Goal: Information Seeking & Learning: Learn about a topic

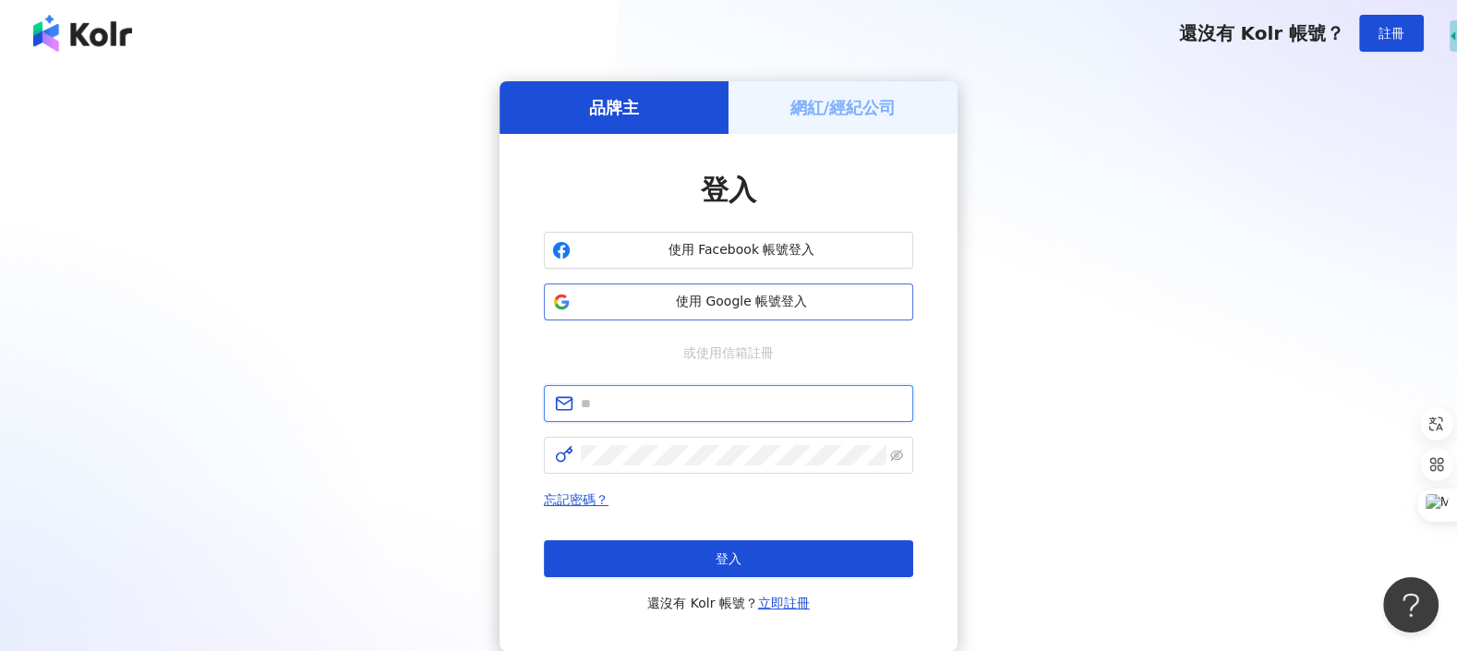
type input "**********"
click at [603, 310] on span "使用 Google 帳號登入" at bounding box center [741, 302] width 327 height 18
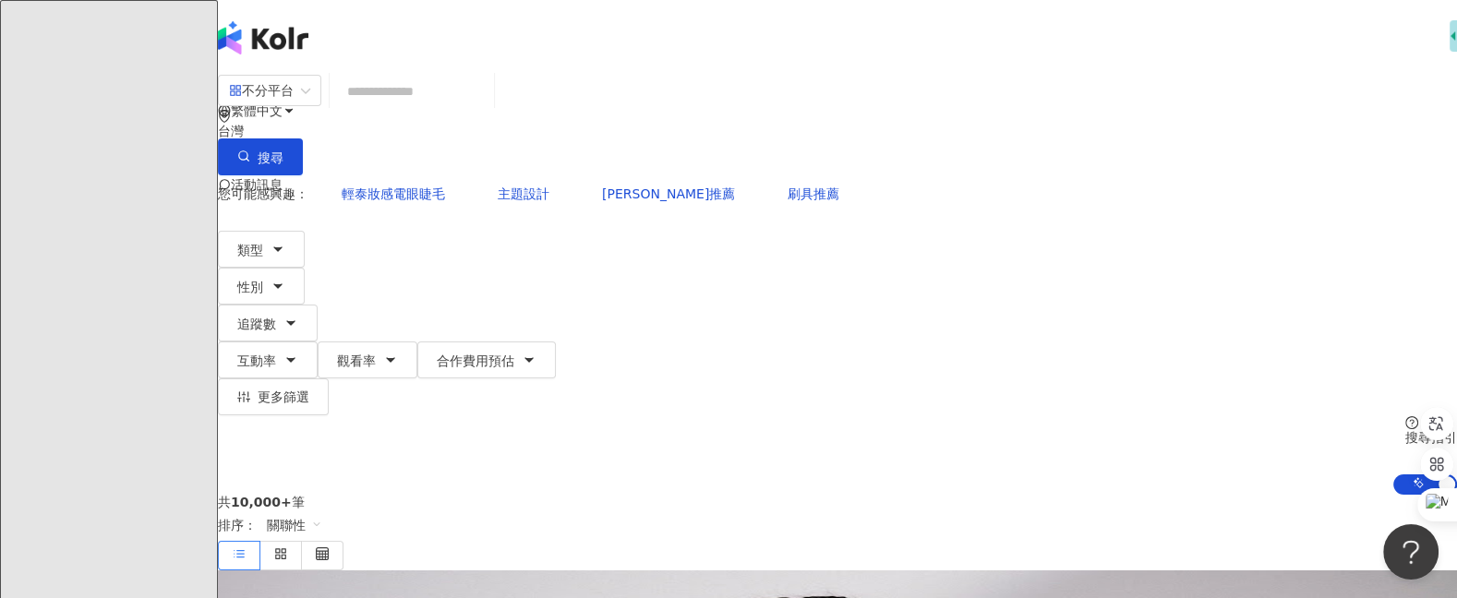
click at [268, 252] on icon at bounding box center [261, 258] width 13 height 13
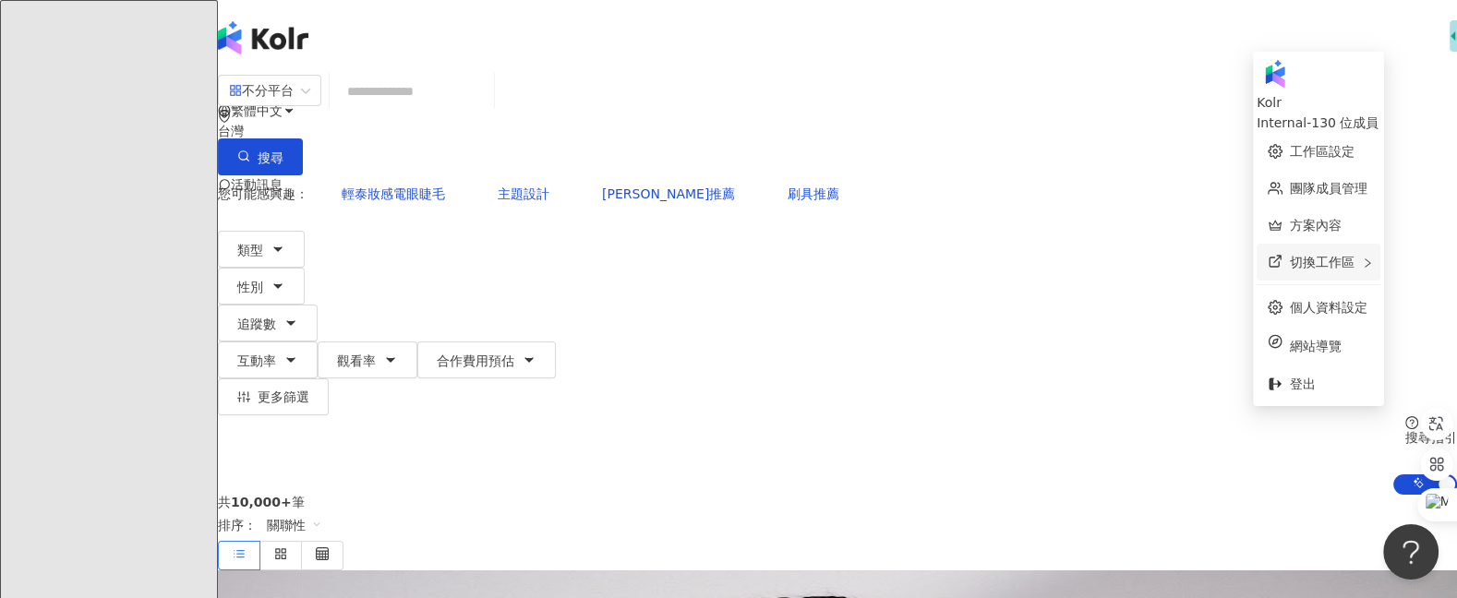
click at [1361, 253] on div "切換工作區" at bounding box center [1318, 262] width 124 height 37
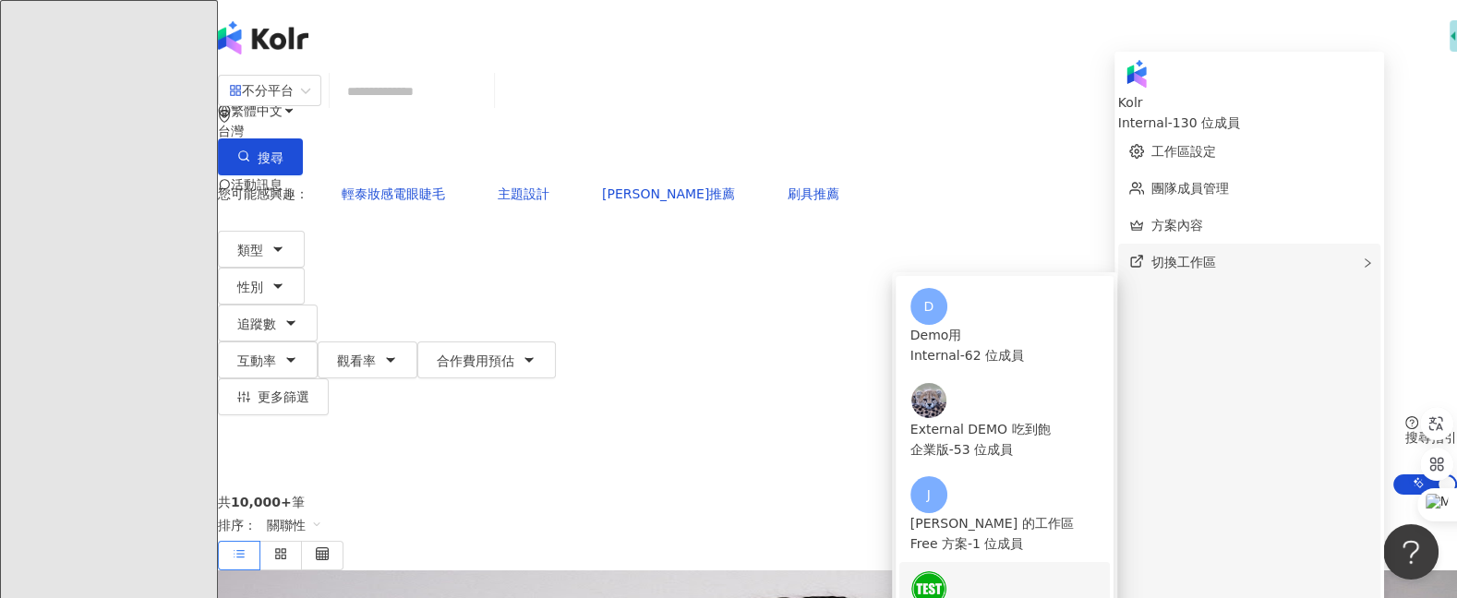
scroll to position [145, 0]
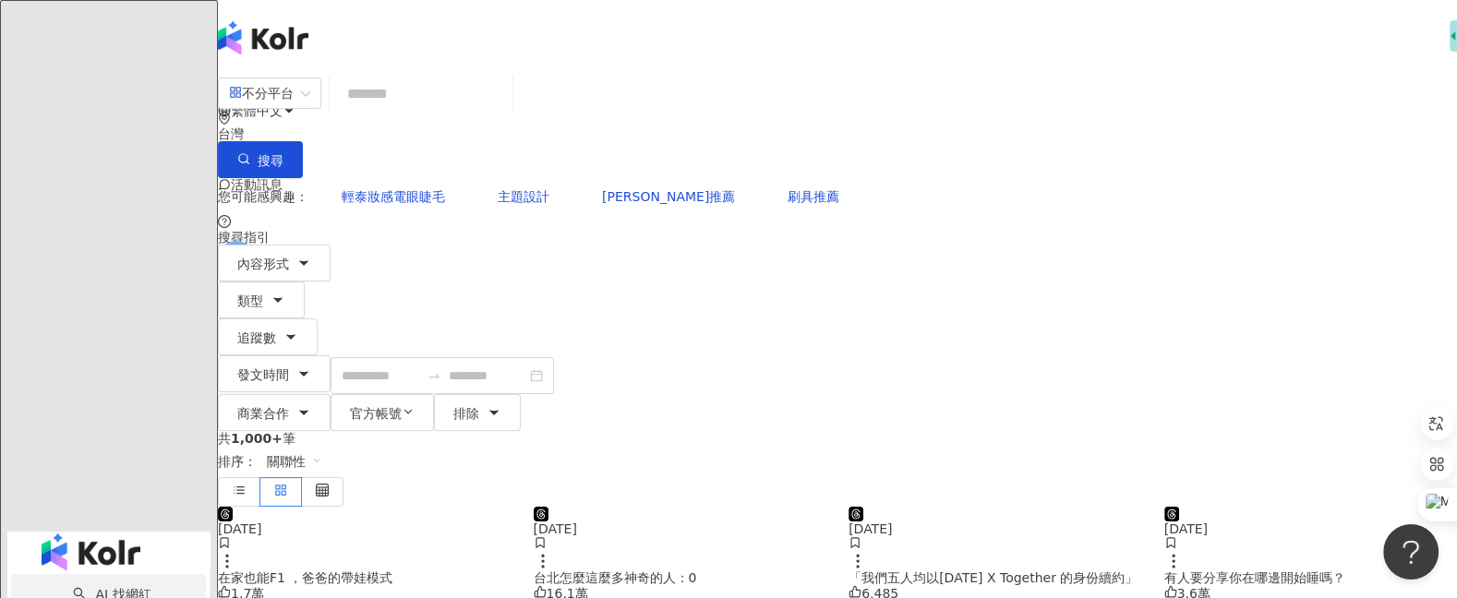
click at [150, 587] on link "AI 找網紅" at bounding box center [112, 594] width 78 height 15
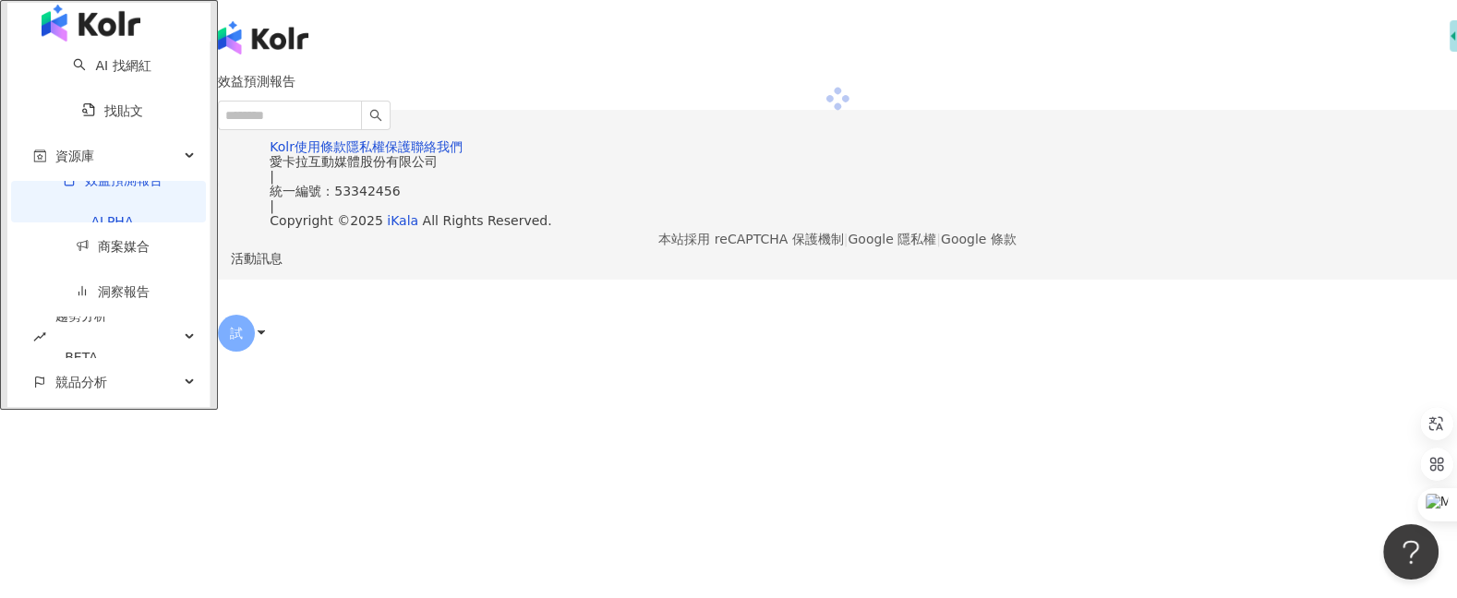
drag, startPoint x: 126, startPoint y: 222, endPoint x: 158, endPoint y: 222, distance: 31.4
click at [126, 222] on link "效益預測報告 ALPHA" at bounding box center [112, 208] width 158 height 70
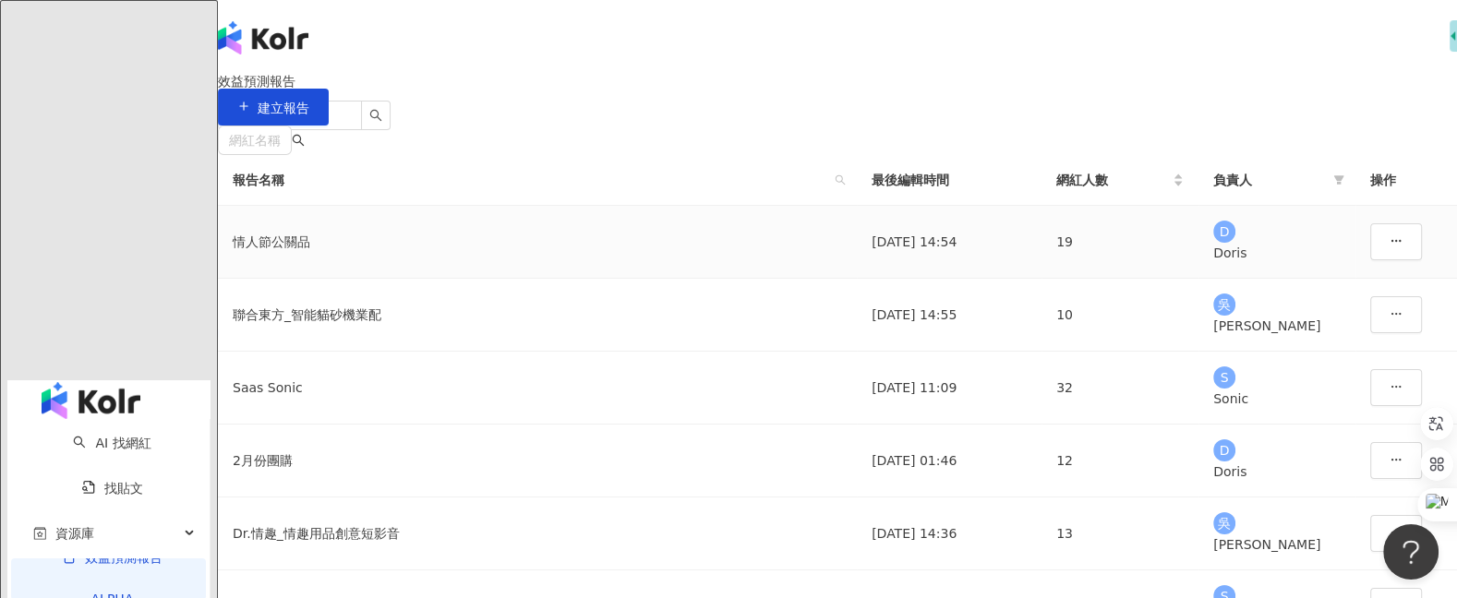
click at [385, 252] on div "情人節公關品" at bounding box center [537, 242] width 609 height 20
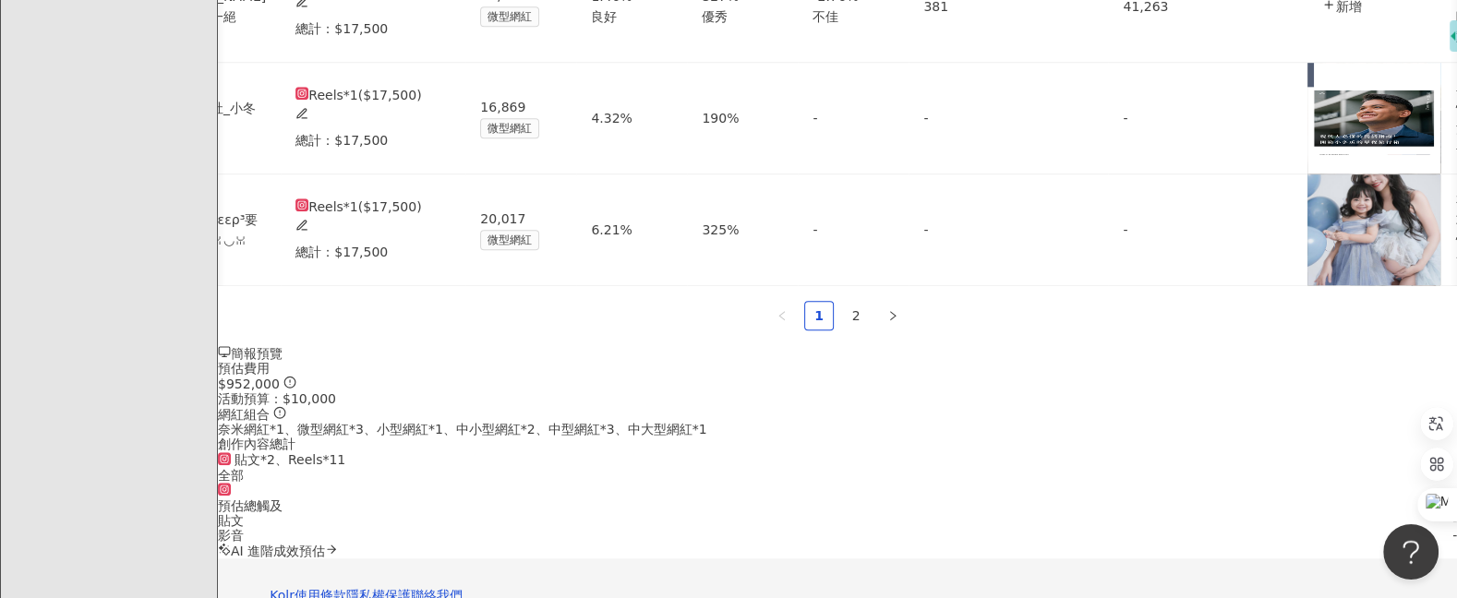
scroll to position [834, 0]
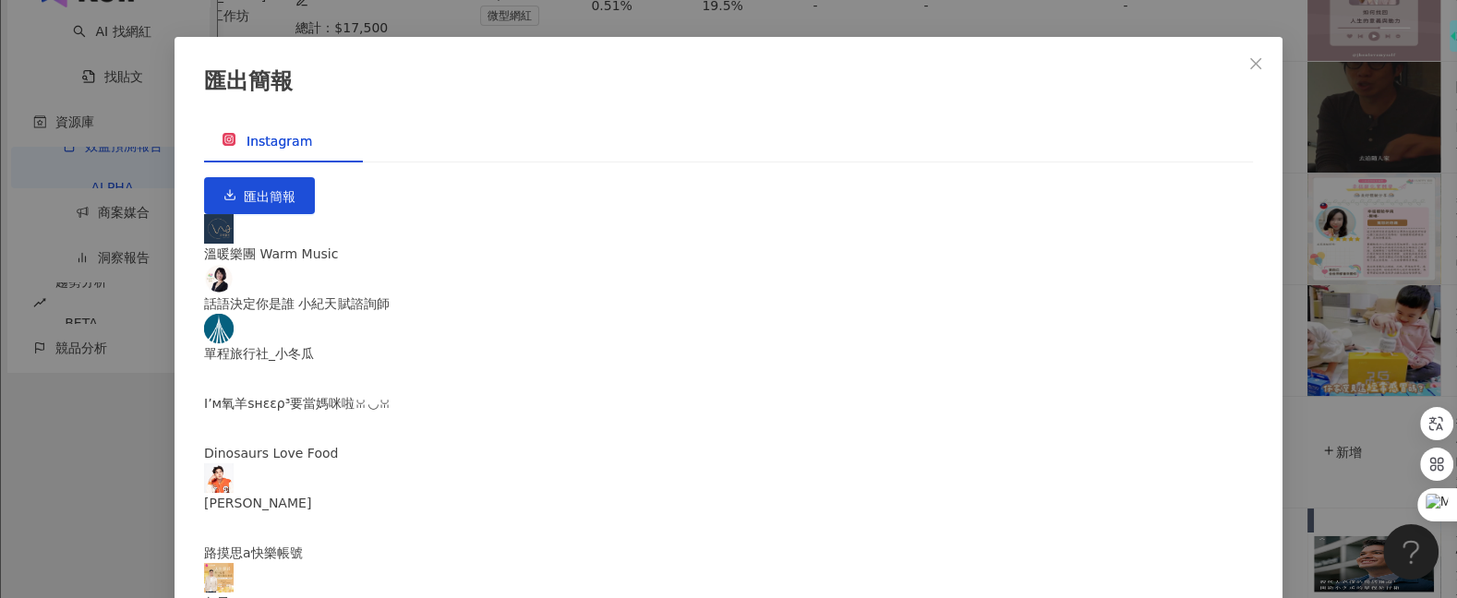
scroll to position [0, 0]
click at [1252, 72] on button "Close" at bounding box center [1255, 63] width 37 height 37
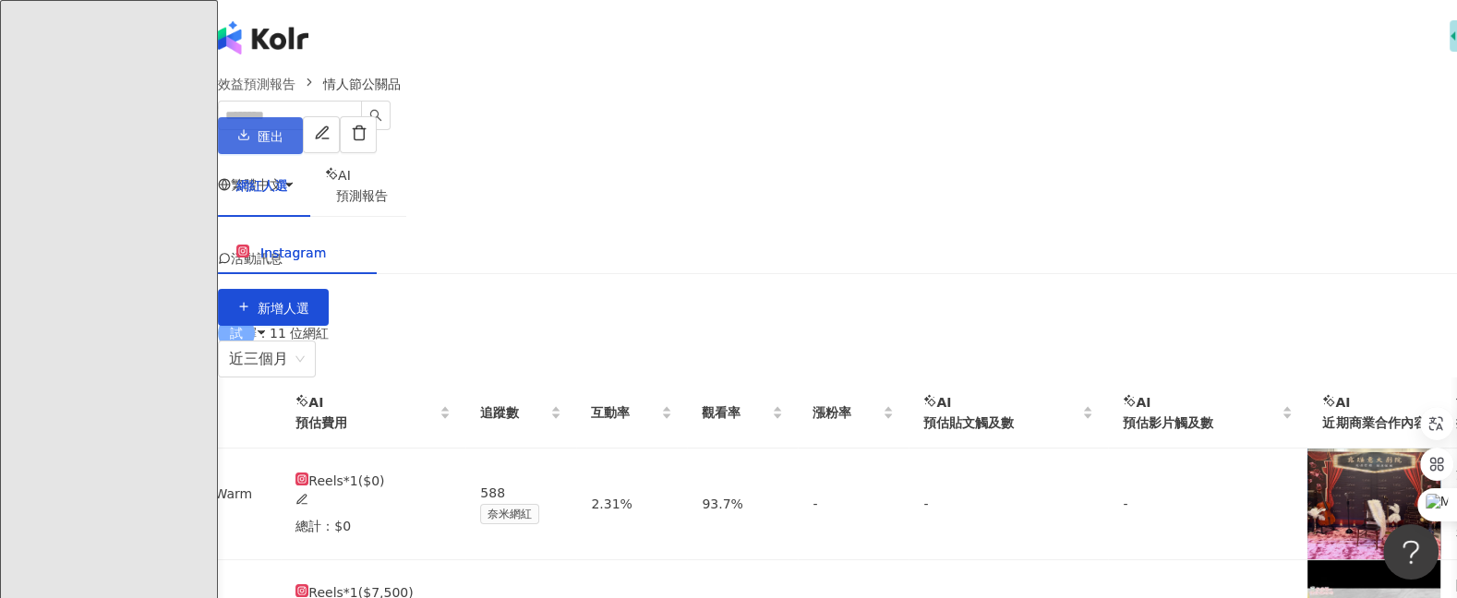
click at [303, 138] on button "匯出" at bounding box center [260, 135] width 85 height 37
click at [388, 192] on div "AI 預測報告" at bounding box center [356, 185] width 63 height 41
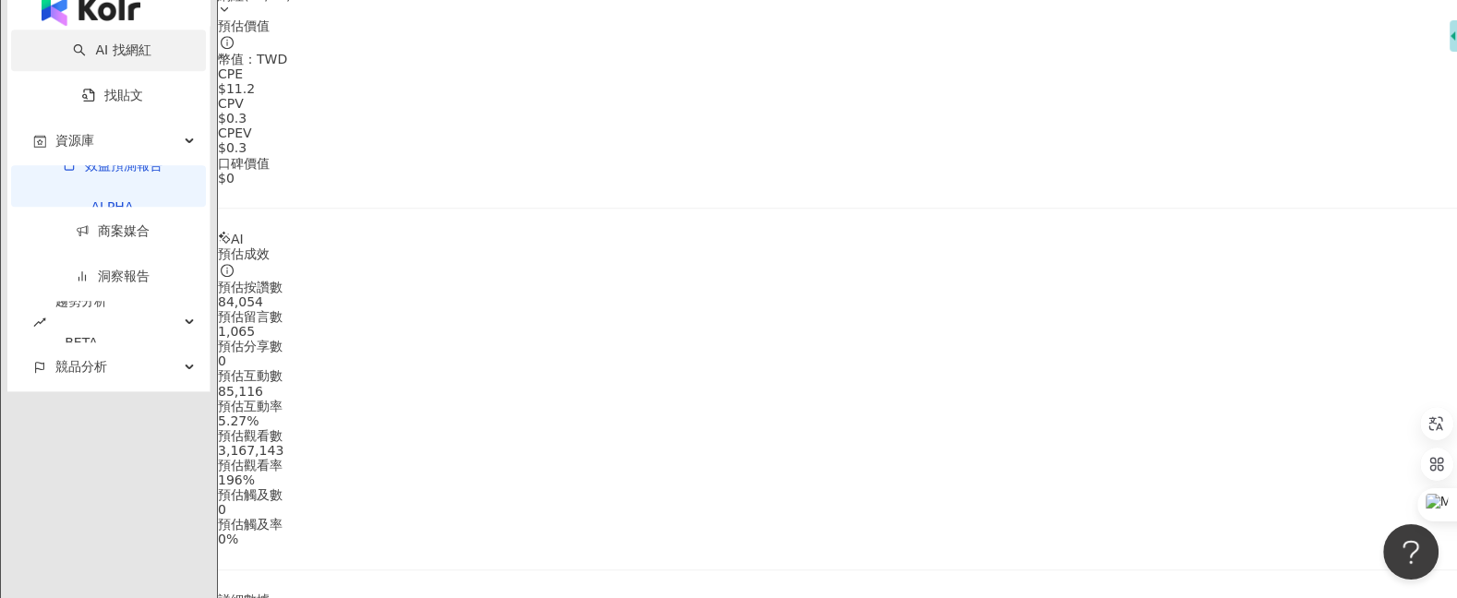
click at [123, 57] on link "AI 找網紅" at bounding box center [112, 49] width 78 height 15
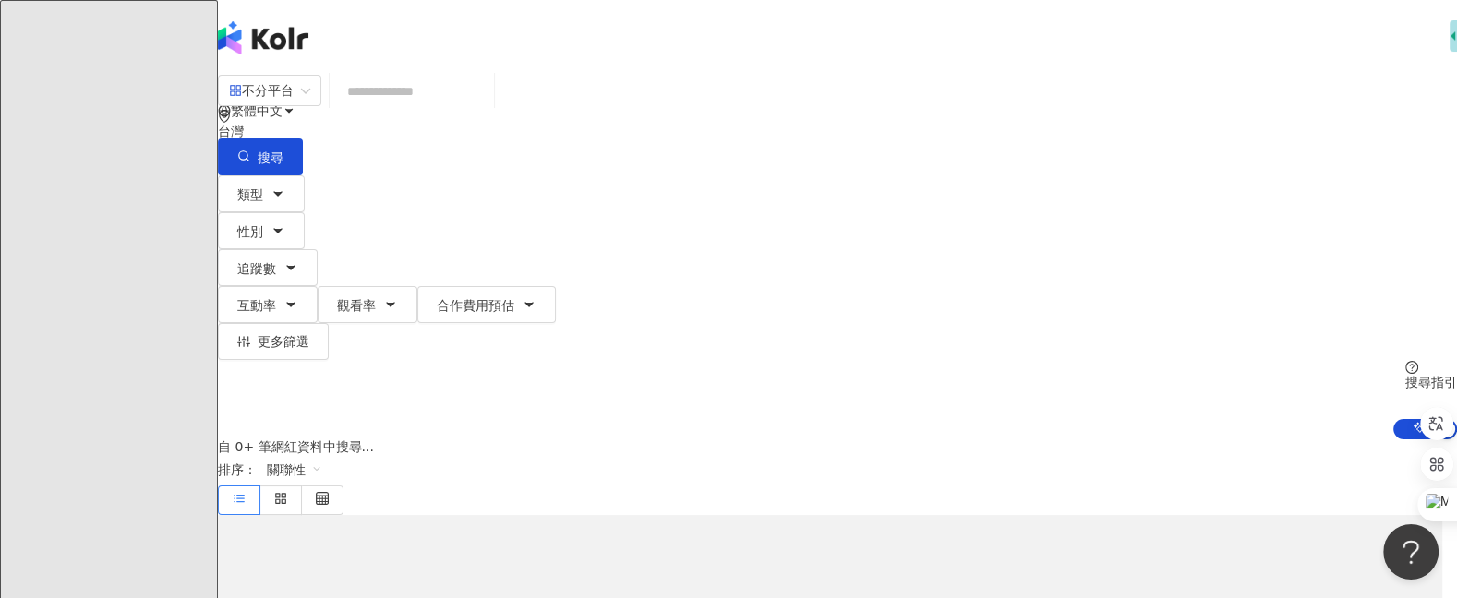
click at [486, 109] on input "search" at bounding box center [412, 91] width 150 height 35
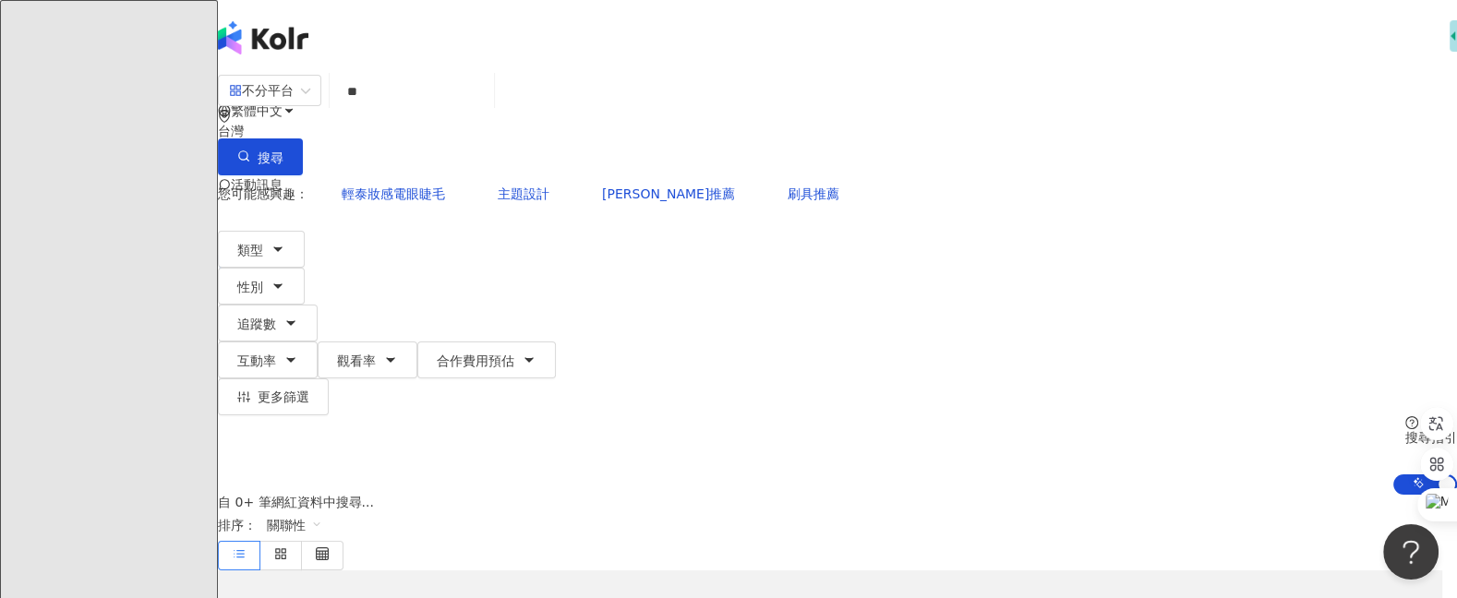
type input "*"
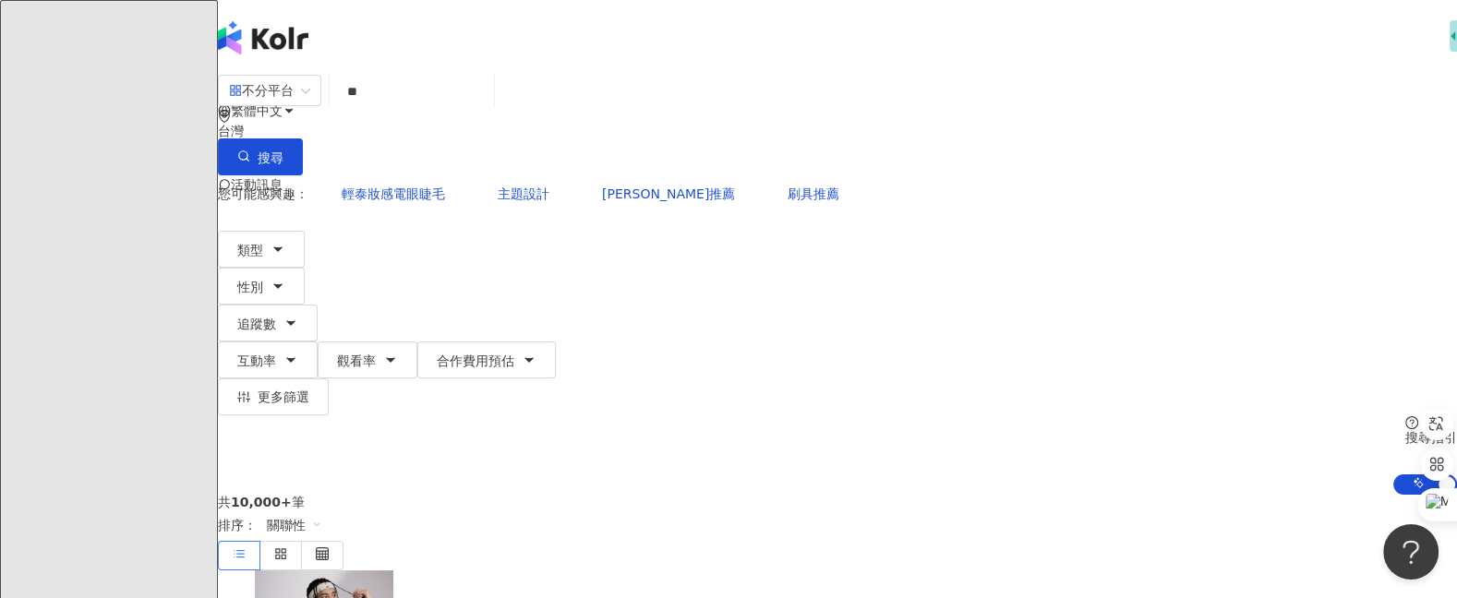
type input "*"
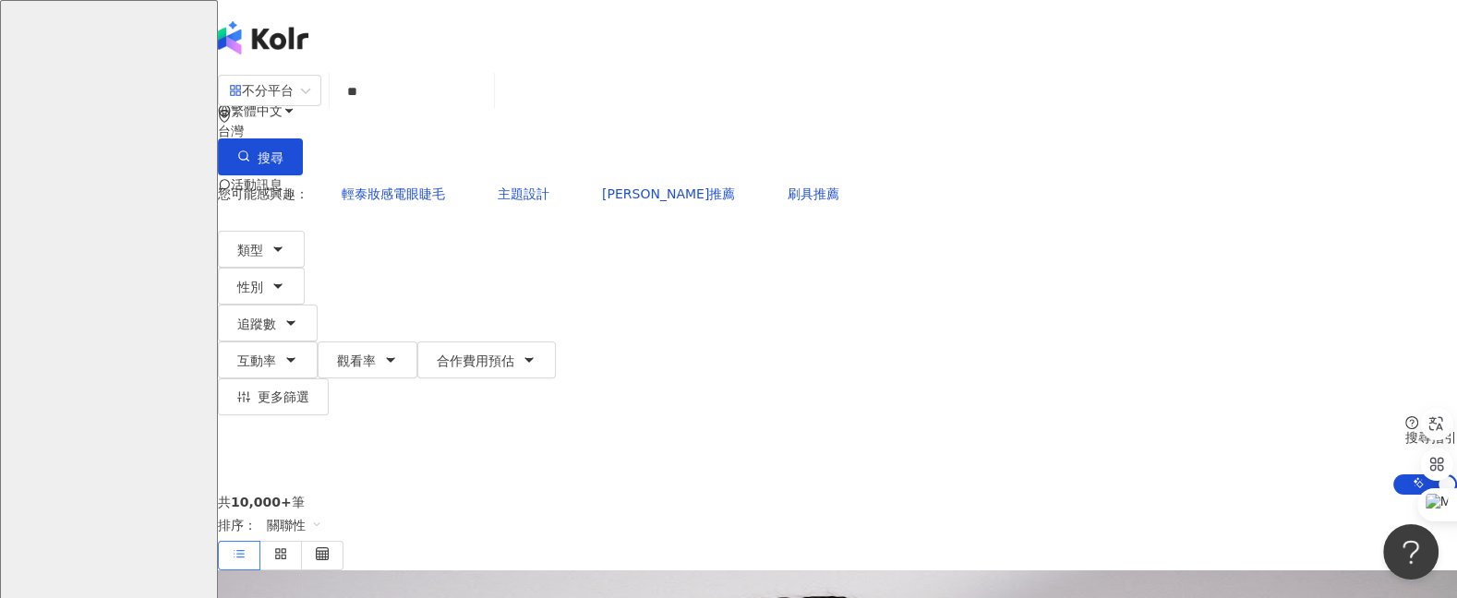
type input "*"
type input "***"
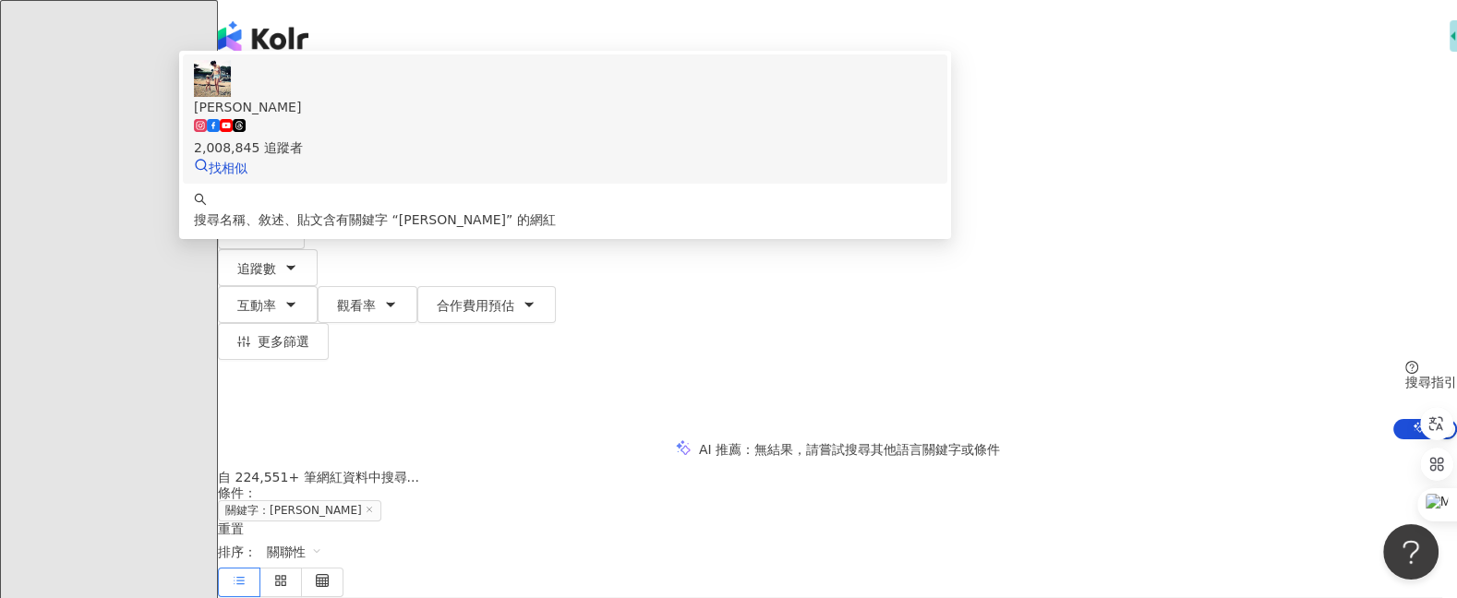
click at [475, 166] on div "王君萍 2,008,845 追蹤者 找相似" at bounding box center [565, 119] width 742 height 118
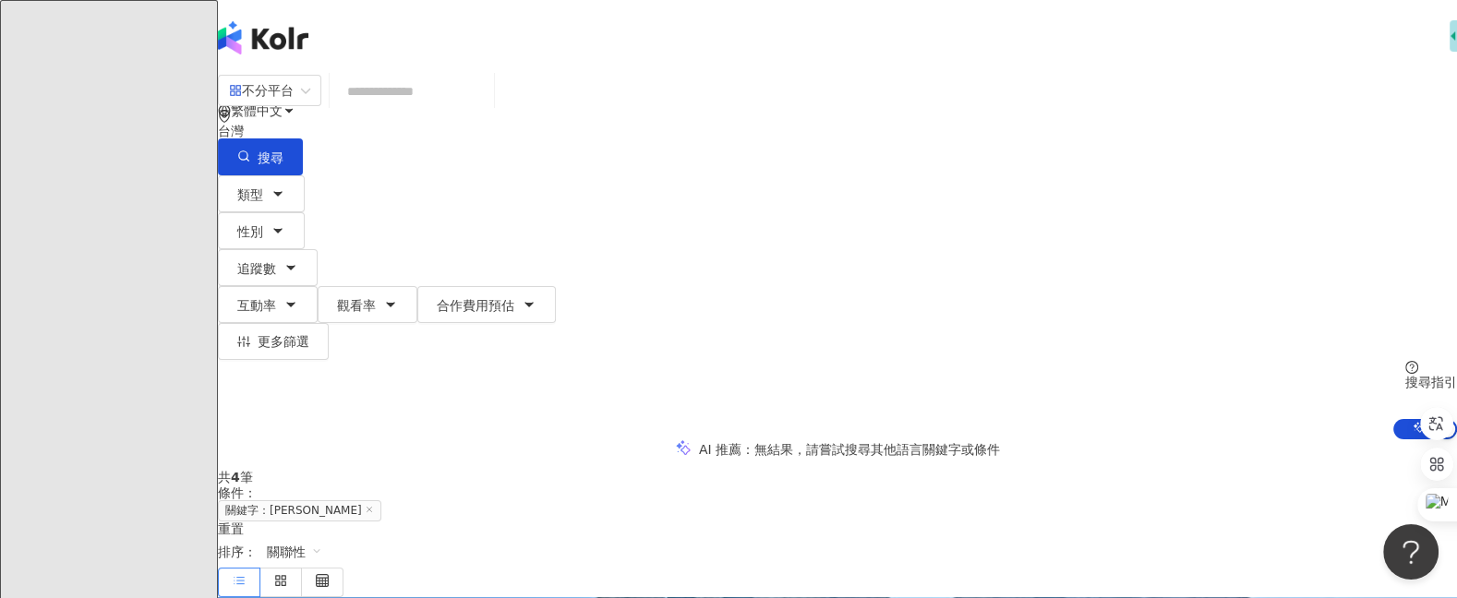
click at [486, 109] on input "search" at bounding box center [412, 91] width 150 height 35
type input "**"
type input "*"
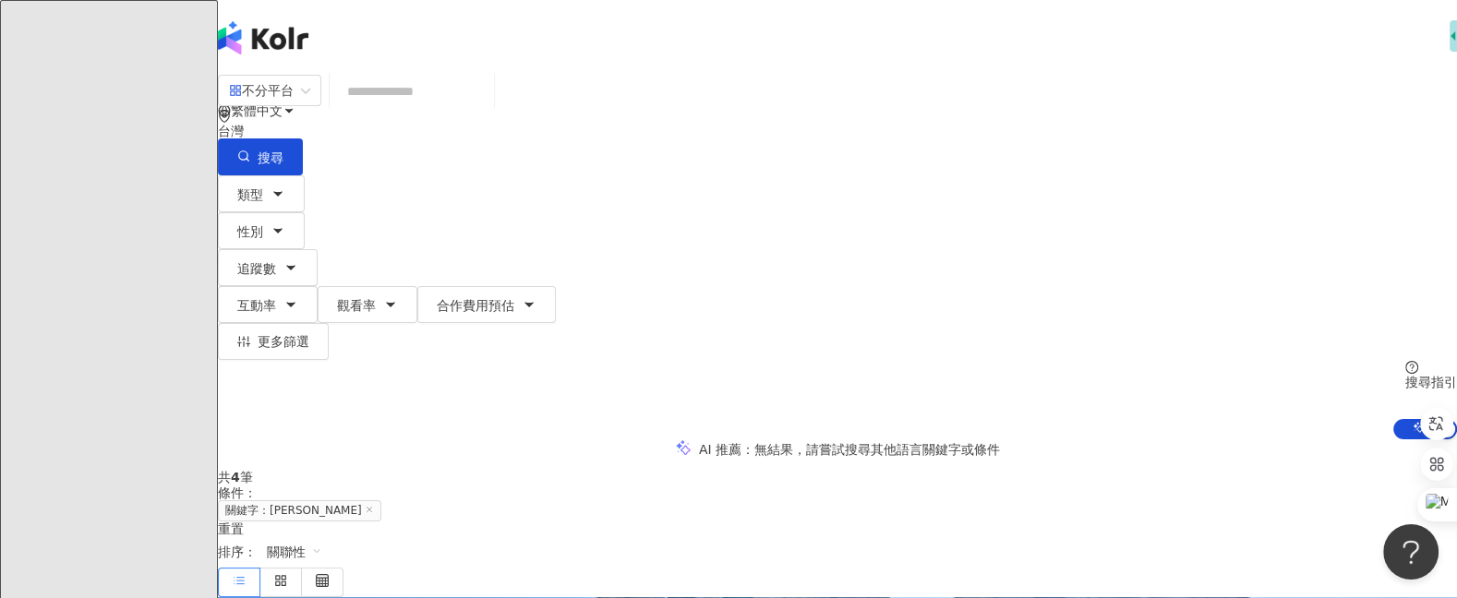
click at [486, 109] on input "search" at bounding box center [412, 91] width 150 height 35
type input "*"
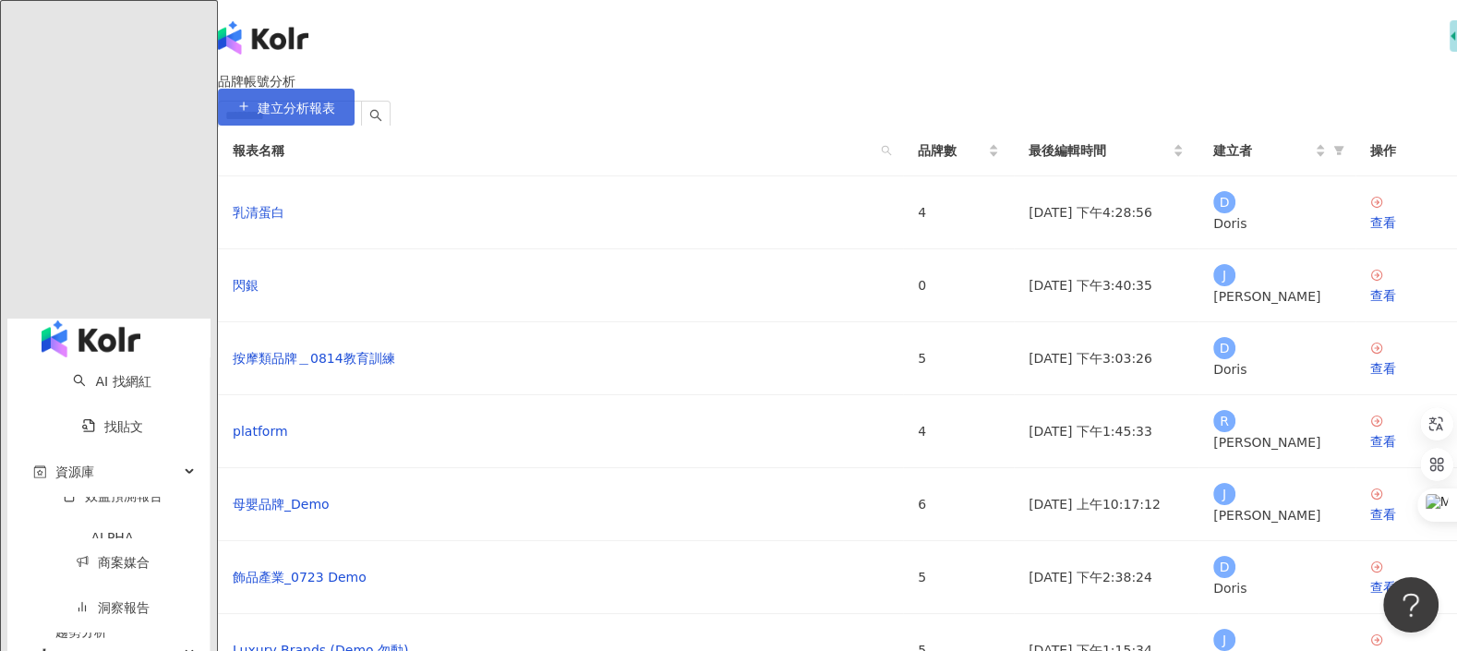
click at [335, 113] on span "建立分析報表" at bounding box center [297, 108] width 78 height 15
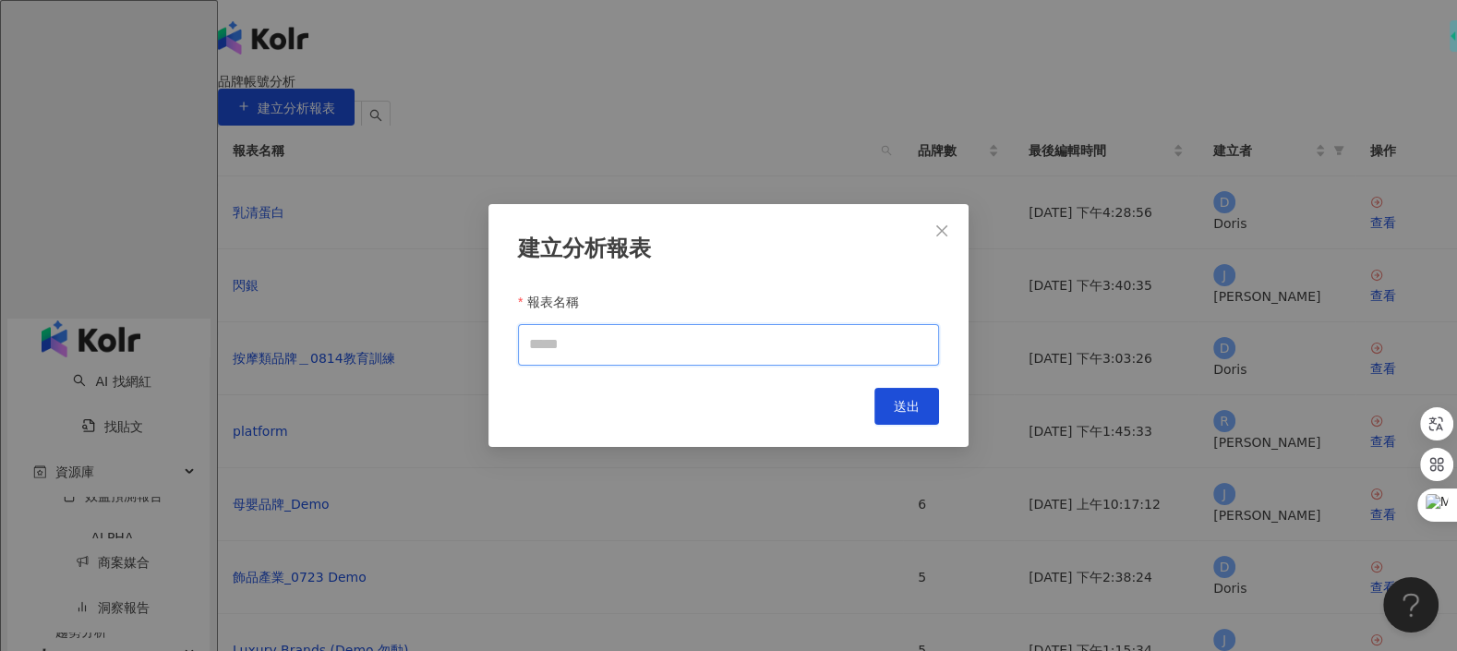
click at [808, 353] on input "報表名稱" at bounding box center [728, 345] width 421 height 42
type input "*"
type input "******"
click at [902, 404] on span "送出" at bounding box center [907, 406] width 26 height 15
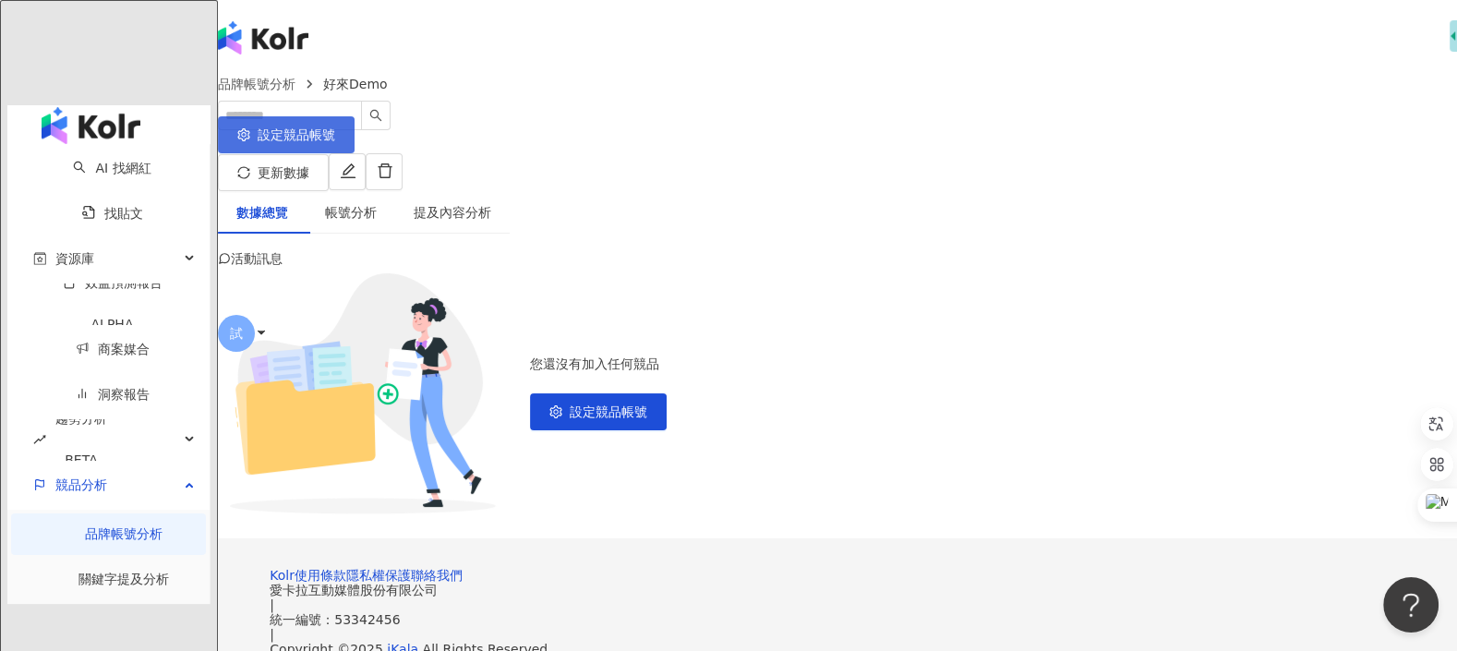
click at [335, 135] on span "設定競品帳號" at bounding box center [297, 134] width 78 height 15
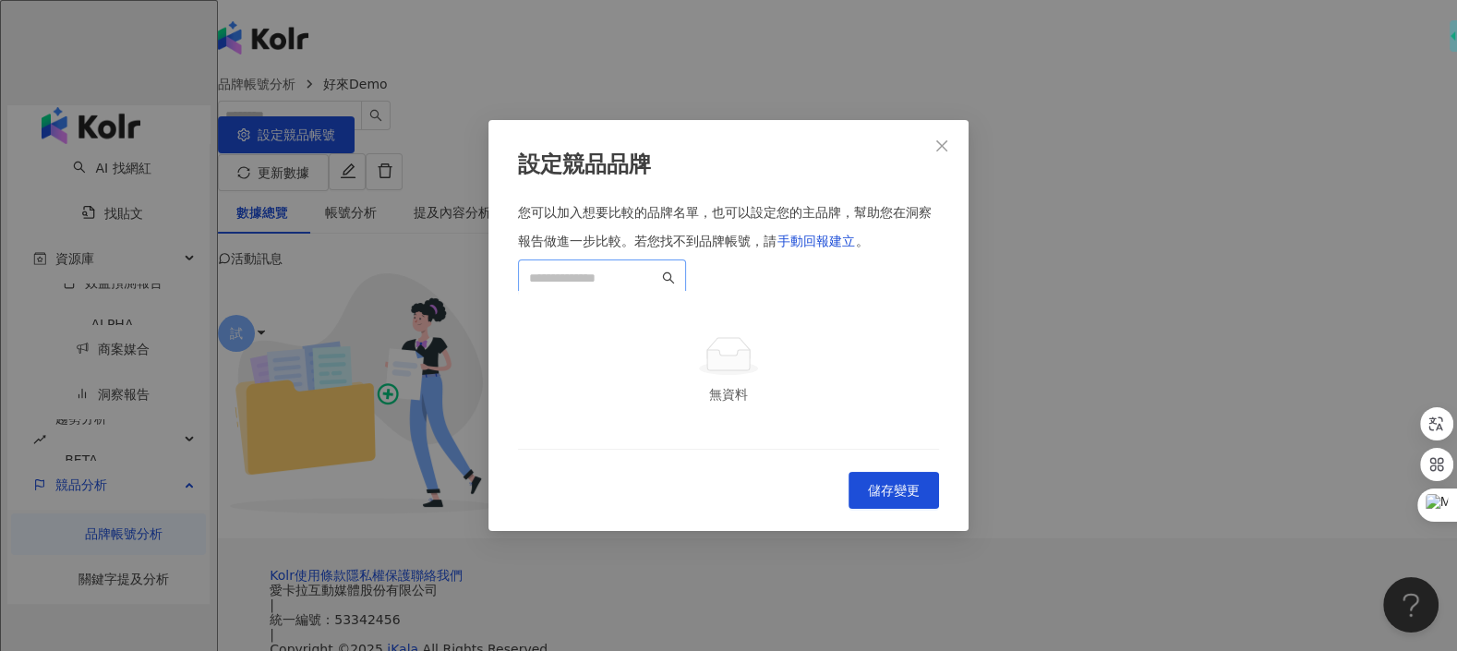
click at [686, 259] on span at bounding box center [602, 277] width 168 height 37
type input "*"
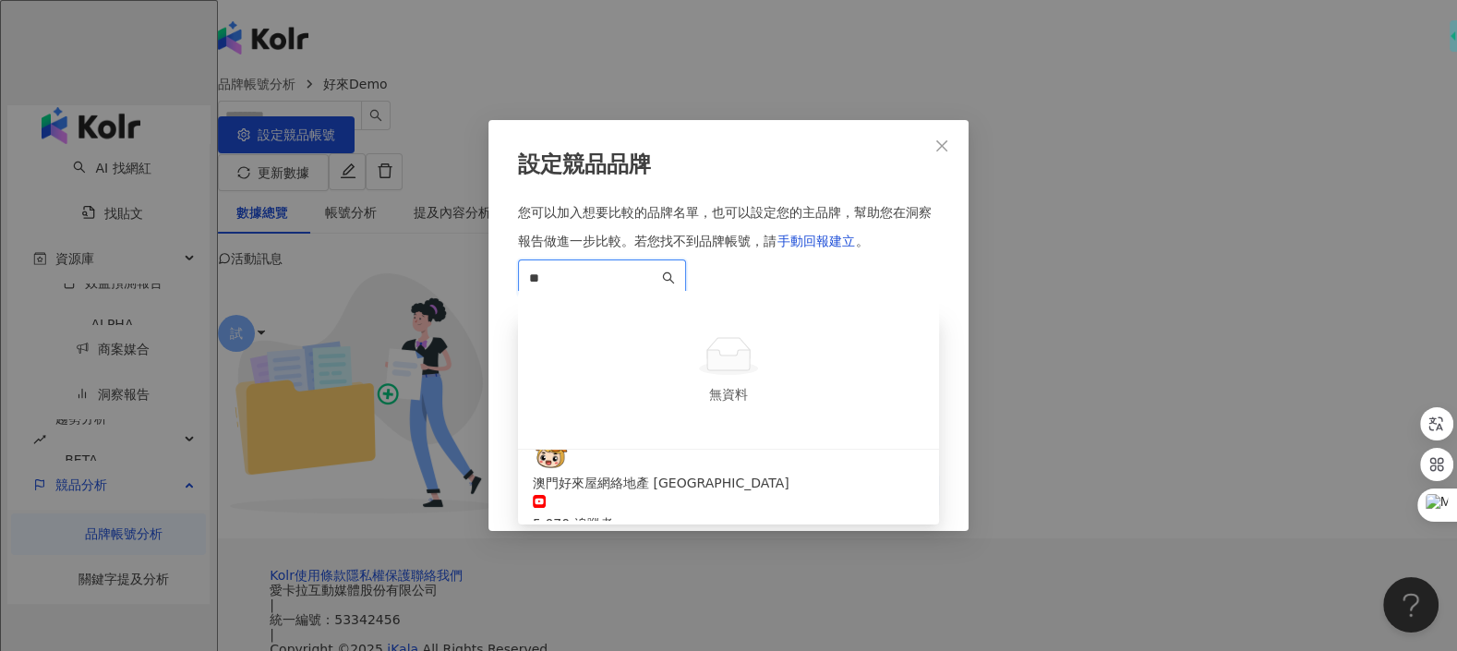
click at [690, 404] on div "150,826 追蹤者" at bounding box center [728, 414] width 391 height 20
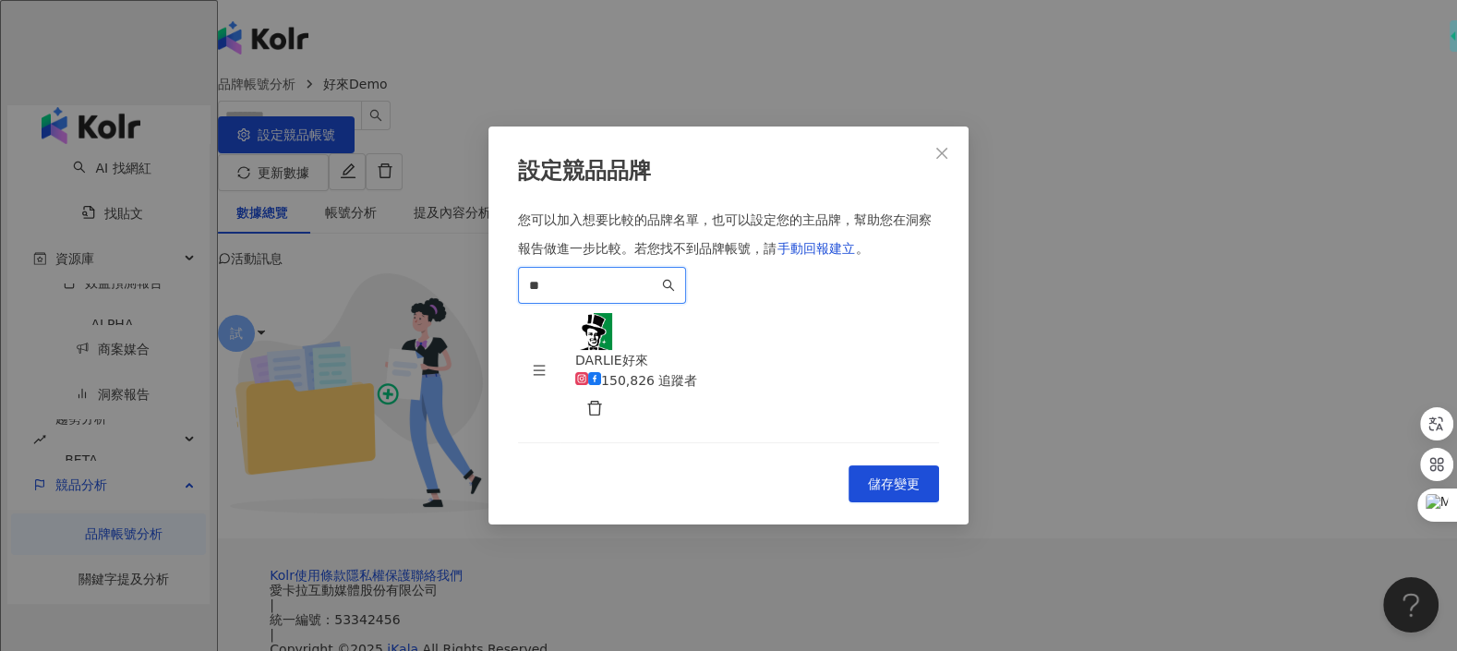
click at [658, 275] on input "**" at bounding box center [593, 285] width 129 height 20
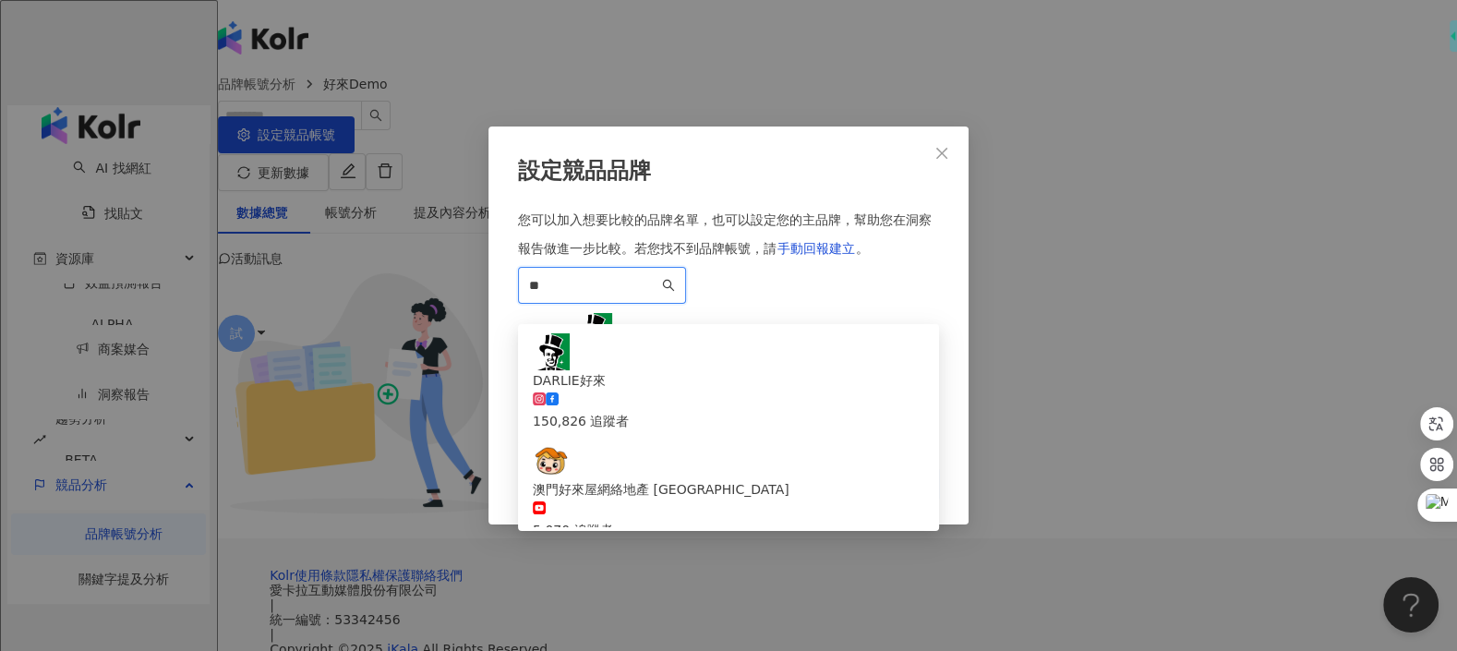
type input "*"
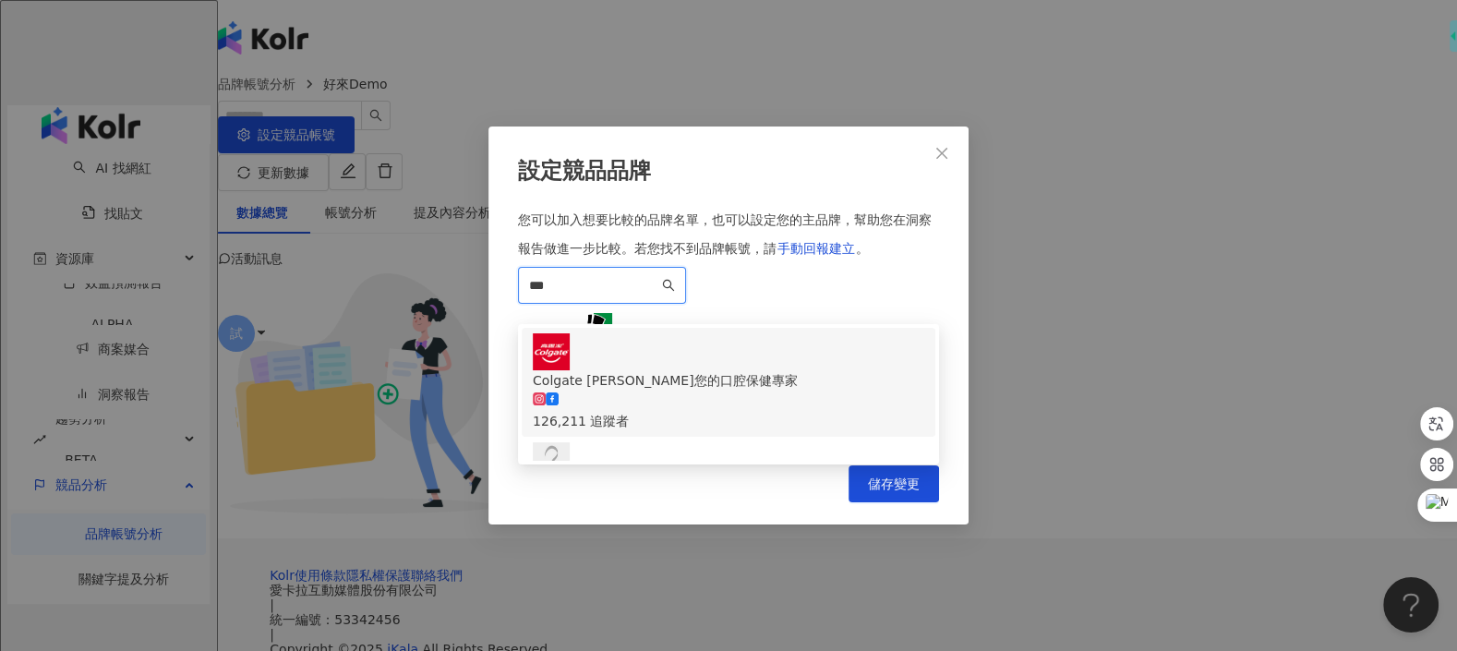
click at [745, 390] on div "126,211 追蹤者" at bounding box center [728, 410] width 391 height 41
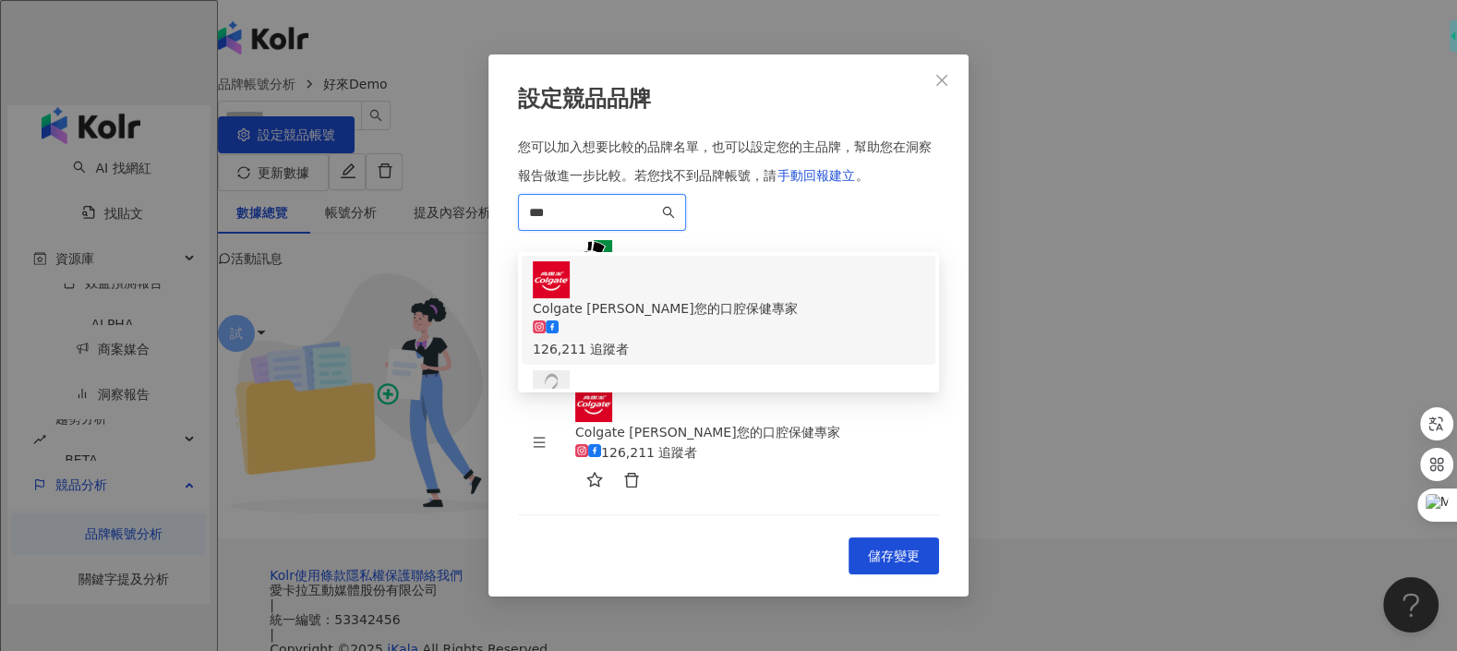
drag, startPoint x: 706, startPoint y: 230, endPoint x: 368, endPoint y: 228, distance: 337.9
click at [368, 228] on div "設定競品品牌 您可以加入想要比較的品牌名單，也可以設定您的主品牌，幫助您在洞察報告做進一步比較。 若您找不到品牌帳號，請 手動回報建立 。 *** 417ea…" at bounding box center [728, 325] width 1457 height 651
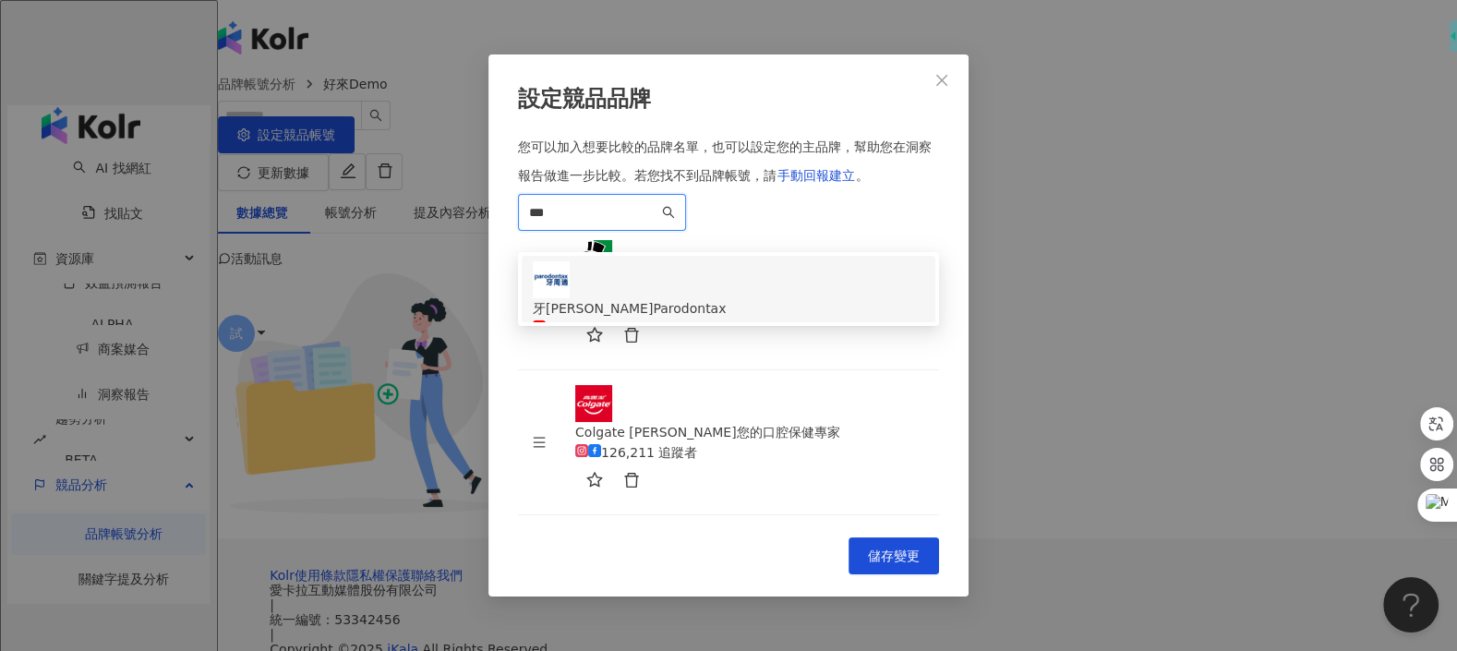
click at [733, 294] on div "牙周適Parodontax 5,430 追蹤者" at bounding box center [728, 310] width 391 height 98
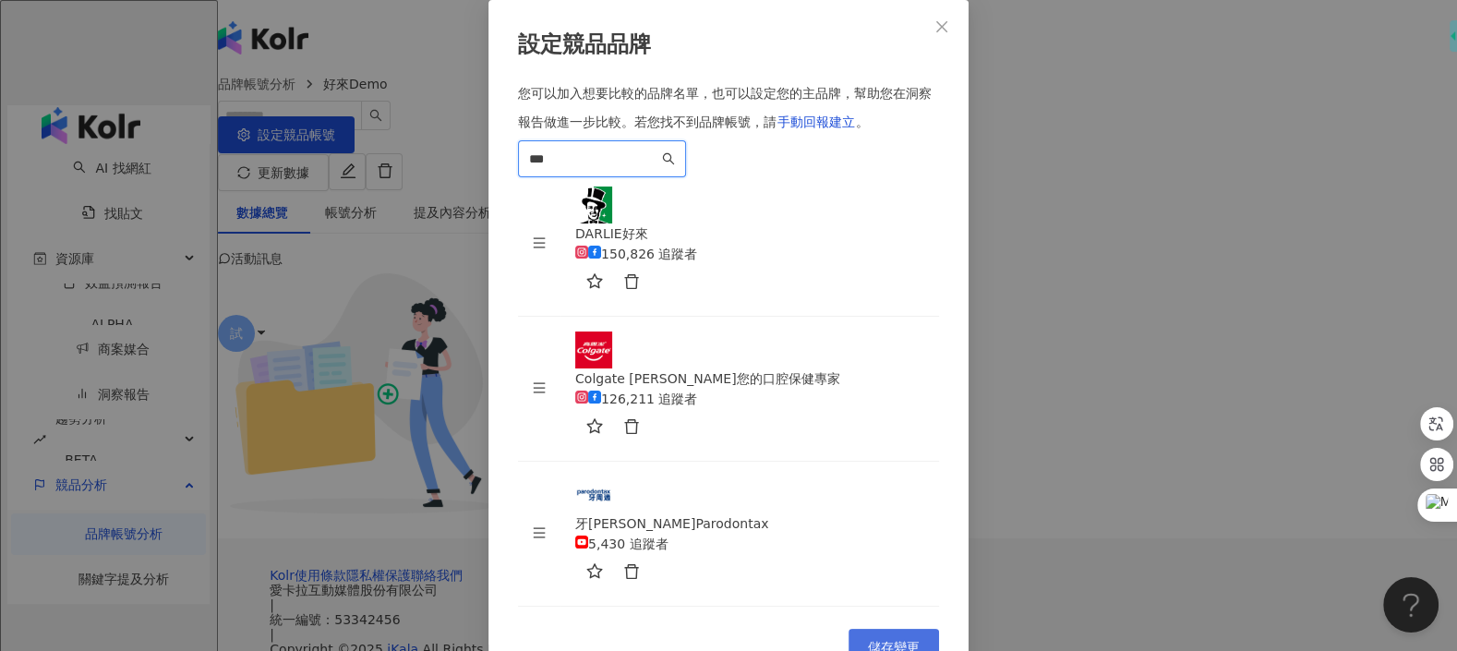
type input "***"
click at [916, 629] on button "儲存變更" at bounding box center [893, 647] width 90 height 37
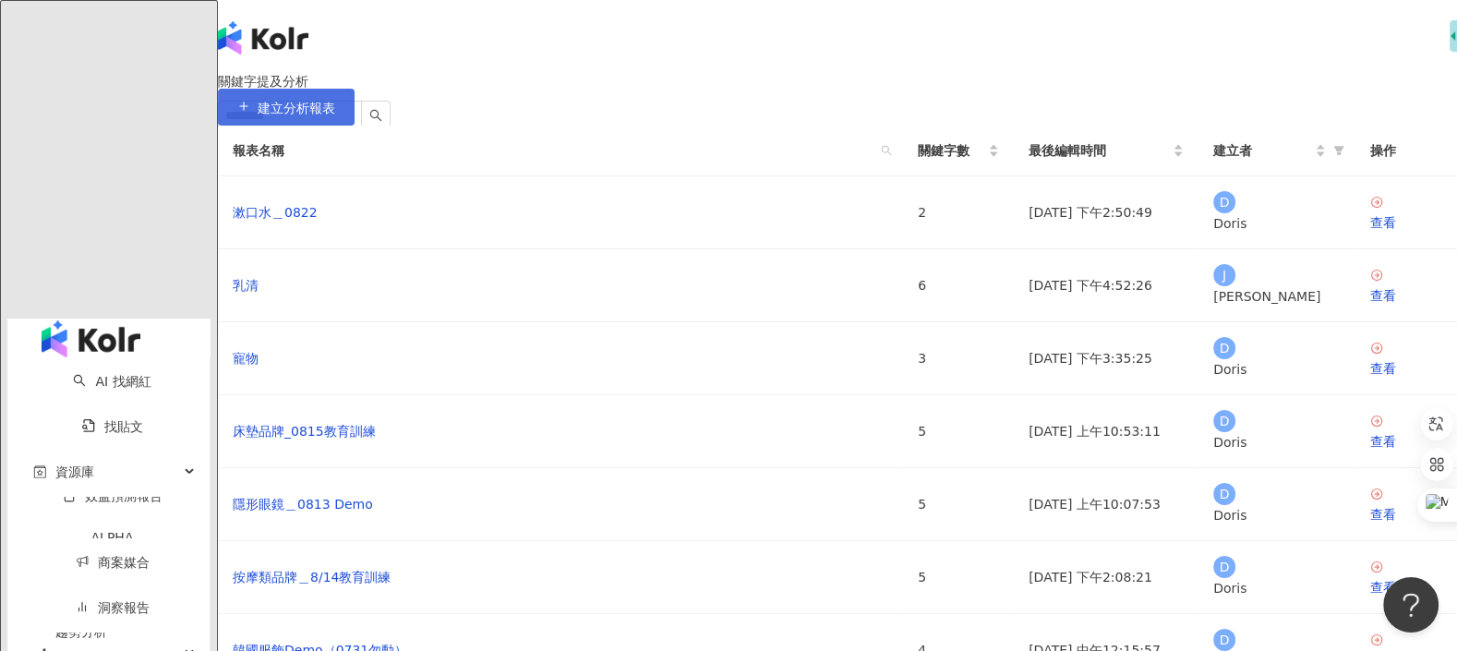
click at [335, 115] on span "建立分析報表" at bounding box center [297, 108] width 78 height 15
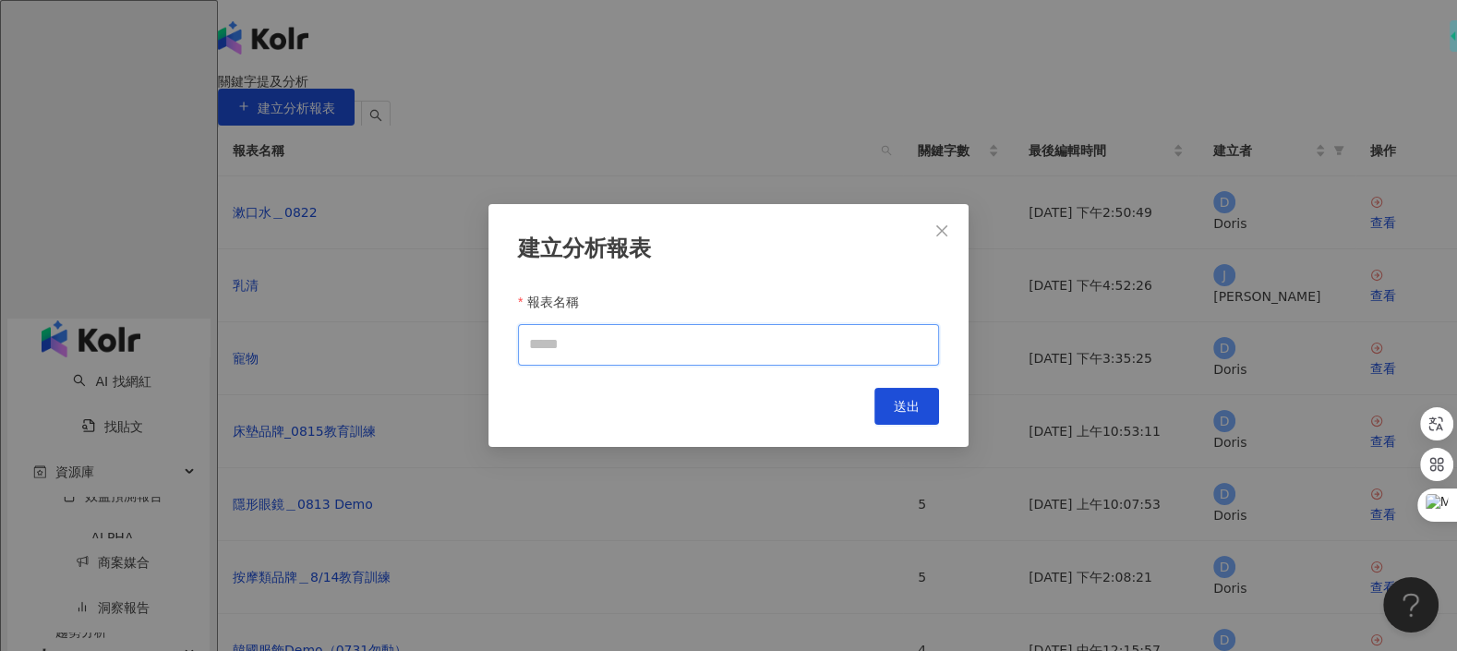
click at [799, 351] on input "報表名稱" at bounding box center [728, 345] width 421 height 42
type input "******"
click at [895, 406] on span "送出" at bounding box center [907, 406] width 26 height 15
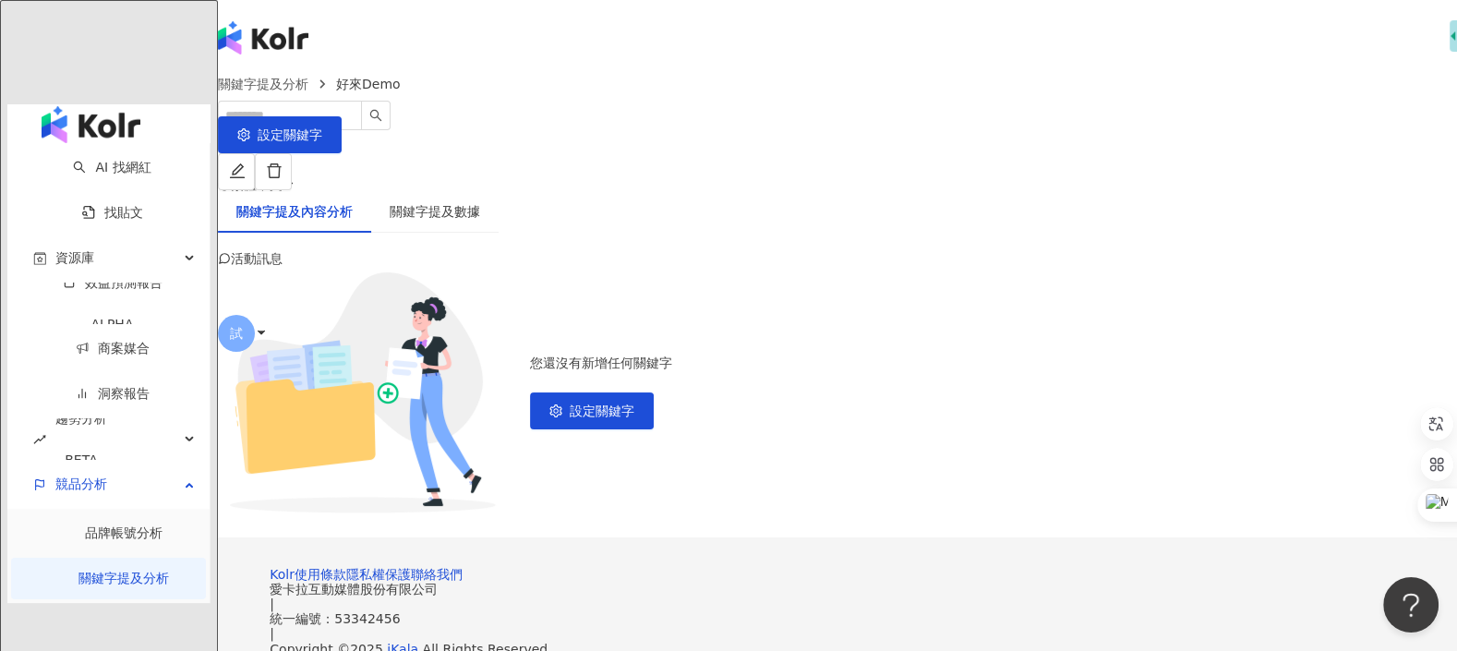
click at [113, 570] on link "關鍵字提及分析" at bounding box center [123, 577] width 90 height 15
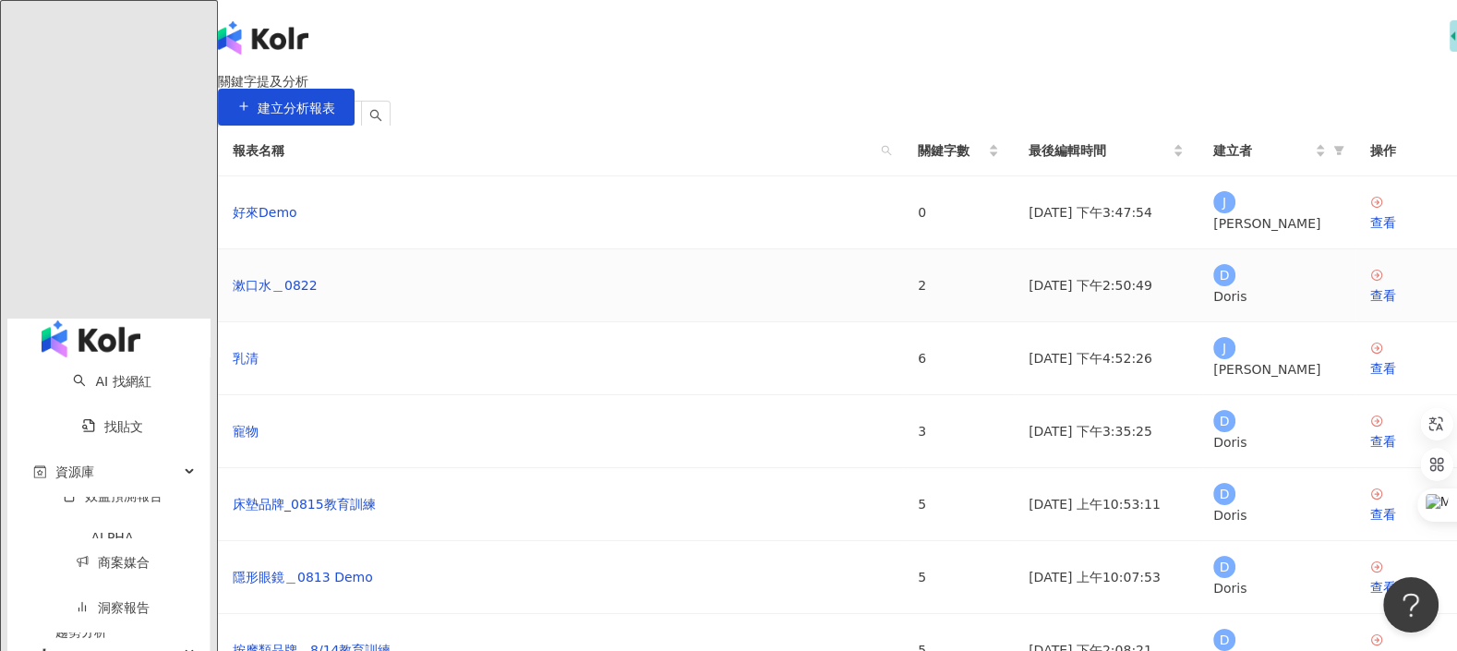
click at [650, 295] on div "漱口水＿0822" at bounding box center [560, 285] width 655 height 20
click at [1370, 306] on div "查看" at bounding box center [1406, 295] width 72 height 20
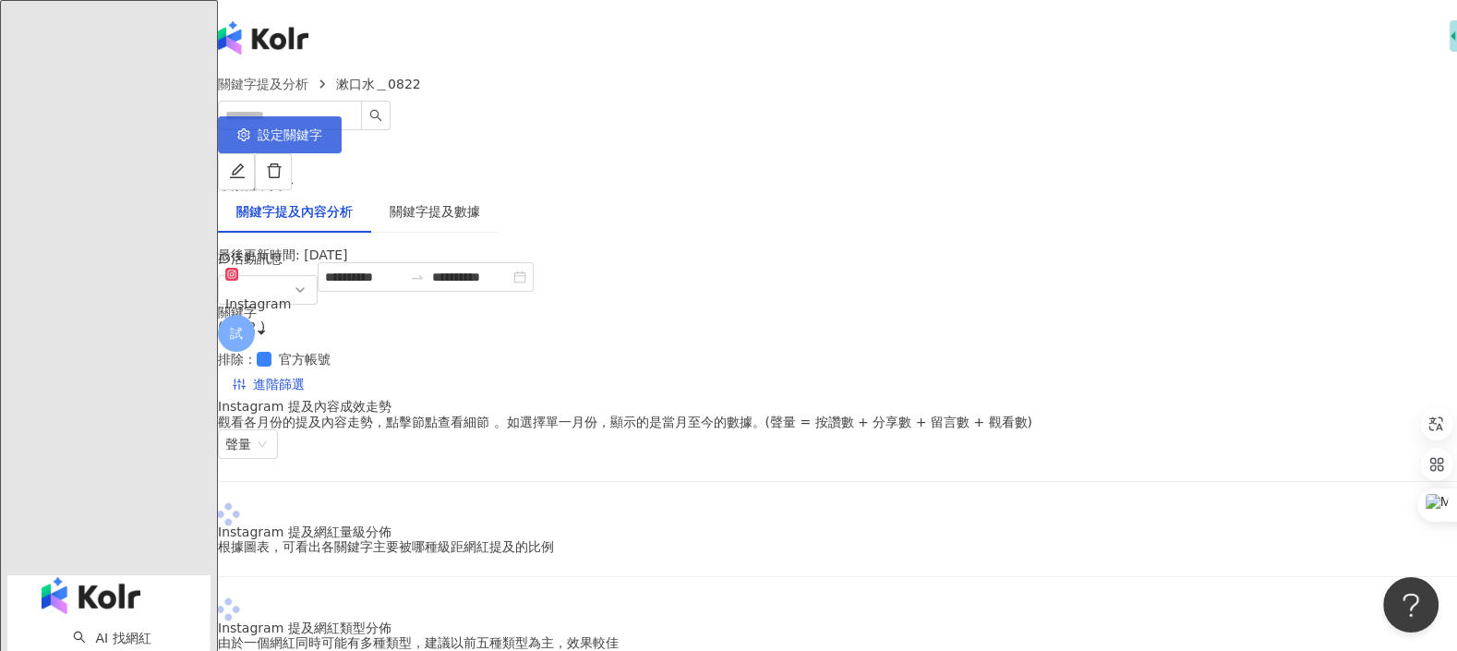
click at [342, 147] on button "設定關鍵字" at bounding box center [280, 134] width 124 height 37
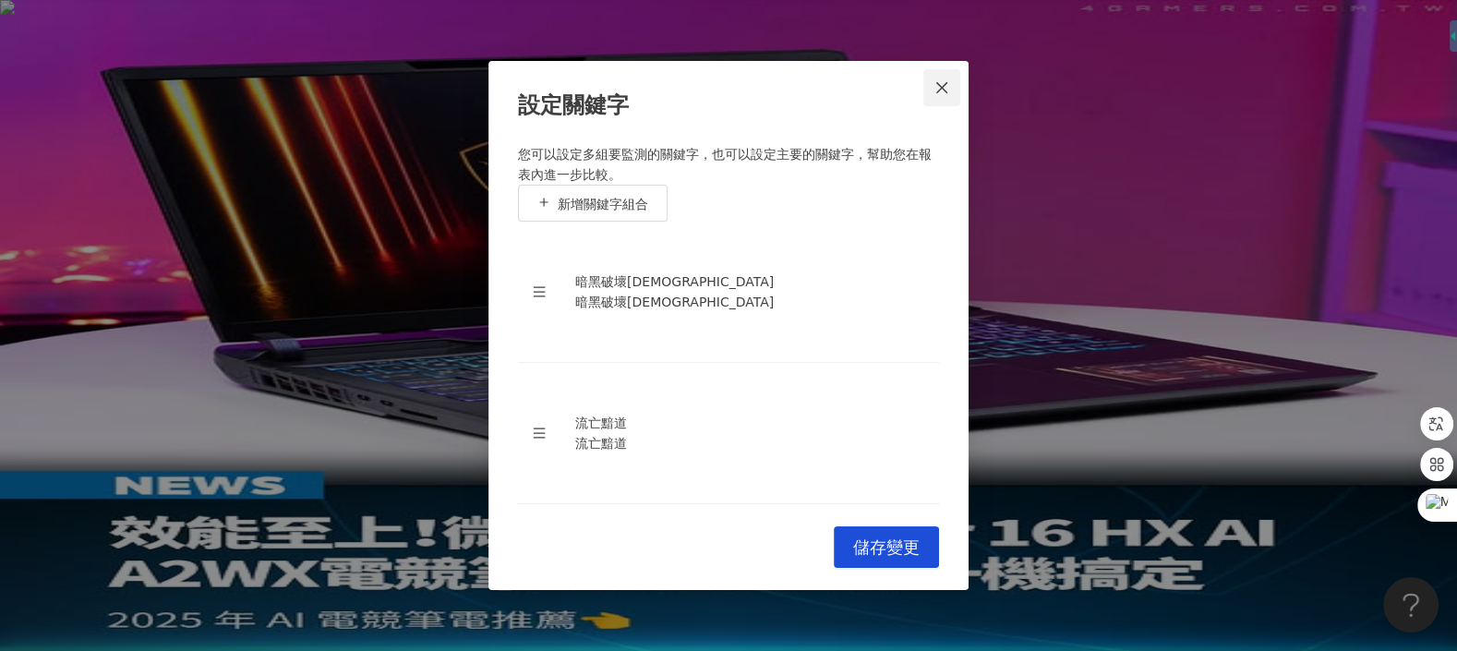
click at [945, 83] on icon "close" at bounding box center [941, 87] width 11 height 11
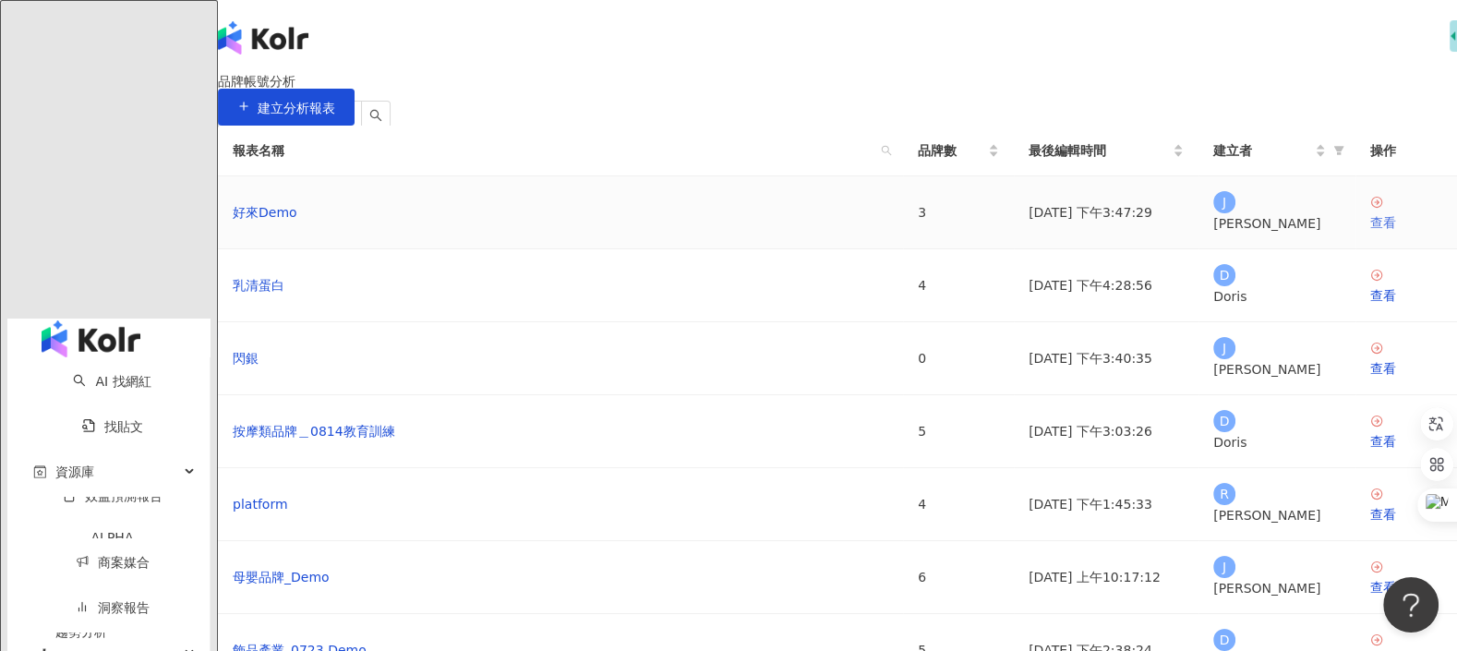
click at [1370, 233] on div "查看" at bounding box center [1406, 222] width 72 height 20
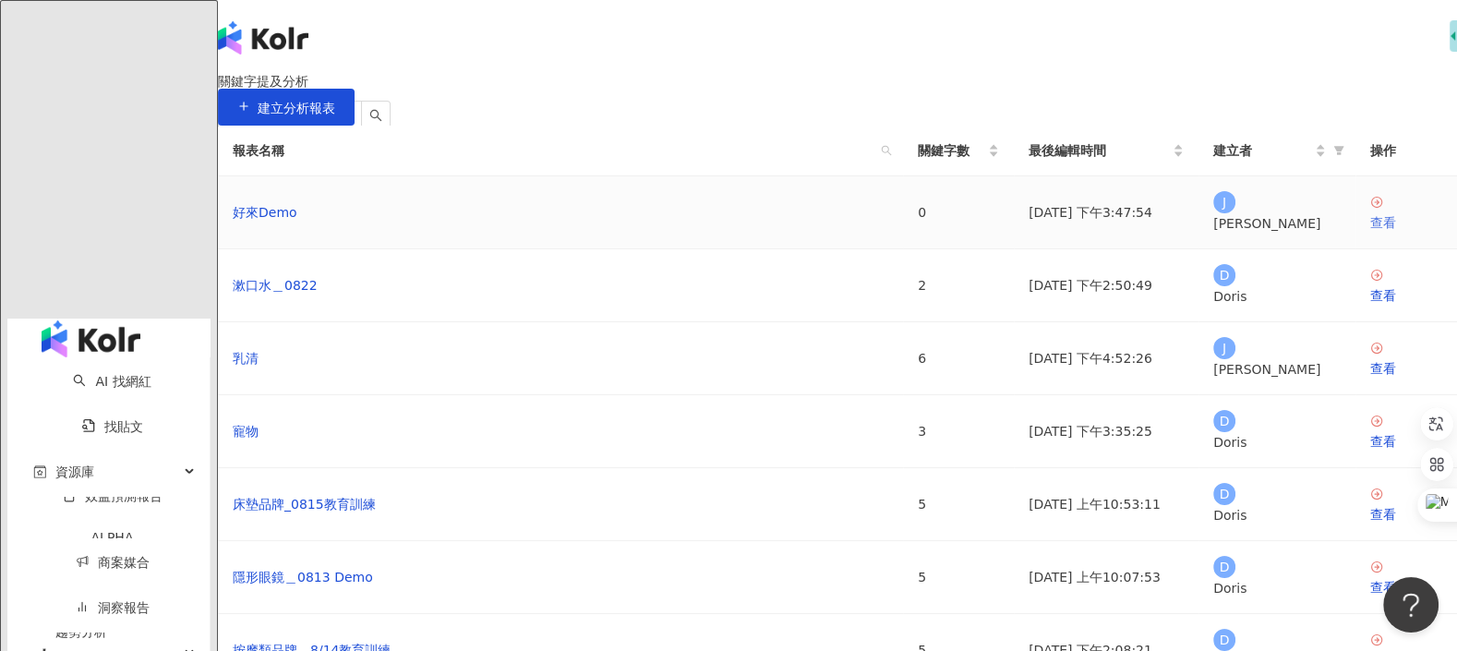
click at [1370, 233] on div "查看" at bounding box center [1406, 222] width 72 height 20
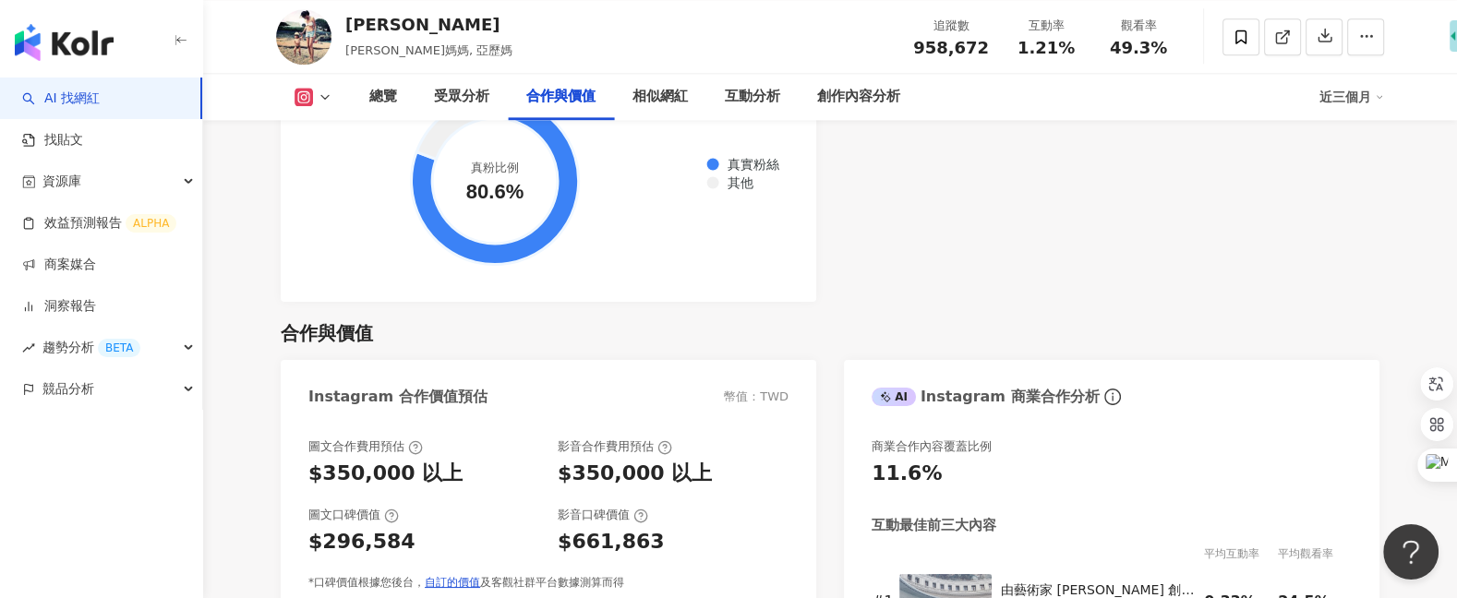
scroll to position [2505, 0]
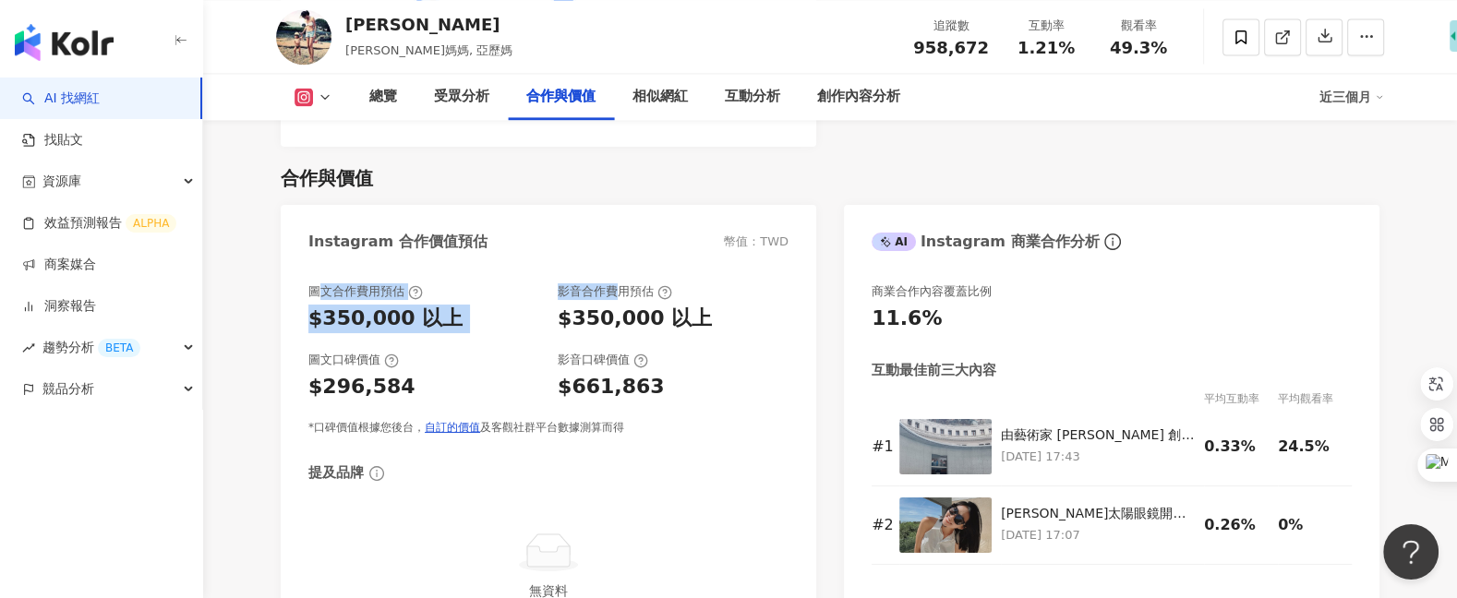
drag, startPoint x: 317, startPoint y: 270, endPoint x: 613, endPoint y: 270, distance: 296.3
click at [613, 283] on div "圖文合作費用預估 $350,000 以上 影音合作費用預估 $350,000 以上" at bounding box center [548, 308] width 480 height 50
click at [505, 283] on div "圖文合作費用預估 $350,000 以上" at bounding box center [423, 308] width 231 height 50
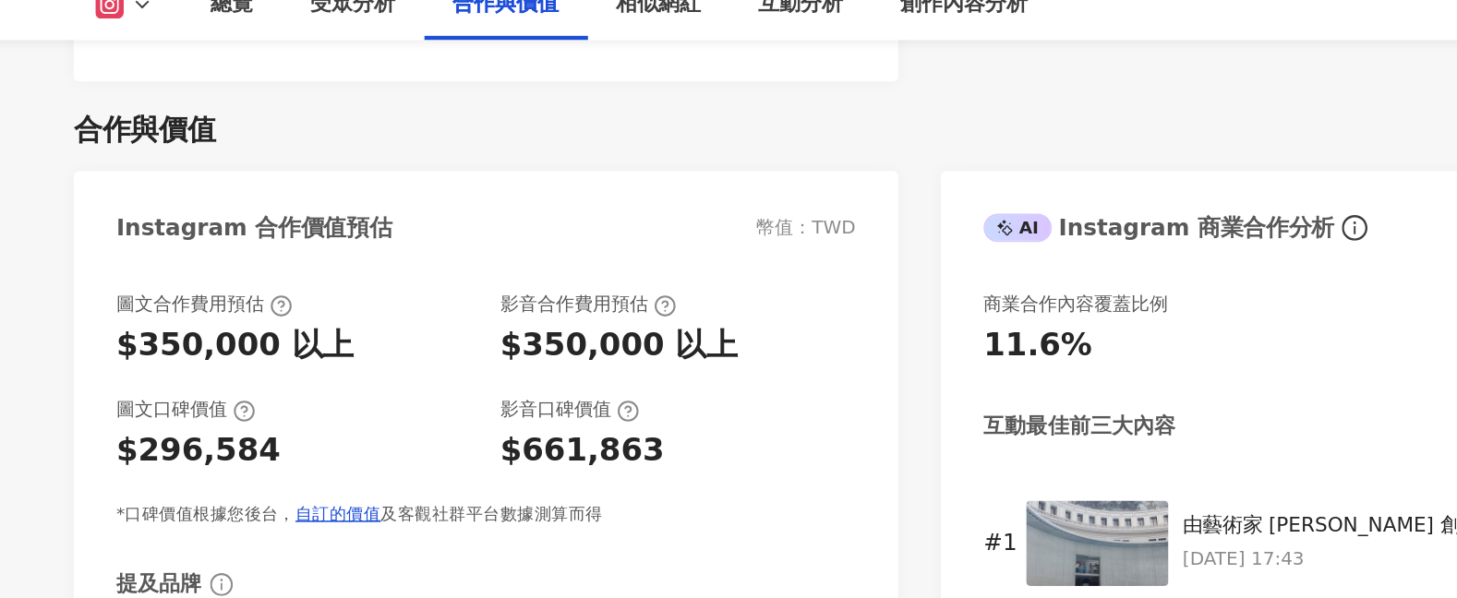
click at [765, 312] on div "圖文合作費用預估 $350,000 以上 影音合作費用預估 $350,000 以上 圖文口碑價值 $296,584 影音口碑價值 $661,863 *口碑價值…" at bounding box center [548, 359] width 480 height 152
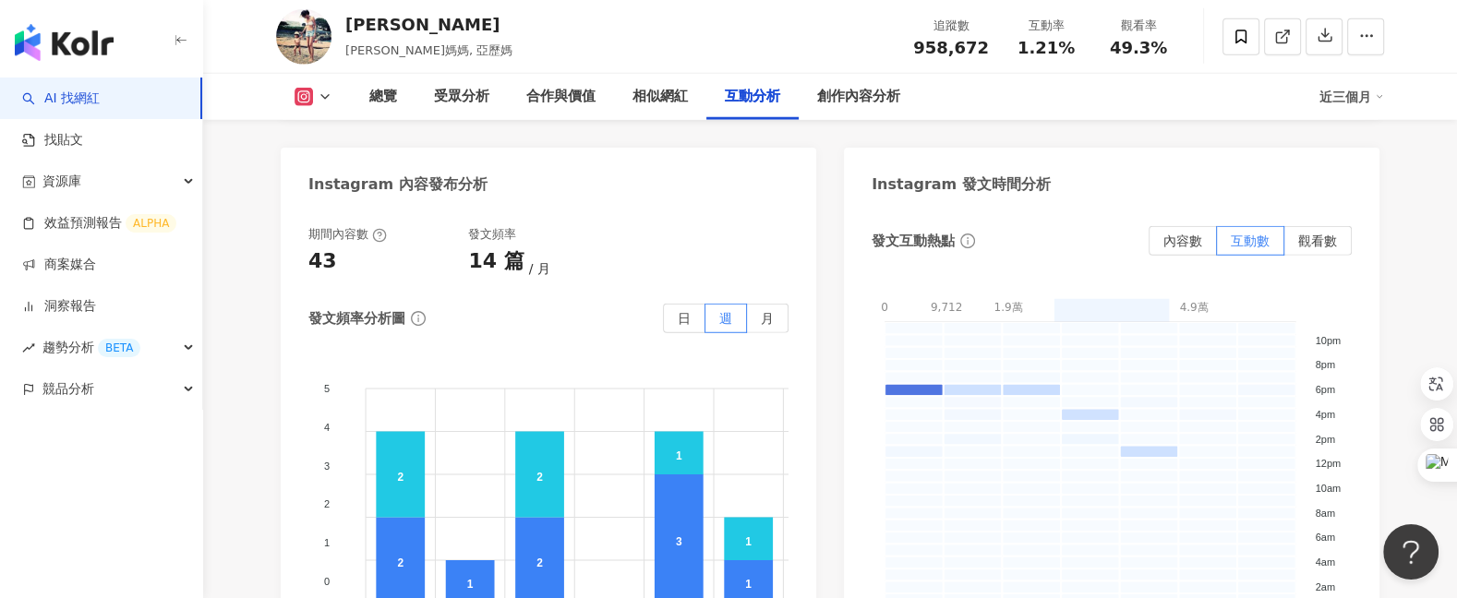
scroll to position [4706, 0]
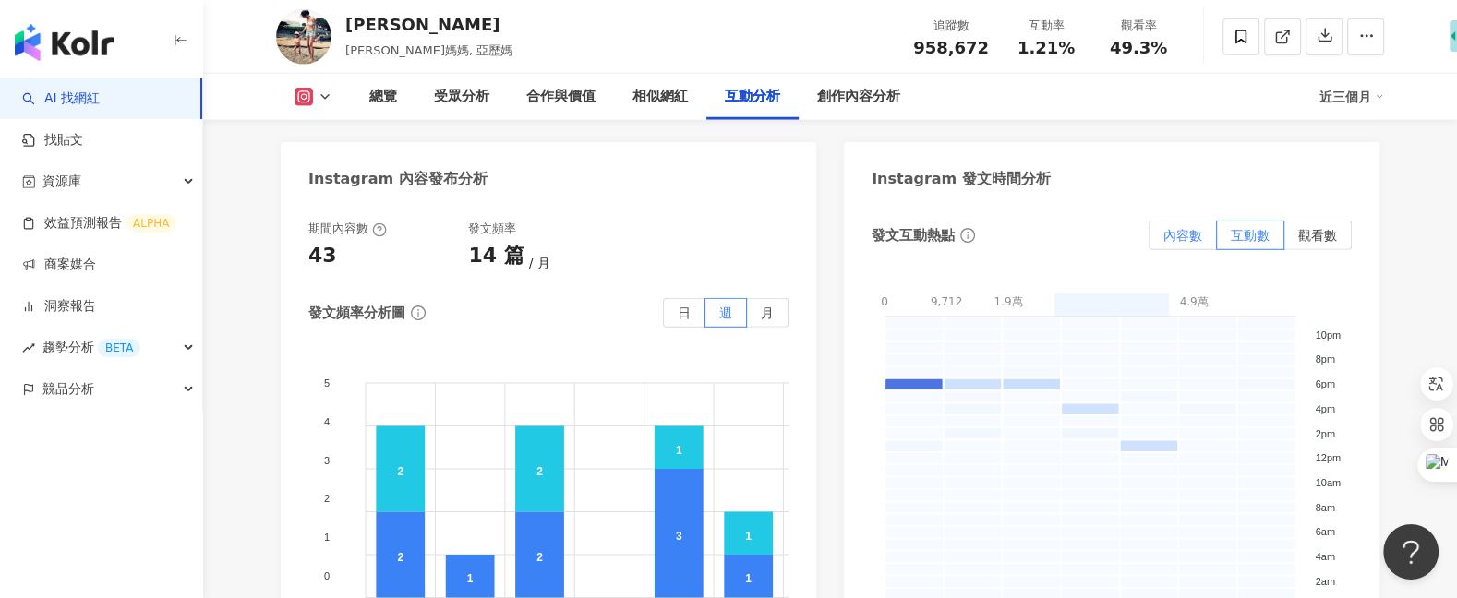
click at [1186, 228] on span "內容數" at bounding box center [1182, 235] width 39 height 15
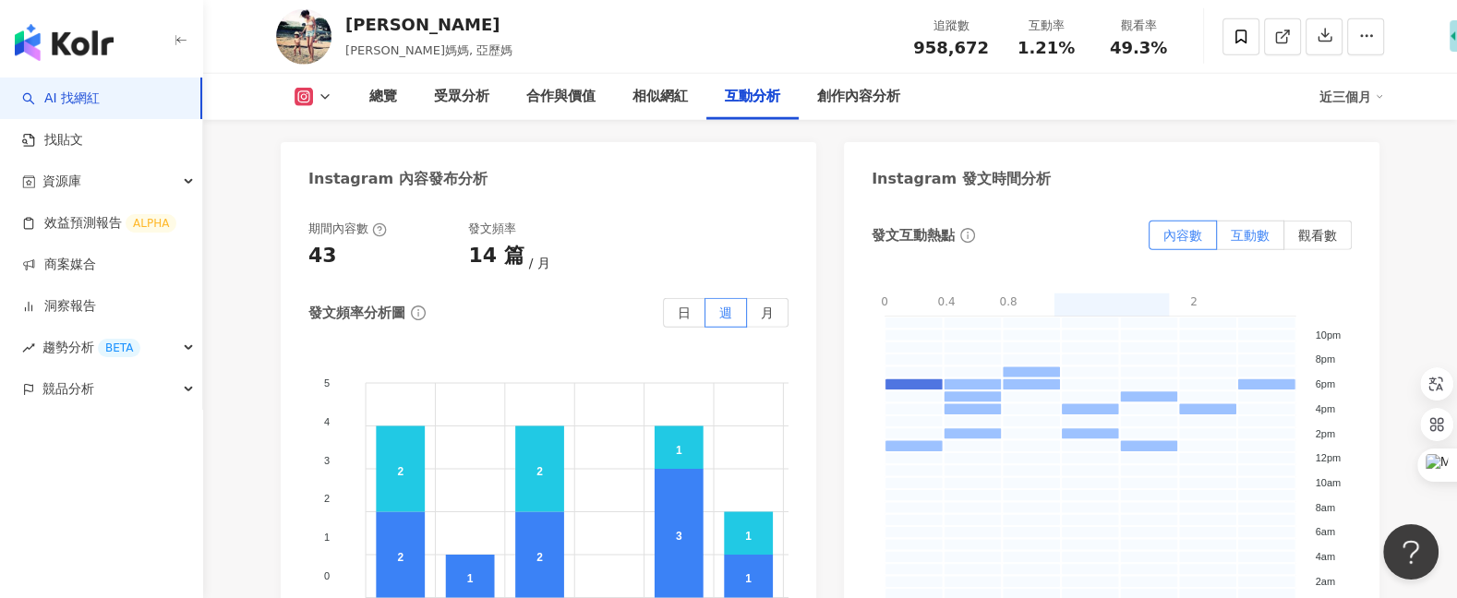
click at [1246, 228] on span "互動數" at bounding box center [1250, 235] width 39 height 15
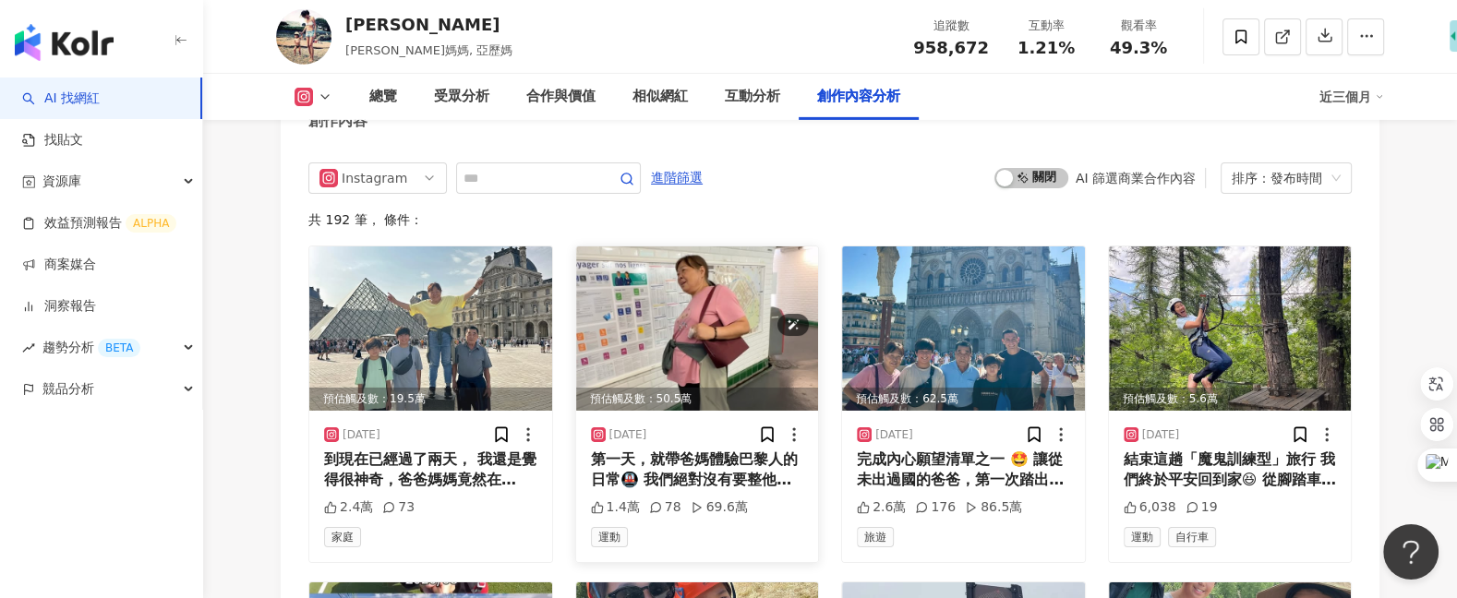
scroll to position [5680, 0]
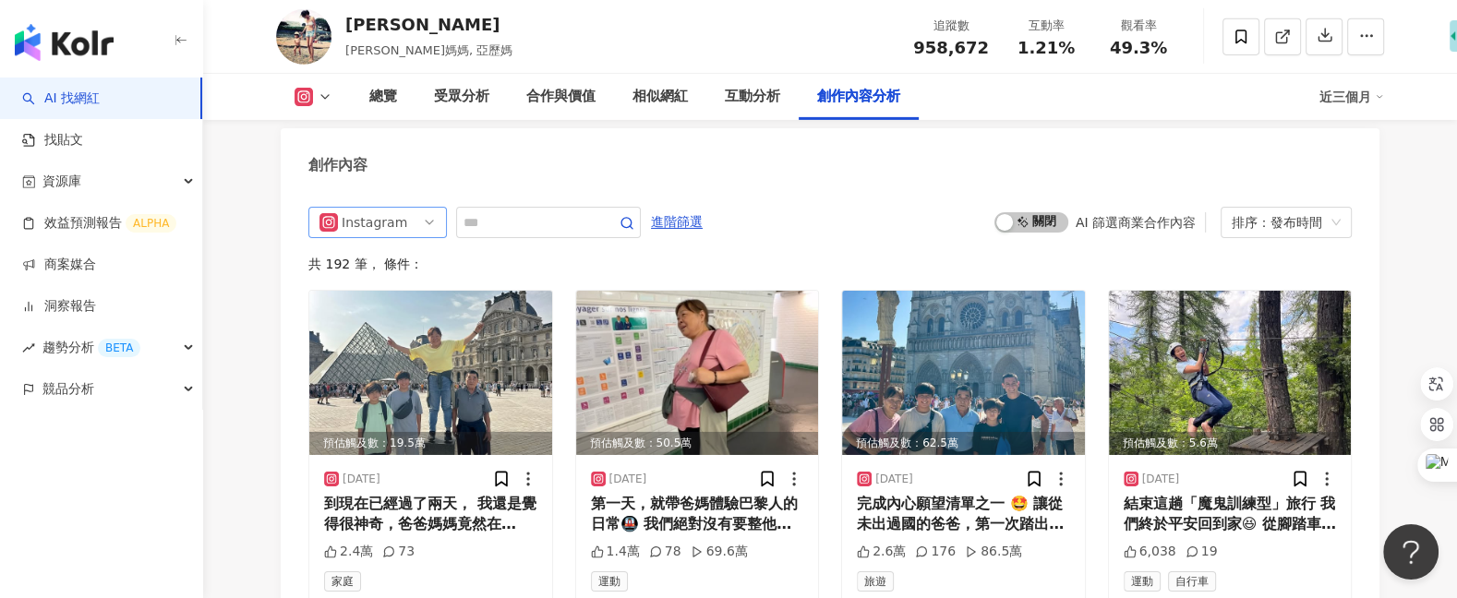
click at [366, 208] on div "Instagram" at bounding box center [372, 223] width 60 height 30
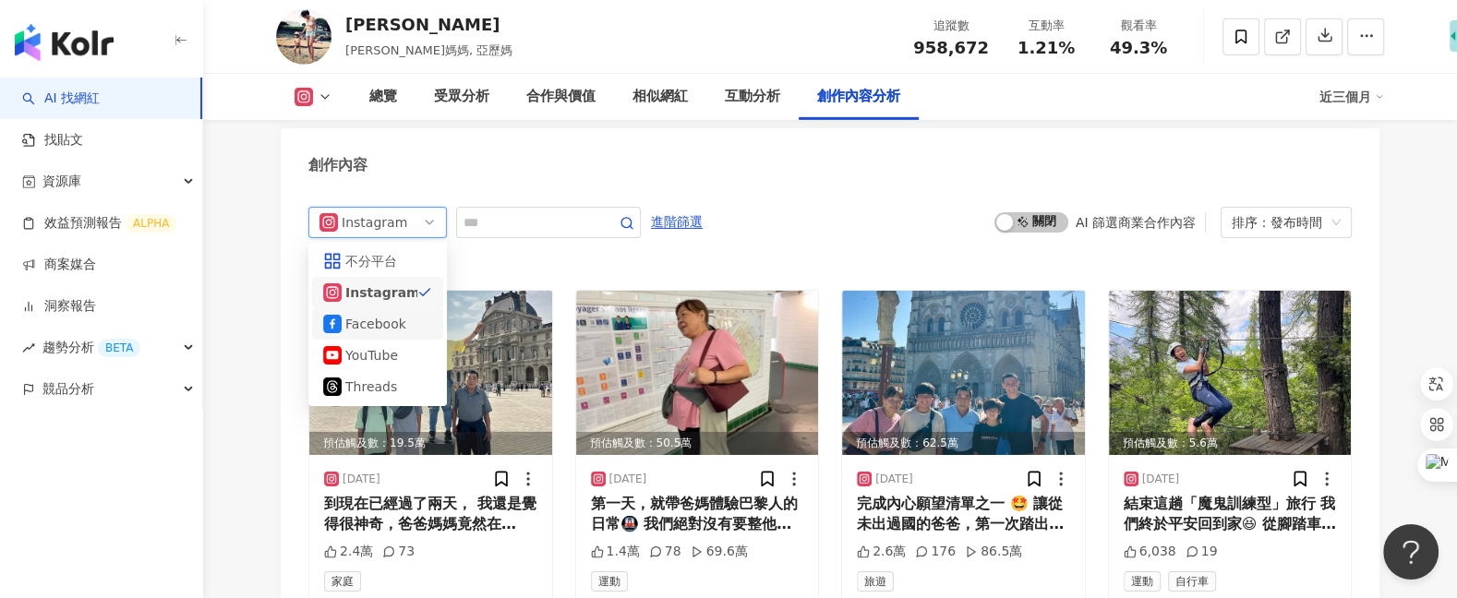
click at [378, 314] on div "Facebook" at bounding box center [375, 324] width 60 height 20
click at [402, 208] on span "Instagram" at bounding box center [377, 223] width 116 height 30
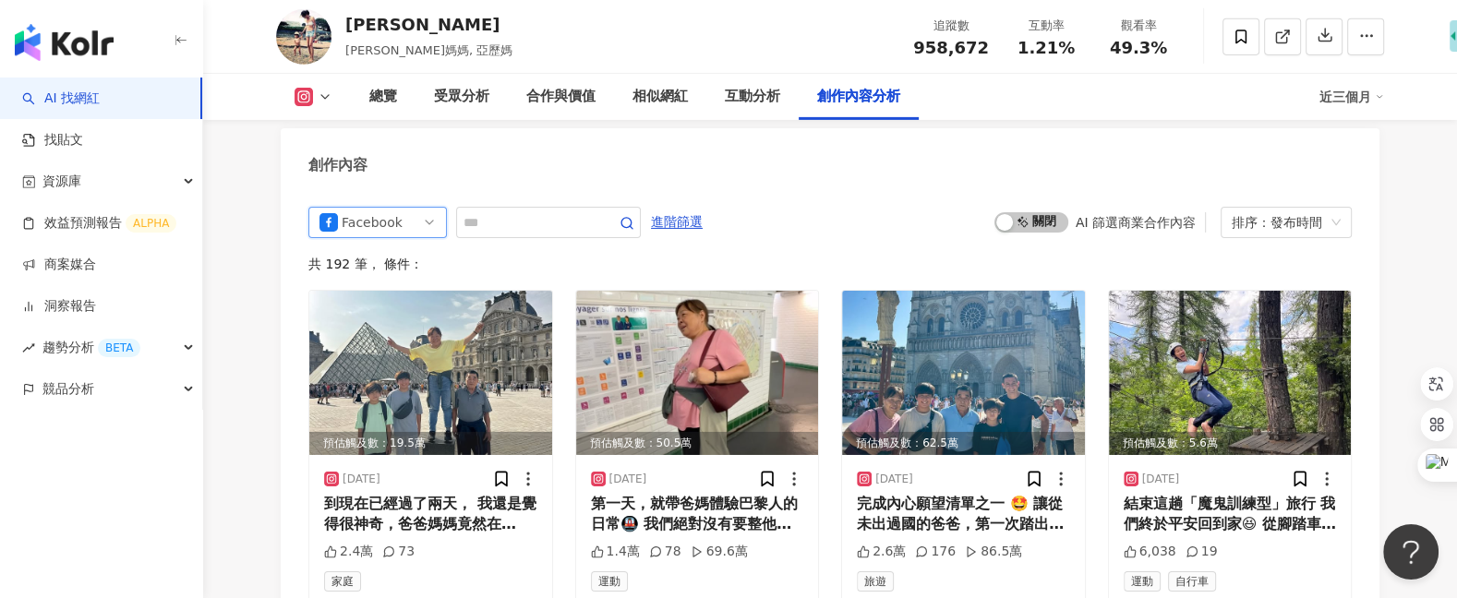
scroll to position [5639, 0]
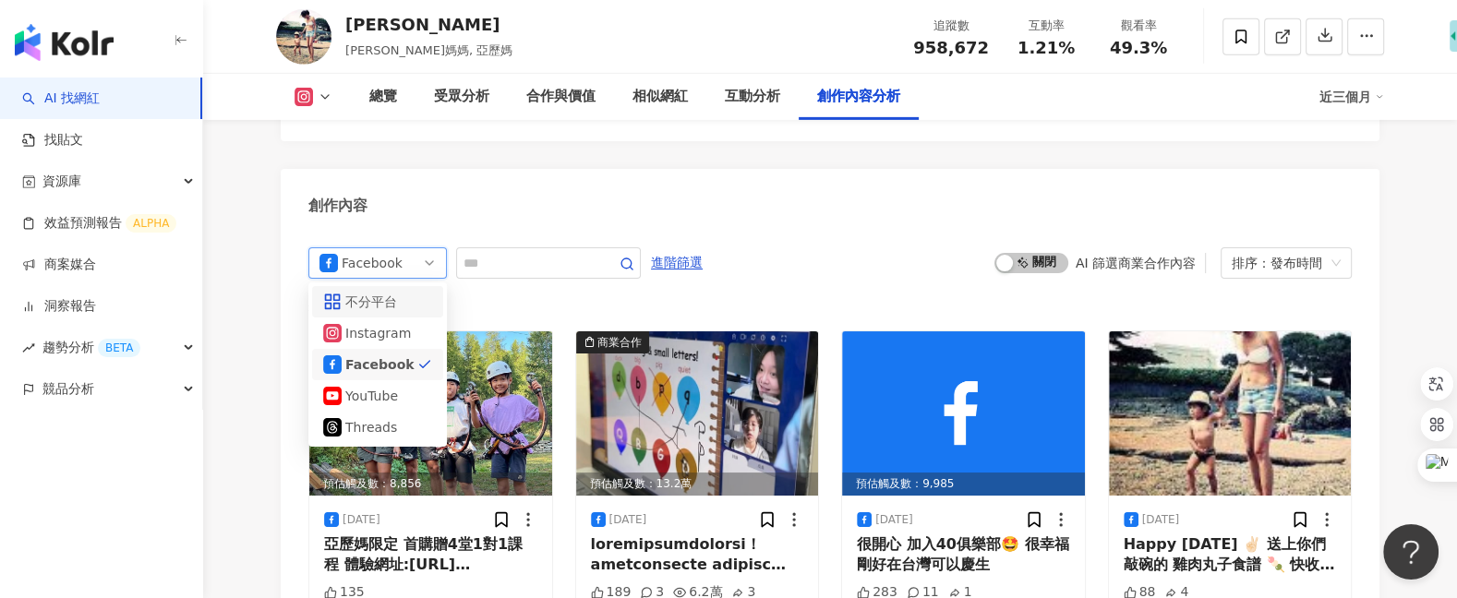
click at [548, 247] on div "Facebook all ig 不分平台 Instagram Facebook YouTube Threads 進階篩選 啟動 關閉 AI 篩選商業合作內容 …" at bounding box center [829, 605] width 1043 height 716
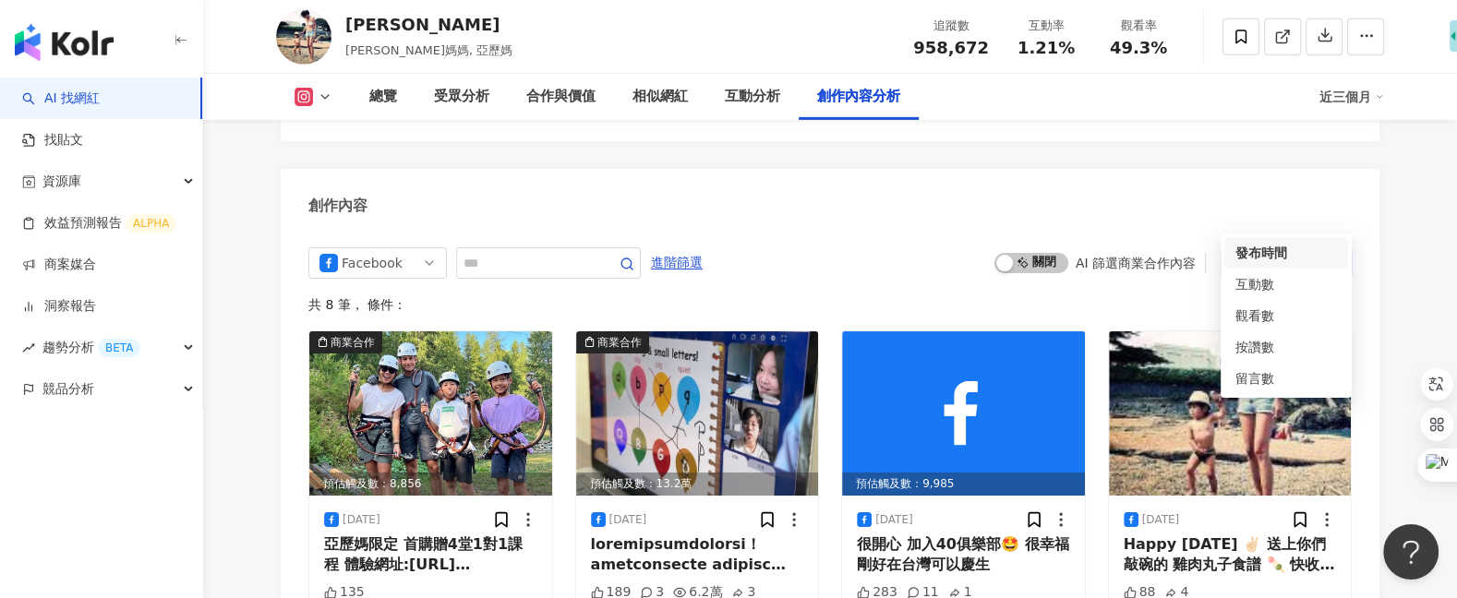
click at [1285, 248] on div "排序：發布時間" at bounding box center [1277, 263] width 92 height 30
click at [1182, 174] on div "創作內容" at bounding box center [830, 199] width 1099 height 60
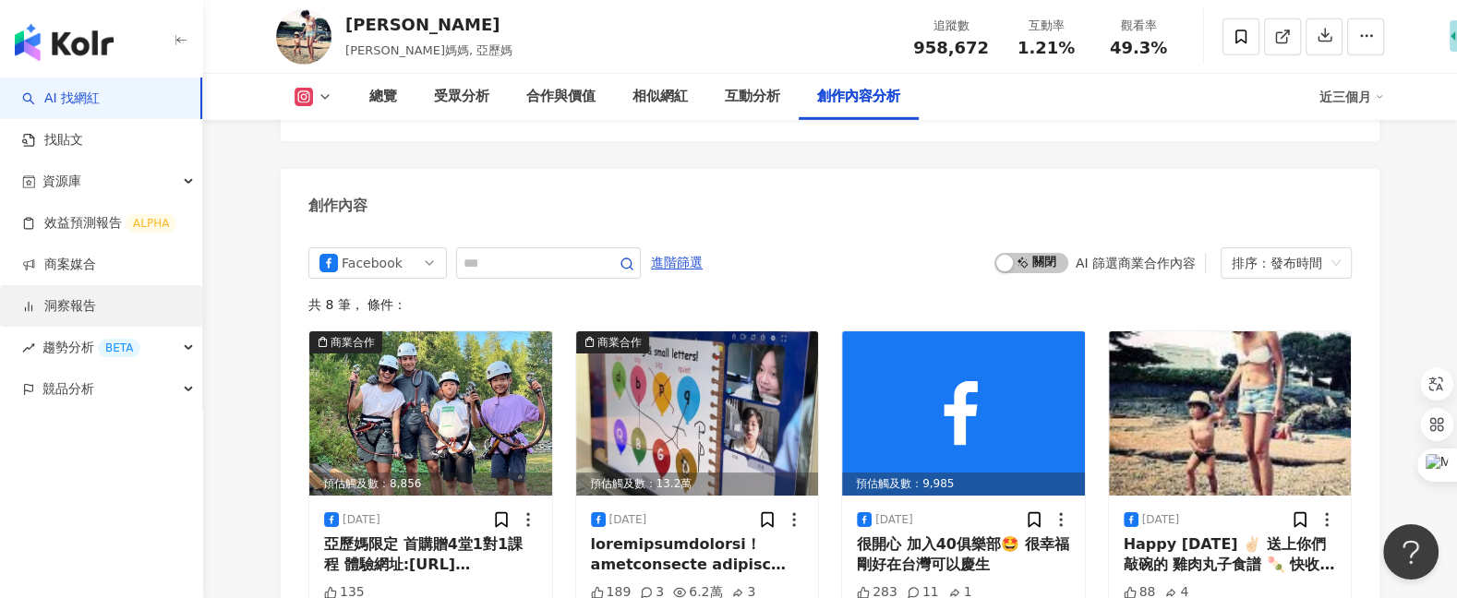
click at [96, 314] on link "洞察報告" at bounding box center [59, 306] width 74 height 18
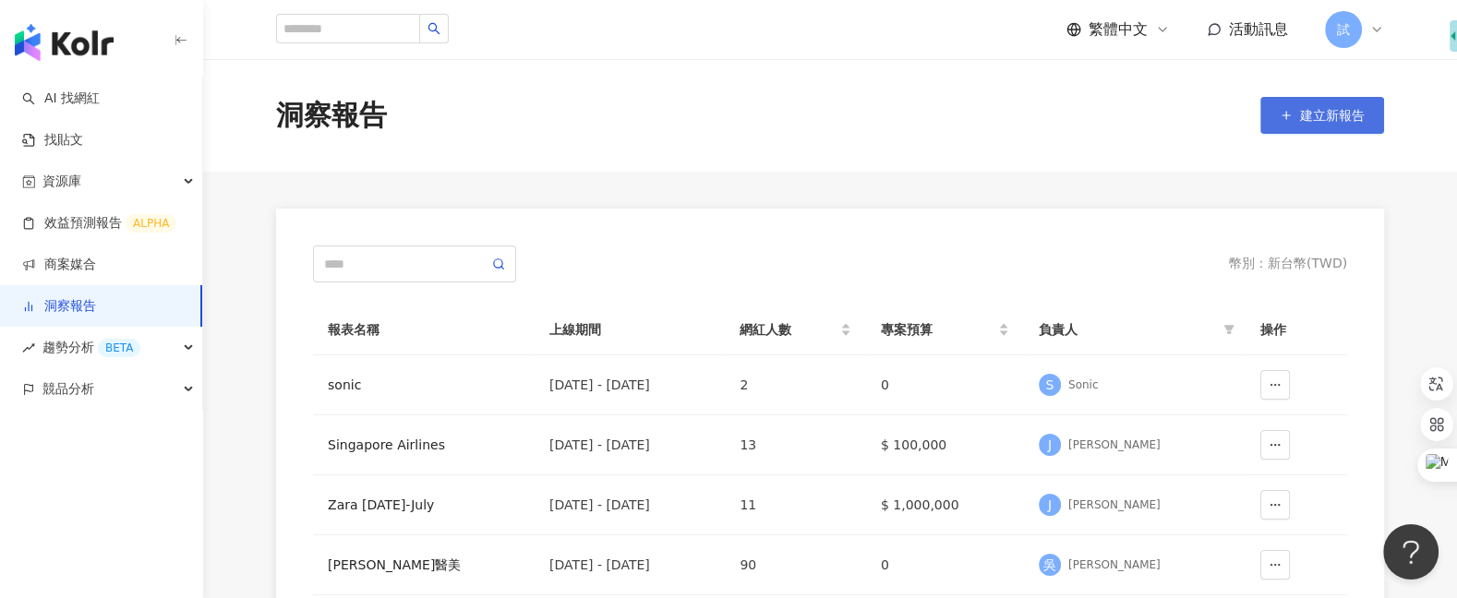
click at [1284, 116] on icon "button" at bounding box center [1285, 115] width 13 height 13
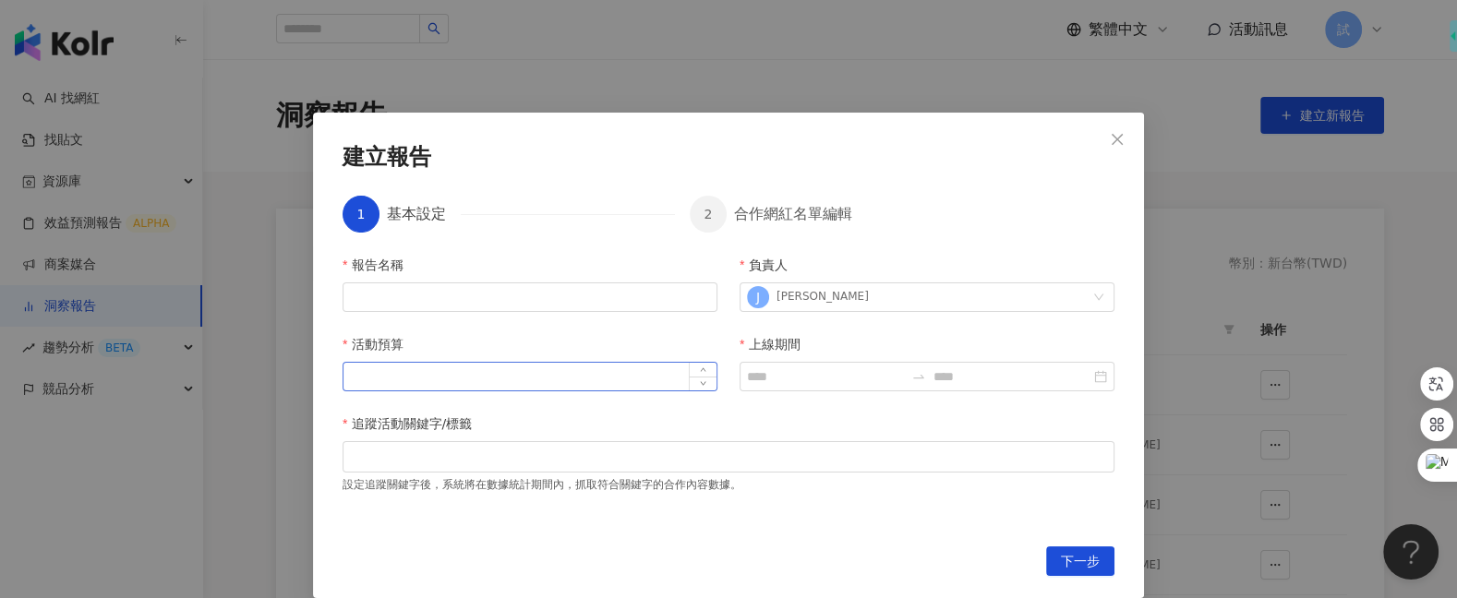
scroll to position [57, 0]
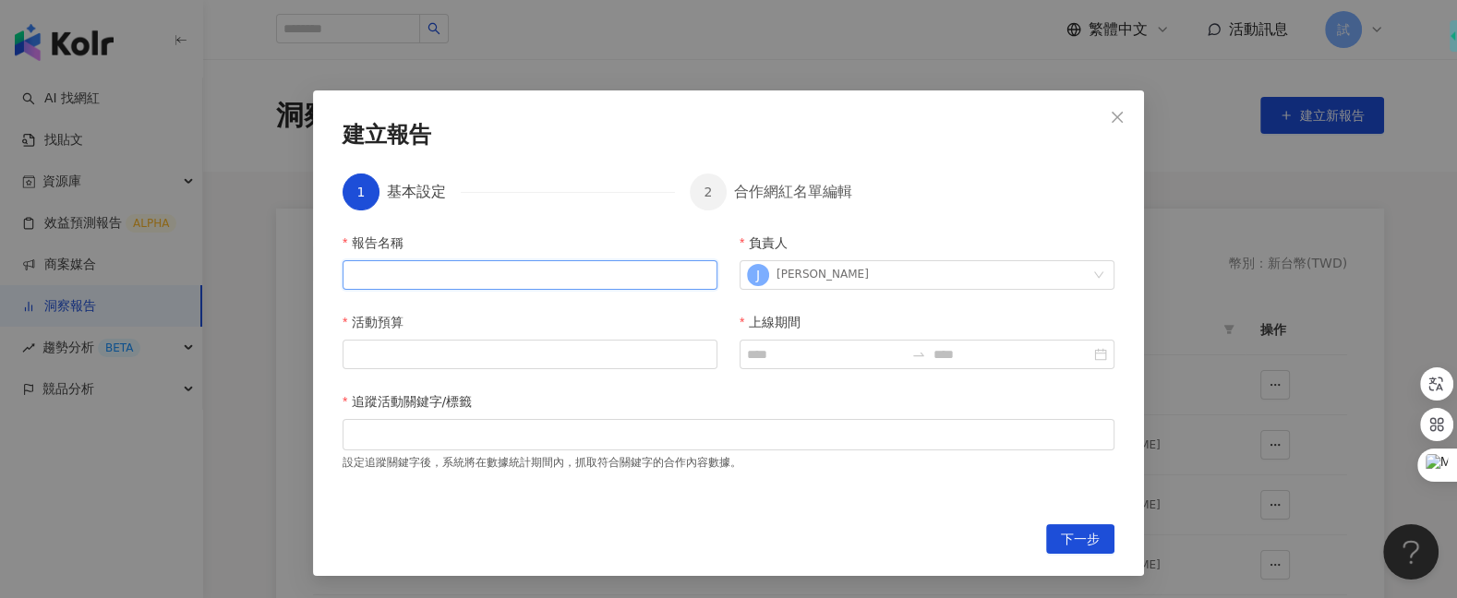
click at [534, 273] on input "報告名稱" at bounding box center [529, 275] width 375 height 30
click at [842, 393] on div "追蹤活動關鍵字/標籤" at bounding box center [728, 405] width 772 height 28
click at [602, 274] on input "報告名稱" at bounding box center [529, 275] width 375 height 30
type input "****"
click at [502, 349] on input "活動預算" at bounding box center [529, 355] width 373 height 28
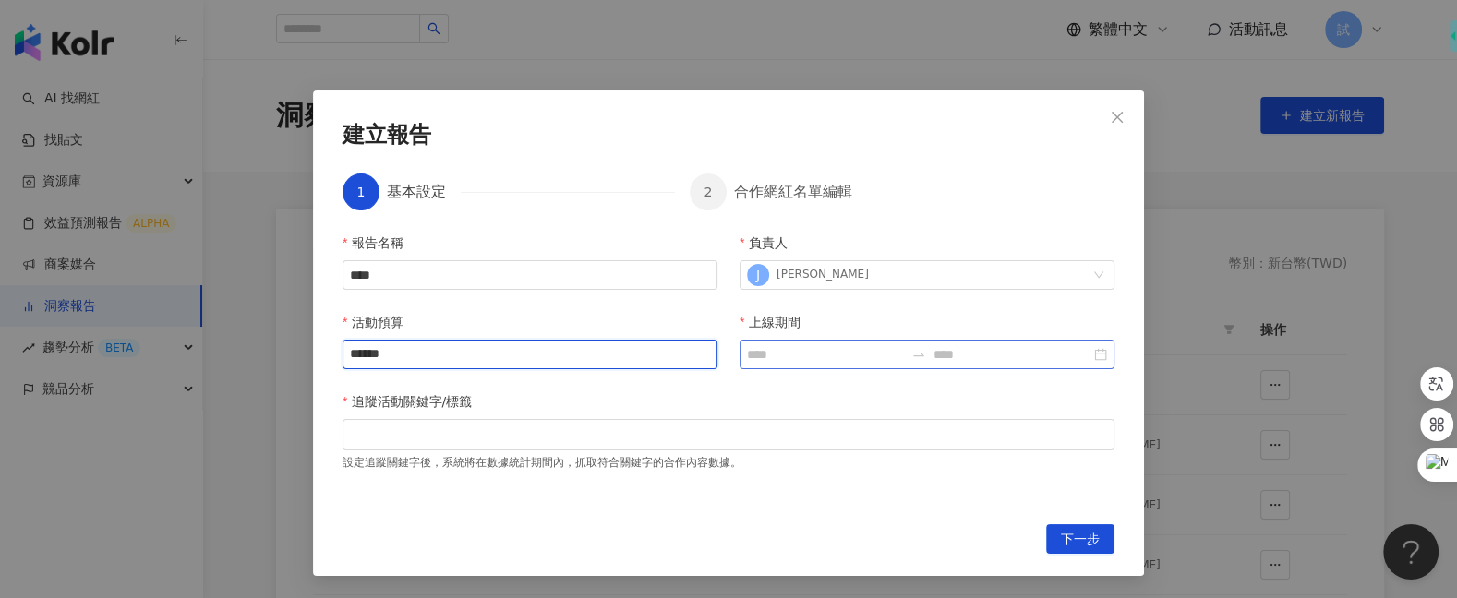
type input "******"
click at [799, 348] on input "上線期間" at bounding box center [825, 354] width 157 height 20
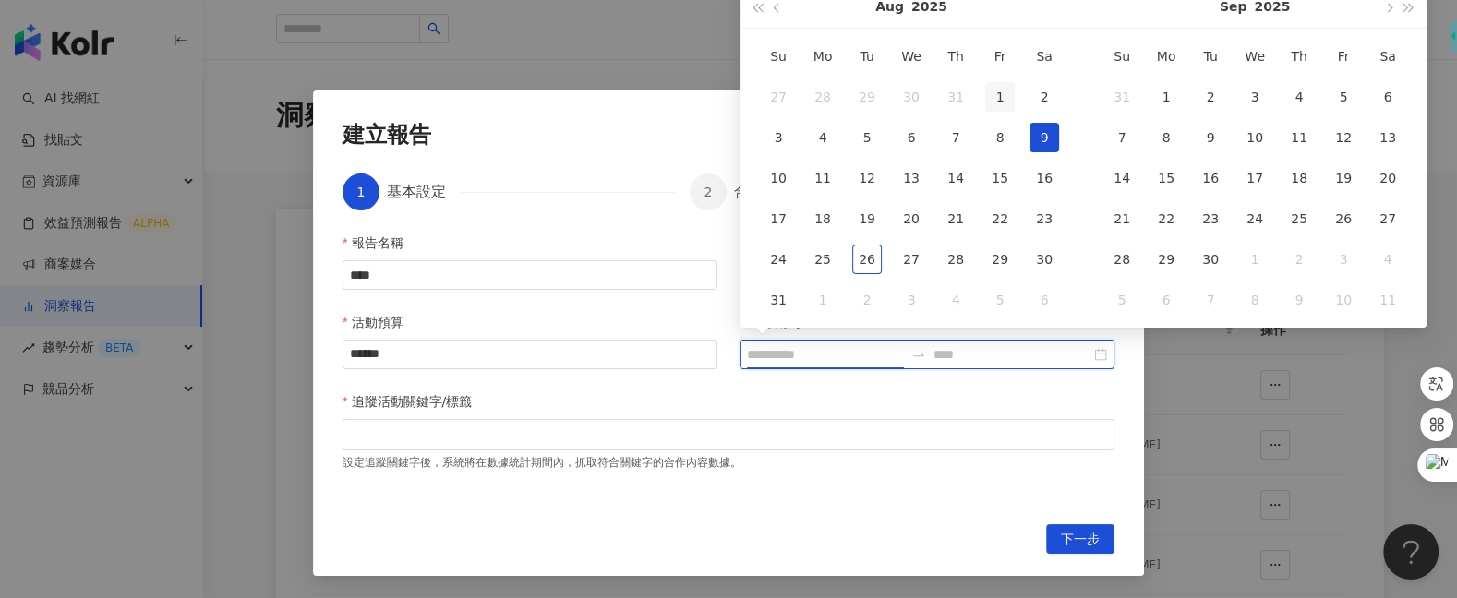
type input "**********"
click at [993, 89] on div "1" at bounding box center [1000, 97] width 30 height 30
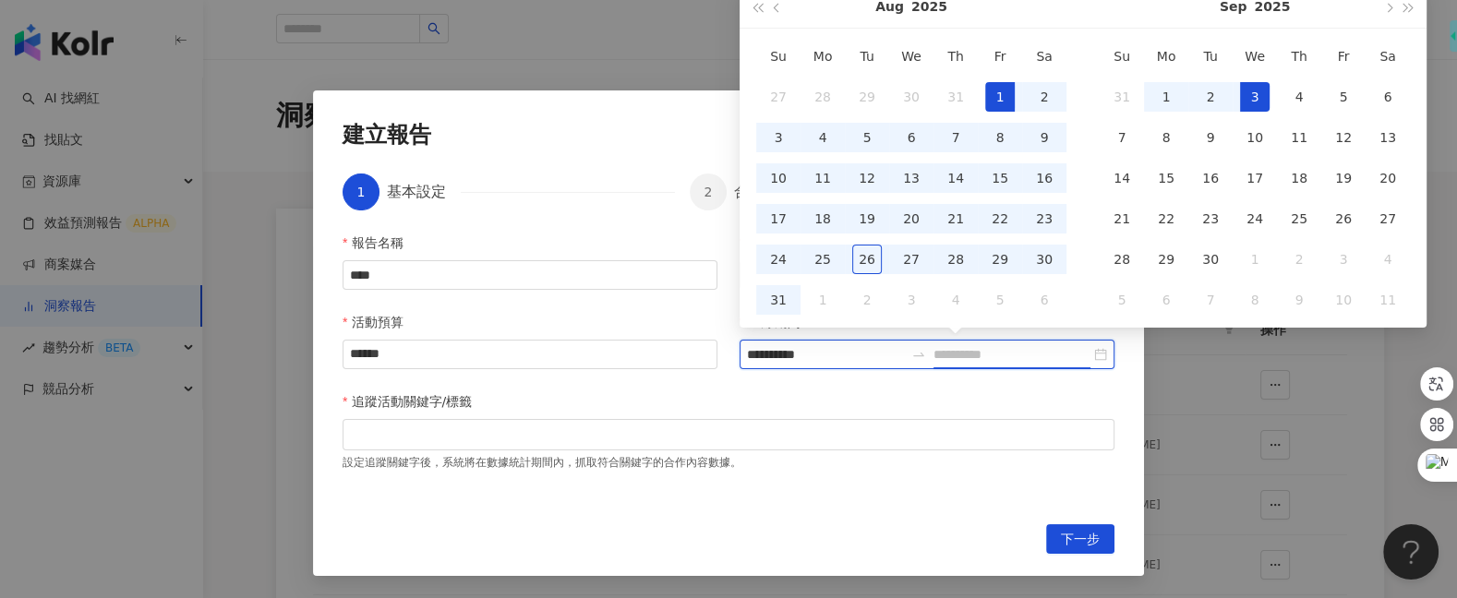
type input "**********"
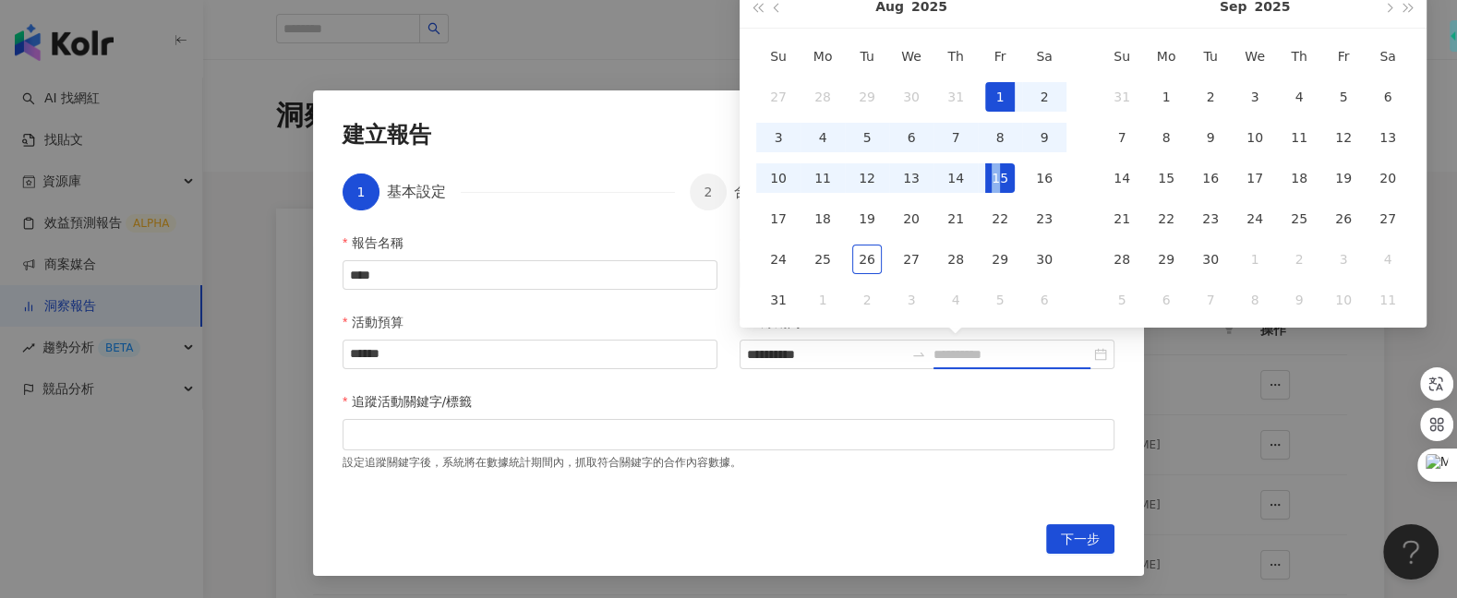
click at [996, 181] on div "15" at bounding box center [1000, 178] width 30 height 30
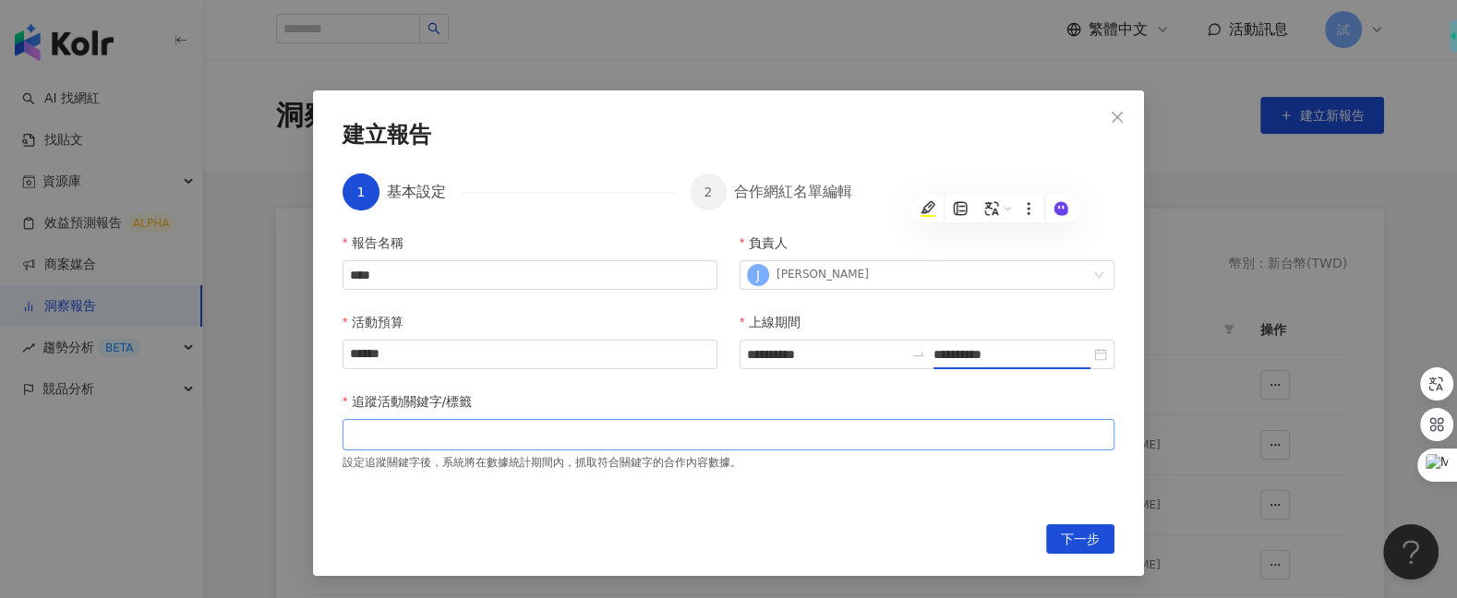
type input "**********"
click at [707, 427] on div at bounding box center [728, 434] width 764 height 14
type input "*"
type input "**"
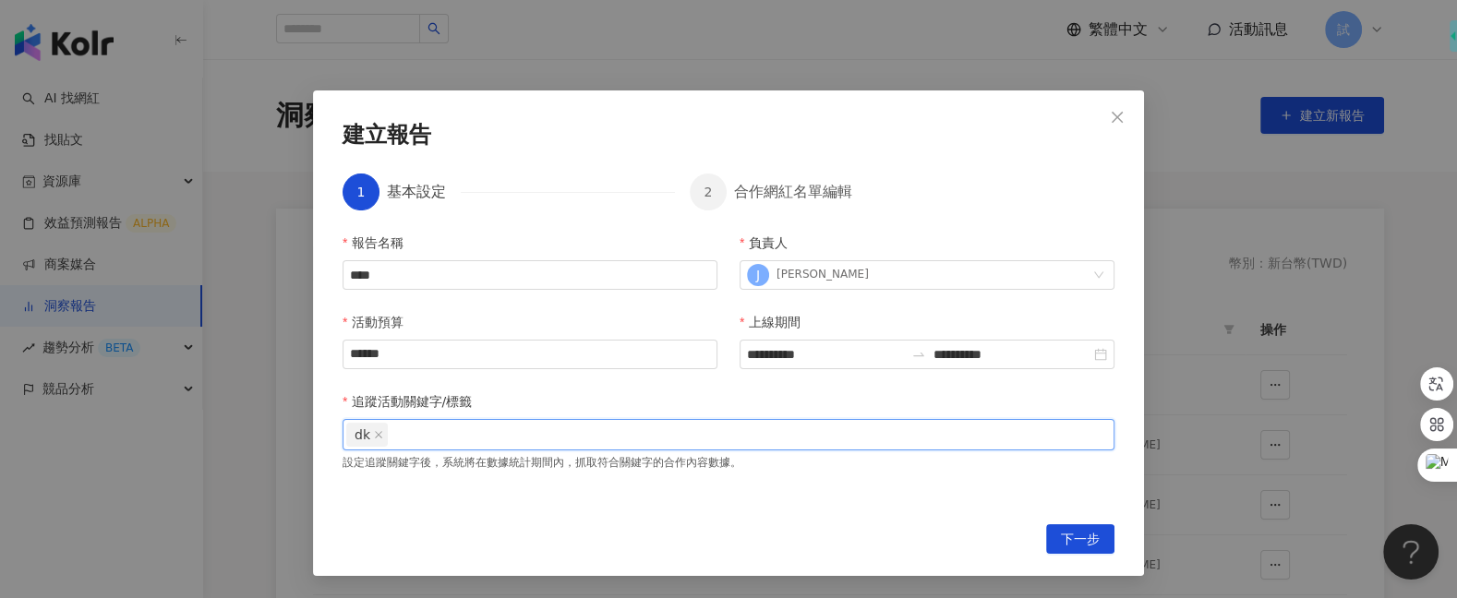
click at [380, 443] on span "dk" at bounding box center [367, 435] width 42 height 24
click at [379, 440] on span at bounding box center [378, 435] width 9 height 22
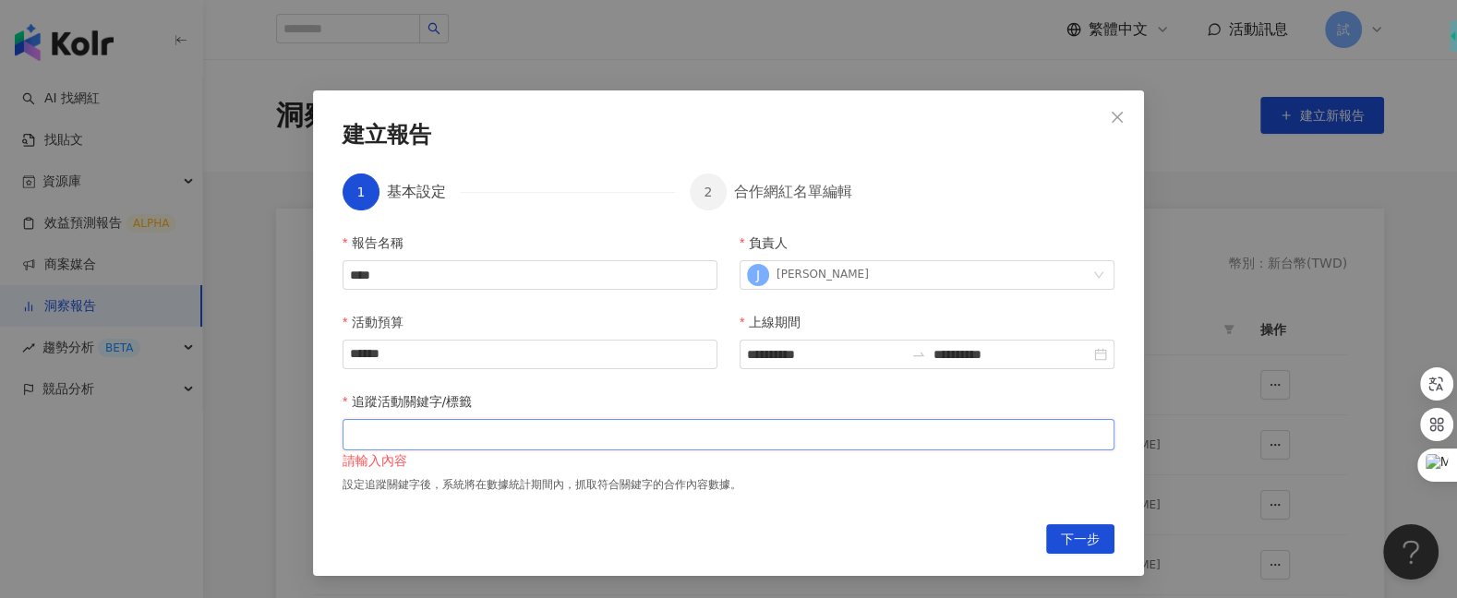
click at [384, 440] on div at bounding box center [728, 434] width 764 height 14
type input "**"
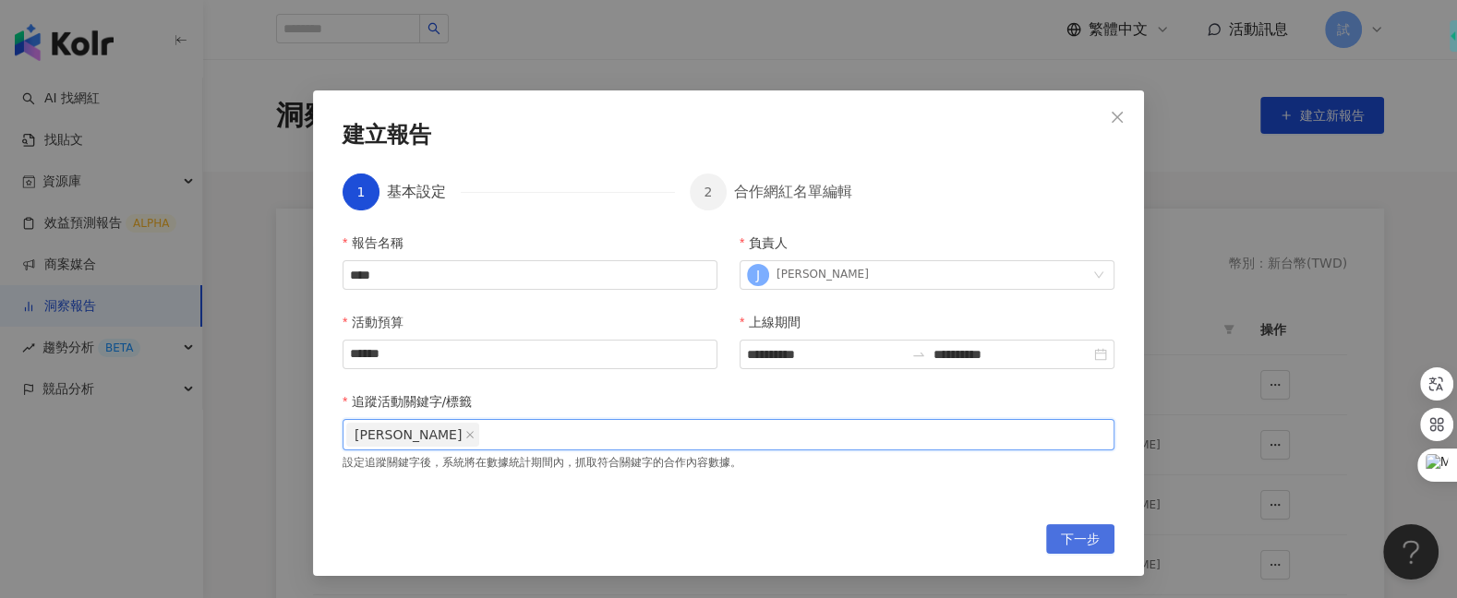
click at [1075, 540] on span "下一步" at bounding box center [1080, 540] width 39 height 30
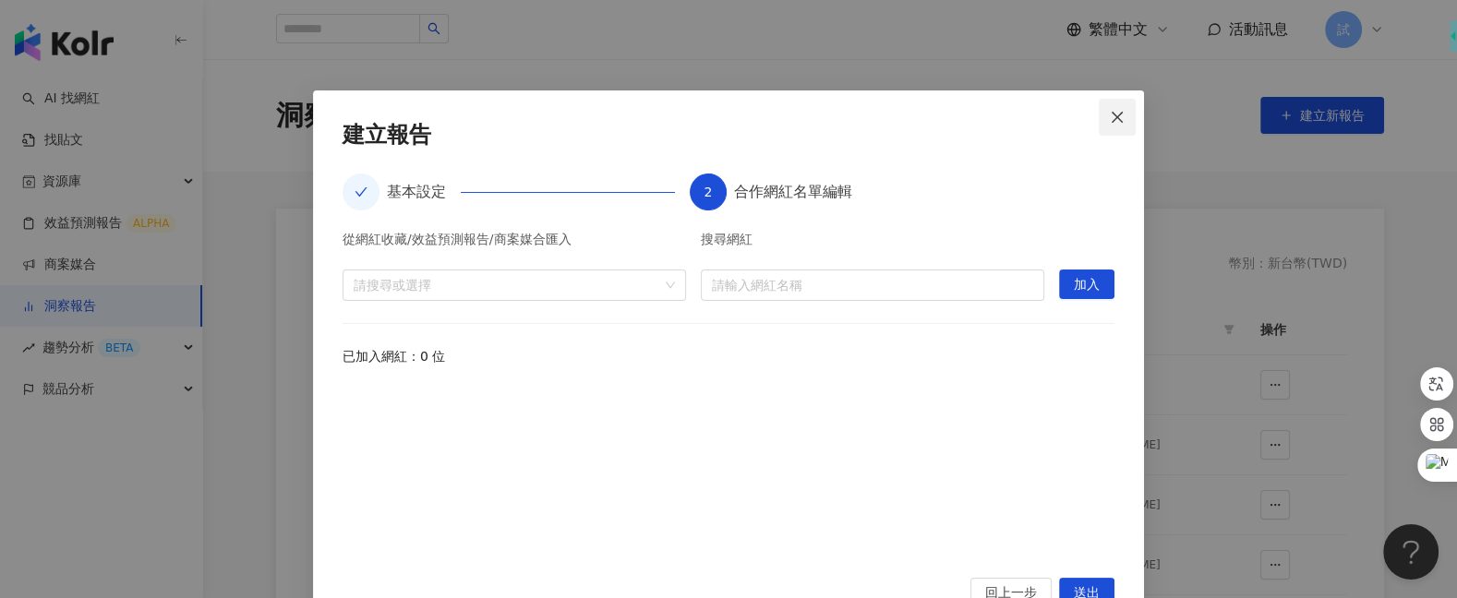
click at [1132, 117] on span "Close" at bounding box center [1117, 117] width 37 height 15
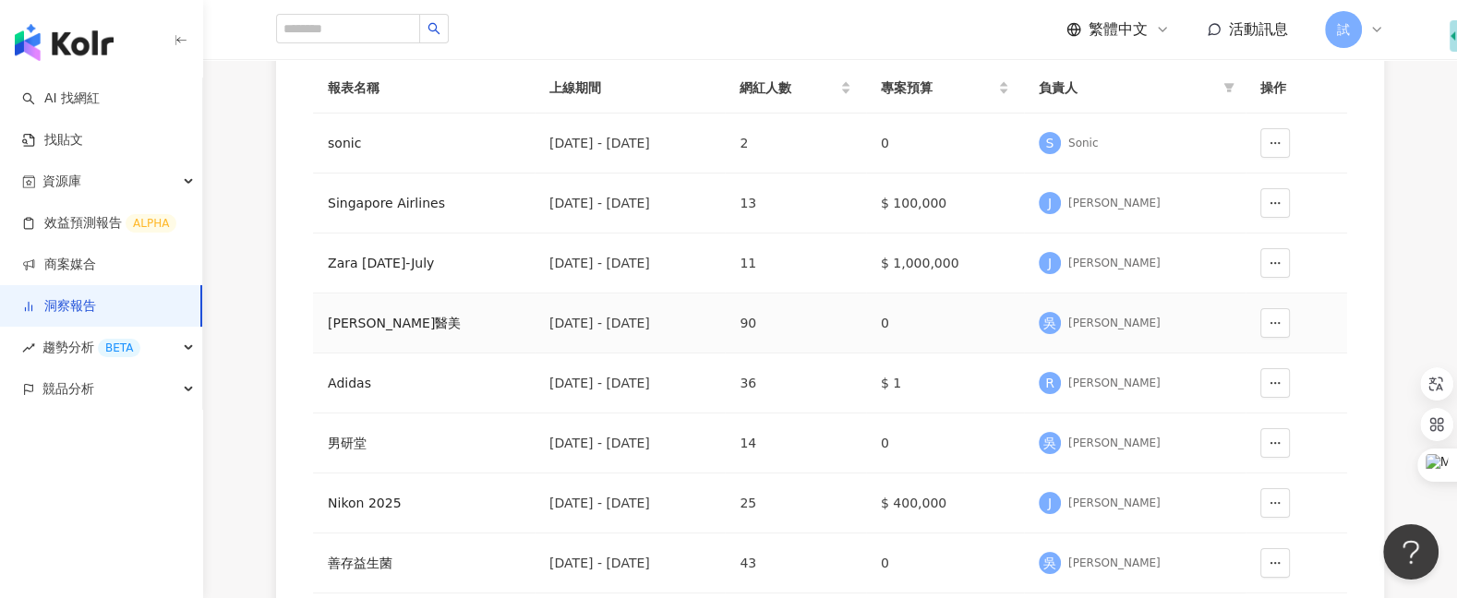
scroll to position [249, 0]
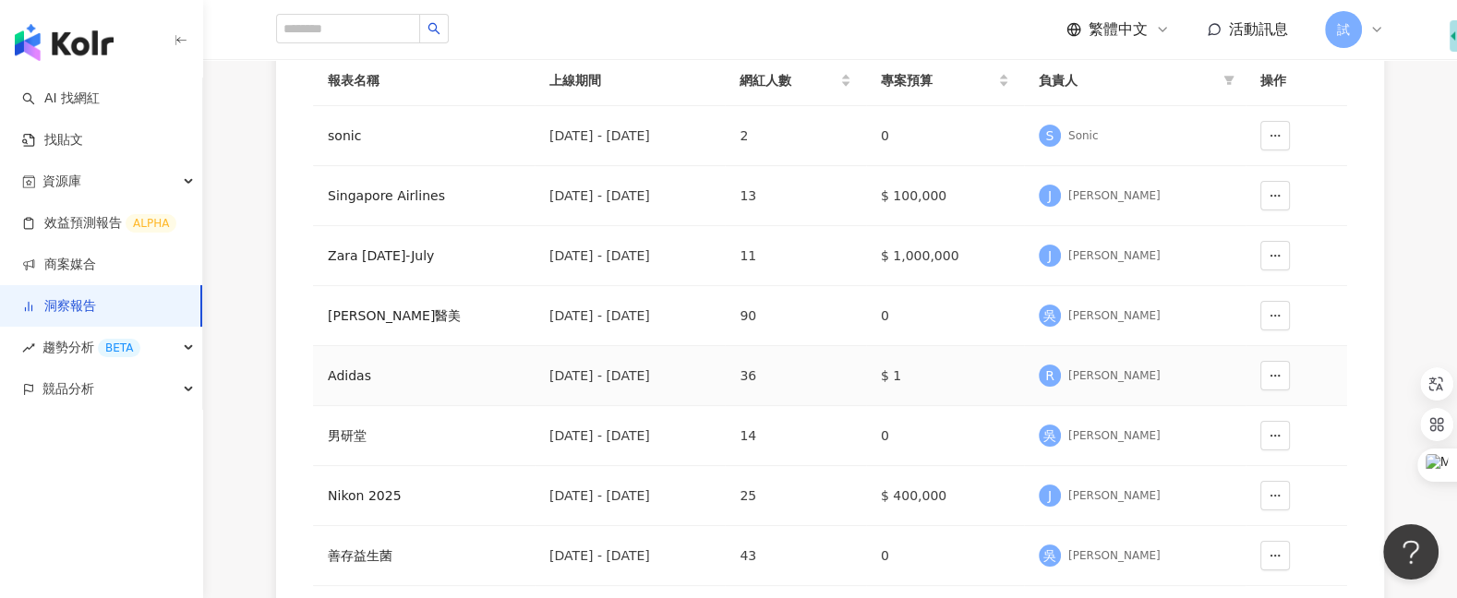
click at [335, 373] on div "Adidas" at bounding box center [424, 376] width 192 height 20
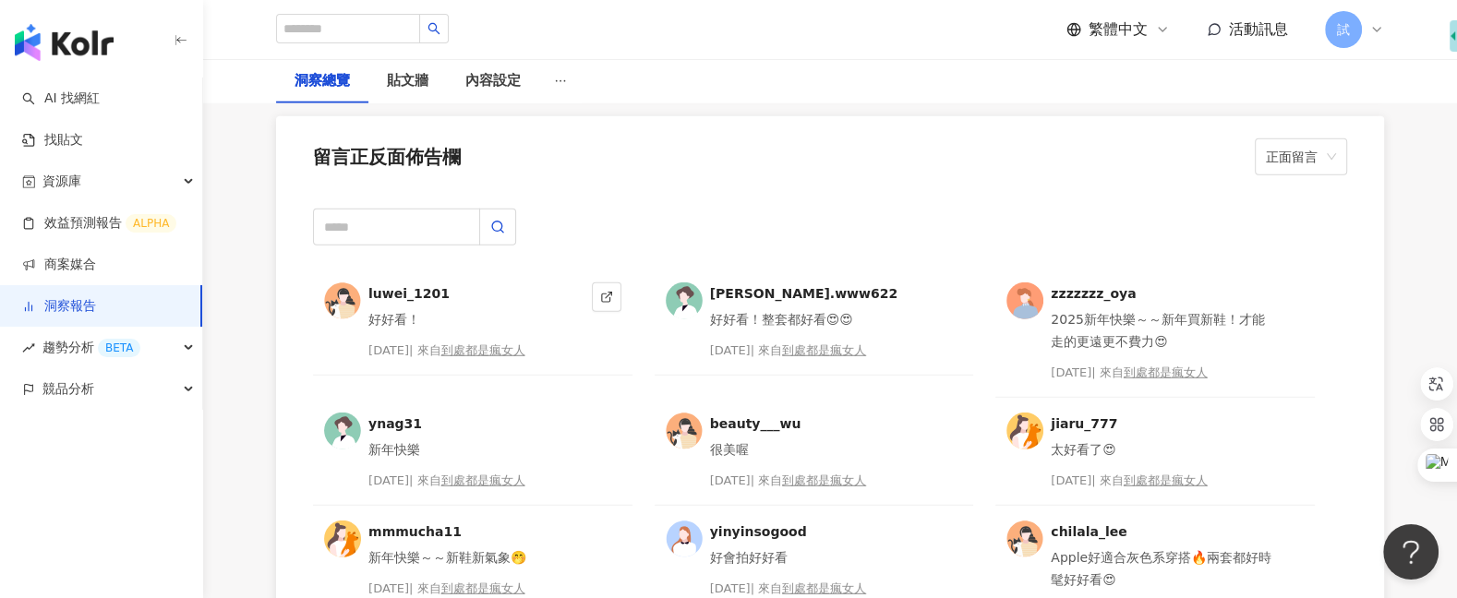
scroll to position [4664, 0]
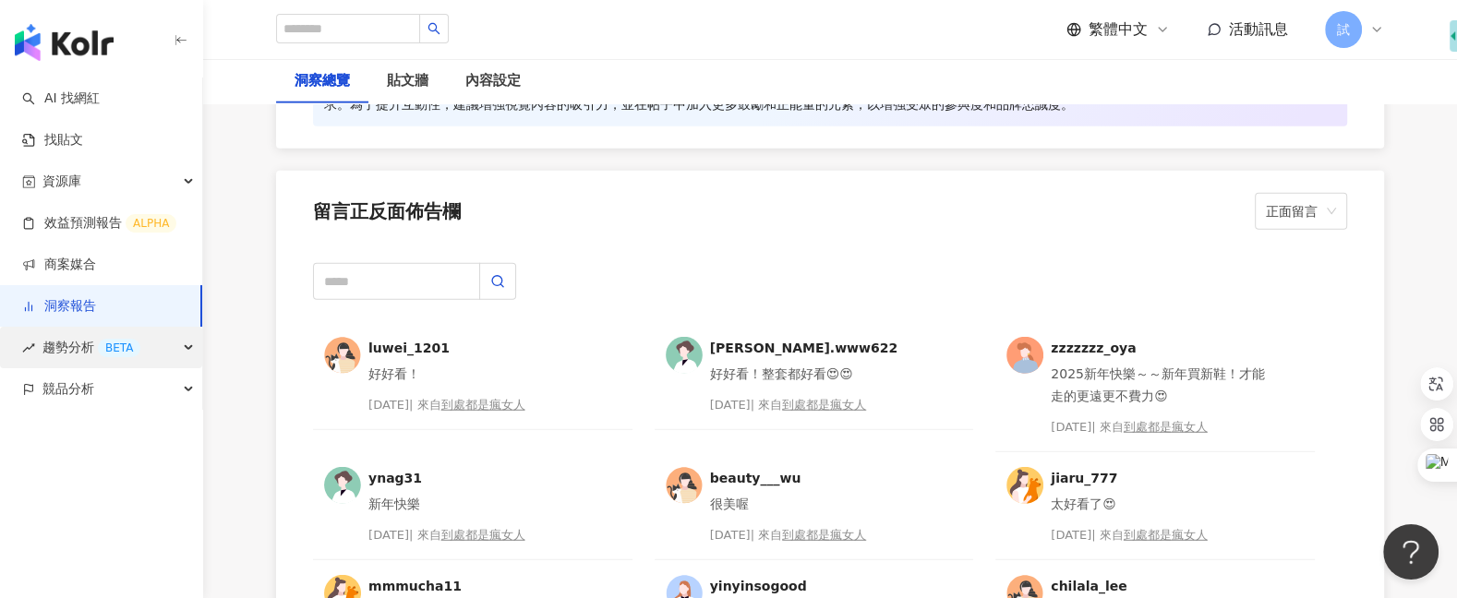
click at [78, 364] on span "趨勢分析 BETA" at bounding box center [91, 348] width 98 height 42
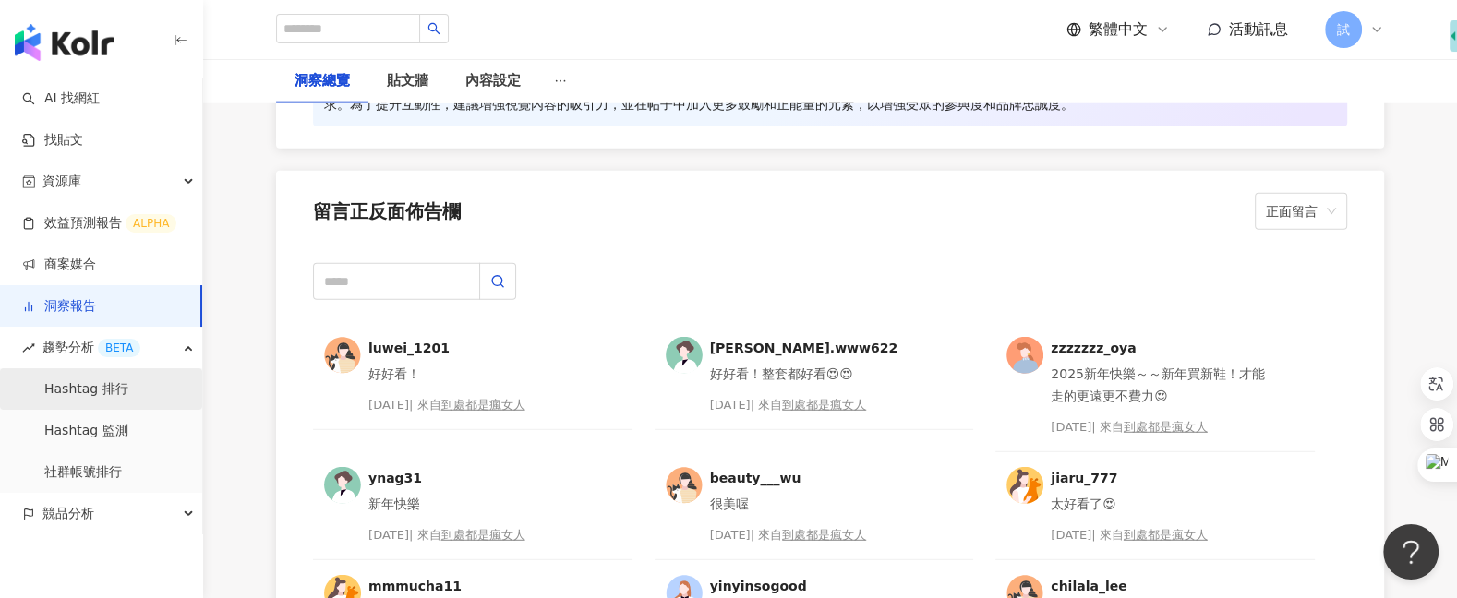
click at [128, 390] on link "Hashtag 排行" at bounding box center [86, 389] width 84 height 18
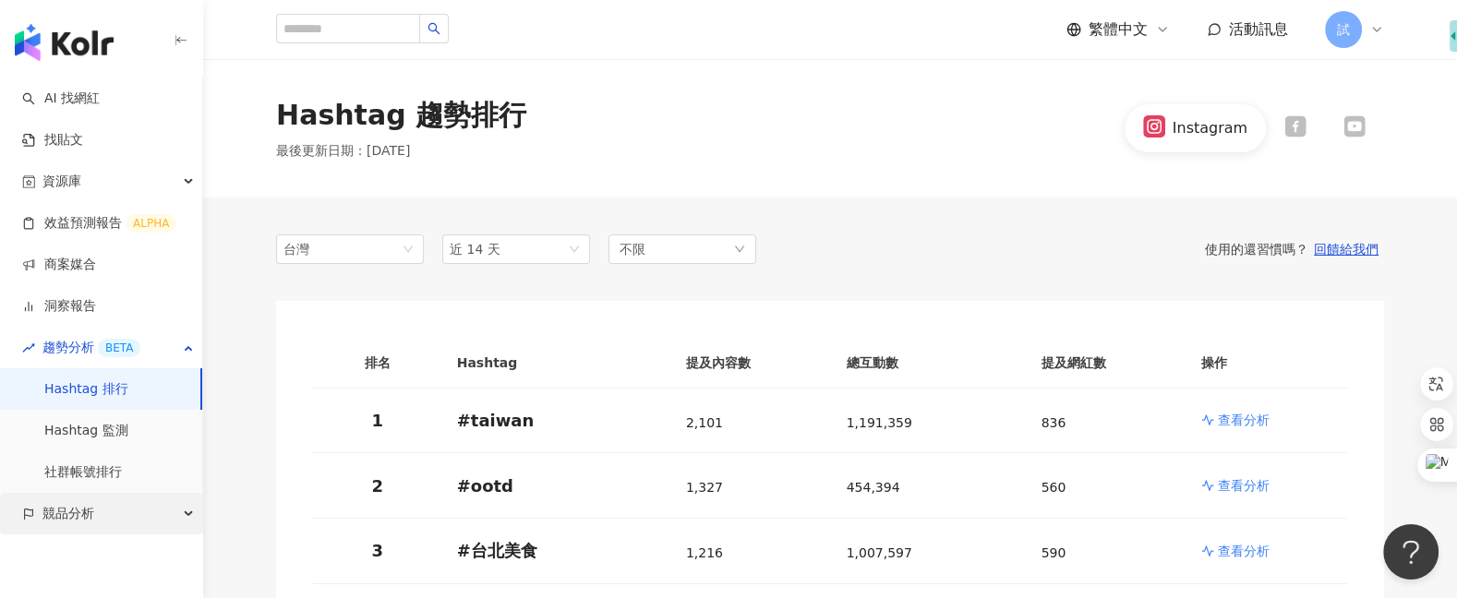
click at [110, 515] on div "競品分析" at bounding box center [101, 514] width 202 height 42
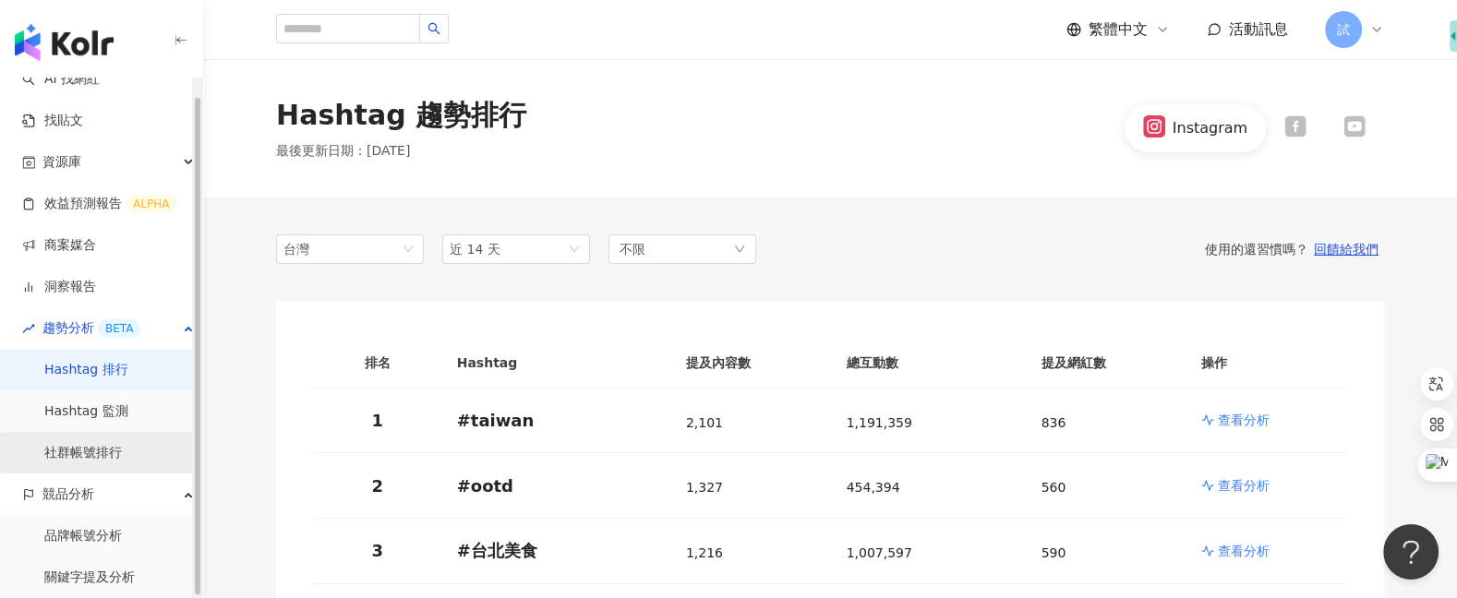
scroll to position [18, 0]
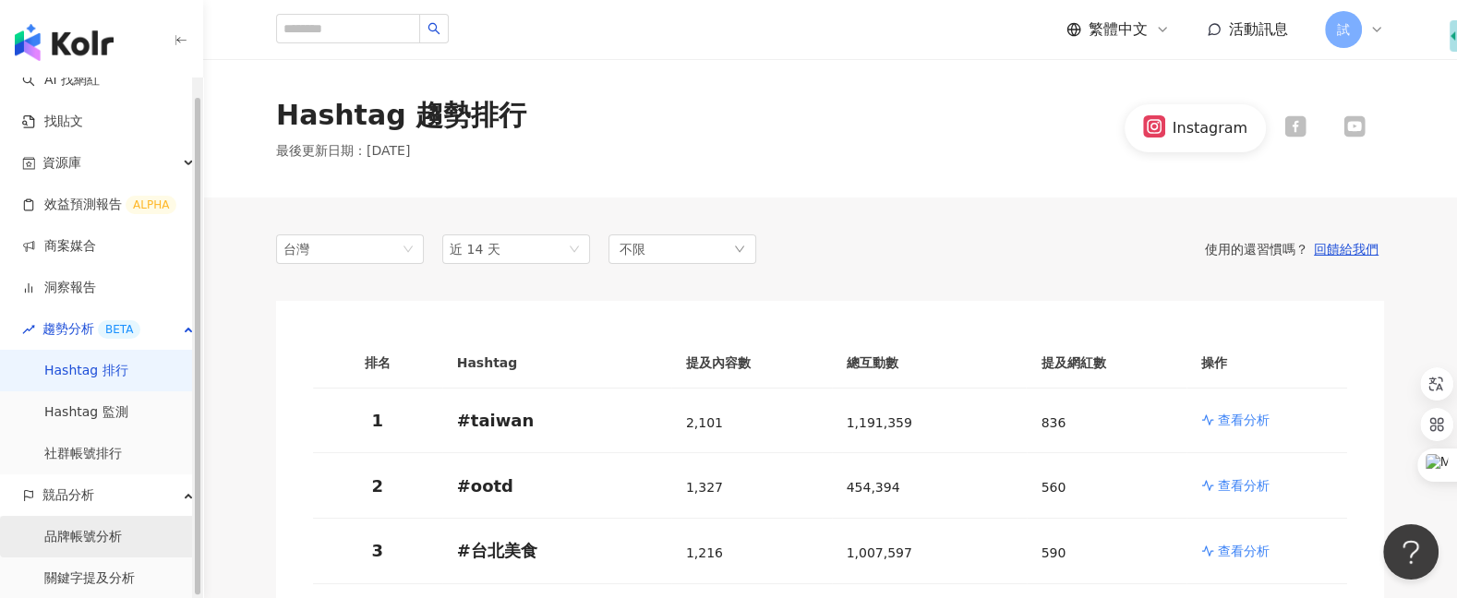
click at [112, 528] on link "品牌帳號分析" at bounding box center [83, 537] width 78 height 18
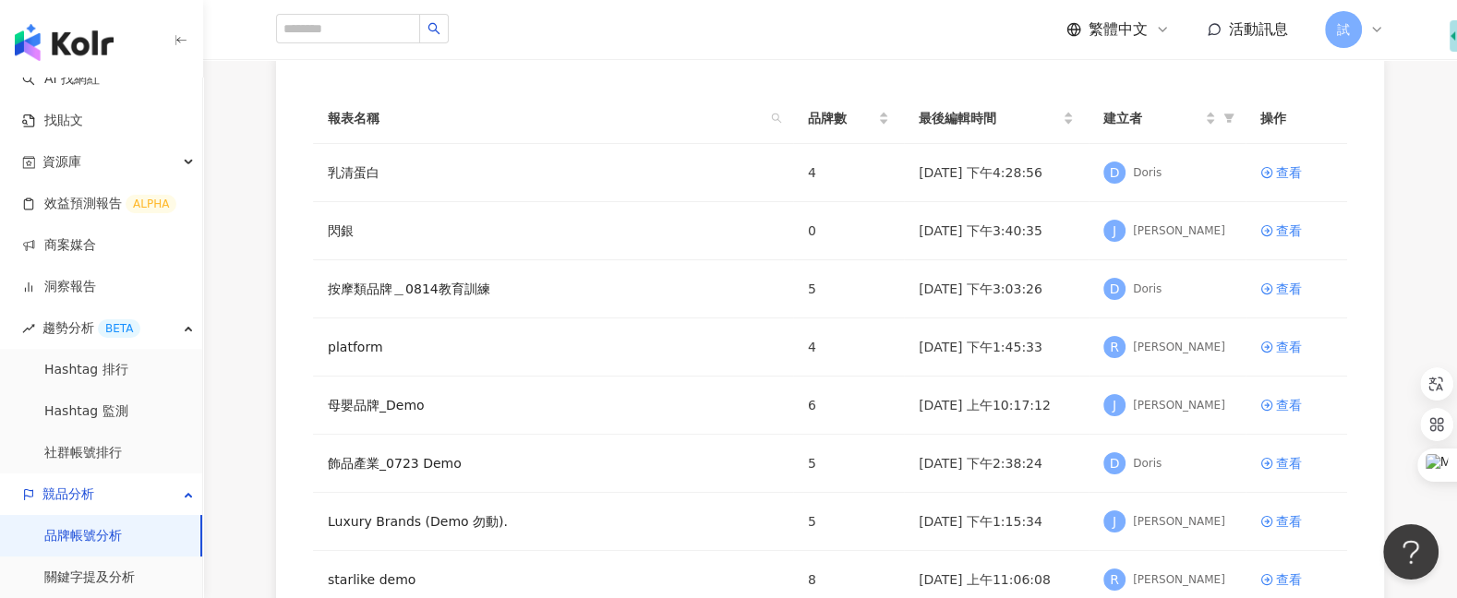
scroll to position [154, 0]
click at [1288, 288] on div "查看" at bounding box center [1289, 287] width 26 height 20
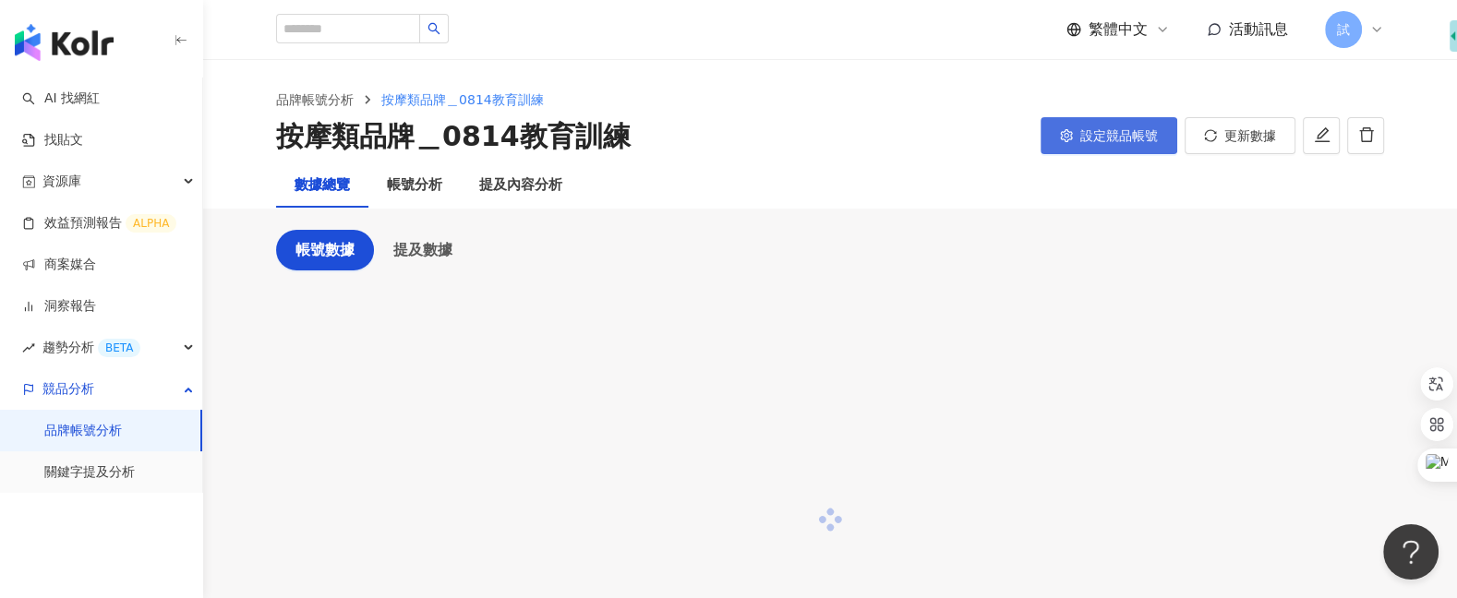
click at [1087, 126] on button "設定競品帳號" at bounding box center [1108, 135] width 137 height 37
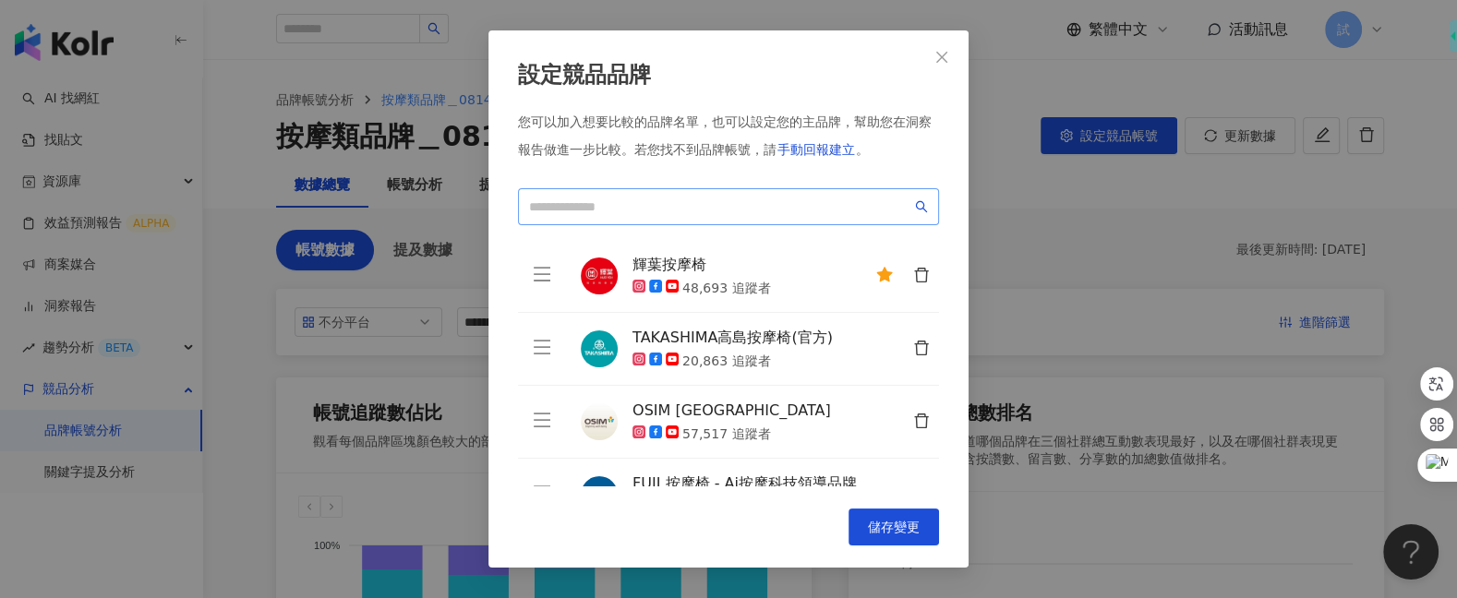
click at [713, 217] on span at bounding box center [728, 206] width 421 height 37
click at [727, 209] on input "search" at bounding box center [720, 207] width 382 height 20
click at [945, 67] on button "Close" at bounding box center [941, 57] width 37 height 37
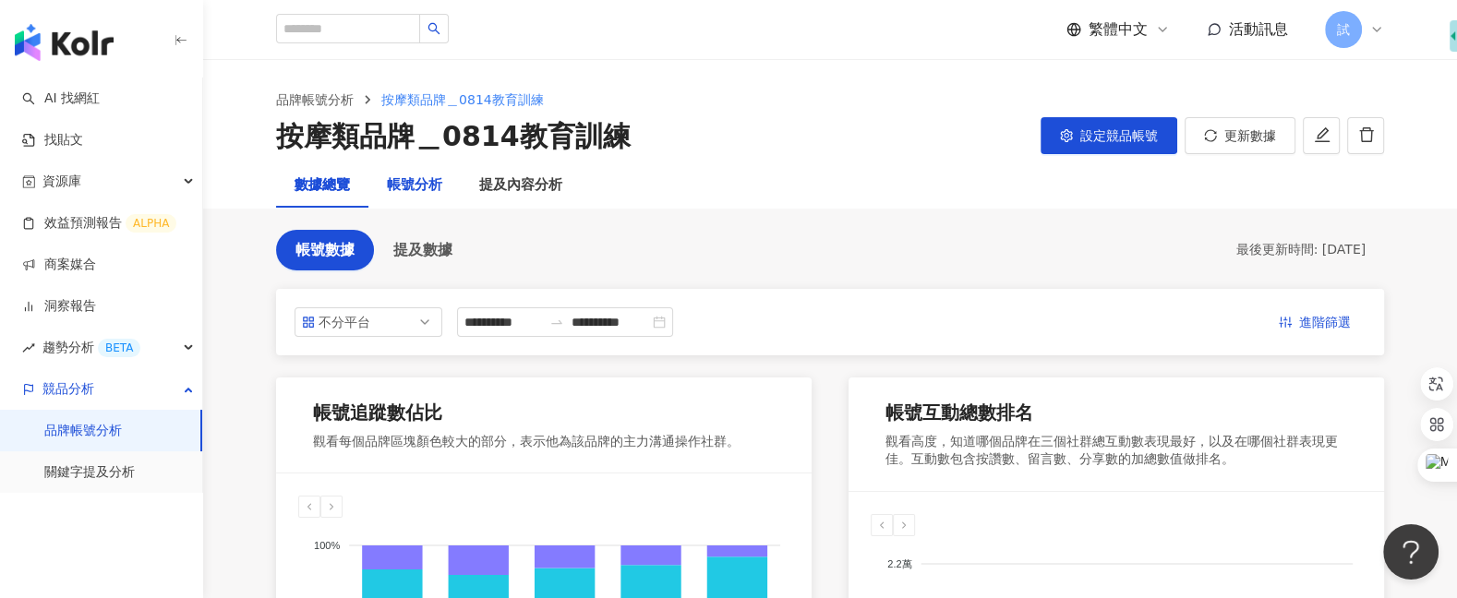
click at [421, 196] on div "帳號分析" at bounding box center [414, 185] width 92 height 44
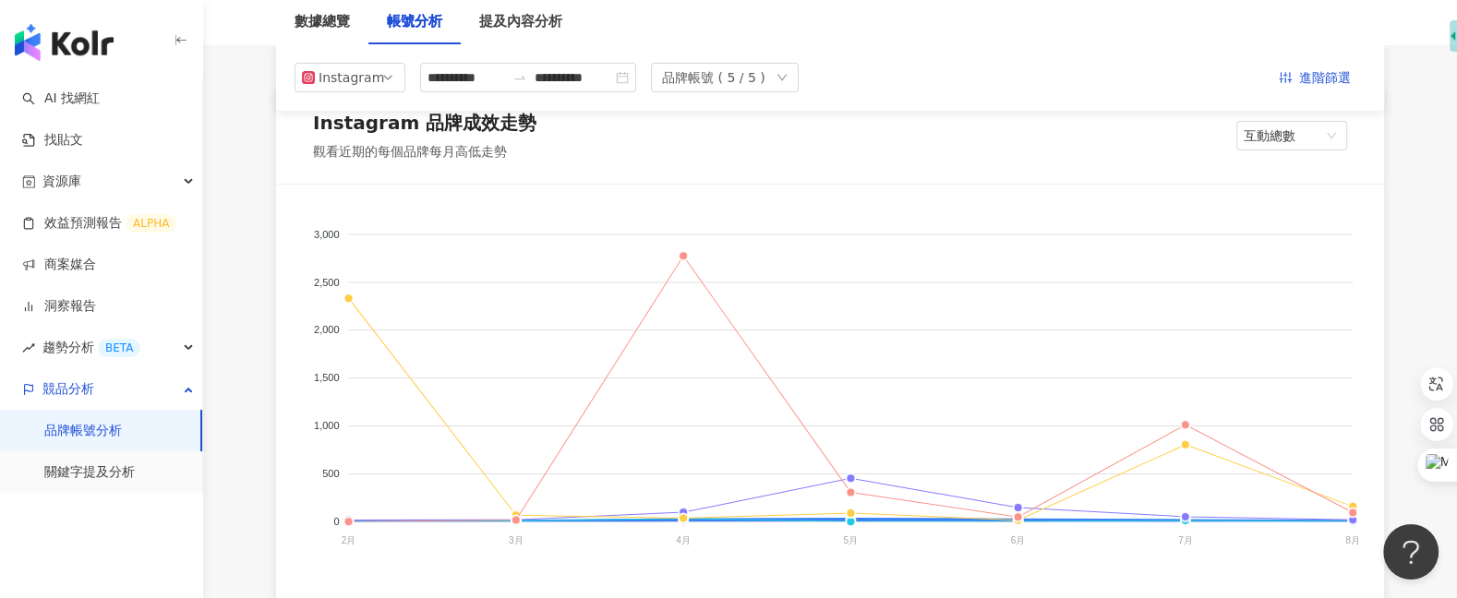
scroll to position [263, 0]
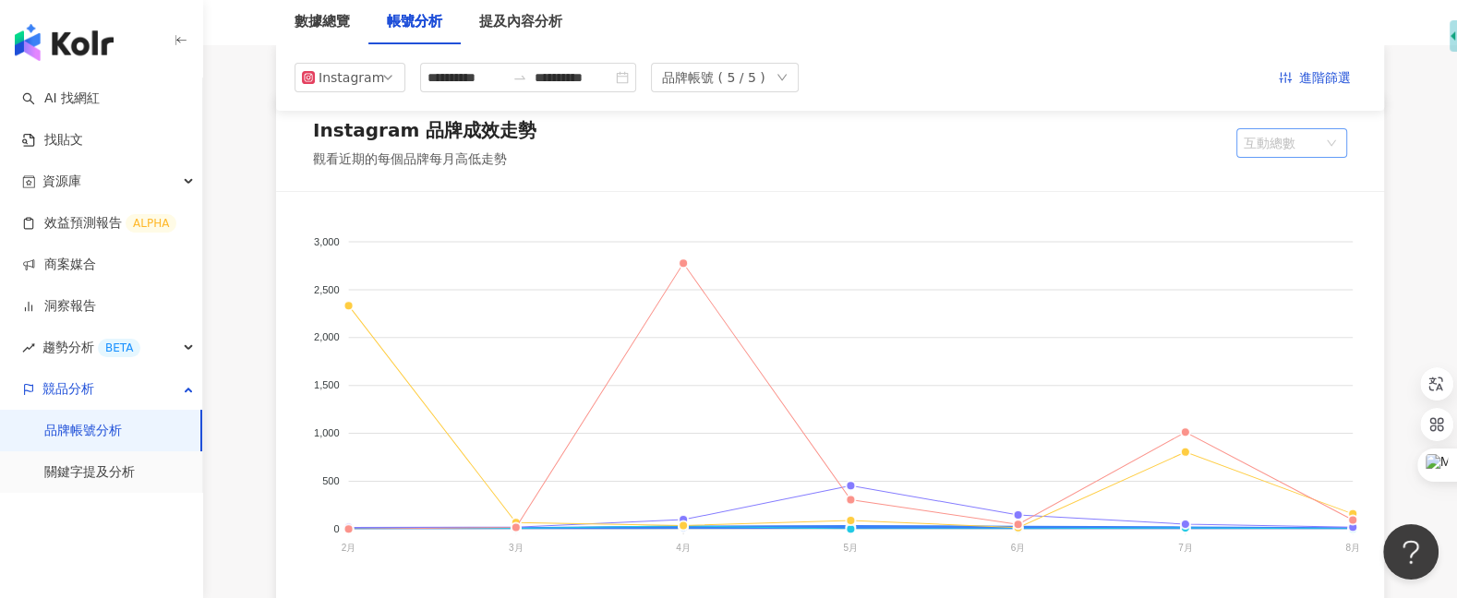
click at [1278, 150] on span "互動總數" at bounding box center [1291, 143] width 96 height 28
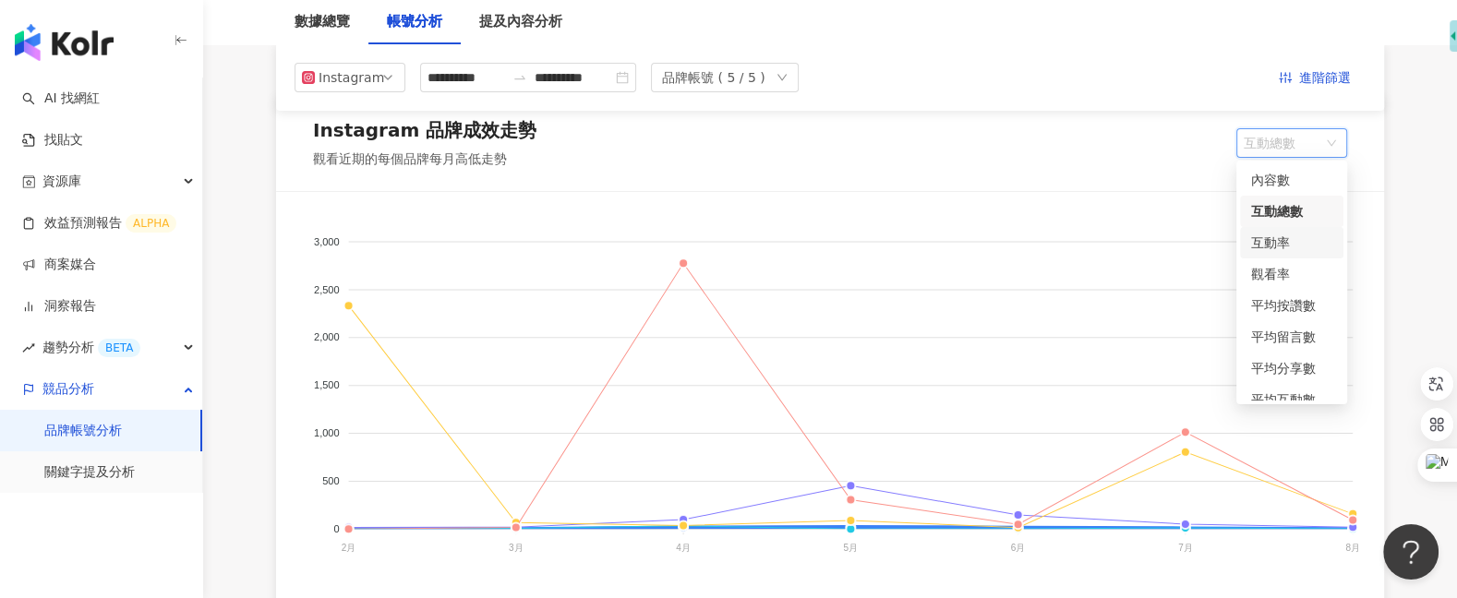
click at [1283, 244] on div "互動率" at bounding box center [1291, 243] width 81 height 20
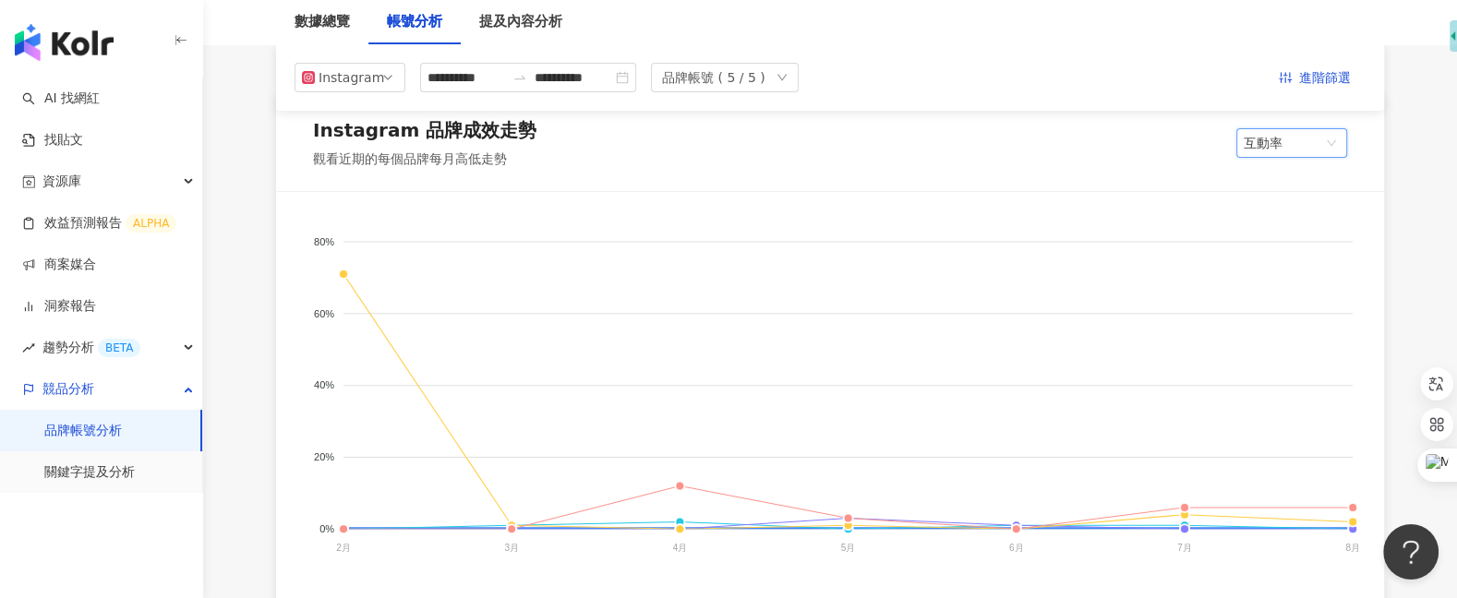
click at [1249, 161] on div "Instagram 品牌成效走勢 觀看近期的每個品牌每月高低走勢 互動率 互動率" at bounding box center [830, 143] width 1108 height 96
click at [1257, 157] on div "Instagram 品牌成效走勢 觀看近期的每個品牌每月高低走勢 互動率" at bounding box center [830, 143] width 1108 height 96
click at [1286, 139] on span "互動率" at bounding box center [1291, 143] width 96 height 28
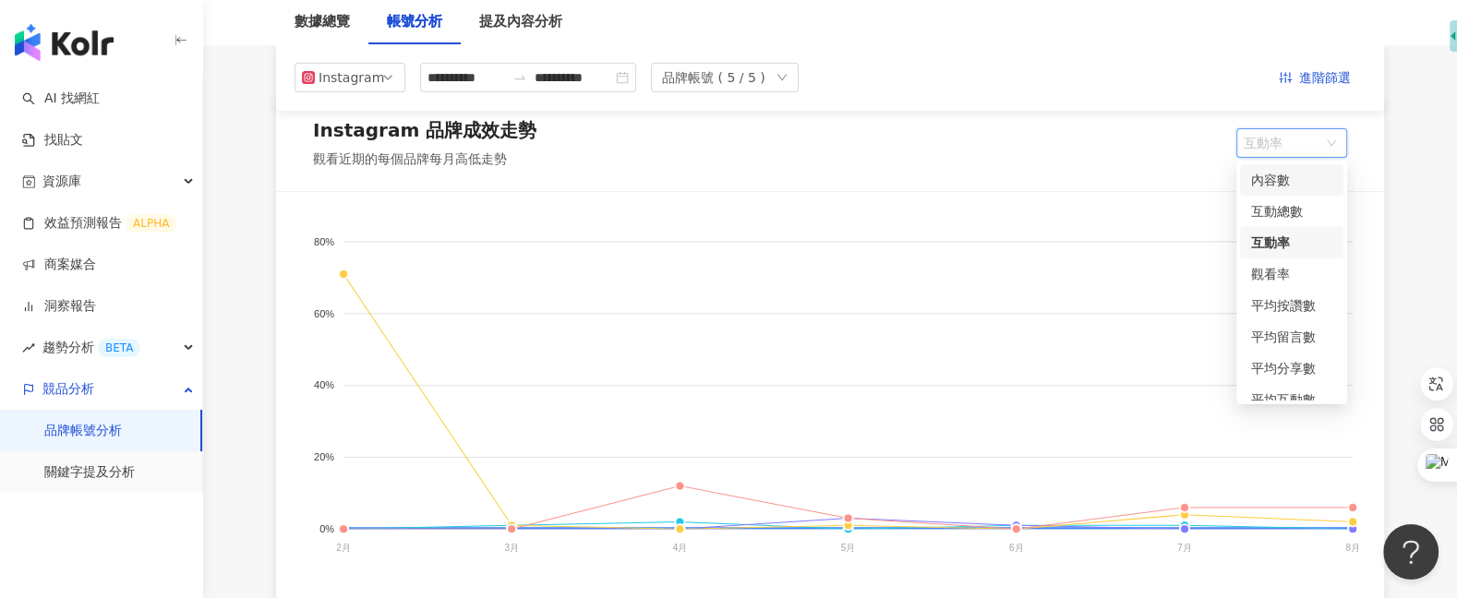
click at [1284, 183] on div "內容數" at bounding box center [1291, 180] width 81 height 20
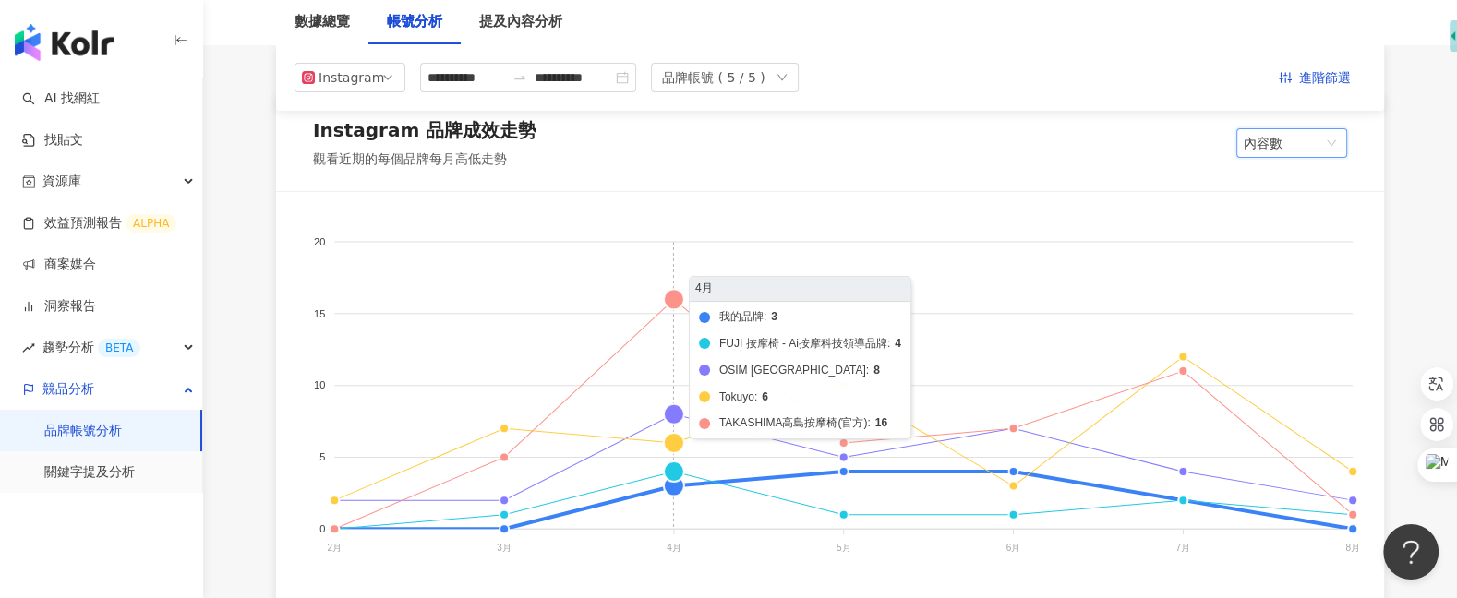
click at [674, 300] on foreignobject "我的品牌 FUJI 按摩椅 - Ai按摩科技領導品牌 OSIM Taiwan Tokuyo TAKASHIMA高島按摩椅(官方)" at bounding box center [829, 398] width 1063 height 369
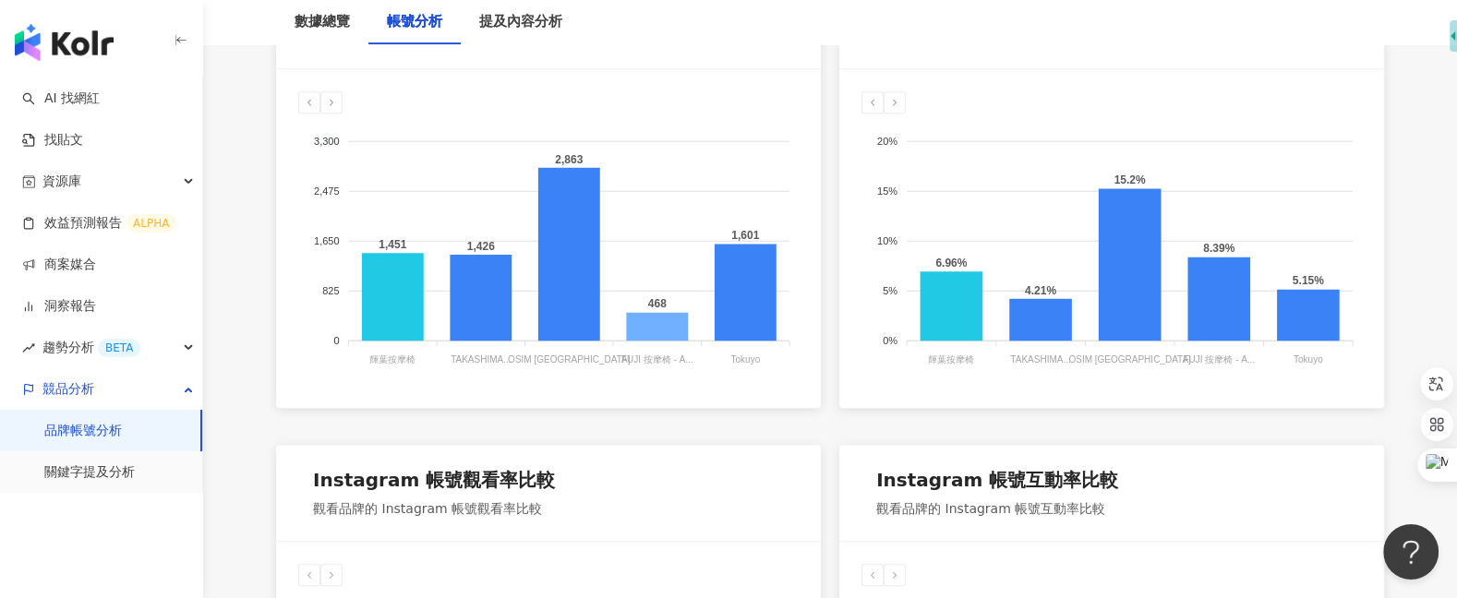
scroll to position [1217, 0]
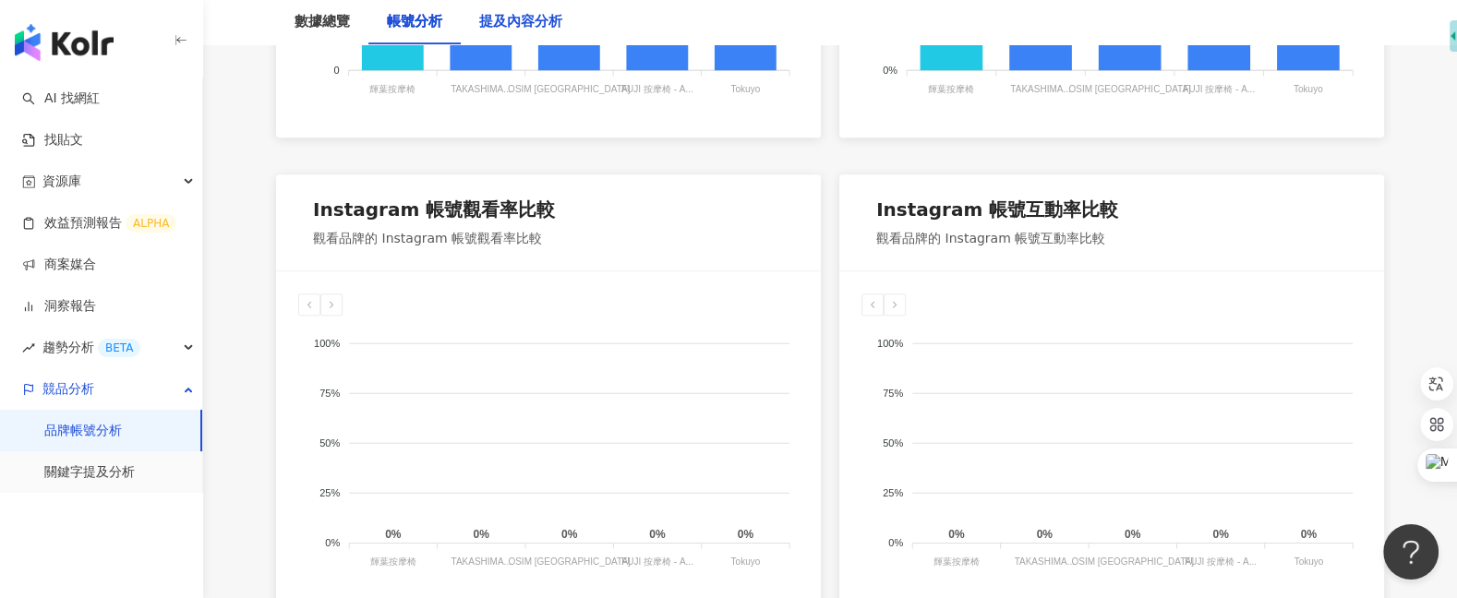
click at [503, 26] on div "提及內容分析" at bounding box center [520, 22] width 83 height 22
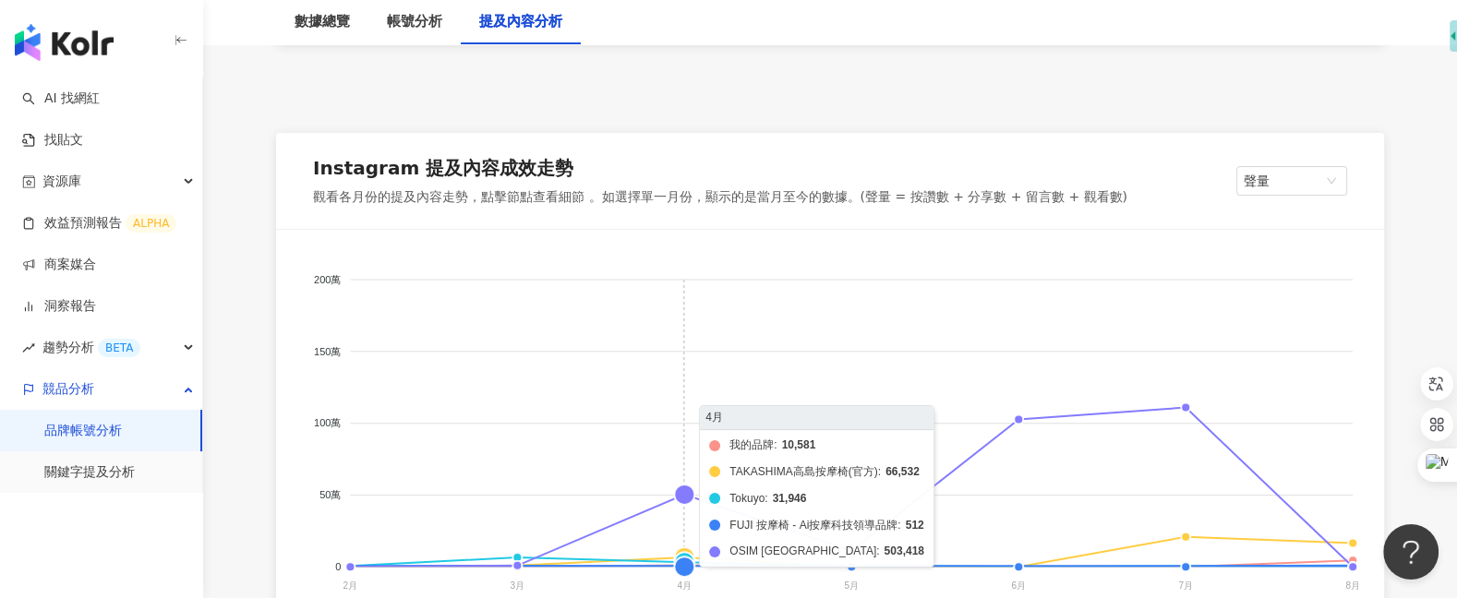
scroll to position [226, 0]
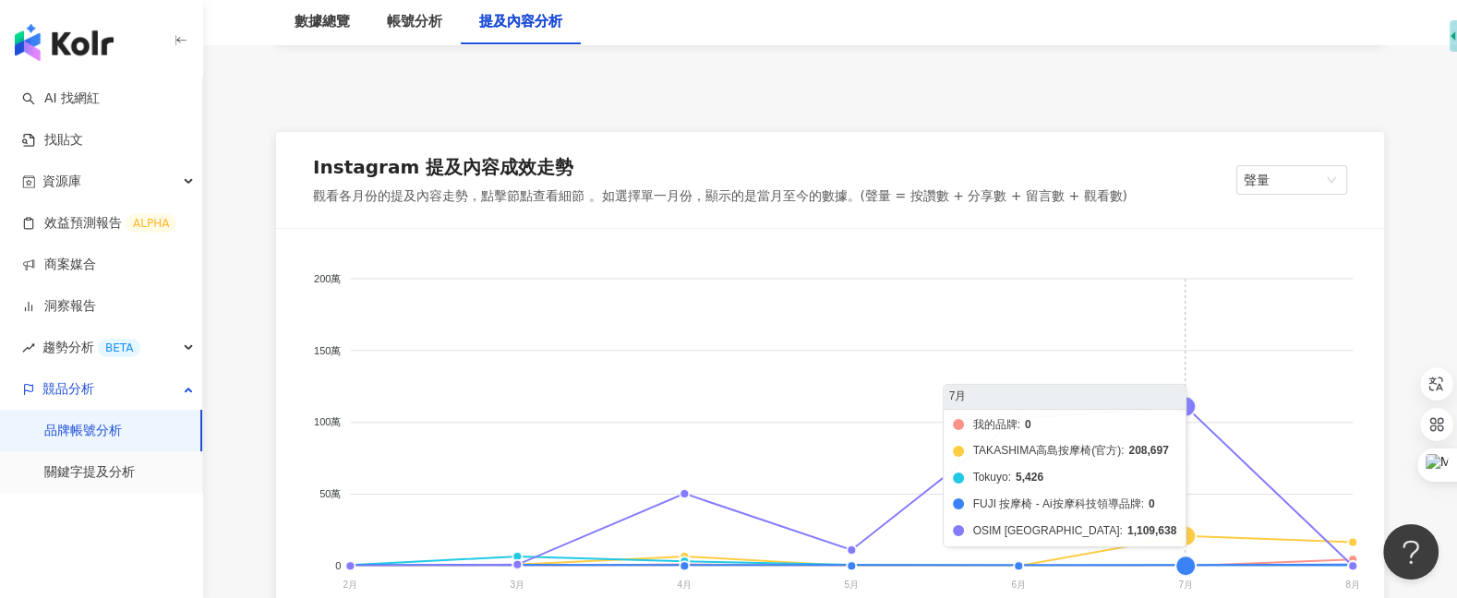
click at [1192, 401] on foreignobject "我的品牌 TAKASHIMA高島按摩椅(官方) Tokuyo FUJI 按摩椅 - Ai按摩科技領導品牌 OSIM Taiwan" at bounding box center [829, 435] width 1063 height 369
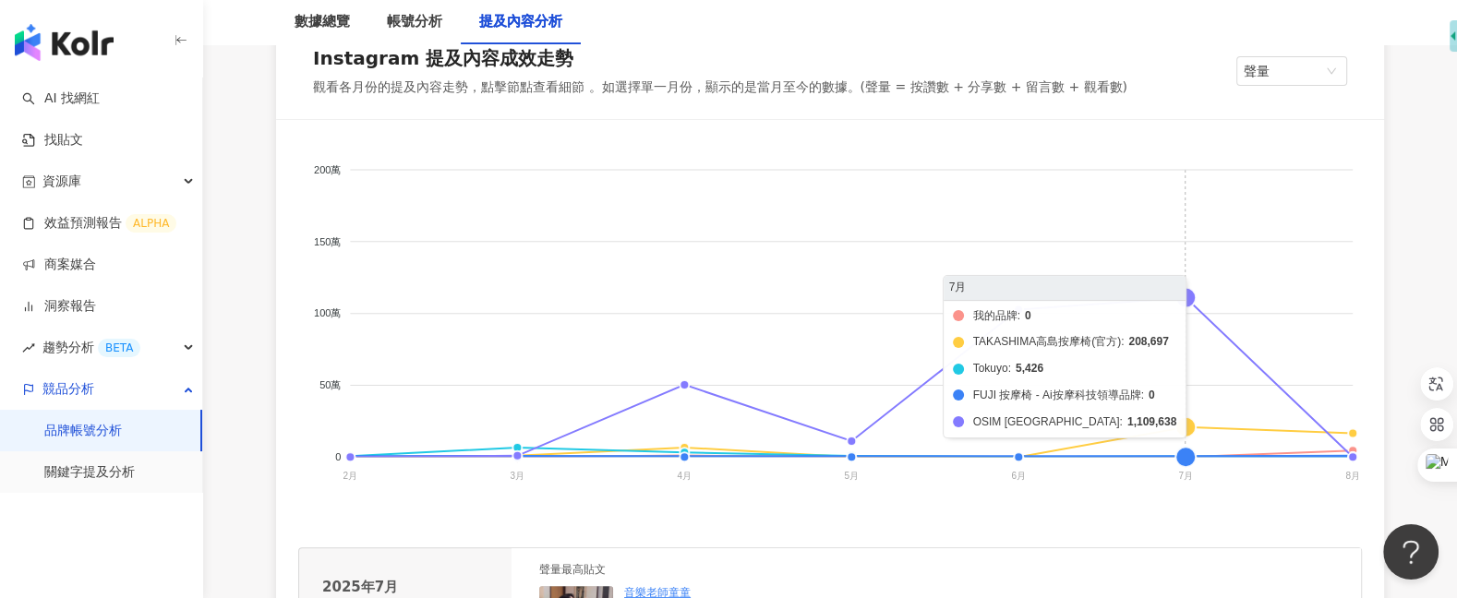
scroll to position [345, 0]
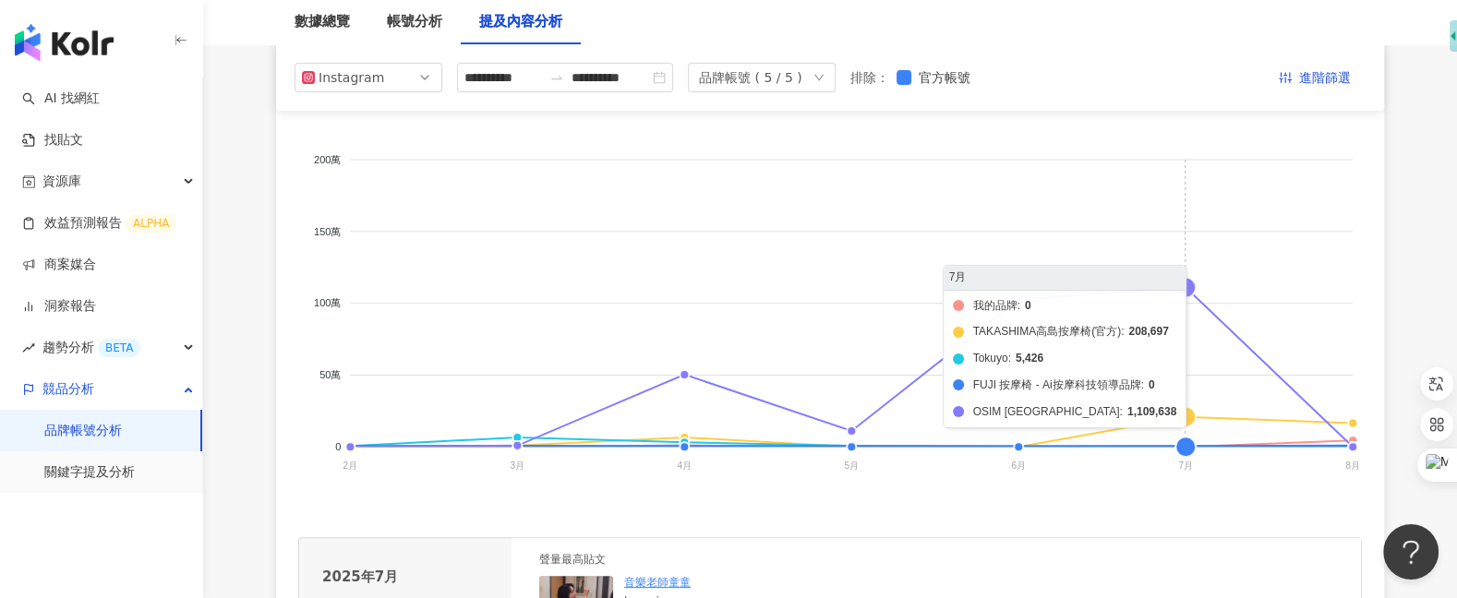
click at [1183, 286] on foreignobject "我的品牌 TAKASHIMA高島按摩椅(官方) Tokuyo FUJI 按摩椅 - Ai按摩科技領導品牌 OSIM Taiwan" at bounding box center [829, 316] width 1063 height 369
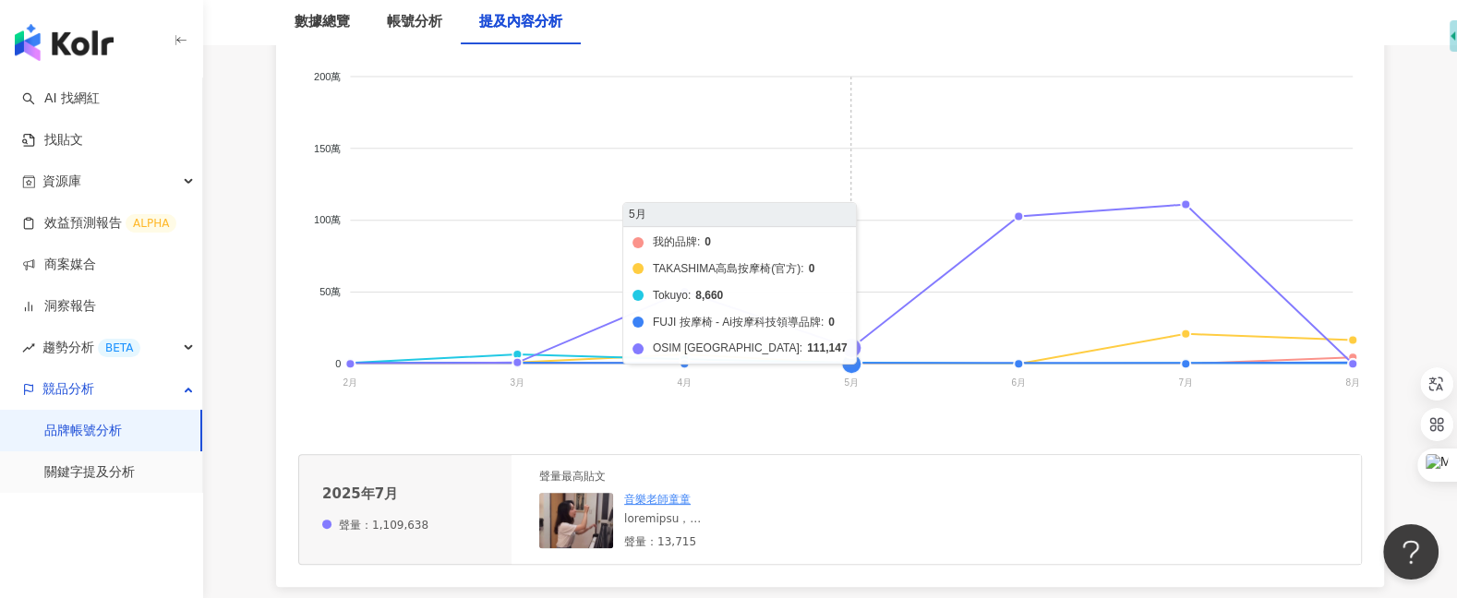
scroll to position [439, 0]
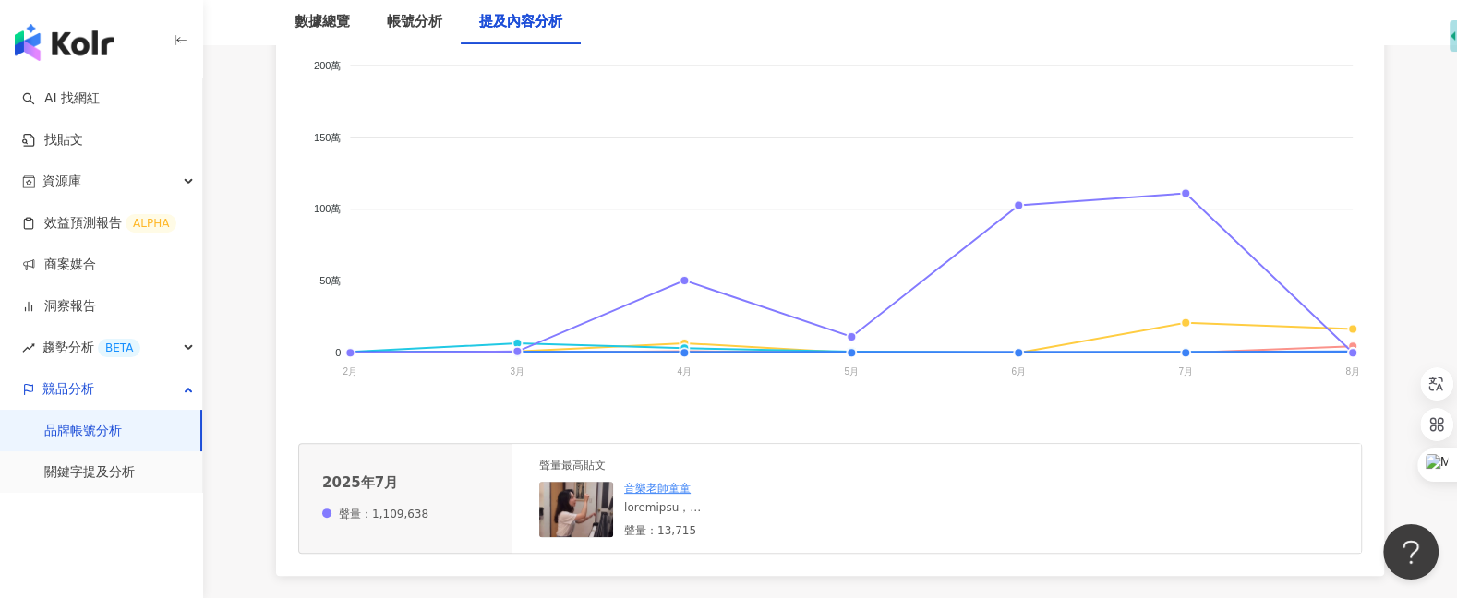
click at [568, 504] on img at bounding box center [576, 509] width 74 height 55
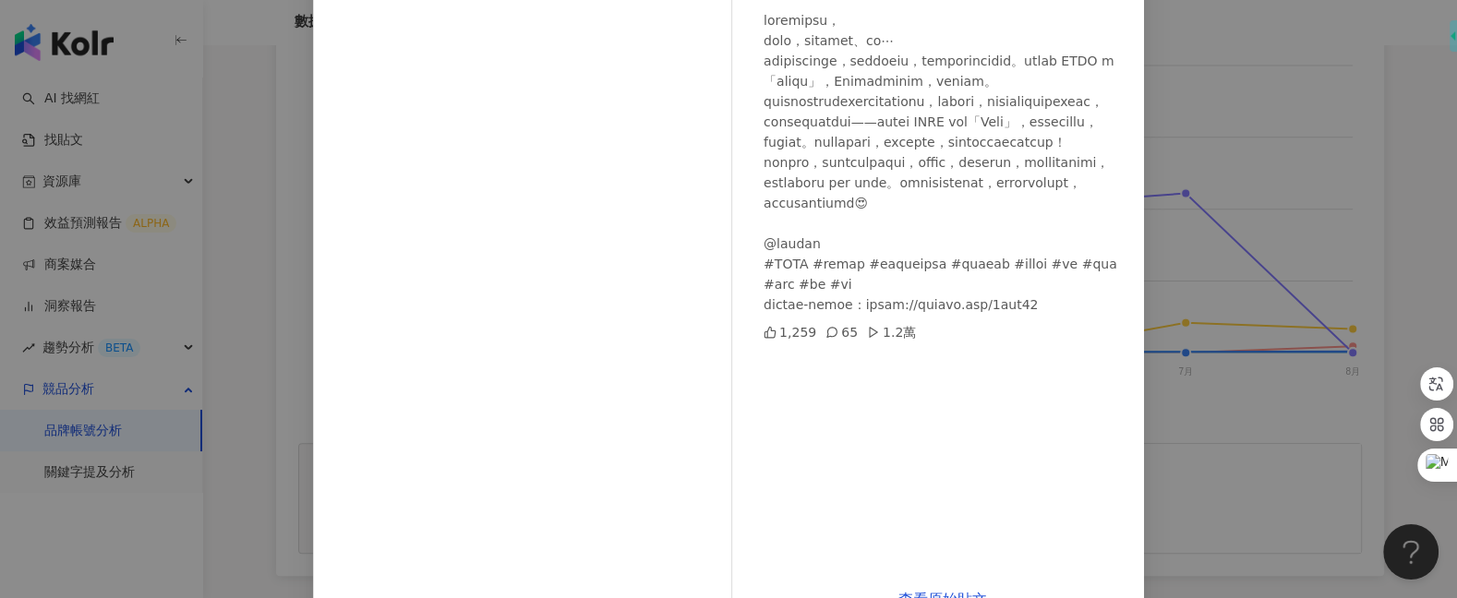
scroll to position [231, 0]
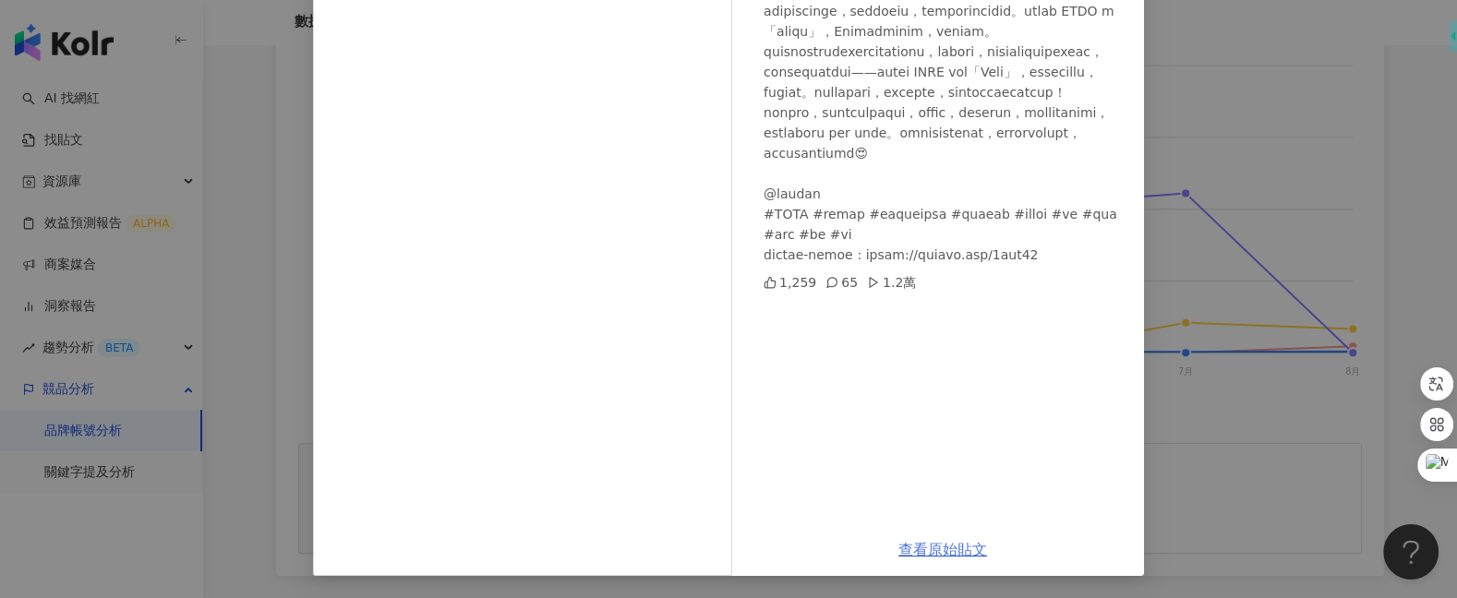
click at [955, 548] on link "查看原始貼文" at bounding box center [942, 550] width 89 height 18
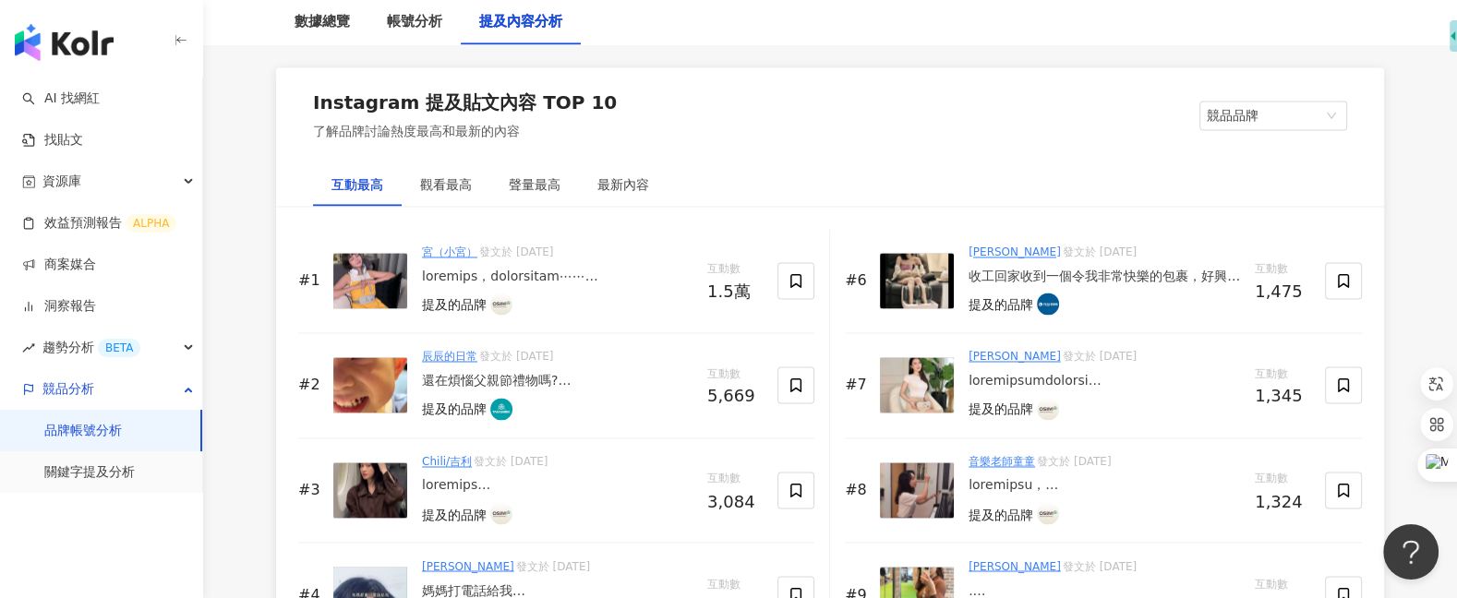
scroll to position [2789, 0]
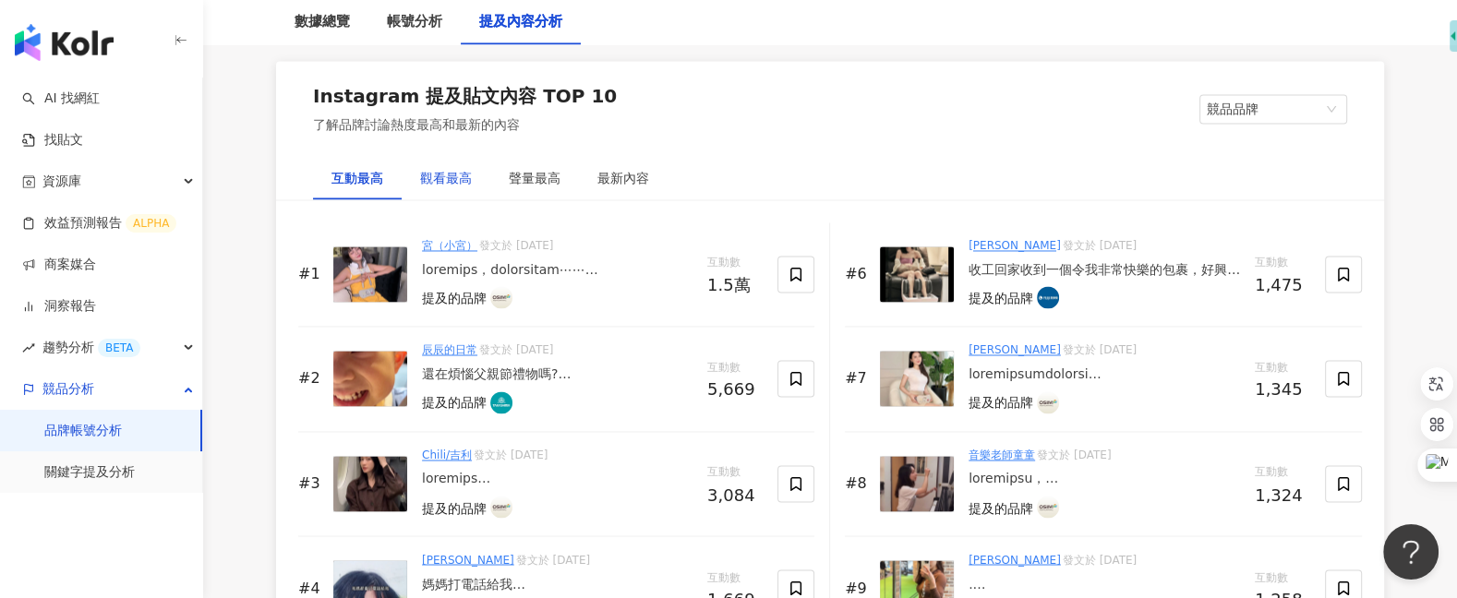
click at [465, 173] on div "觀看最高" at bounding box center [446, 178] width 52 height 20
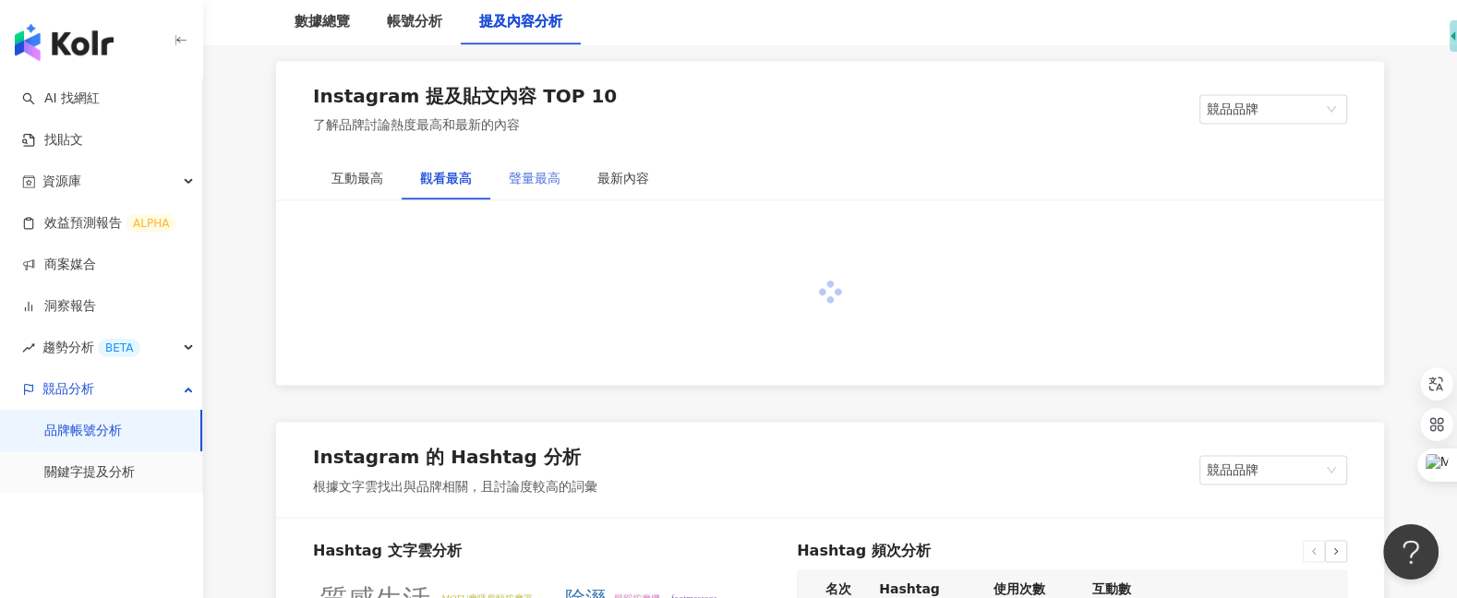
click at [538, 186] on div "聲量最高" at bounding box center [534, 178] width 89 height 42
click at [638, 181] on div "最新內容" at bounding box center [623, 178] width 89 height 42
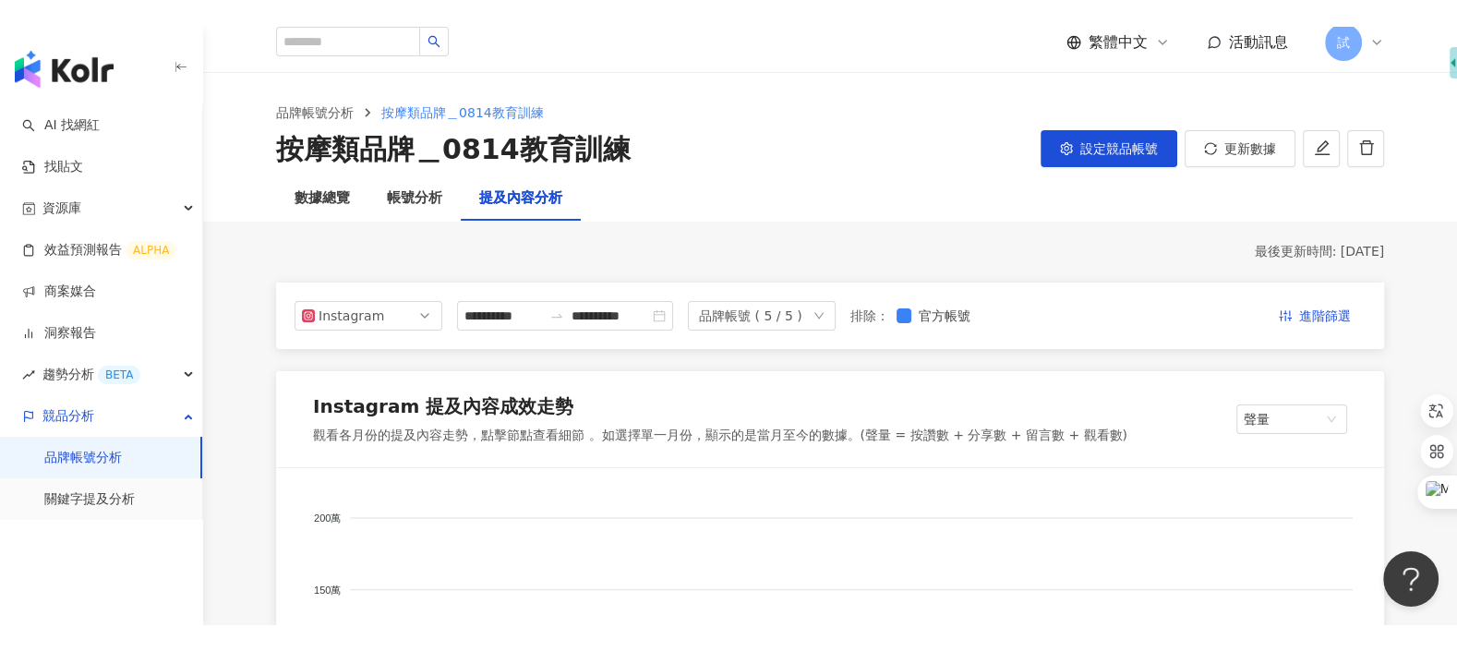
scroll to position [0, 0]
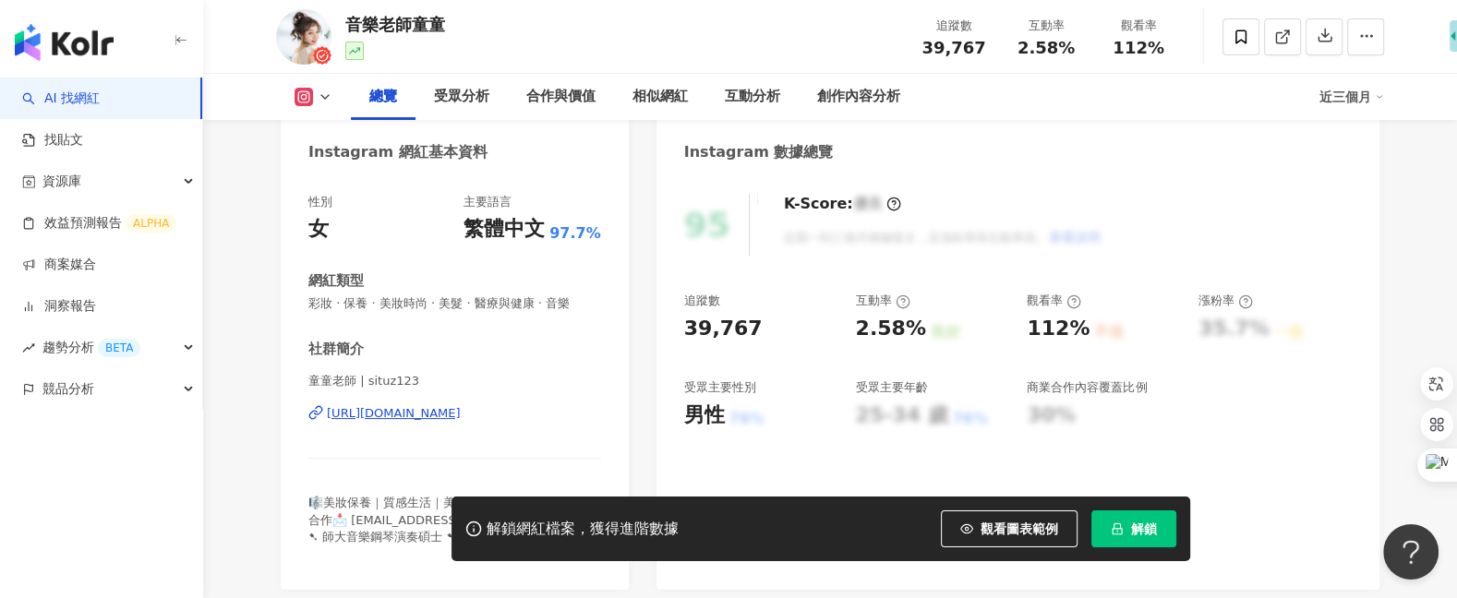
click at [1159, 533] on button "解鎖" at bounding box center [1133, 528] width 85 height 37
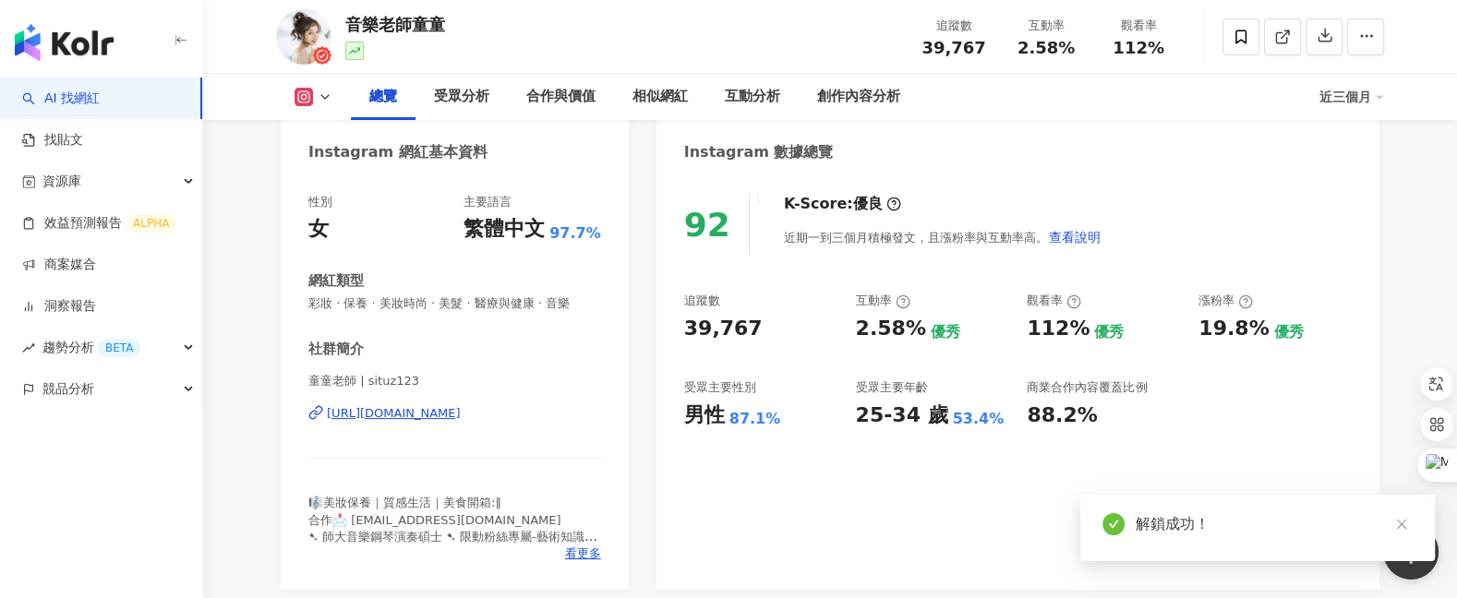
scroll to position [113, 0]
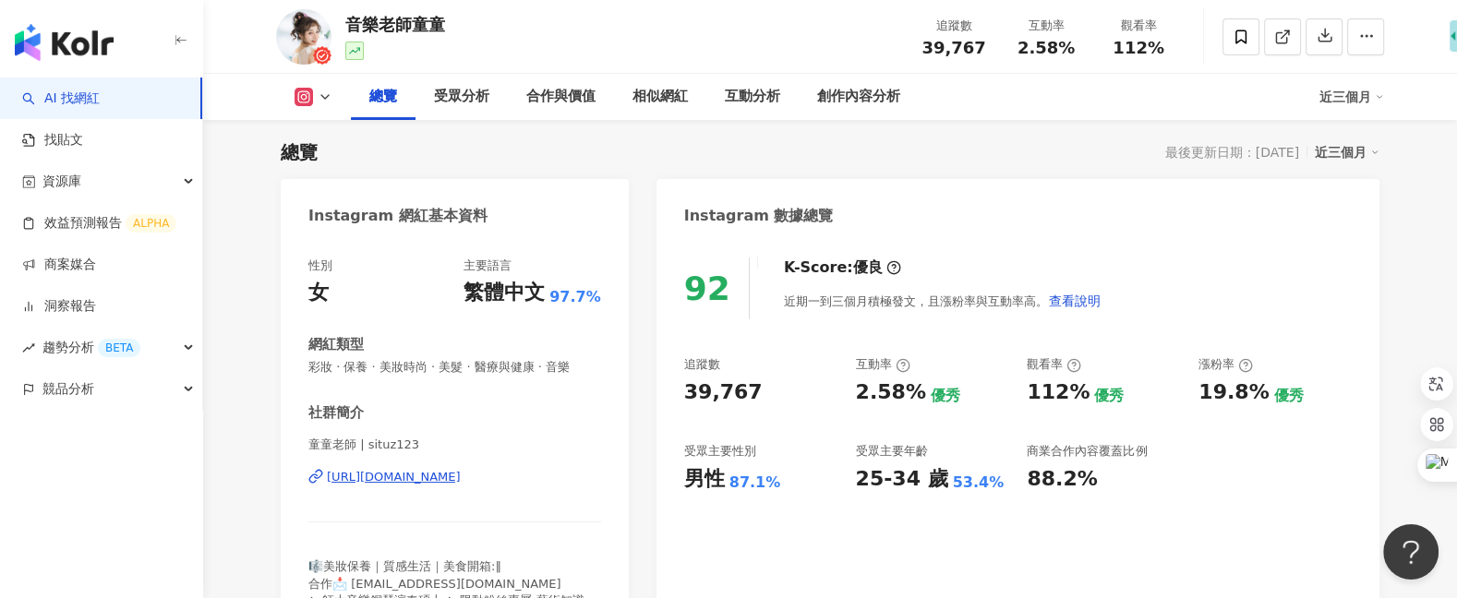
click at [117, 50] on div "button" at bounding box center [101, 39] width 203 height 78
click at [114, 50] on div "button" at bounding box center [101, 39] width 203 height 78
click at [85, 46] on img "button" at bounding box center [64, 42] width 99 height 37
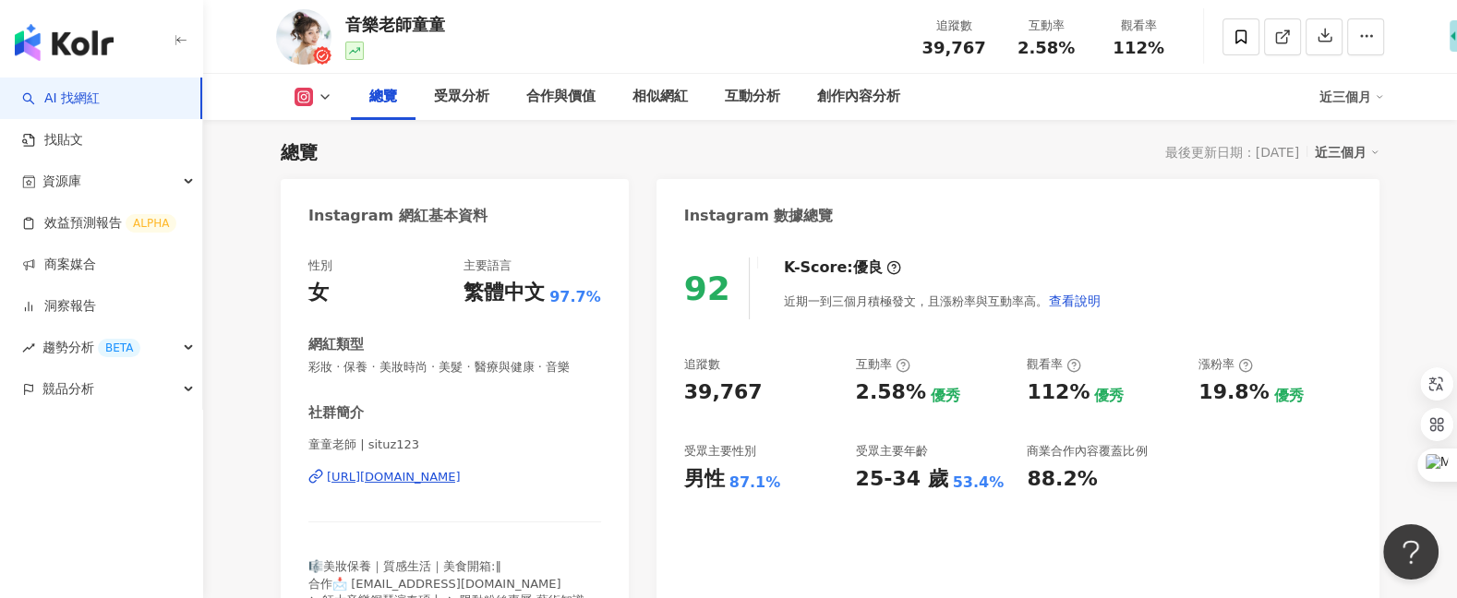
click at [85, 46] on img "button" at bounding box center [64, 42] width 99 height 37
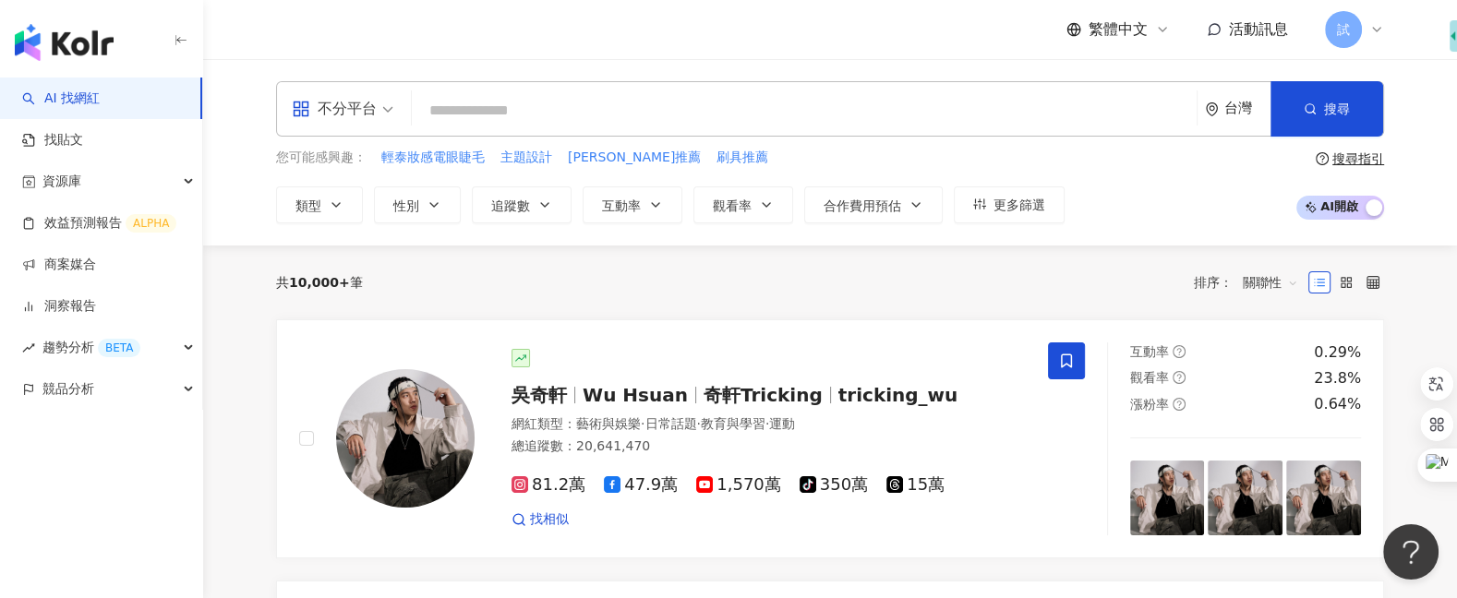
click at [1144, 30] on span "繁體中文" at bounding box center [1117, 29] width 59 height 20
click at [1104, 125] on div "English" at bounding box center [1127, 120] width 92 height 32
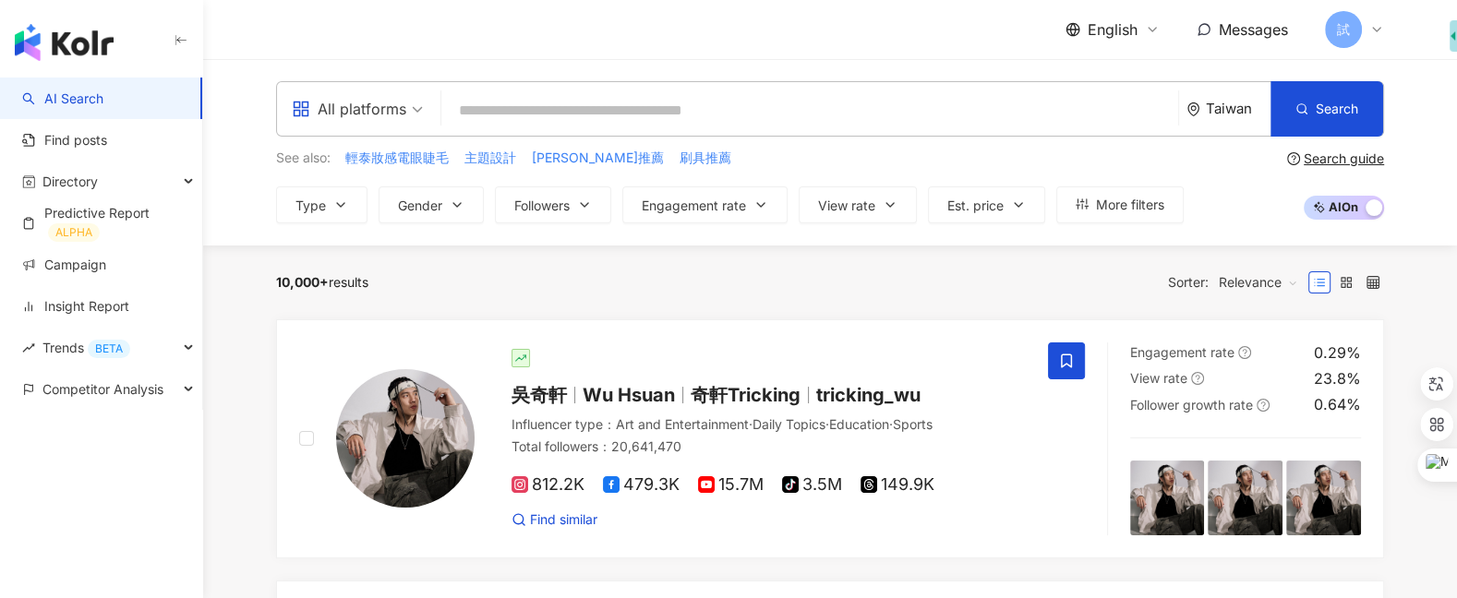
click at [1110, 30] on span "English" at bounding box center [1112, 29] width 50 height 20
click at [955, 44] on div "English Messages 試" at bounding box center [830, 29] width 1108 height 59
click at [1119, 23] on span "English" at bounding box center [1112, 29] width 50 height 20
click at [1106, 78] on div "繁體中文" at bounding box center [1123, 71] width 92 height 32
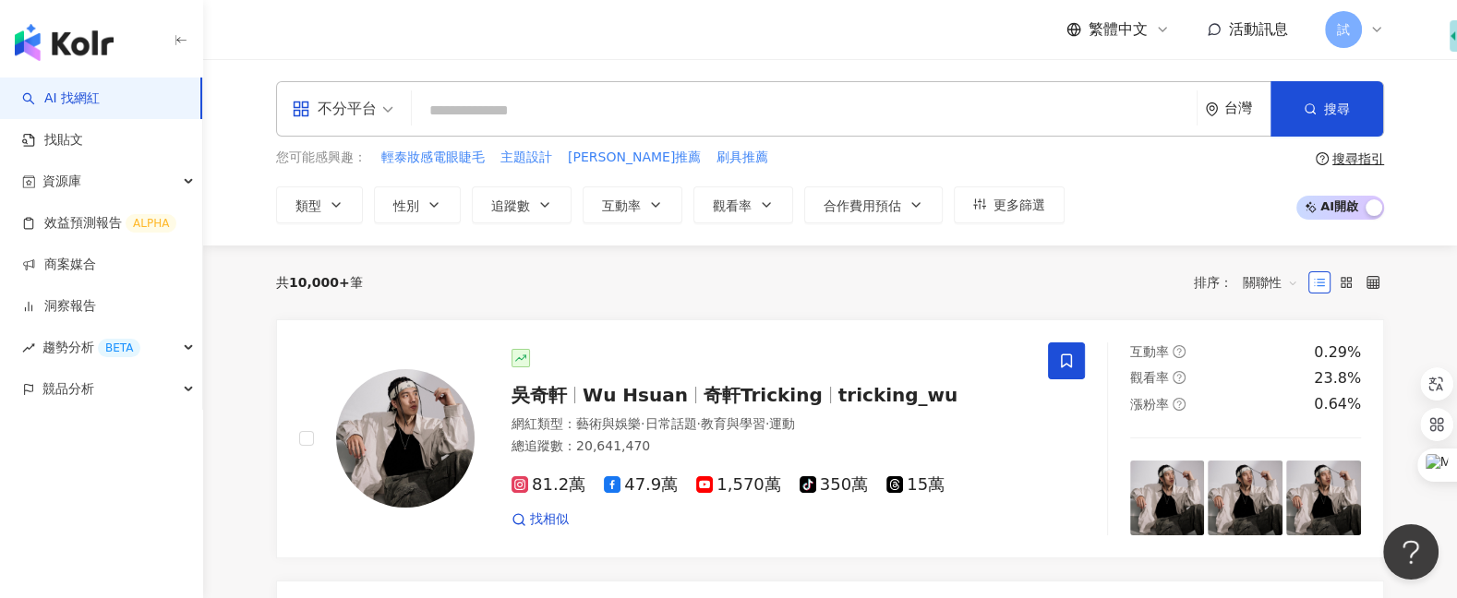
click at [1371, 34] on icon at bounding box center [1376, 29] width 15 height 15
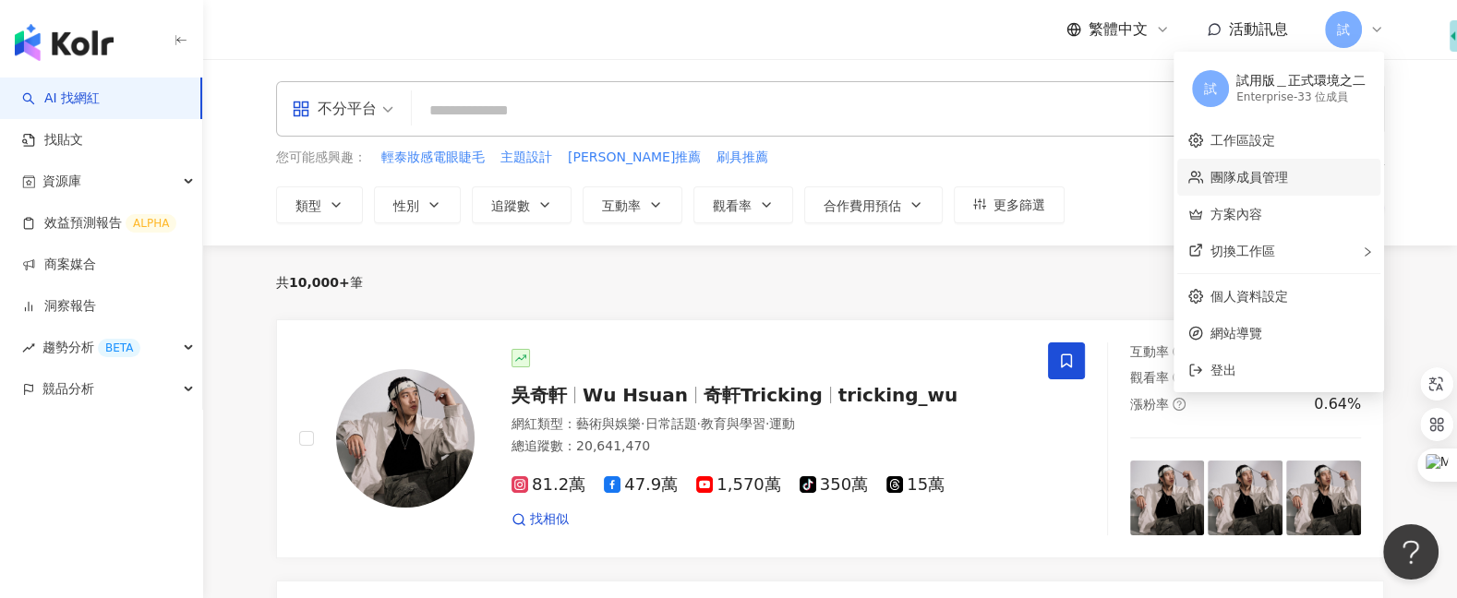
click at [1268, 170] on link "團隊成員管理" at bounding box center [1249, 177] width 78 height 15
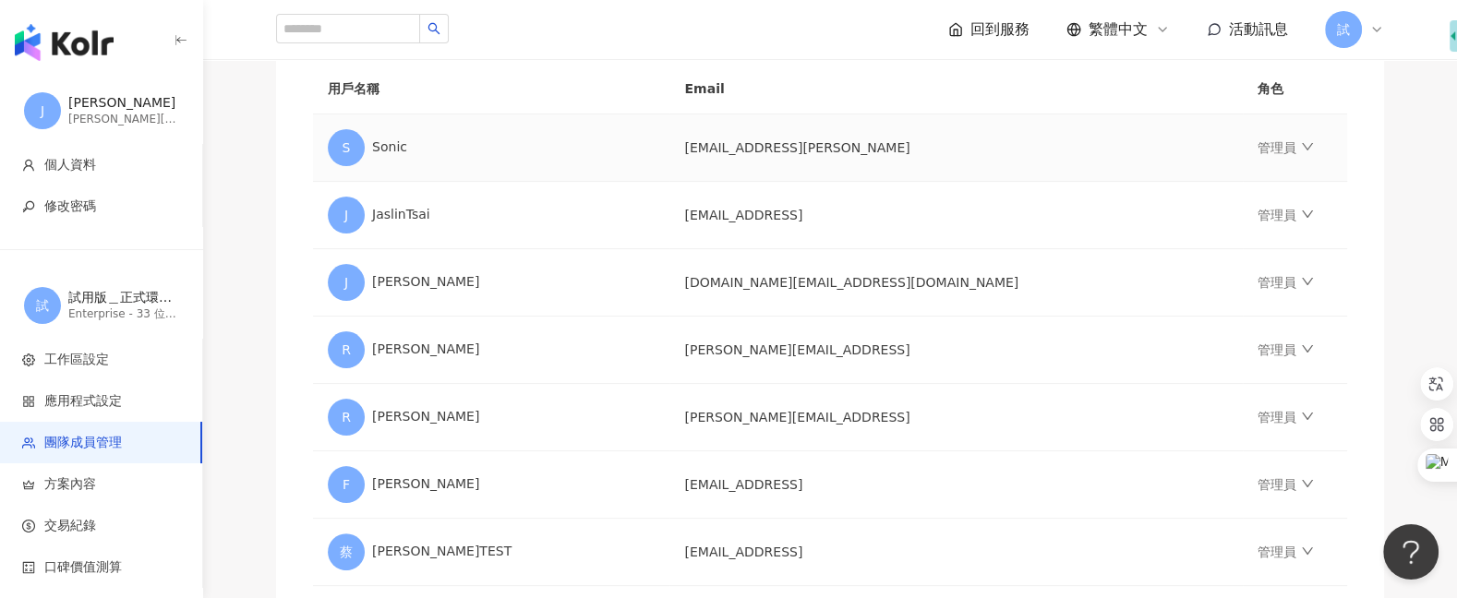
scroll to position [312, 0]
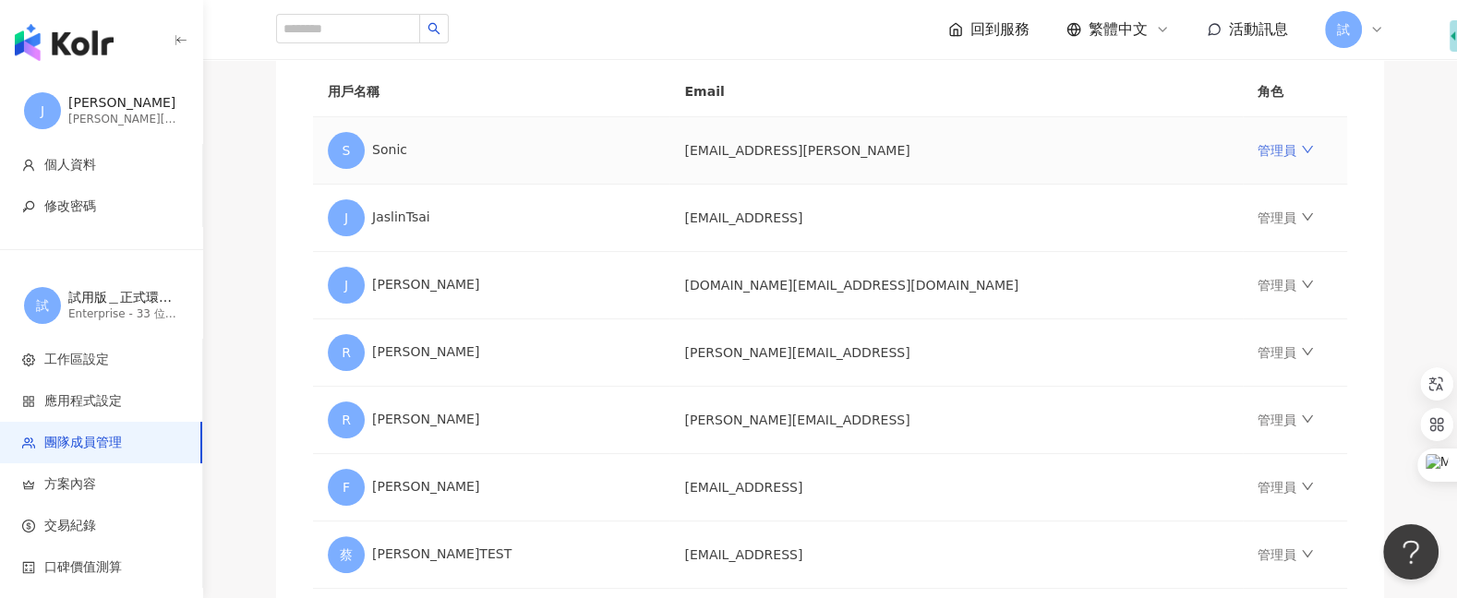
click at [1257, 144] on link "管理員" at bounding box center [1284, 150] width 55 height 15
click at [1028, 193] on td "jaslin.tsai@ikala.ai" at bounding box center [955, 218] width 573 height 67
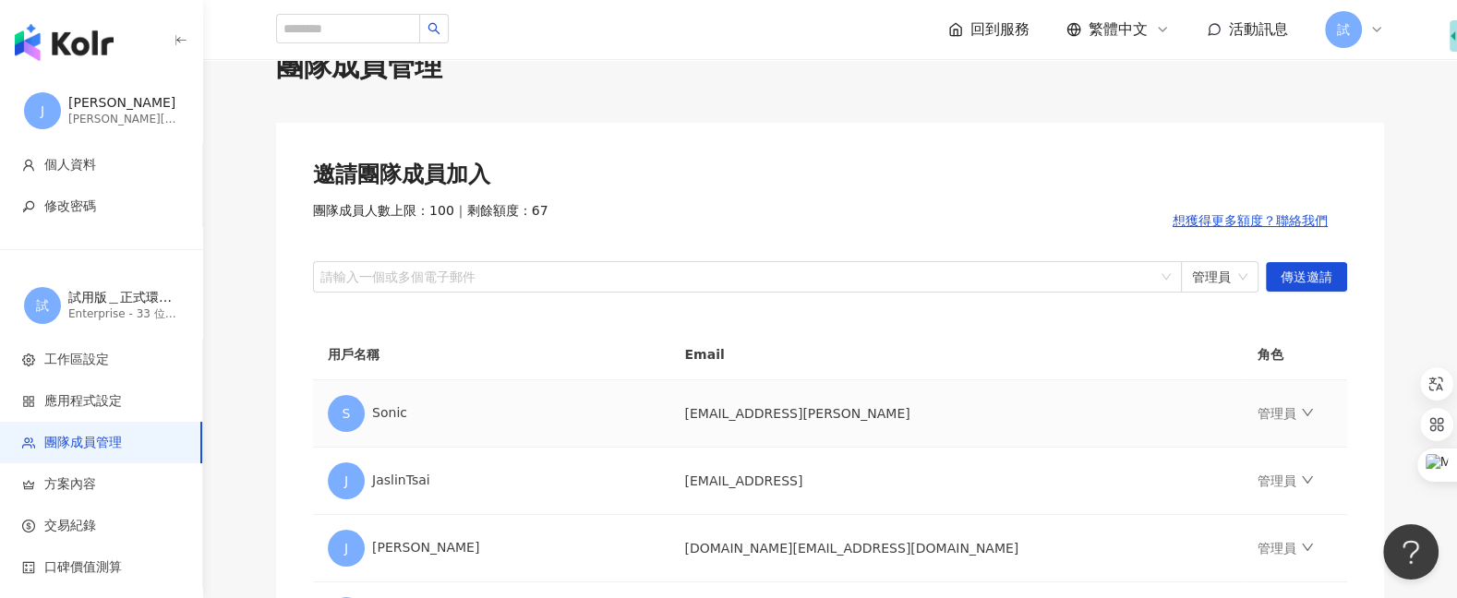
scroll to position [0, 0]
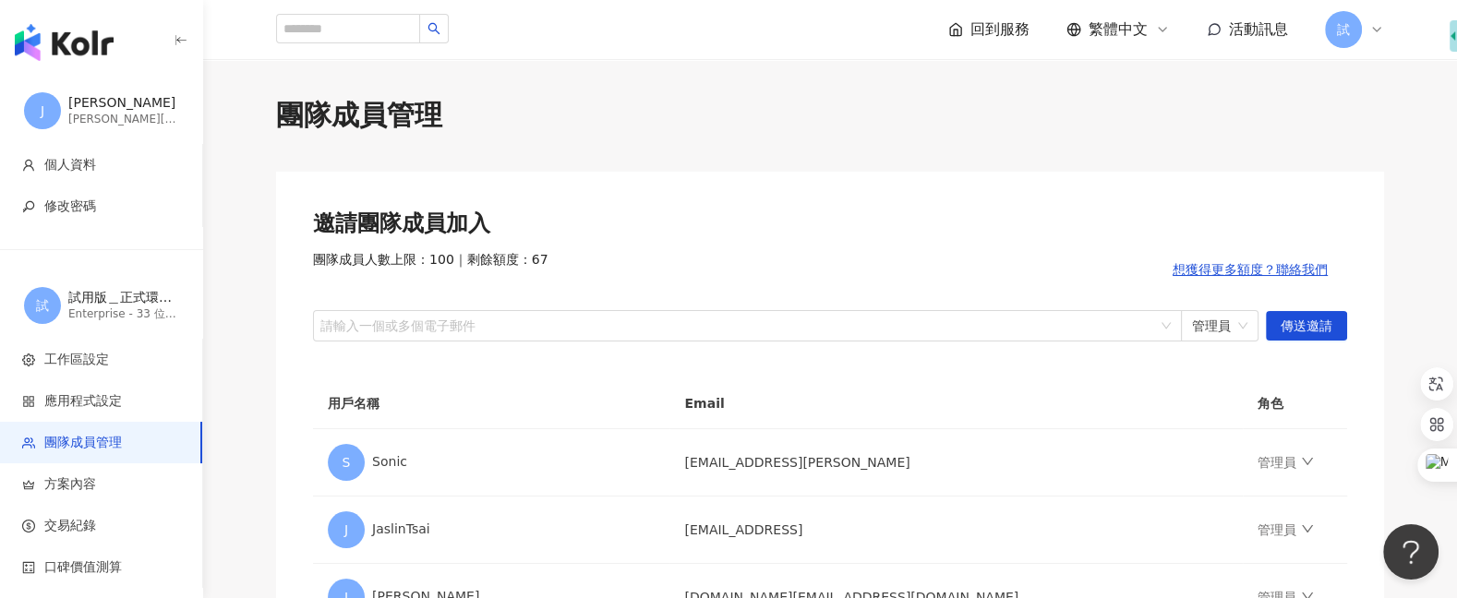
click at [1361, 32] on span "試" at bounding box center [1343, 29] width 37 height 37
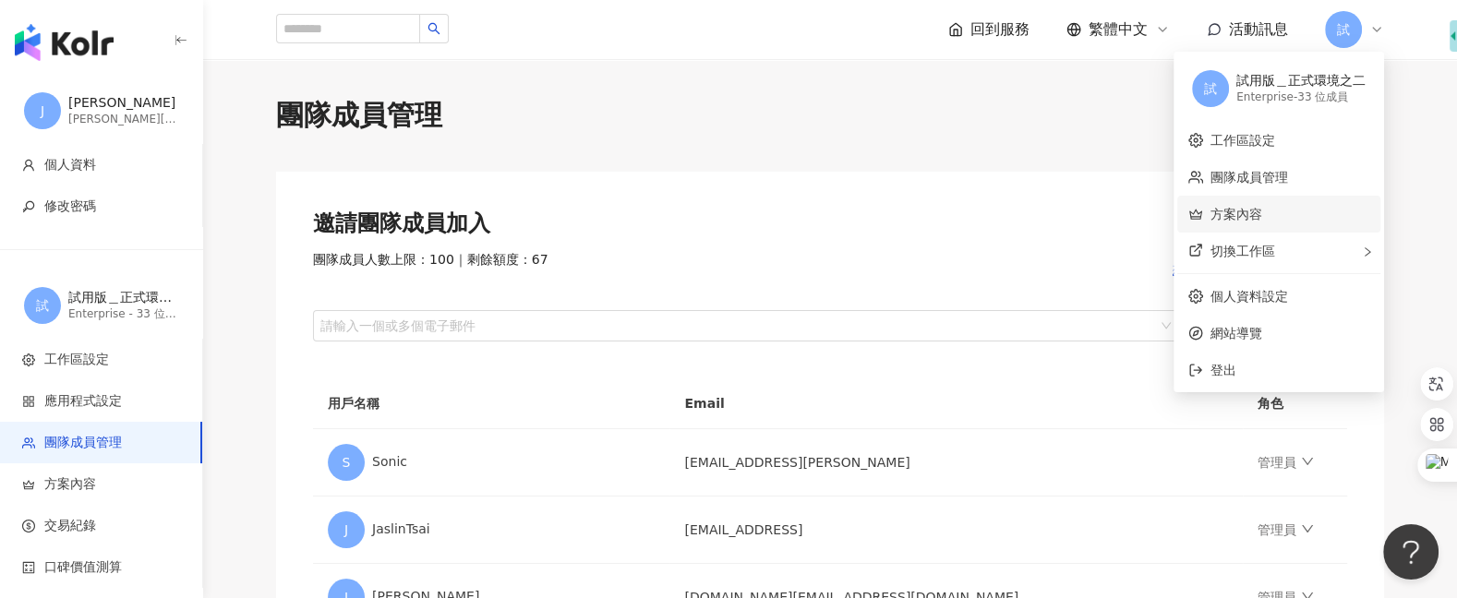
click at [1252, 220] on link "方案內容" at bounding box center [1236, 214] width 52 height 15
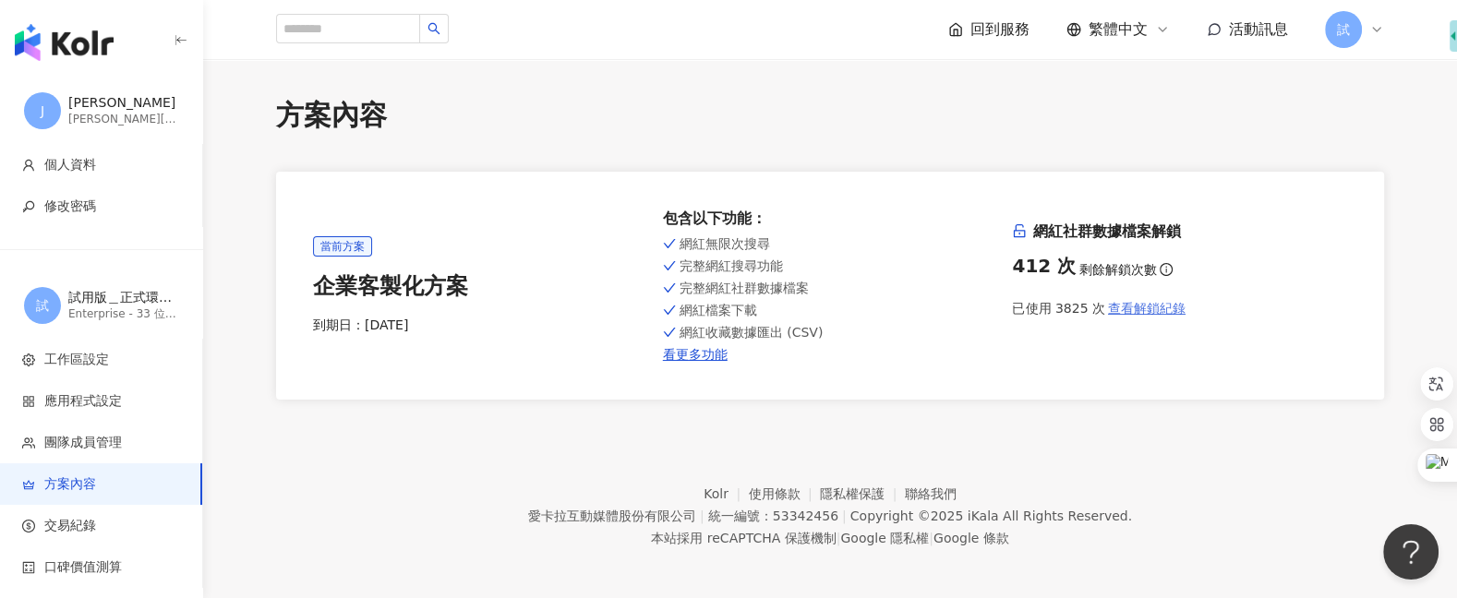
click at [1143, 312] on span "查看解鎖紀錄" at bounding box center [1147, 308] width 78 height 15
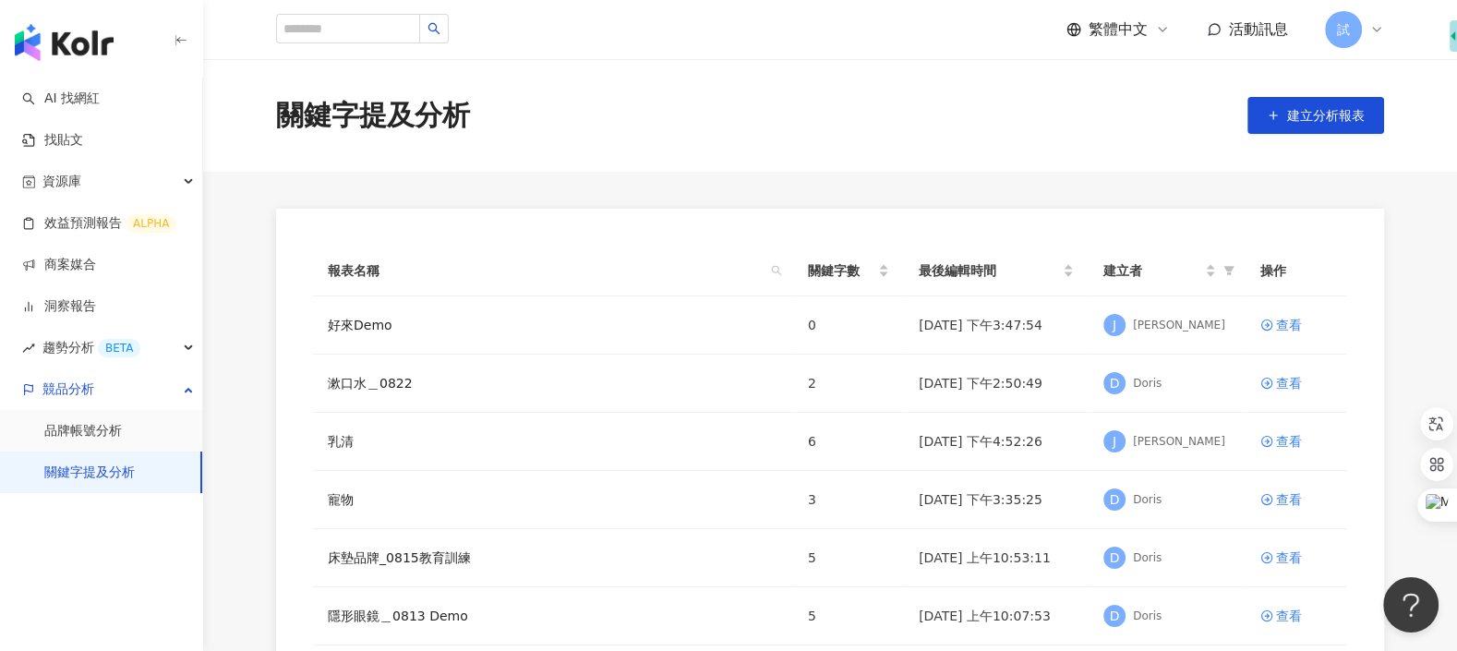
click at [1350, 34] on span "試" at bounding box center [1343, 29] width 37 height 37
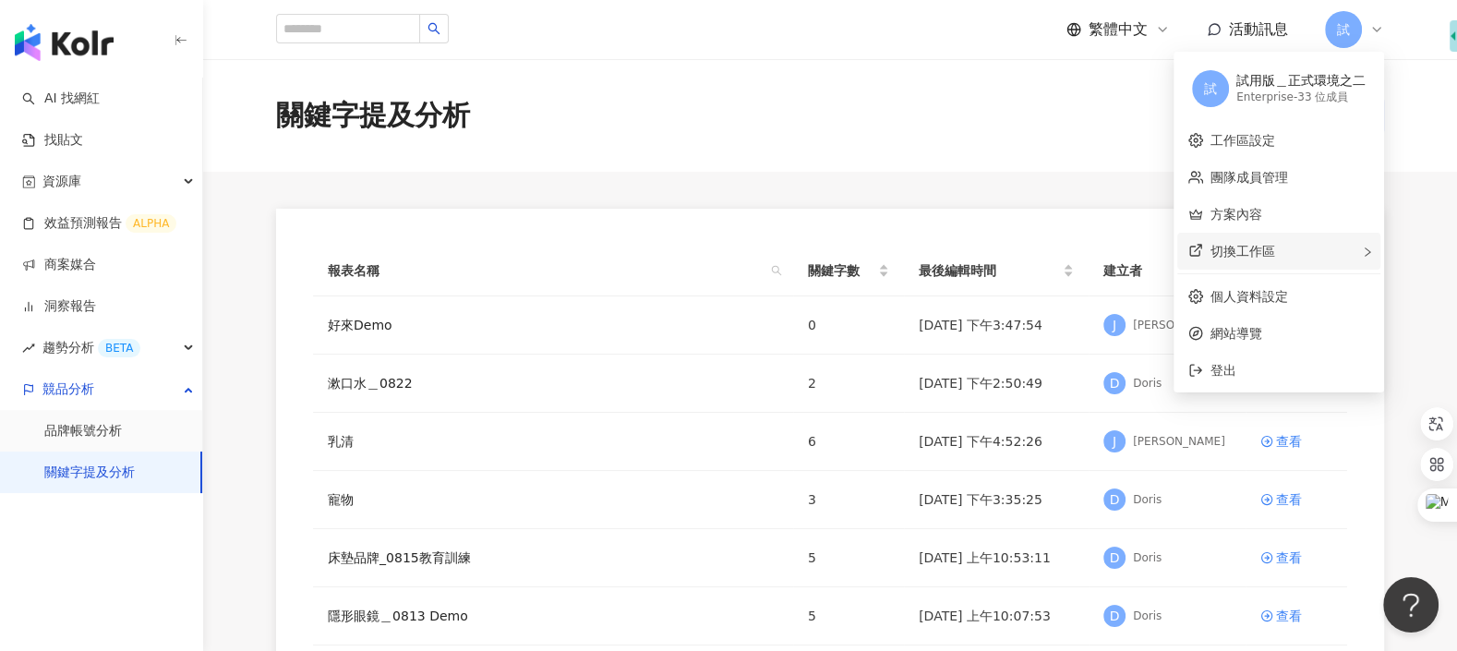
click at [1313, 241] on div "切換工作區" at bounding box center [1278, 251] width 203 height 37
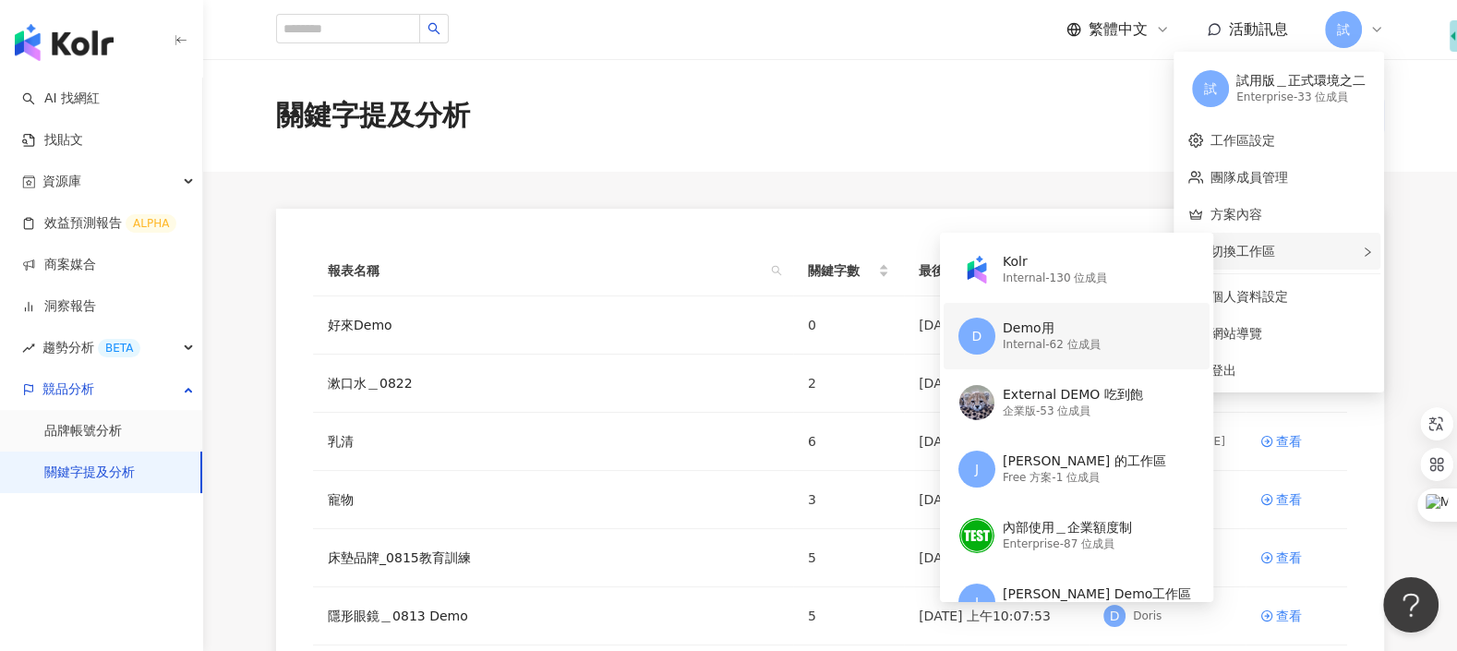
click at [1080, 345] on div "Internal - 62 位成員" at bounding box center [1052, 345] width 98 height 16
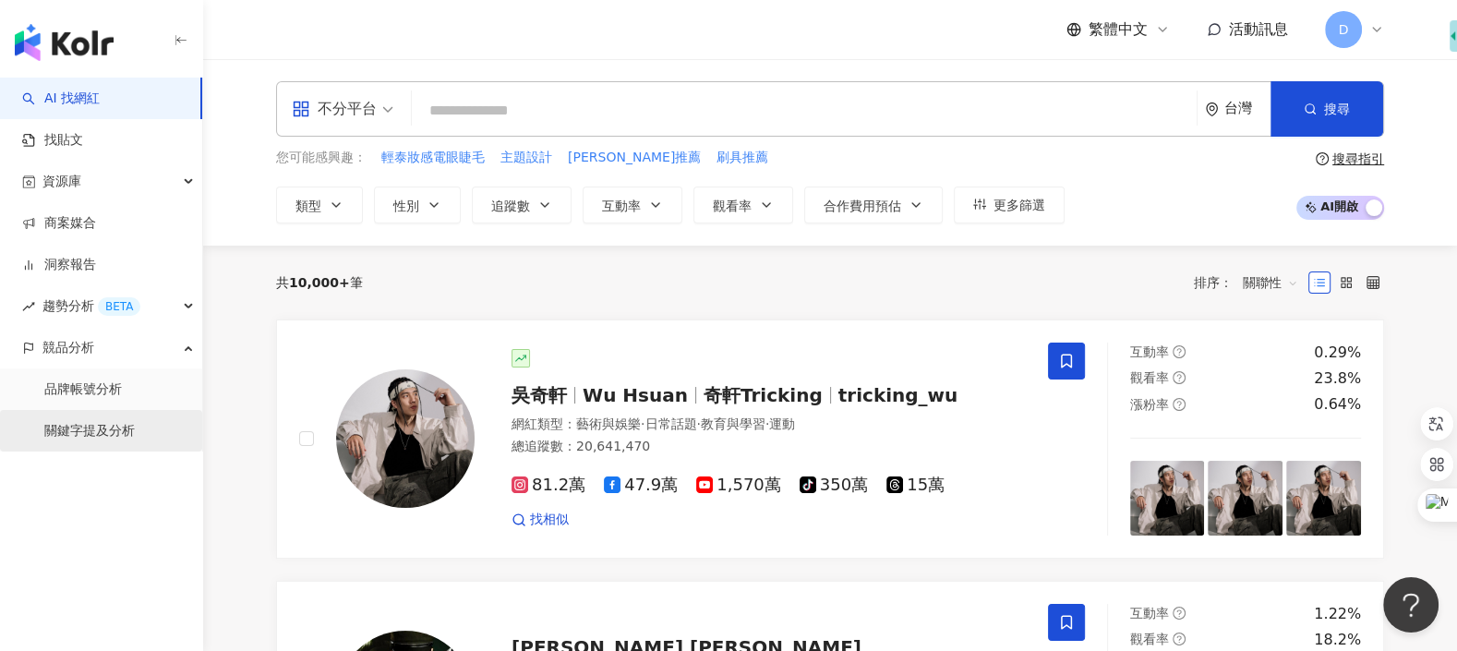
click at [119, 433] on link "關鍵字提及分析" at bounding box center [89, 431] width 90 height 18
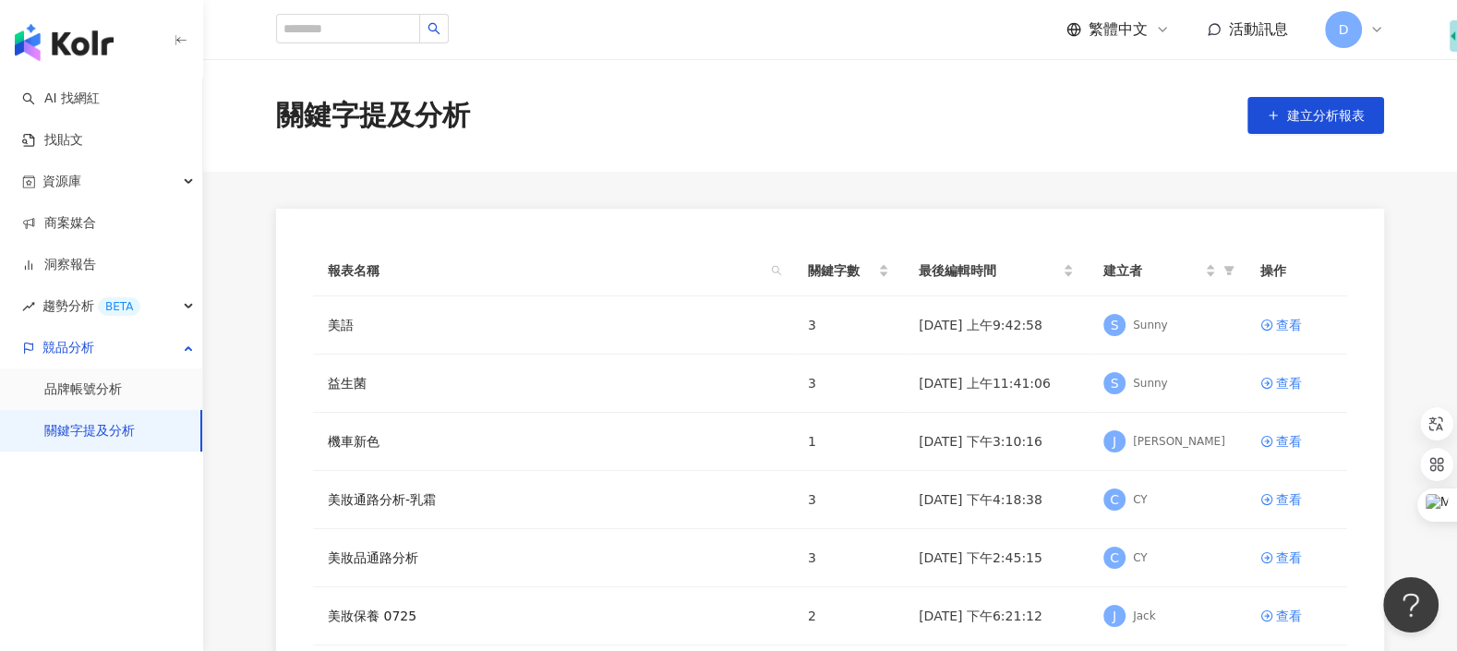
click at [1347, 41] on span "D" at bounding box center [1343, 29] width 37 height 37
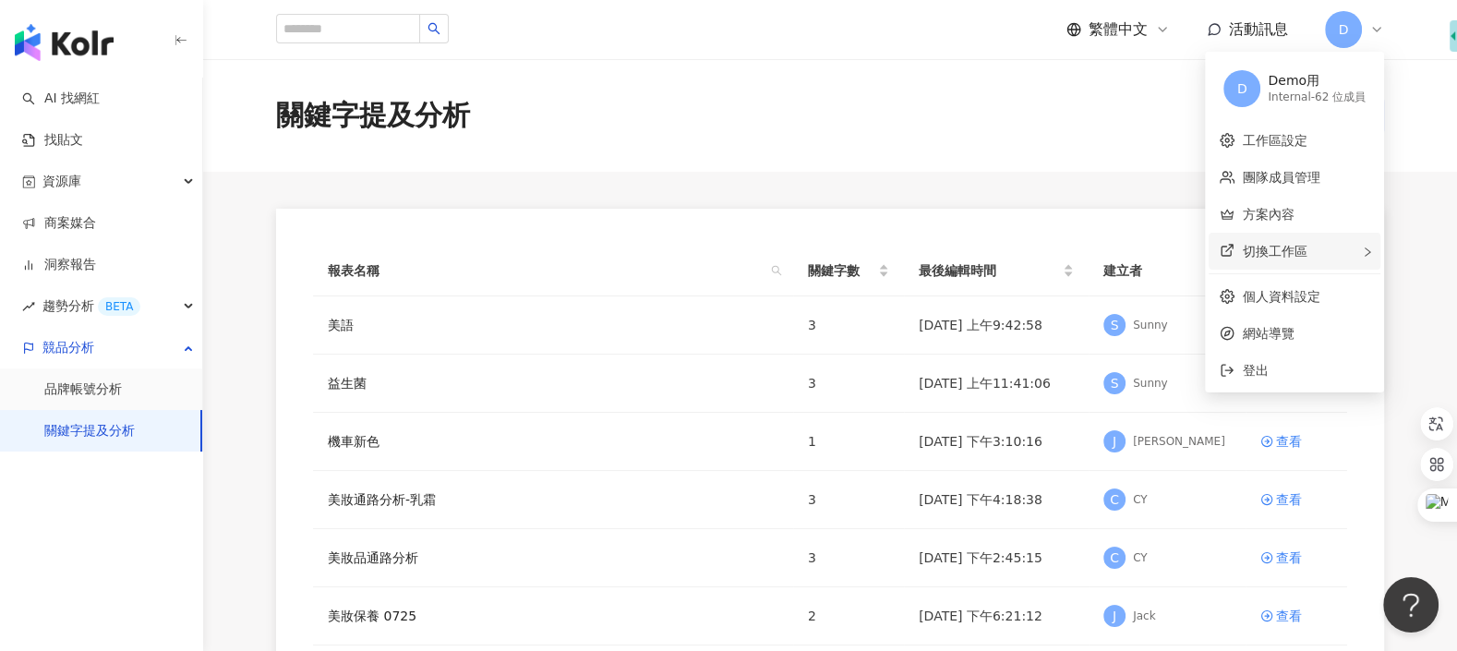
click at [1335, 254] on div "切換工作區" at bounding box center [1294, 251] width 172 height 37
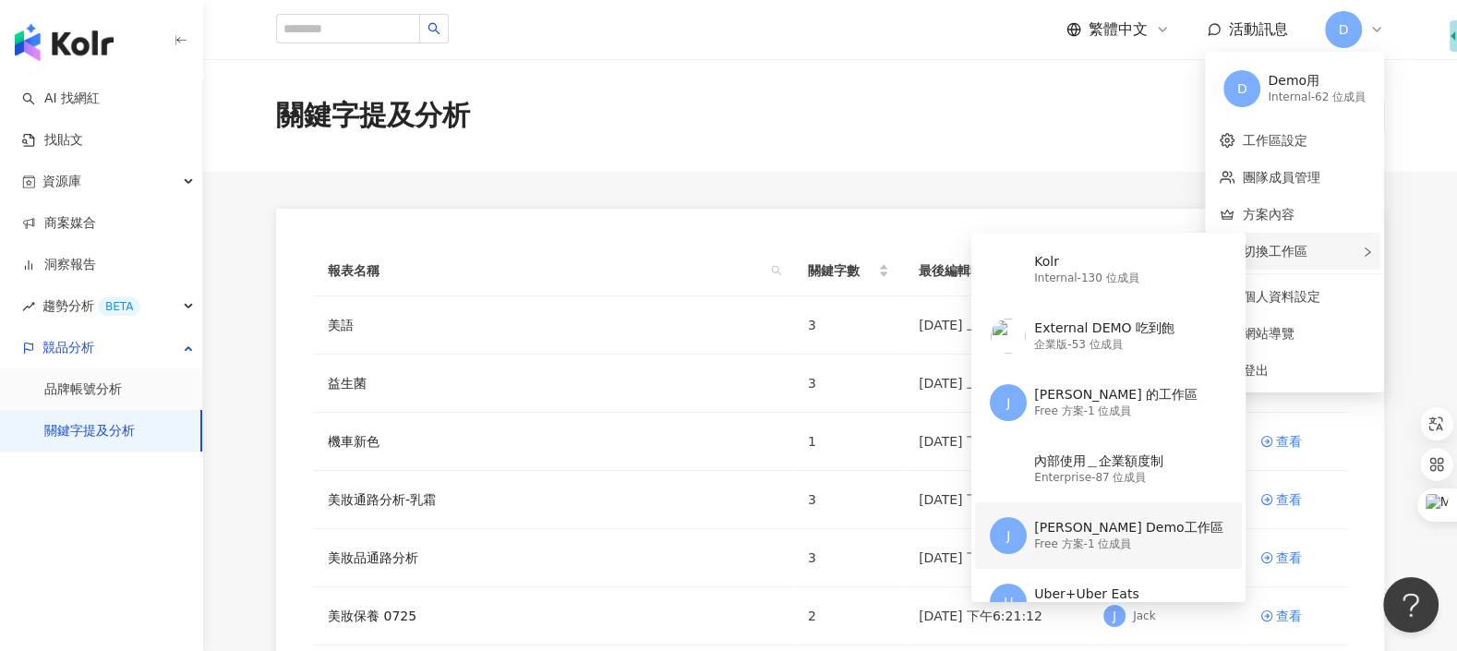
click at [1168, 542] on div "Free 方案 - 1 位成員" at bounding box center [1128, 544] width 188 height 16
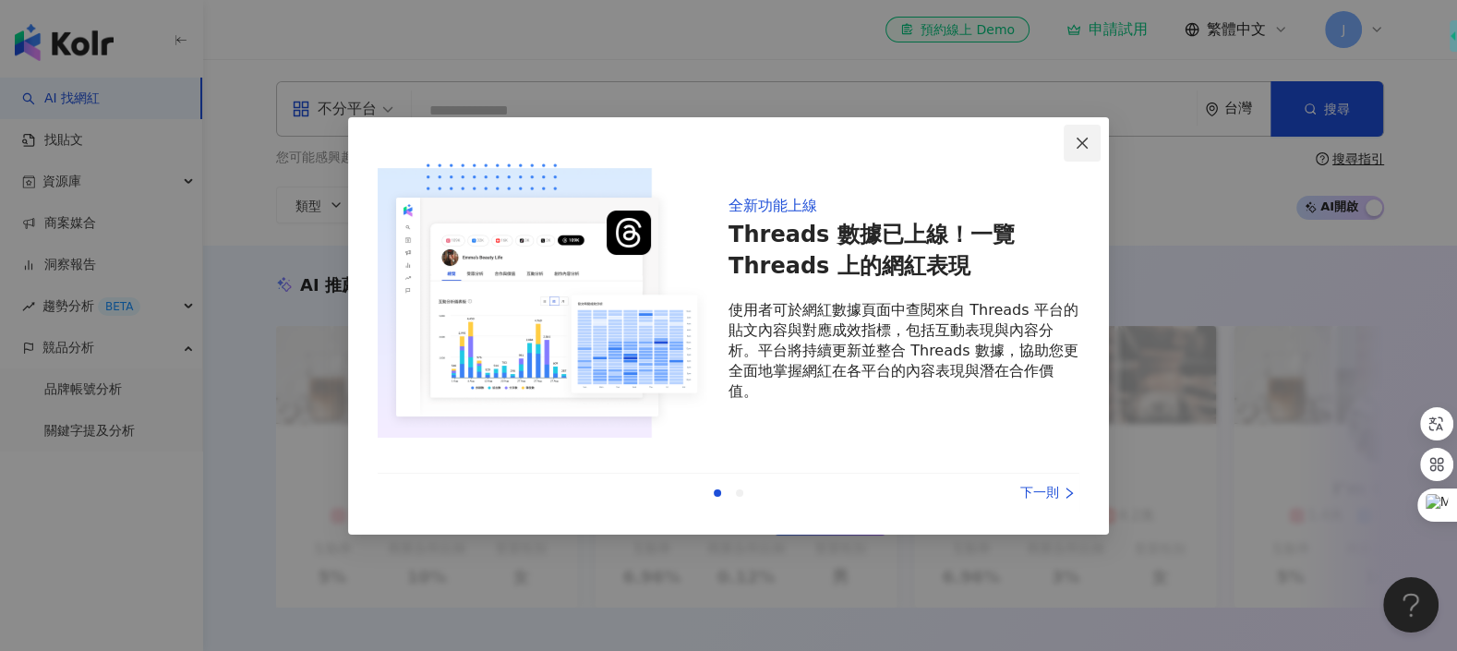
click at [1088, 144] on icon "close" at bounding box center [1082, 143] width 15 height 15
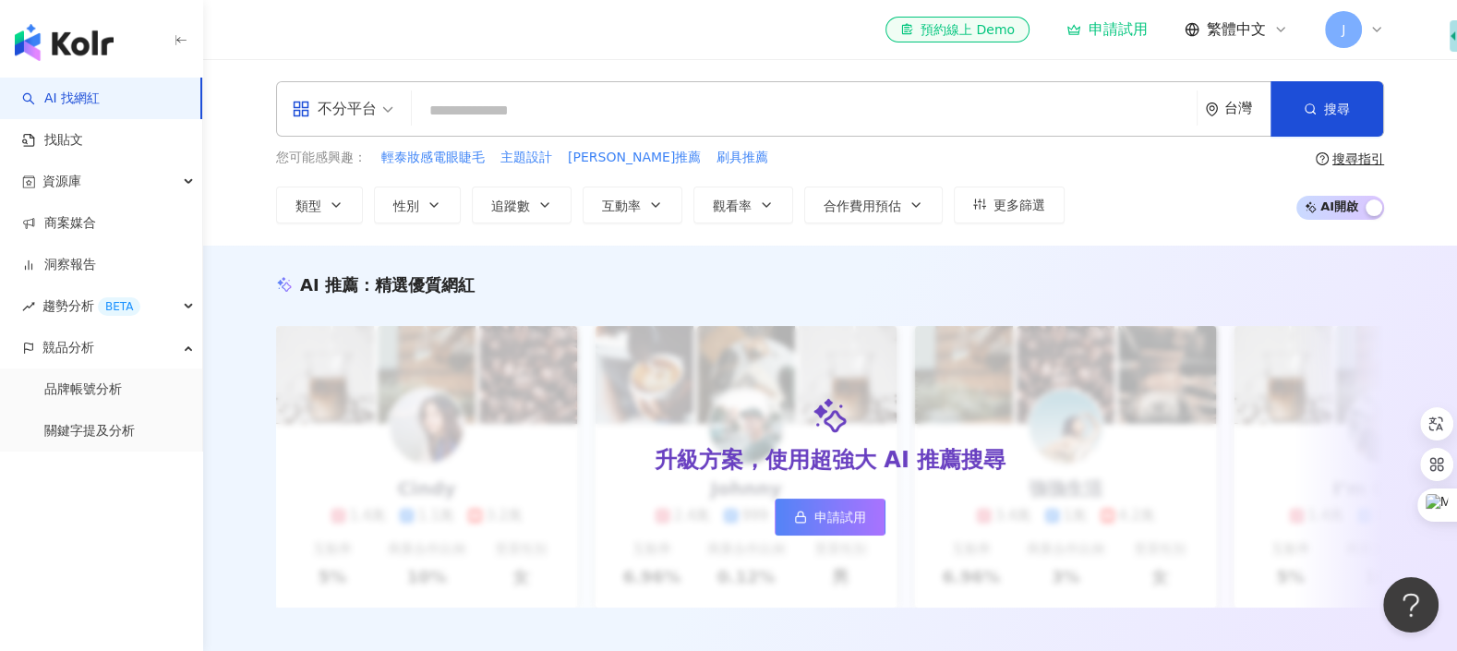
click at [1336, 33] on span "J" at bounding box center [1343, 29] width 37 height 37
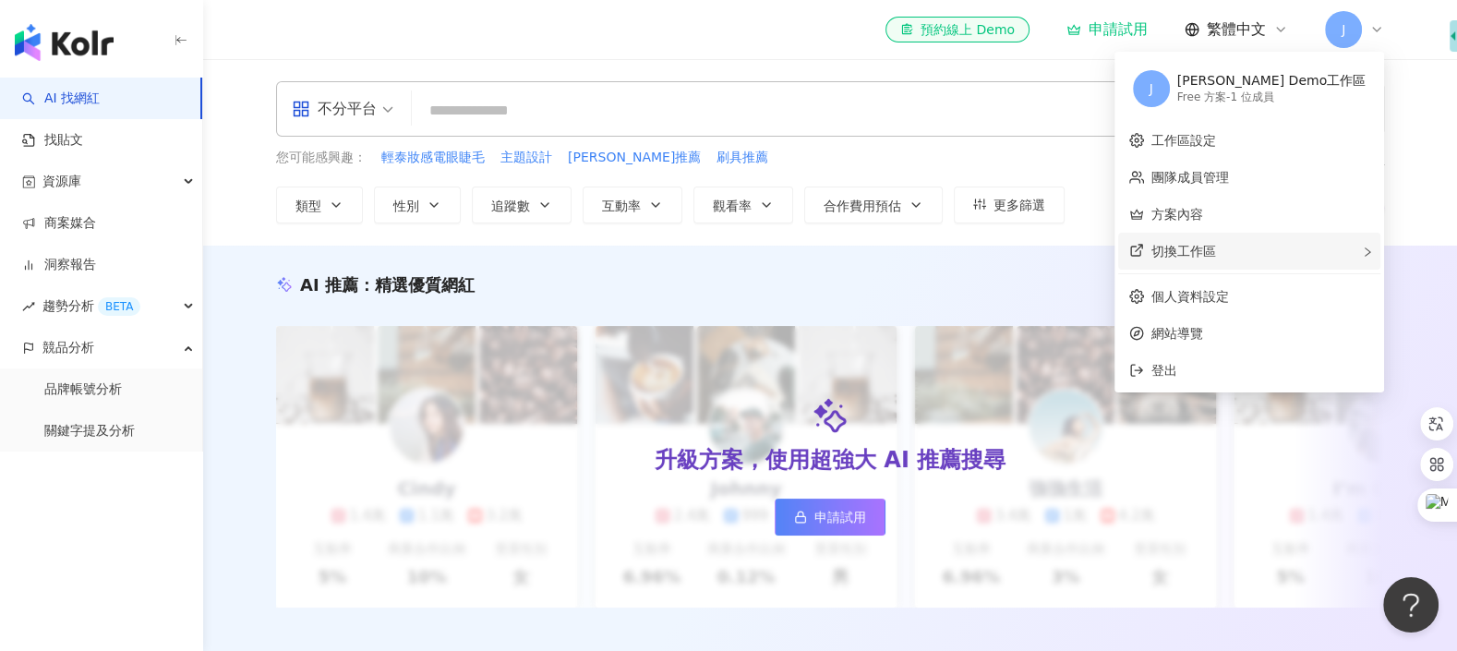
click at [1253, 254] on div "切換工作區" at bounding box center [1249, 251] width 262 height 37
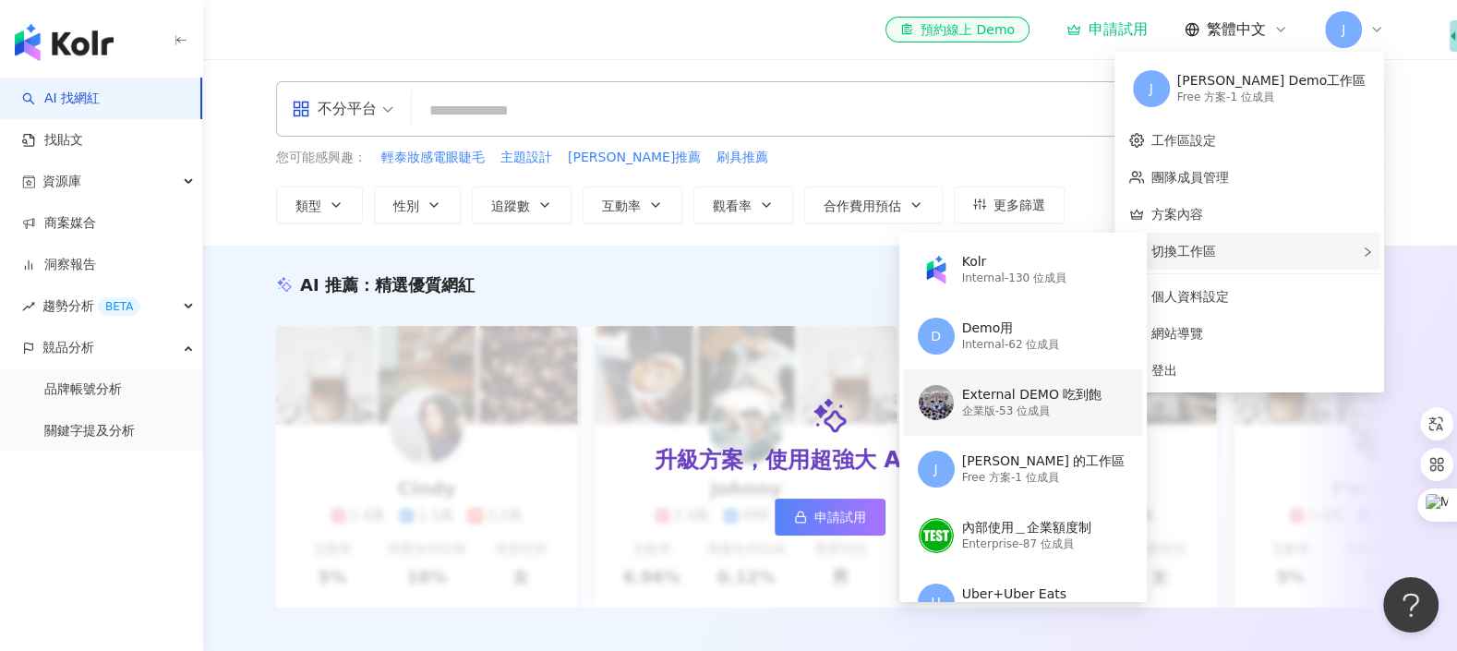
scroll to position [145, 0]
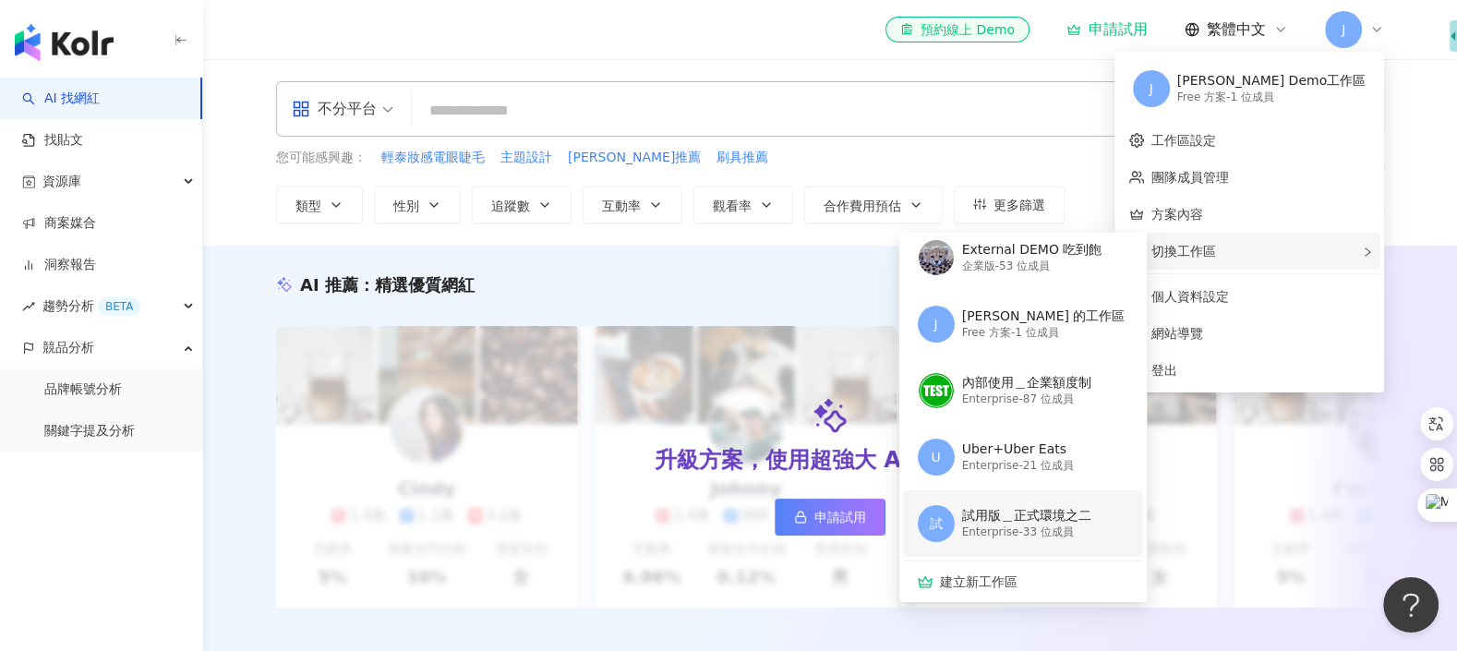
click at [1050, 527] on div "Enterprise - 33 位成員" at bounding box center [1026, 532] width 129 height 16
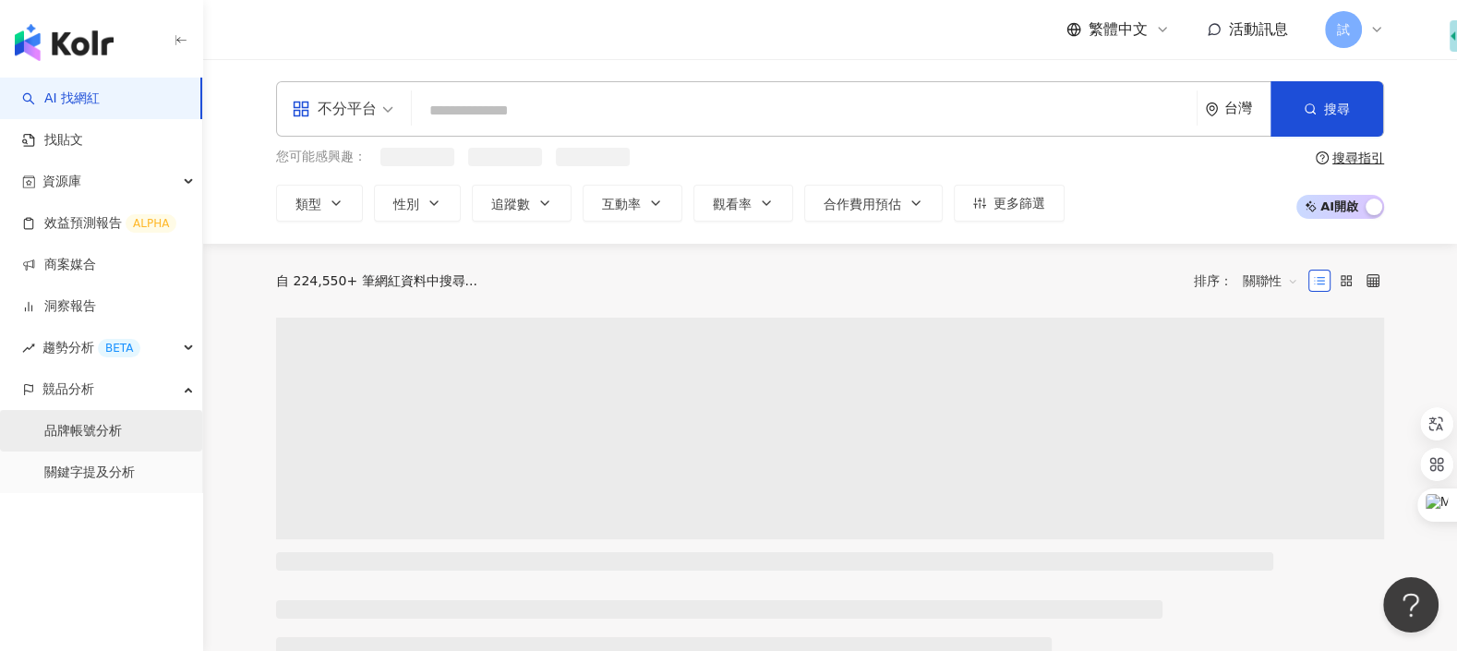
click at [114, 422] on link "品牌帳號分析" at bounding box center [83, 431] width 78 height 18
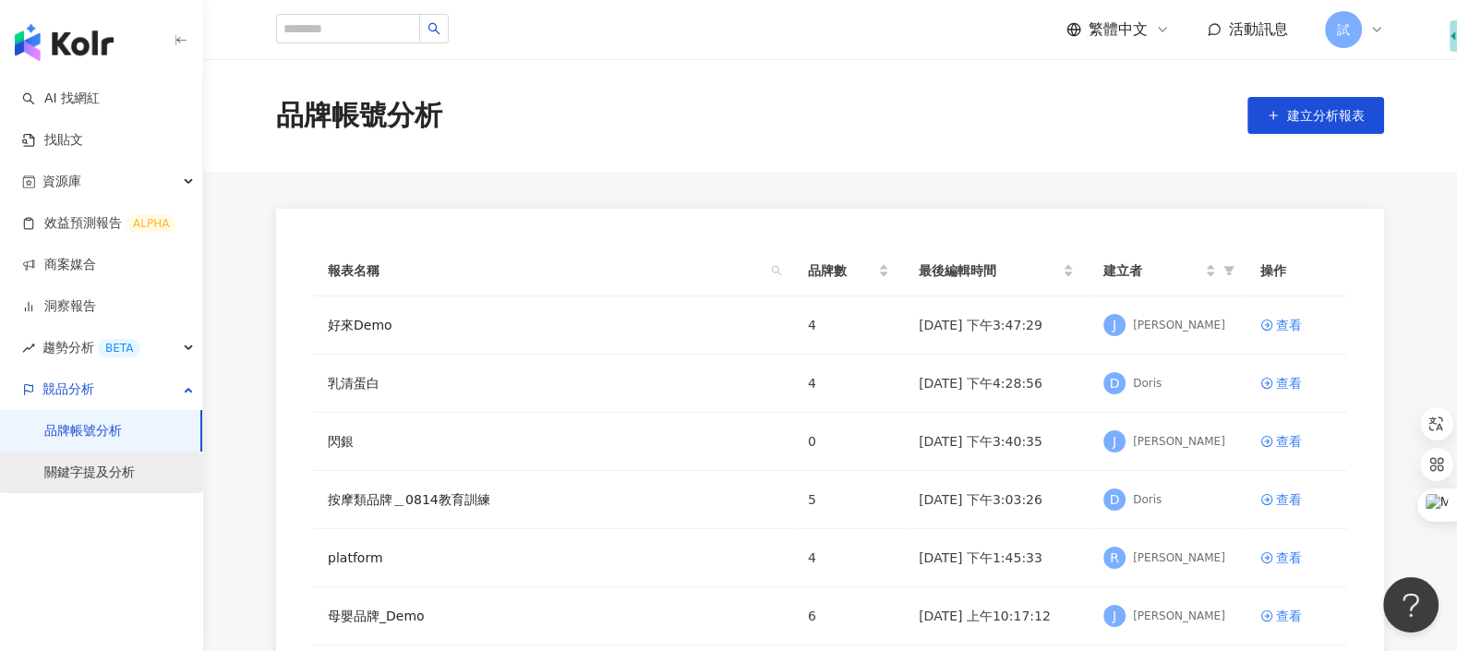
click at [114, 477] on link "關鍵字提及分析" at bounding box center [89, 472] width 90 height 18
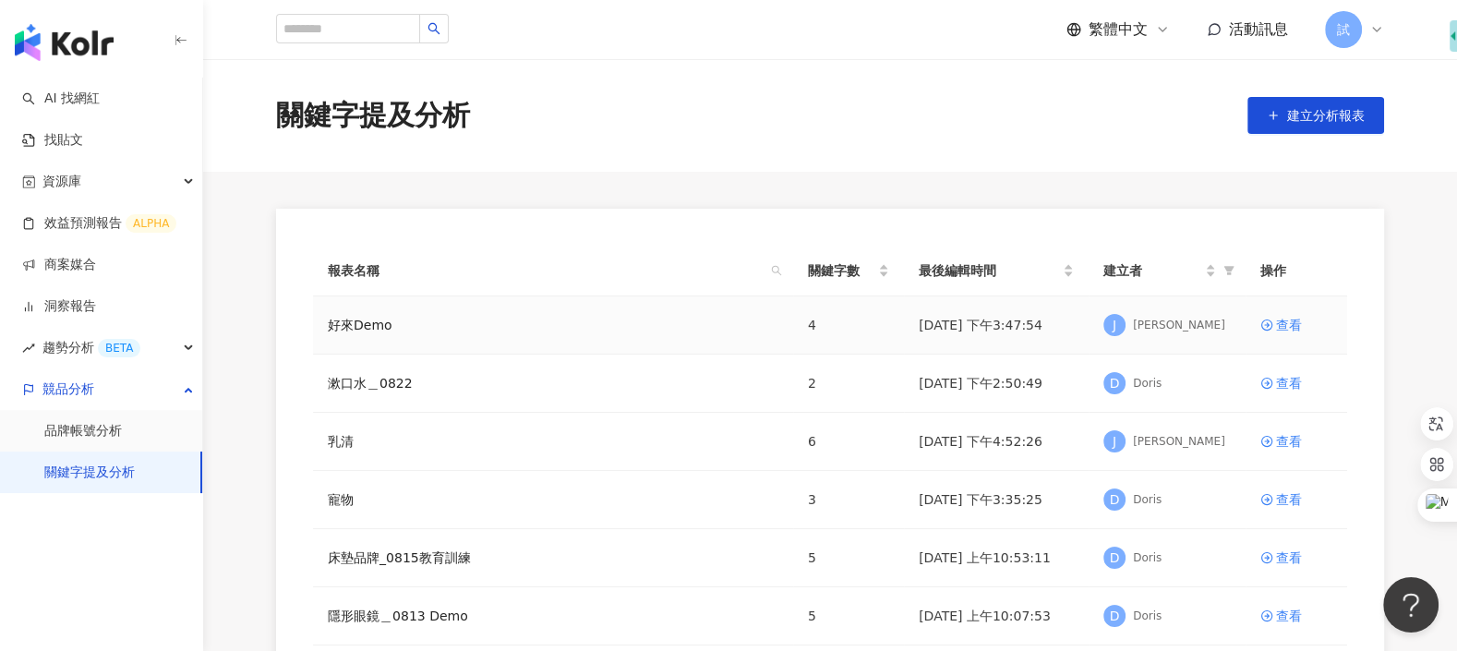
click at [626, 321] on div "好來Demo" at bounding box center [553, 325] width 450 height 20
click at [100, 104] on link "AI 找網紅" at bounding box center [61, 99] width 78 height 18
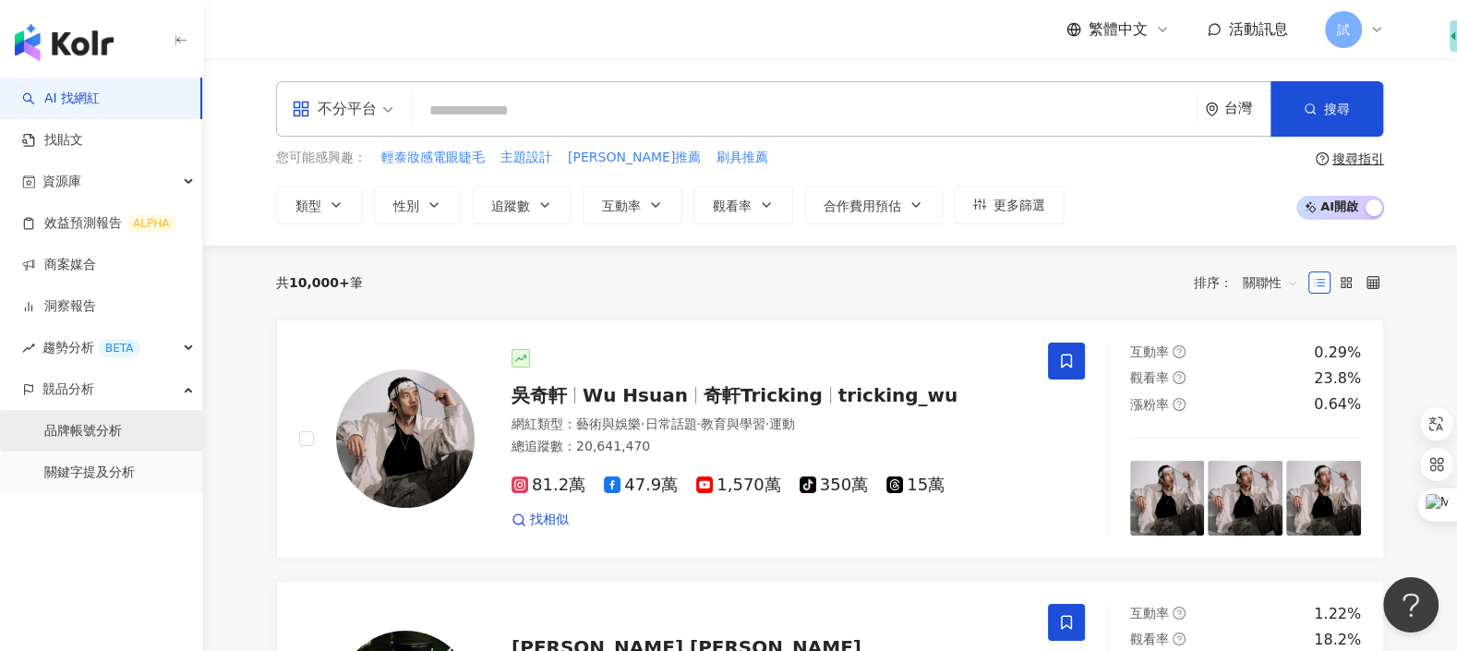
click at [122, 432] on link "品牌帳號分析" at bounding box center [83, 431] width 78 height 18
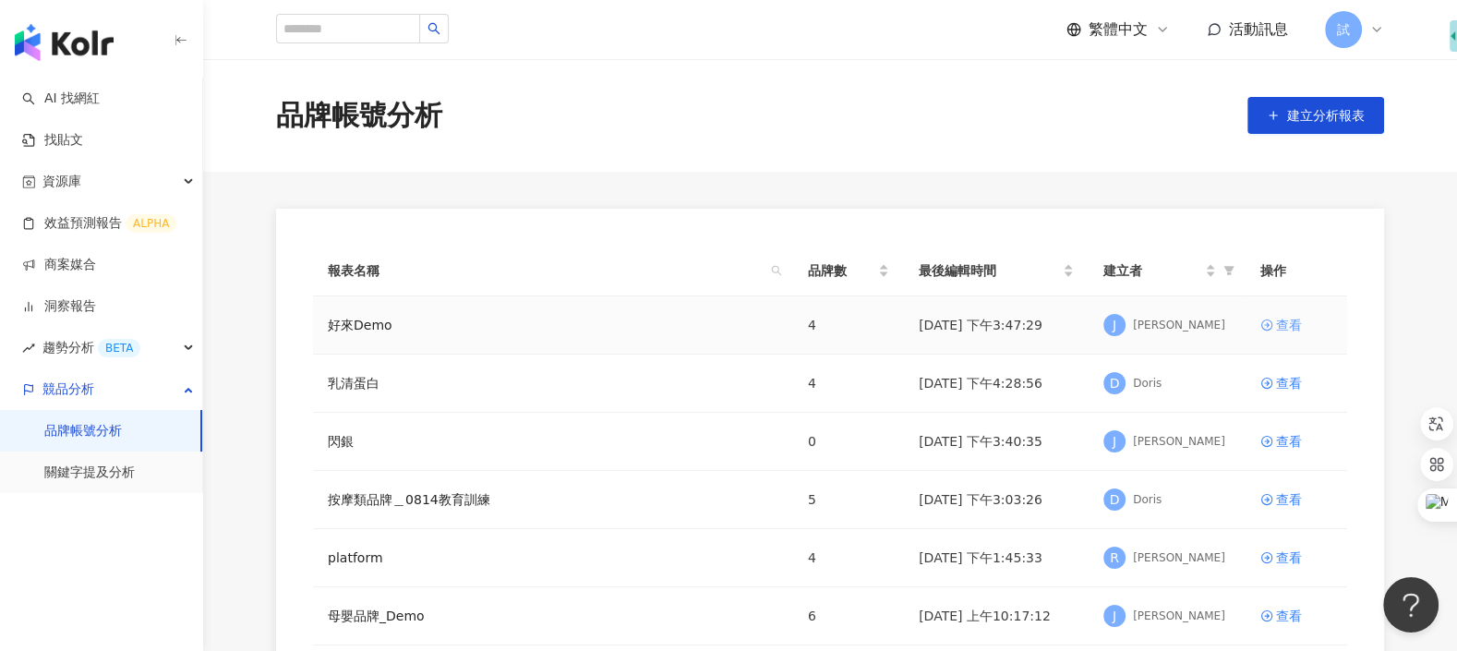
click at [1284, 323] on div "查看" at bounding box center [1289, 325] width 26 height 20
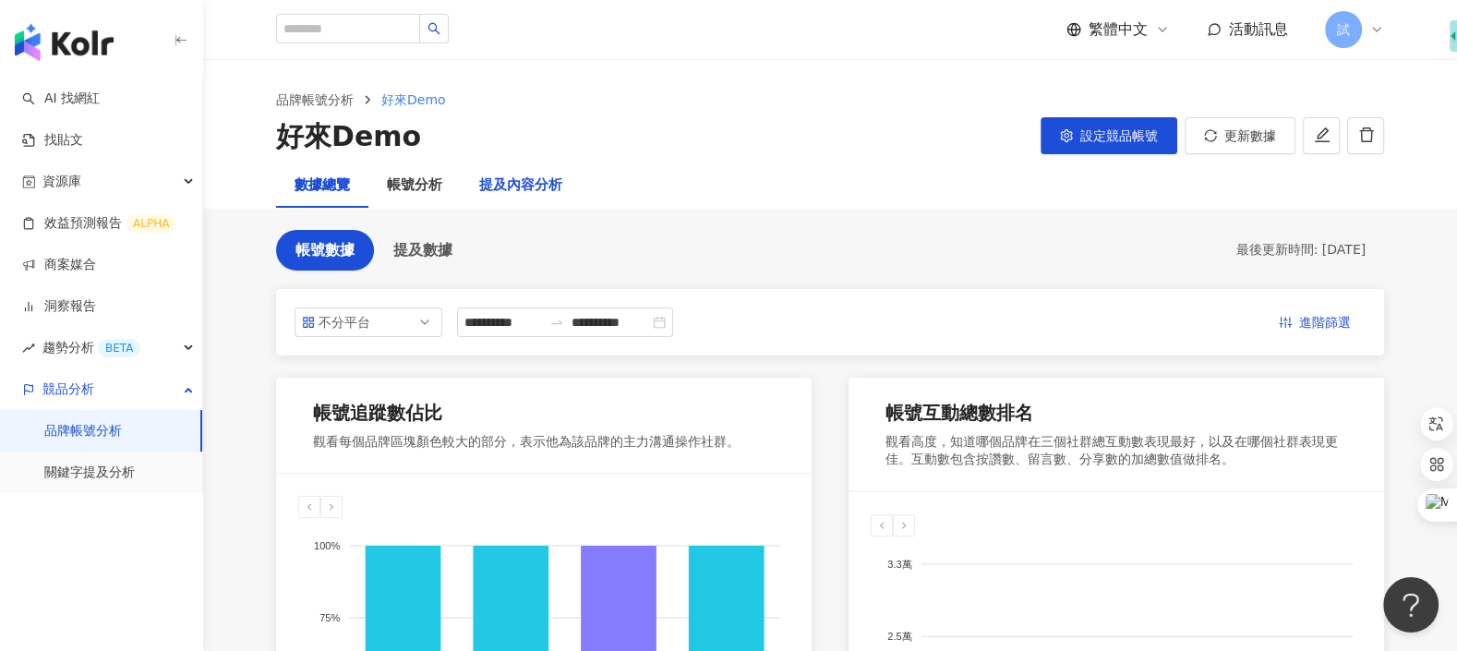
click at [535, 195] on div "提及內容分析" at bounding box center [520, 185] width 83 height 22
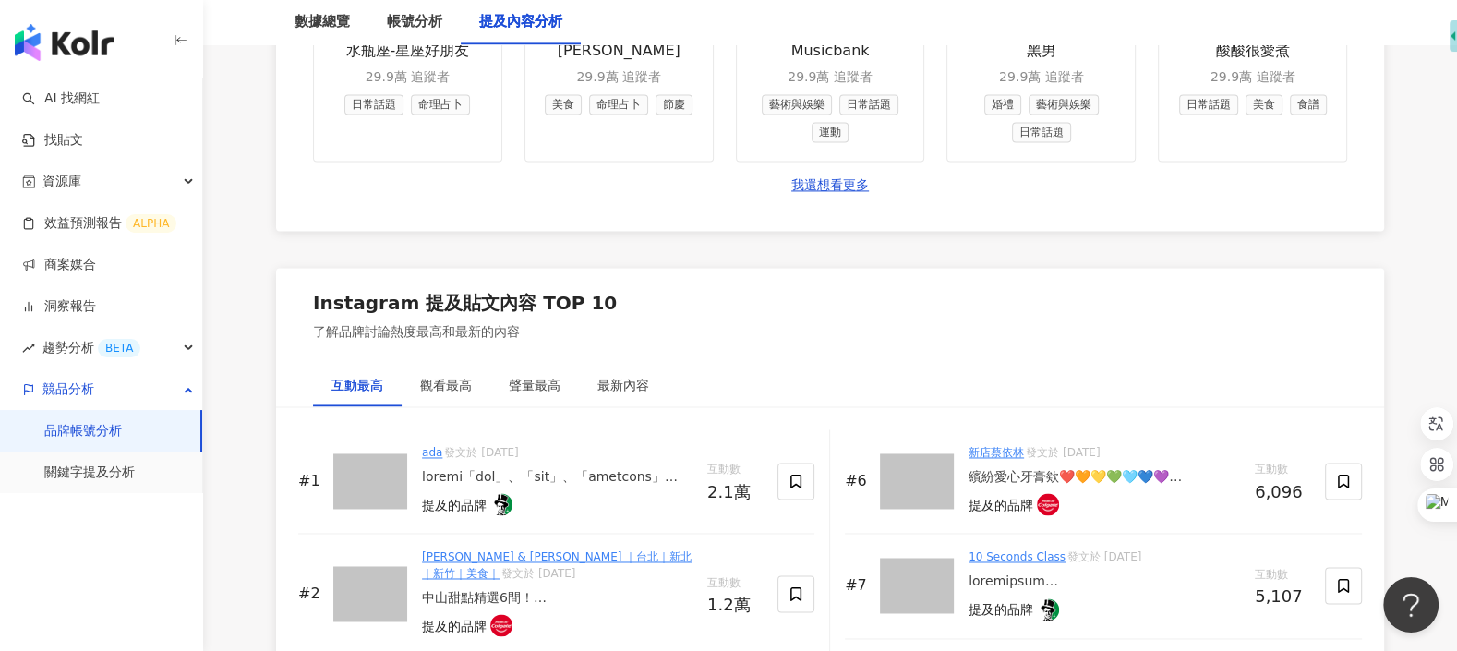
scroll to position [2659, 0]
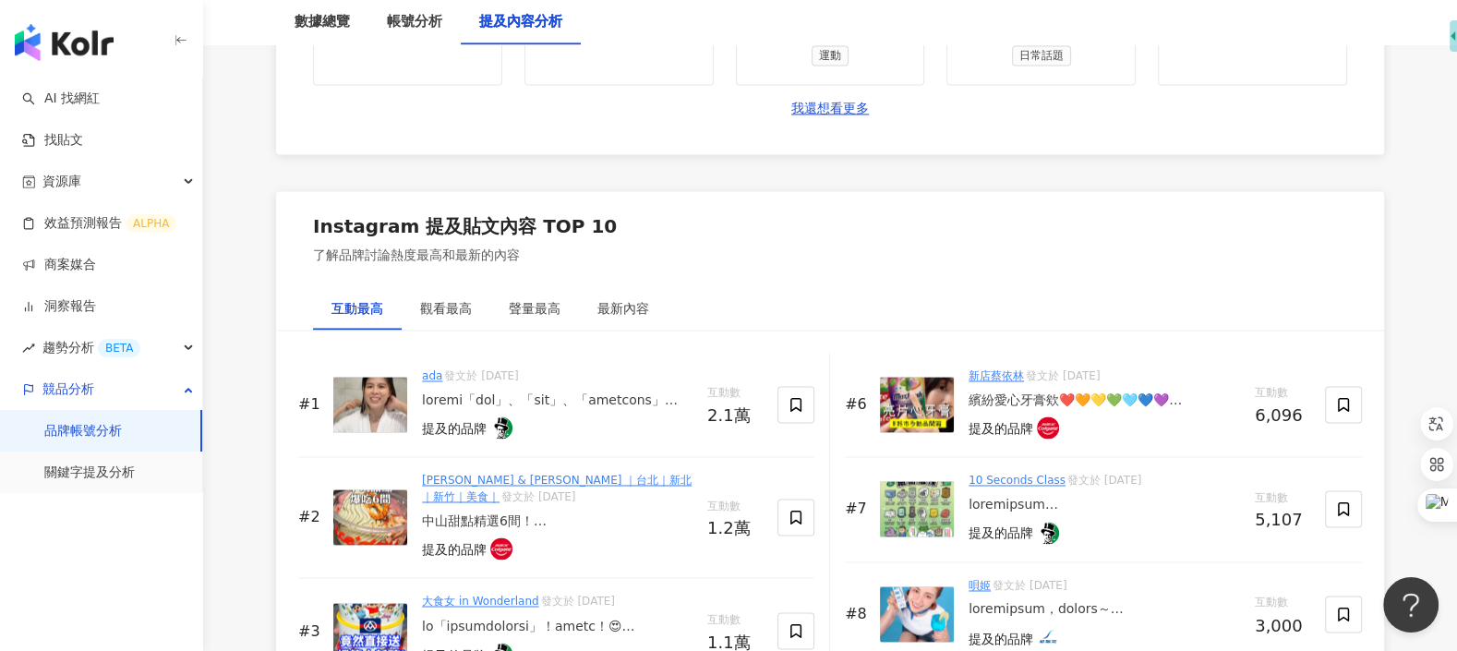
click at [380, 397] on img at bounding box center [370, 404] width 74 height 55
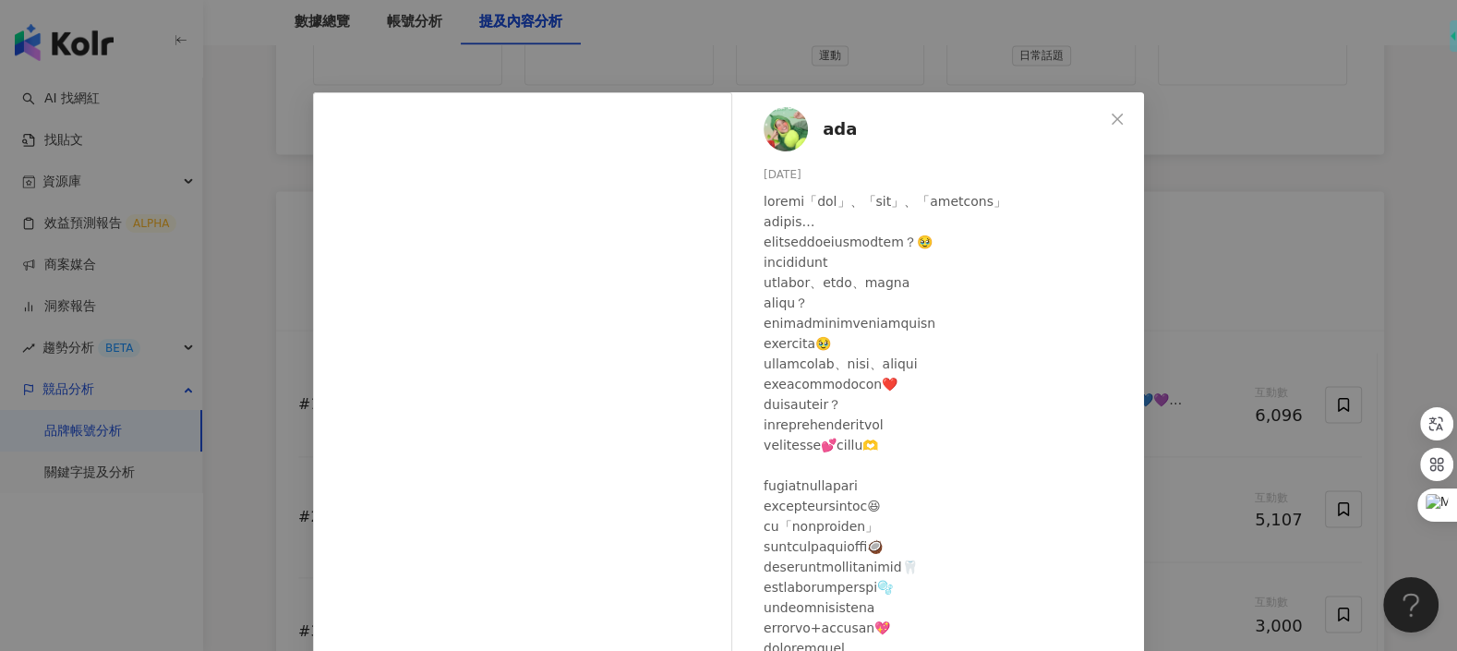
click at [955, 412] on div at bounding box center [946, 516] width 366 height 650
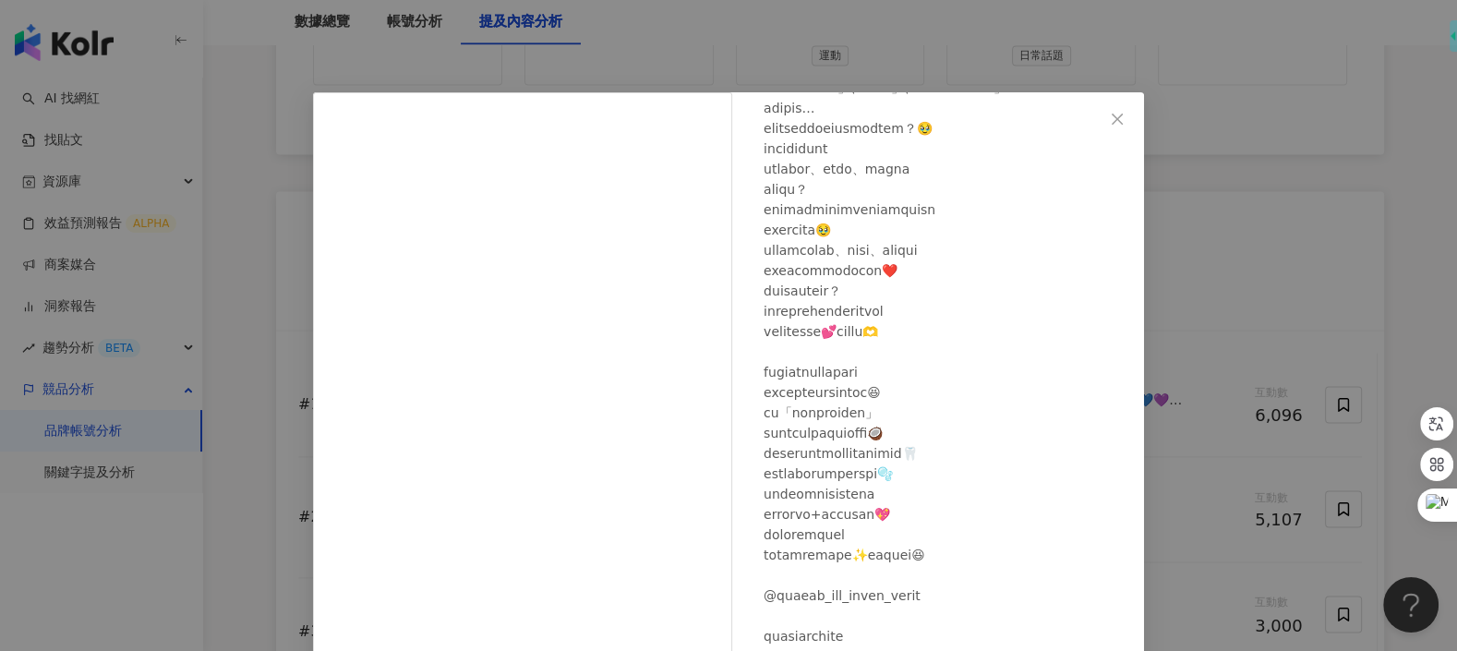
scroll to position [177, 0]
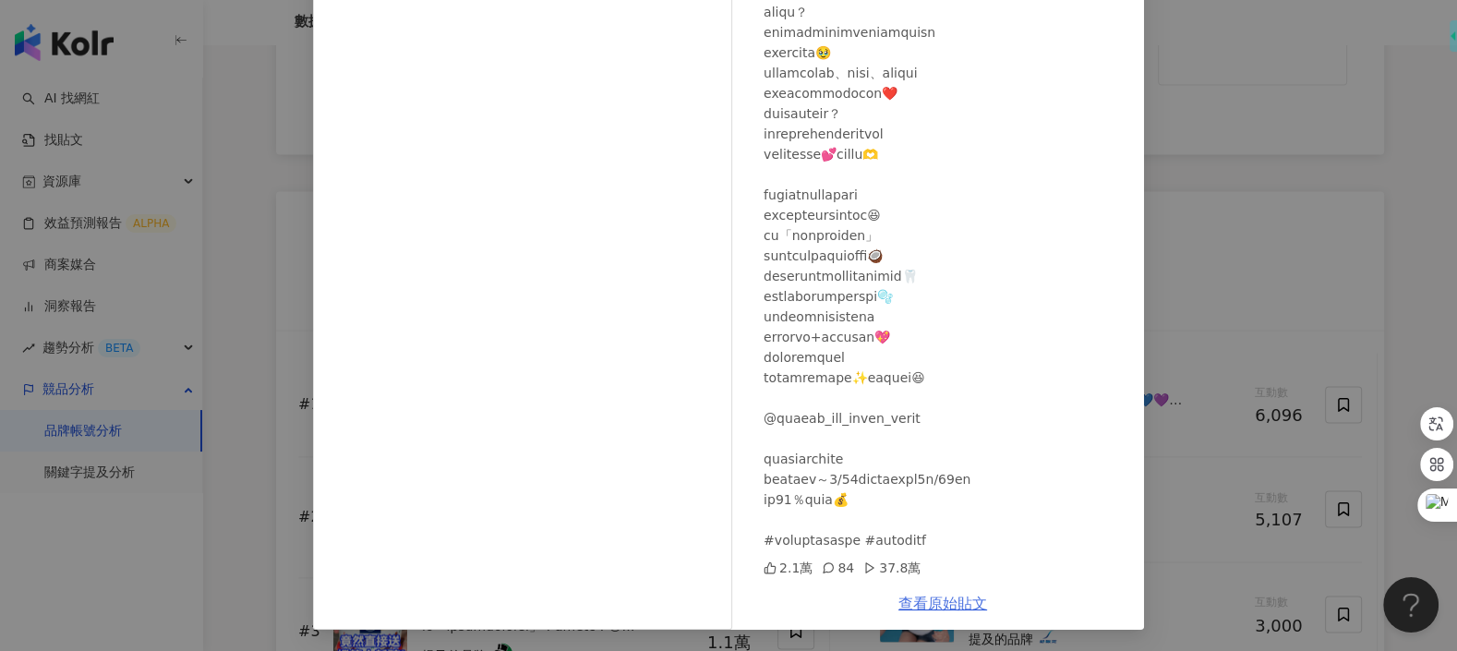
click at [955, 601] on link "查看原始貼文" at bounding box center [942, 604] width 89 height 18
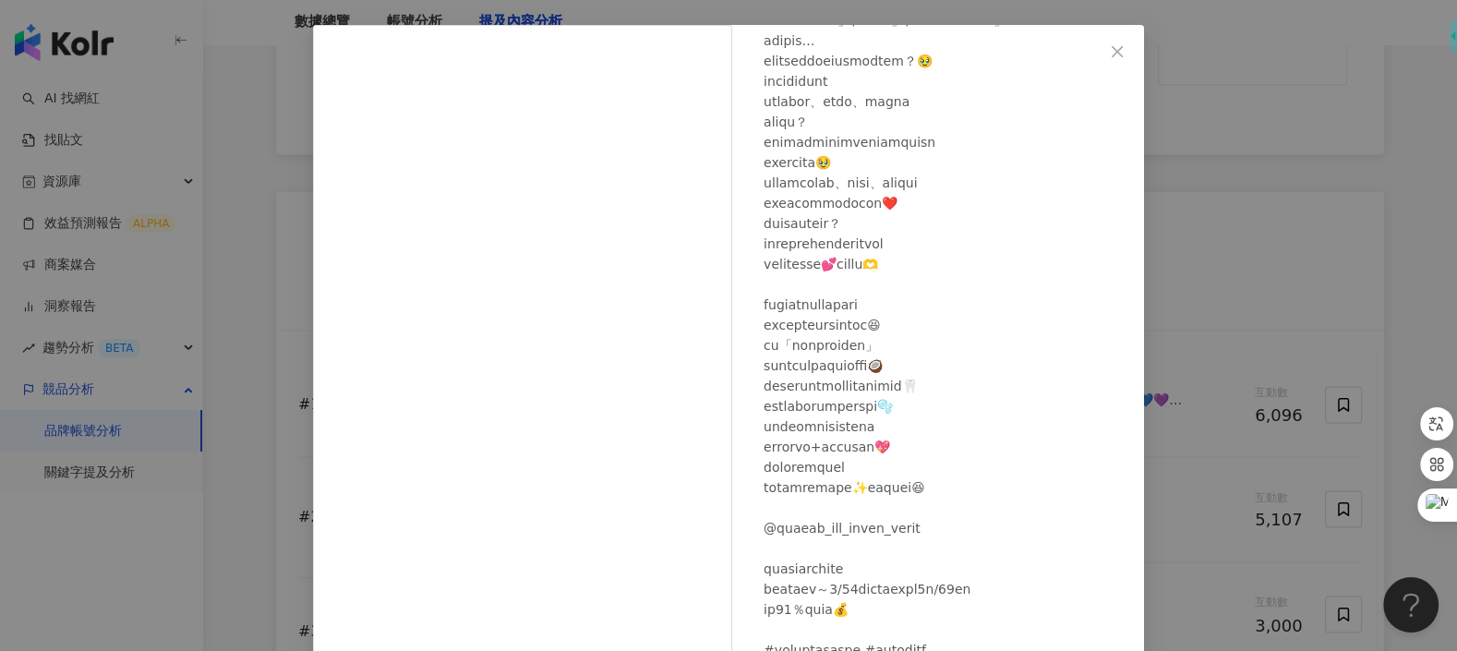
scroll to position [50, 0]
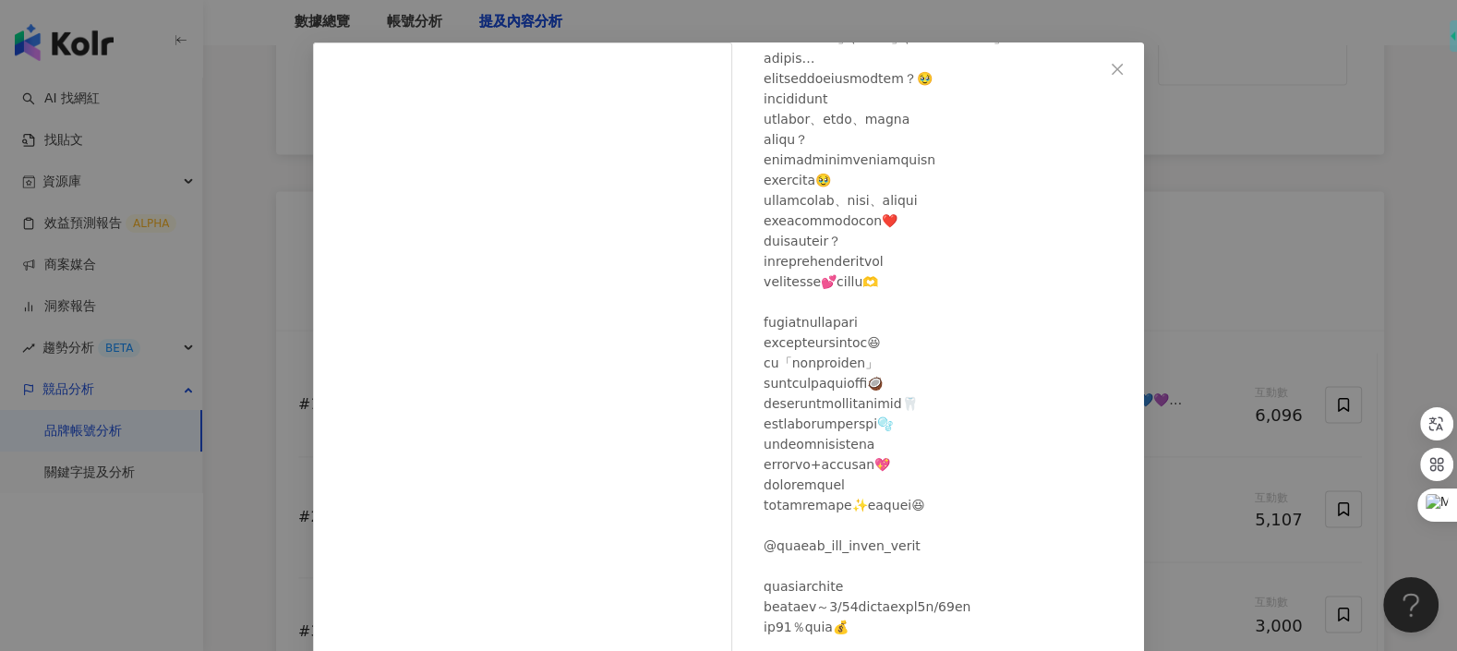
drag, startPoint x: 1112, startPoint y: 63, endPoint x: 1016, endPoint y: 176, distance: 148.7
click at [1113, 63] on icon "close" at bounding box center [1117, 69] width 15 height 15
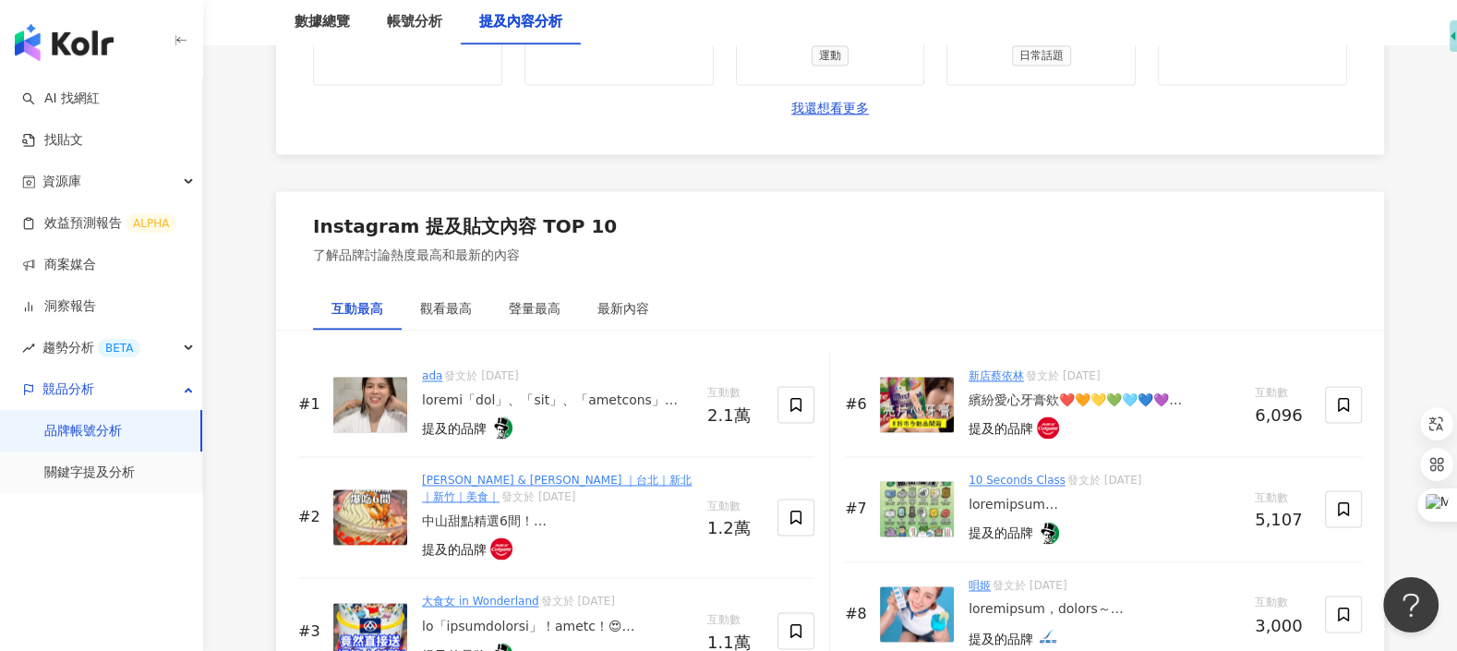
click at [710, 240] on div "Instagram 提及貼文內容 TOP 10 了解品牌討論熱度最高和最新的內容" at bounding box center [830, 239] width 1108 height 96
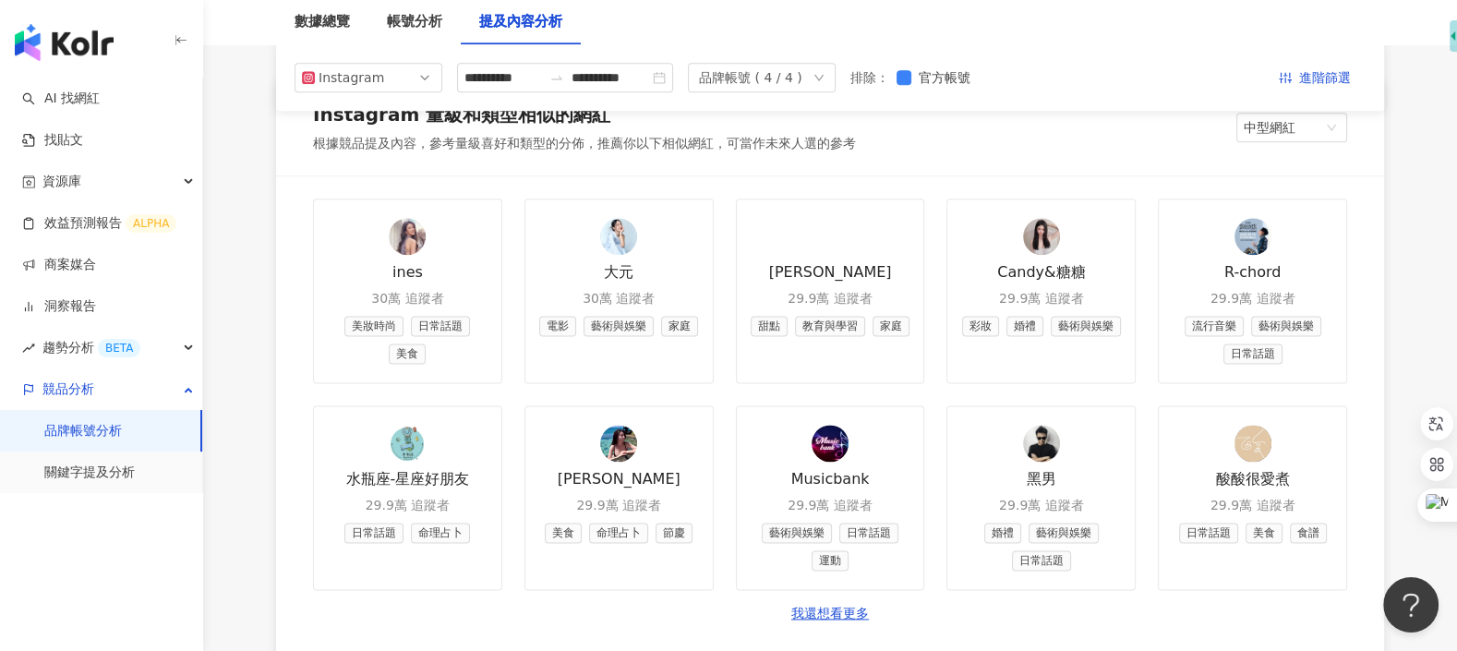
scroll to position [1864, 0]
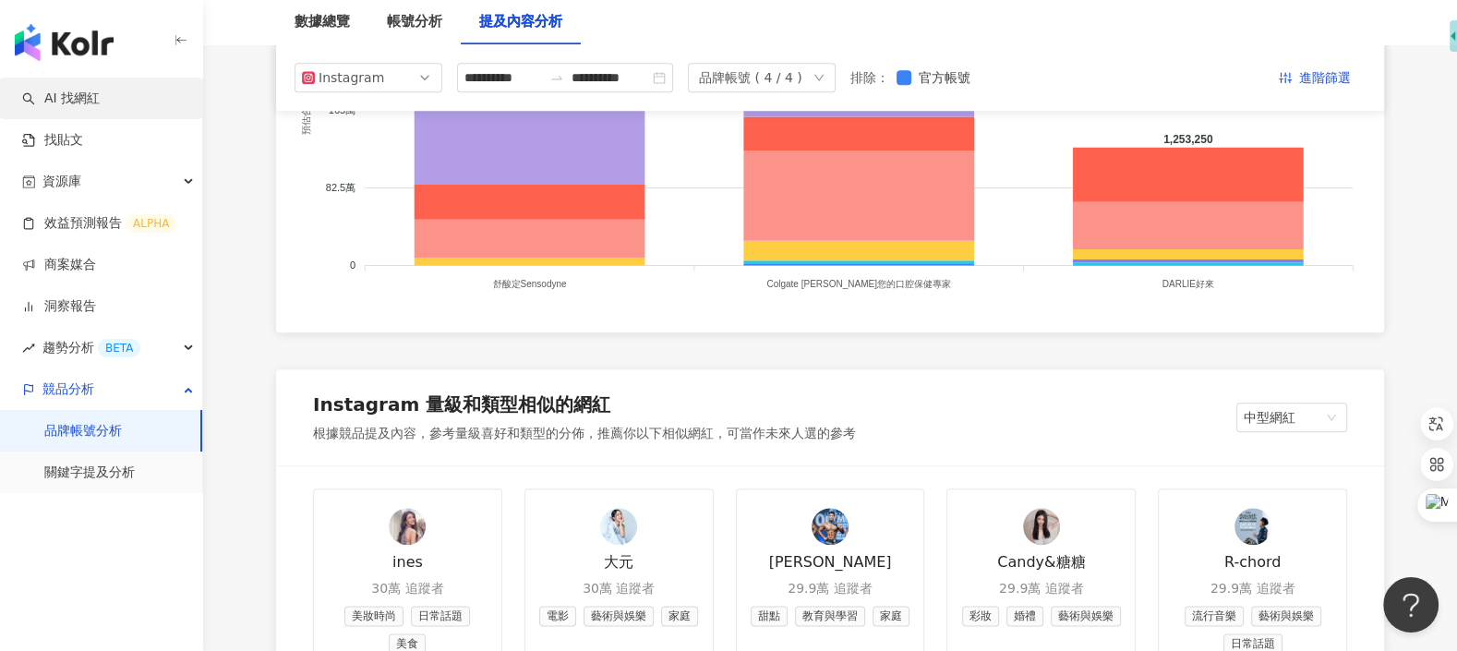
click at [100, 104] on link "AI 找網紅" at bounding box center [61, 99] width 78 height 18
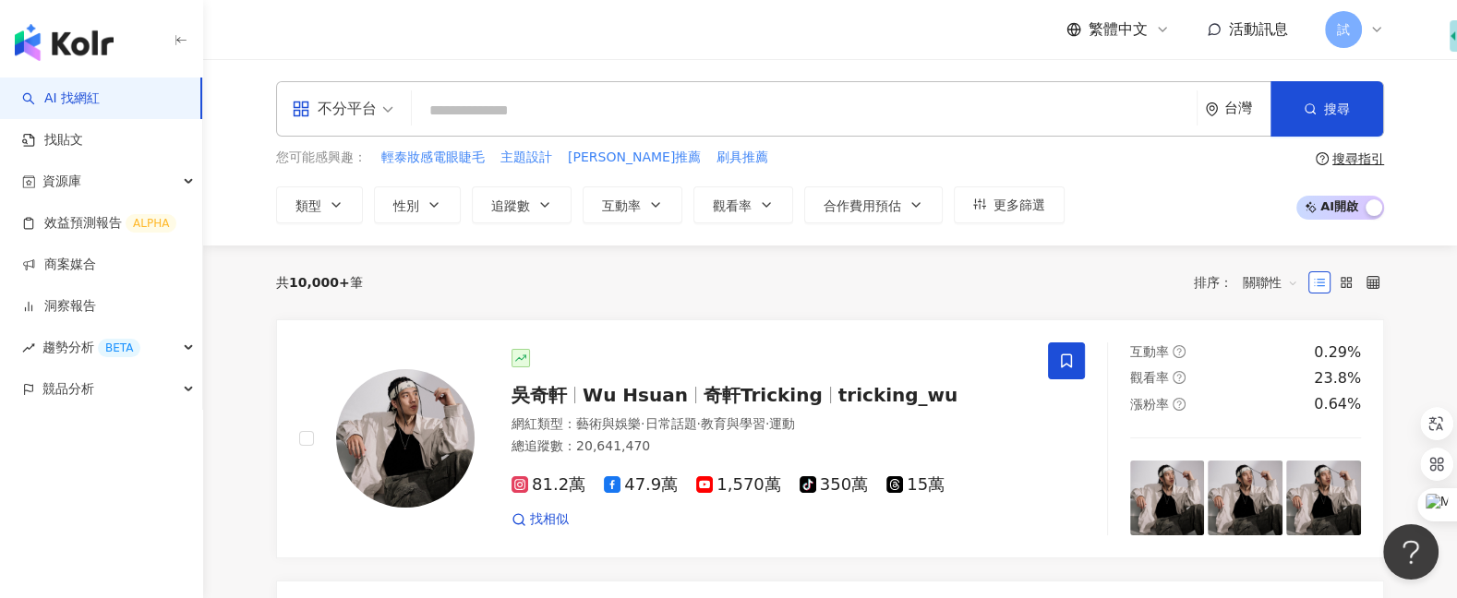
click at [77, 140] on link "找貼文" at bounding box center [52, 140] width 61 height 18
click at [70, 139] on link "找貼文" at bounding box center [52, 140] width 61 height 18
click at [75, 96] on link "AI 找網紅" at bounding box center [61, 99] width 78 height 18
click at [94, 103] on link "AI 找網紅" at bounding box center [61, 99] width 78 height 18
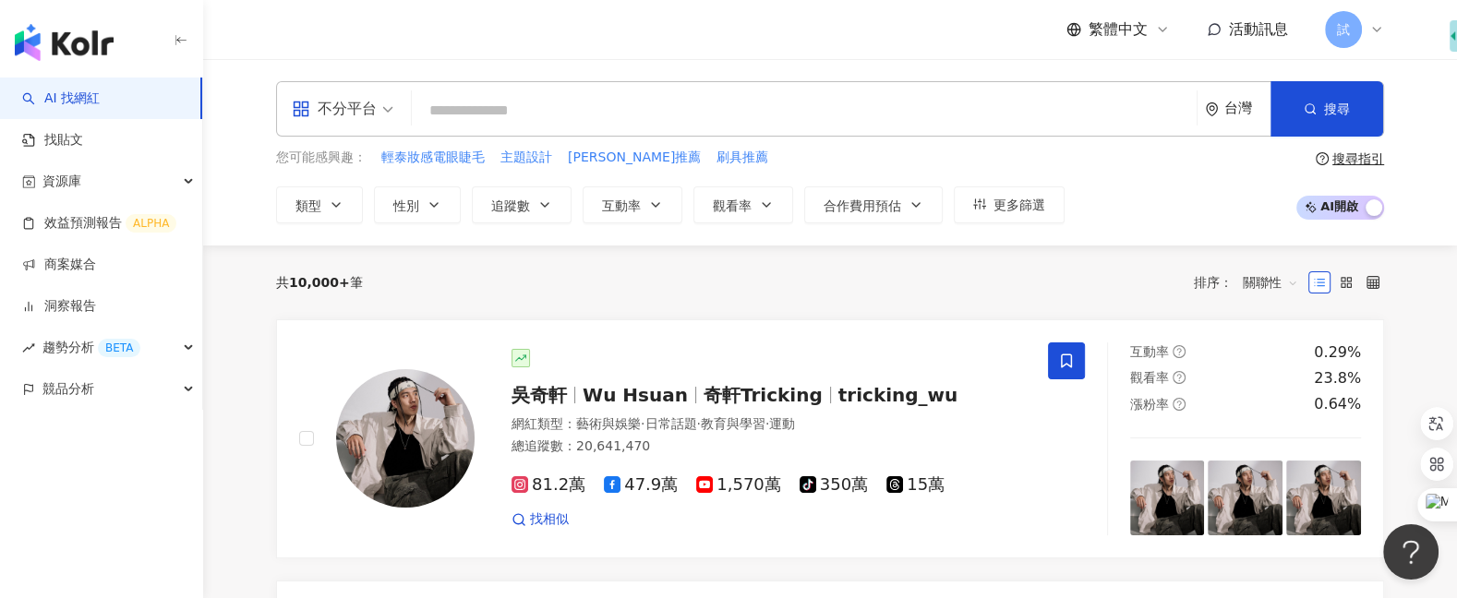
click at [94, 103] on link "AI 找網紅" at bounding box center [61, 99] width 78 height 18
click at [77, 144] on link "找貼文" at bounding box center [52, 140] width 61 height 18
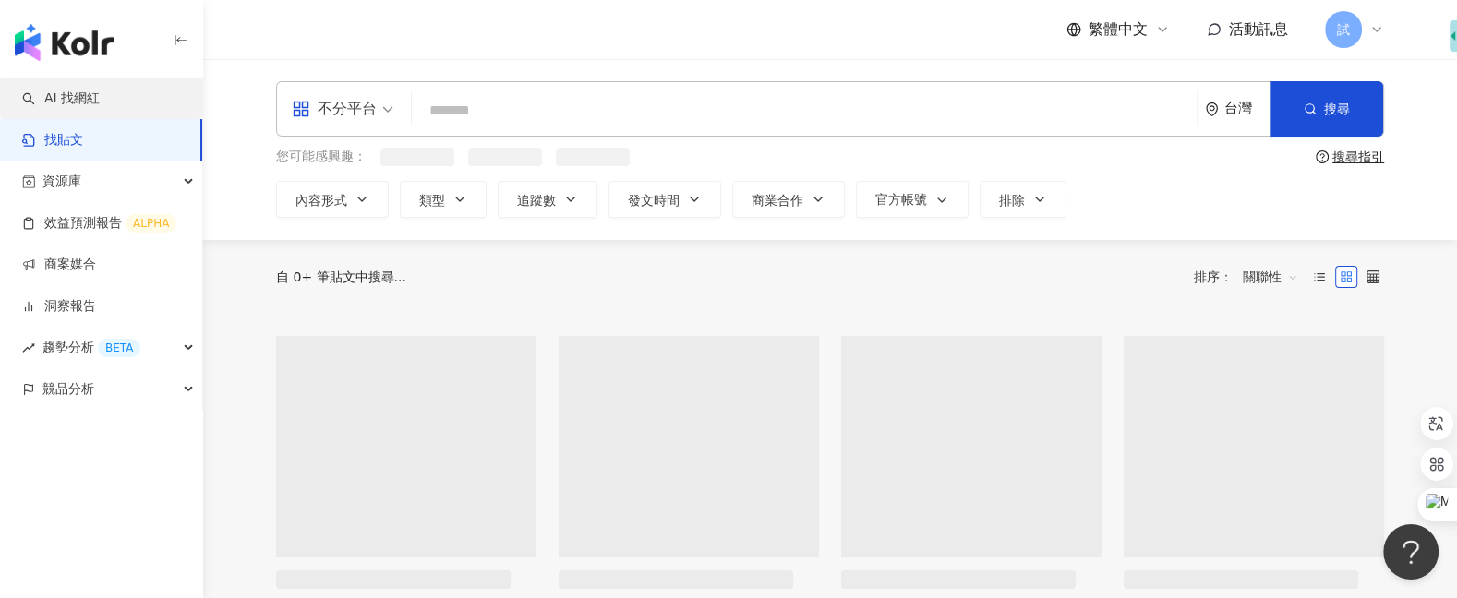
click at [100, 98] on link "AI 找網紅" at bounding box center [61, 99] width 78 height 18
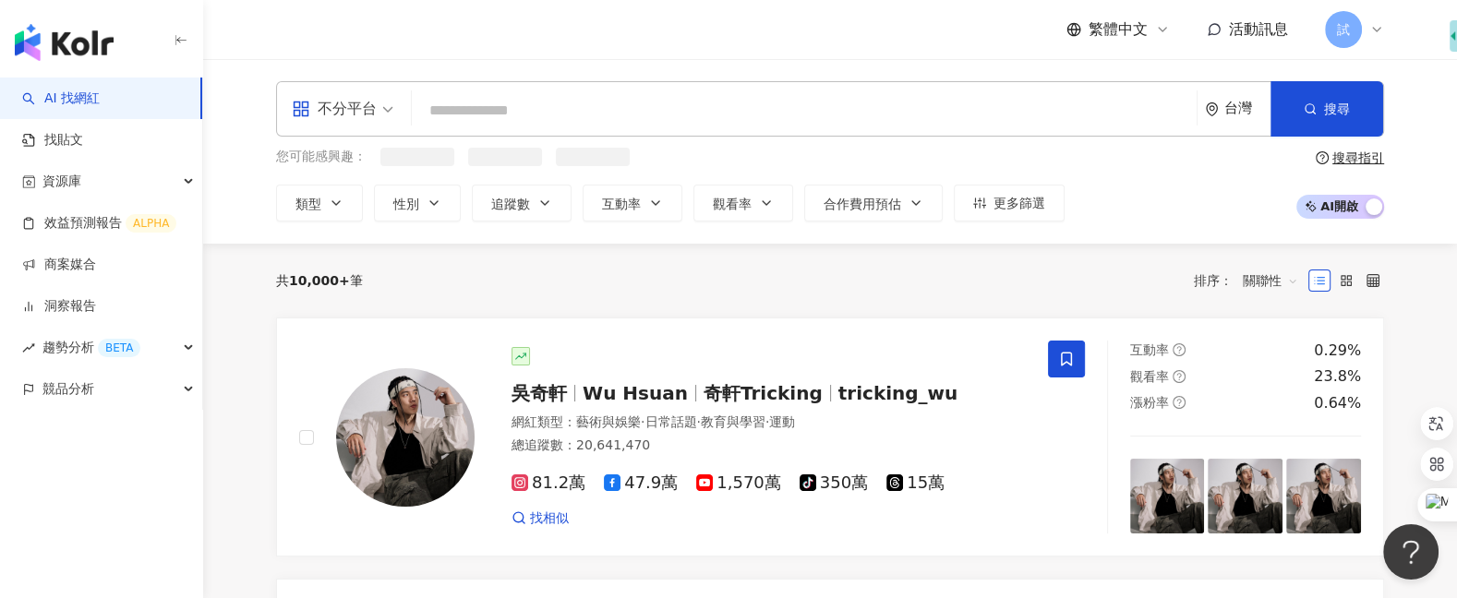
click at [359, 105] on div "不分平台" at bounding box center [334, 109] width 85 height 30
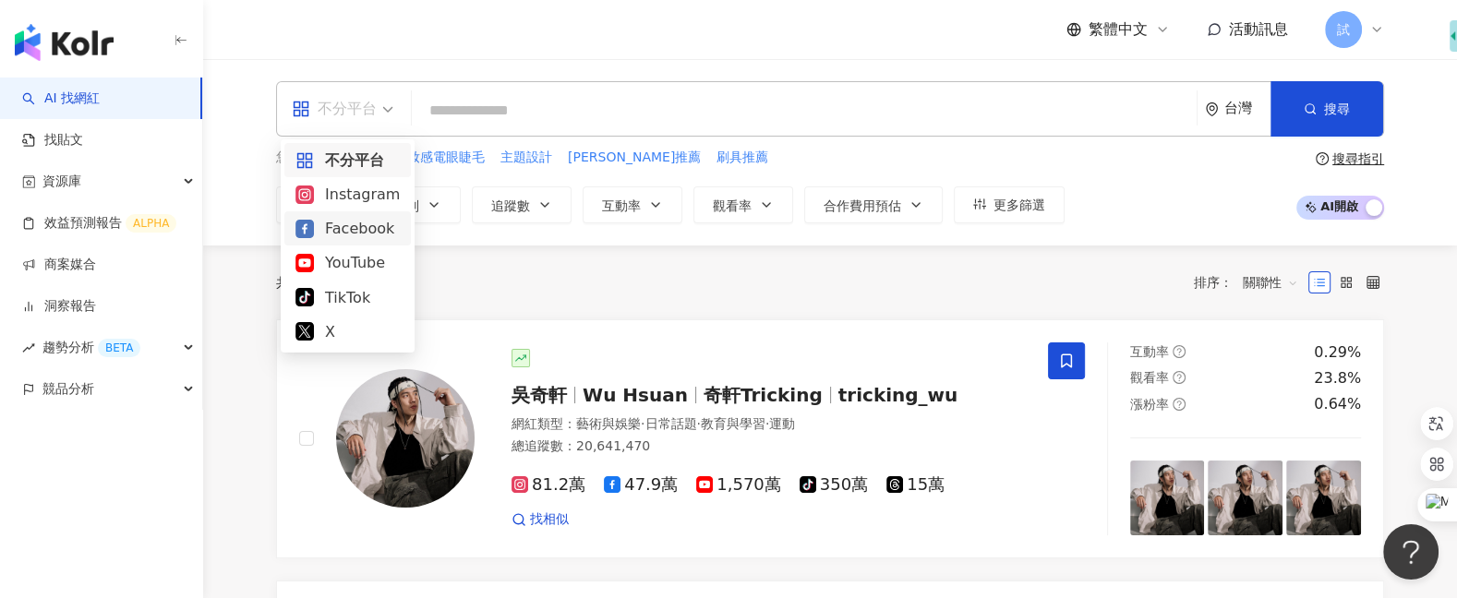
click at [460, 291] on div "共 10,000+ 筆 排序： 關聯性" at bounding box center [830, 283] width 1108 height 30
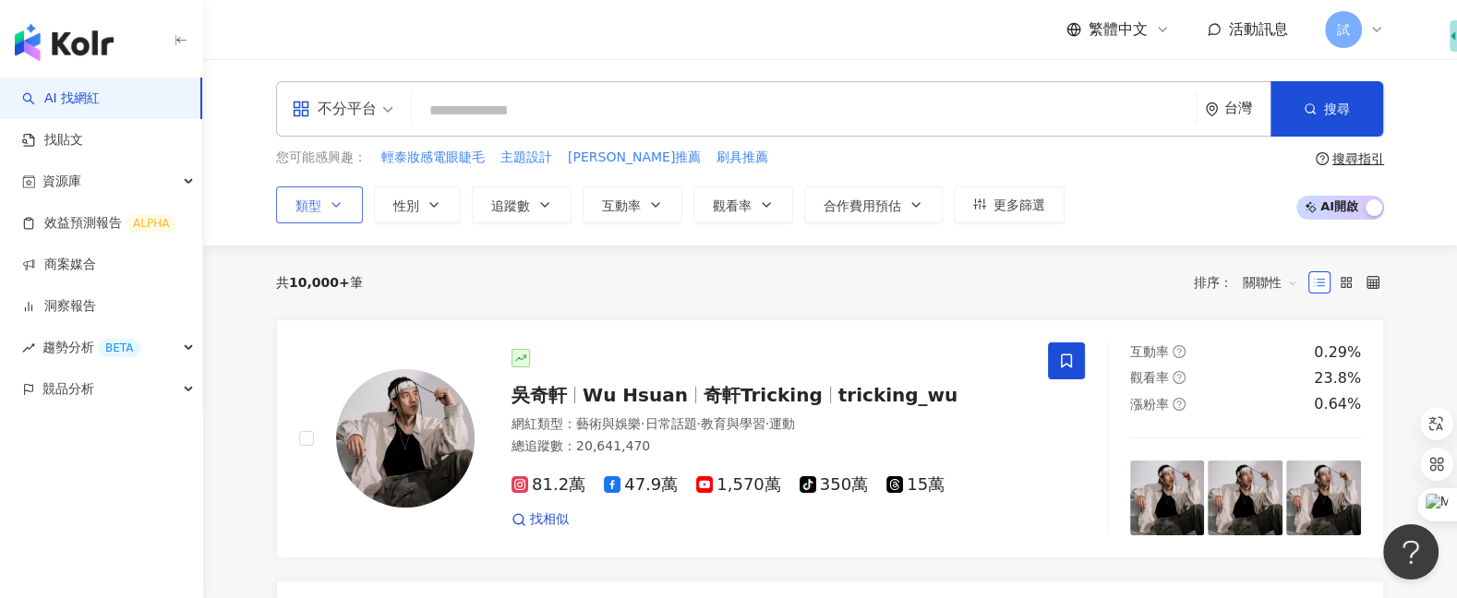
click at [338, 204] on icon "button" at bounding box center [336, 205] width 15 height 15
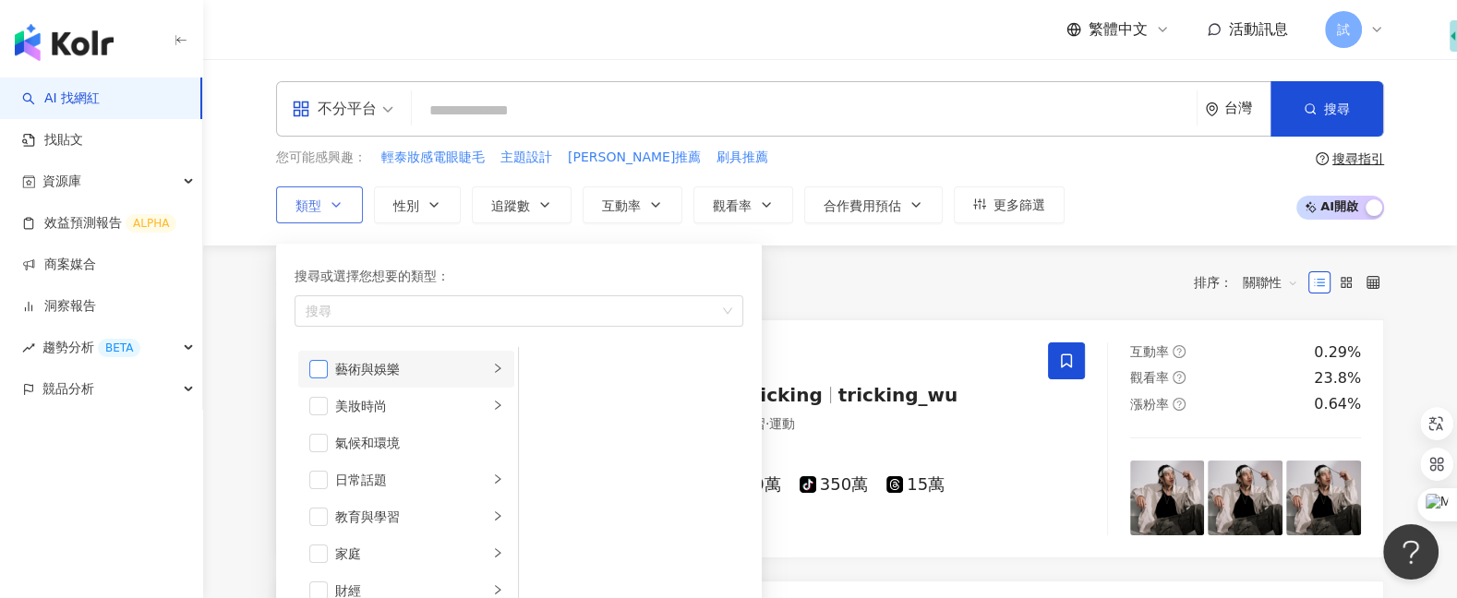
click at [317, 370] on span "button" at bounding box center [318, 369] width 18 height 18
click at [504, 371] on li "藝術與娛樂" at bounding box center [406, 369] width 216 height 37
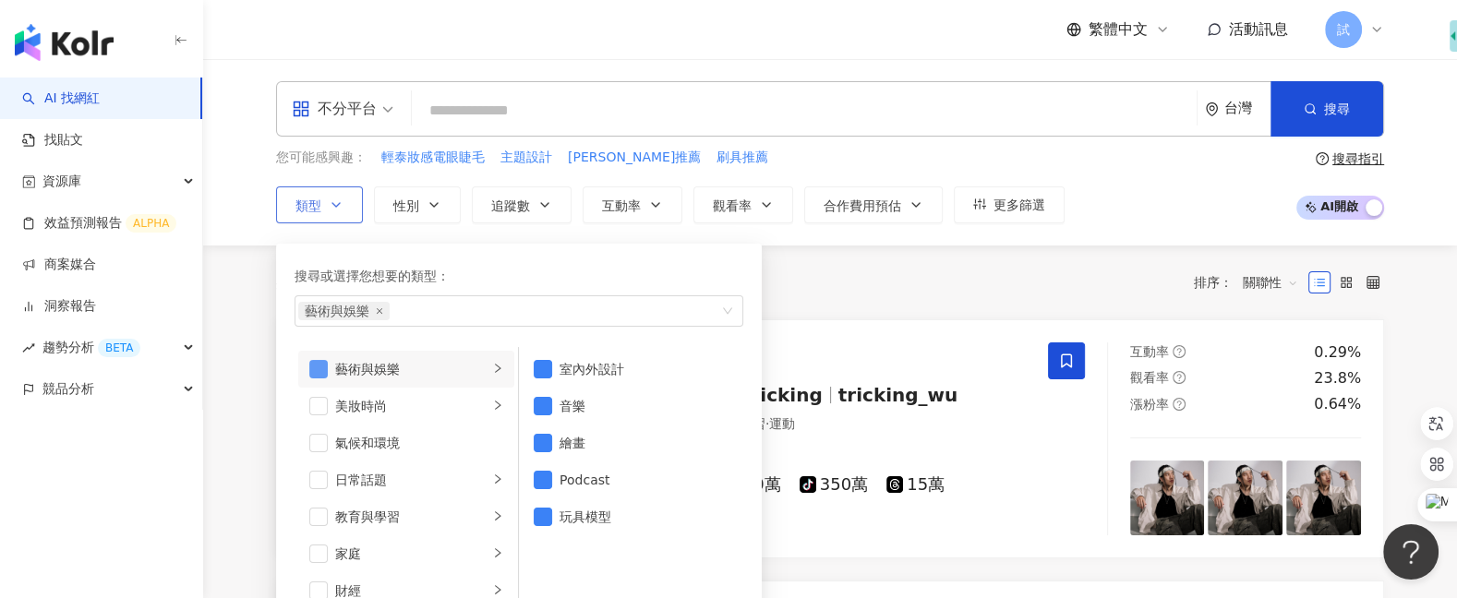
click at [316, 366] on span "button" at bounding box center [318, 369] width 18 height 18
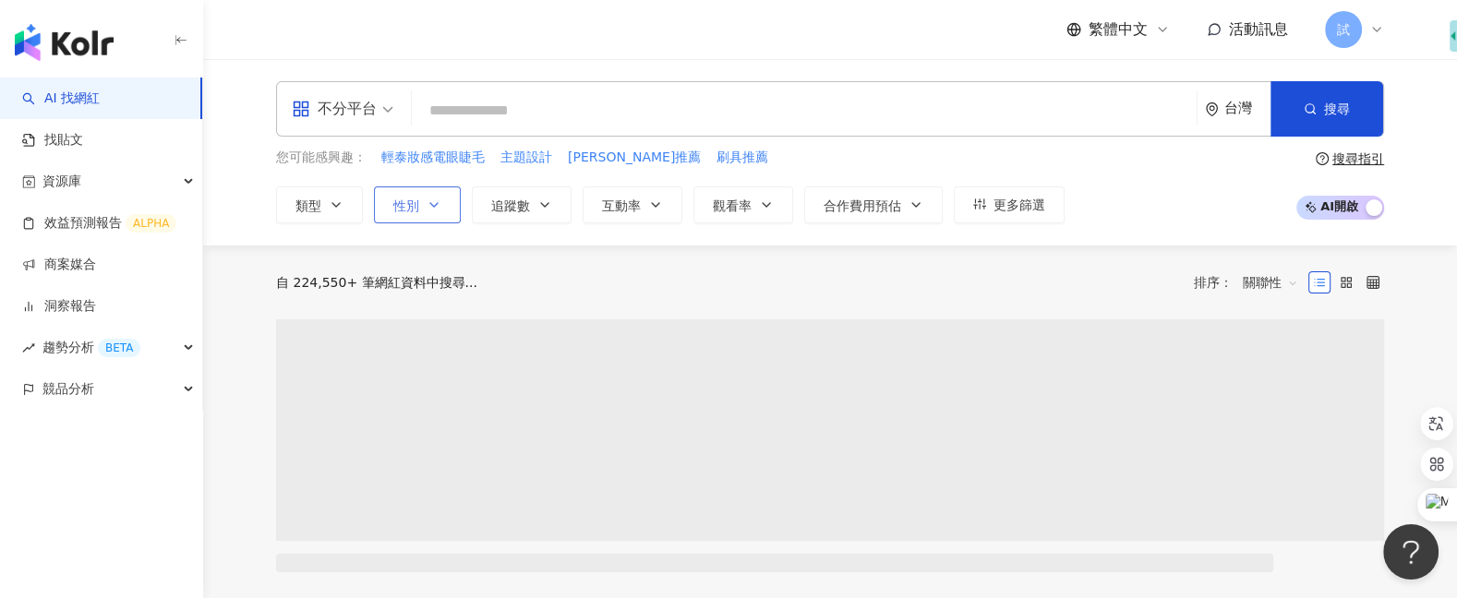
click at [437, 206] on icon "button" at bounding box center [433, 205] width 15 height 15
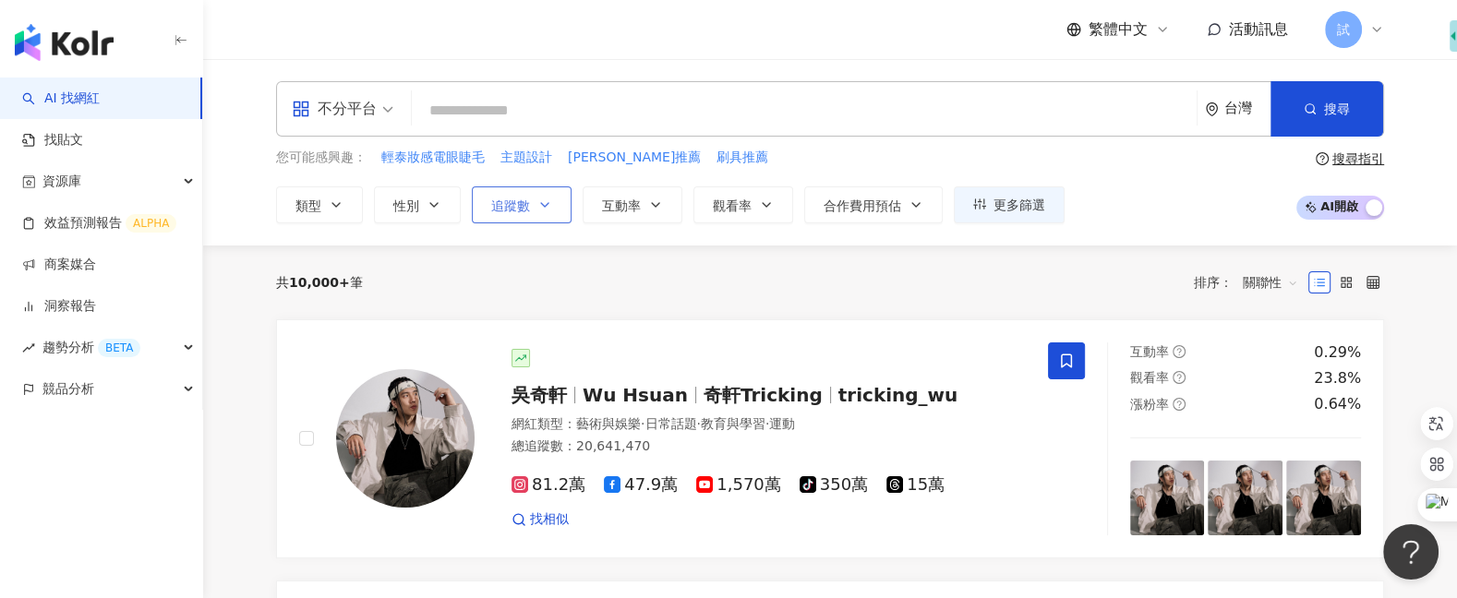
click at [523, 210] on span "追蹤數" at bounding box center [510, 205] width 39 height 15
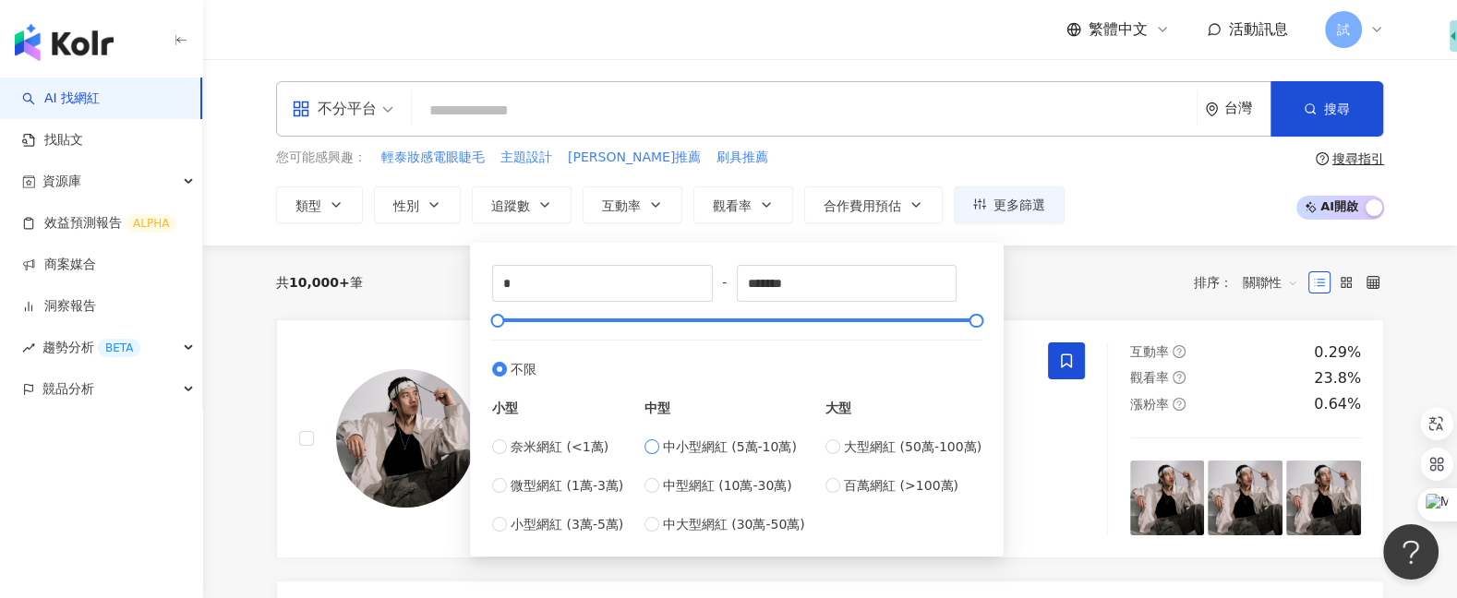
click at [693, 450] on span "中小型網紅 (5萬-10萬)" at bounding box center [730, 447] width 134 height 20
type input "*****"
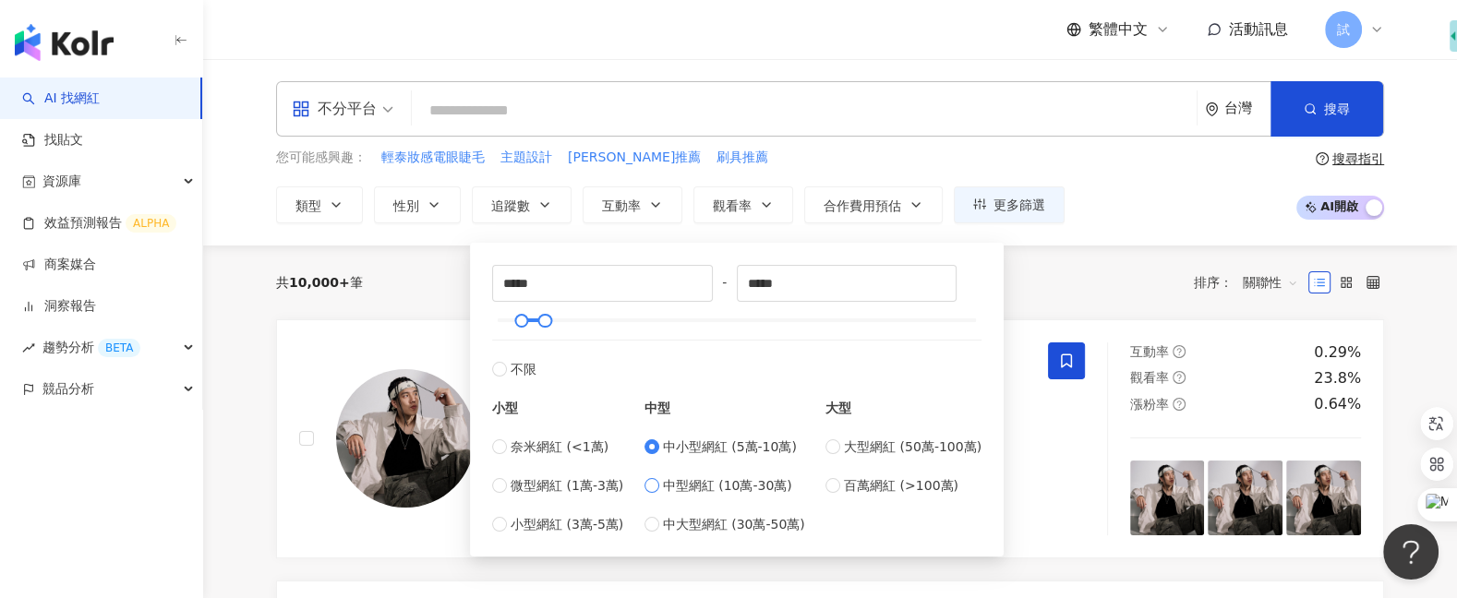
click at [681, 485] on span "中型網紅 (10萬-30萬)" at bounding box center [727, 485] width 129 height 20
type input "******"
click at [690, 445] on span "中小型網紅 (5萬-10萬)" at bounding box center [730, 447] width 134 height 20
type input "*****"
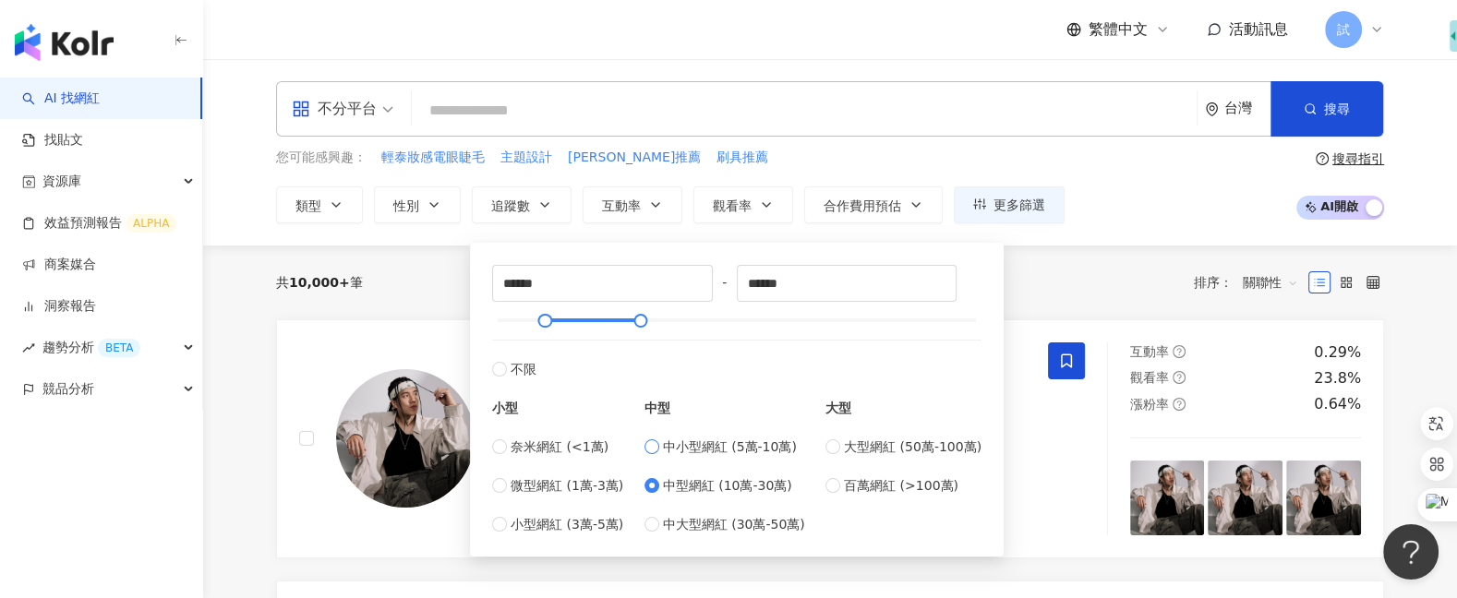
type input "*****"
click at [413, 268] on div "共 10,000+ 筆 排序： 關聯性" at bounding box center [830, 283] width 1108 height 30
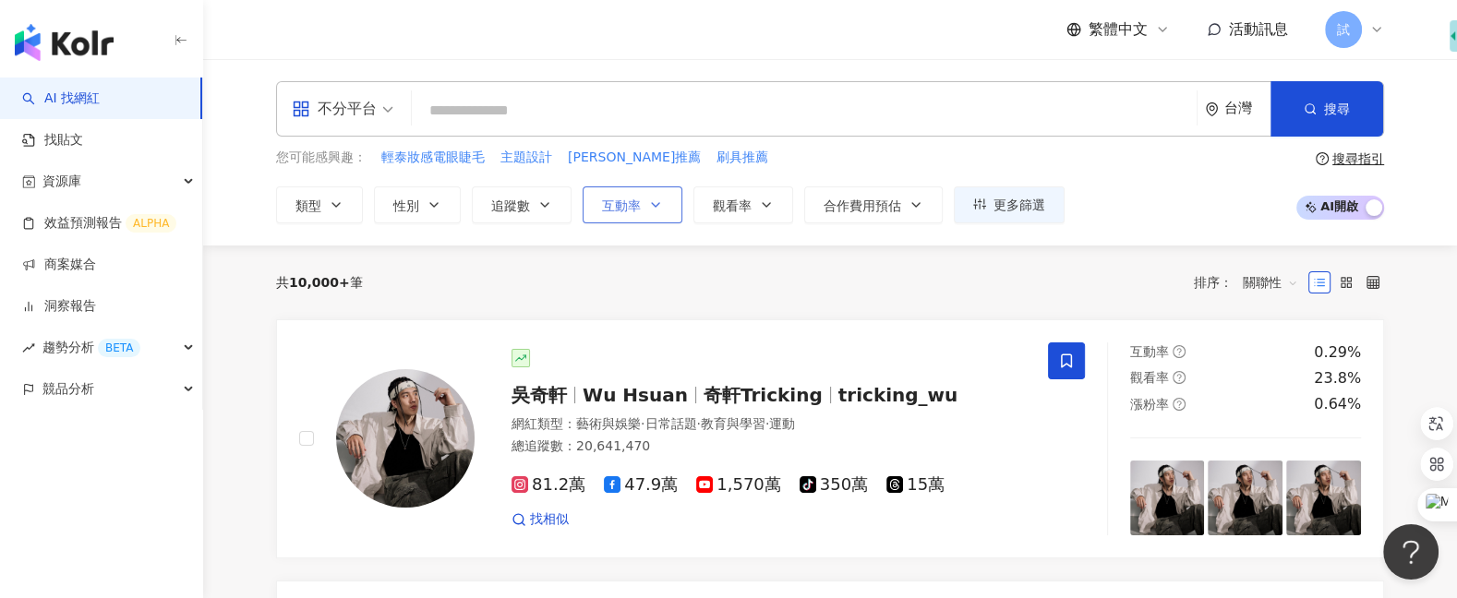
click at [644, 219] on button "互動率" at bounding box center [633, 204] width 100 height 37
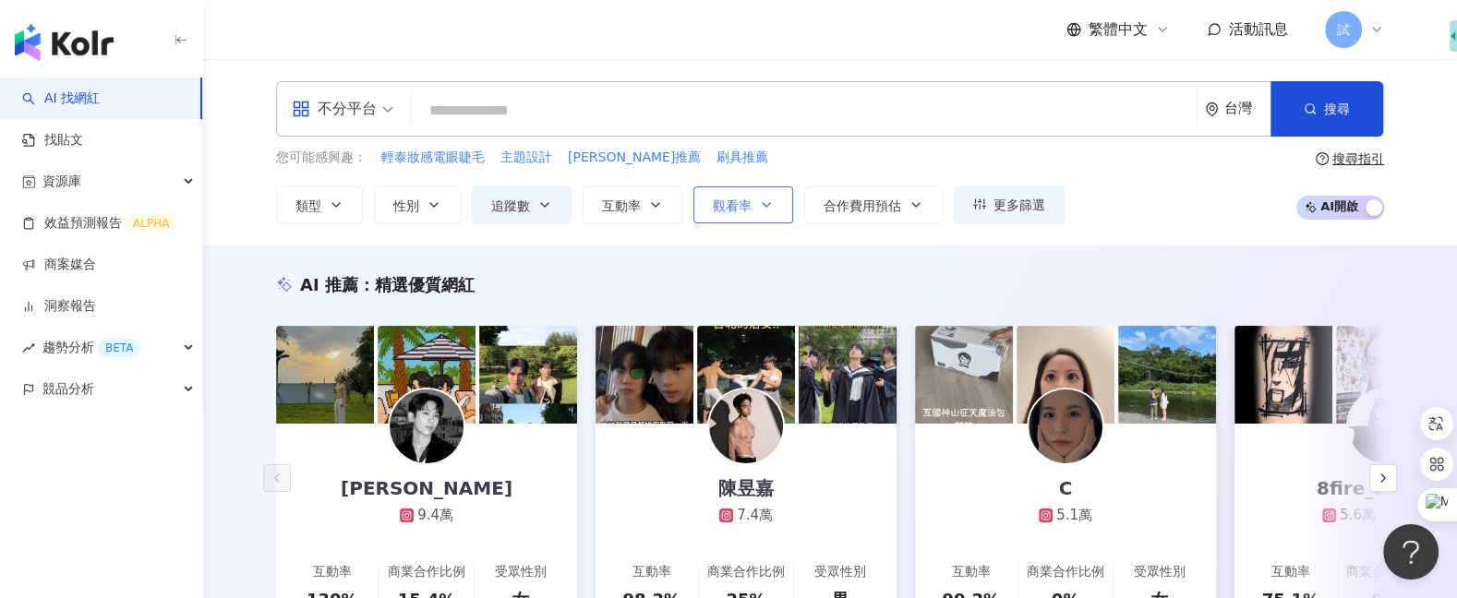
click at [740, 203] on span "觀看率" at bounding box center [732, 205] width 39 height 15
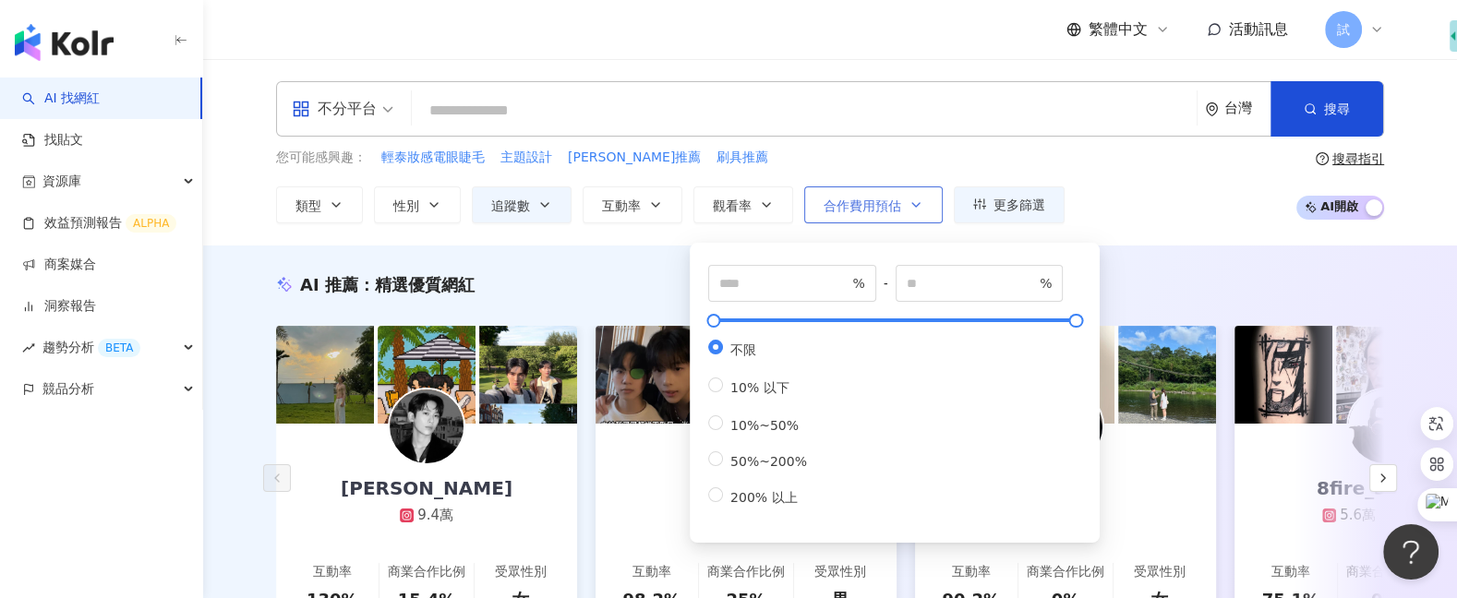
click at [835, 215] on button "合作費用預估" at bounding box center [873, 204] width 138 height 37
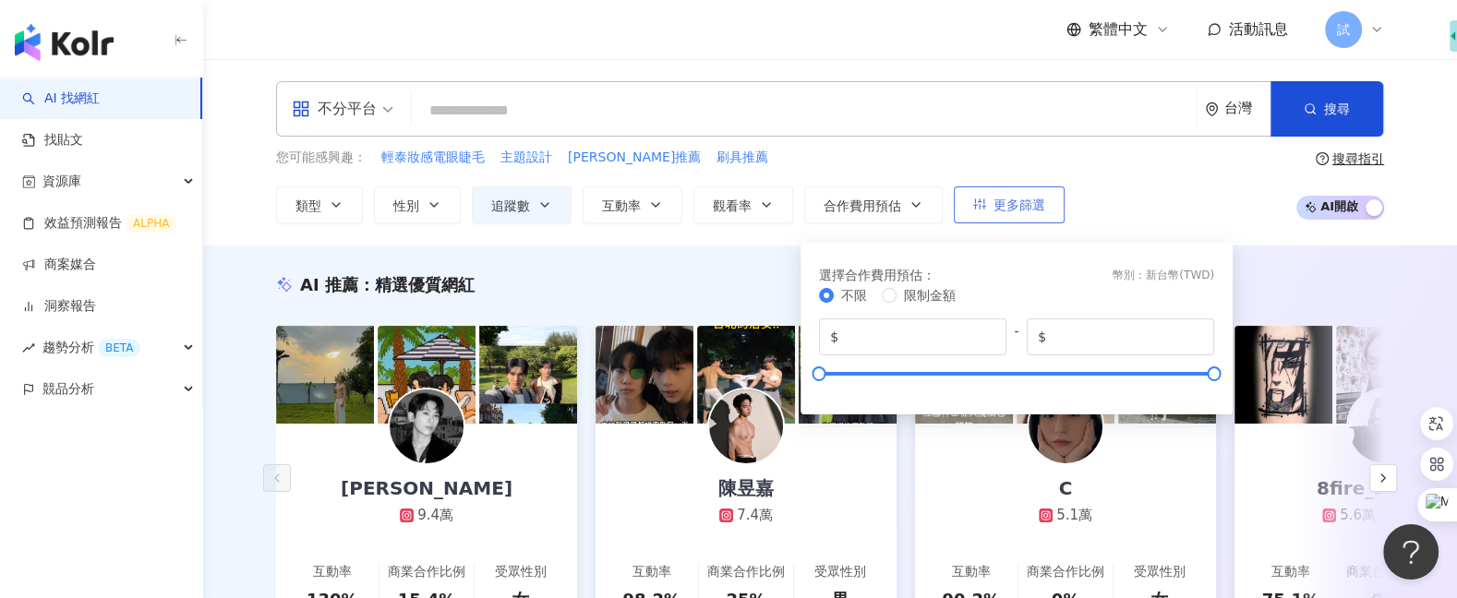
click at [1013, 201] on span "更多篩選" at bounding box center [1019, 205] width 52 height 15
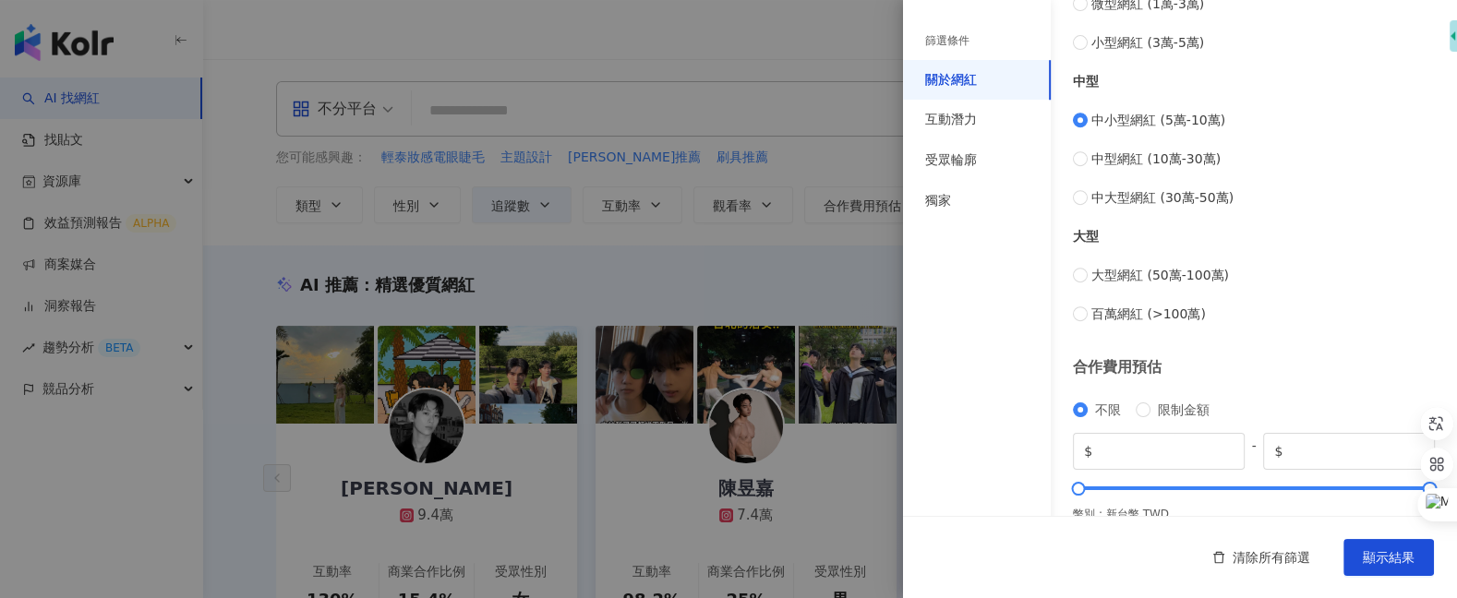
scroll to position [791, 0]
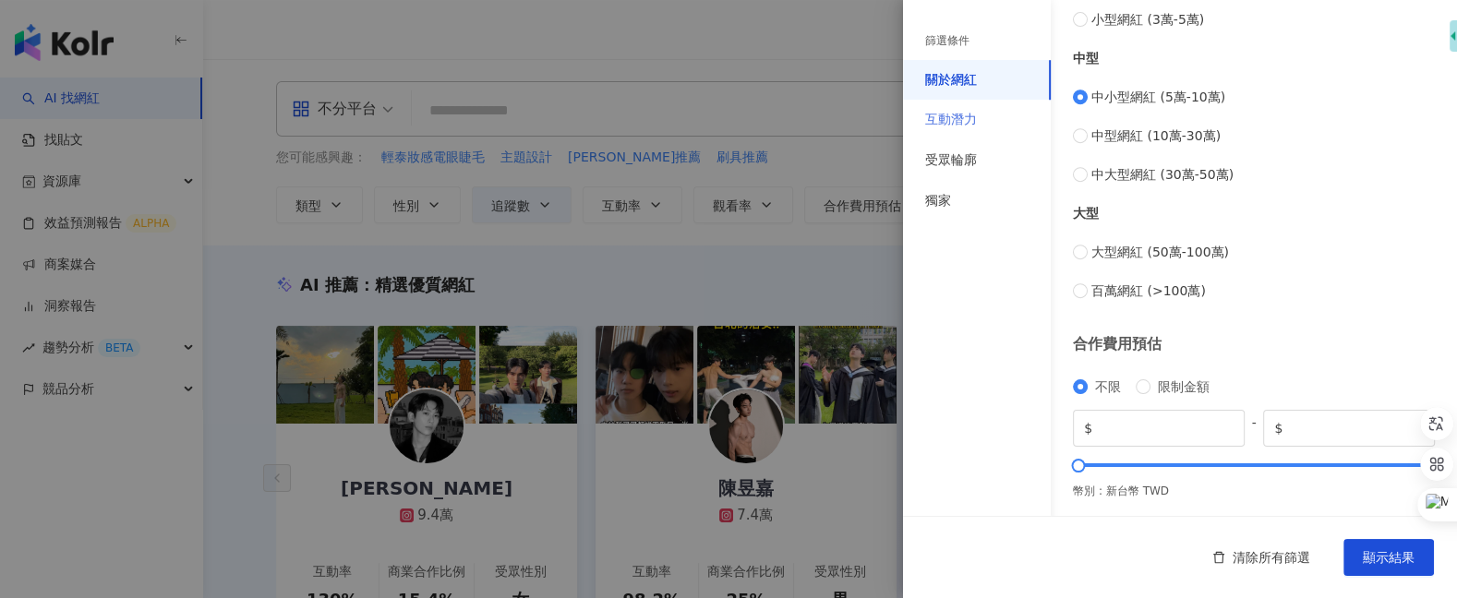
click at [1003, 116] on div "互動潛力" at bounding box center [977, 120] width 148 height 41
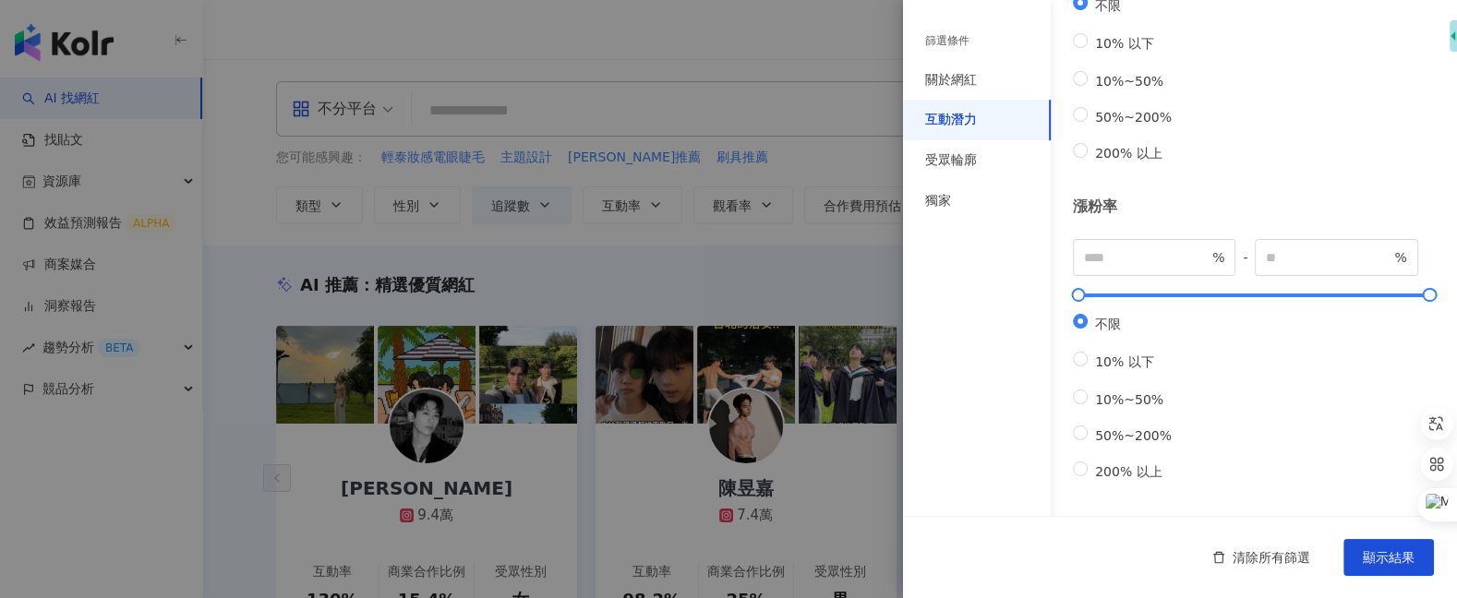
scroll to position [667, 0]
click at [1122, 392] on span "10%~50%" at bounding box center [1128, 399] width 83 height 15
type input "**"
click at [1122, 354] on span "10% 以下" at bounding box center [1124, 361] width 74 height 15
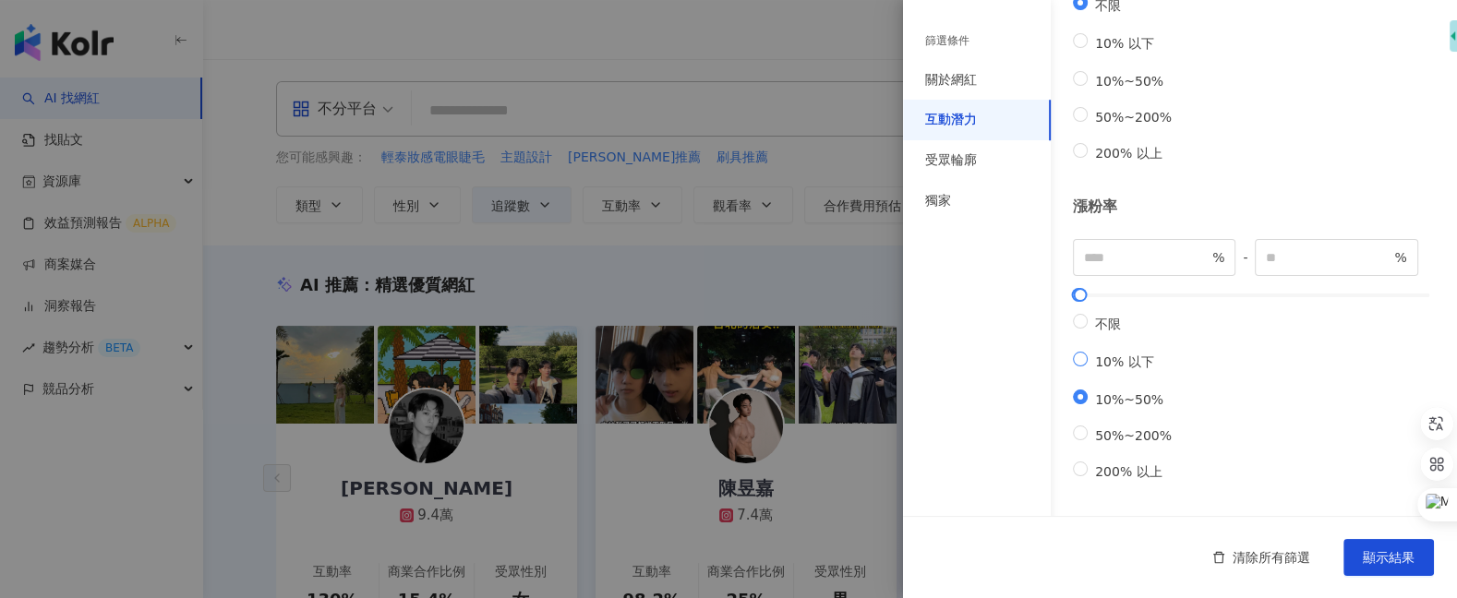
type input "**"
click at [1170, 314] on div "不限 10% 以下 10%~50% 50%~200% 200% 以上" at bounding box center [1130, 397] width 114 height 167
click at [1131, 428] on span "50%~200%" at bounding box center [1132, 435] width 91 height 15
type input "**"
type input "***"
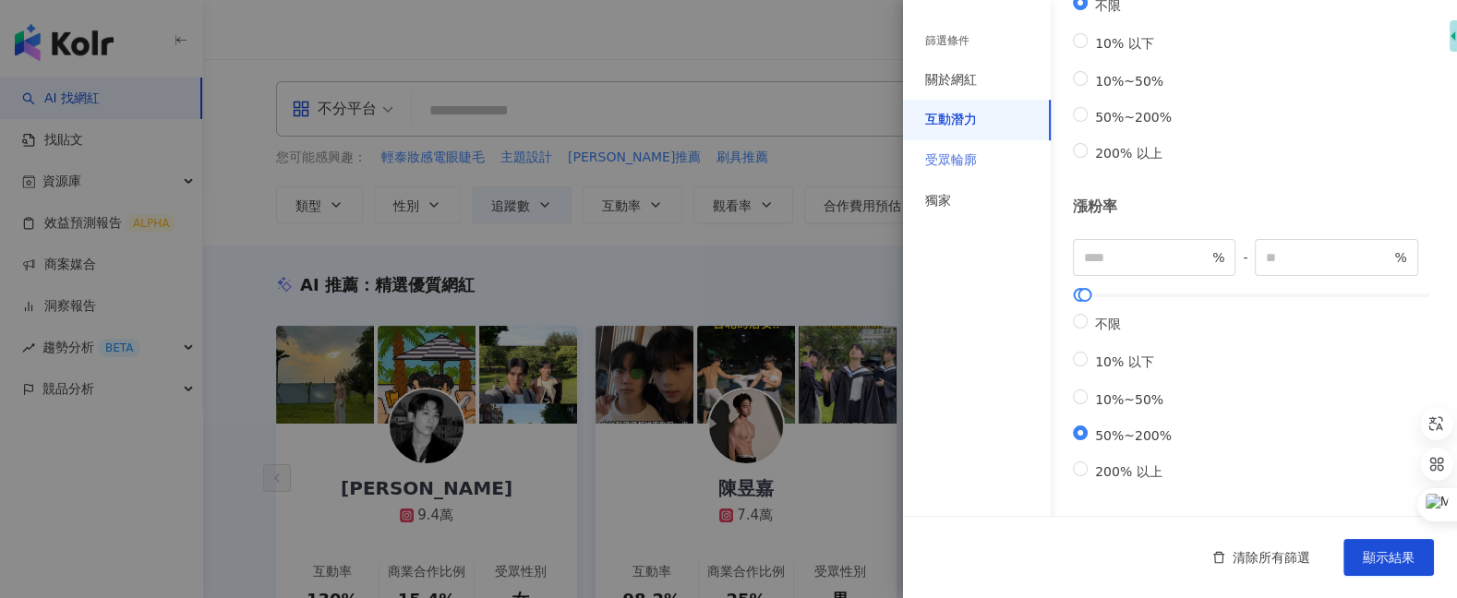
click at [994, 160] on div "受眾輪廓" at bounding box center [977, 160] width 148 height 41
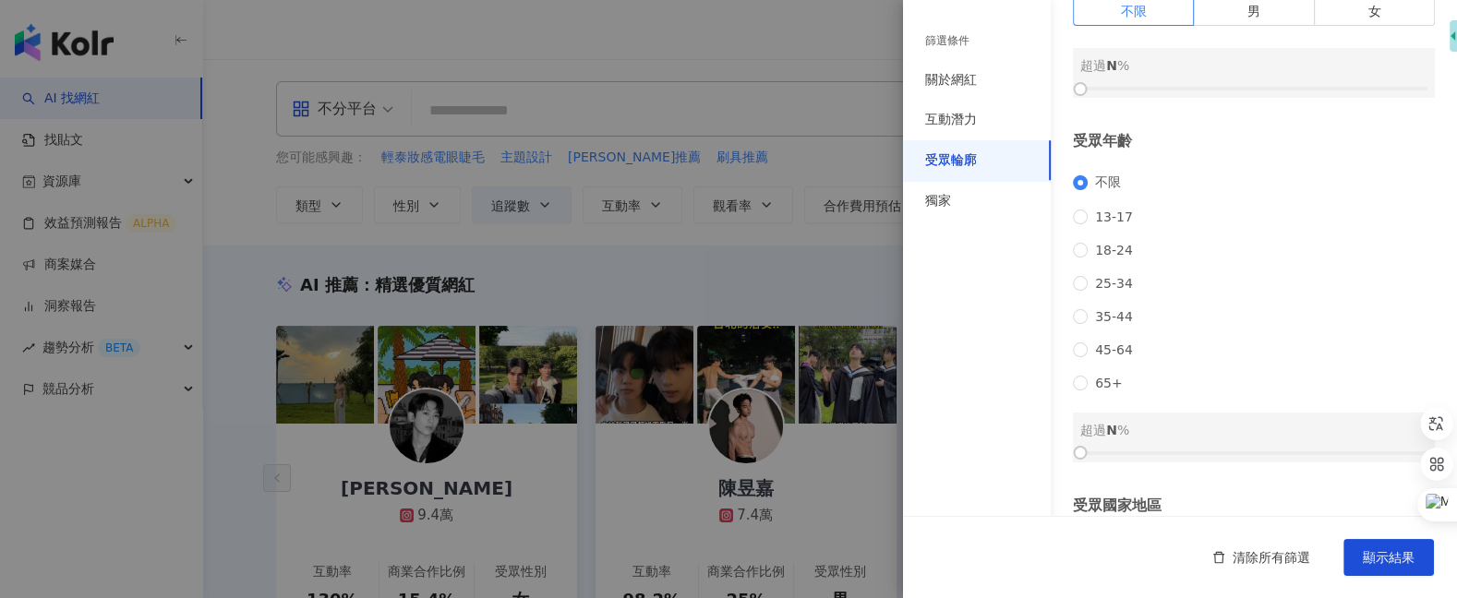
scroll to position [90, 0]
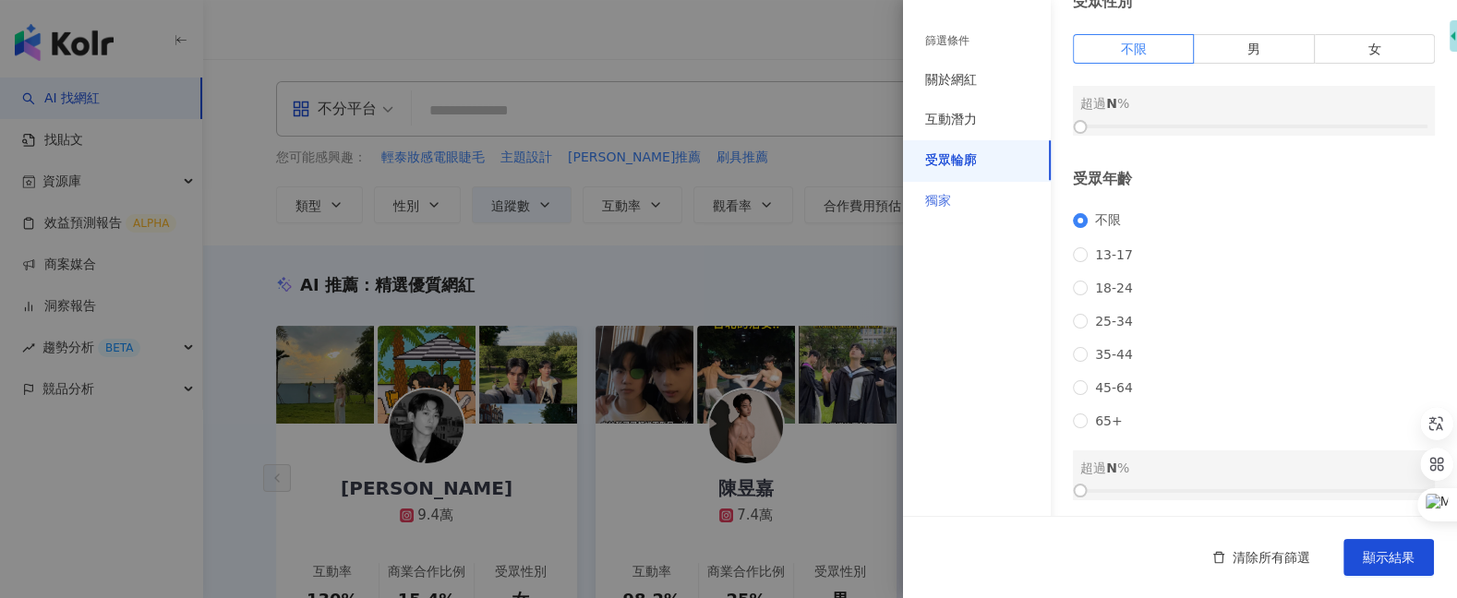
click at [987, 198] on div "獨家" at bounding box center [977, 201] width 148 height 41
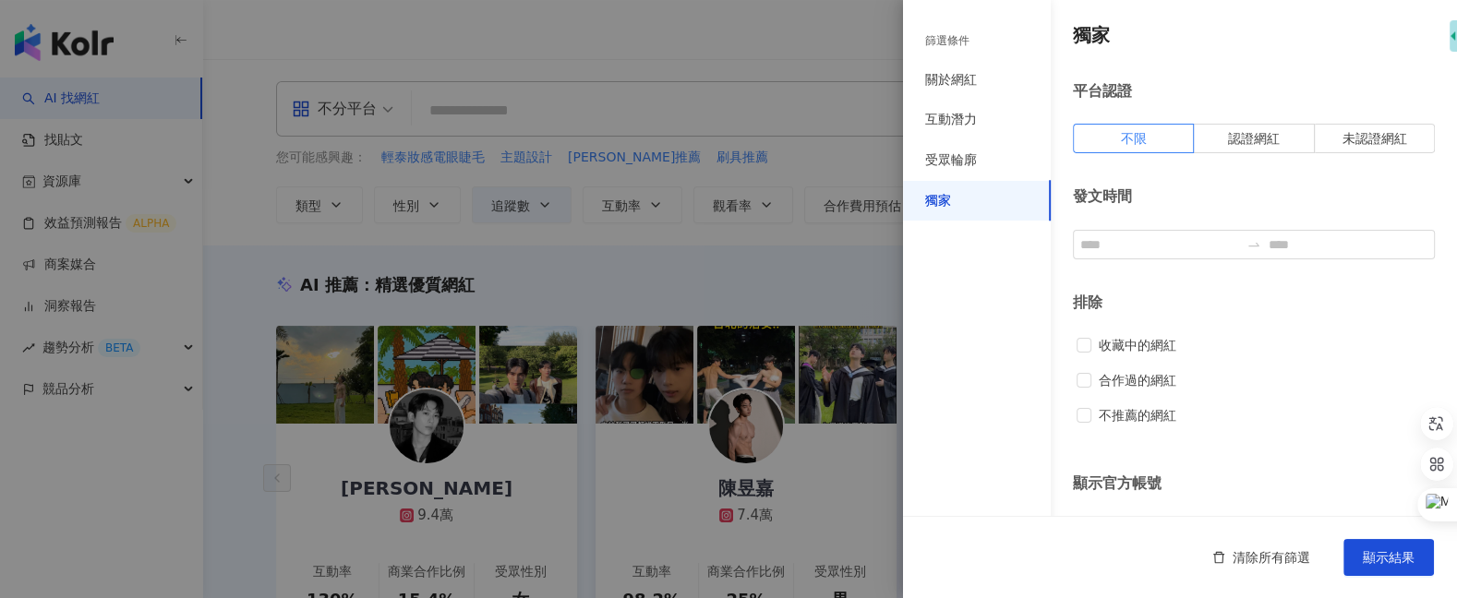
scroll to position [6, 0]
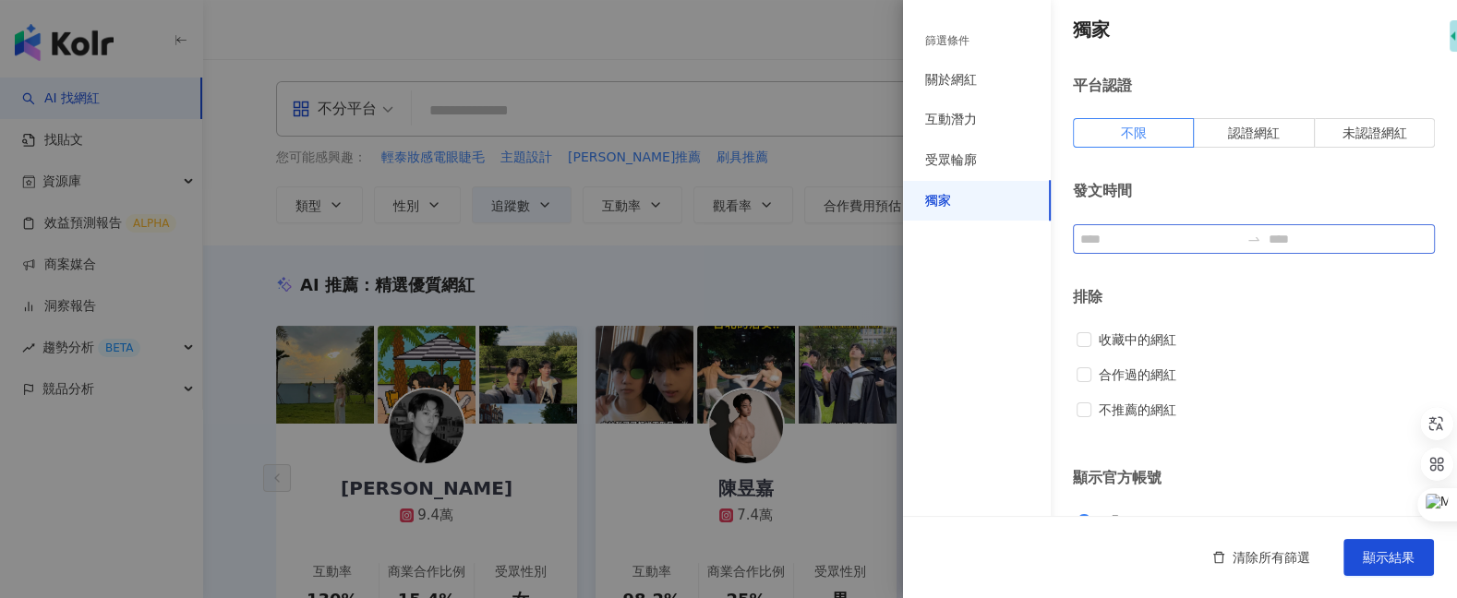
click at [1171, 248] on div at bounding box center [1254, 239] width 362 height 30
click at [1209, 194] on div "發文時間" at bounding box center [1254, 191] width 362 height 20
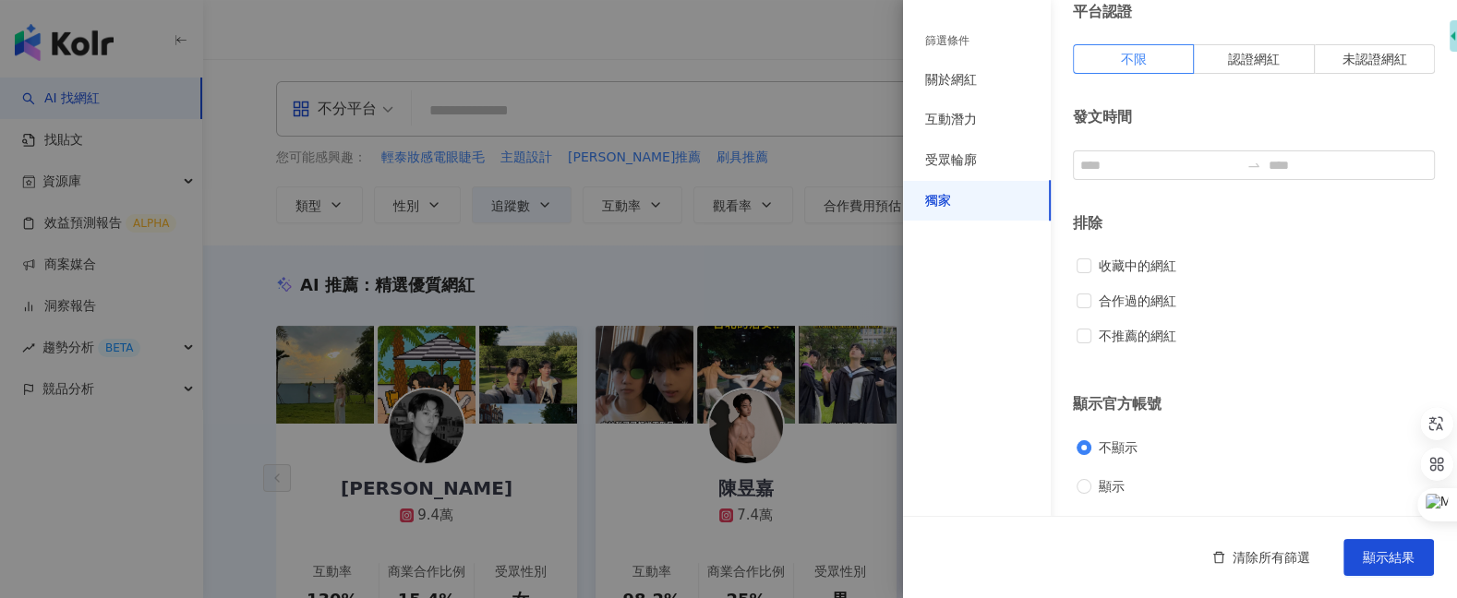
click at [881, 291] on div at bounding box center [728, 299] width 1457 height 598
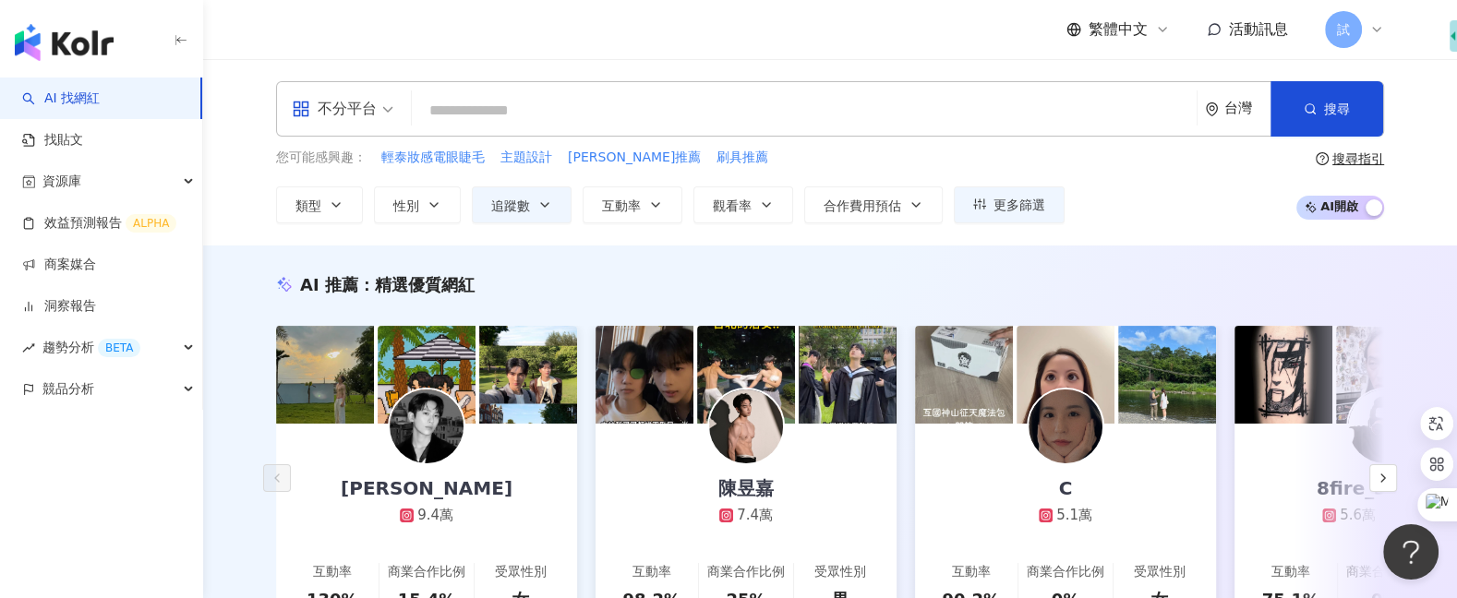
click at [1373, 151] on div "搜尋指引" at bounding box center [1358, 158] width 52 height 15
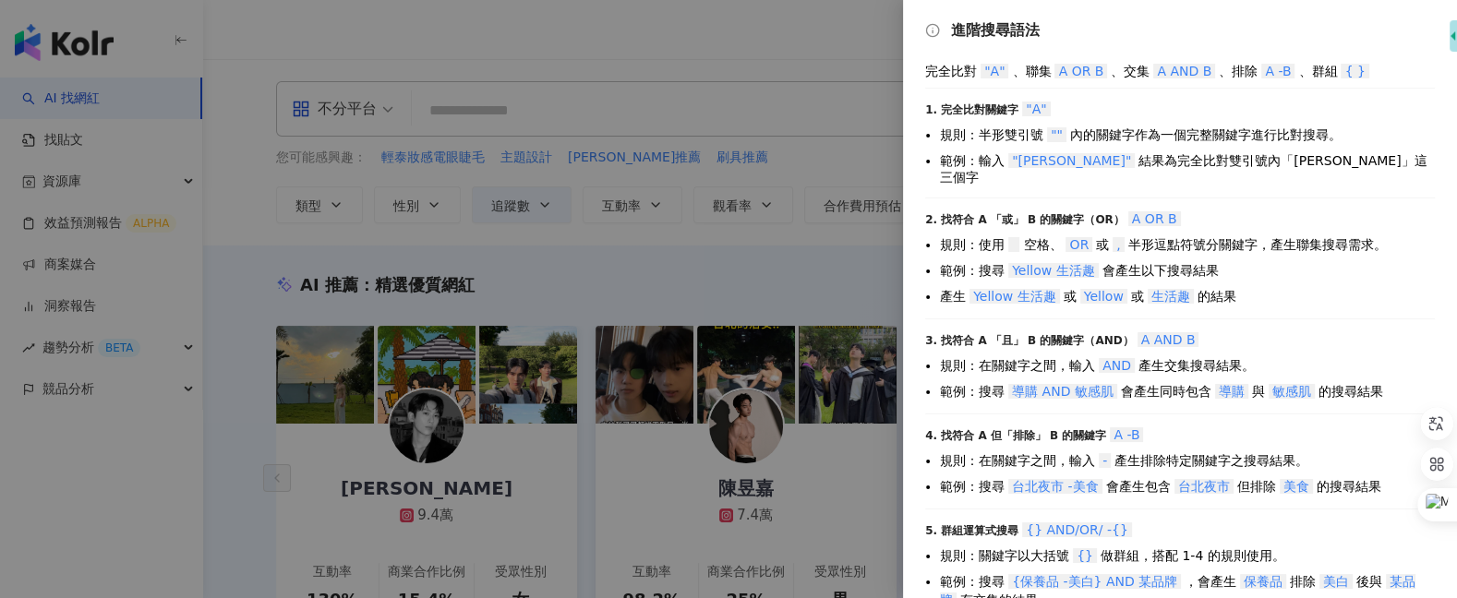
click at [874, 138] on div at bounding box center [728, 299] width 1457 height 598
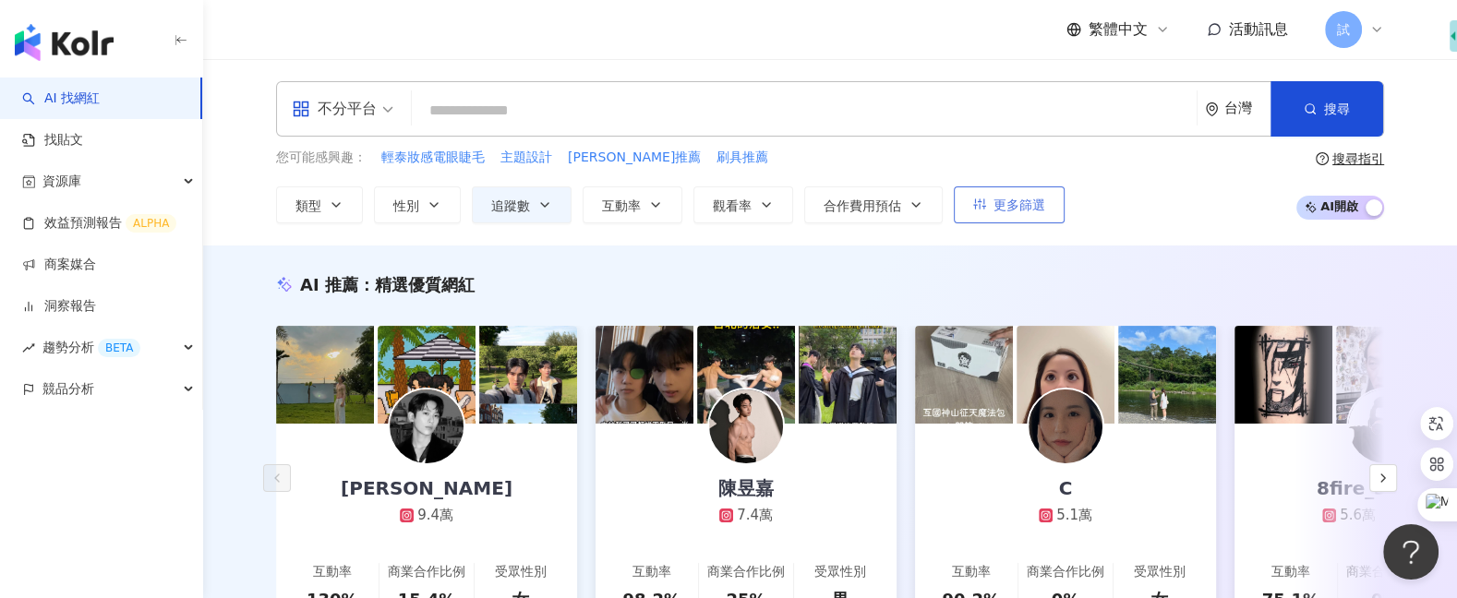
click at [1018, 213] on button "更多篩選" at bounding box center [1009, 204] width 111 height 37
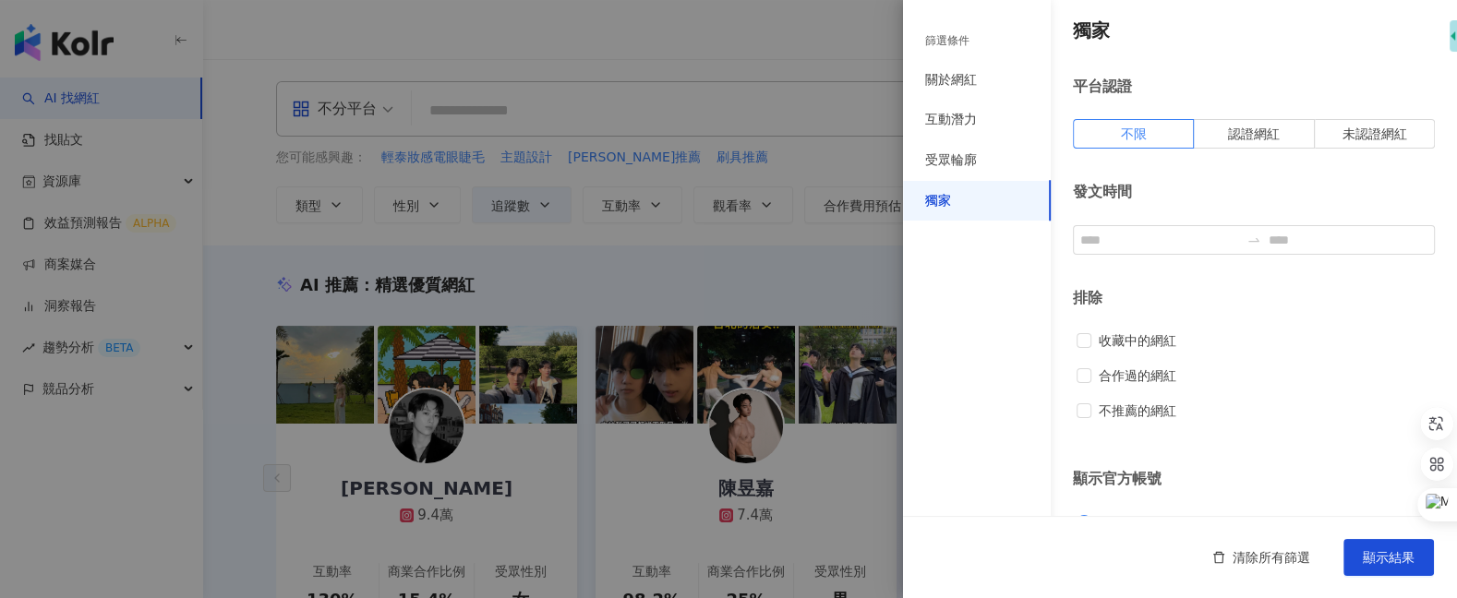
scroll to position [0, 0]
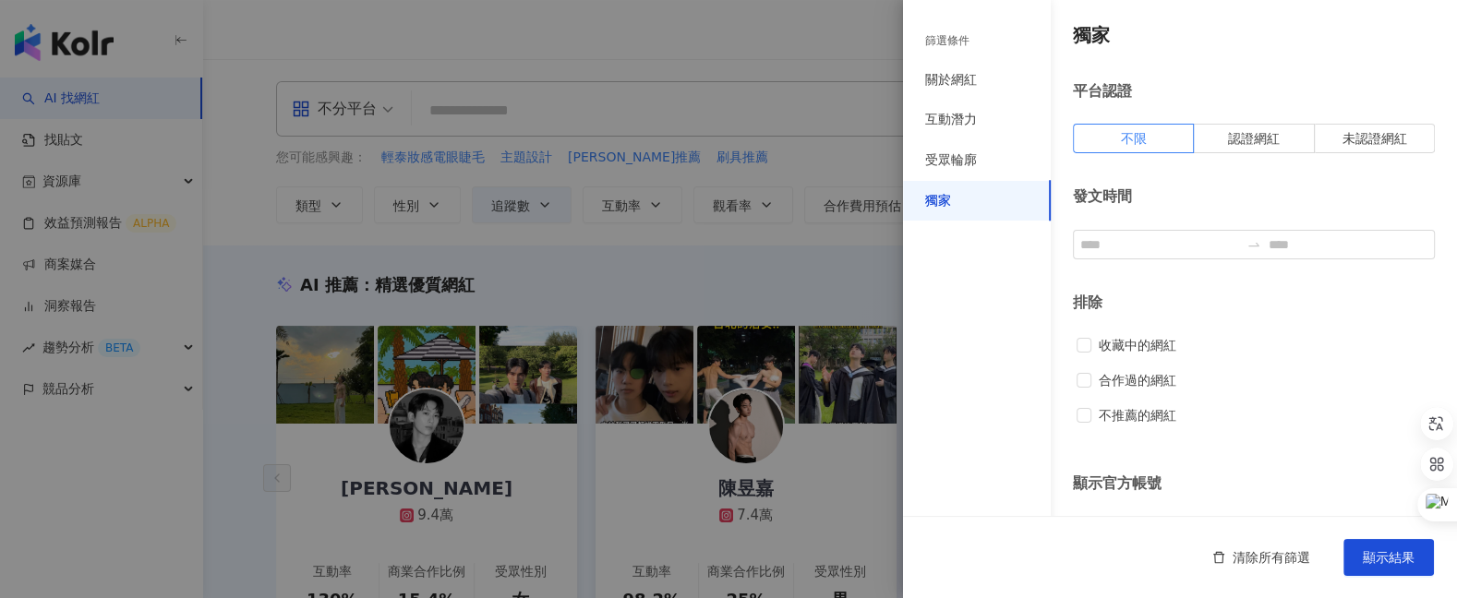
click at [775, 260] on div at bounding box center [728, 299] width 1457 height 598
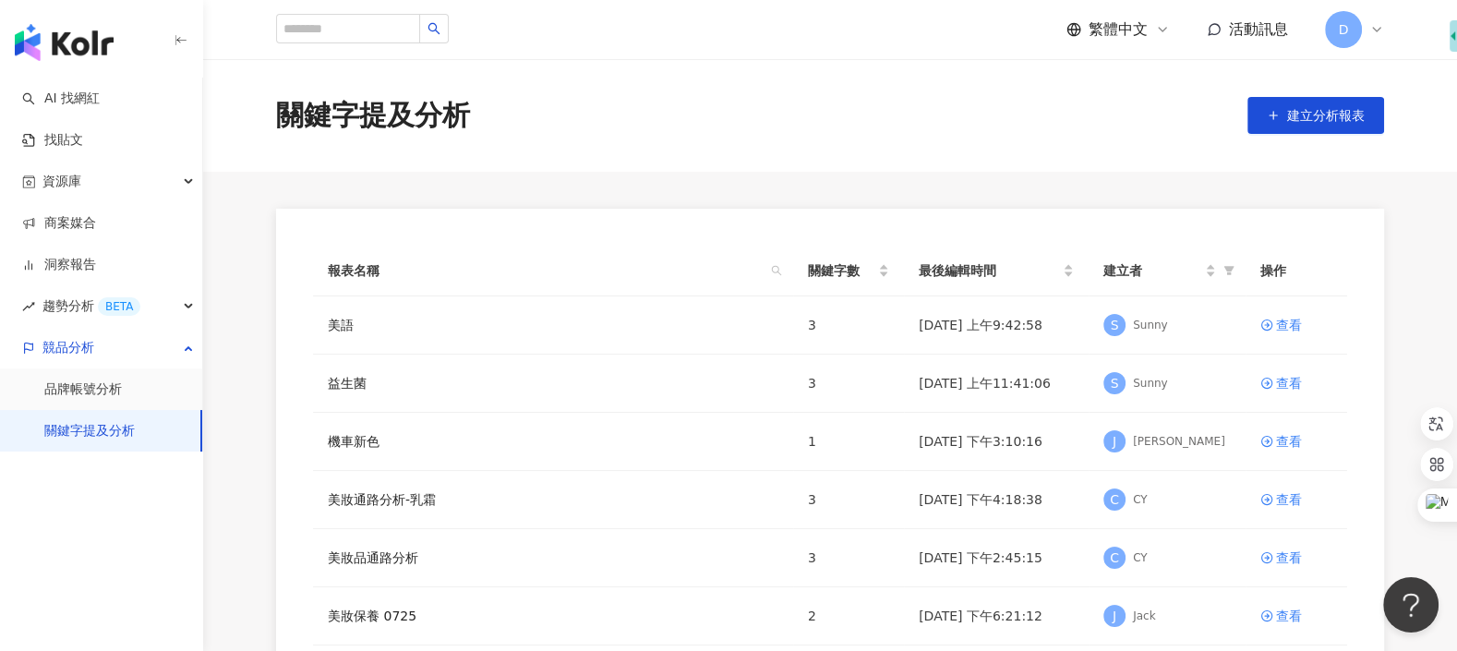
click at [69, 43] on img "button" at bounding box center [64, 42] width 99 height 37
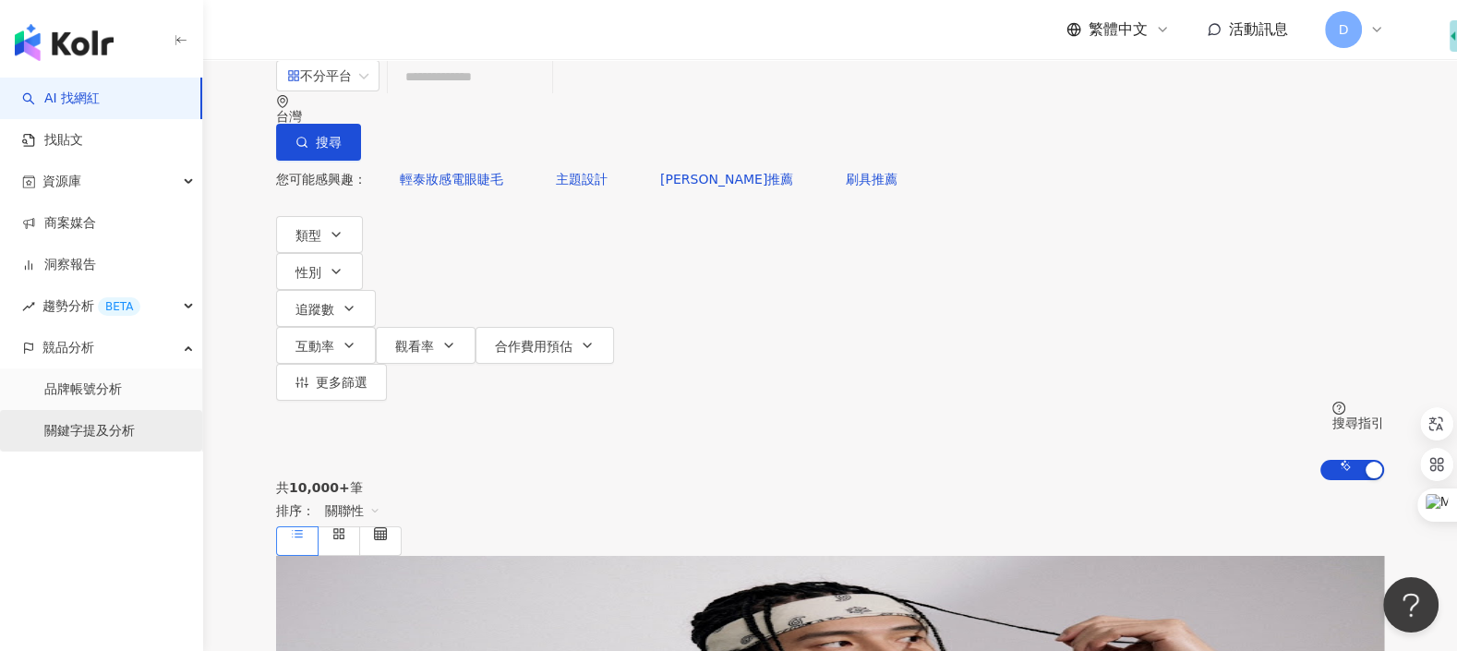
click at [135, 431] on link "關鍵字提及分析" at bounding box center [89, 431] width 90 height 18
click at [134, 431] on link "關鍵字提及分析" at bounding box center [89, 431] width 90 height 18
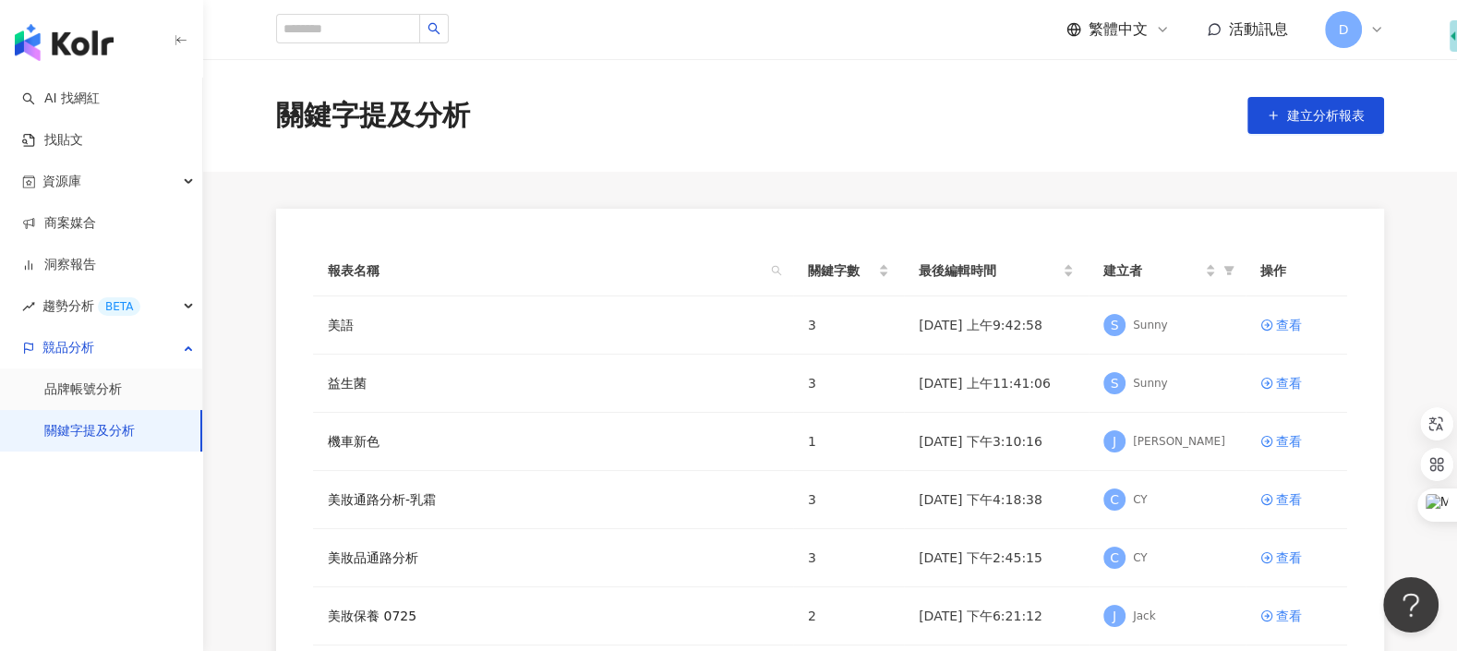
click at [134, 431] on link "關鍵字提及分析" at bounding box center [89, 431] width 90 height 18
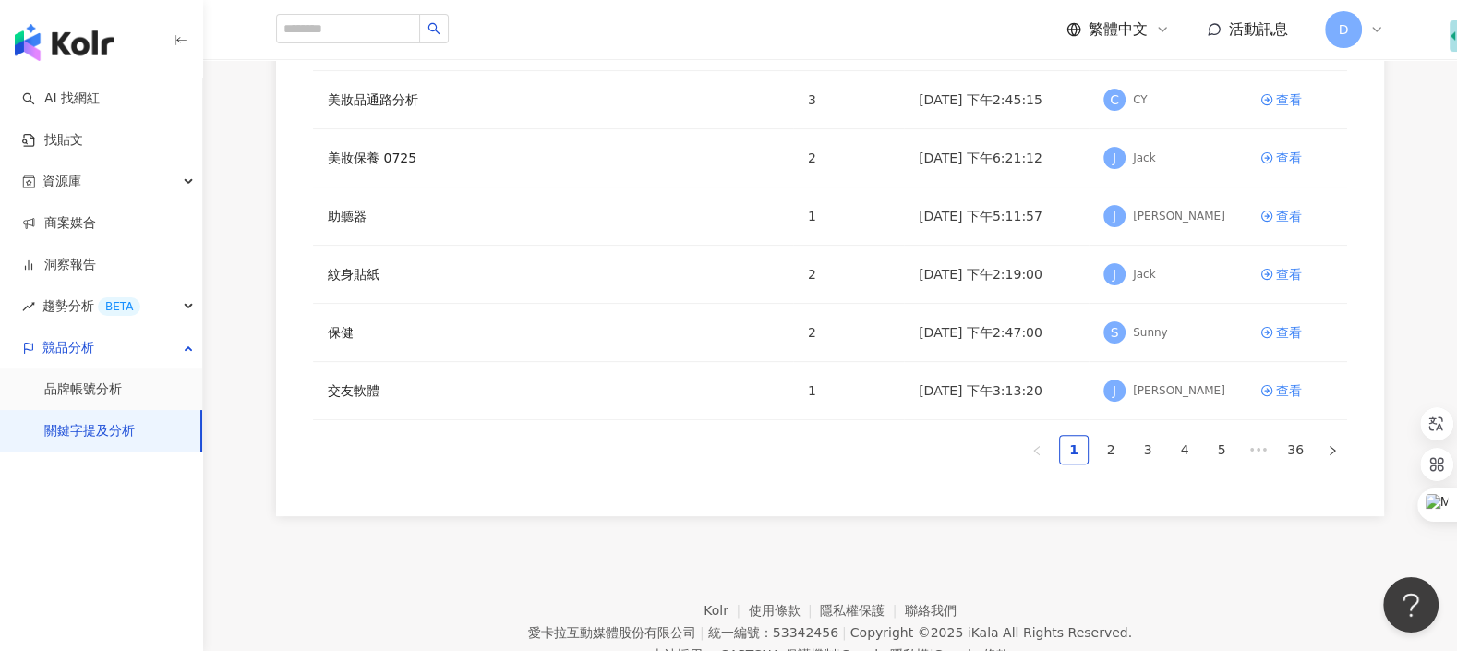
scroll to position [522, 0]
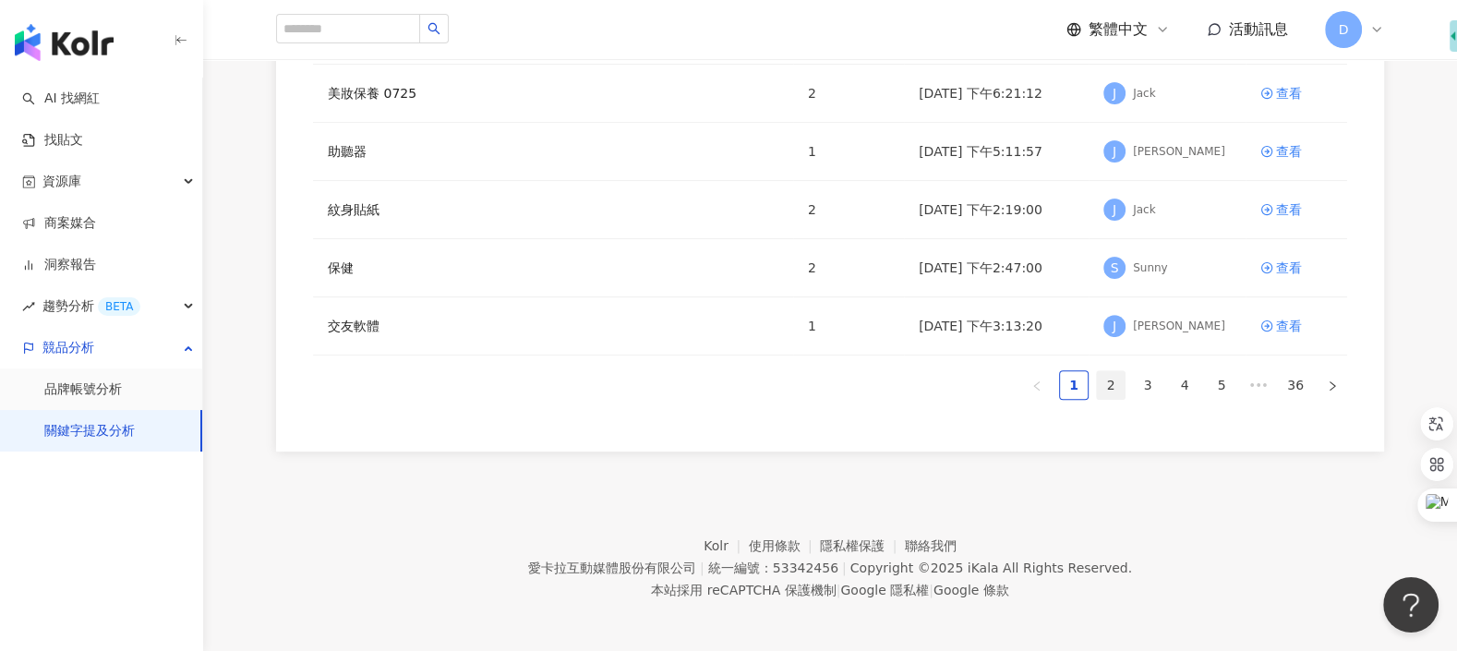
click at [1120, 378] on link "2" at bounding box center [1111, 385] width 28 height 28
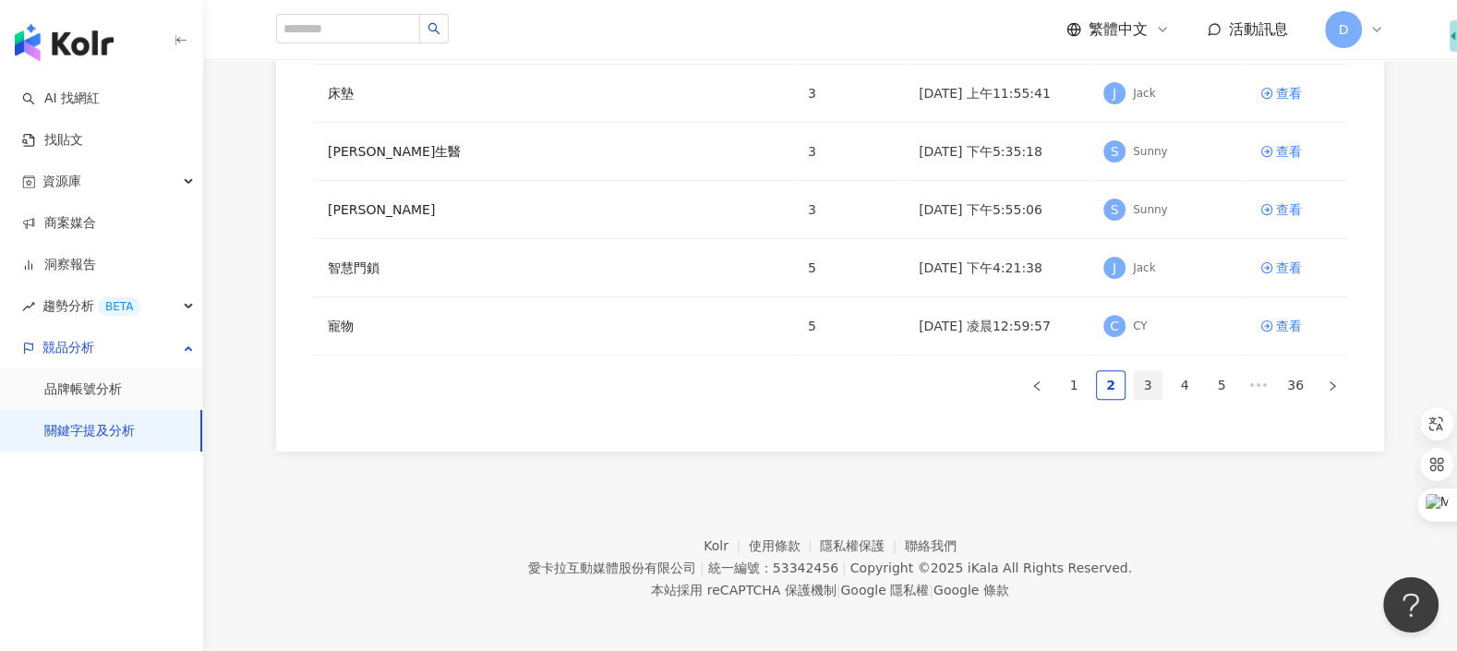
click at [1143, 373] on link "3" at bounding box center [1148, 385] width 28 height 28
click at [1075, 381] on link "1" at bounding box center [1074, 385] width 28 height 28
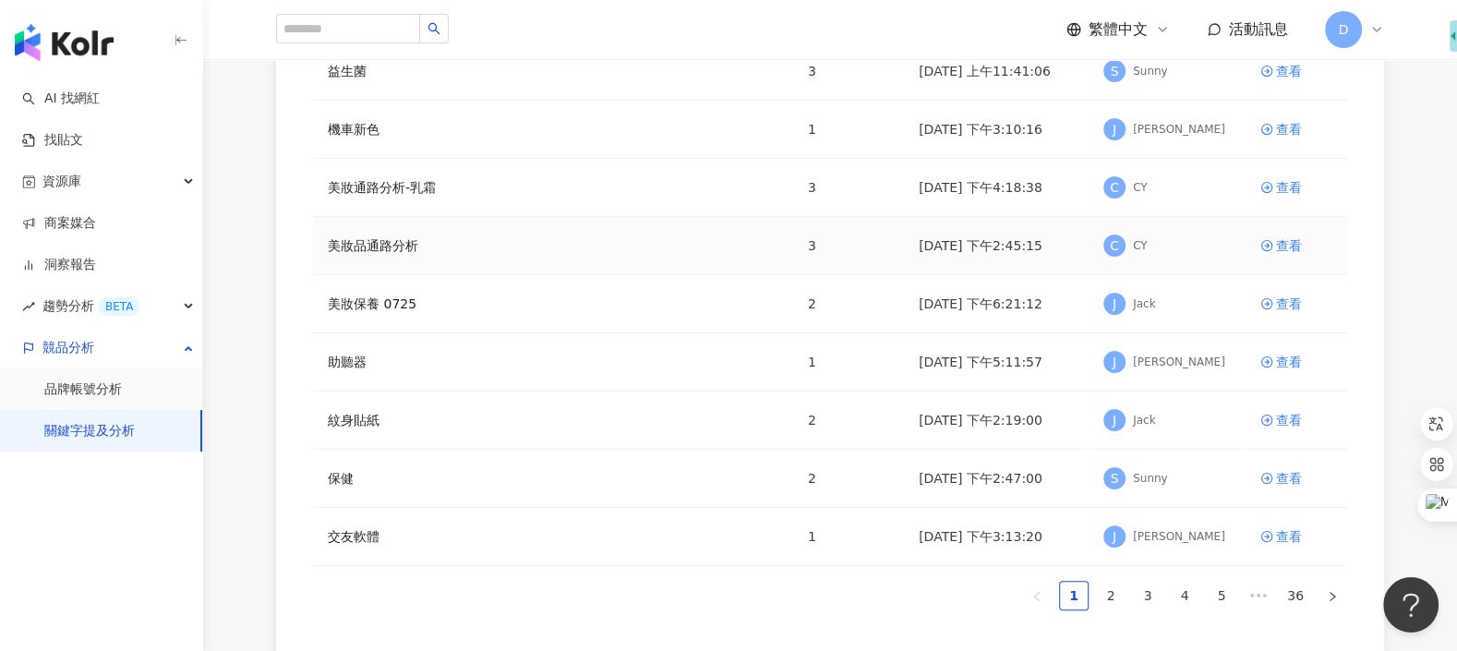
scroll to position [310, 0]
click at [1293, 358] on div "查看" at bounding box center [1289, 364] width 26 height 20
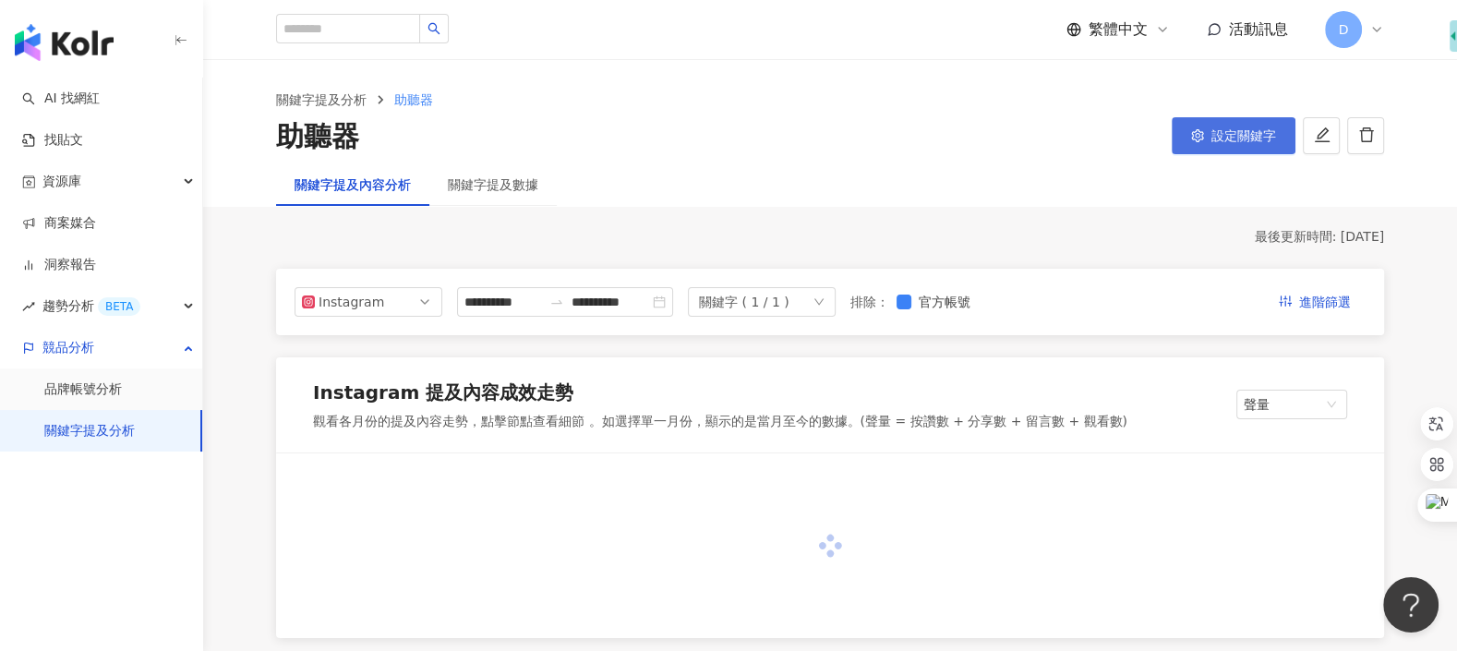
click at [1230, 151] on button "設定關鍵字" at bounding box center [1233, 135] width 124 height 37
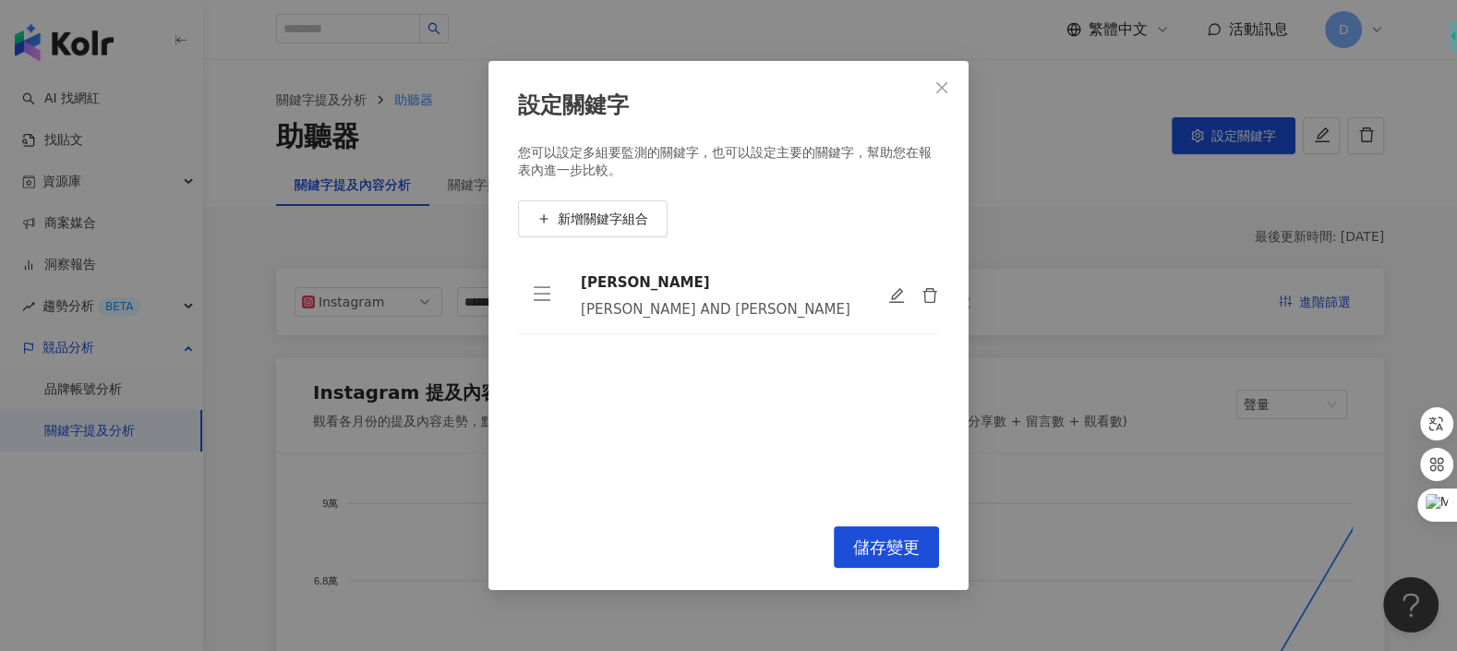
click at [1230, 152] on div "設定關鍵字 您可以設定多組要監測的關鍵字，也可以設定主要的關鍵字，幫助您在報表內進一步比較。 新增關鍵字組合 [PERSON_NAME] [PERSON_NA…" at bounding box center [728, 325] width 1457 height 651
click at [944, 81] on icon "close" at bounding box center [941, 87] width 15 height 15
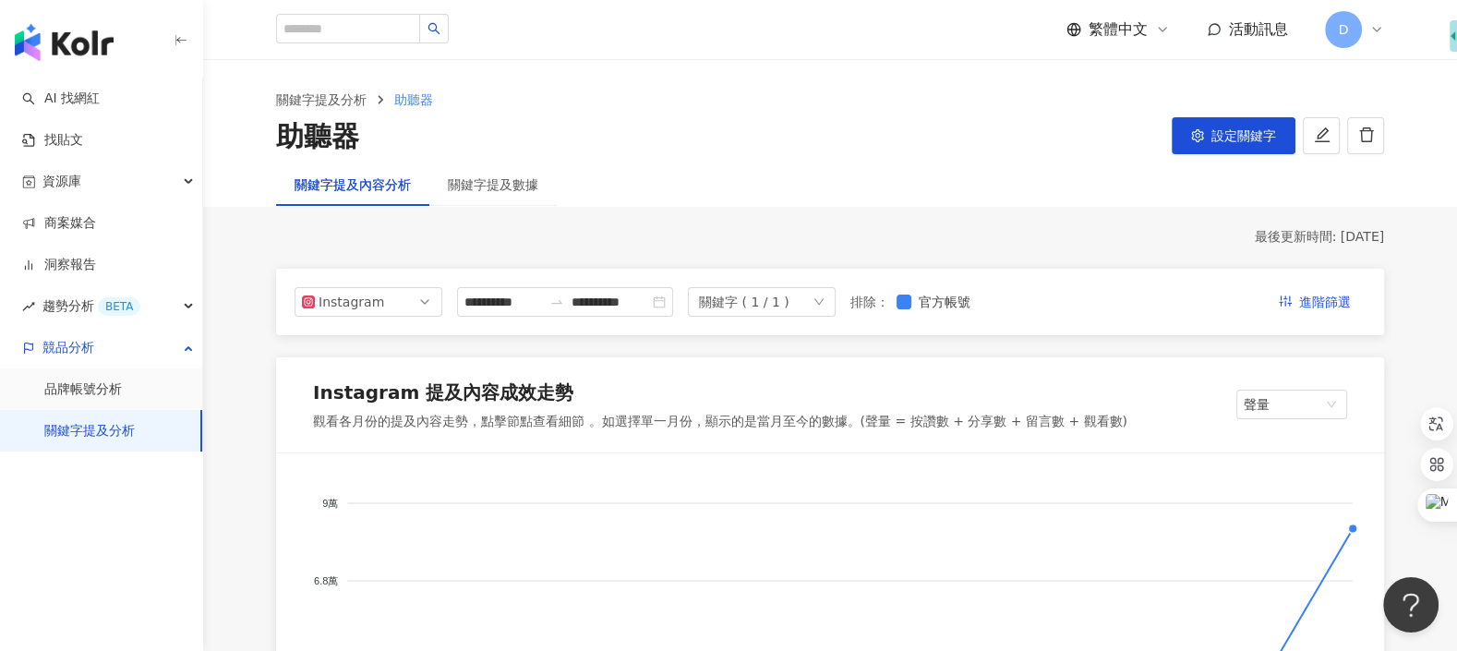
click at [1328, 33] on span "D" at bounding box center [1343, 29] width 37 height 37
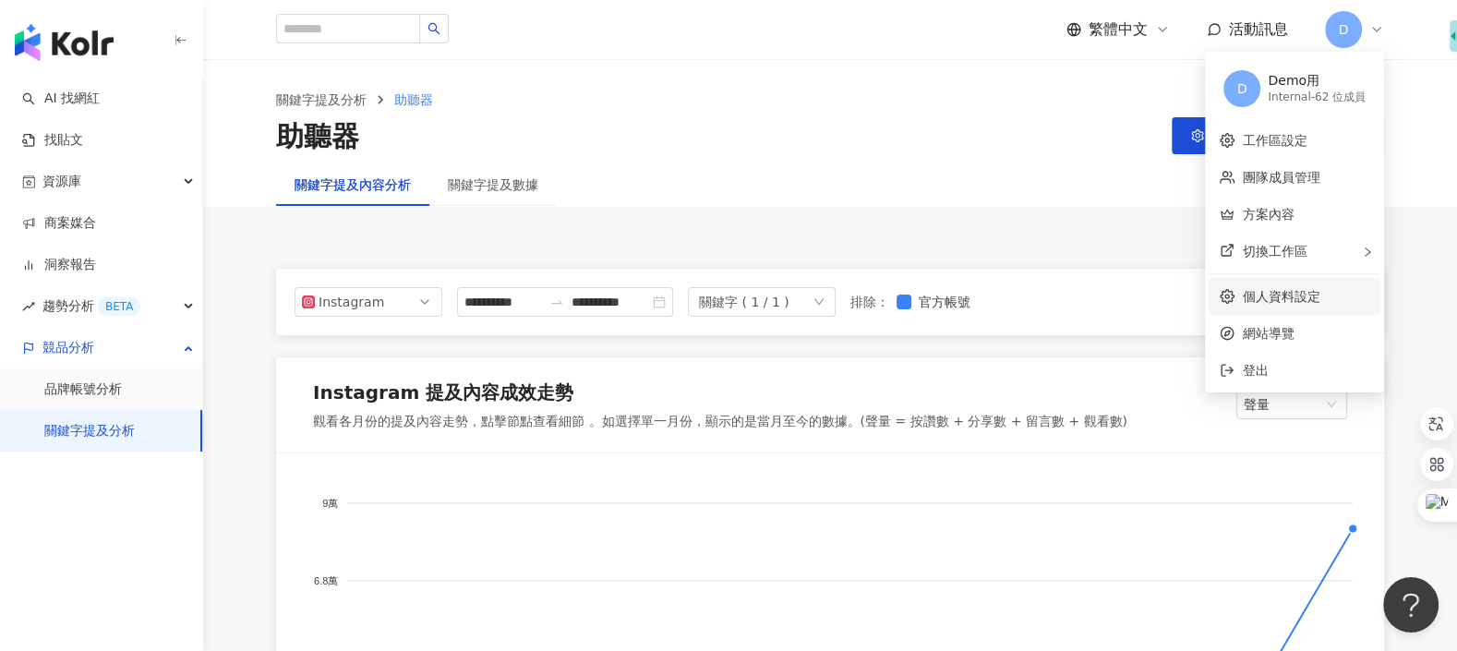
click at [1305, 289] on link "個人資料設定" at bounding box center [1281, 296] width 78 height 15
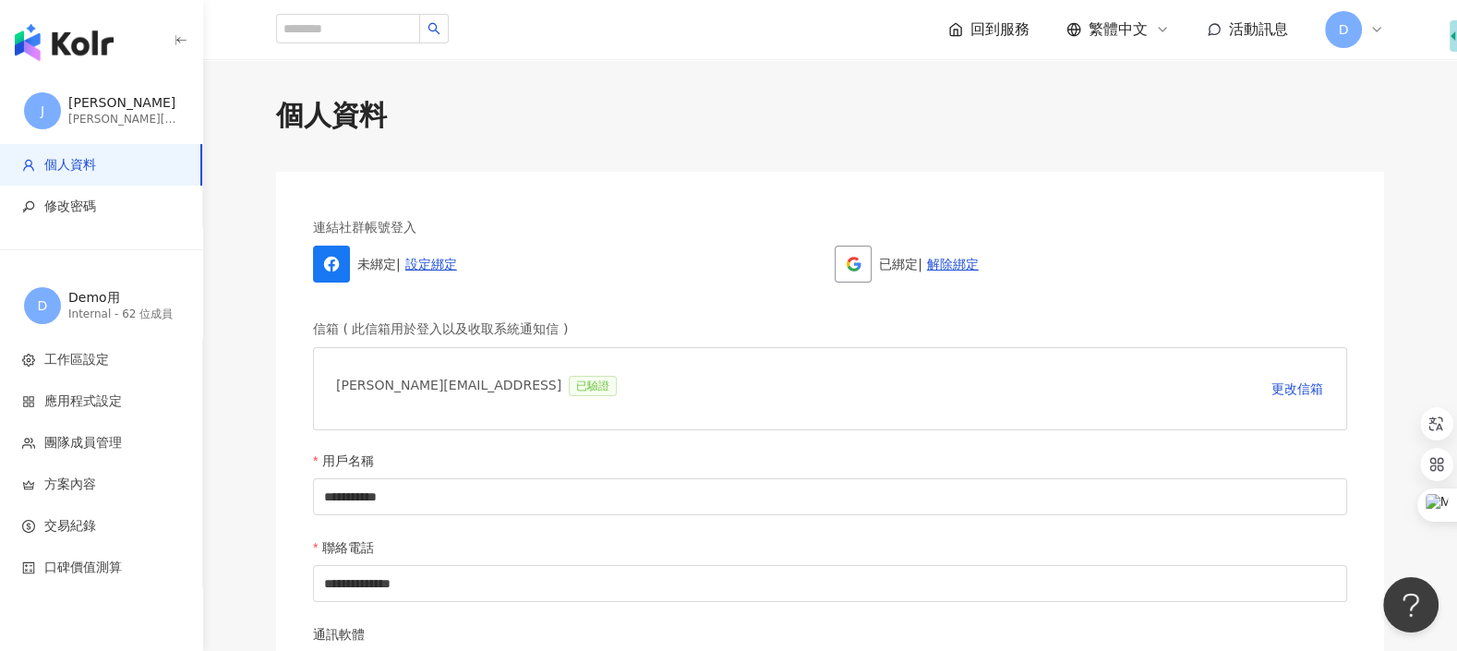
click at [1340, 53] on div "回到服務 繁體中文 活動訊息 D" at bounding box center [830, 29] width 1108 height 59
click at [1340, 42] on span "D" at bounding box center [1343, 29] width 37 height 37
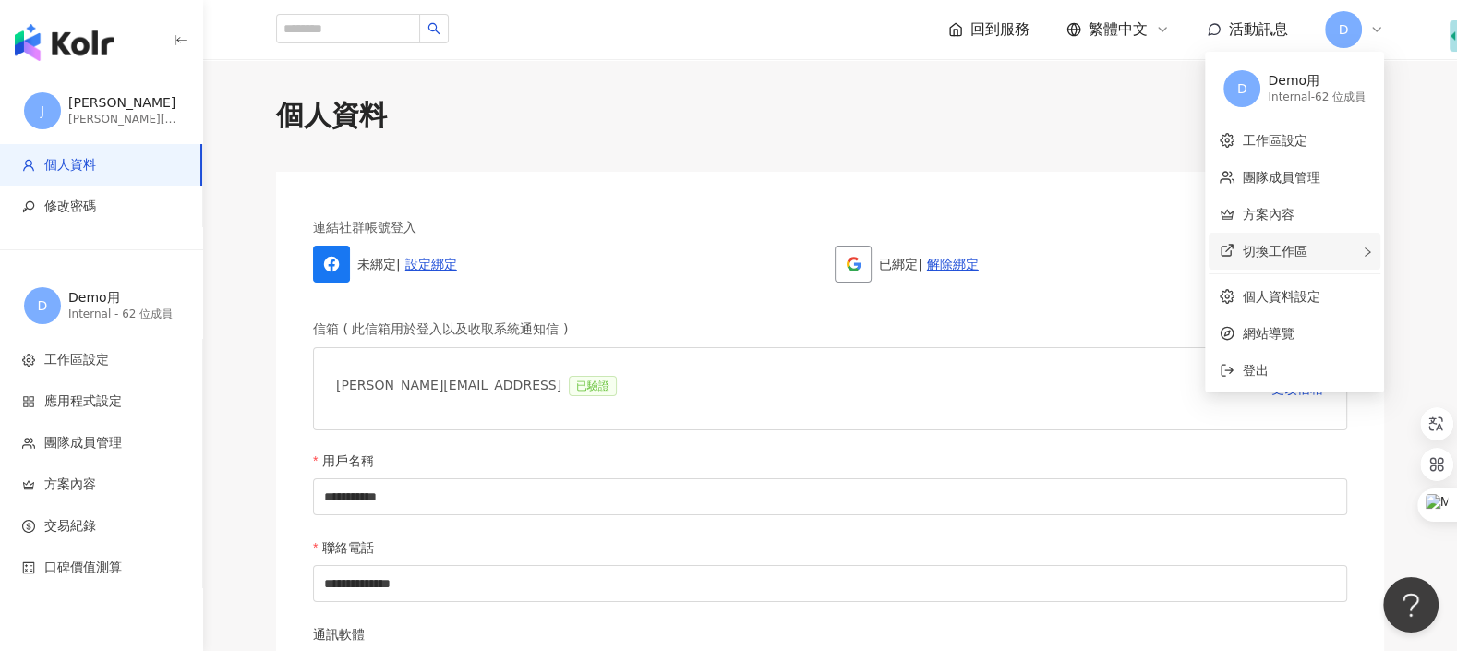
click at [1321, 255] on div "切換工作區" at bounding box center [1294, 251] width 172 height 37
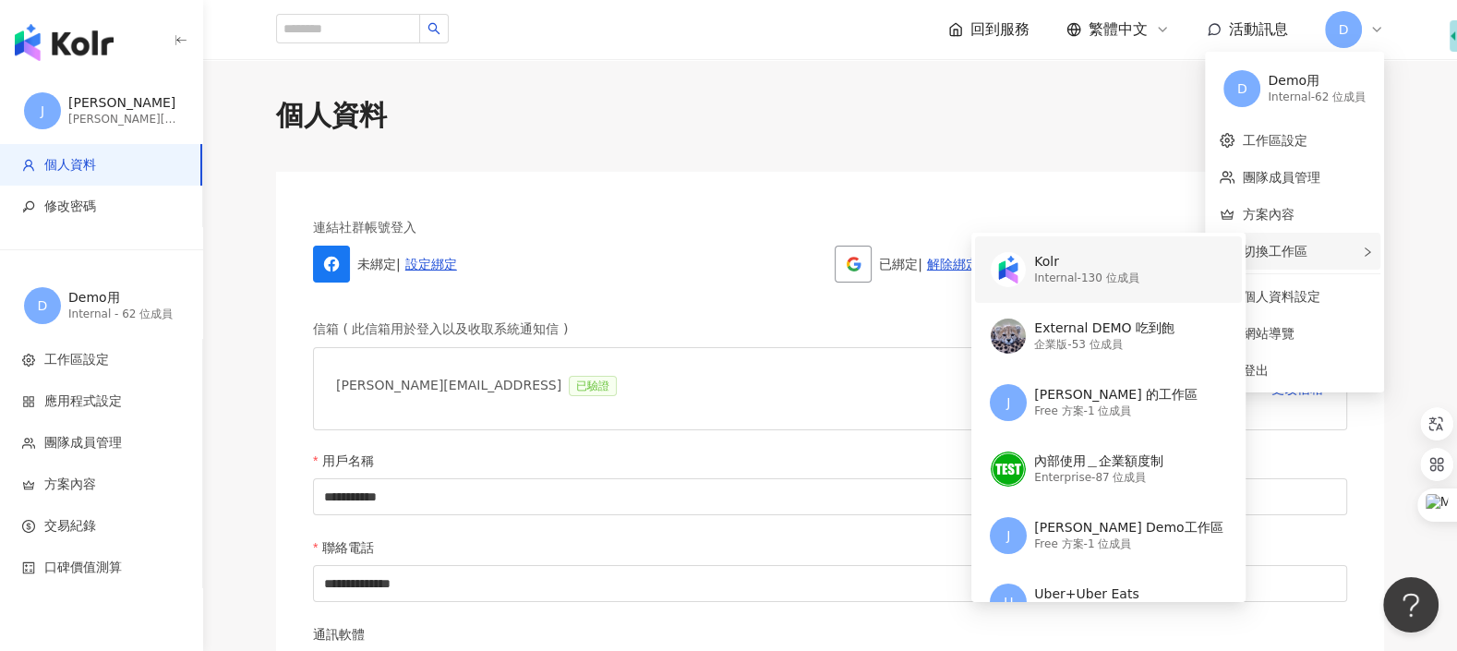
click at [1125, 281] on div "Internal - 130 位成員" at bounding box center [1086, 278] width 104 height 16
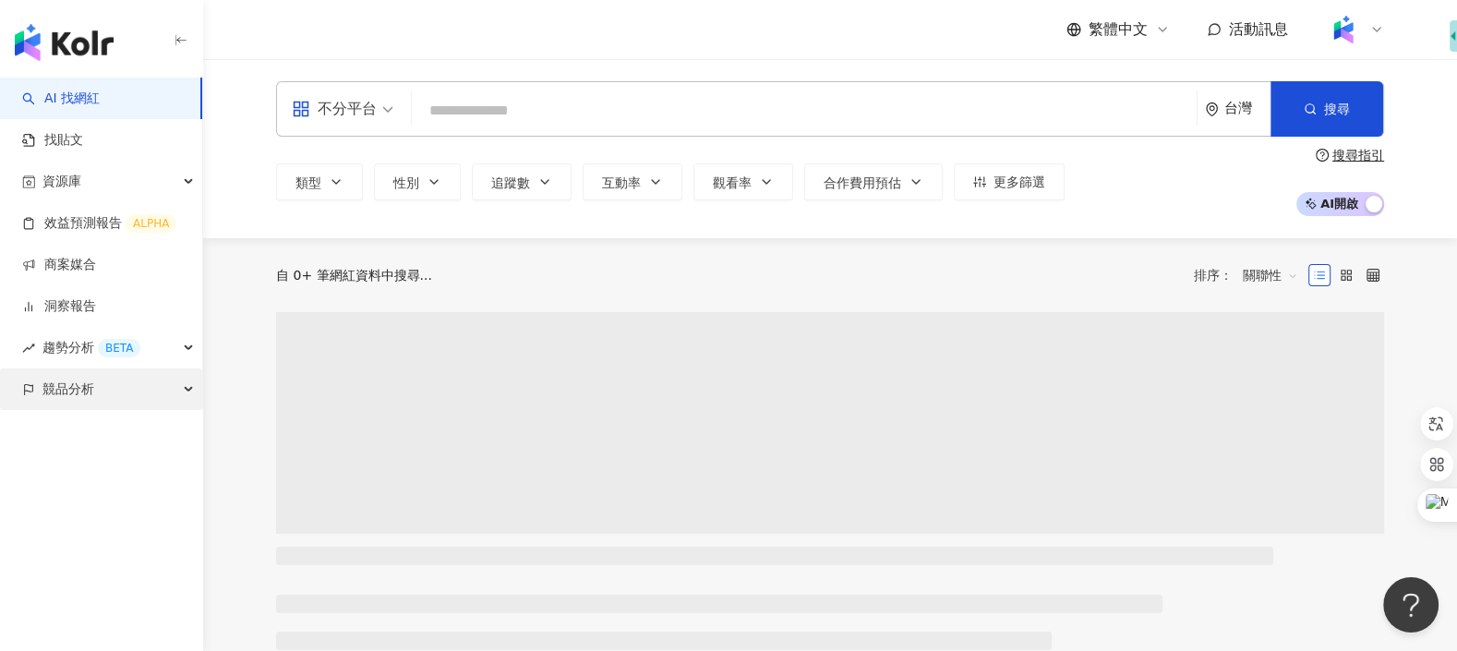
click at [115, 385] on div "競品分析" at bounding box center [101, 389] width 202 height 42
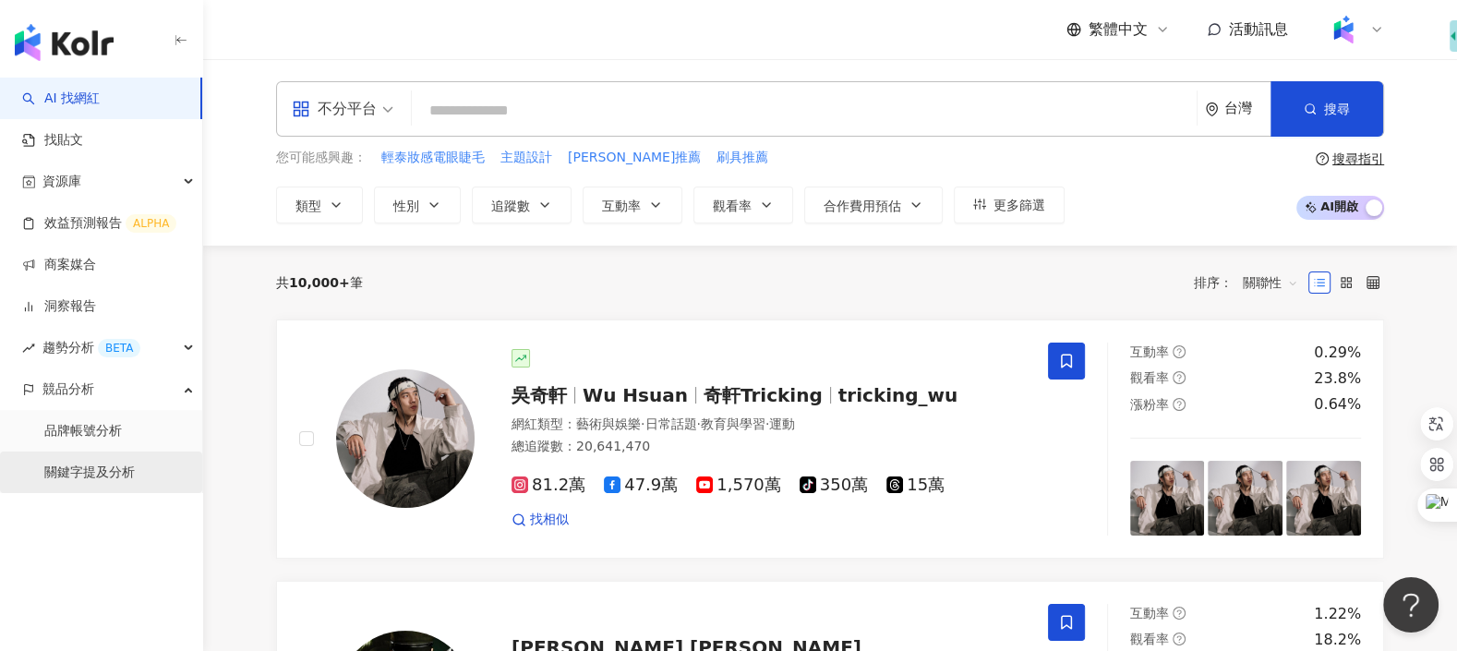
click at [105, 463] on link "關鍵字提及分析" at bounding box center [89, 472] width 90 height 18
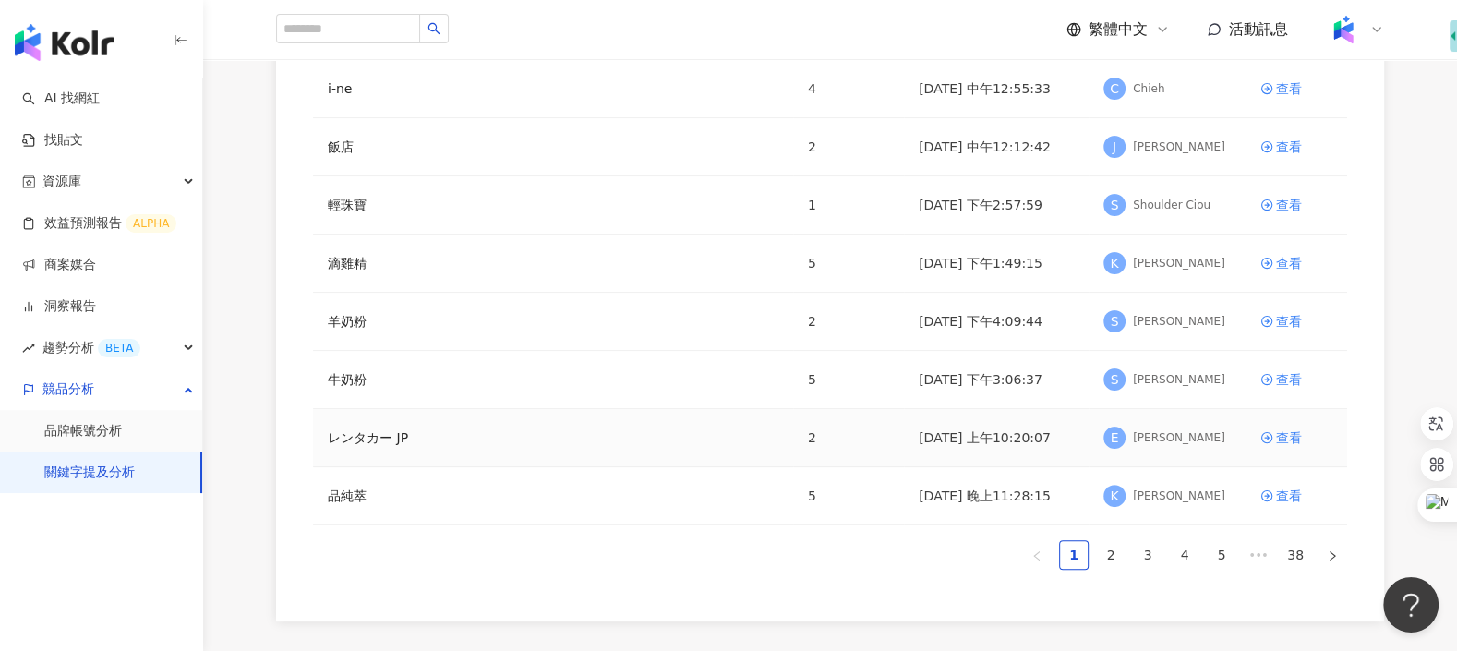
scroll to position [375, 0]
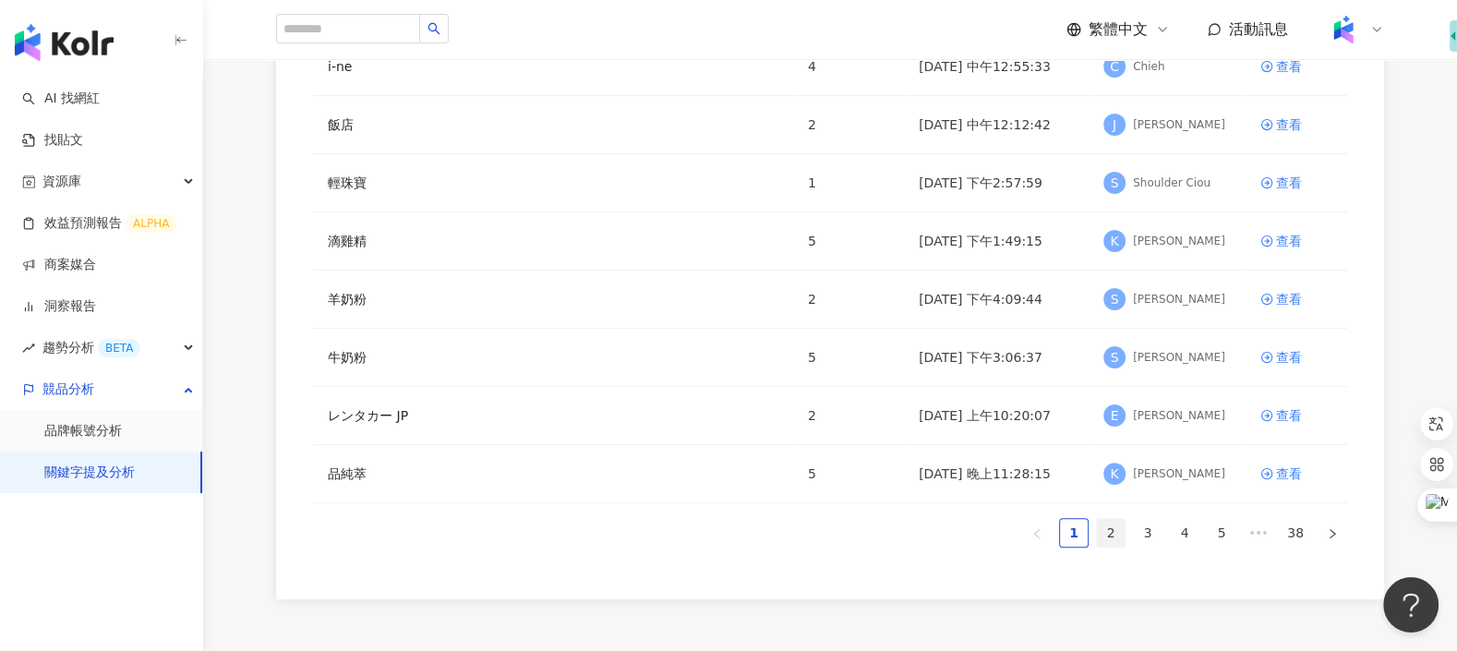
click at [1109, 524] on link "2" at bounding box center [1111, 533] width 28 height 28
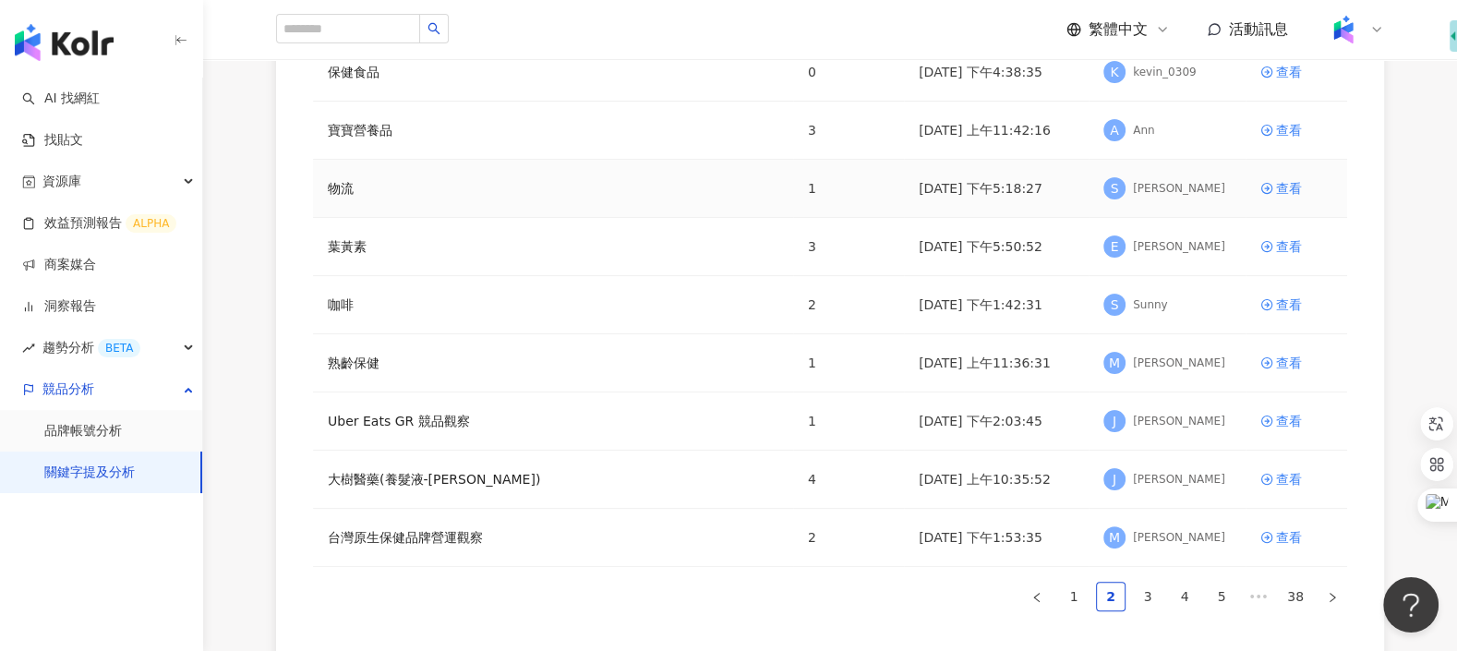
scroll to position [390, 0]
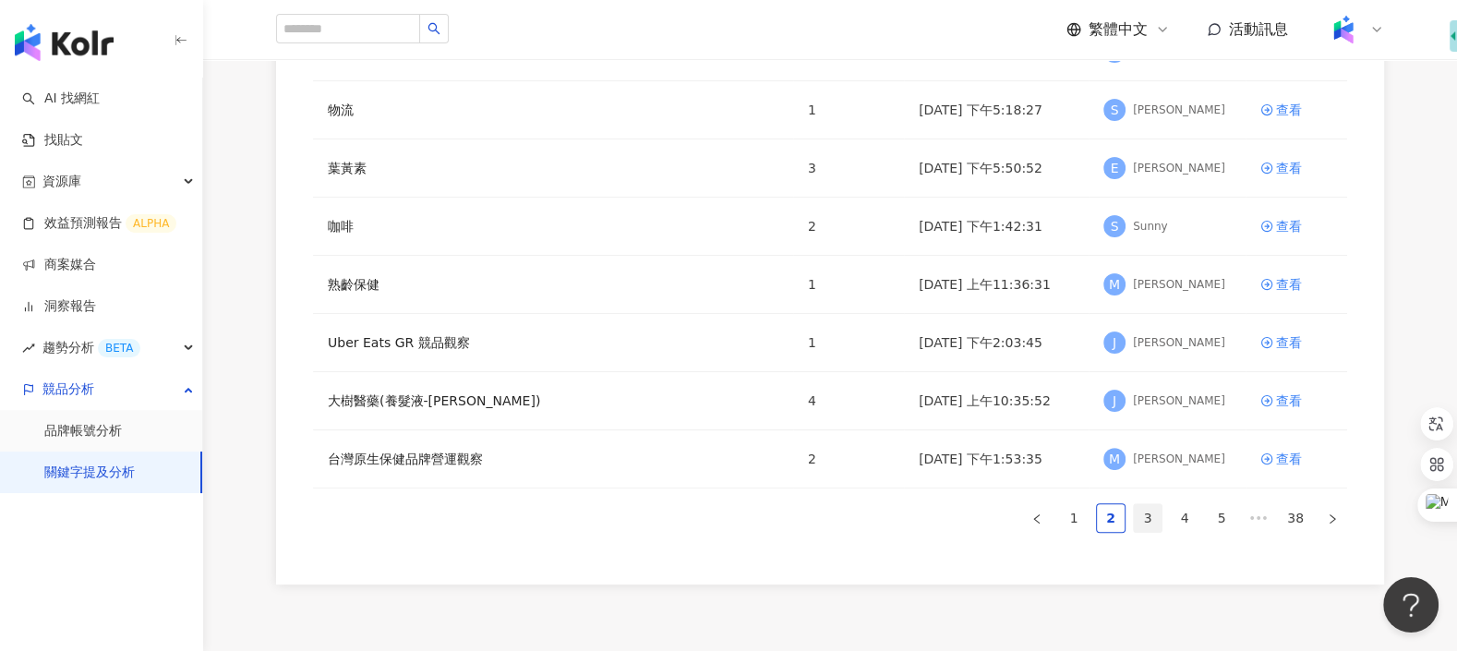
click at [1145, 521] on link "3" at bounding box center [1148, 518] width 28 height 28
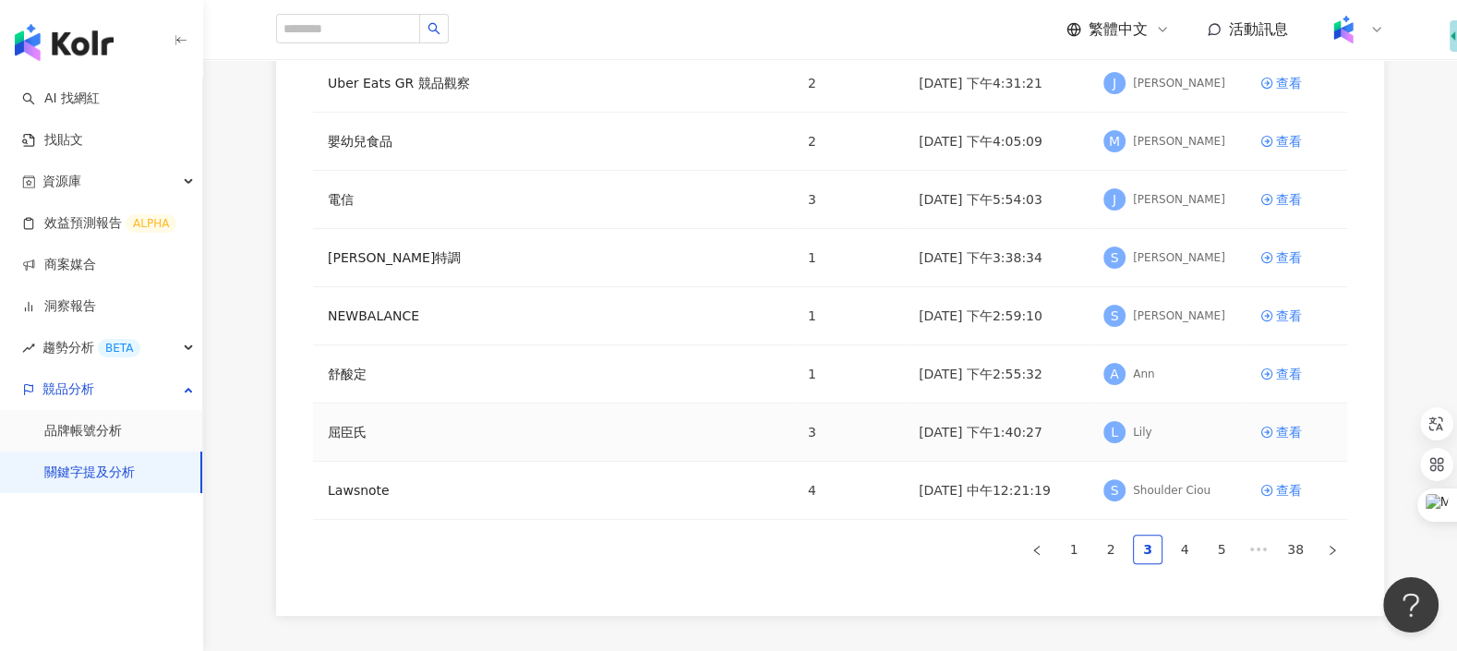
scroll to position [386, 0]
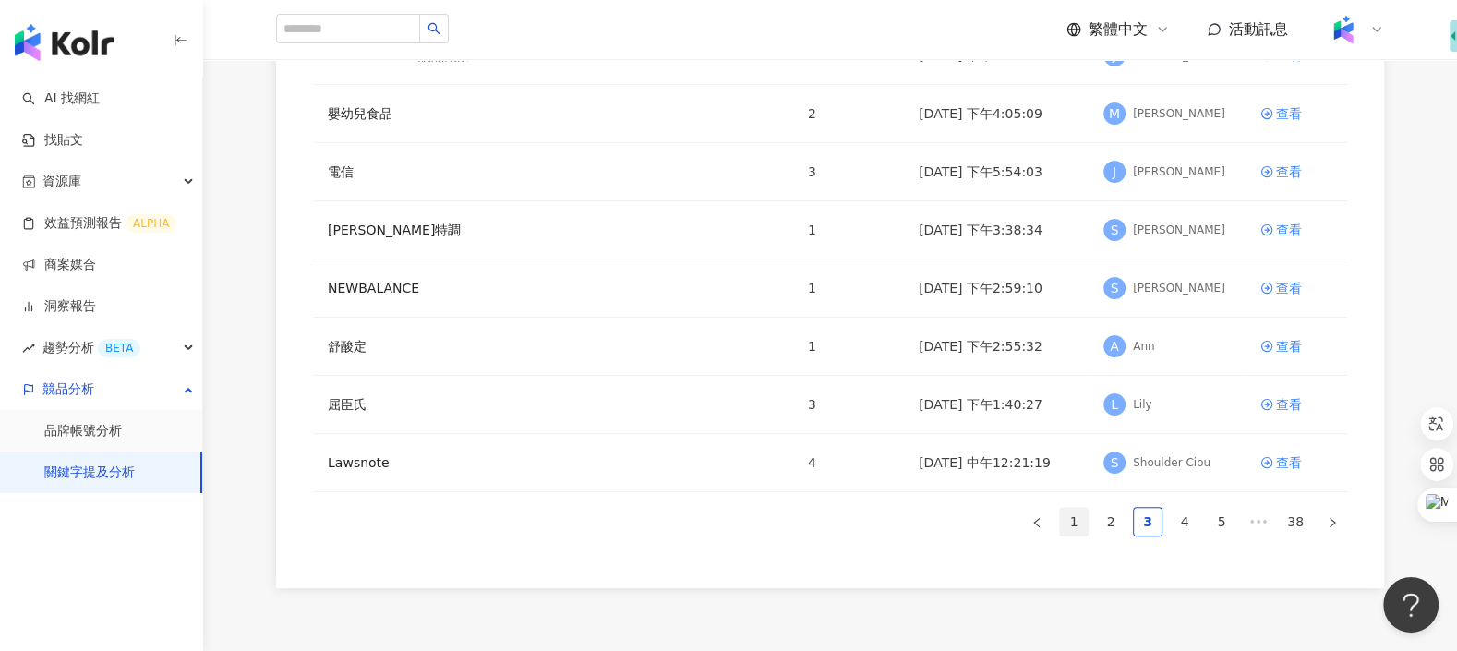
click at [1081, 513] on link "1" at bounding box center [1074, 522] width 28 height 28
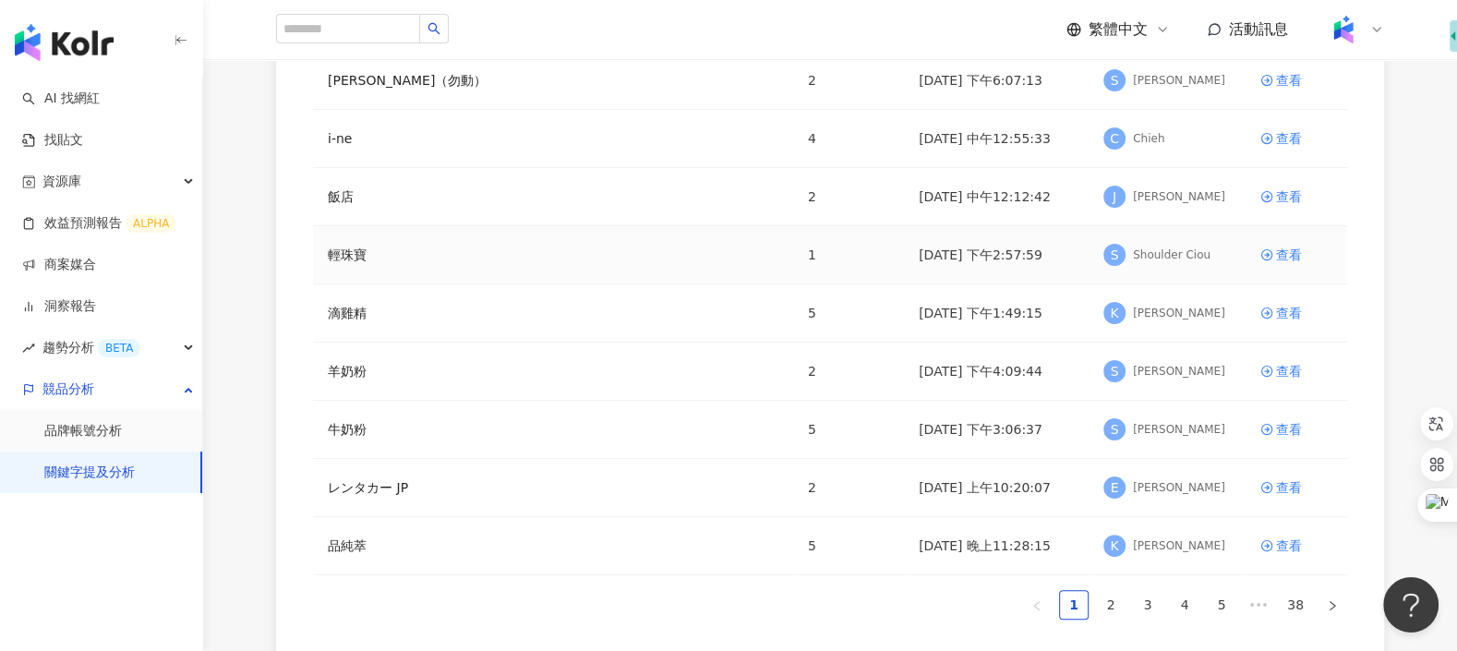
scroll to position [356, 0]
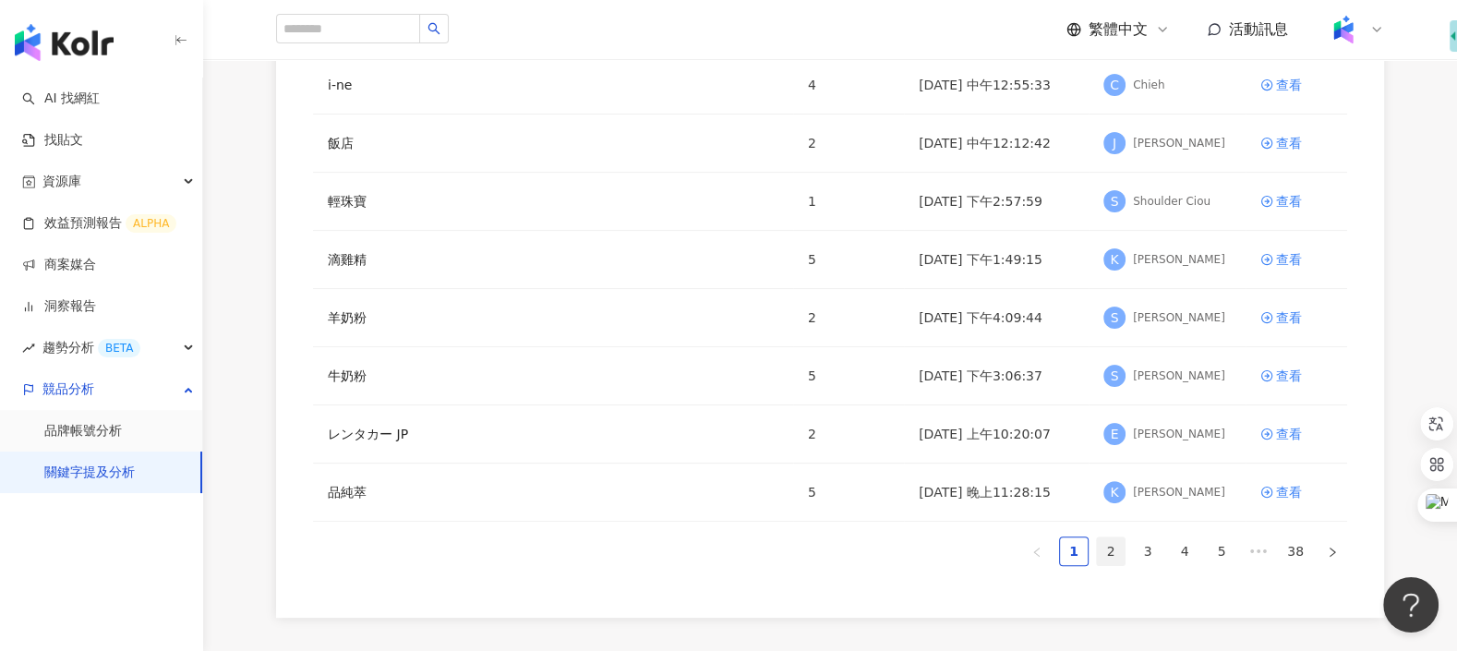
click at [1108, 550] on link "2" at bounding box center [1111, 551] width 28 height 28
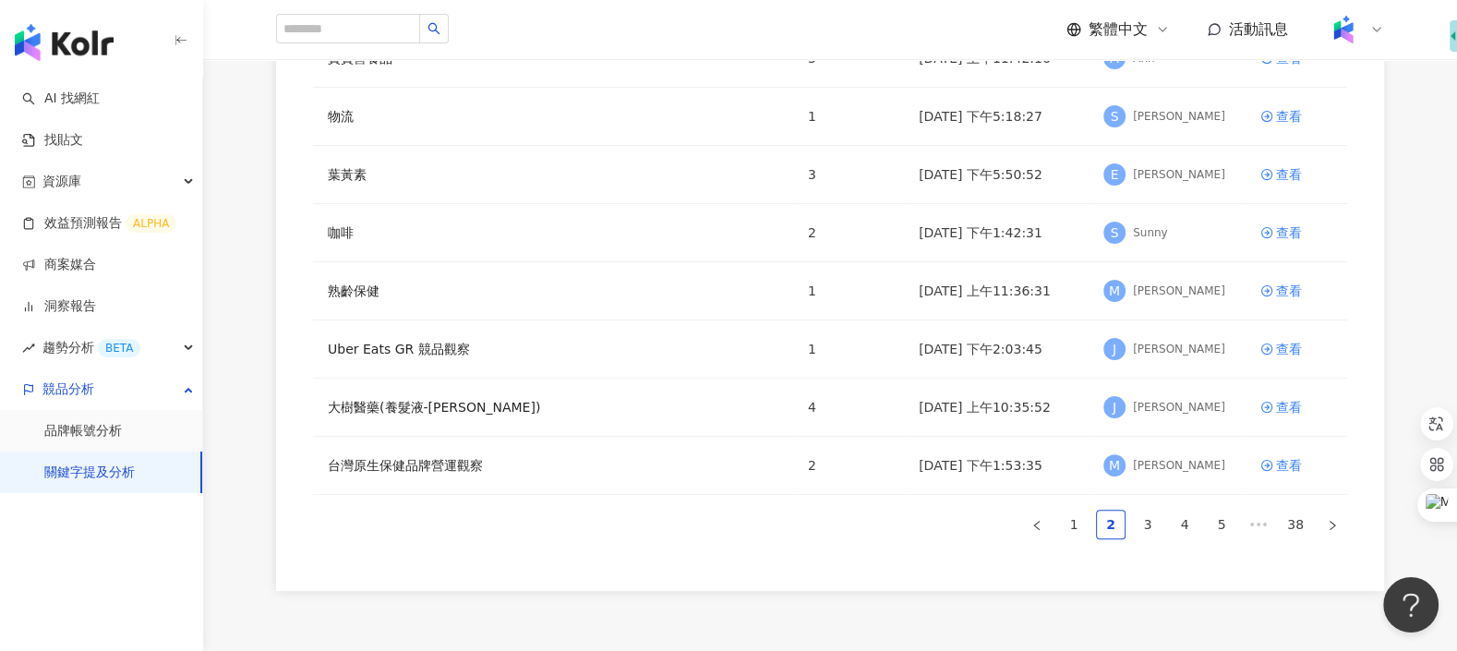
scroll to position [421, 0]
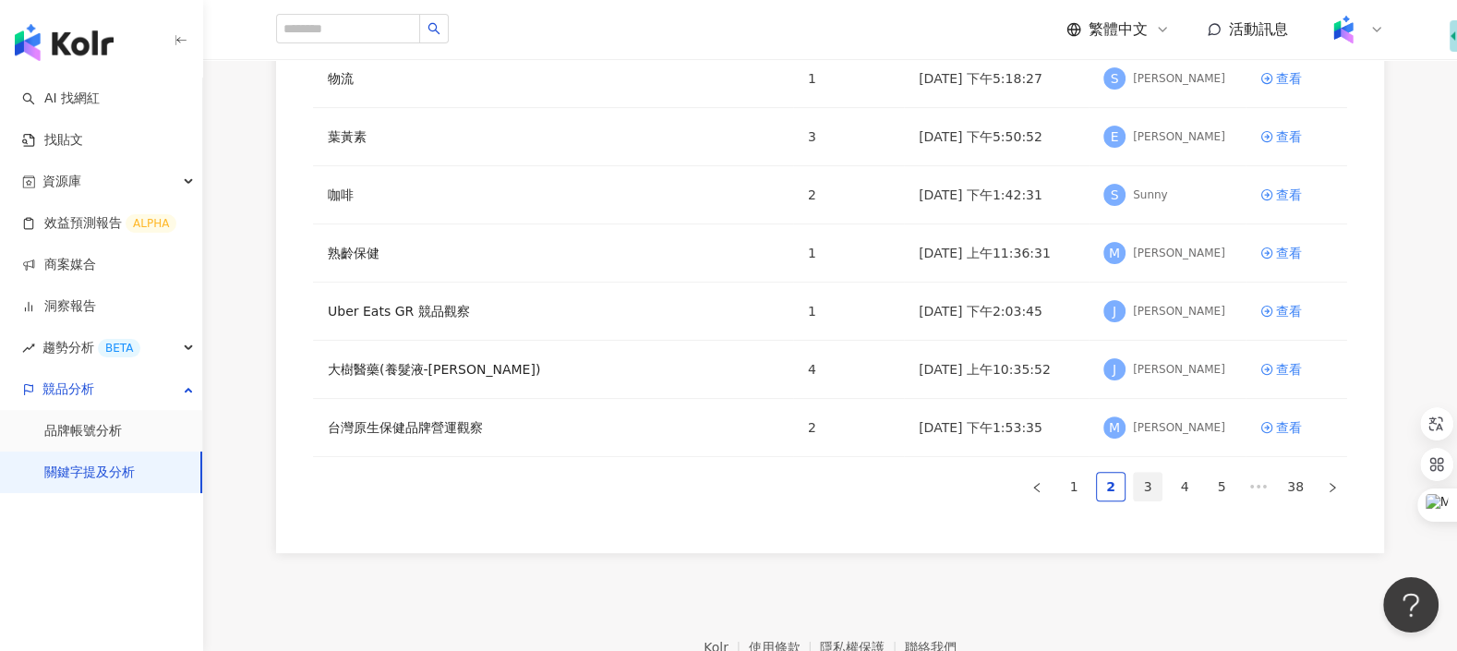
click at [1147, 483] on link "3" at bounding box center [1148, 487] width 28 height 28
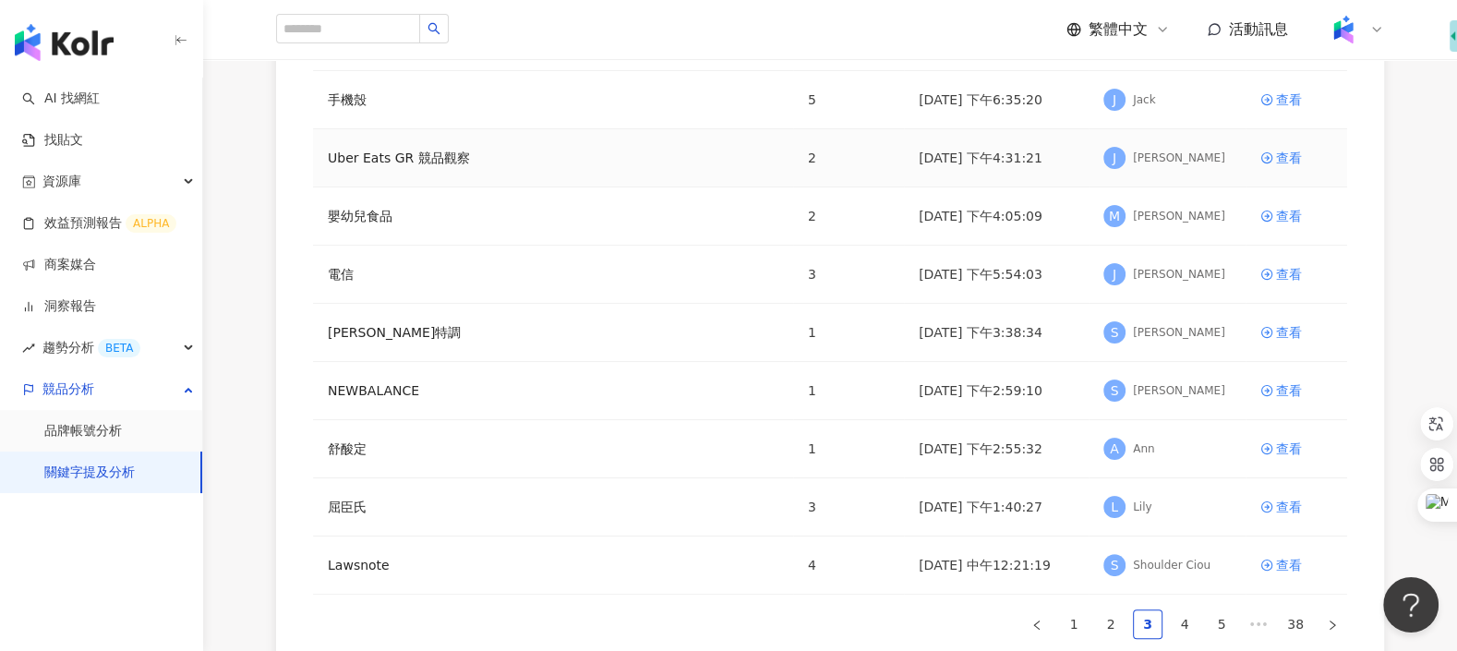
scroll to position [392, 0]
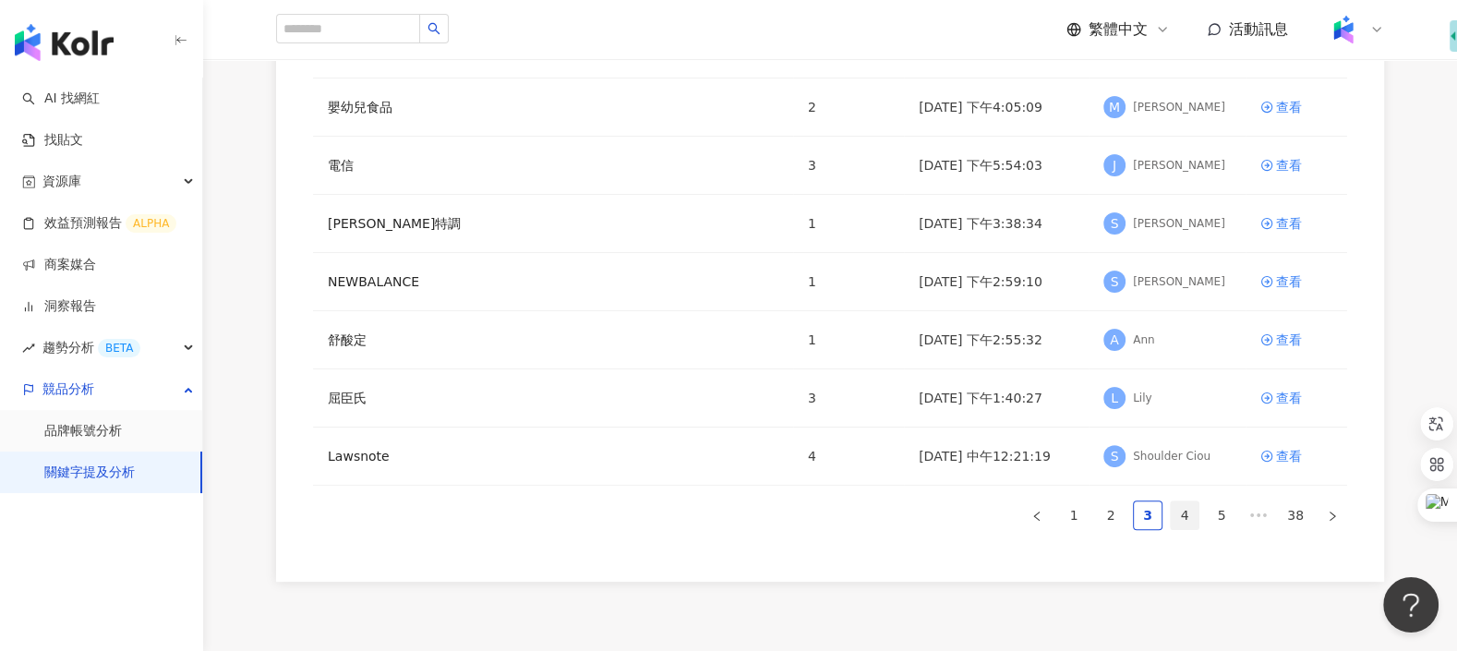
click at [1175, 506] on link "4" at bounding box center [1185, 515] width 28 height 28
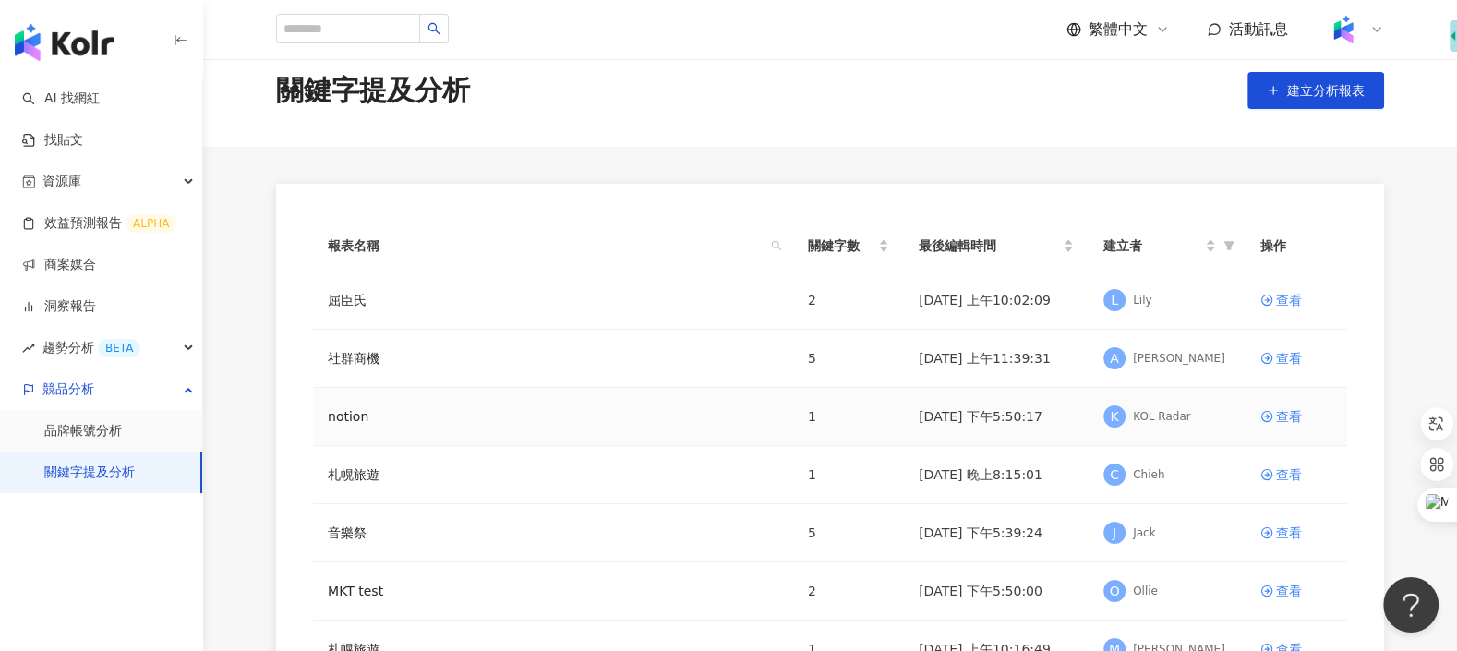
scroll to position [522, 0]
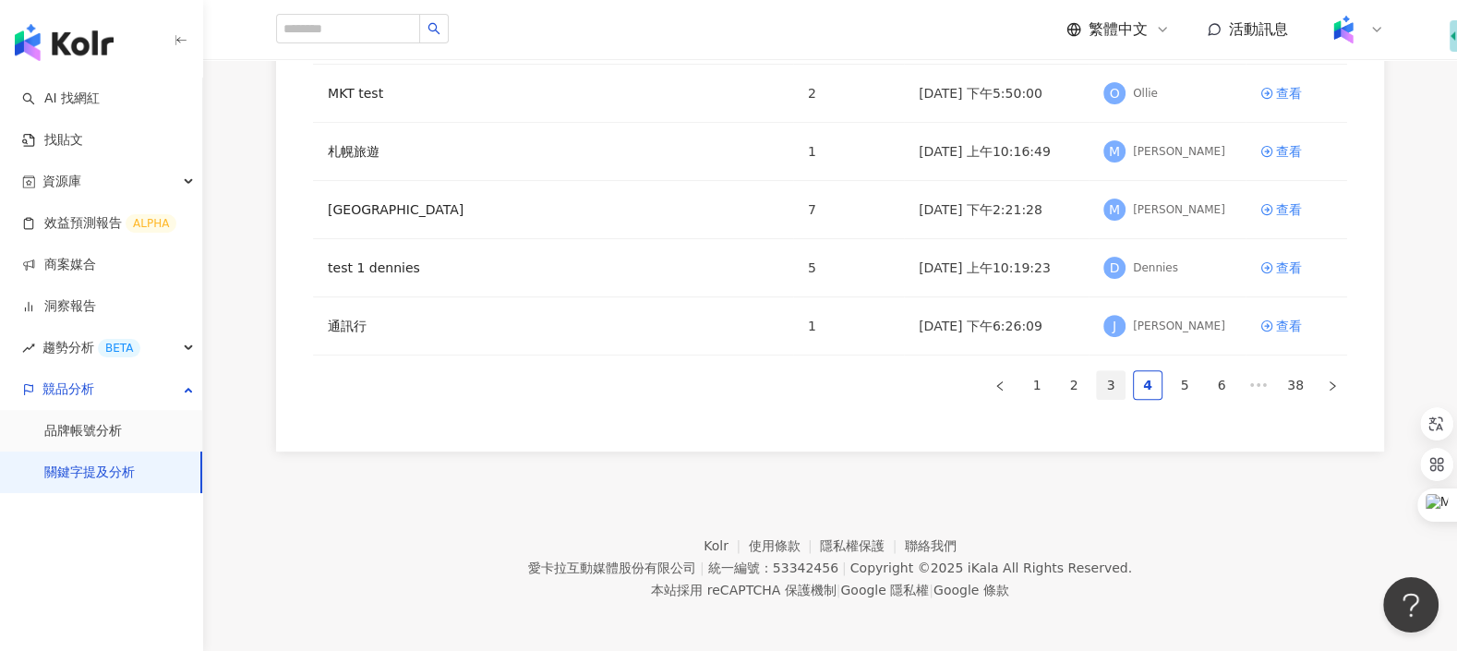
click at [1112, 377] on link "3" at bounding box center [1111, 385] width 28 height 28
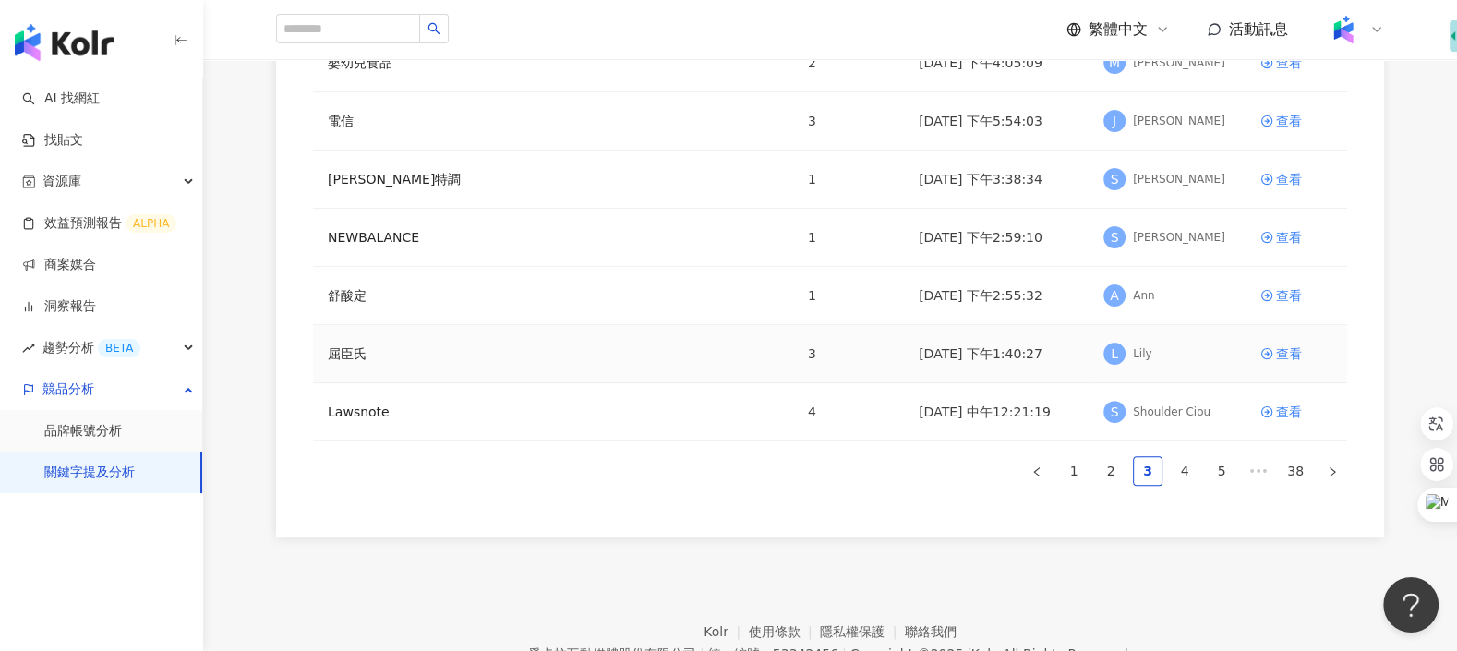
scroll to position [414, 0]
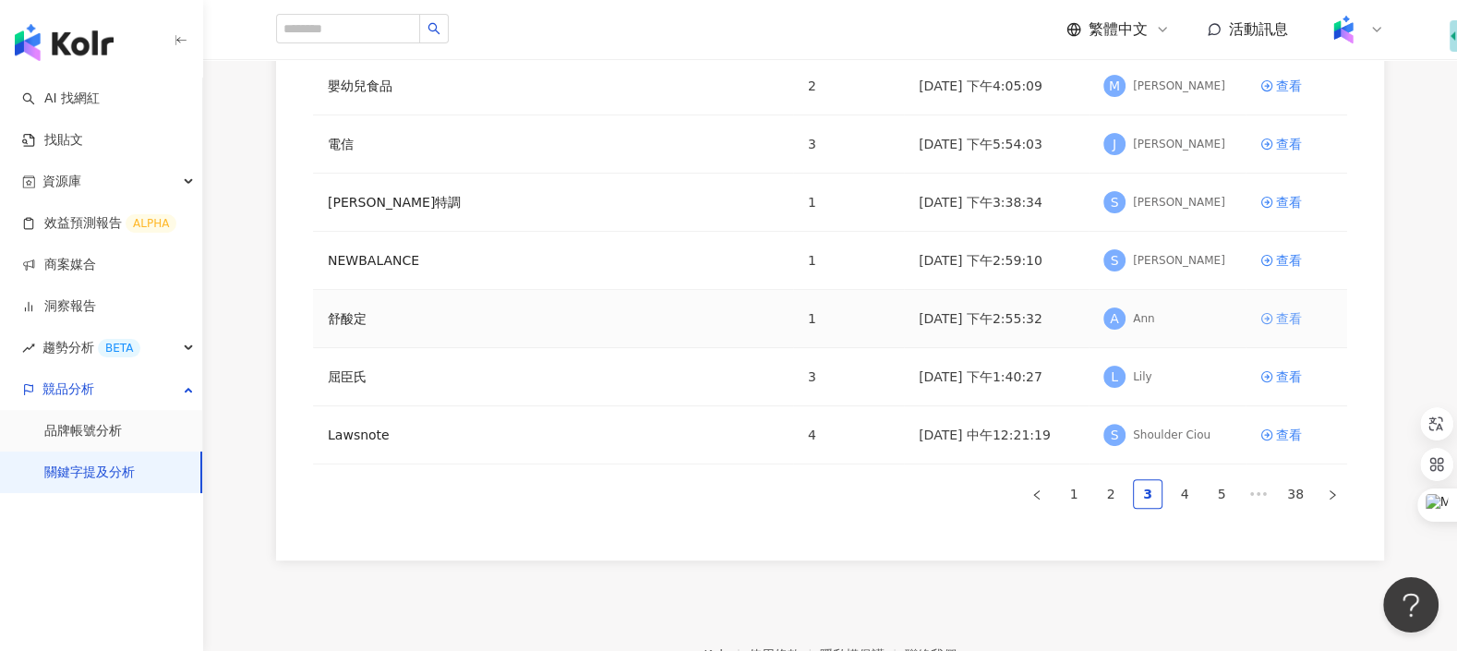
click at [1283, 312] on div "查看" at bounding box center [1289, 318] width 26 height 20
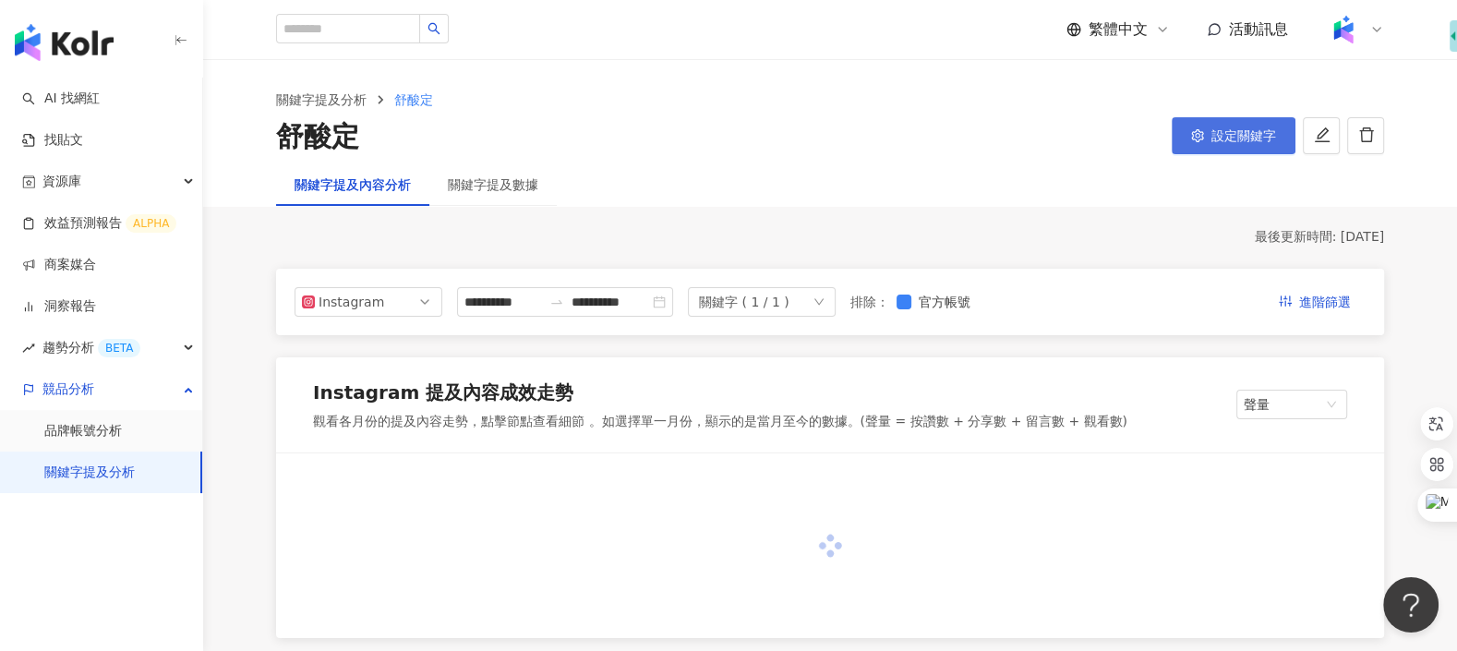
click at [1203, 142] on button "設定關鍵字" at bounding box center [1233, 135] width 124 height 37
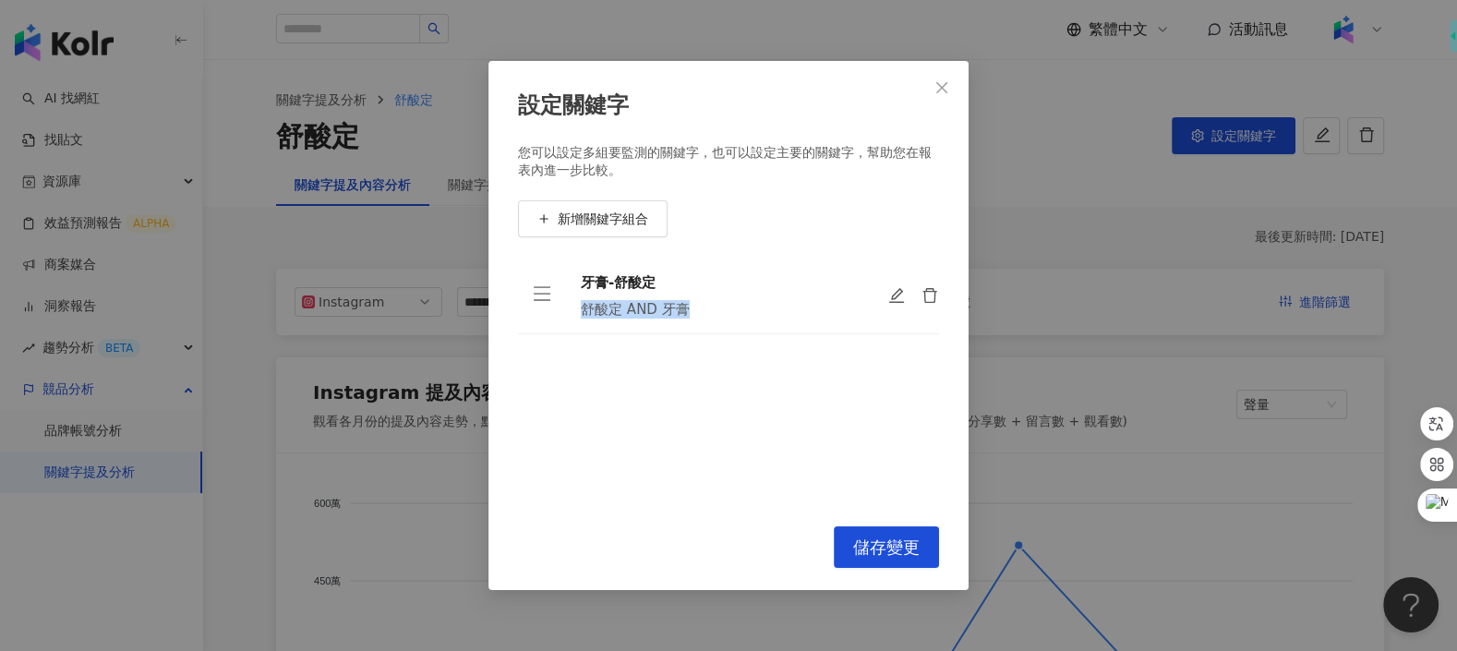
drag, startPoint x: 721, startPoint y: 306, endPoint x: 578, endPoint y: 306, distance: 143.1
click at [578, 306] on td "牙膏-舒酸定 舒酸定 AND 牙膏" at bounding box center [719, 296] width 306 height 77
copy div "舒酸定 AND 牙膏"
click at [942, 93] on icon "close" at bounding box center [941, 87] width 15 height 15
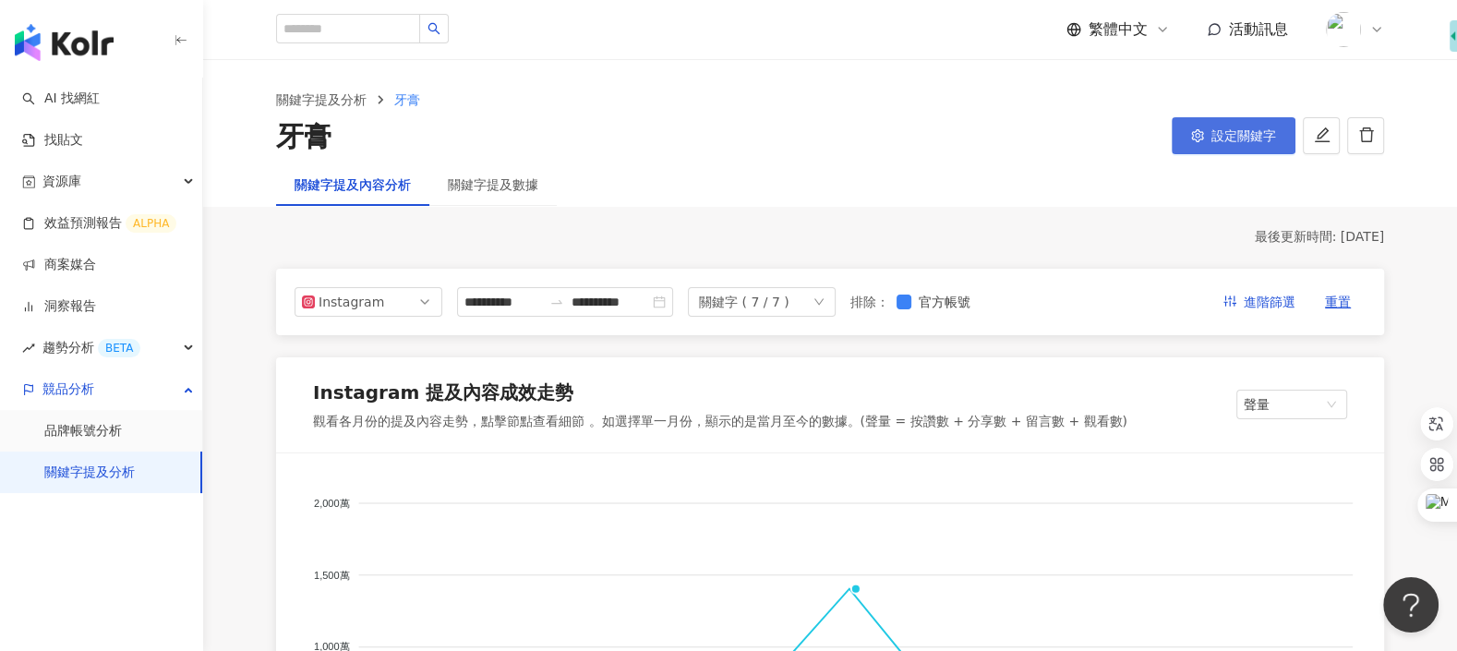
click at [1207, 126] on button "設定關鍵字" at bounding box center [1233, 135] width 124 height 37
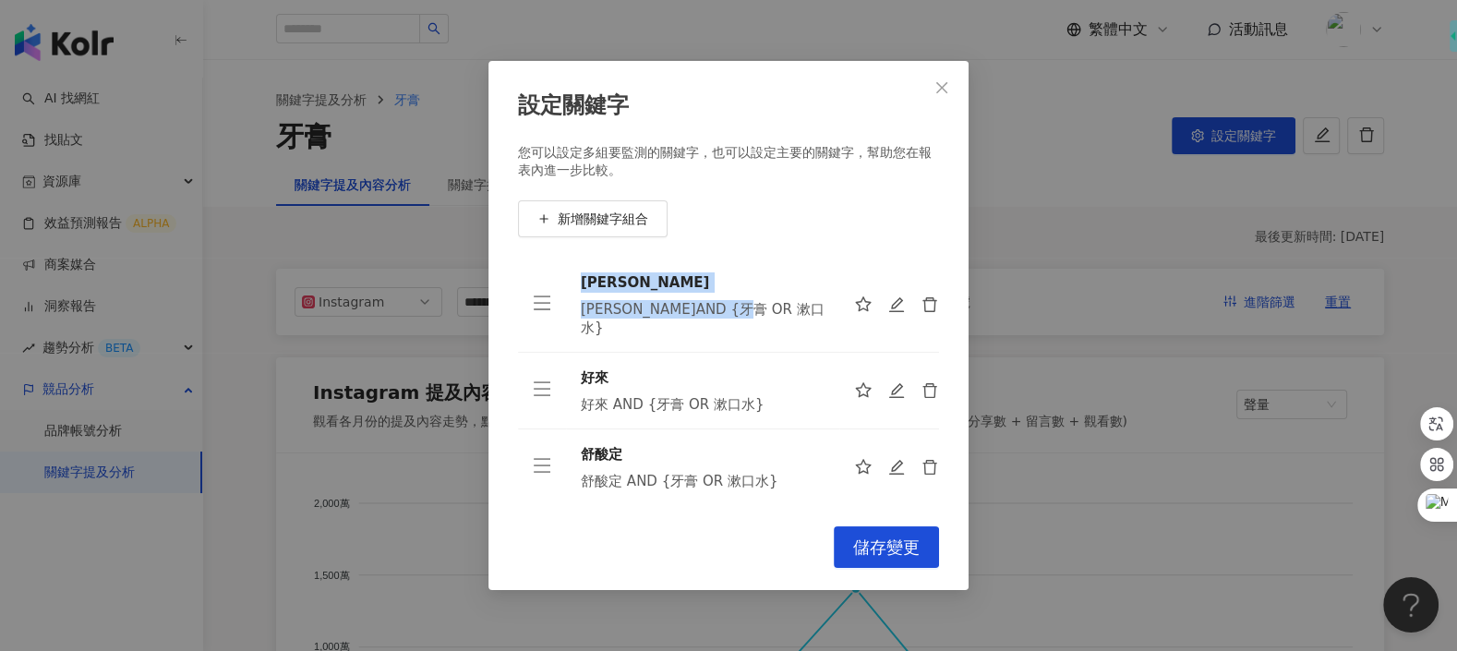
drag, startPoint x: 700, startPoint y: 311, endPoint x: 573, endPoint y: 288, distance: 128.6
click at [573, 287] on td "[PERSON_NAME] [PERSON_NAME] AND {牙膏 OR 漱口水}" at bounding box center [702, 305] width 273 height 95
copy div "[PERSON_NAME] [PERSON_NAME] AND {牙膏 OR 漱口水}"
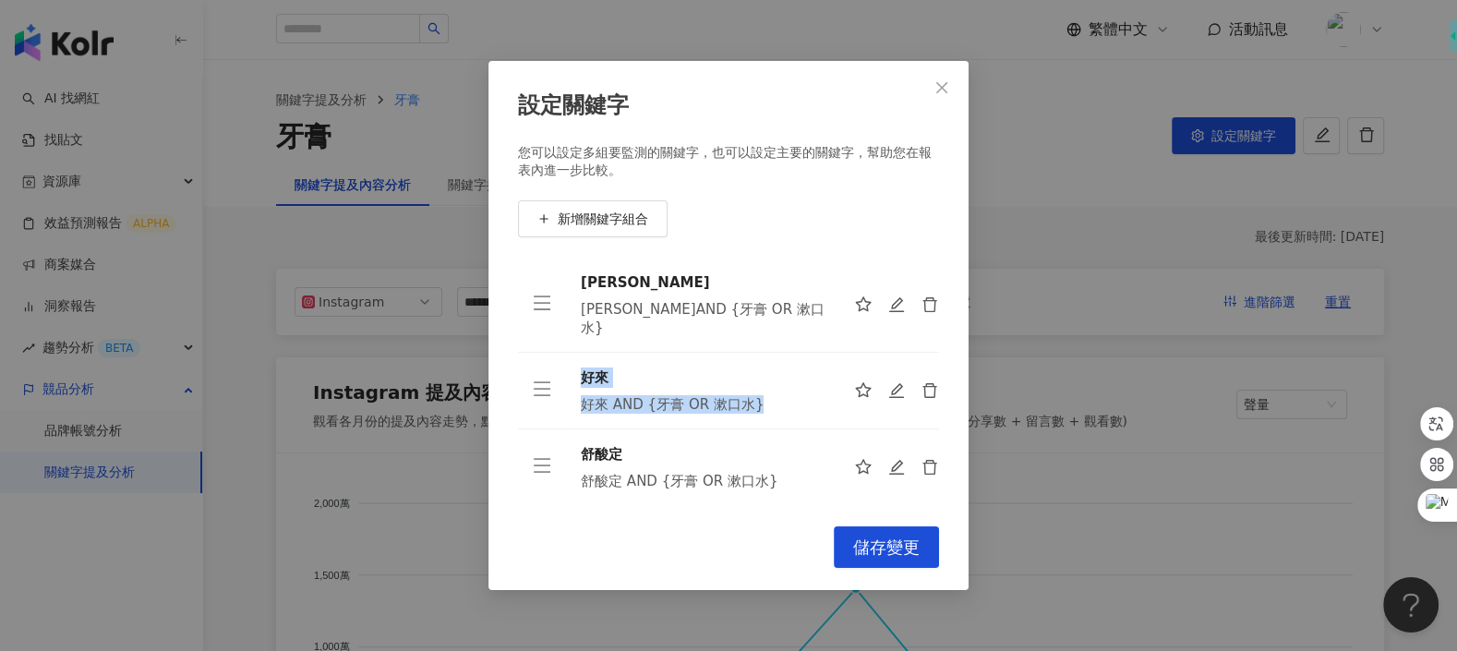
drag, startPoint x: 776, startPoint y: 385, endPoint x: 580, endPoint y: 361, distance: 198.1
click at [581, 367] on div "好來 好來 AND {牙膏 OR 漱口水}" at bounding box center [703, 390] width 244 height 46
copy div "好來 好來 AND {牙膏 OR 漱口水}"
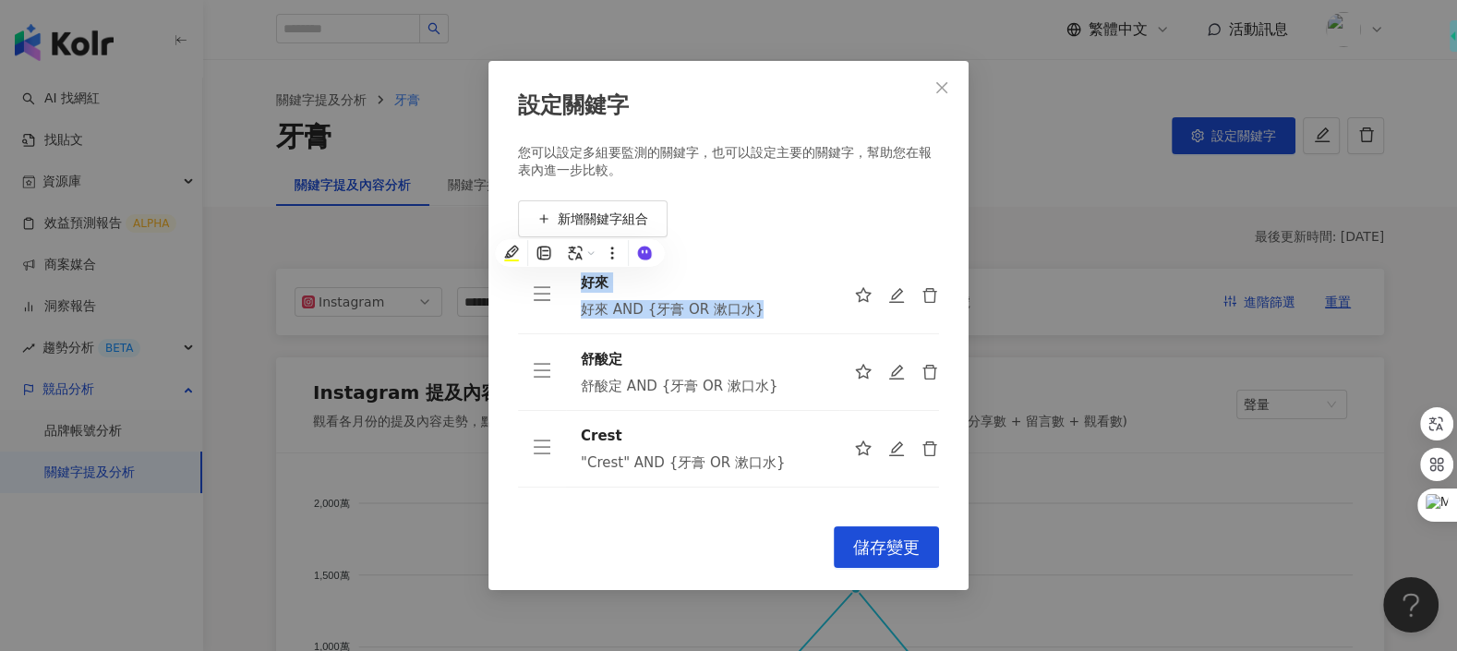
scroll to position [118, 0]
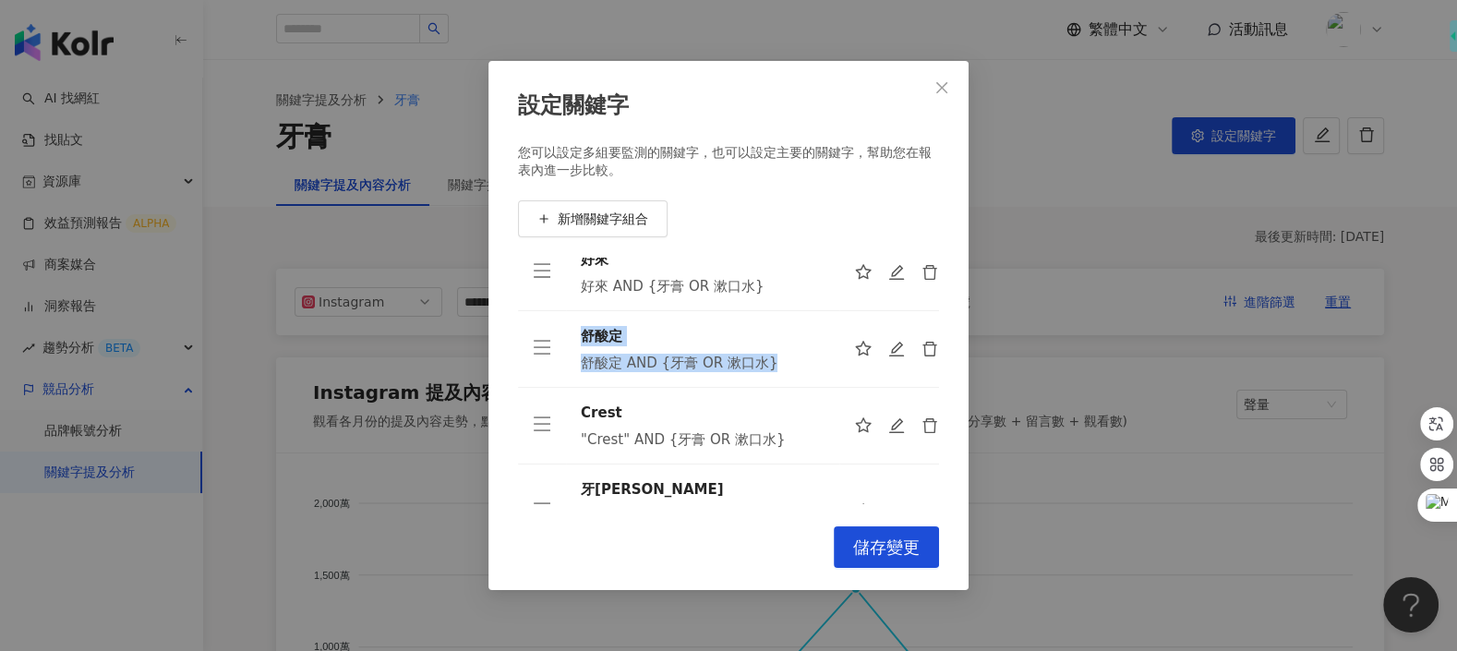
drag, startPoint x: 751, startPoint y: 358, endPoint x: 581, endPoint y: 315, distance: 176.2
click at [581, 315] on td "舒酸定 舒酸定 AND {牙膏 OR 漱口水}" at bounding box center [702, 349] width 273 height 77
copy div "舒酸定 舒酸定 AND {牙膏 OR 漱口水}"
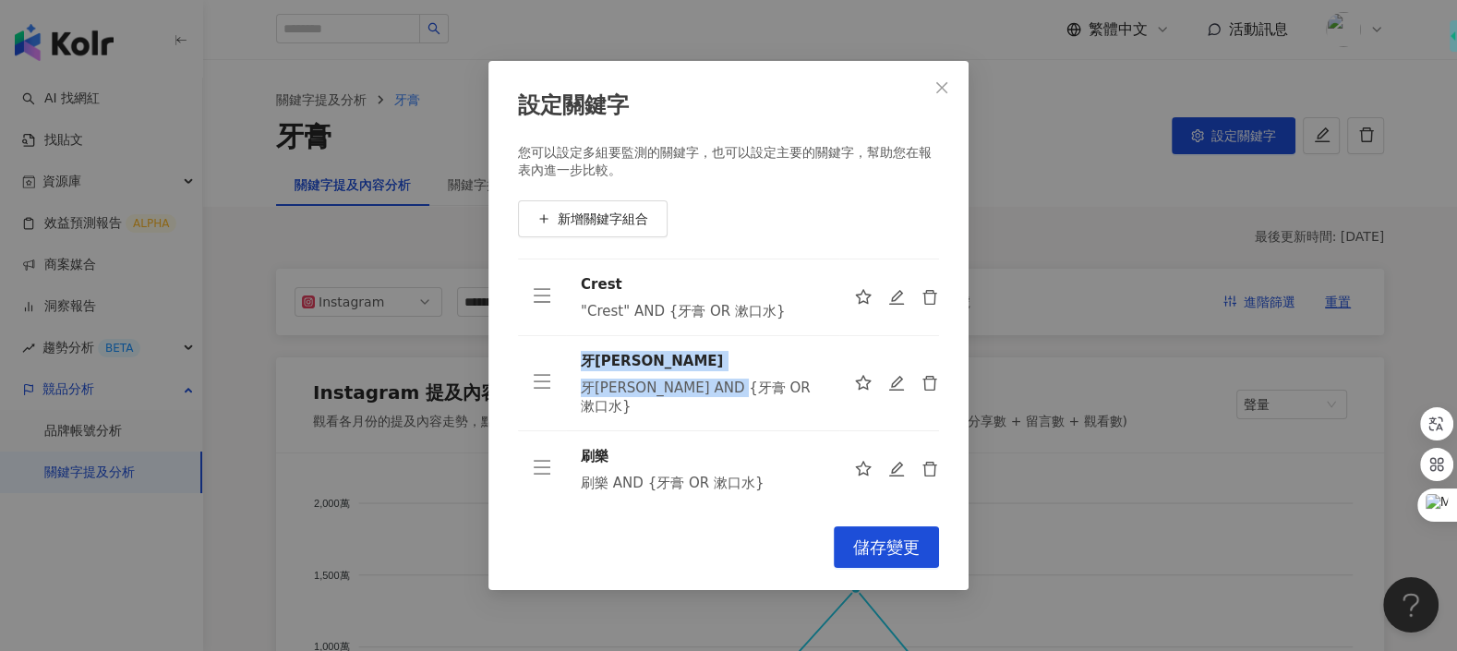
drag, startPoint x: 799, startPoint y: 362, endPoint x: 575, endPoint y: 339, distance: 225.5
click at [575, 339] on td "牙周適 牙周適 AND {牙膏 OR 漱口水}" at bounding box center [702, 383] width 273 height 95
copy div "牙周適 牙周適 AND {牙膏 OR 漱口水}"
click at [949, 91] on span "Close" at bounding box center [941, 87] width 37 height 15
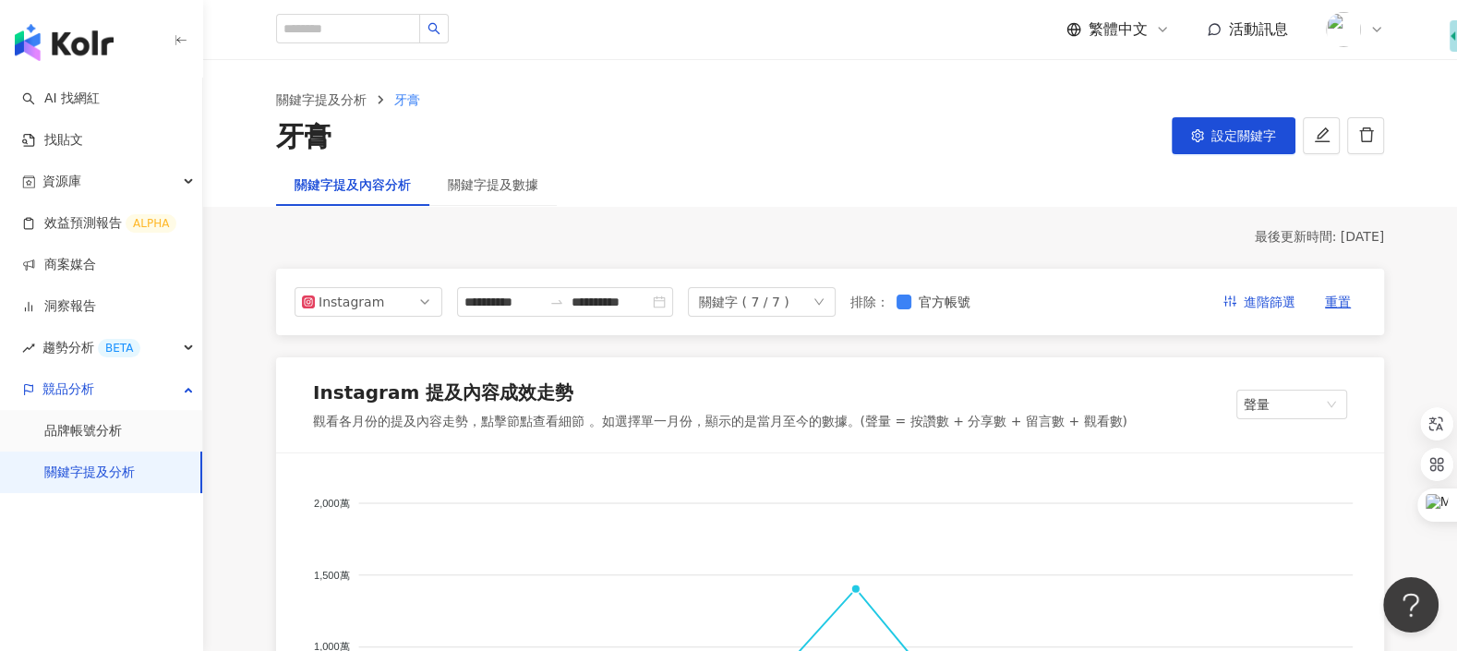
click at [1345, 18] on img at bounding box center [1343, 29] width 35 height 35
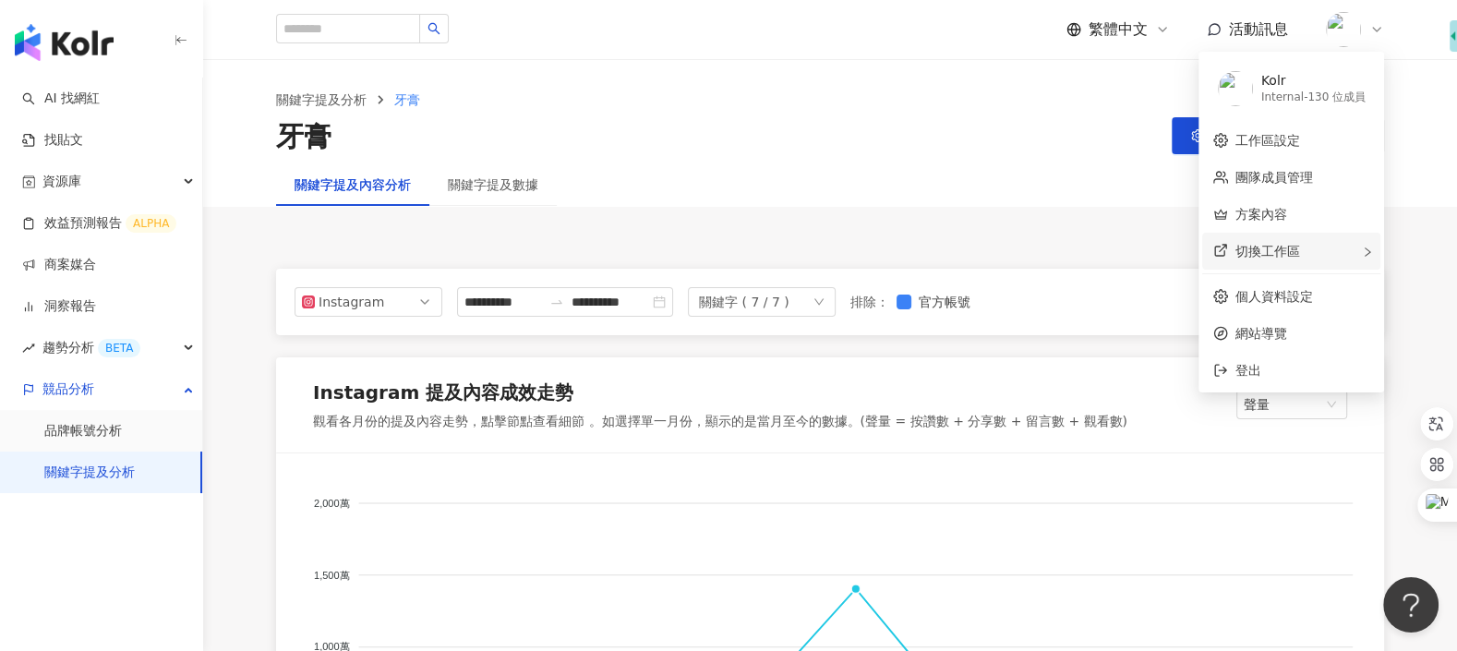
click at [1314, 259] on div "切換工作區" at bounding box center [1291, 251] width 178 height 37
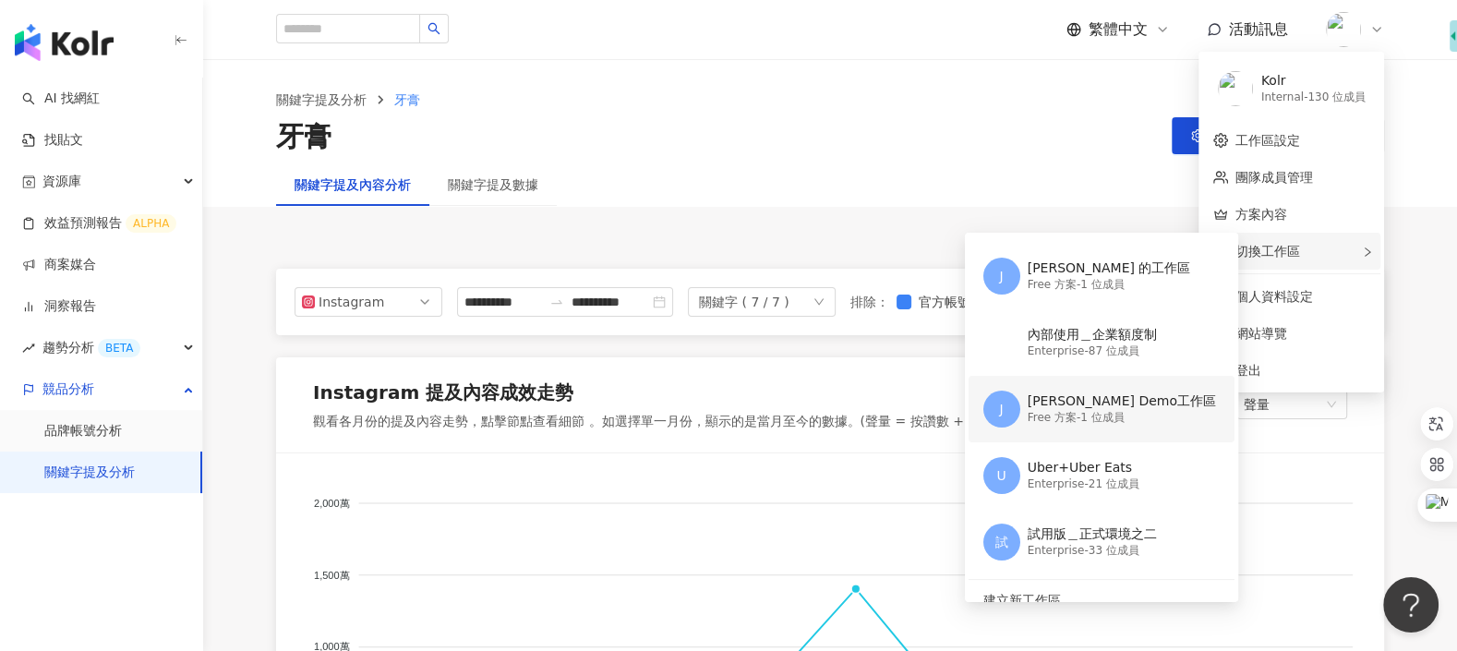
scroll to position [145, 0]
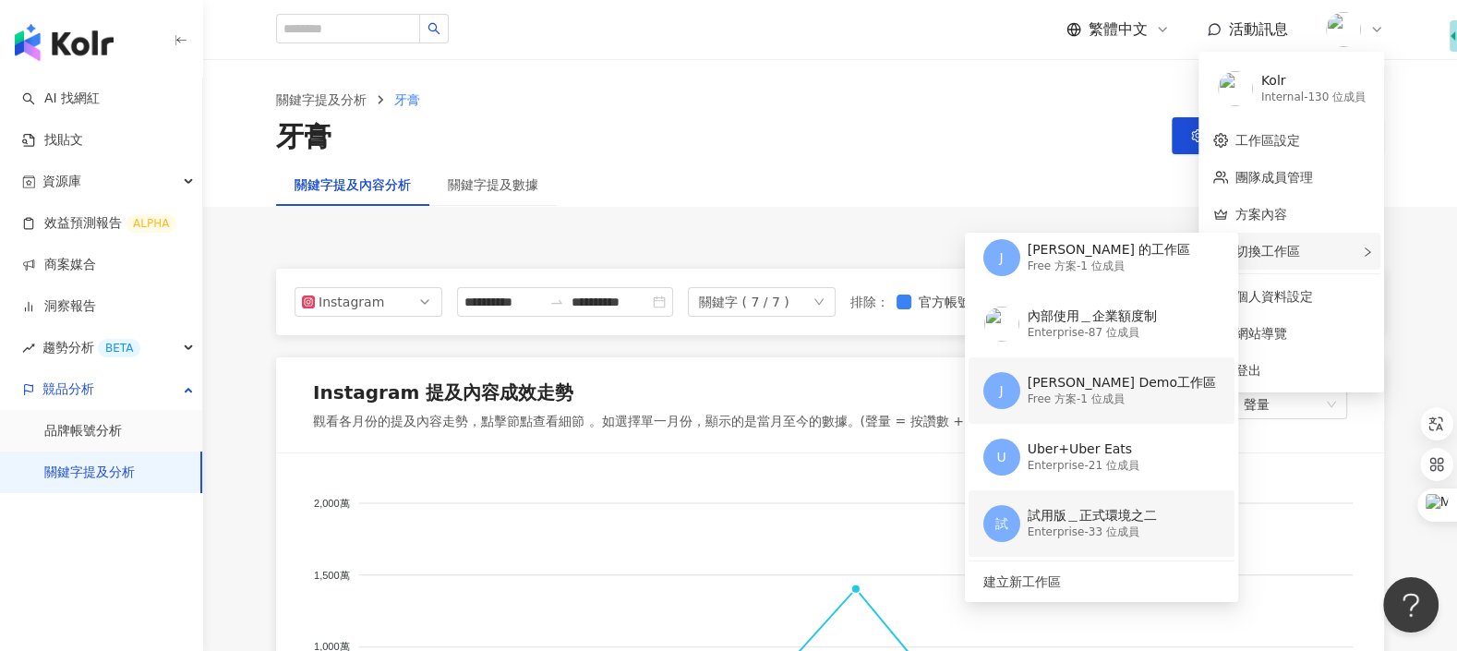
click at [1091, 537] on div "Enterprise - 33 位成員" at bounding box center [1091, 532] width 129 height 16
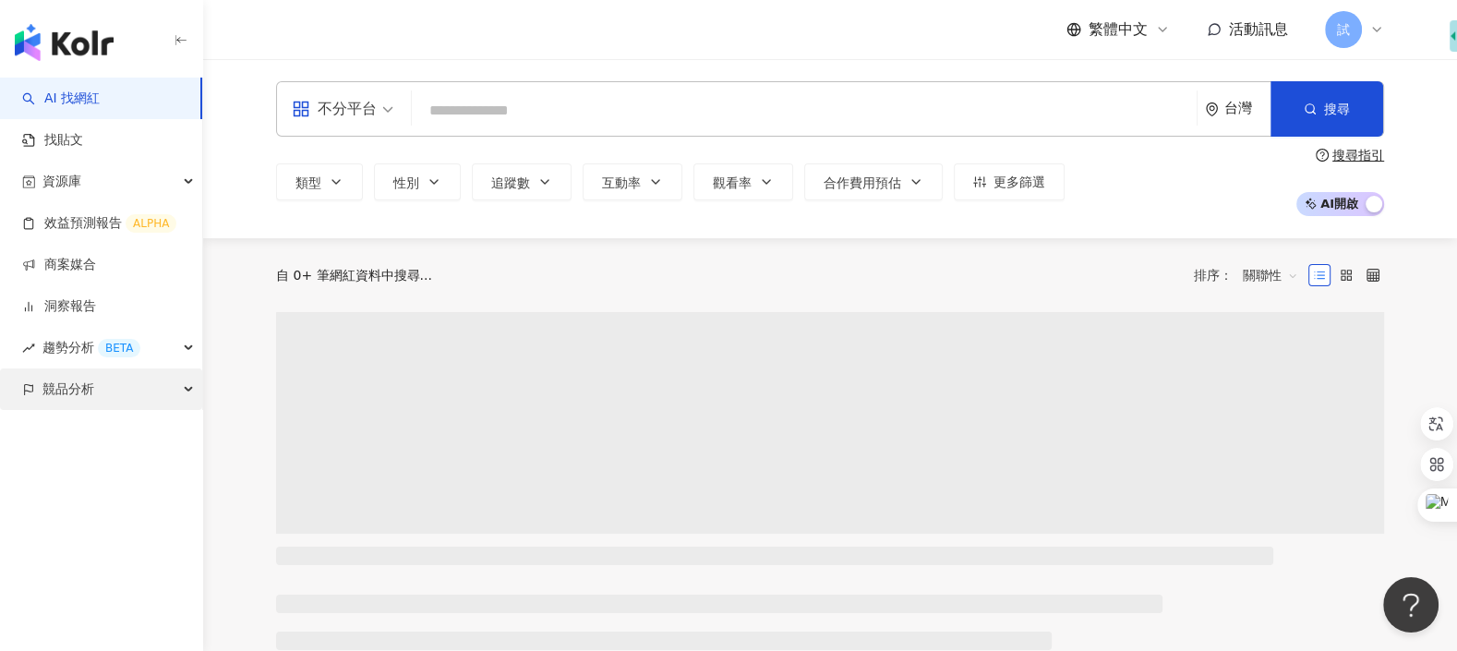
click at [89, 395] on span "競品分析" at bounding box center [68, 389] width 52 height 42
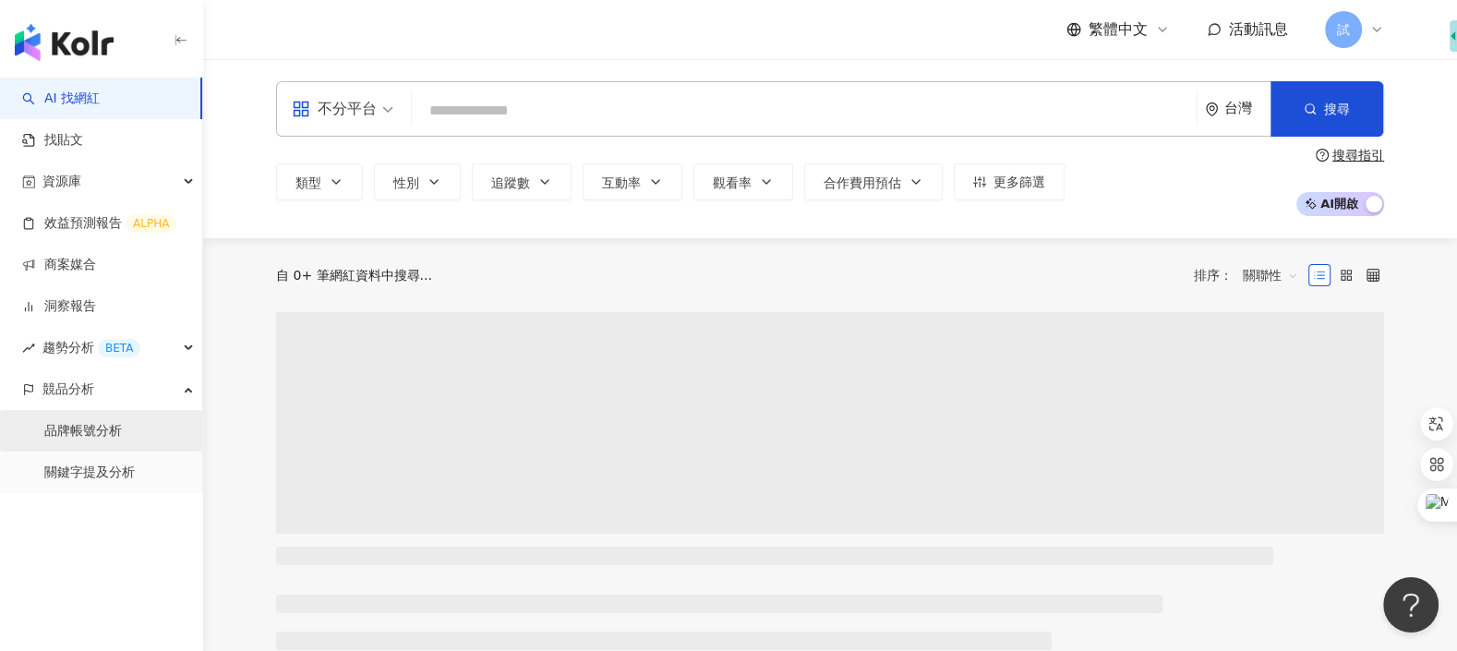
click at [102, 428] on link "品牌帳號分析" at bounding box center [83, 431] width 78 height 18
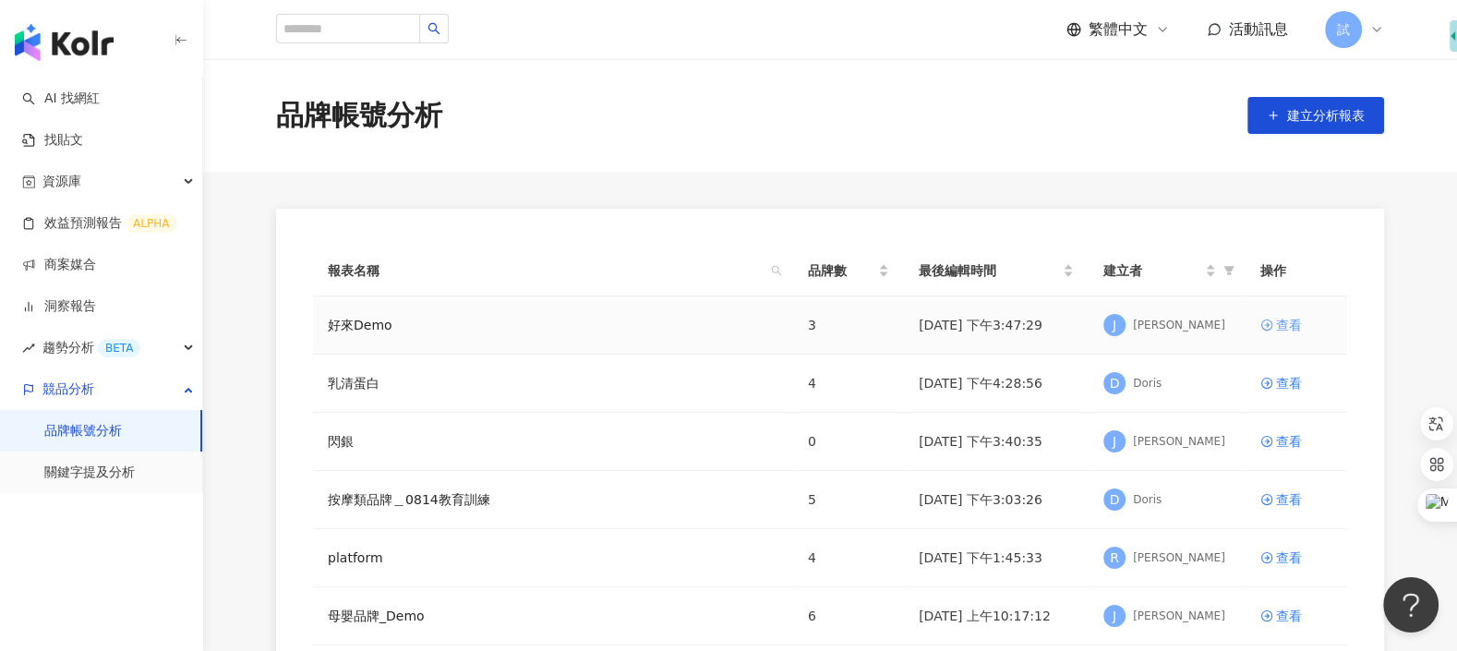
click at [1287, 323] on div "查看" at bounding box center [1289, 325] width 26 height 20
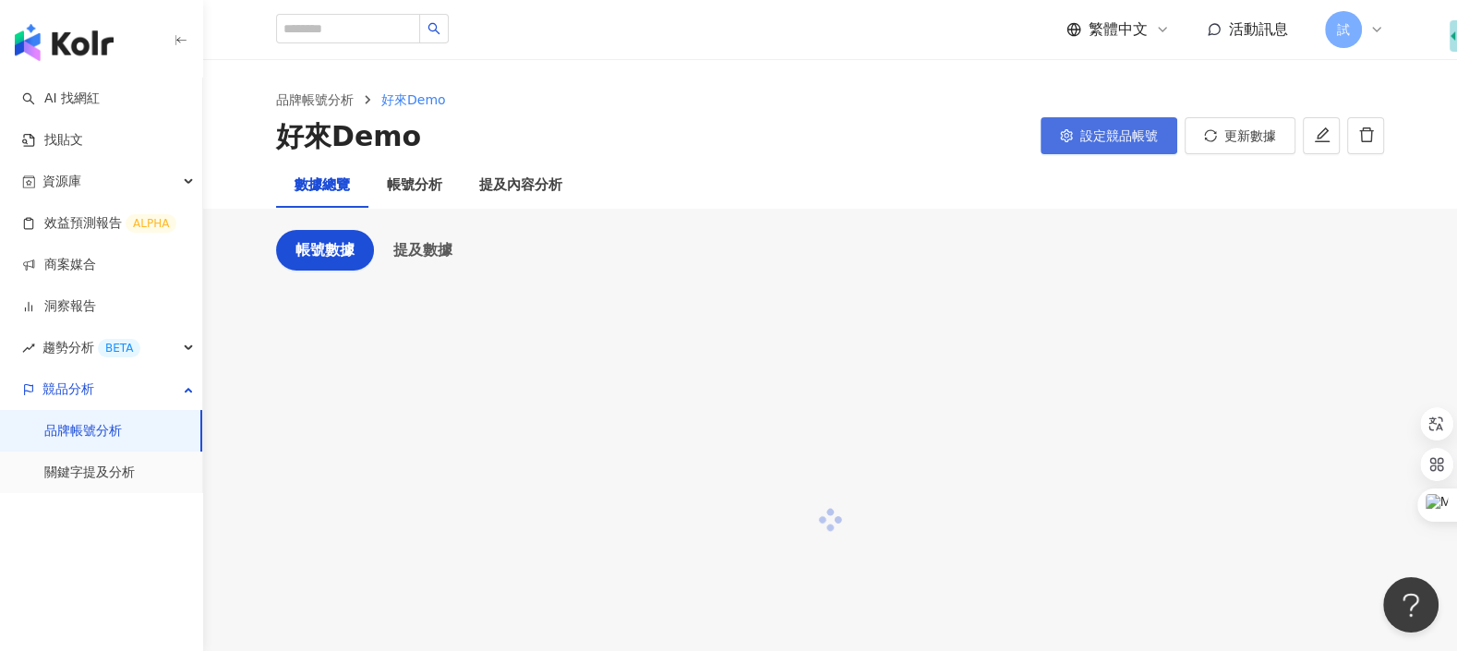
click at [1126, 121] on button "設定競品帳號" at bounding box center [1108, 135] width 137 height 37
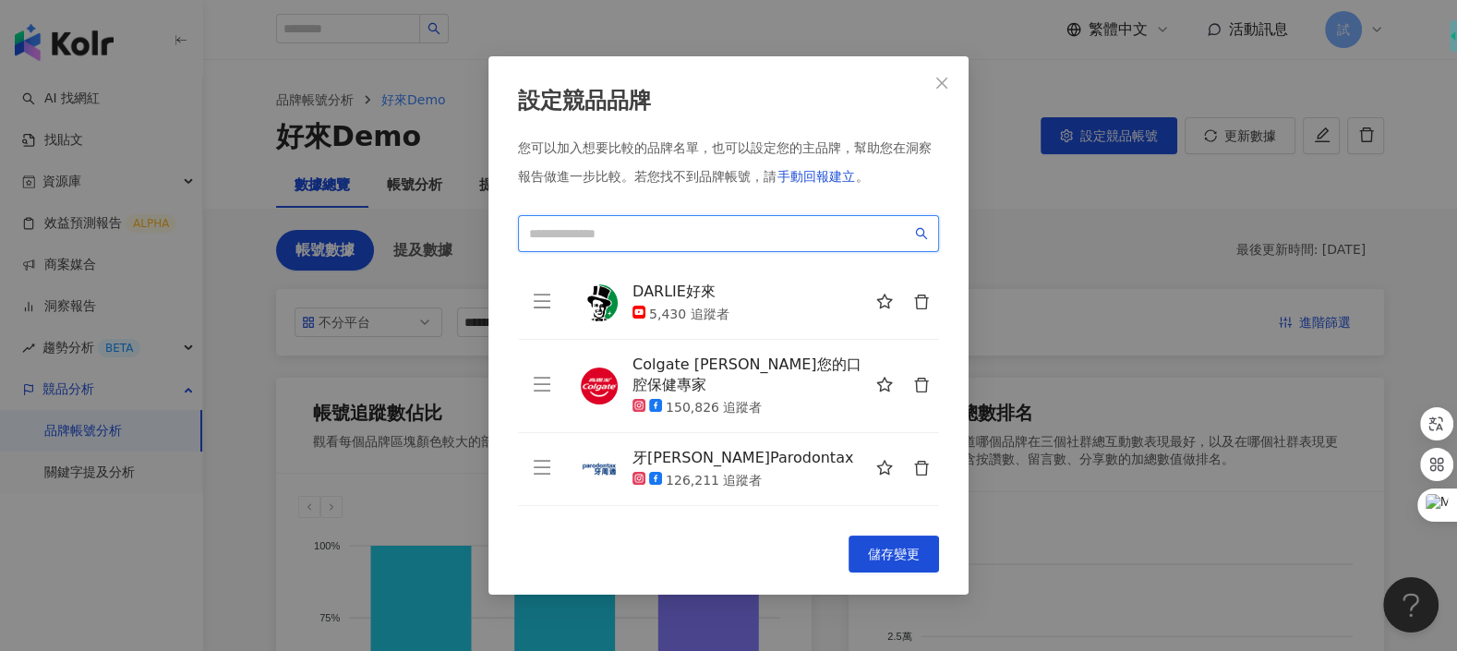
click at [809, 226] on input "search" at bounding box center [720, 233] width 382 height 20
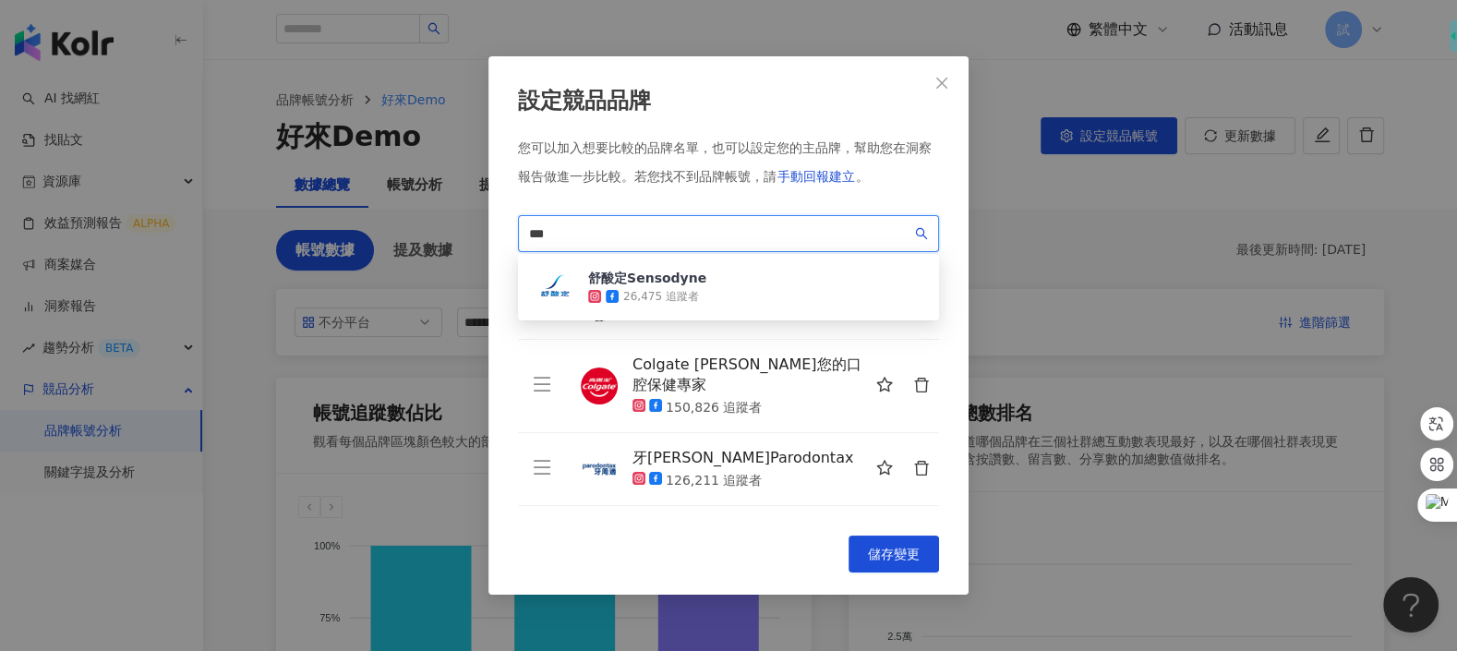
click at [811, 281] on div "舒酸定Sensodyne 26,475 追蹤者" at bounding box center [728, 287] width 421 height 66
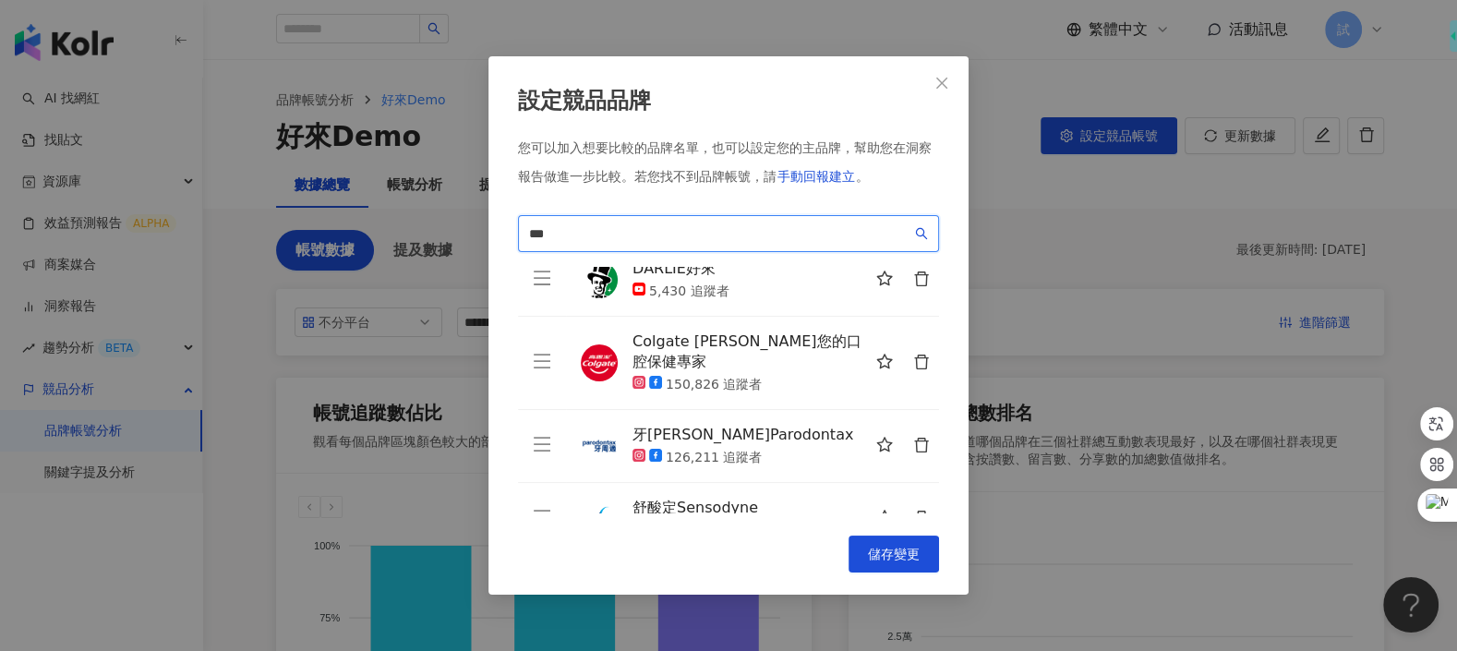
scroll to position [42, 0]
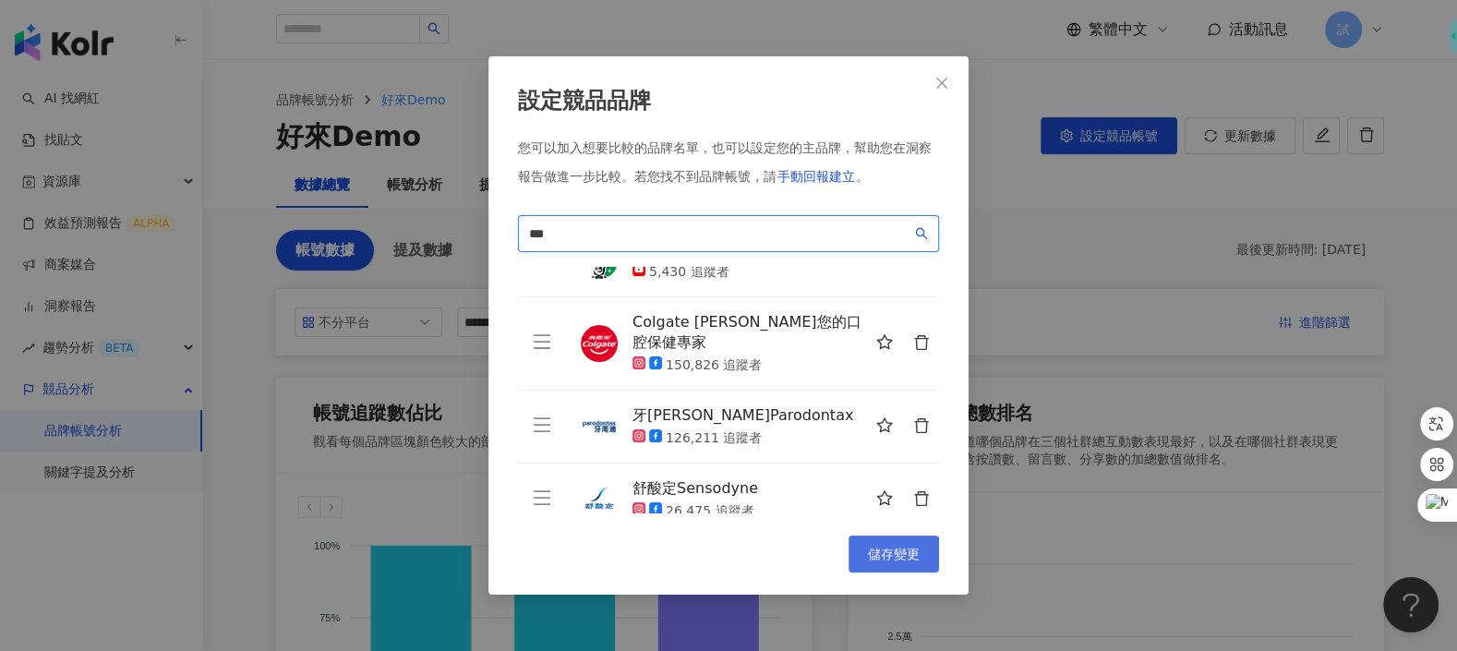
type input "***"
click at [893, 552] on span "儲存變更" at bounding box center [894, 553] width 52 height 15
click at [125, 484] on div "設定競品品牌 您可以加入想要比較的品牌名單，也可以設定您的主品牌，幫助您在洞察報告做進一步比較。 若您找不到品牌帳號，請 手動回報建立 。 *** 07446…" at bounding box center [728, 325] width 1457 height 651
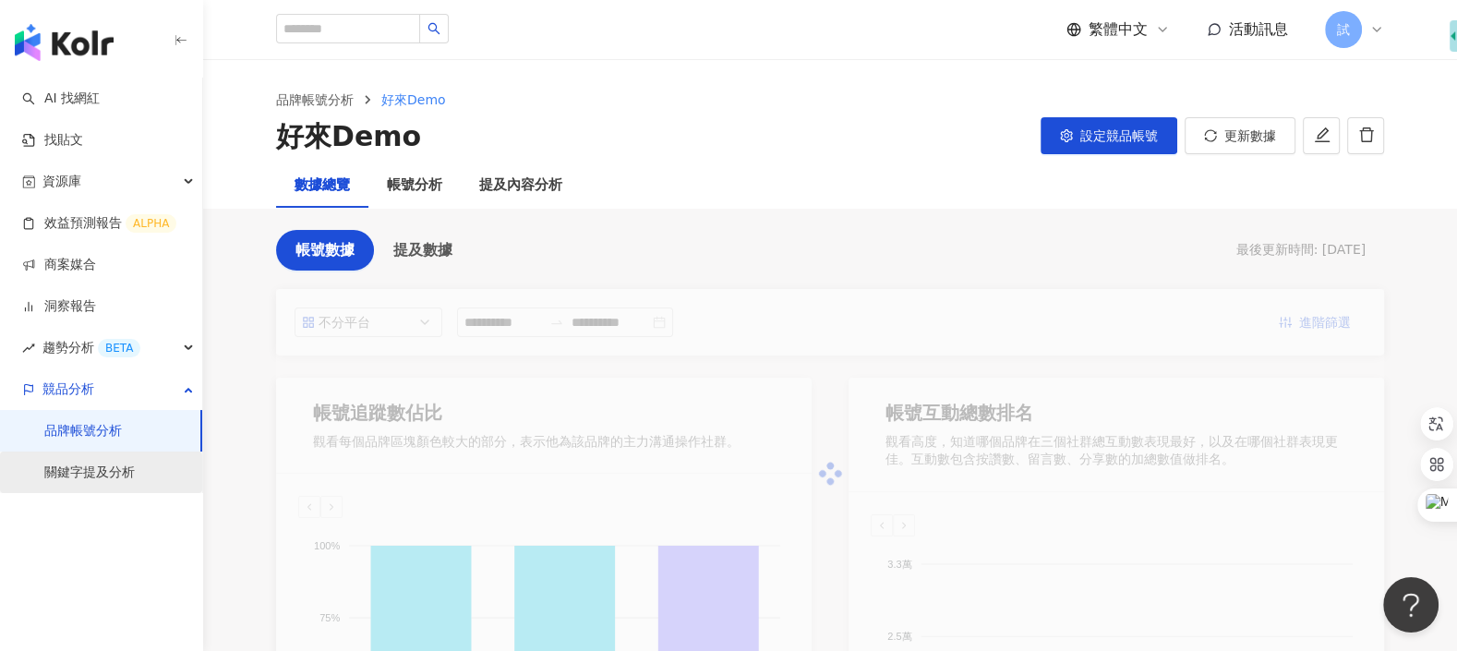
click at [114, 472] on link "關鍵字提及分析" at bounding box center [89, 472] width 90 height 18
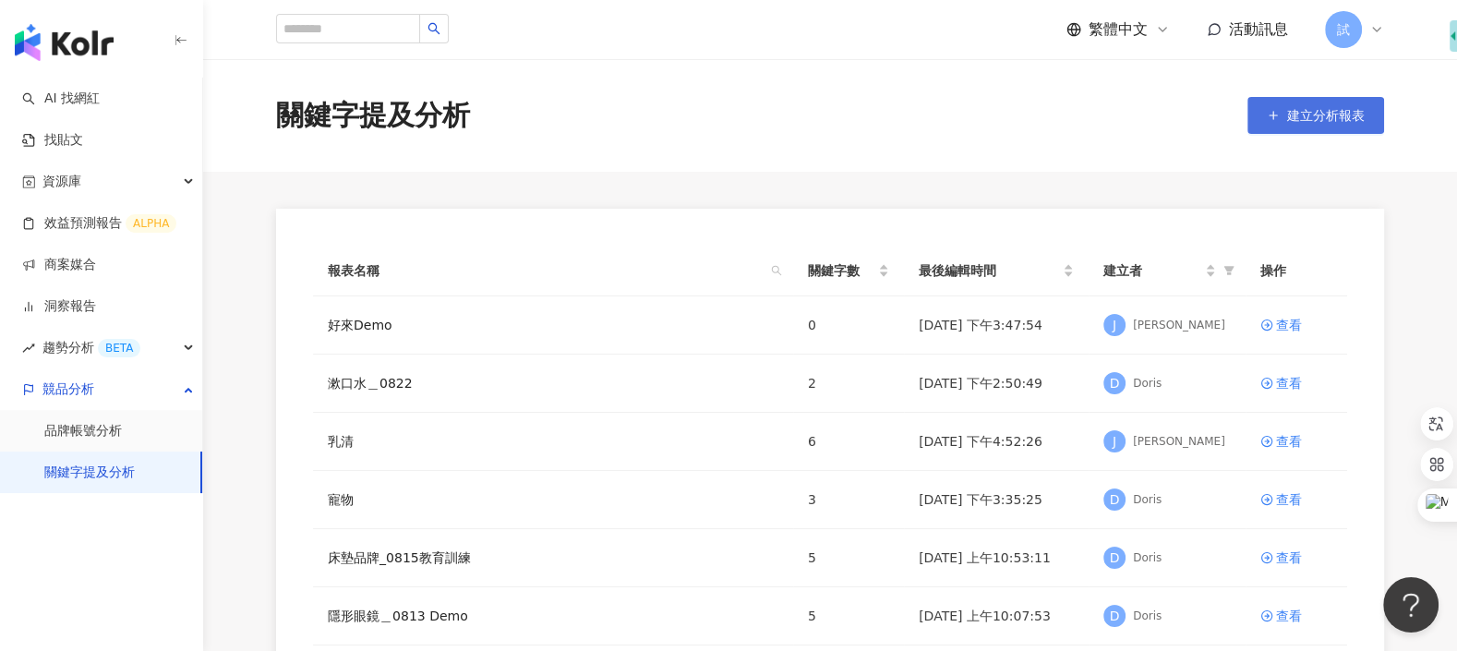
click at [1296, 127] on button "建立分析報表" at bounding box center [1315, 115] width 137 height 37
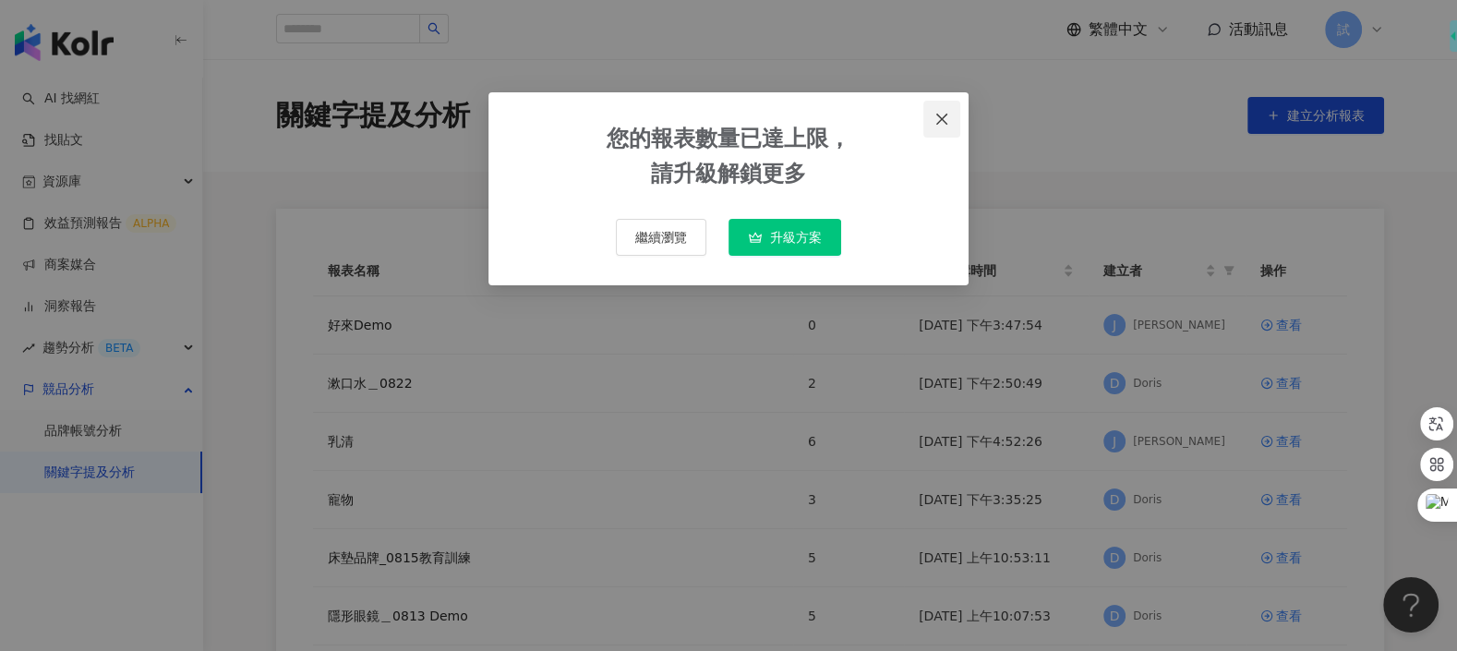
click at [938, 116] on icon "close" at bounding box center [941, 119] width 15 height 15
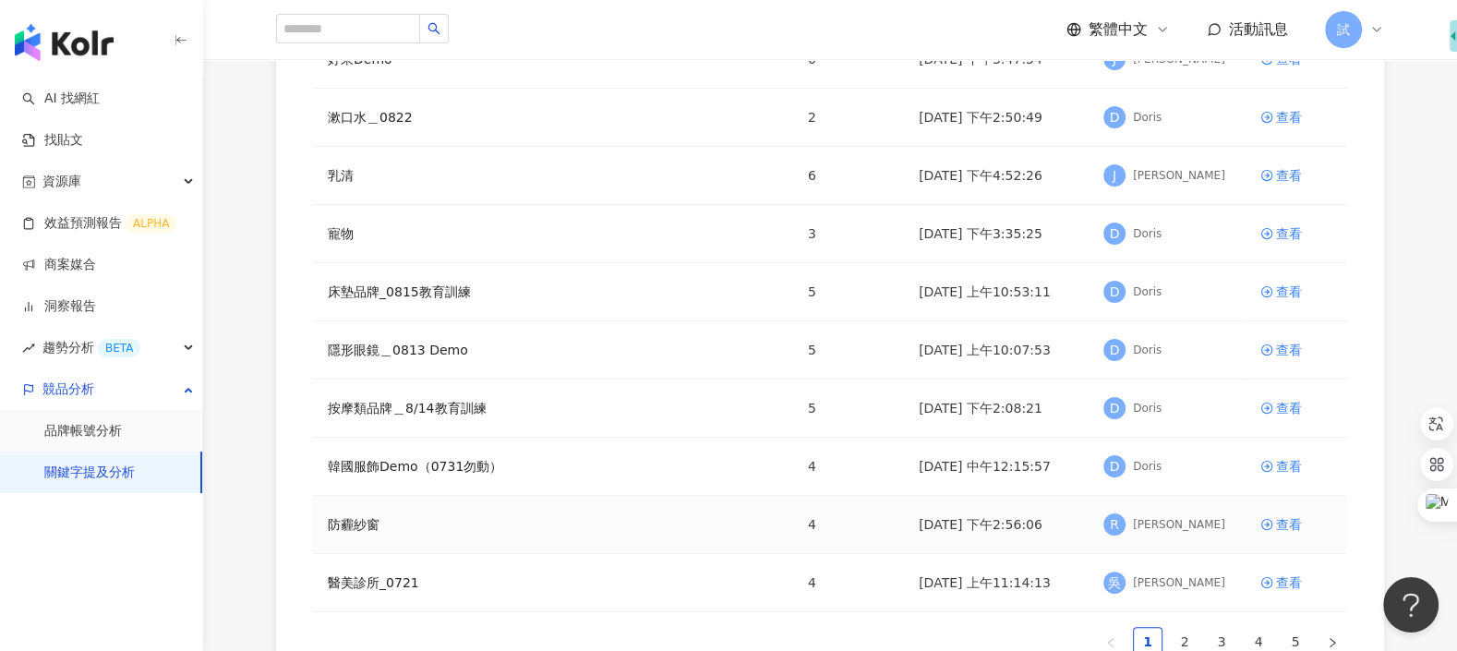
scroll to position [286, 0]
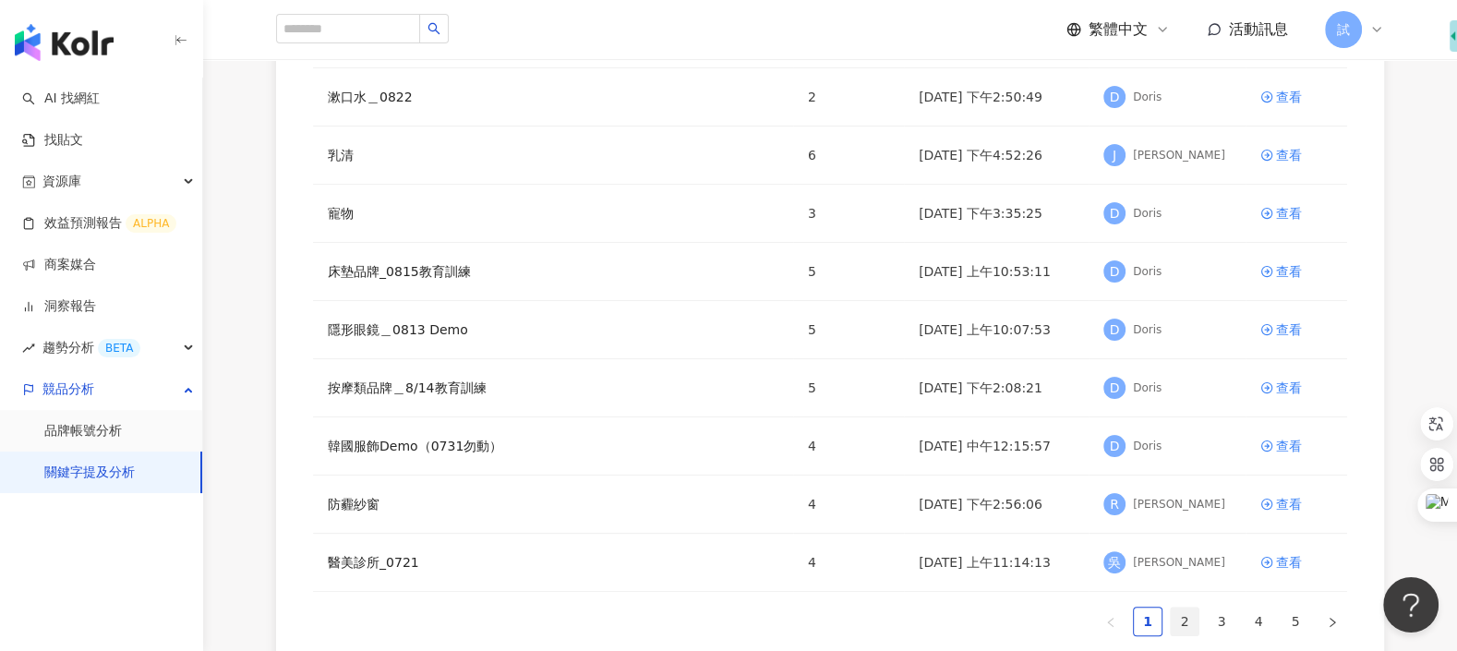
click at [1175, 613] on link "2" at bounding box center [1185, 621] width 28 height 28
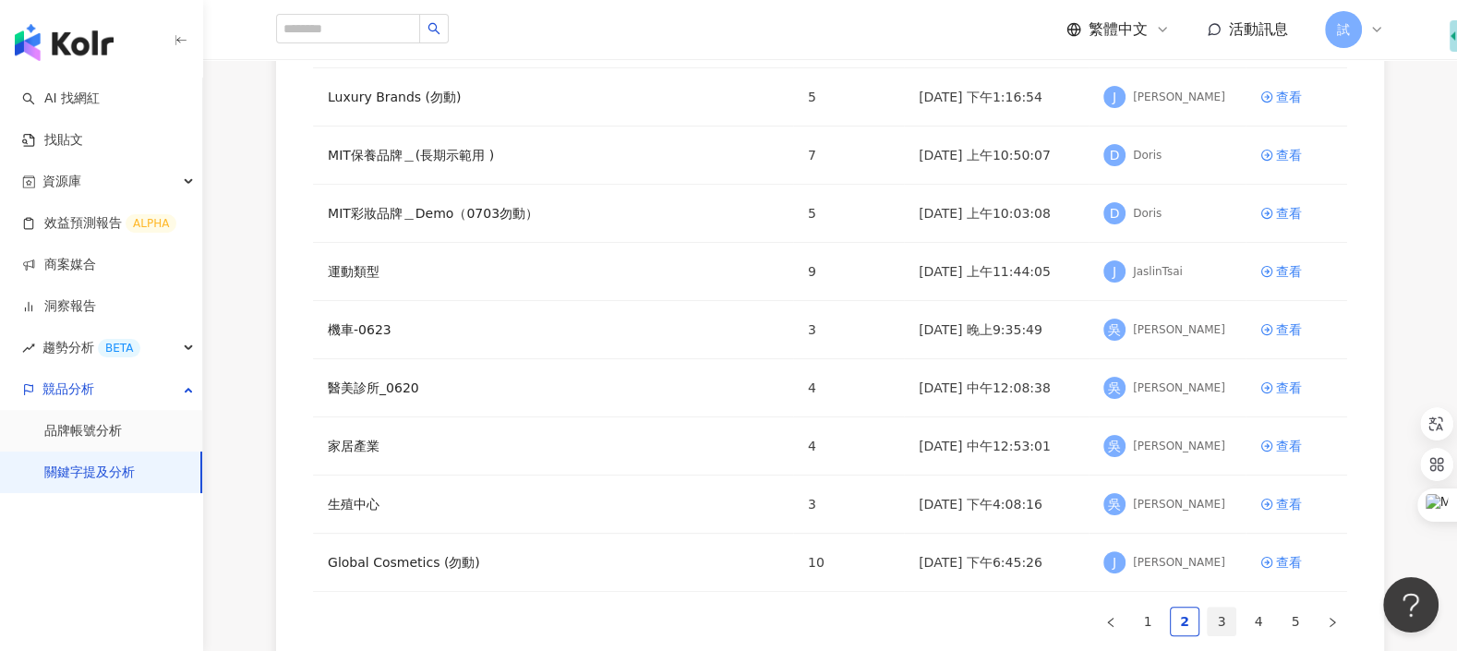
click at [1221, 607] on link "3" at bounding box center [1221, 621] width 28 height 28
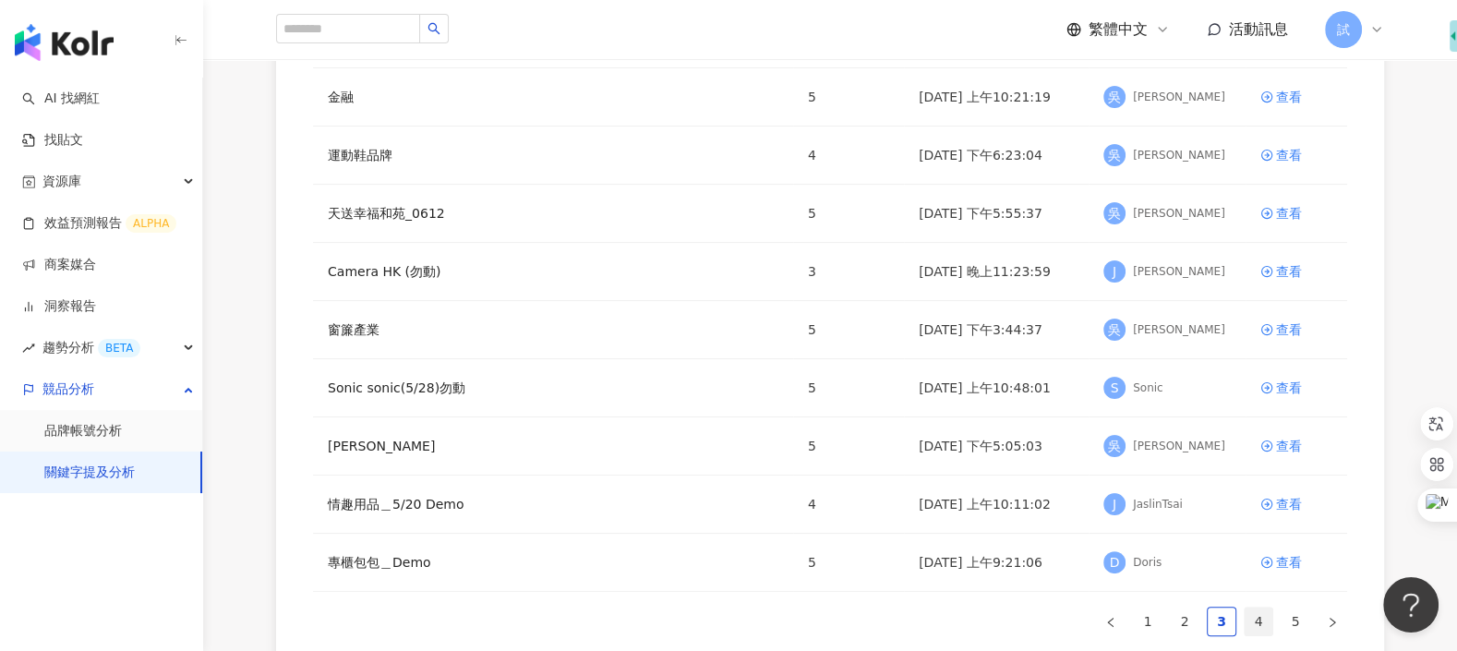
click at [1257, 609] on link "4" at bounding box center [1258, 621] width 28 height 28
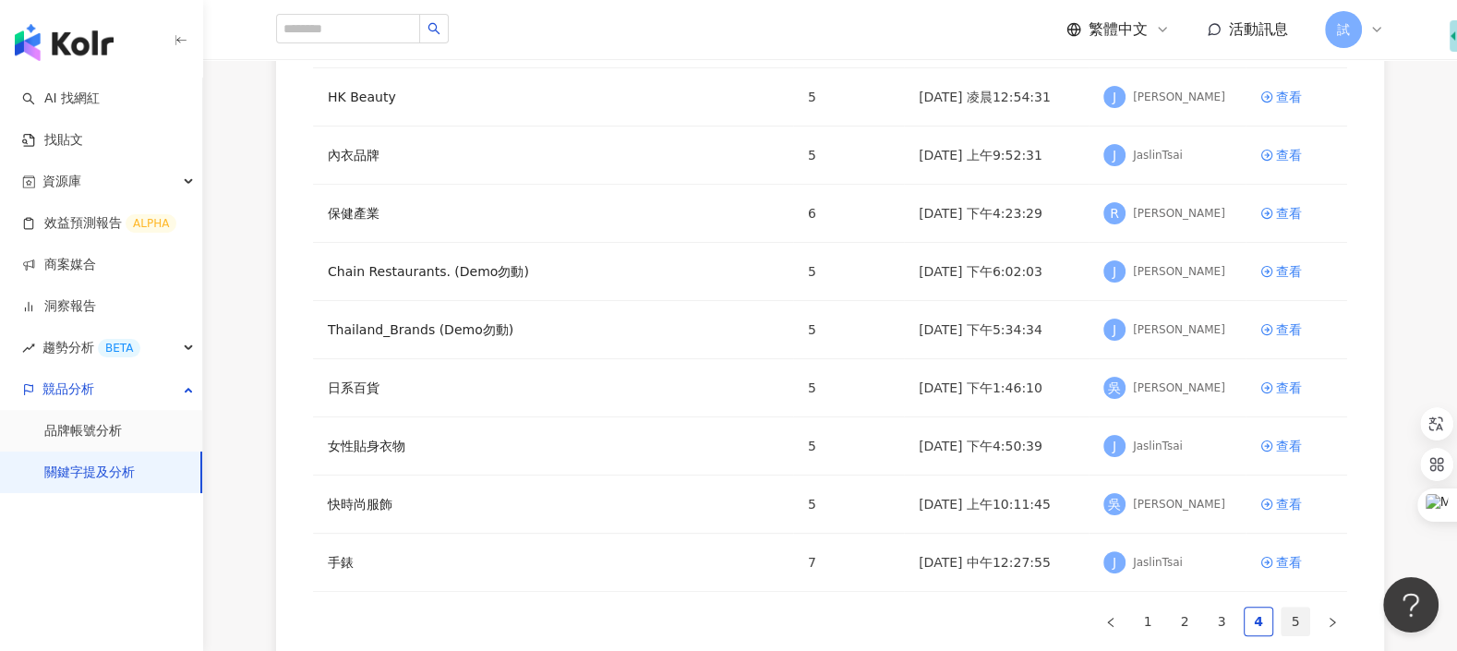
click at [1305, 612] on link "5" at bounding box center [1295, 621] width 28 height 28
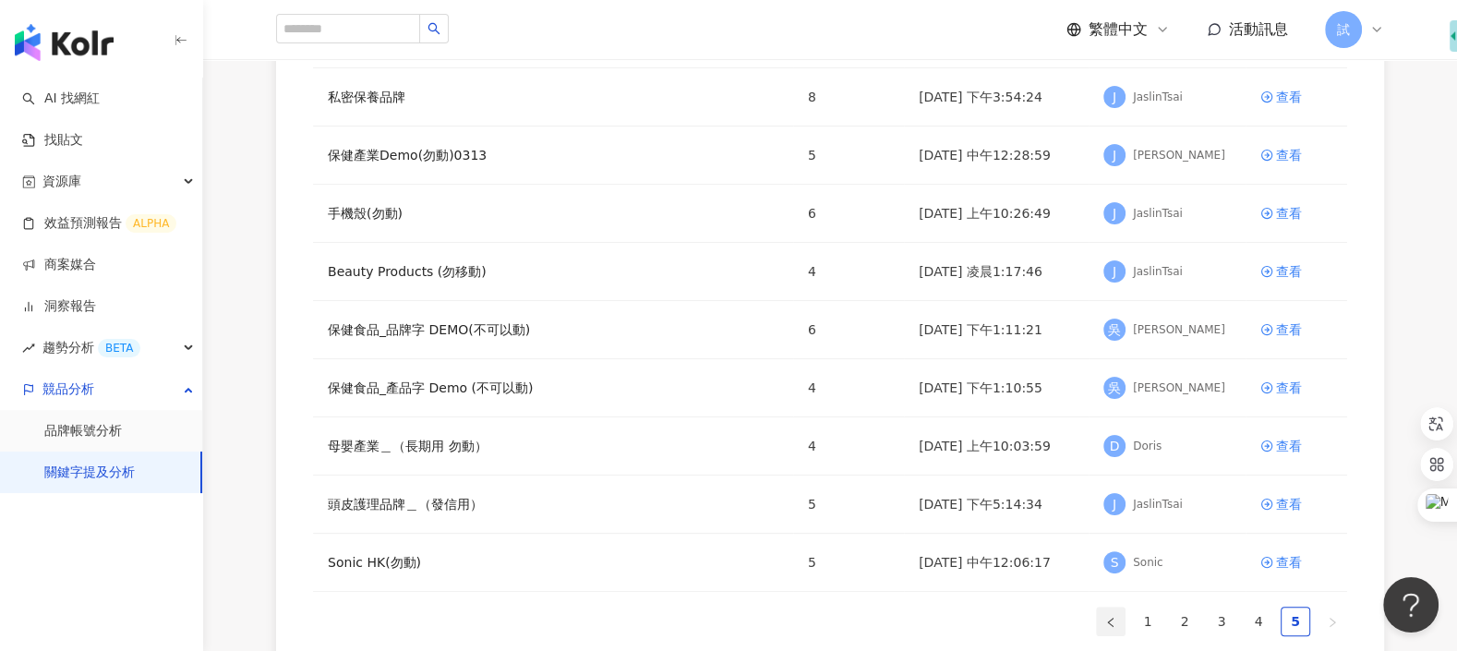
click at [1111, 617] on icon "left" at bounding box center [1110, 622] width 11 height 11
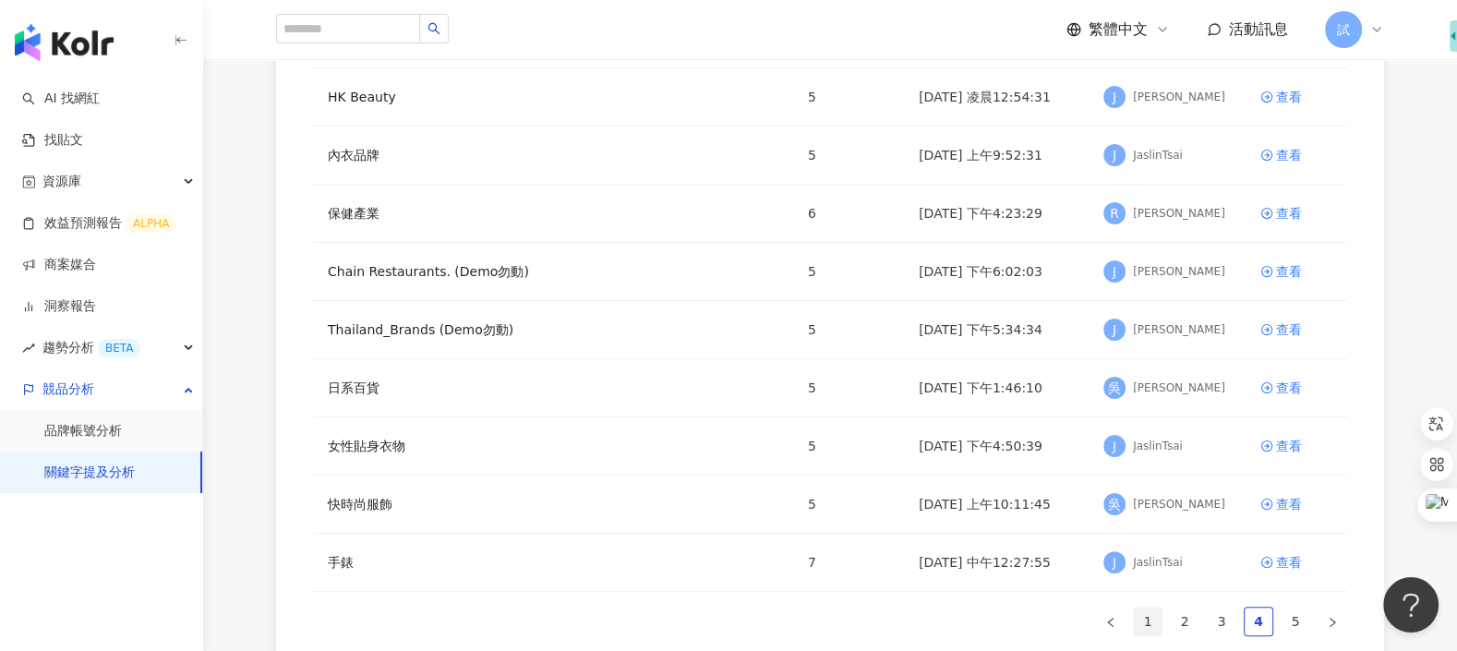
click at [1150, 615] on link "1" at bounding box center [1148, 621] width 28 height 28
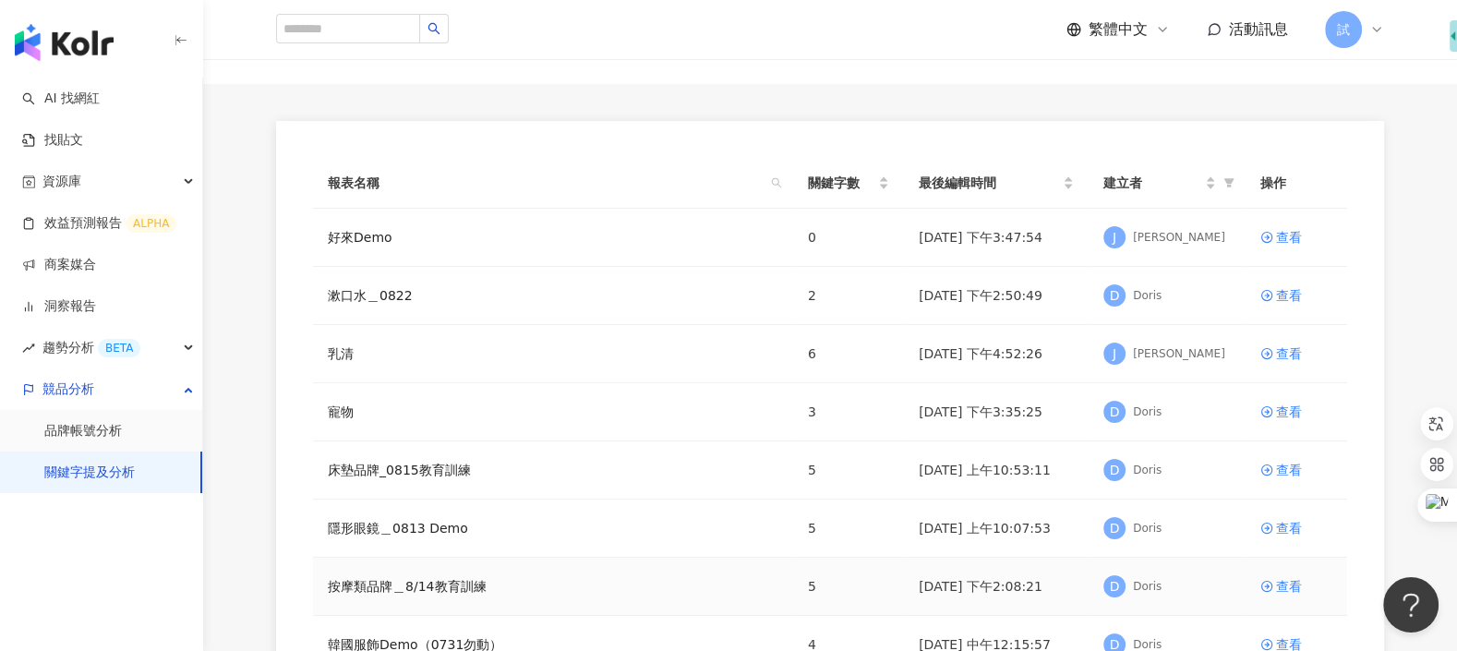
scroll to position [0, 0]
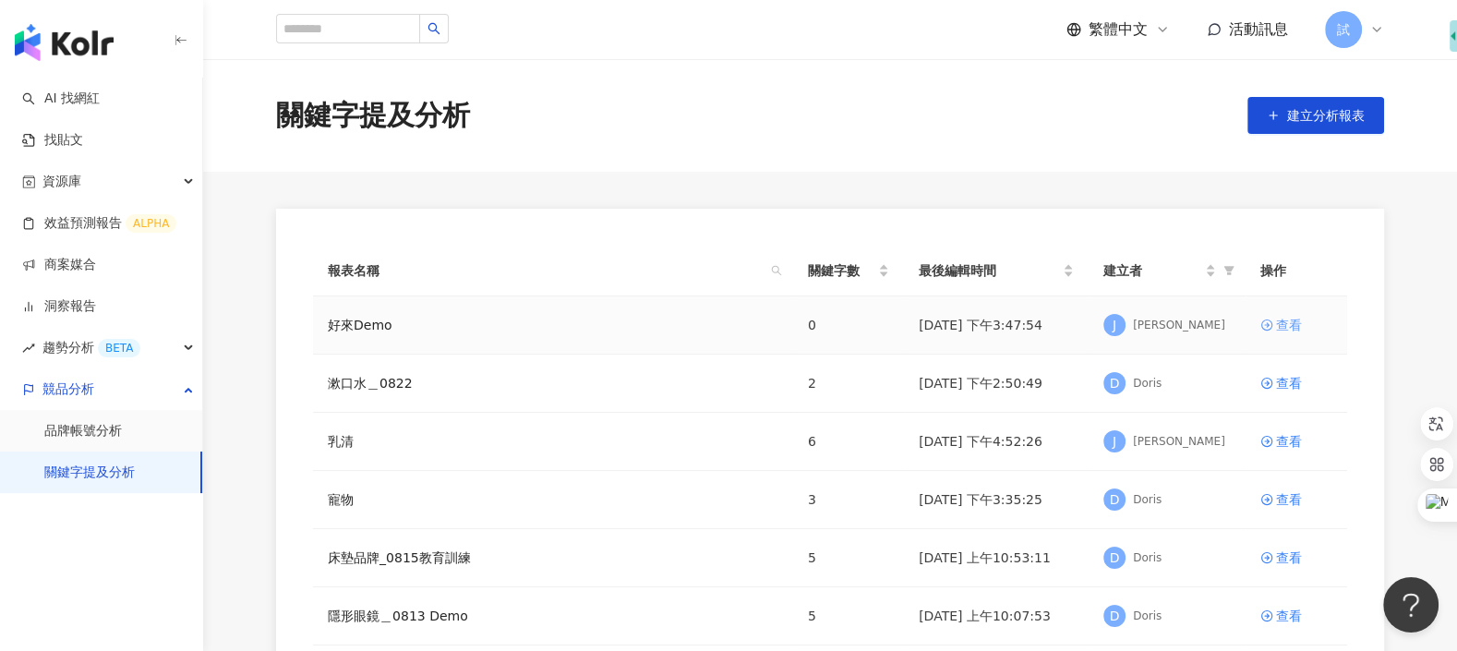
click at [1276, 331] on div "查看" at bounding box center [1289, 325] width 26 height 20
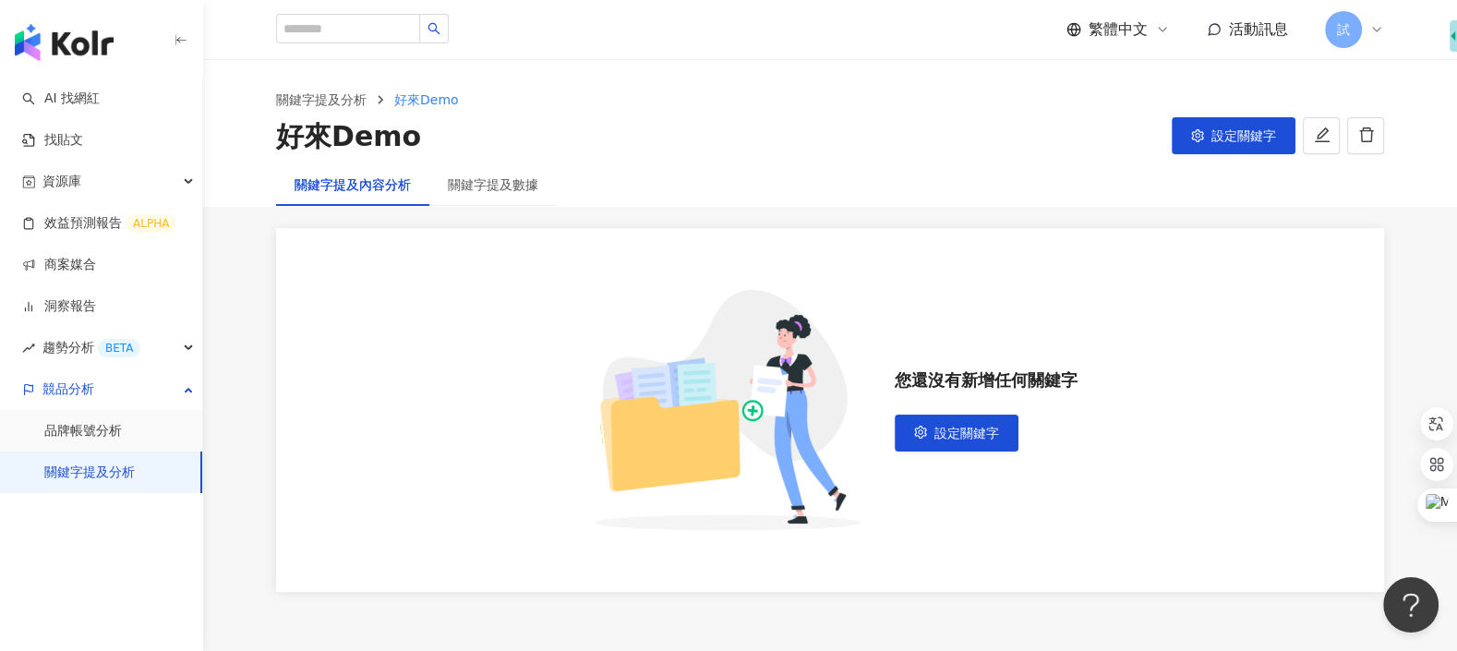
click at [1221, 158] on div "關鍵字提及分析 好來Demo 好來Demo 設定關鍵字" at bounding box center [830, 111] width 1254 height 103
click at [1213, 150] on button "設定關鍵字" at bounding box center [1233, 135] width 124 height 37
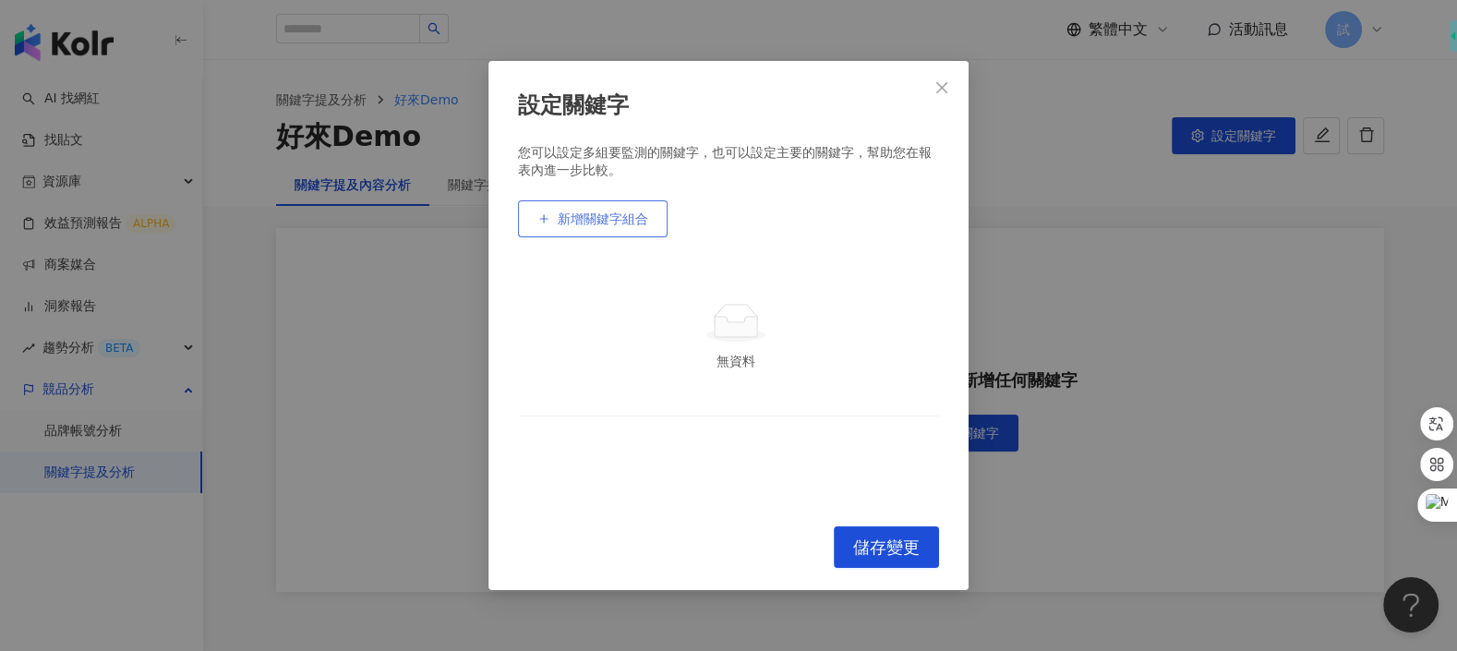
click at [649, 226] on button "新增關鍵字組合" at bounding box center [593, 218] width 150 height 37
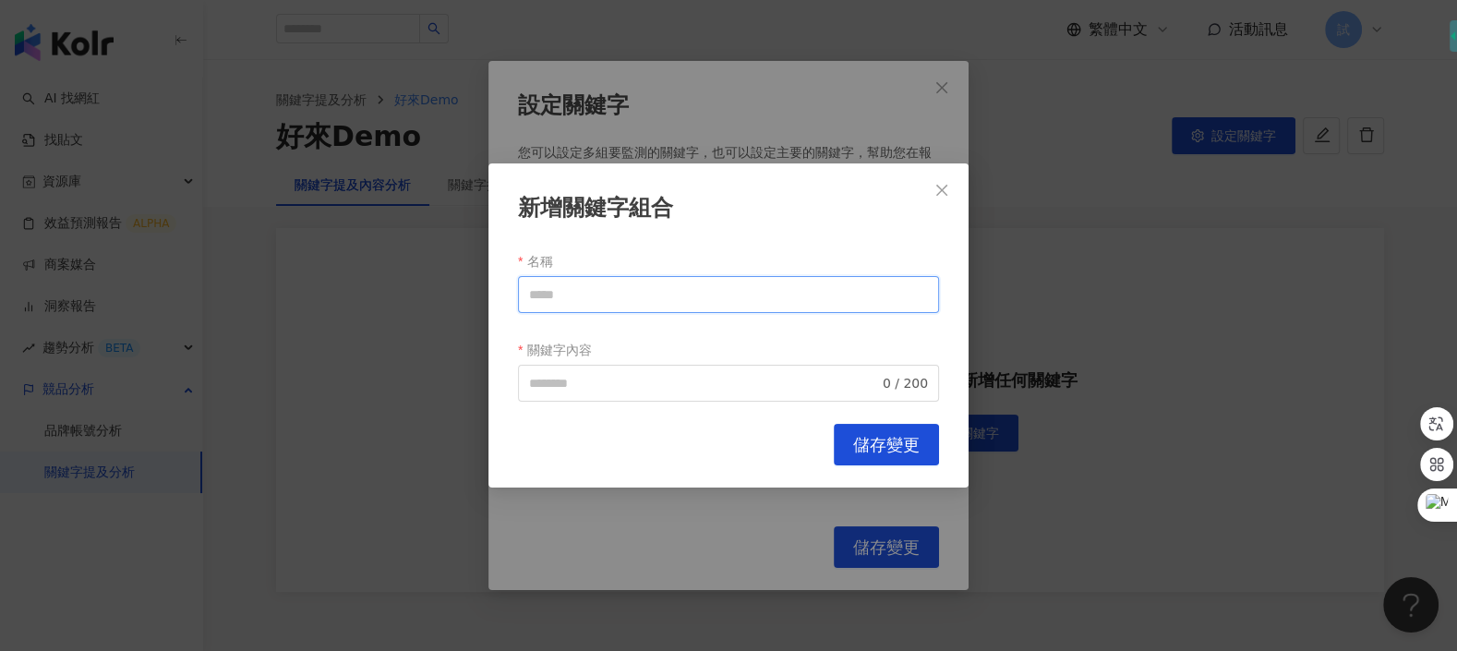
click at [648, 303] on input "名稱" at bounding box center [728, 294] width 421 height 37
paste input "***"
type input "***"
click at [662, 332] on form "名稱 *** 關鍵字內容 0 / 200" at bounding box center [728, 323] width 421 height 155
click at [662, 367] on span "0 / 200" at bounding box center [728, 383] width 421 height 37
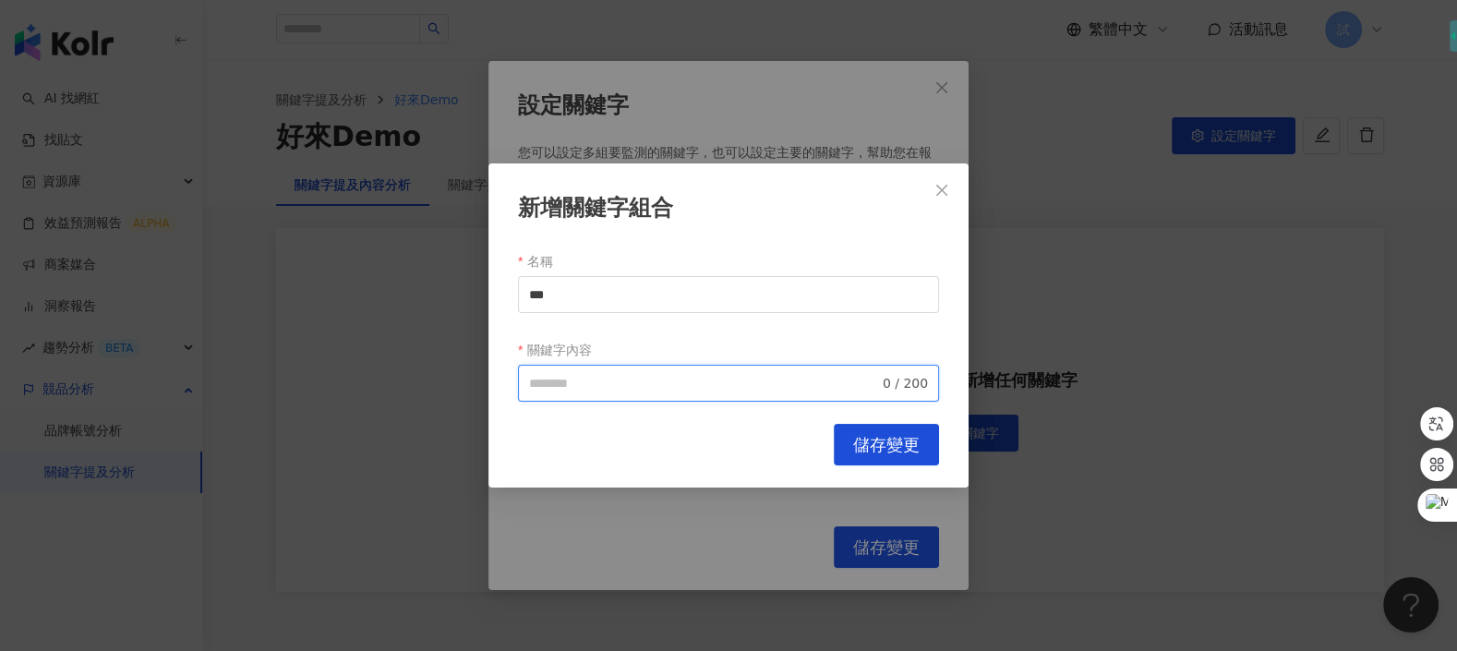
paste input "**********"
type input "**********"
click at [857, 438] on span "儲存變更" at bounding box center [886, 445] width 66 height 20
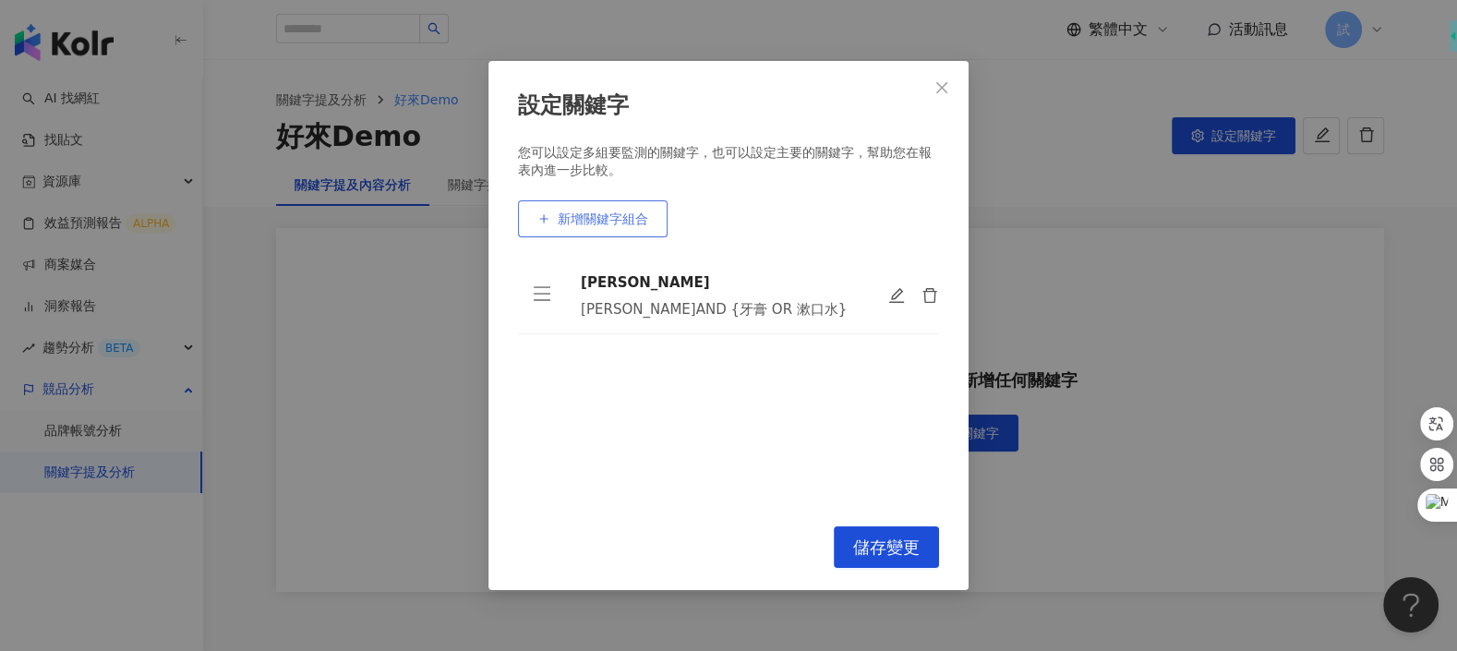
click at [594, 218] on span "新增關鍵字組合" at bounding box center [603, 218] width 90 height 15
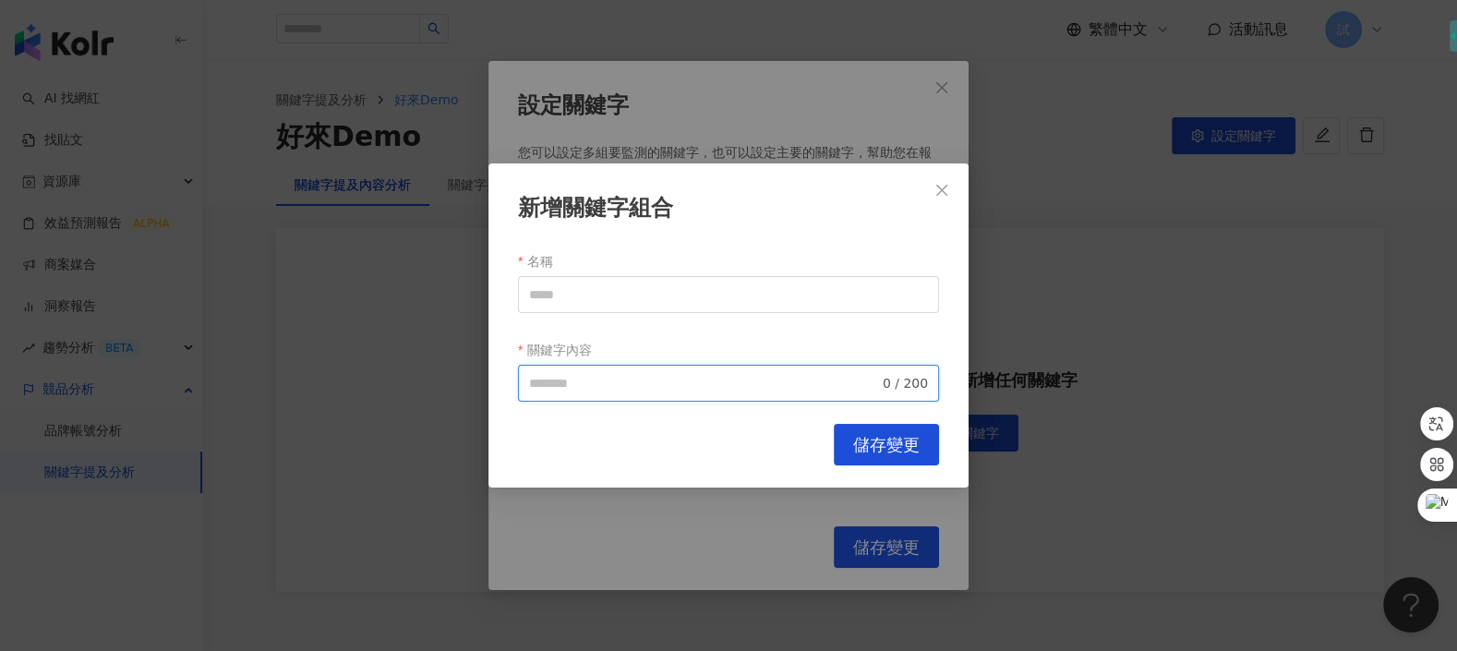
click at [595, 390] on input "關鍵字內容" at bounding box center [704, 383] width 350 height 20
paste input "**********"
type input "**********"
click at [657, 301] on input "名稱" at bounding box center [728, 294] width 421 height 37
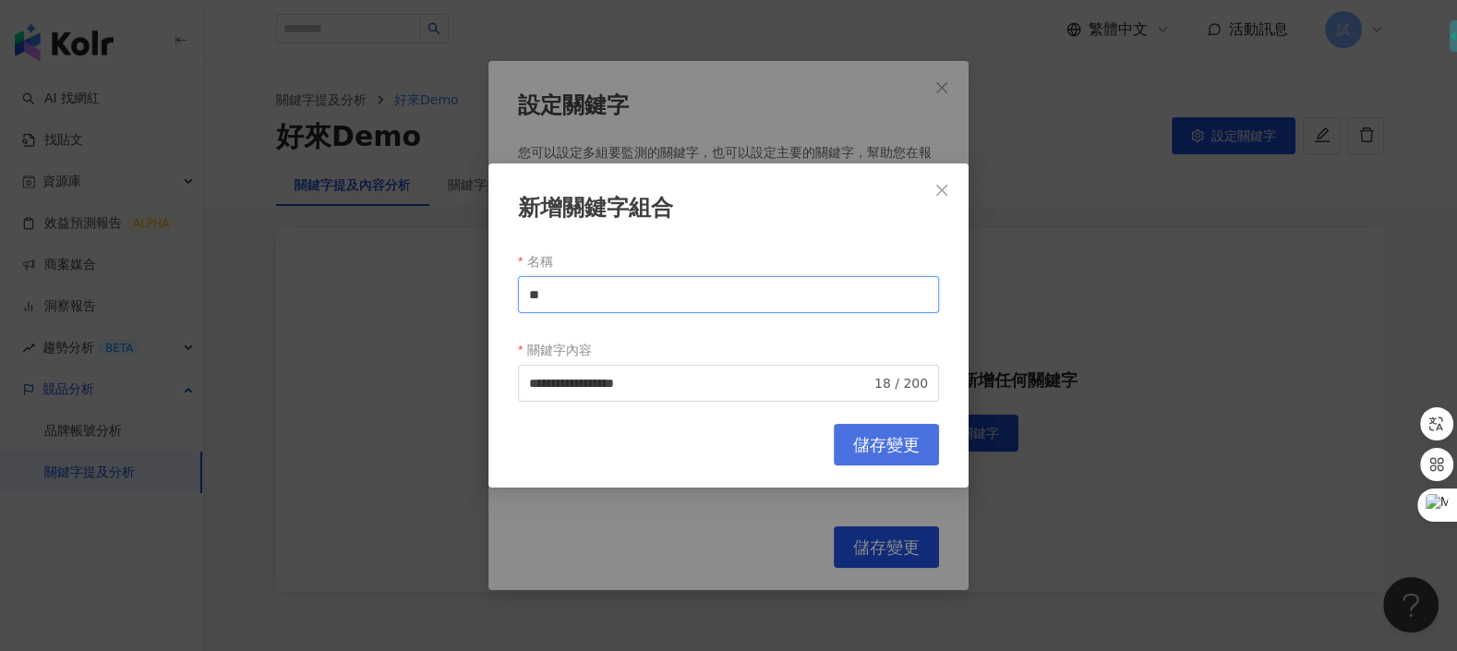
type input "**"
type input "***"
click at [872, 444] on span "儲存變更" at bounding box center [886, 445] width 66 height 20
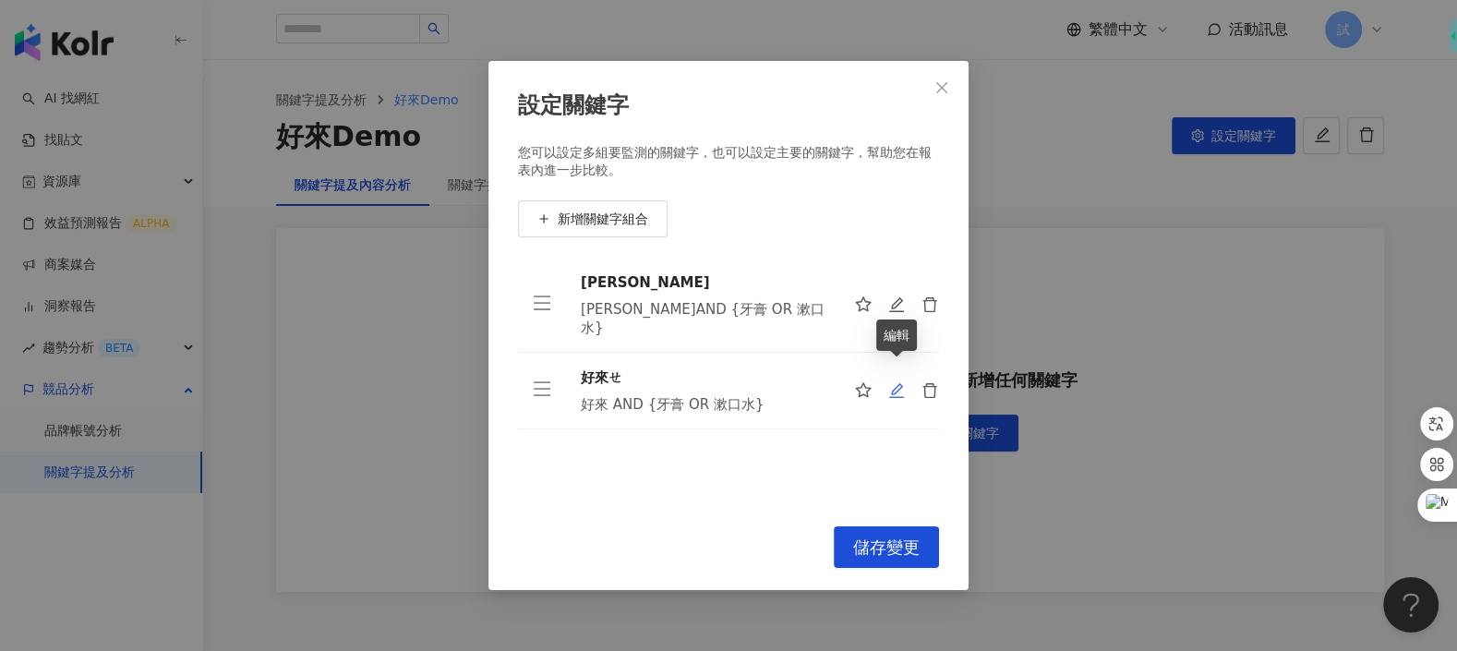
click at [903, 382] on icon "edit" at bounding box center [896, 390] width 17 height 17
type input "***"
type input "**********"
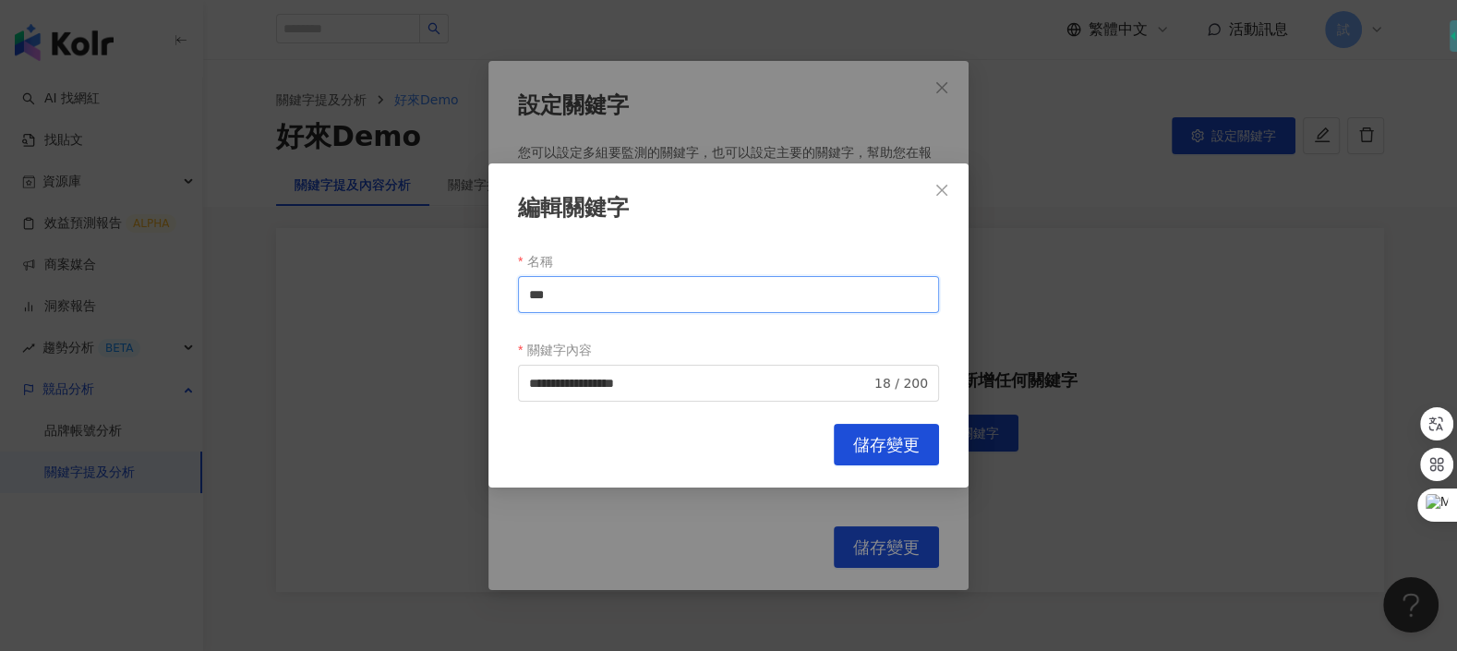
click at [716, 303] on input "***" at bounding box center [728, 294] width 421 height 37
type input "**"
click at [912, 437] on span "儲存變更" at bounding box center [886, 445] width 66 height 20
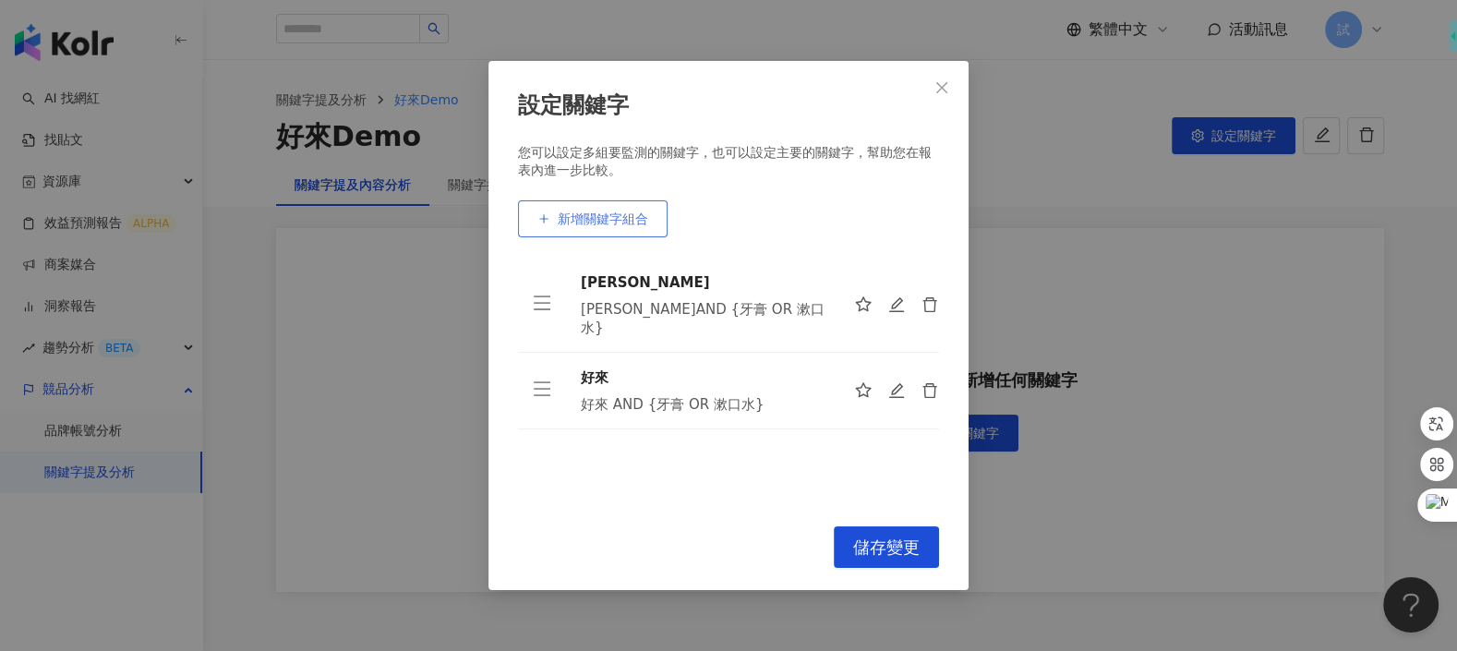
click at [614, 222] on span "新增關鍵字組合" at bounding box center [603, 218] width 90 height 15
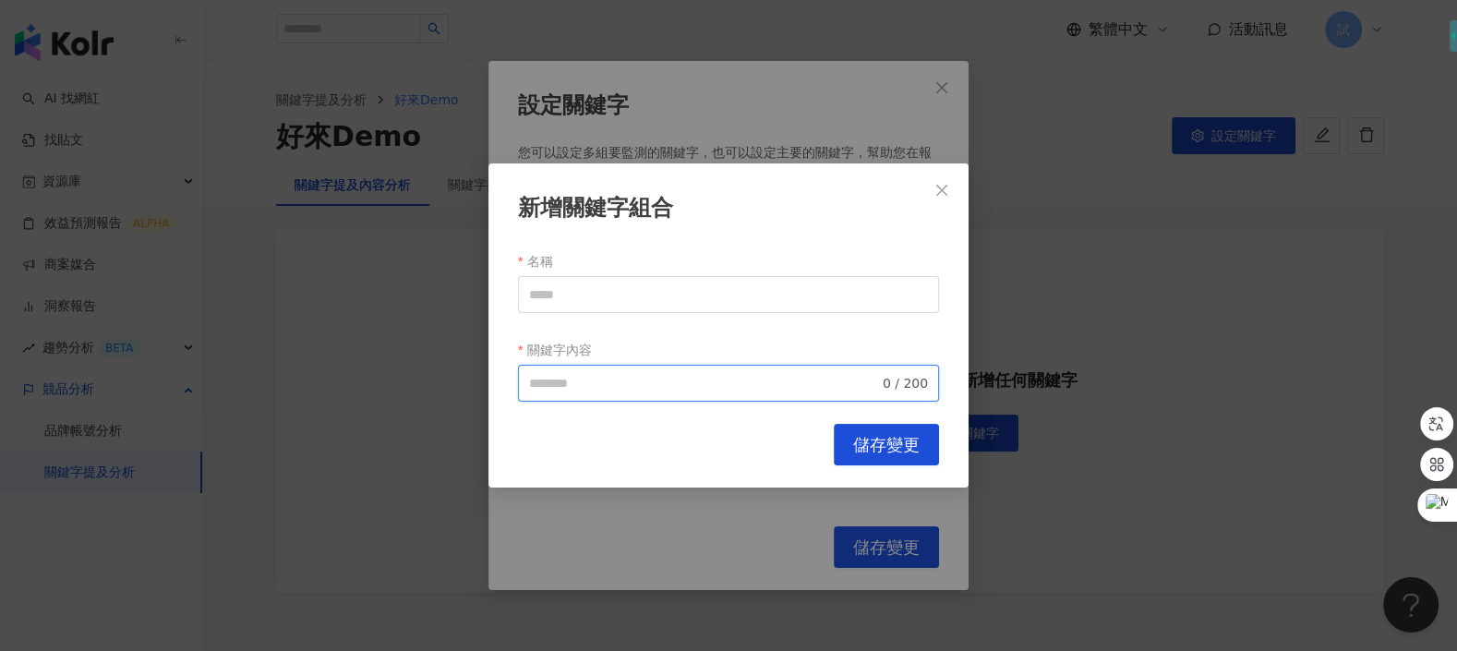
click at [635, 373] on input "關鍵字內容" at bounding box center [704, 383] width 350 height 20
paste input "**********"
type input "**********"
click at [678, 299] on input "名稱" at bounding box center [728, 294] width 421 height 37
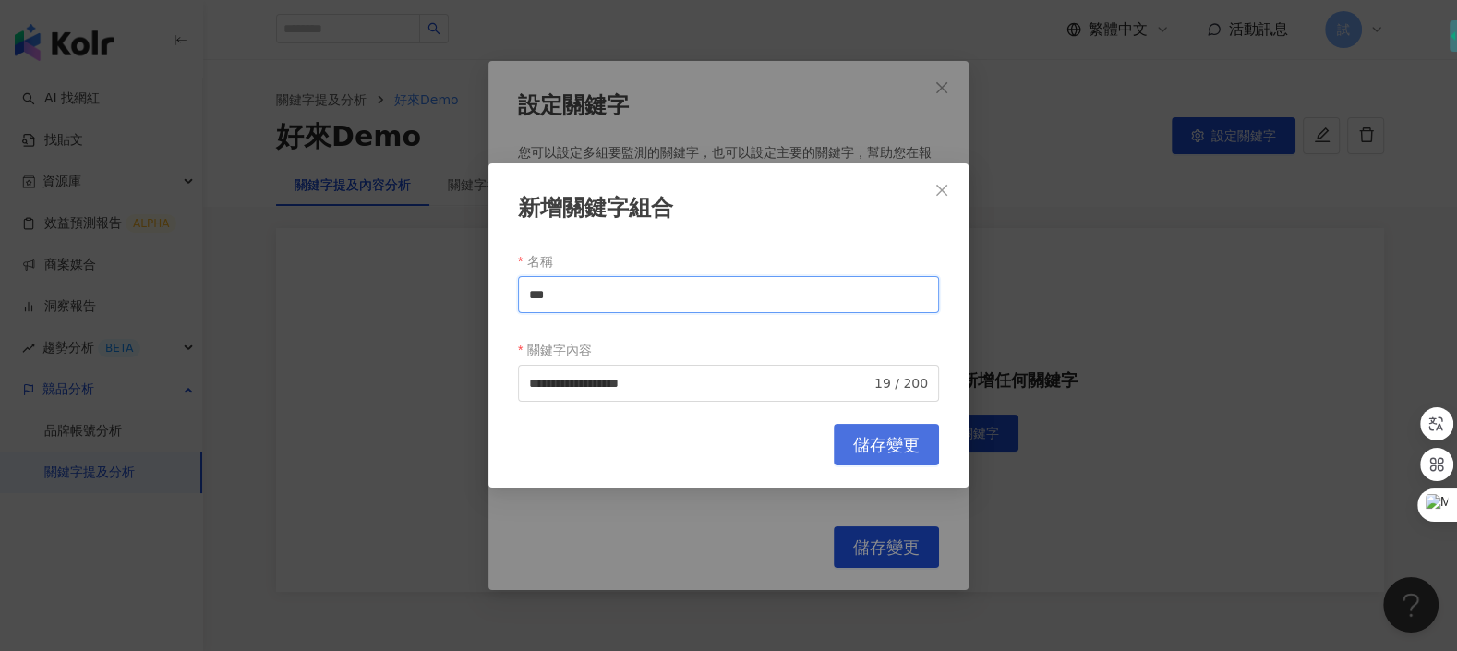
type input "***"
click at [855, 440] on span "儲存變更" at bounding box center [886, 445] width 66 height 20
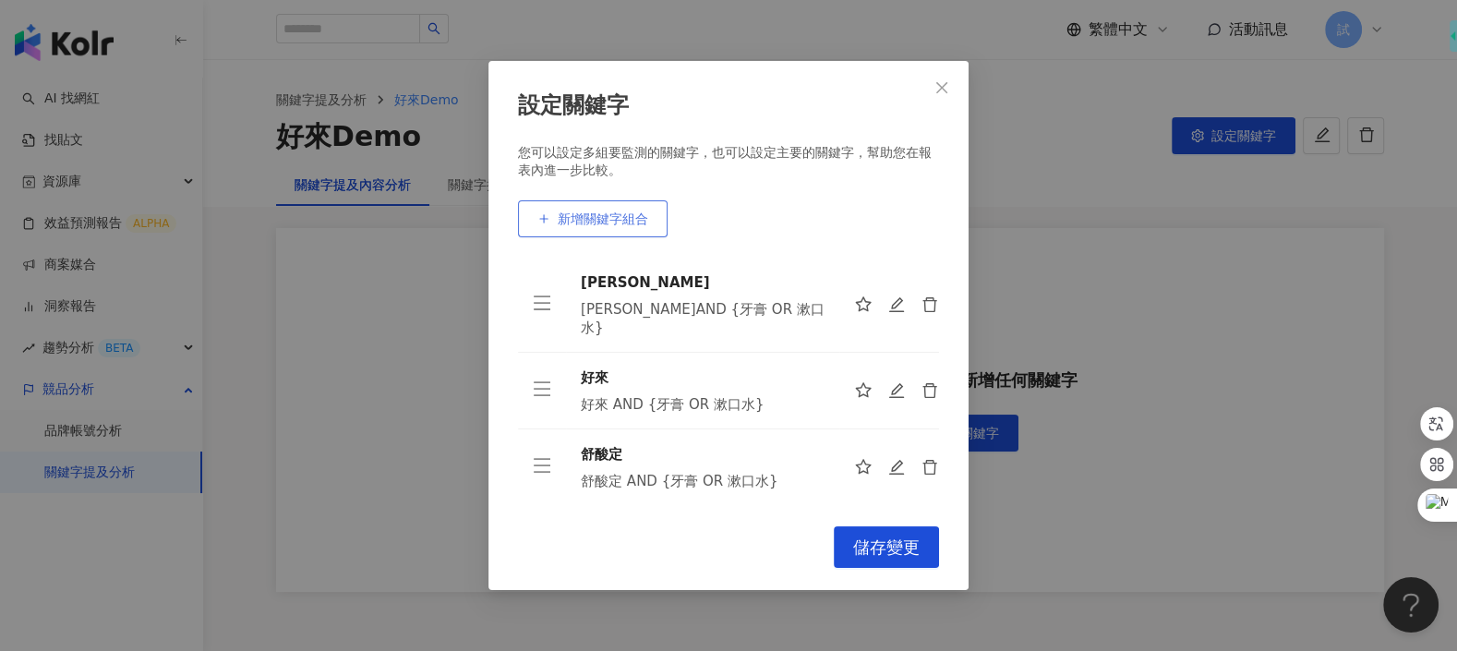
click at [581, 222] on span "新增關鍵字組合" at bounding box center [603, 218] width 90 height 15
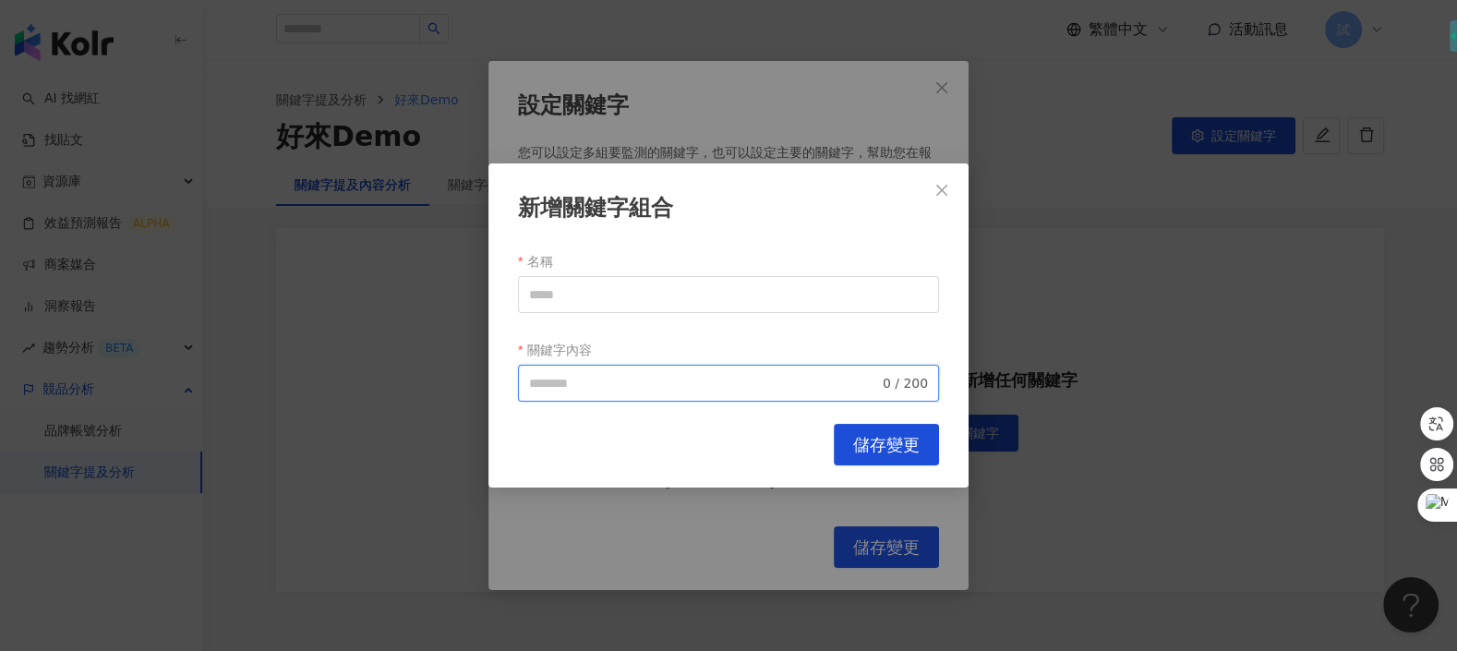
click at [655, 387] on input "關鍵字內容" at bounding box center [704, 383] width 350 height 20
paste input "**********"
type input "**********"
click at [672, 298] on input "名稱" at bounding box center [728, 294] width 421 height 37
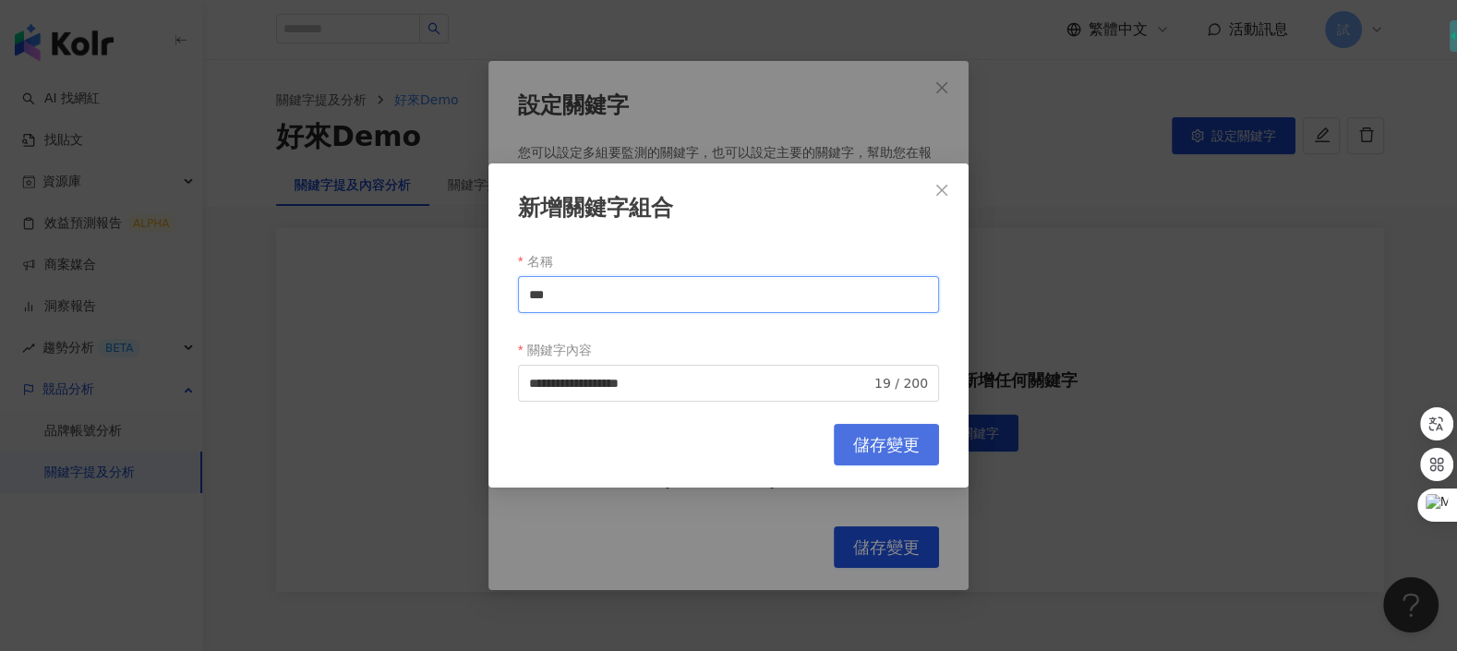
type input "***"
click at [872, 427] on button "儲存變更" at bounding box center [886, 445] width 105 height 42
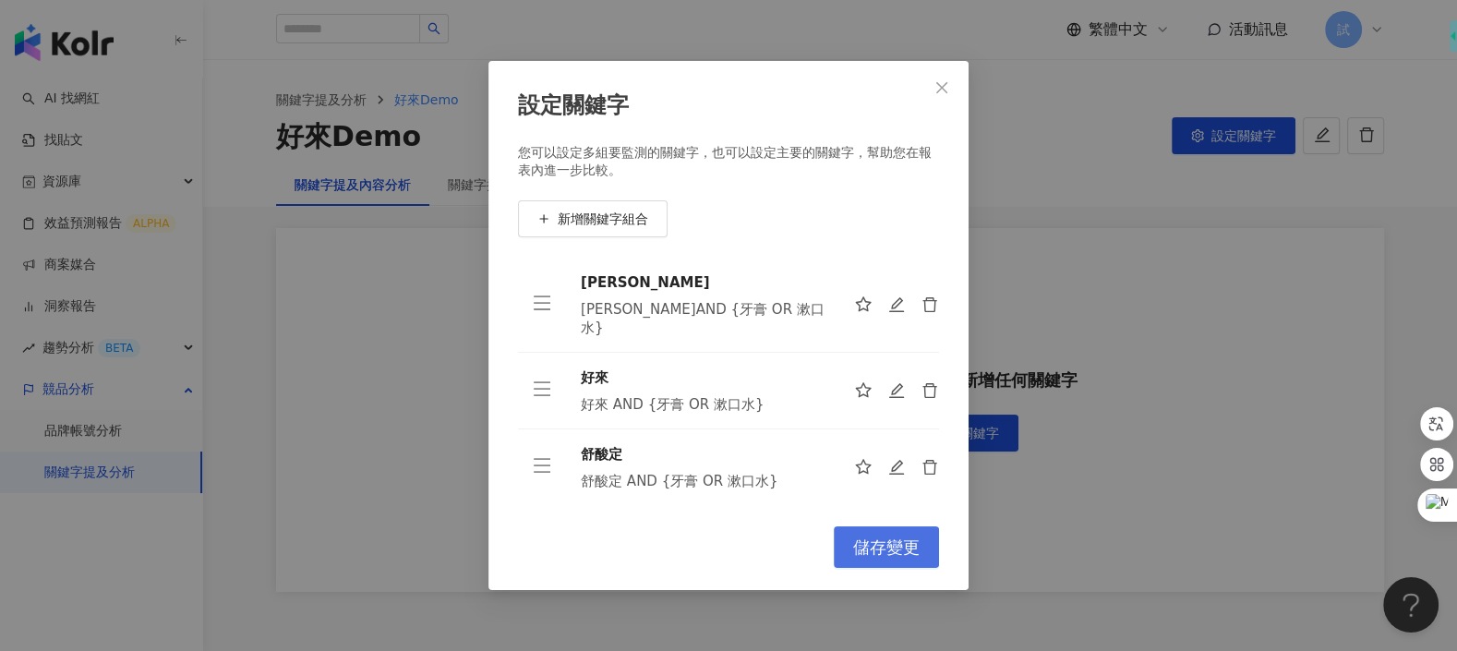
click at [876, 567] on button "儲存變更" at bounding box center [886, 547] width 105 height 42
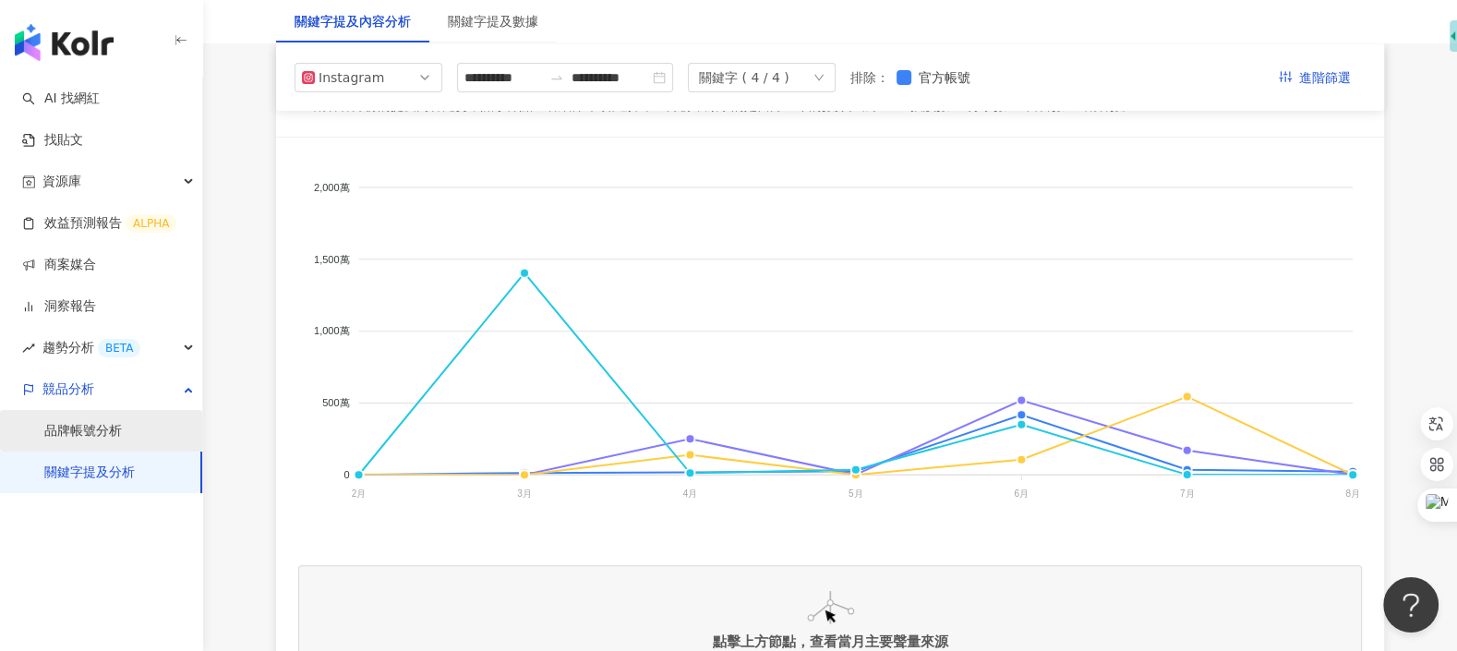
scroll to position [140, 0]
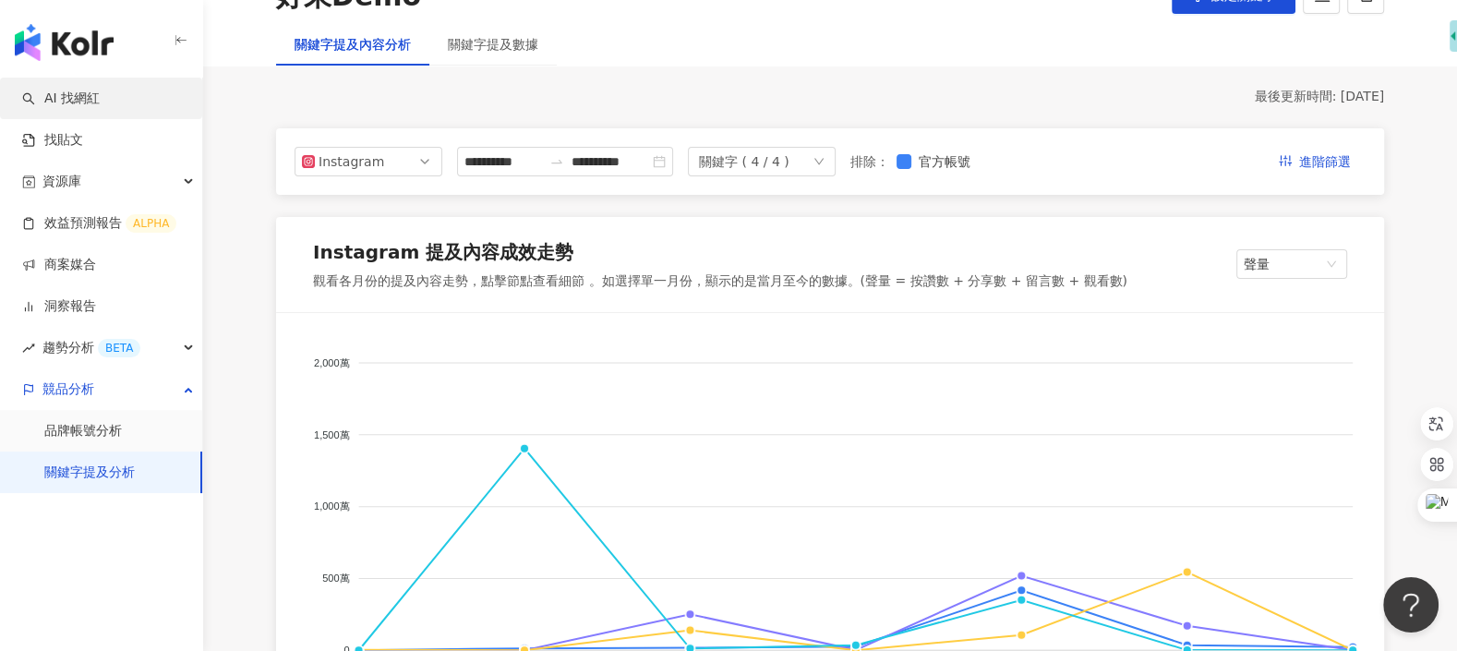
click at [100, 96] on link "AI 找網紅" at bounding box center [61, 99] width 78 height 18
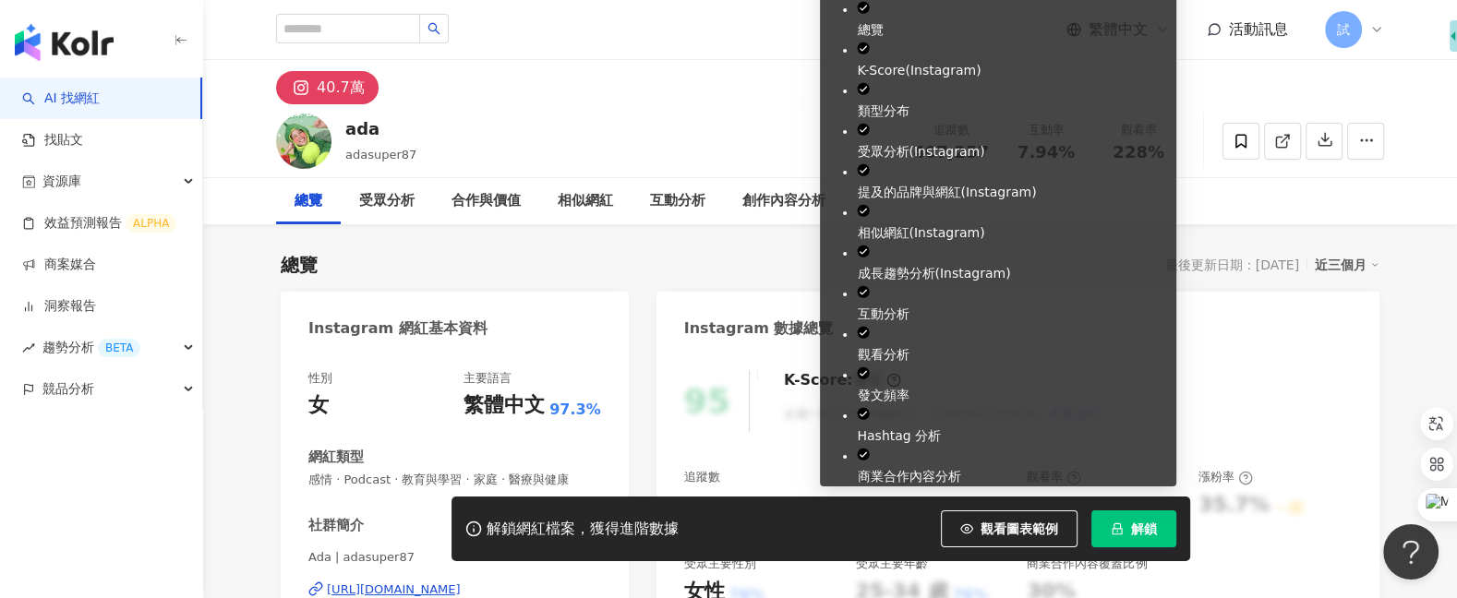
click at [1143, 526] on span "解鎖" at bounding box center [1144, 529] width 26 height 15
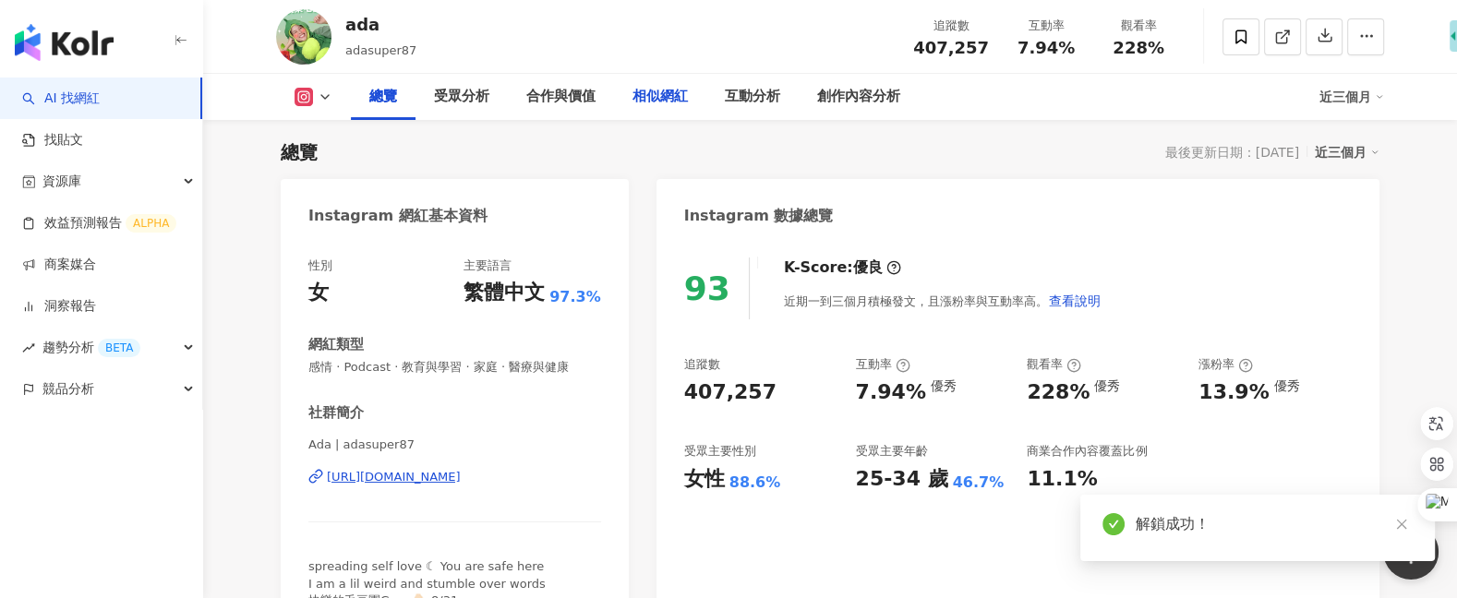
scroll to position [115, 0]
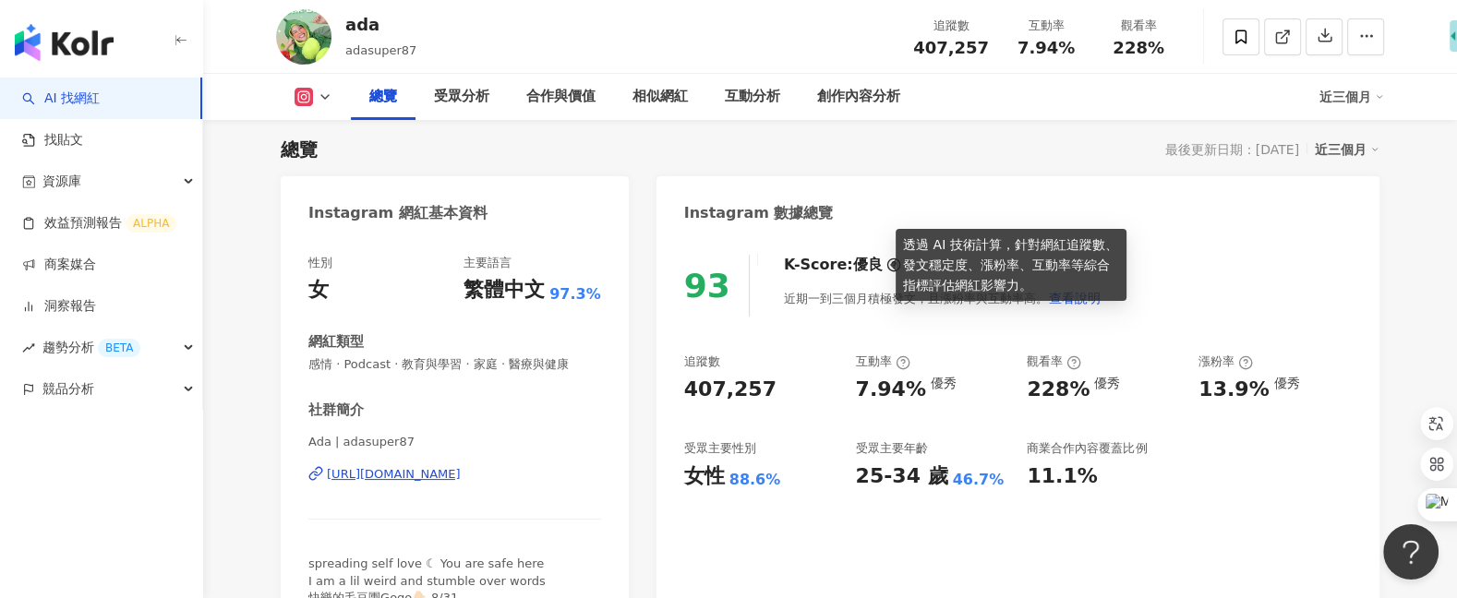
click at [887, 270] on circle at bounding box center [893, 265] width 12 height 12
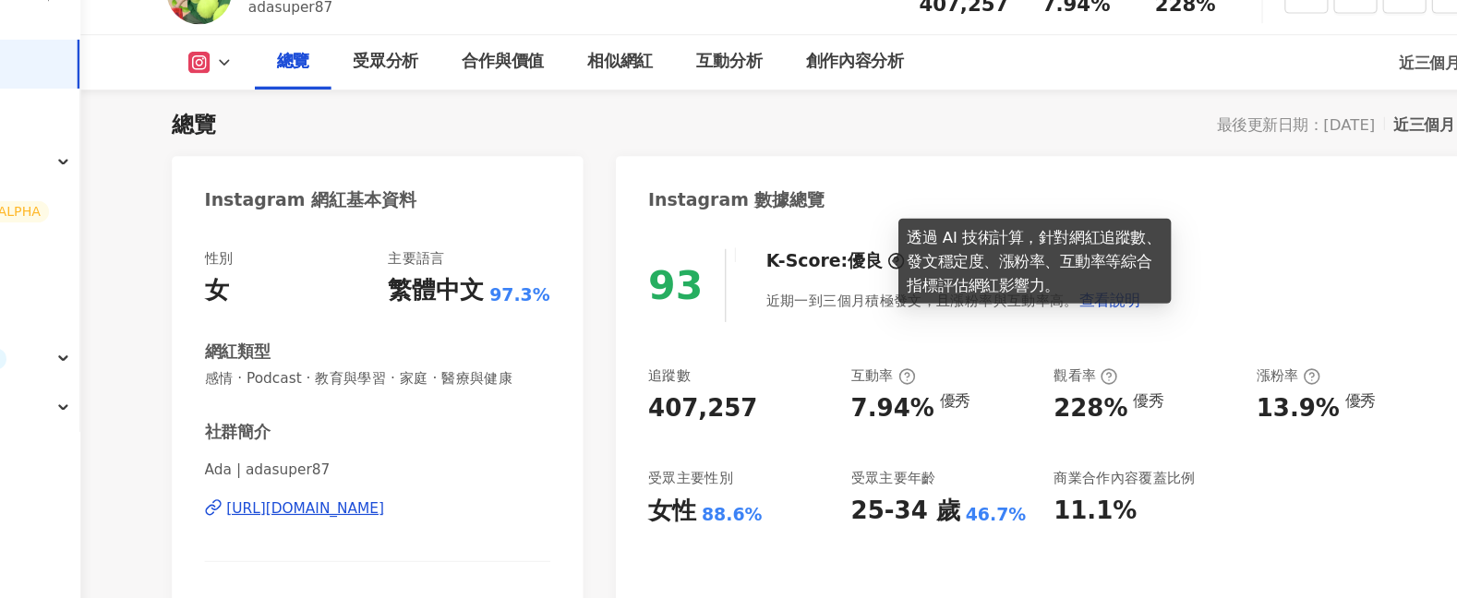
click at [847, 224] on div "Instagram 數據總覽" at bounding box center [1017, 206] width 723 height 60
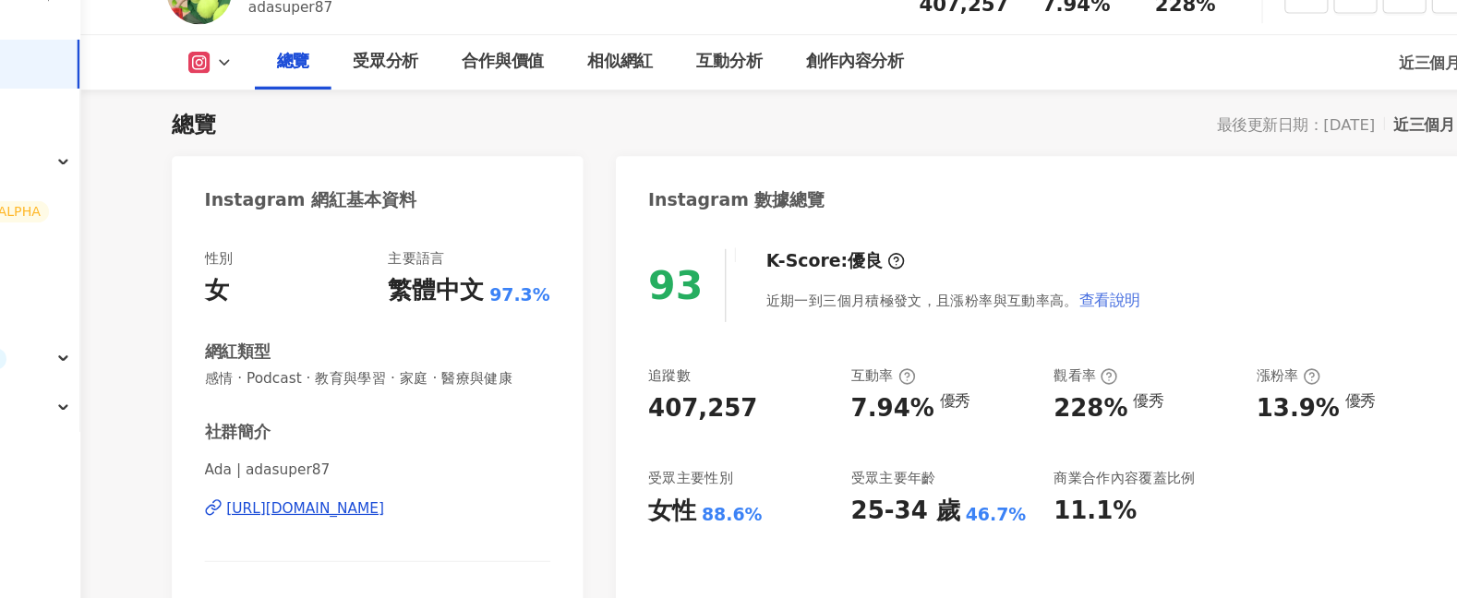
click at [1064, 295] on span "查看說明" at bounding box center [1075, 298] width 52 height 15
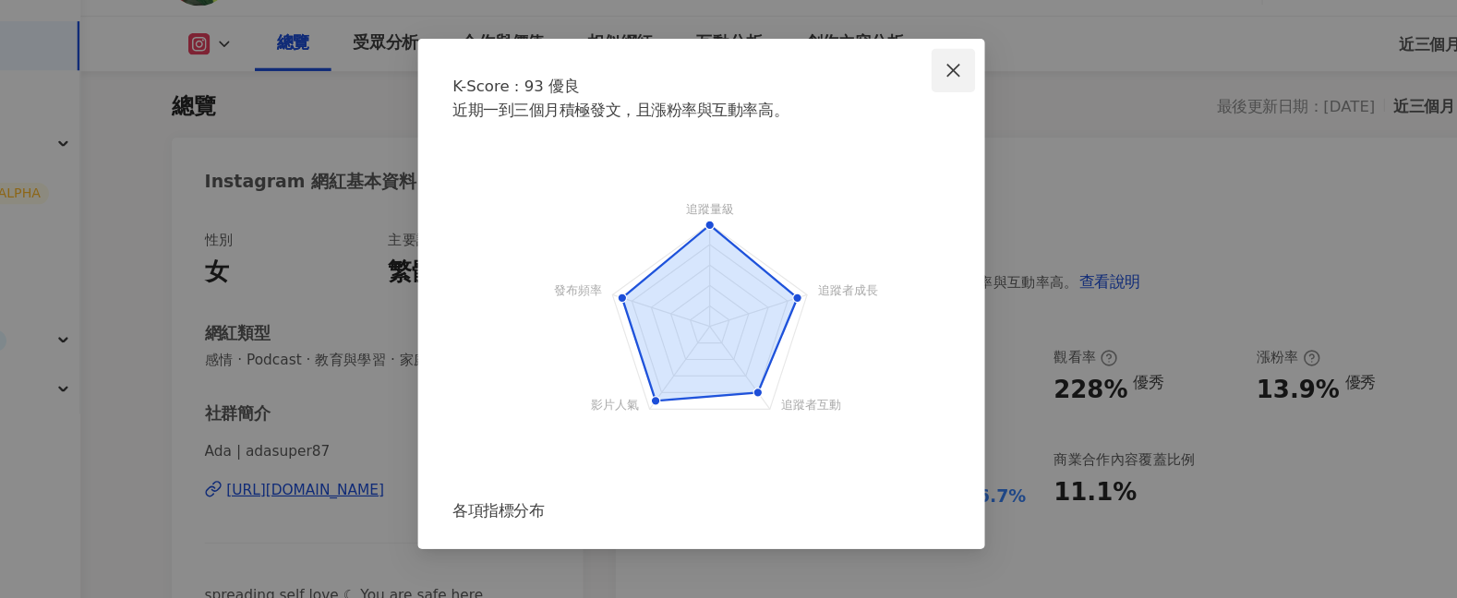
click at [934, 117] on icon "close" at bounding box center [941, 119] width 15 height 15
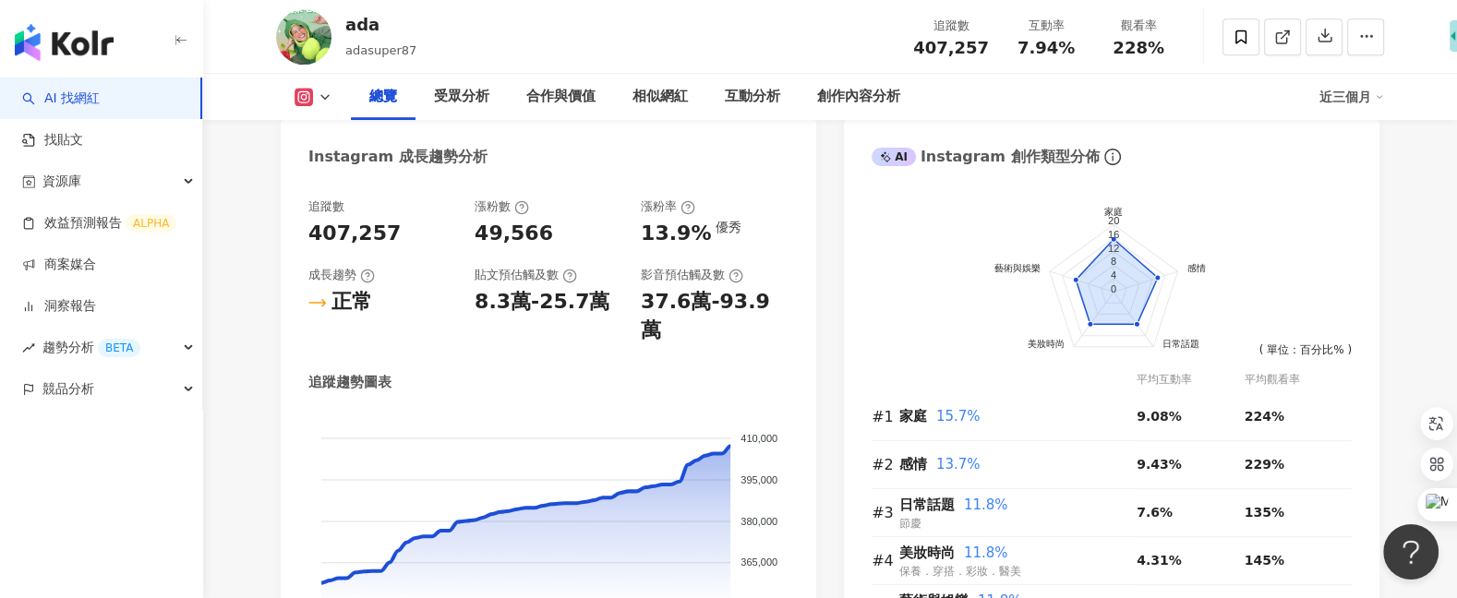
scroll to position [1004, 0]
click at [1377, 90] on div "近三個月" at bounding box center [1351, 97] width 65 height 30
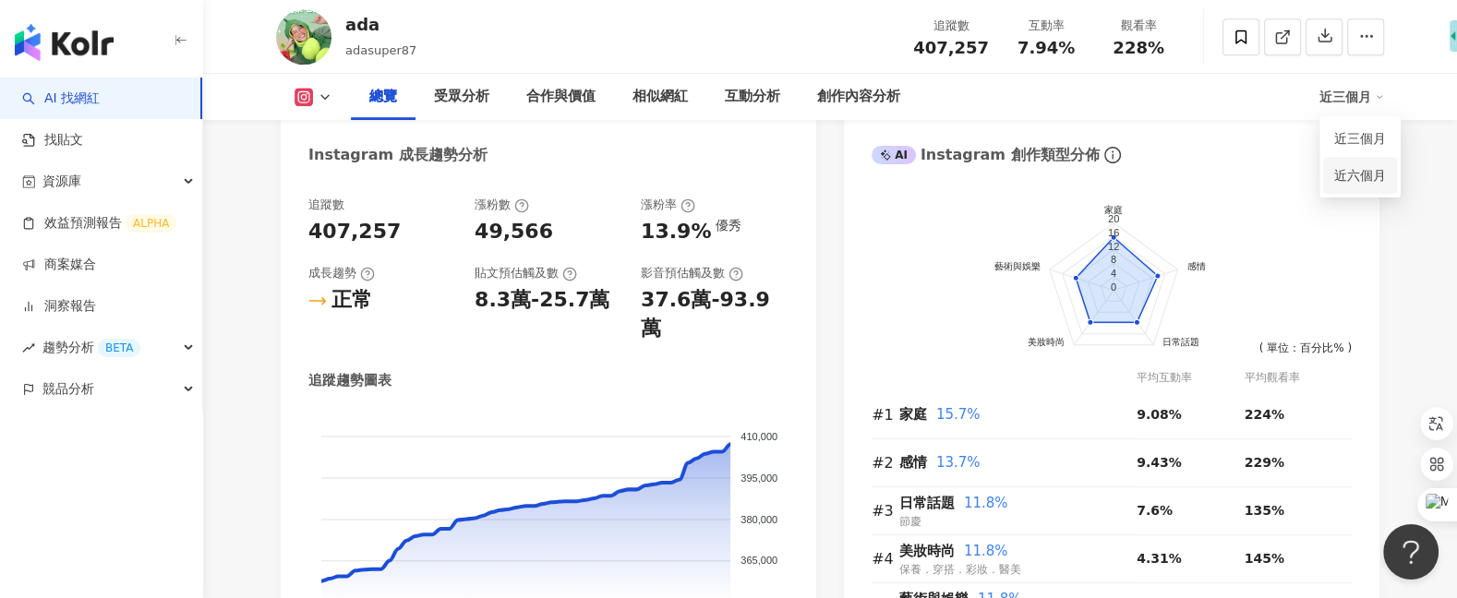
click at [1361, 168] on link "近六個月" at bounding box center [1360, 175] width 52 height 15
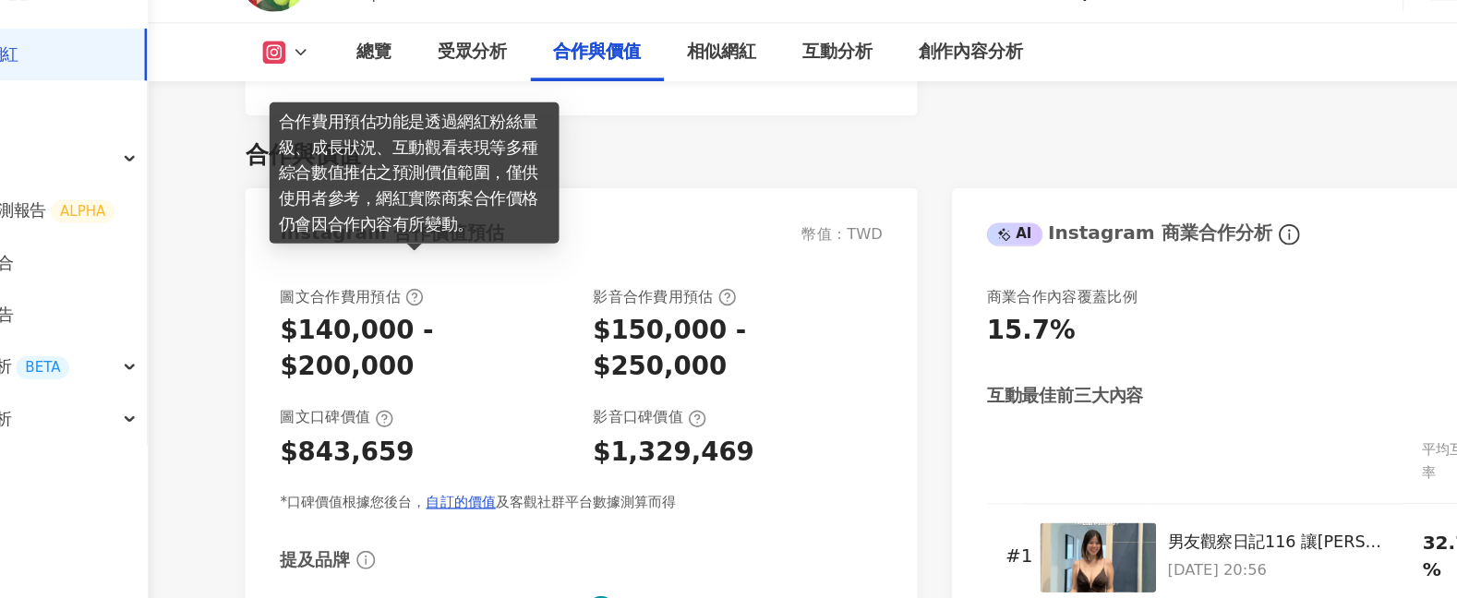
scroll to position [2481, 0]
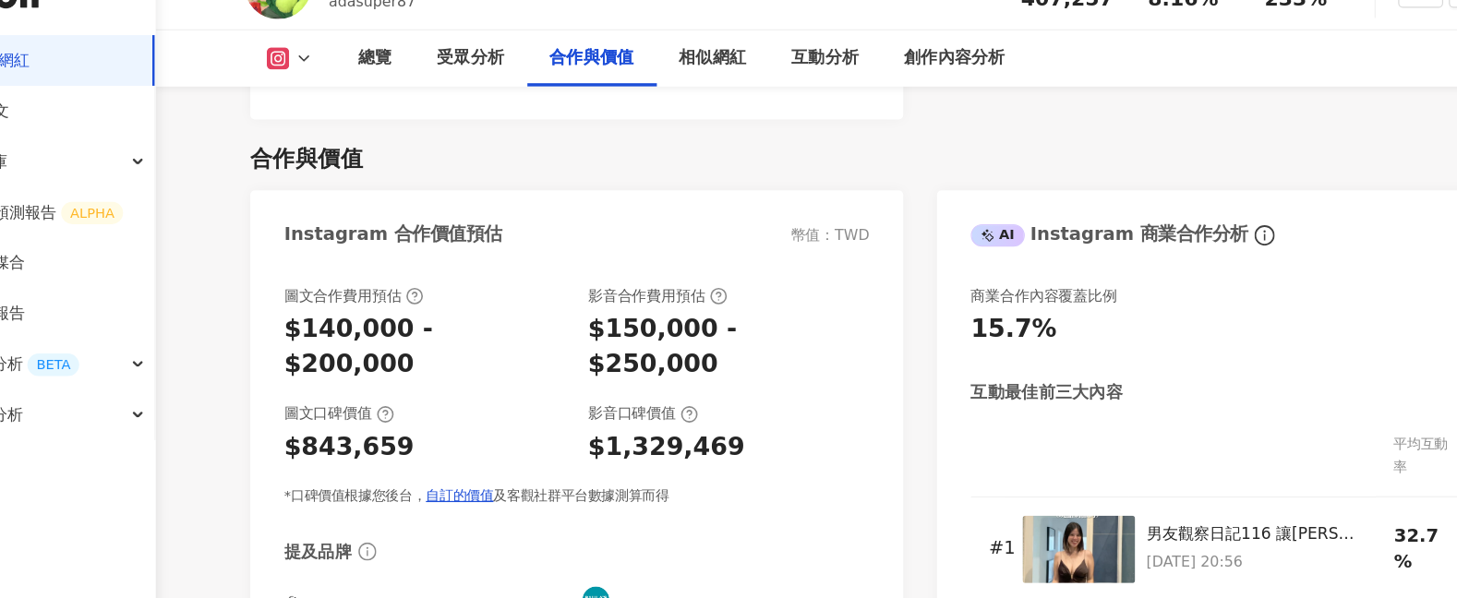
click at [501, 283] on div "圖文合作費用預估" at bounding box center [423, 291] width 231 height 17
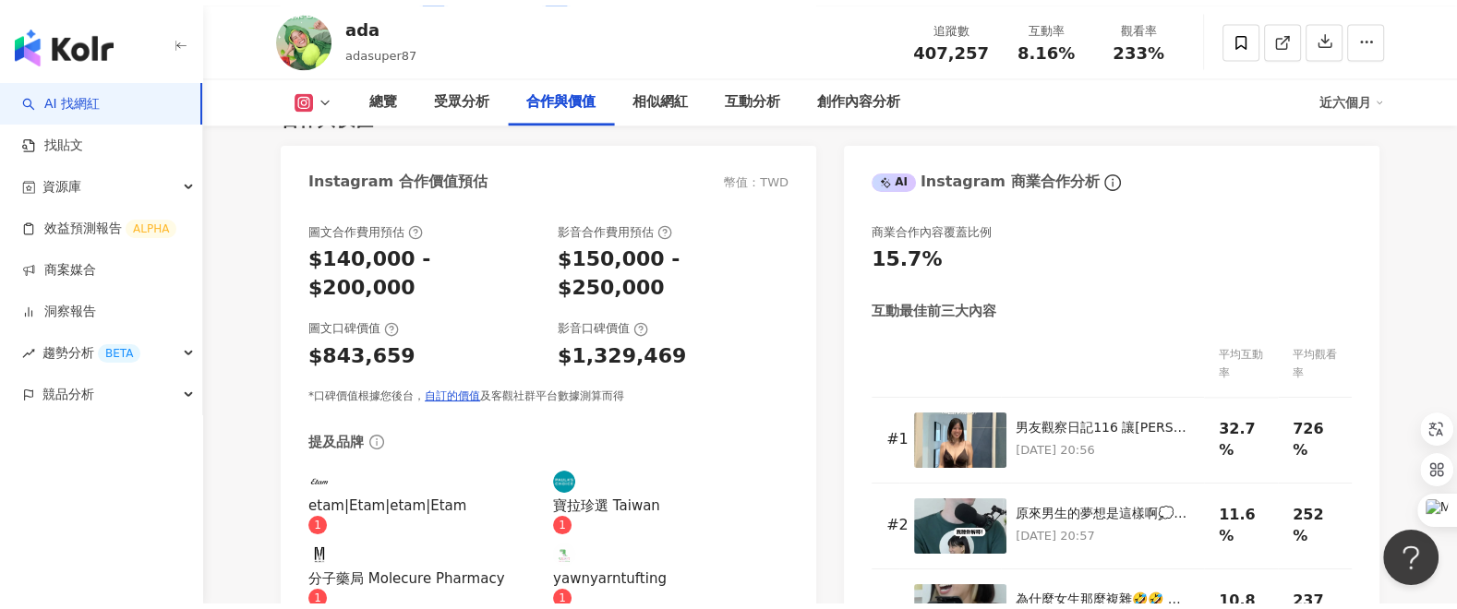
scroll to position [2552, 0]
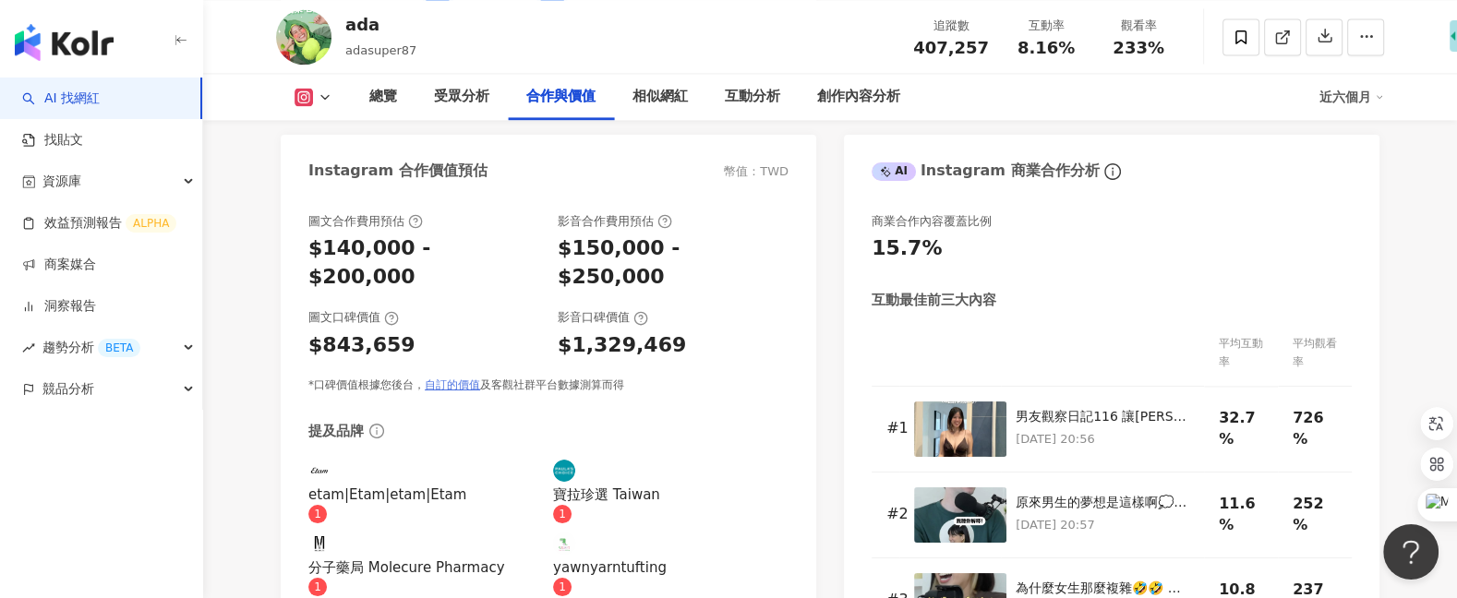
click at [458, 378] on link "自訂的價值" at bounding box center [452, 384] width 55 height 13
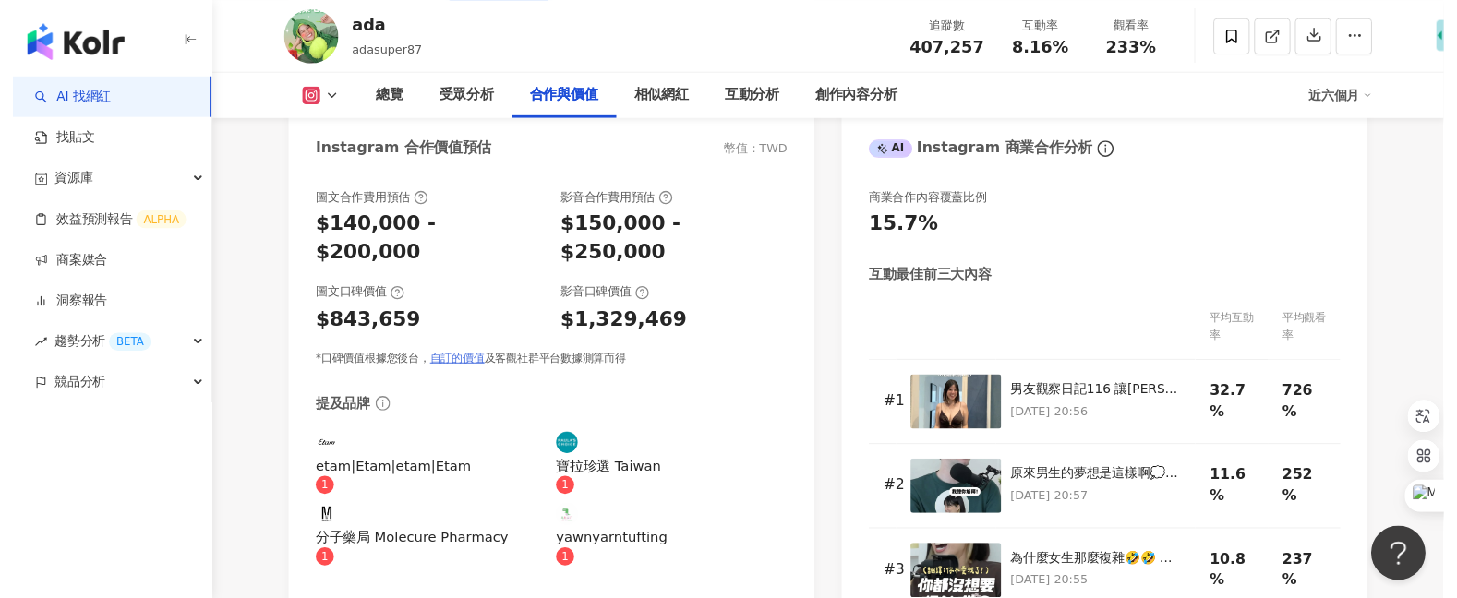
scroll to position [2548, 0]
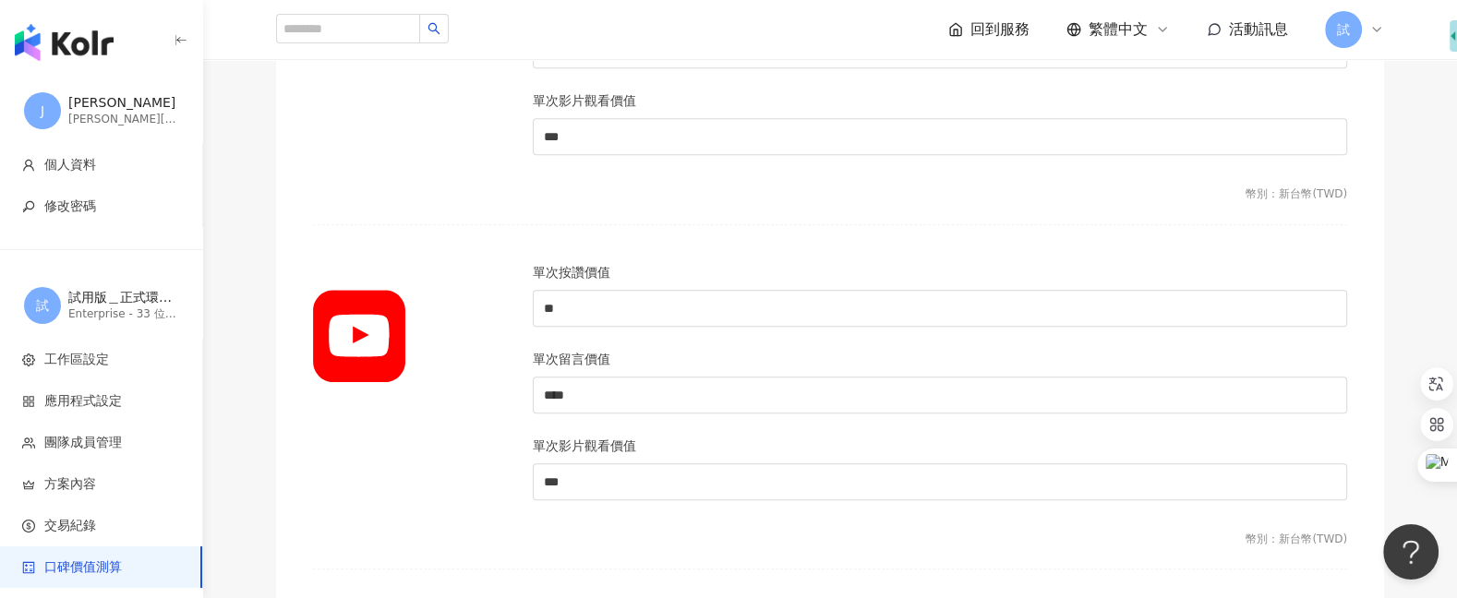
scroll to position [951, 0]
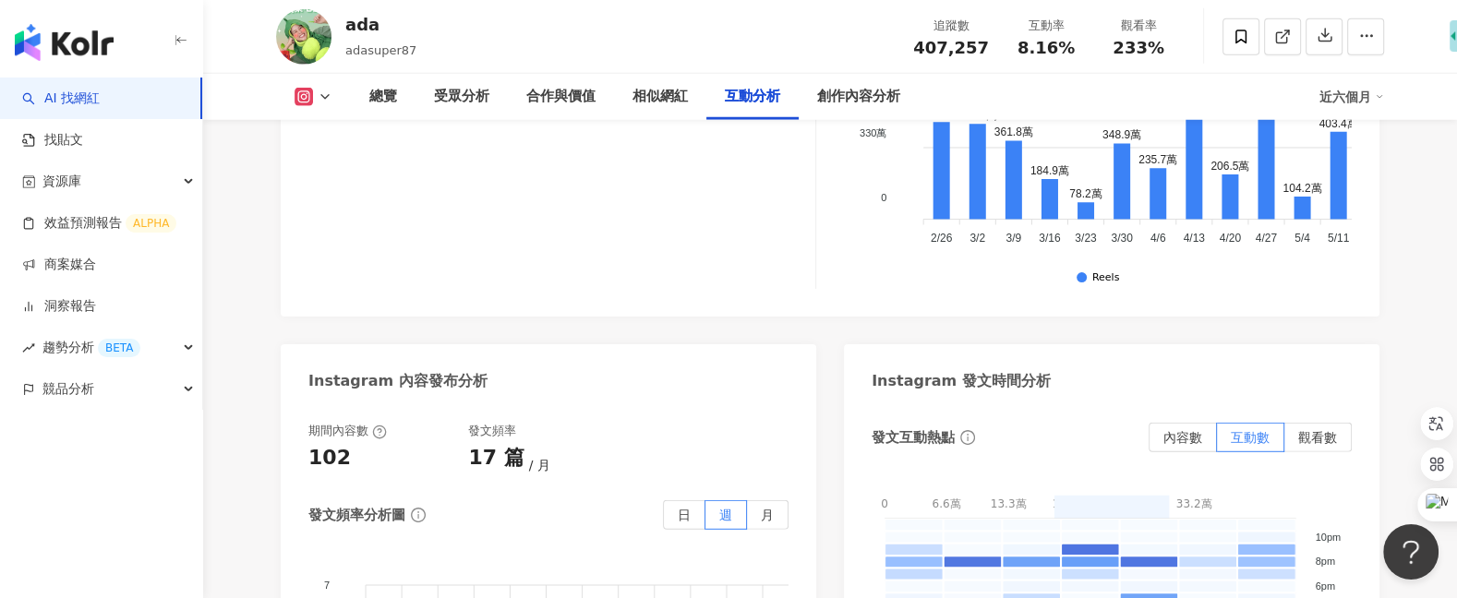
scroll to position [4779, 0]
click at [1193, 428] on span "內容數" at bounding box center [1182, 435] width 39 height 15
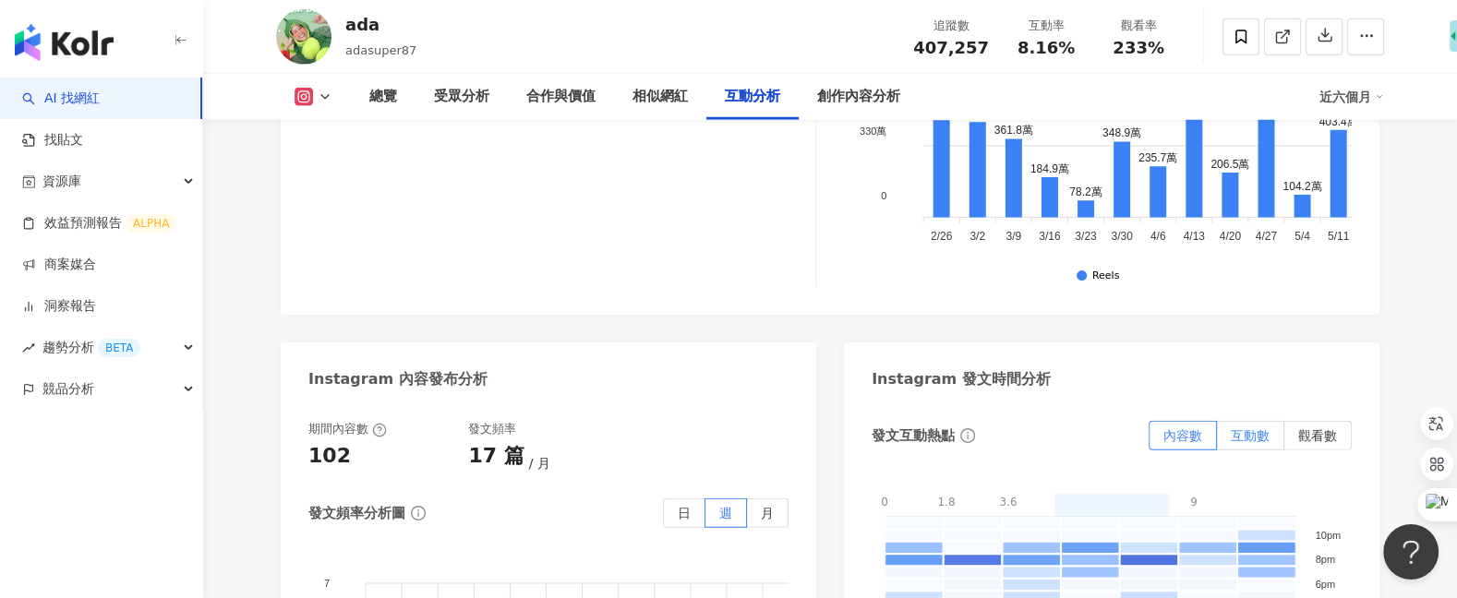
click at [1270, 421] on label "互動數" at bounding box center [1250, 436] width 67 height 30
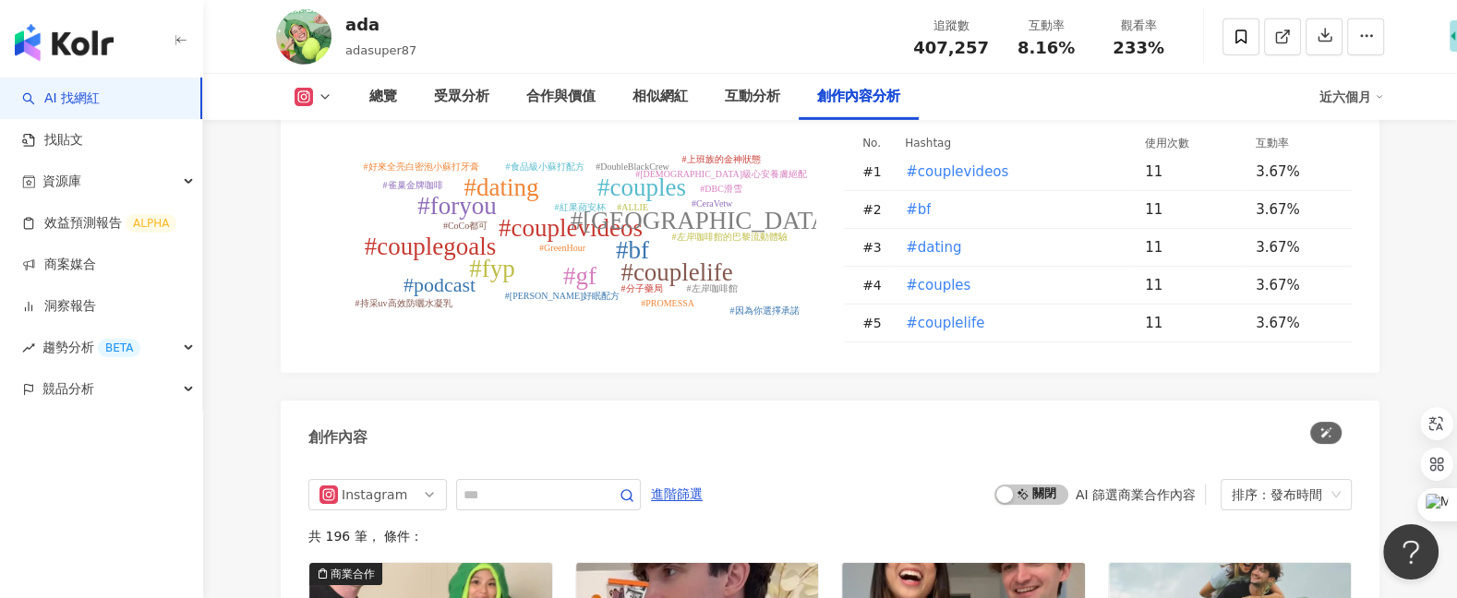
scroll to position [5682, 0]
click at [412, 479] on span "Instagram" at bounding box center [377, 494] width 116 height 30
click at [529, 400] on div "創作內容" at bounding box center [830, 430] width 1099 height 60
click at [321, 99] on icon at bounding box center [325, 97] width 15 height 15
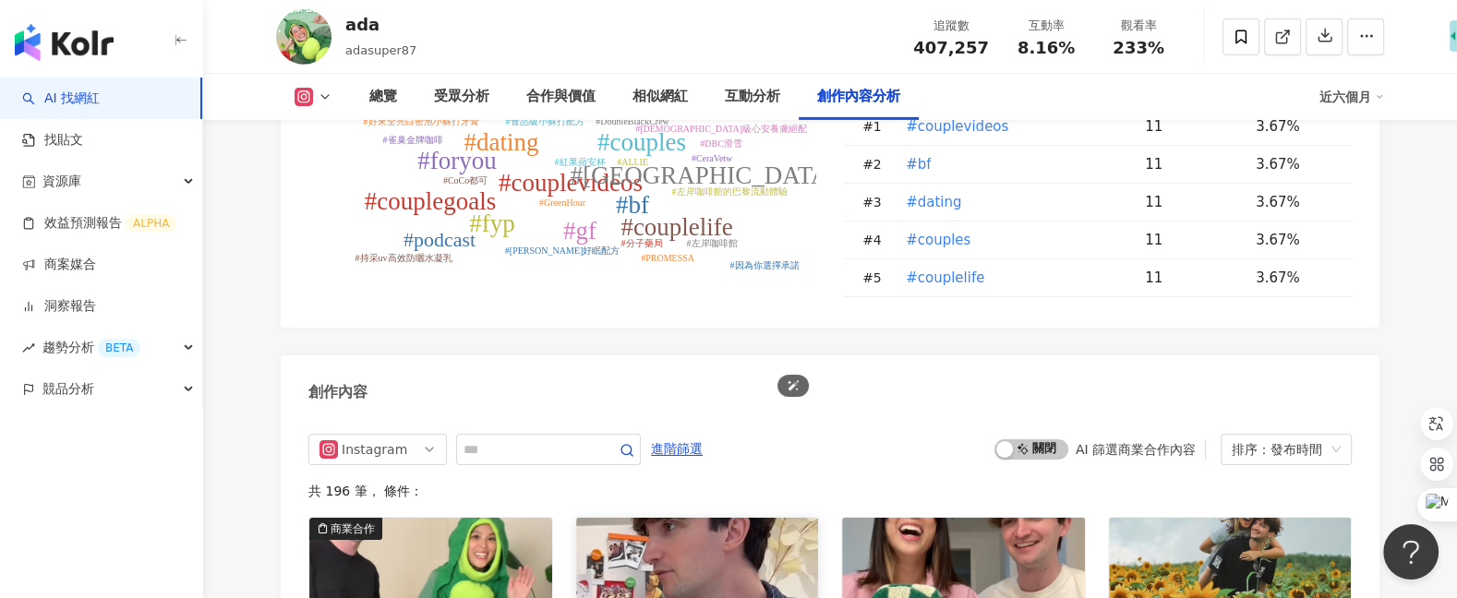
scroll to position [5722, 0]
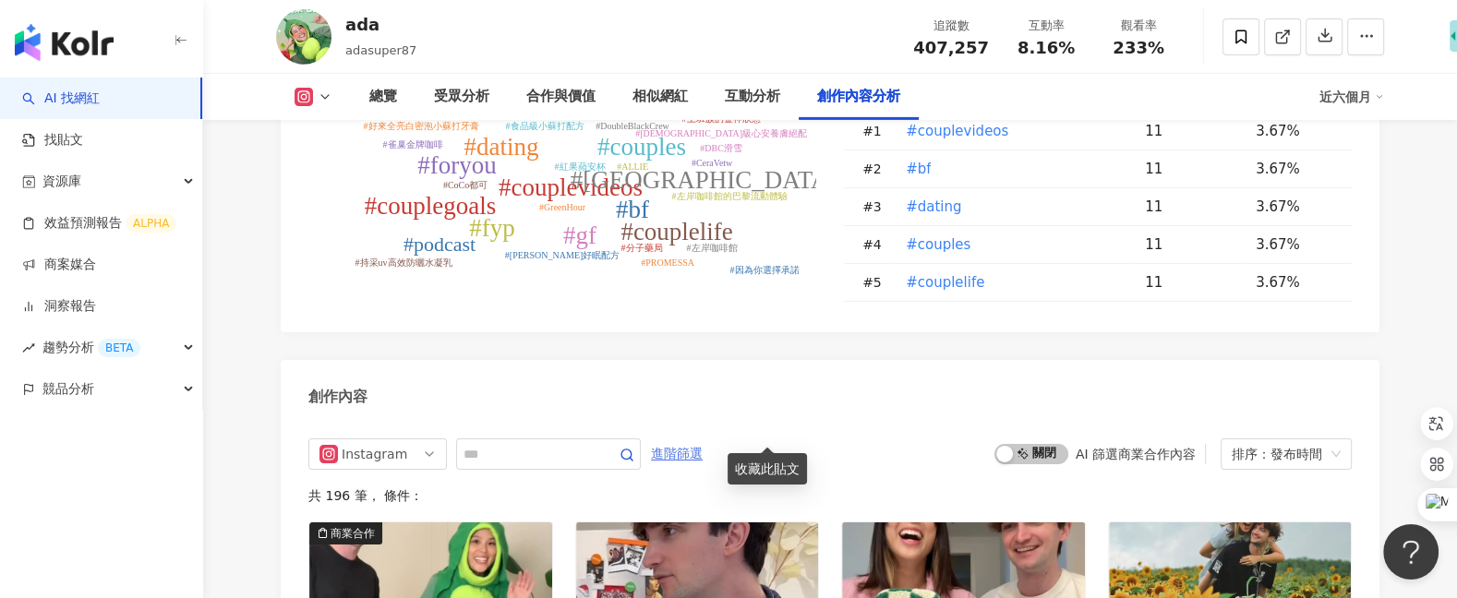
click at [675, 439] on span "進階篩選" at bounding box center [677, 454] width 52 height 30
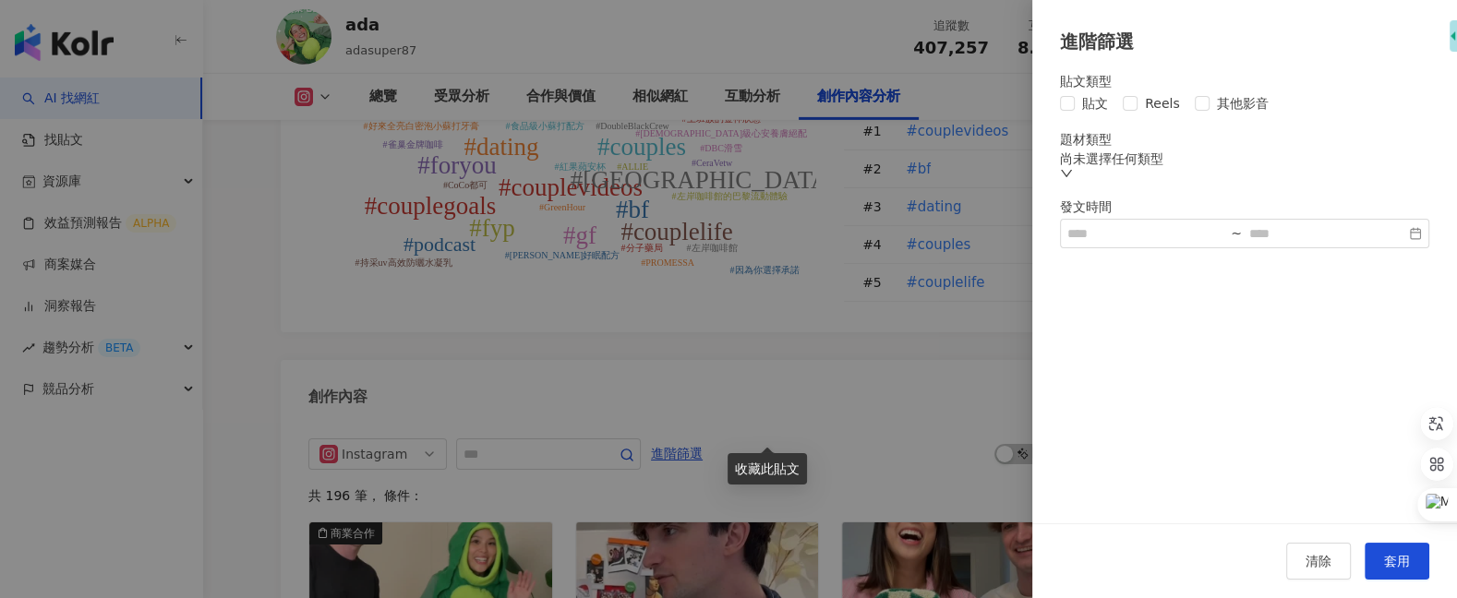
click at [907, 197] on div at bounding box center [728, 299] width 1457 height 598
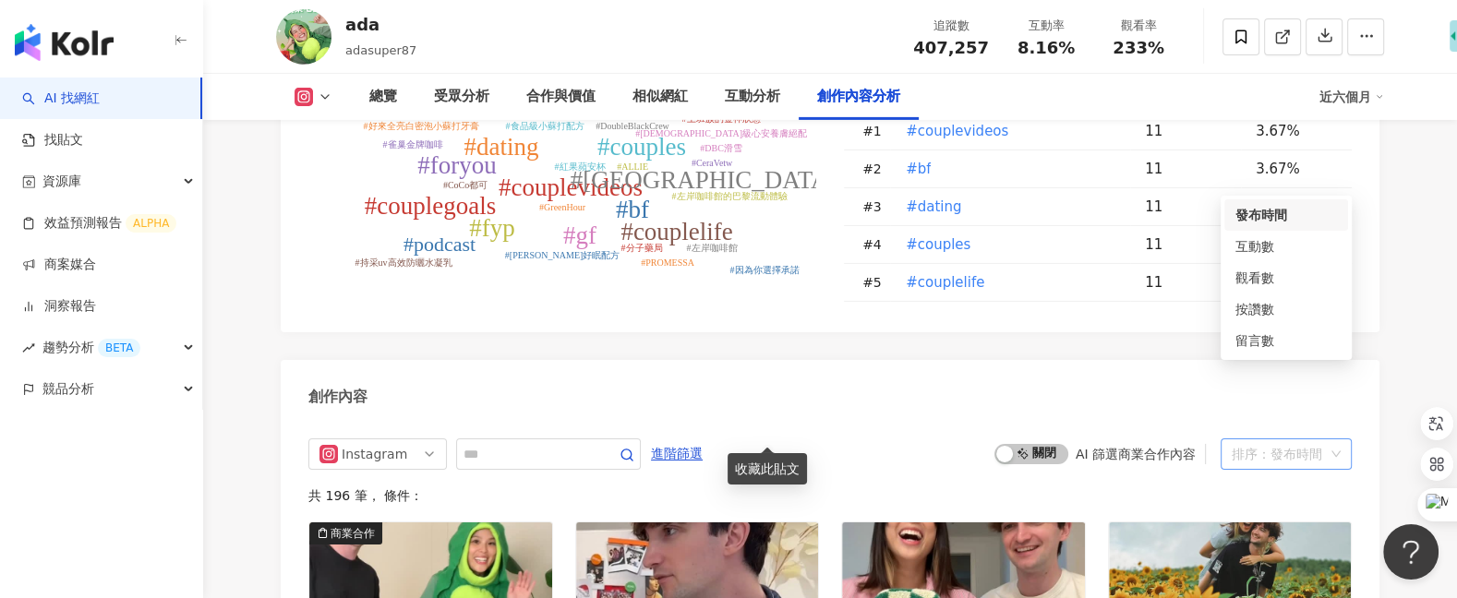
click at [1304, 439] on div "排序：發布時間" at bounding box center [1277, 454] width 92 height 30
click at [1159, 488] on div "共 196 筆 ， 條件：" at bounding box center [829, 495] width 1043 height 15
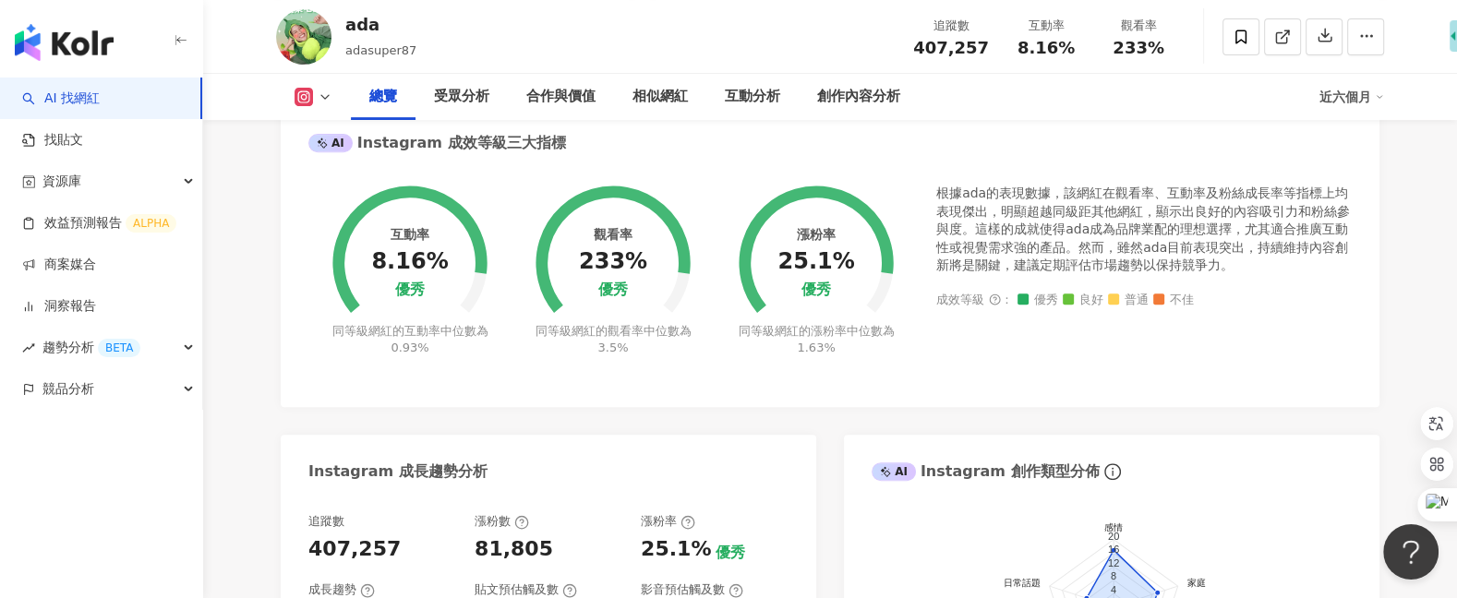
scroll to position [0, 0]
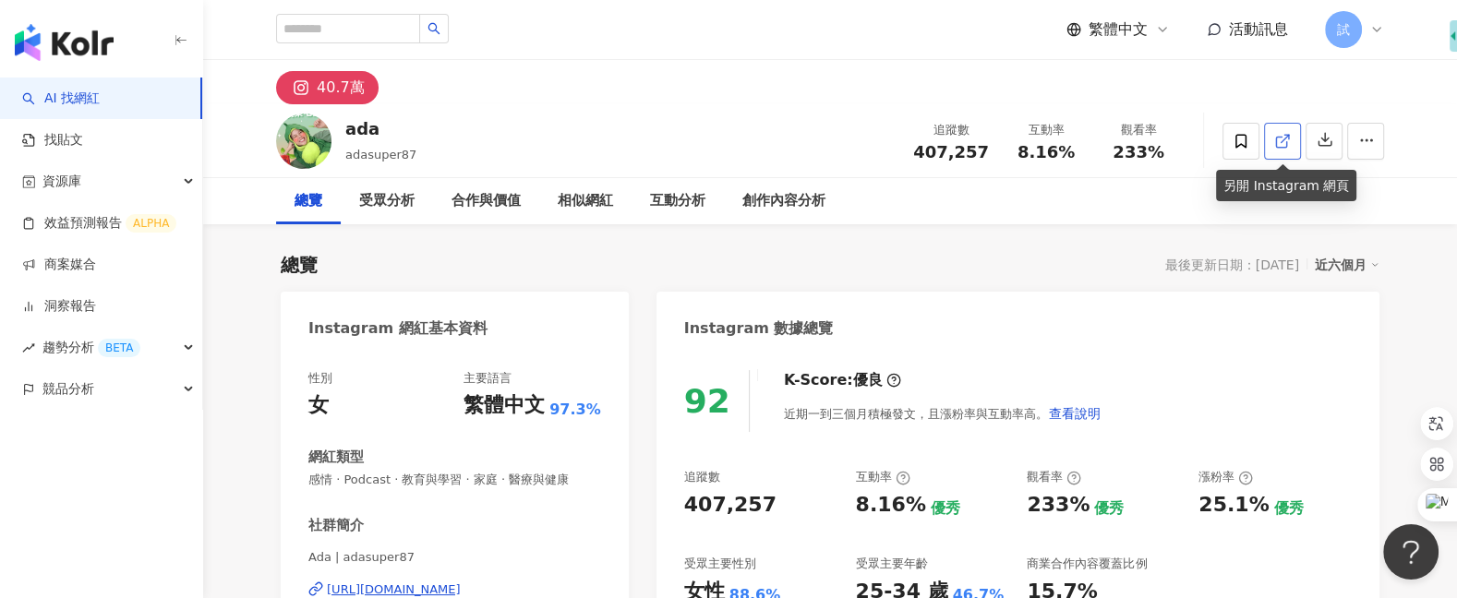
click at [1287, 142] on icon at bounding box center [1282, 141] width 17 height 17
click at [1321, 142] on icon "button" at bounding box center [1324, 139] width 17 height 17
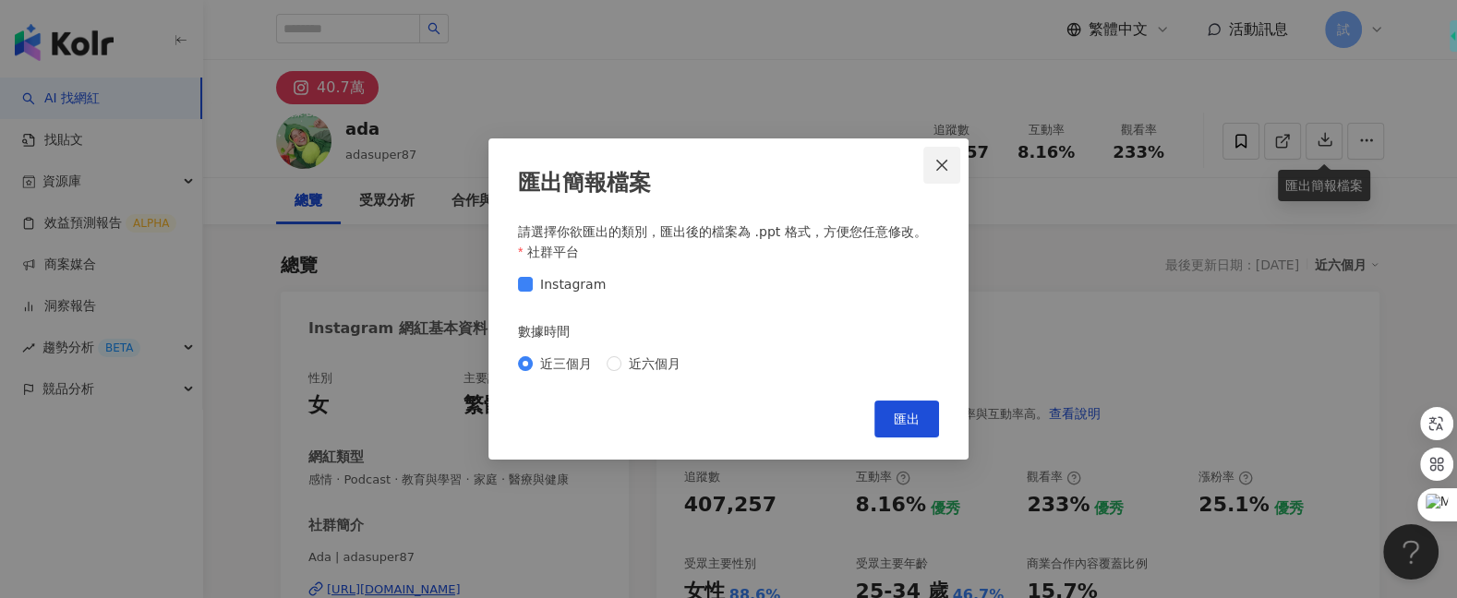
click at [936, 165] on icon "close" at bounding box center [941, 165] width 15 height 15
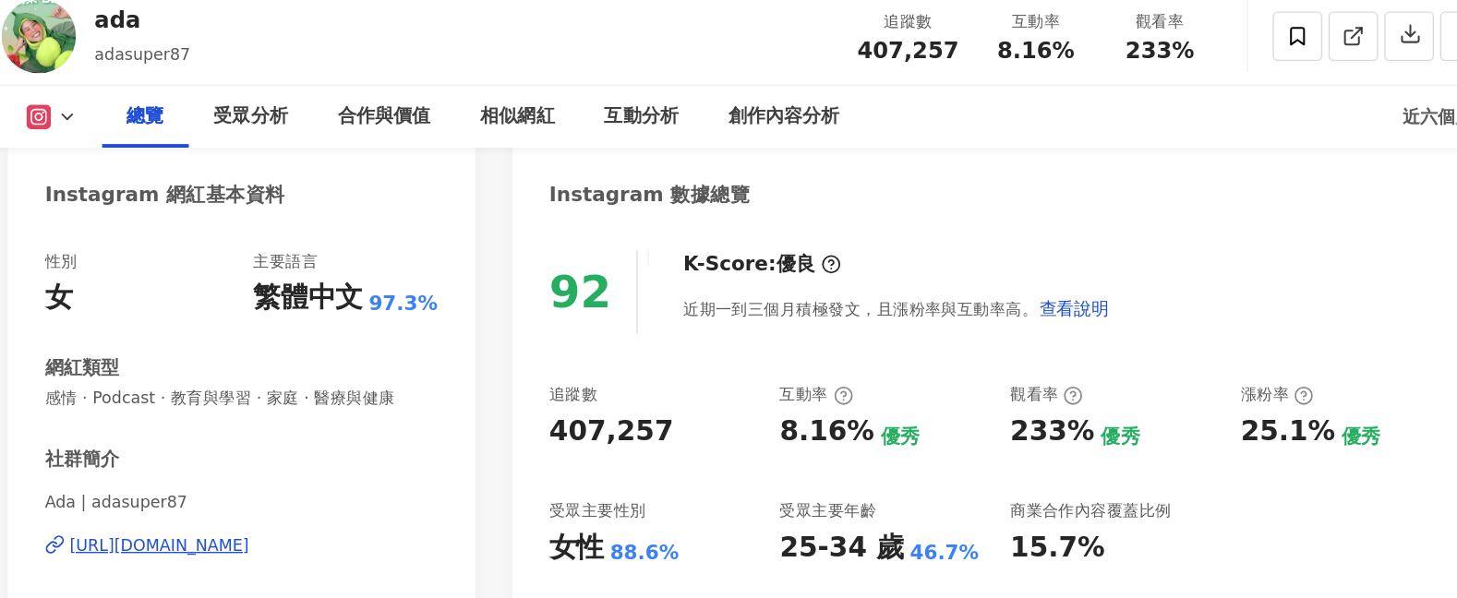
scroll to position [174, 0]
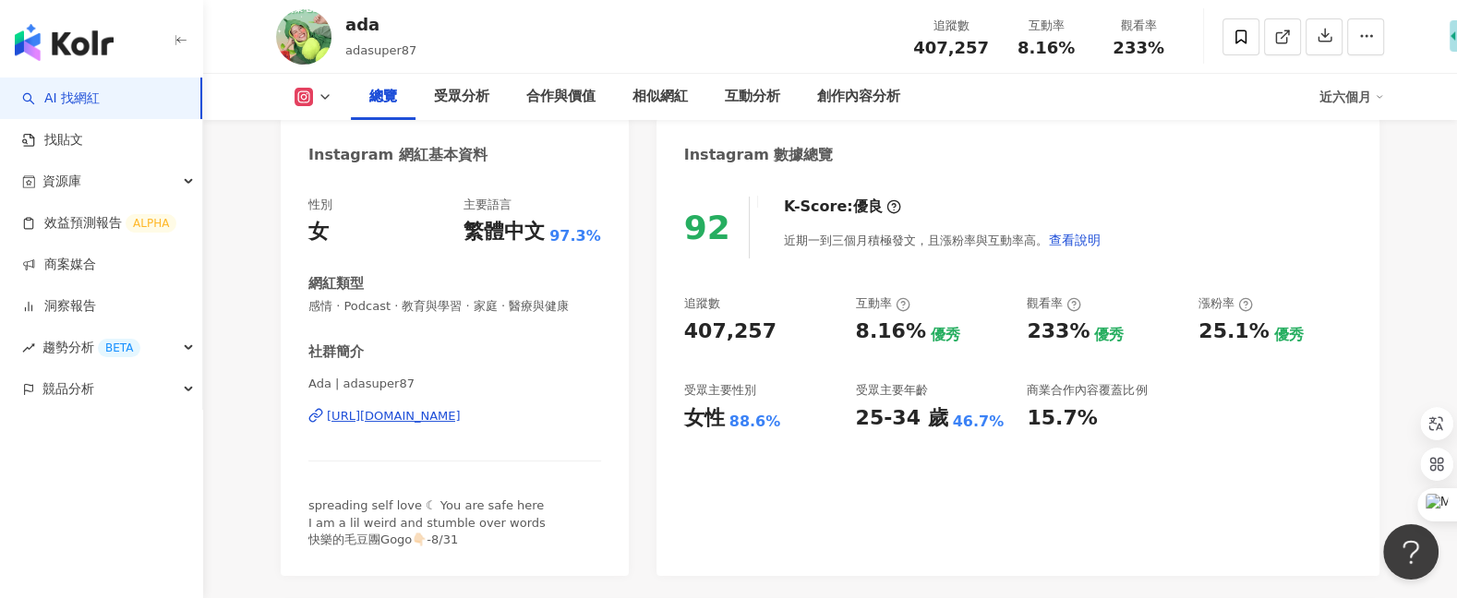
click at [1343, 99] on div "近六個月" at bounding box center [1351, 97] width 65 height 30
click at [1345, 138] on link "近三個月" at bounding box center [1360, 138] width 52 height 20
click at [1074, 302] on icon at bounding box center [1073, 304] width 15 height 15
click at [1158, 319] on div "228% 優秀" at bounding box center [1103, 332] width 153 height 29
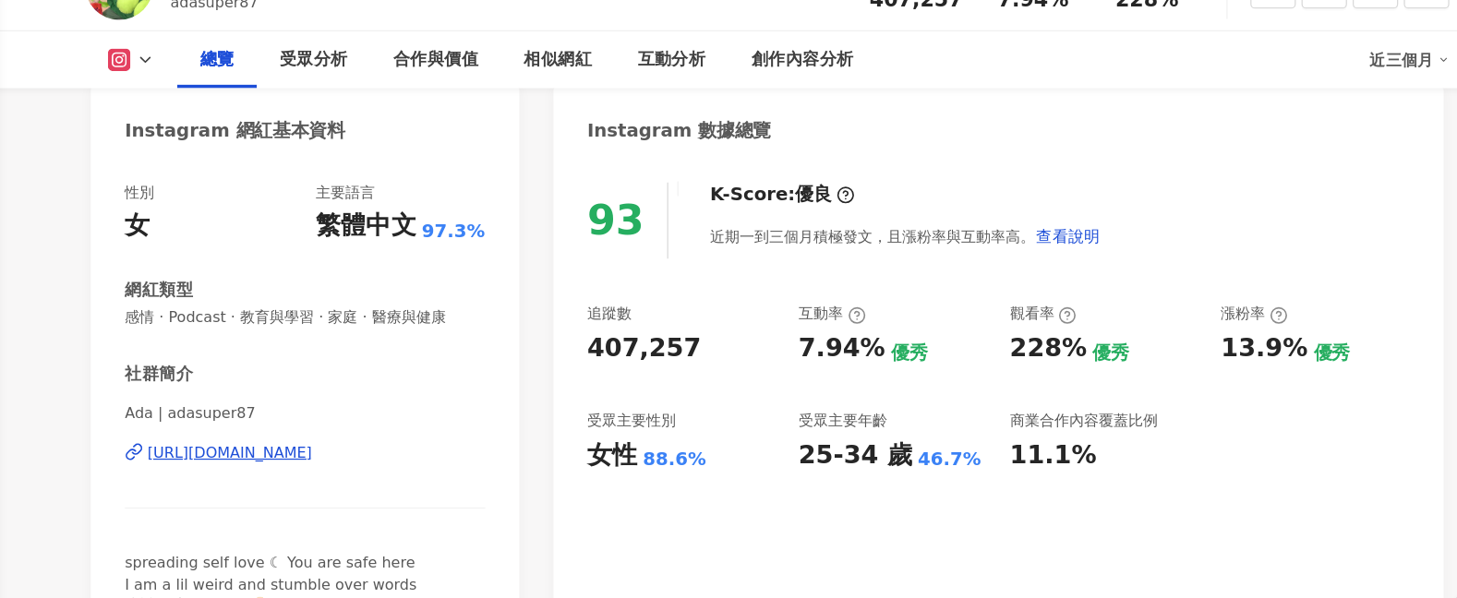
scroll to position [174, 0]
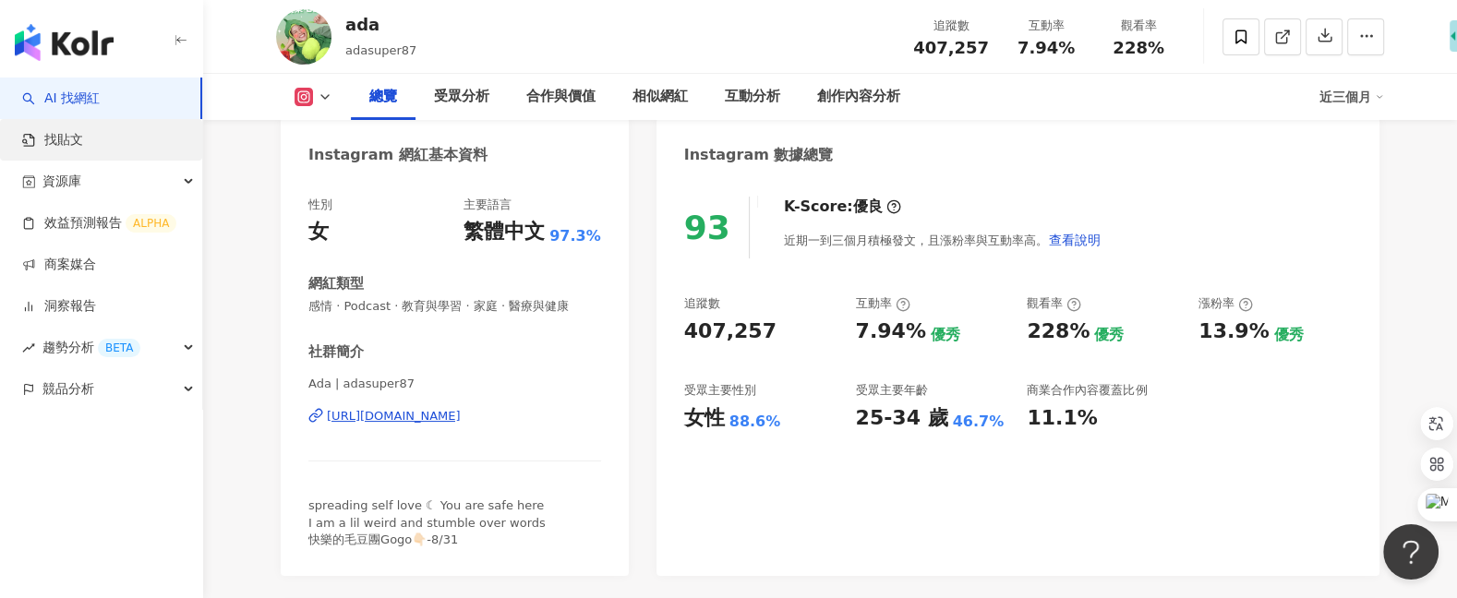
click at [83, 150] on link "找貼文" at bounding box center [52, 140] width 61 height 18
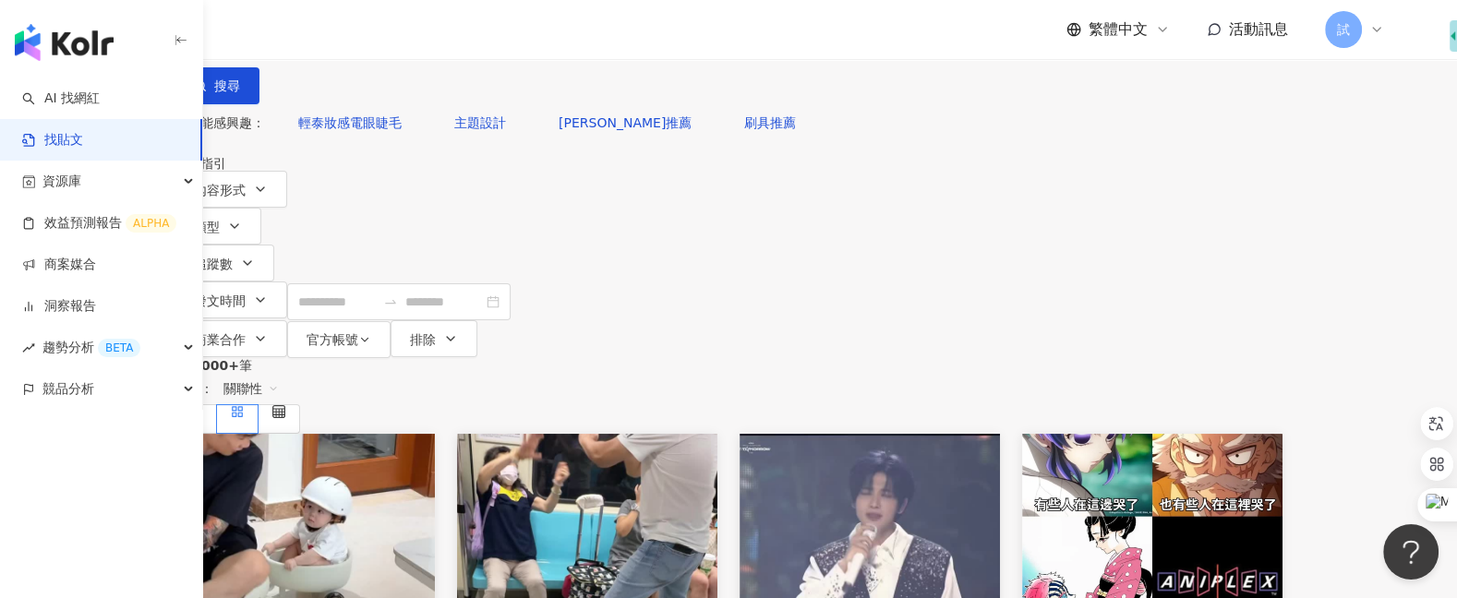
click at [267, 34] on span "不分平台" at bounding box center [226, 20] width 81 height 30
click at [550, 358] on div "共 1,000+ 筆 排序： 關聯性" at bounding box center [728, 396] width 1108 height 76
click at [1282, 161] on div "搜尋指引" at bounding box center [728, 163] width 1108 height 15
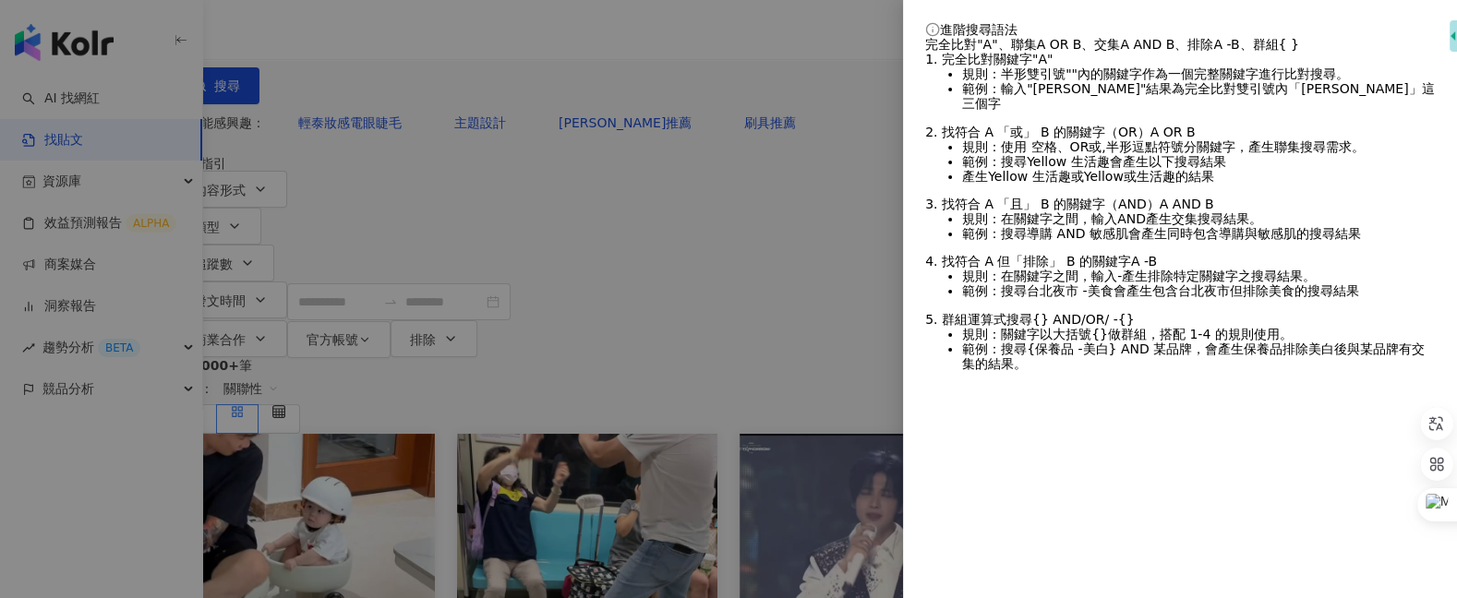
click at [790, 265] on div at bounding box center [728, 299] width 1457 height 598
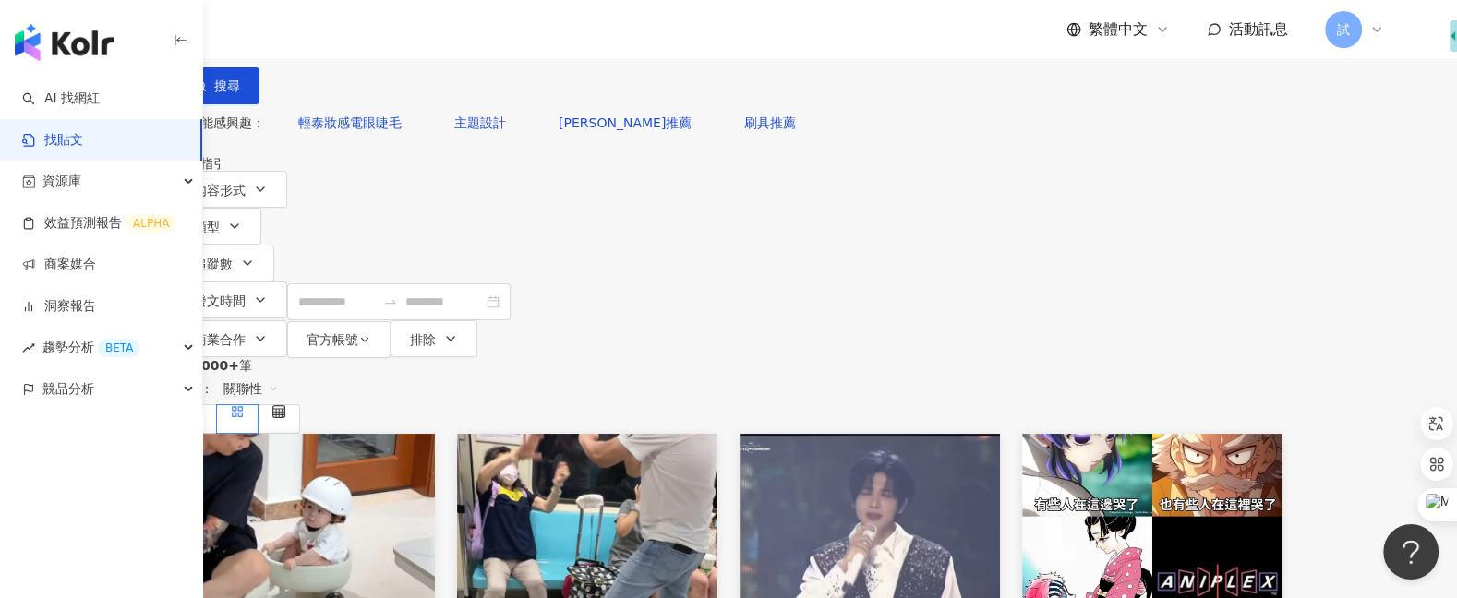
click at [462, 40] on input "search" at bounding box center [378, 20] width 168 height 40
type input "*"
click at [462, 40] on input "search" at bounding box center [378, 20] width 168 height 40
click at [462, 40] on input "**********" at bounding box center [378, 20] width 168 height 40
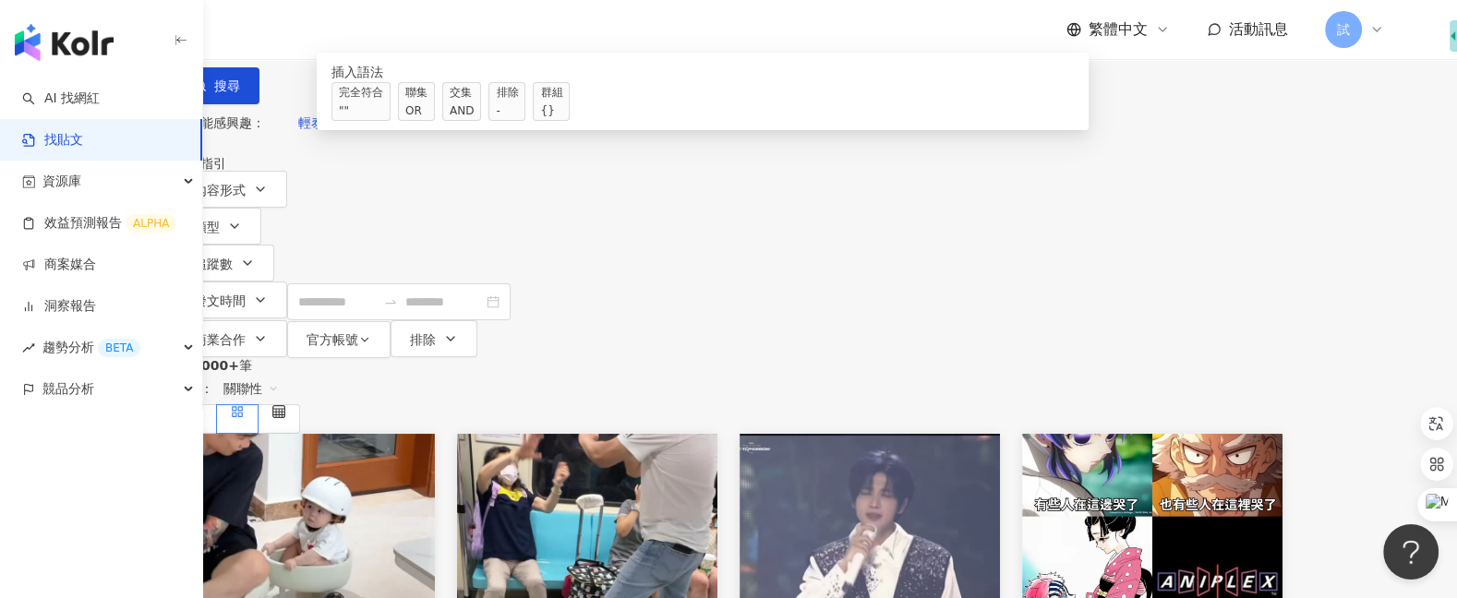
click at [462, 40] on input "*********" at bounding box center [378, 20] width 168 height 40
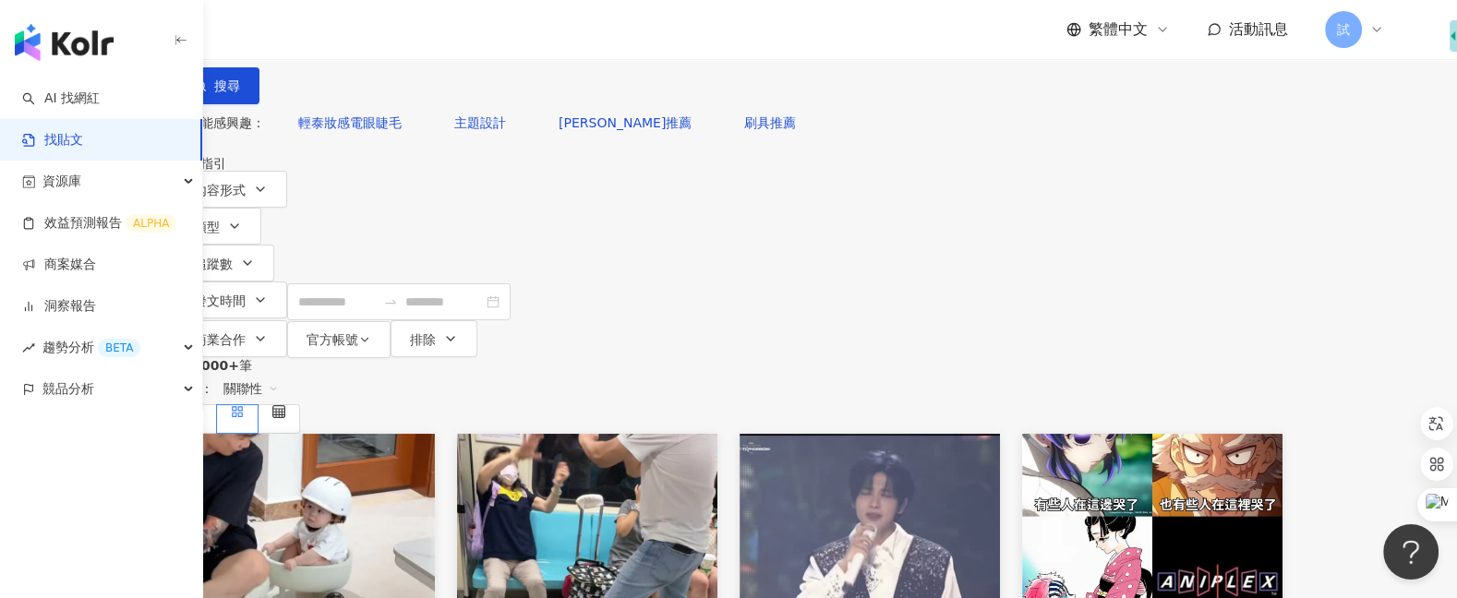
type input "*********"
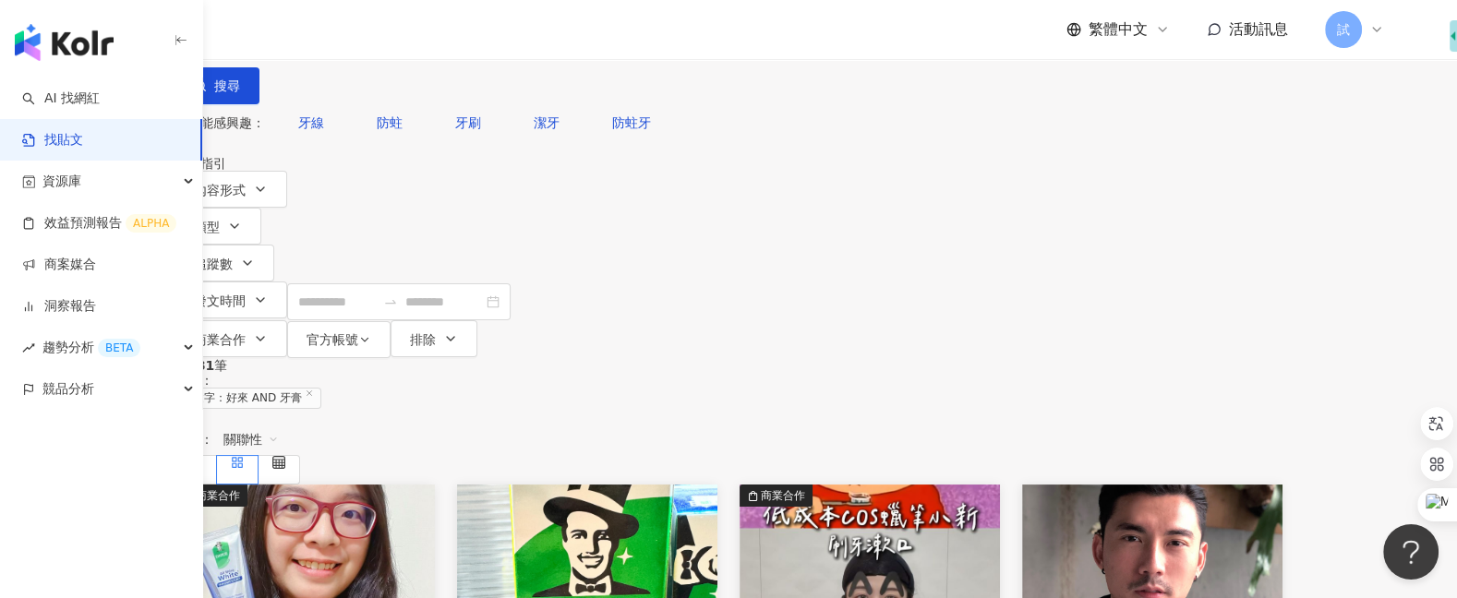
drag, startPoint x: 594, startPoint y: 116, endPoint x: 398, endPoint y: 112, distance: 195.8
click at [398, 104] on div "不分平台 好來 AND 牙膏 ********* 台灣 搜尋 searchOperator 插入語法 完全符合 "" 聯集 OR 交集 AND 排除 - 群組…" at bounding box center [728, 52] width 1108 height 104
click at [168, 174] on div "資源庫" at bounding box center [101, 182] width 202 height 42
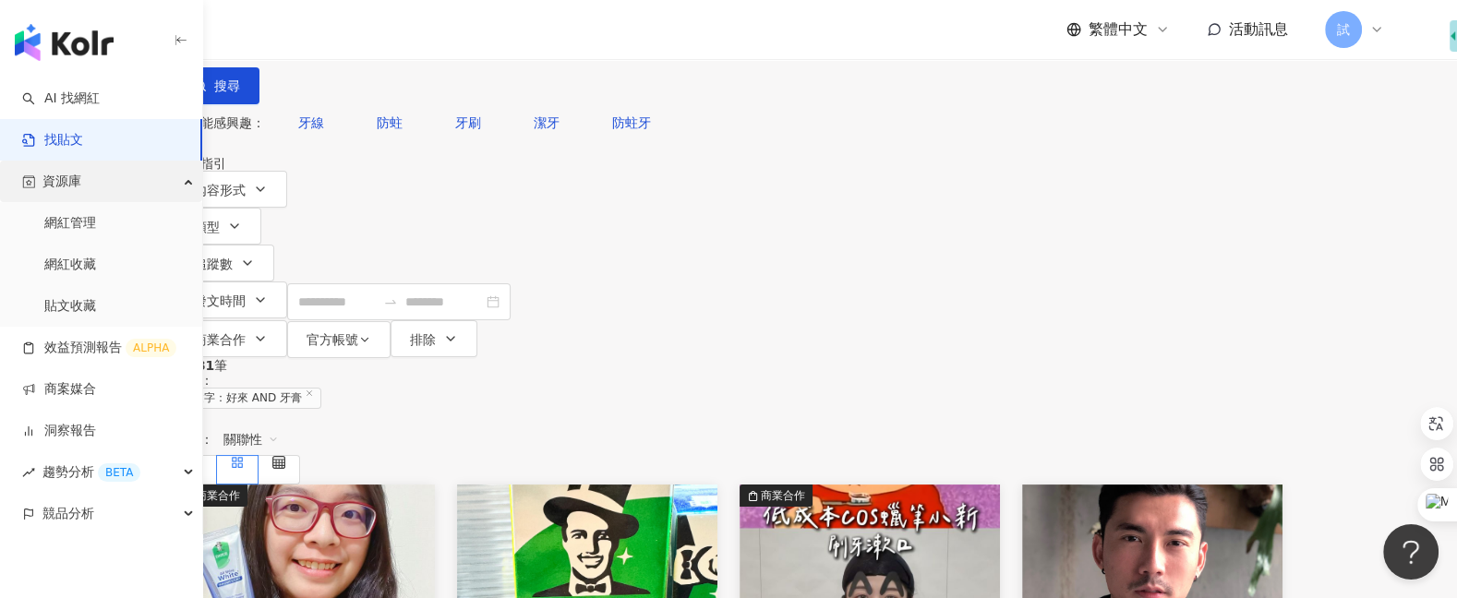
click at [138, 173] on div "資源庫" at bounding box center [101, 182] width 202 height 42
click at [96, 221] on link "網紅管理" at bounding box center [70, 223] width 52 height 18
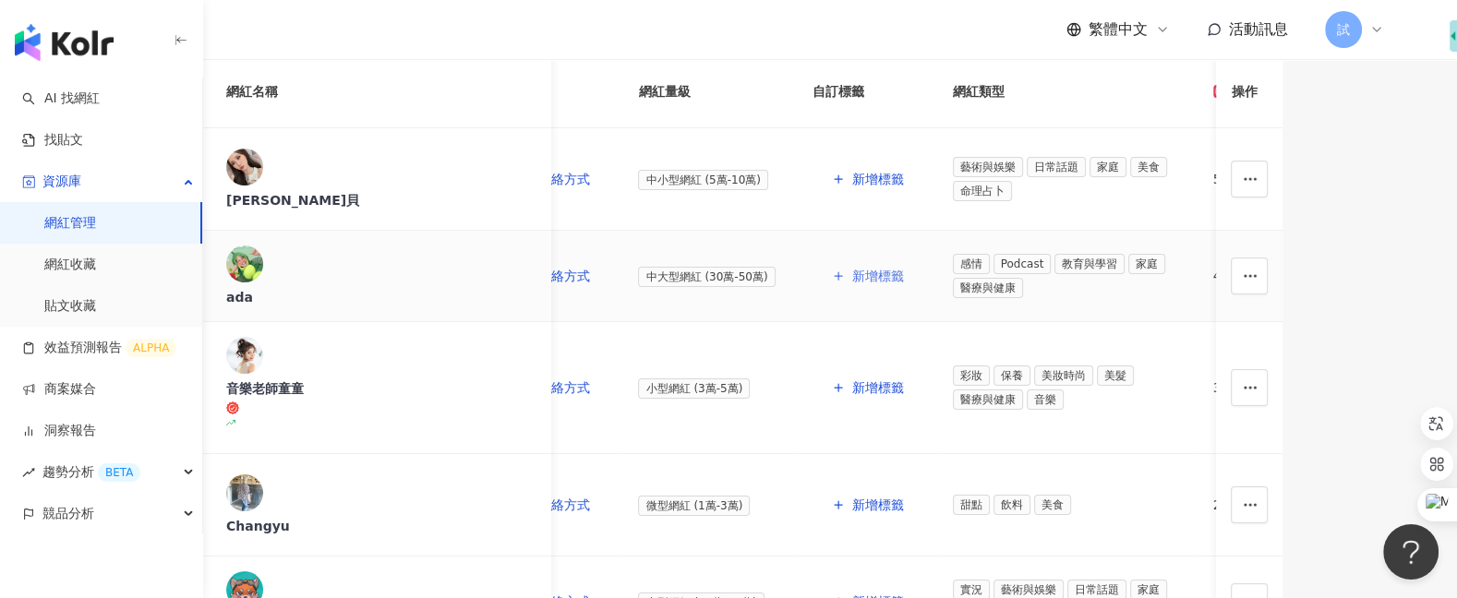
scroll to position [0, 179]
click at [93, 346] on link "效益預測報告 ALPHA" at bounding box center [99, 348] width 154 height 18
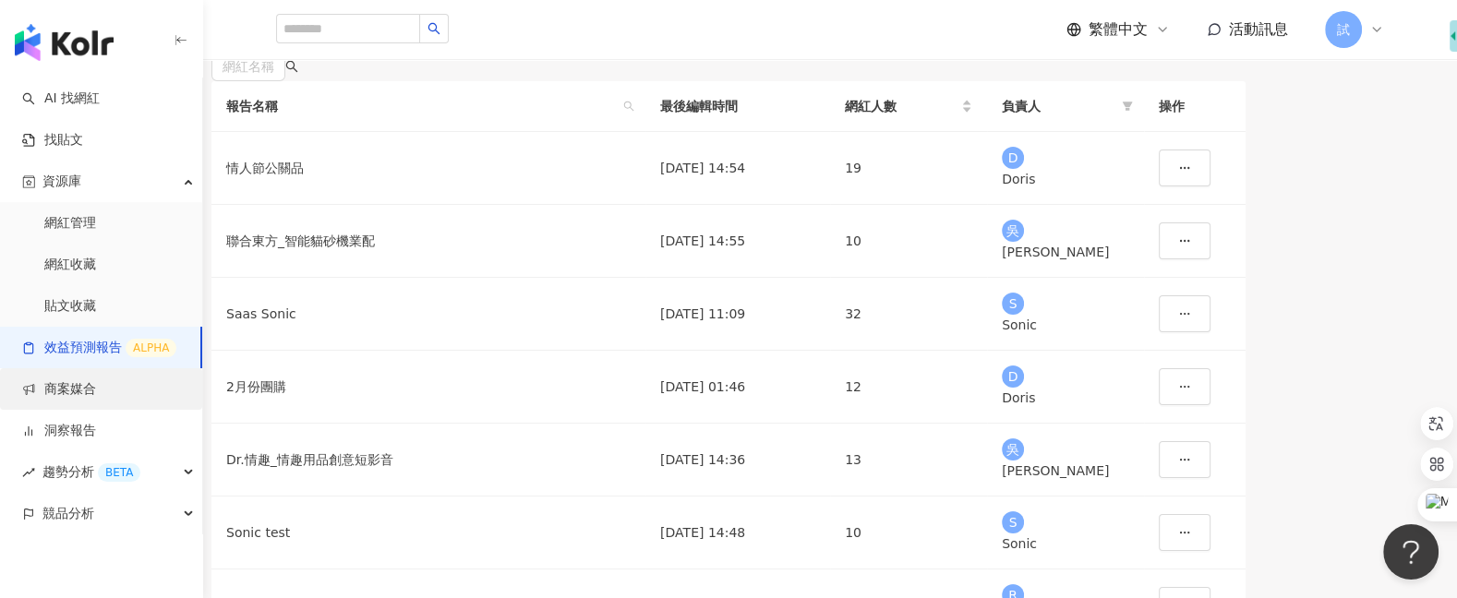
click at [84, 383] on link "商案媒合" at bounding box center [59, 389] width 74 height 18
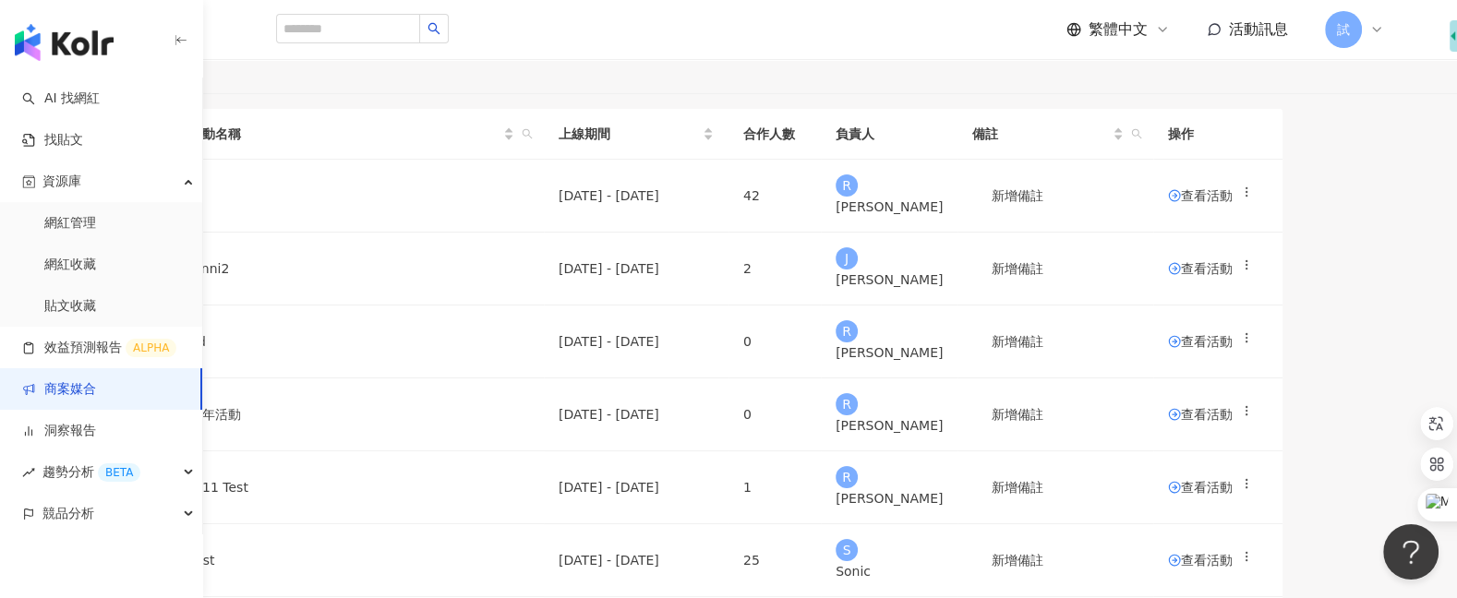
click at [266, 41] on span "建立活動" at bounding box center [240, 33] width 52 height 15
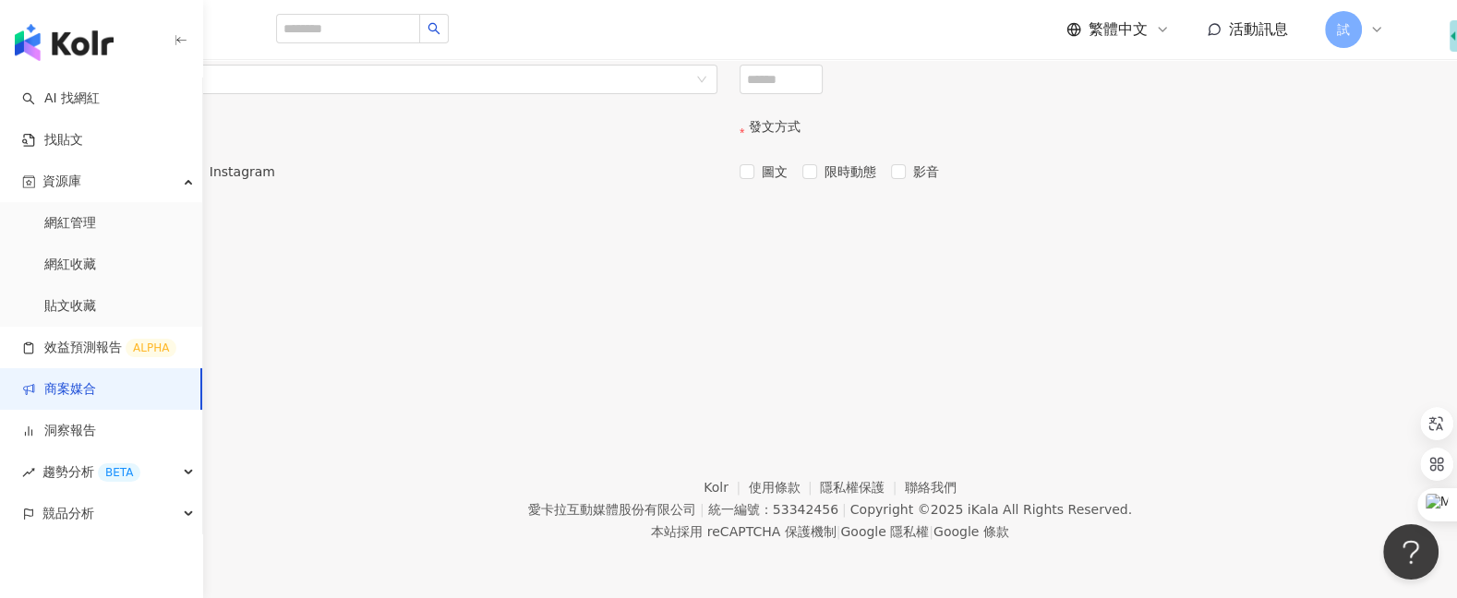
scroll to position [389, 0]
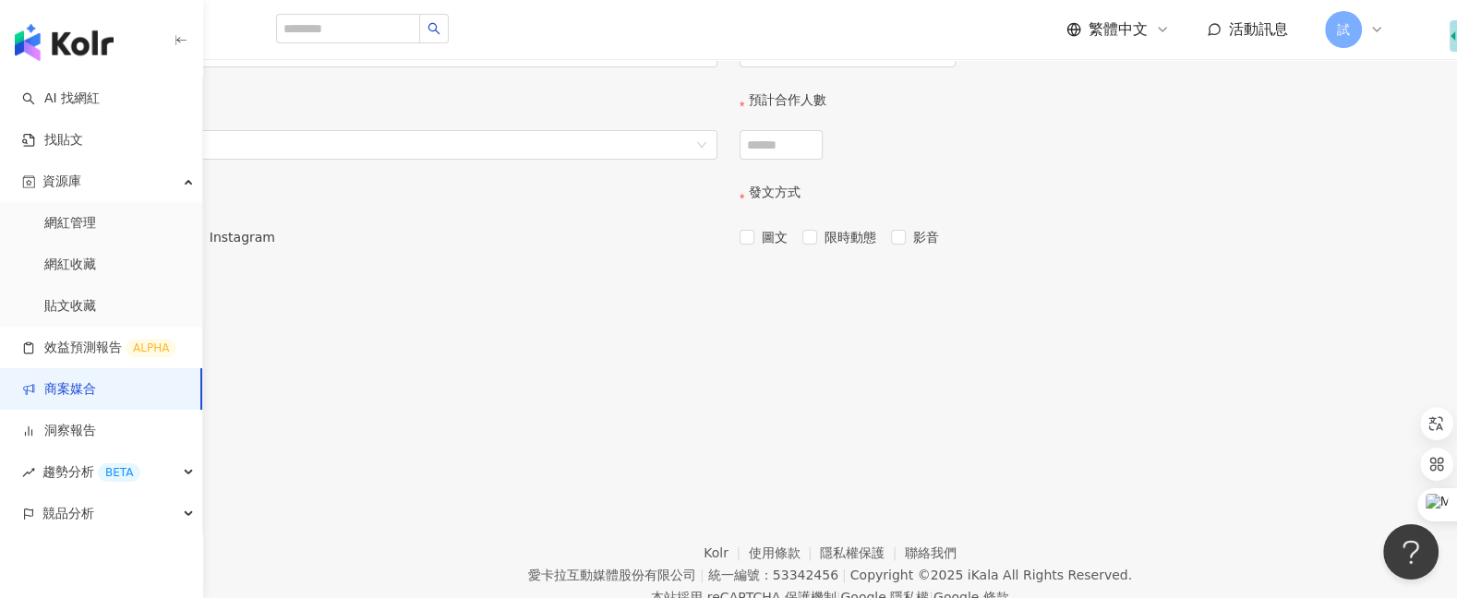
click at [96, 388] on link "商案媒合" at bounding box center [59, 389] width 74 height 18
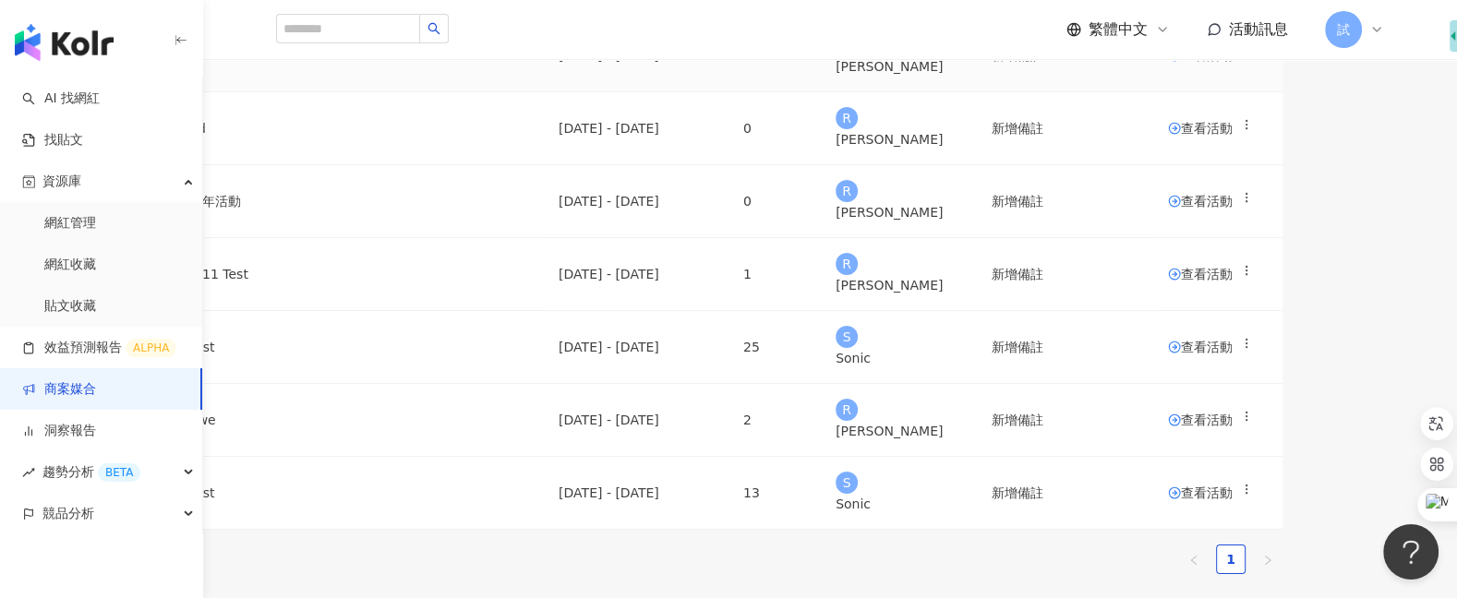
scroll to position [204, 0]
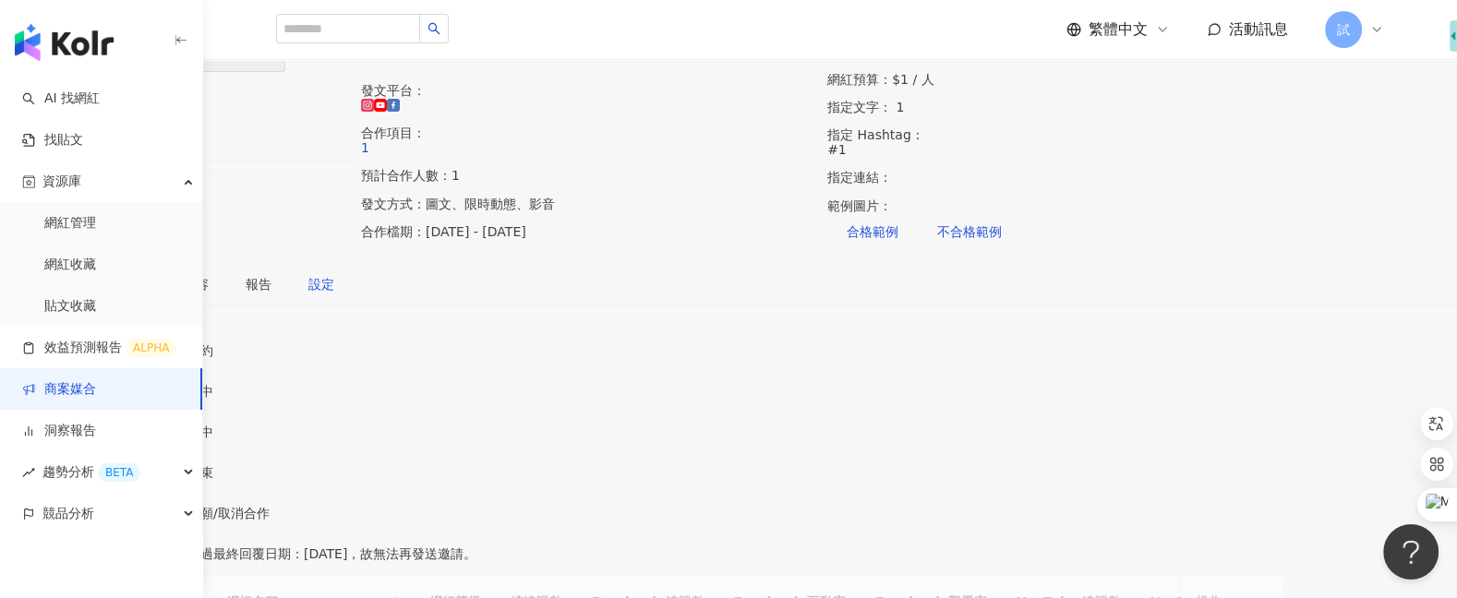
click at [334, 294] on div "設定" at bounding box center [321, 284] width 26 height 20
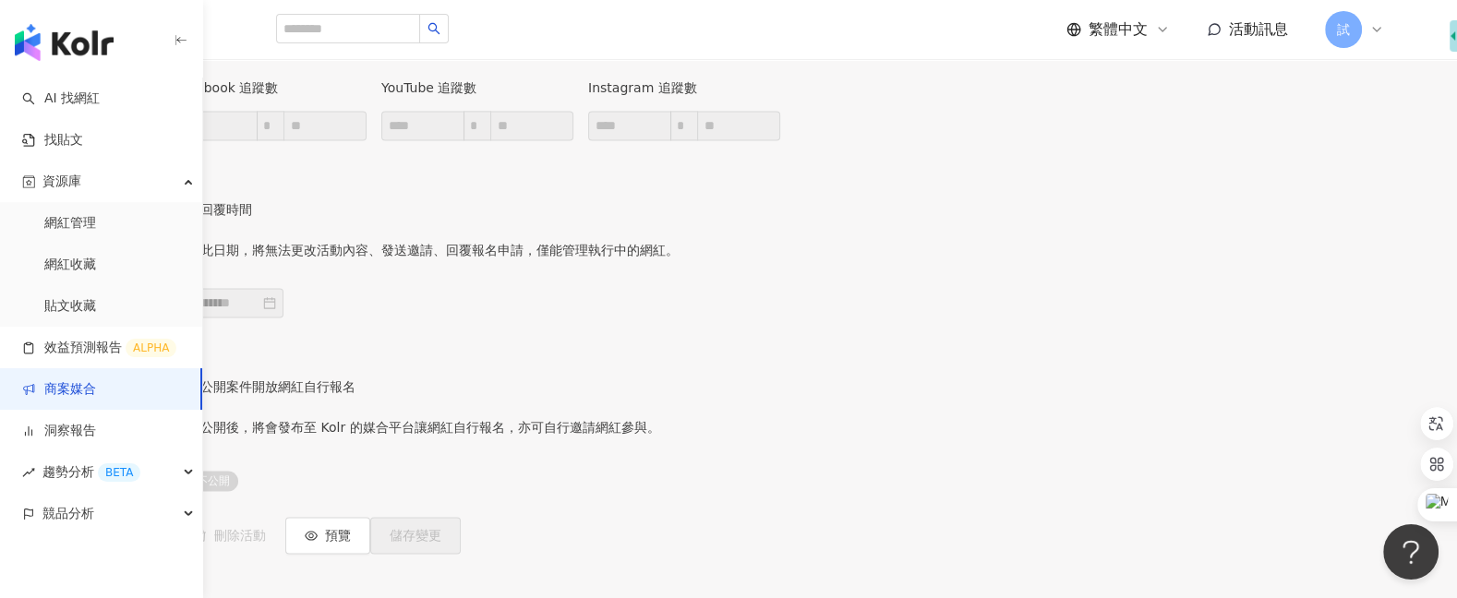
scroll to position [2742, 0]
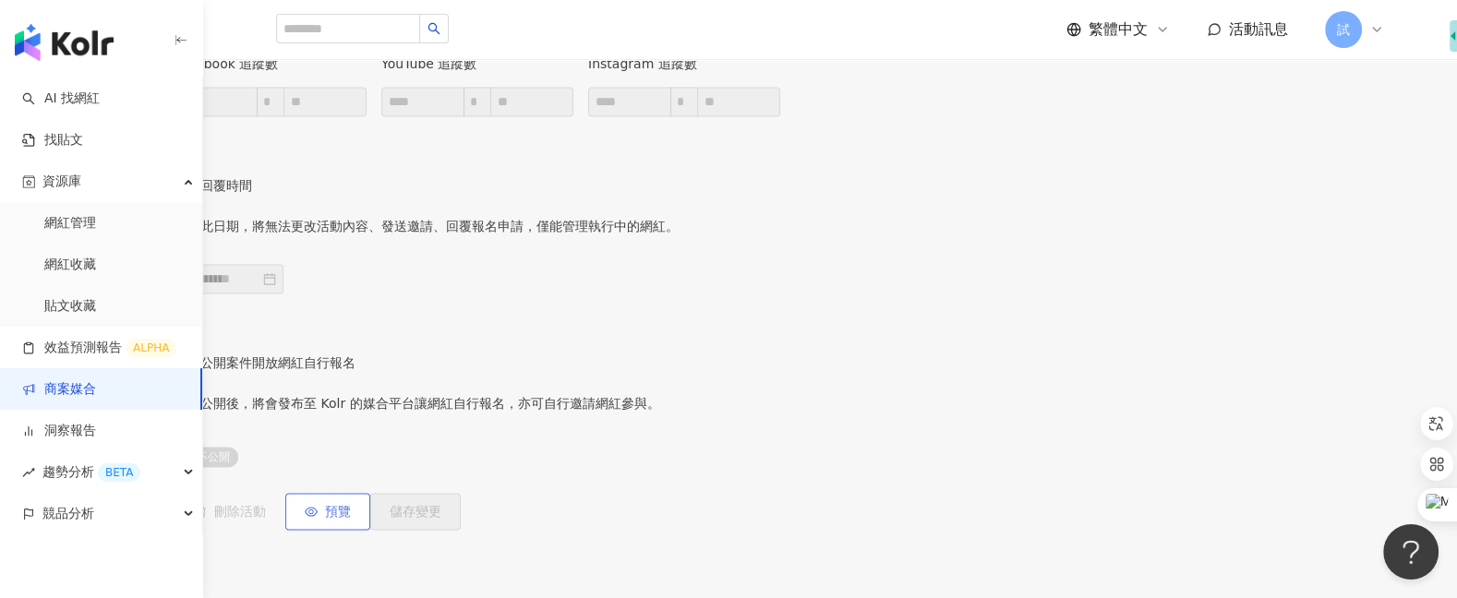
click at [351, 504] on span "預覽" at bounding box center [338, 511] width 26 height 15
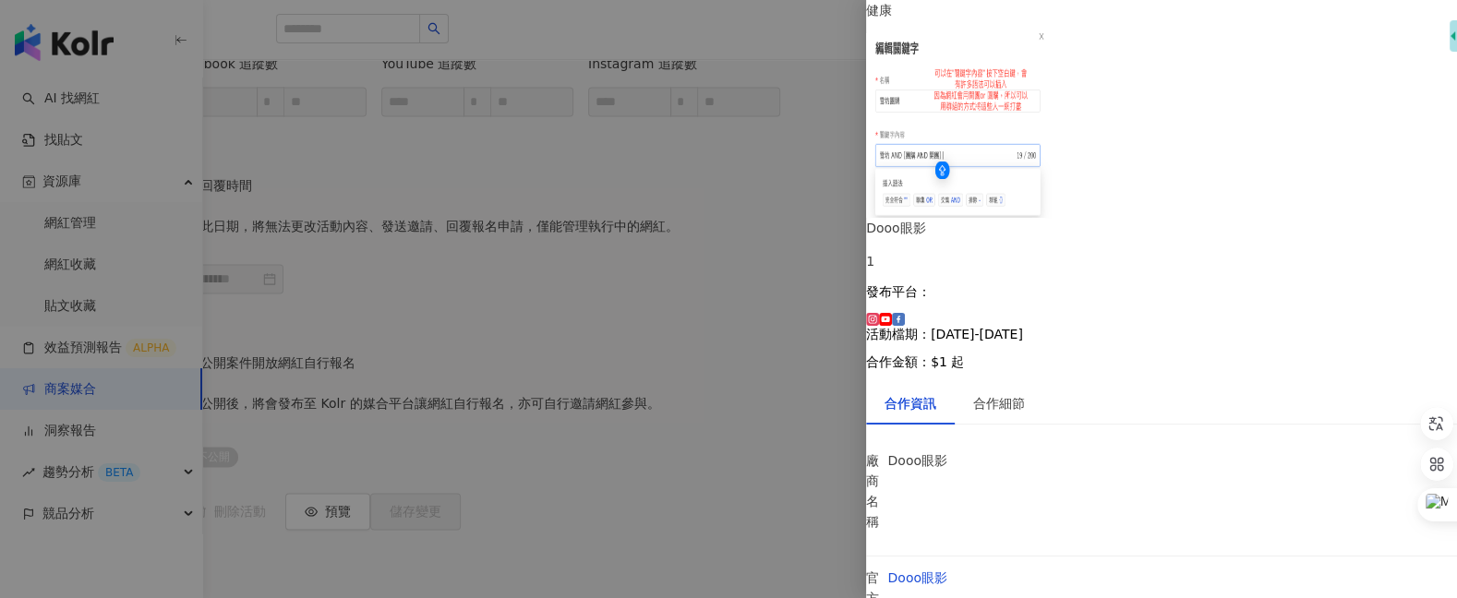
click at [714, 384] on div at bounding box center [728, 299] width 1457 height 598
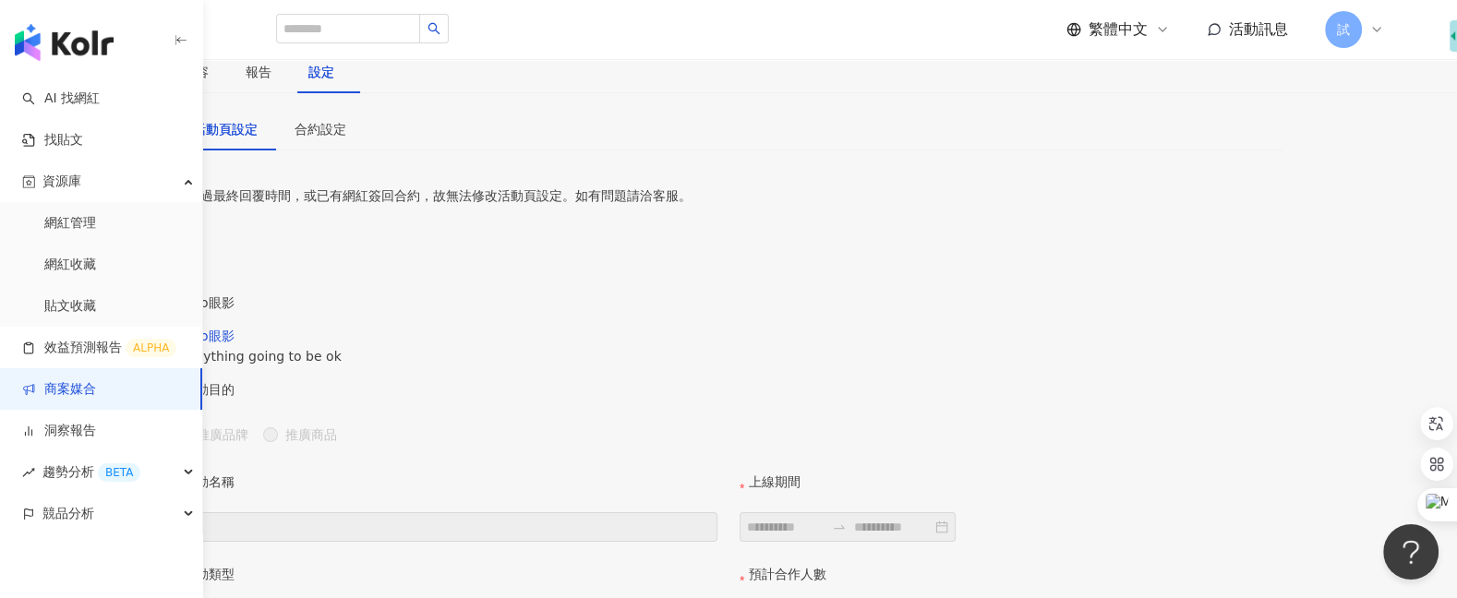
scroll to position [195, 0]
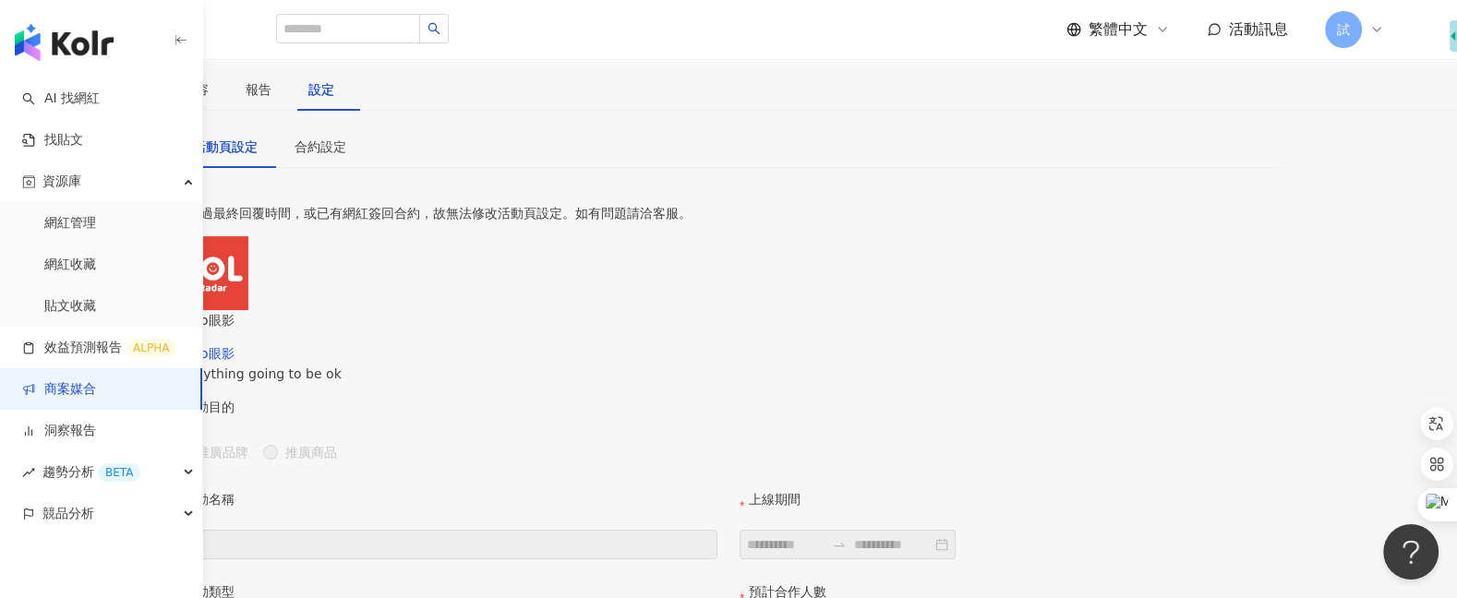
click at [70, 100] on div "網紅名單" at bounding box center [44, 89] width 52 height 20
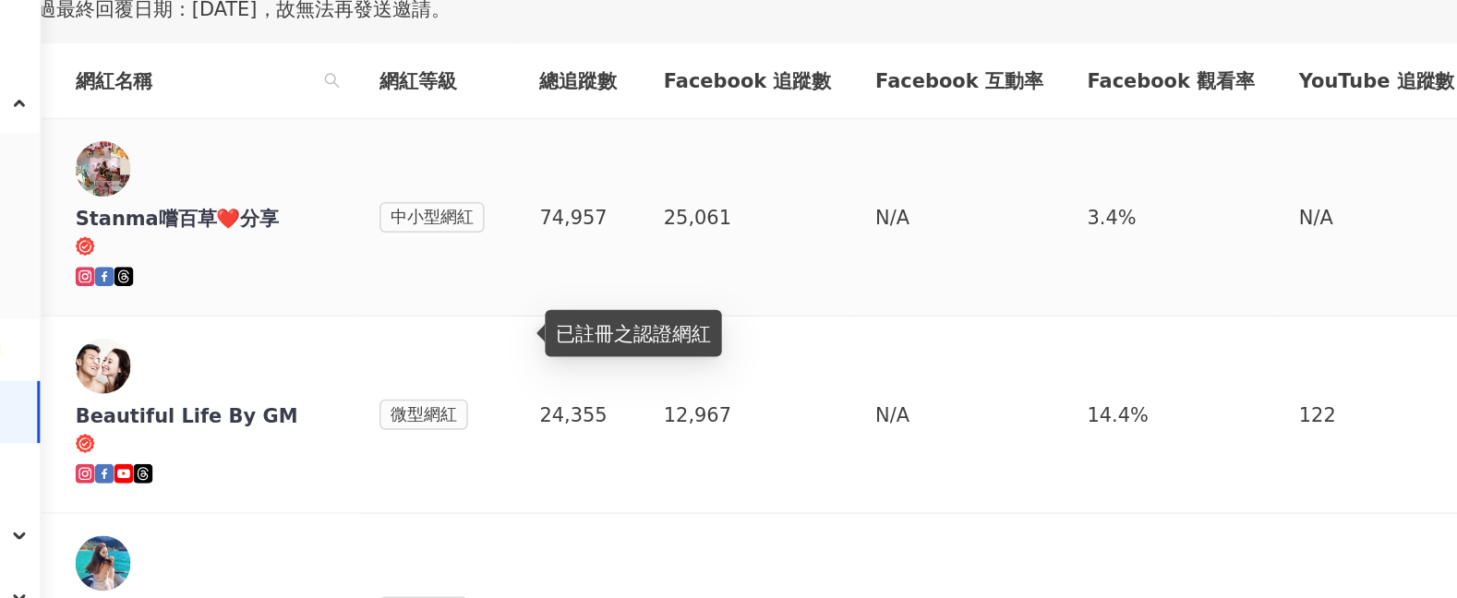
scroll to position [435, 0]
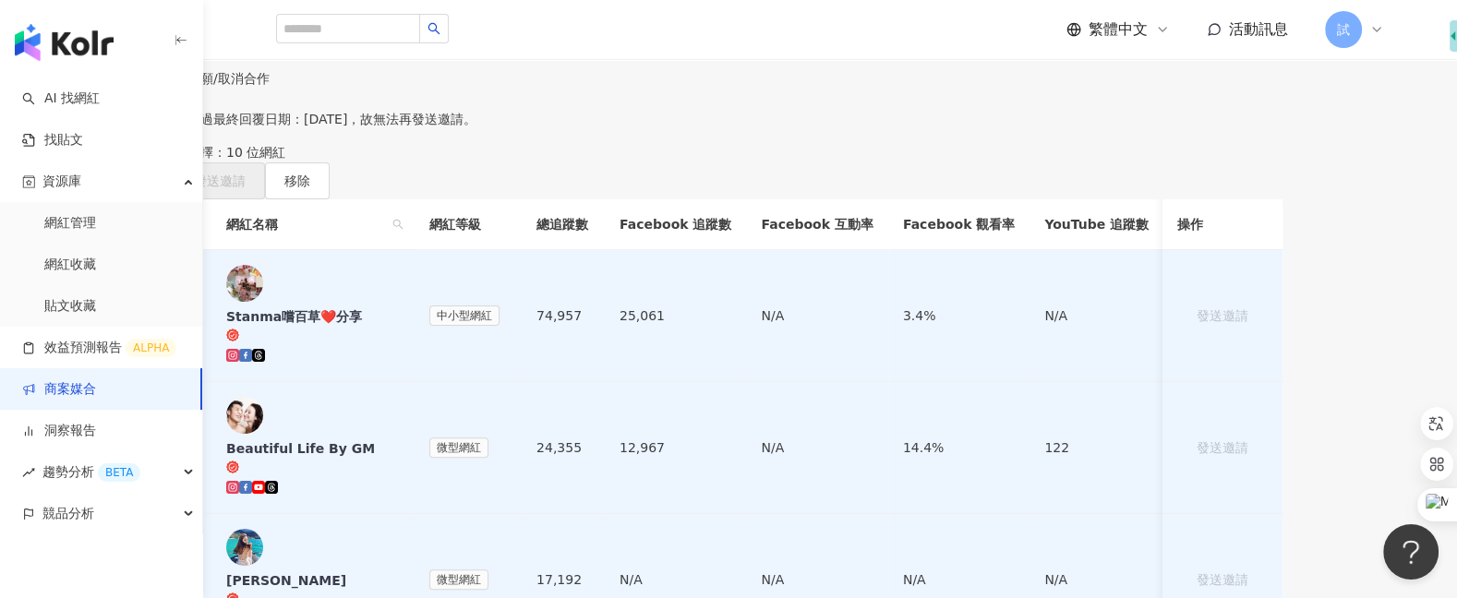
click at [211, 250] on th at bounding box center [192, 224] width 37 height 51
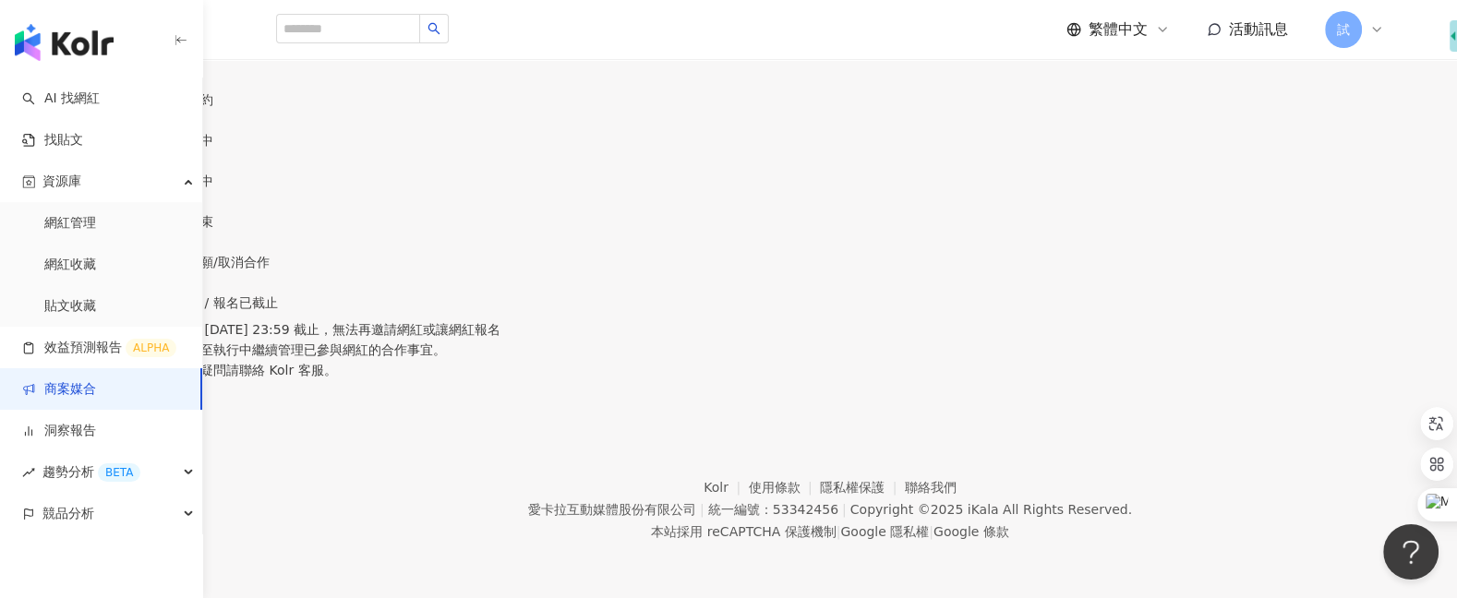
click at [806, 150] on div "1 執行中" at bounding box center [728, 170] width 1108 height 41
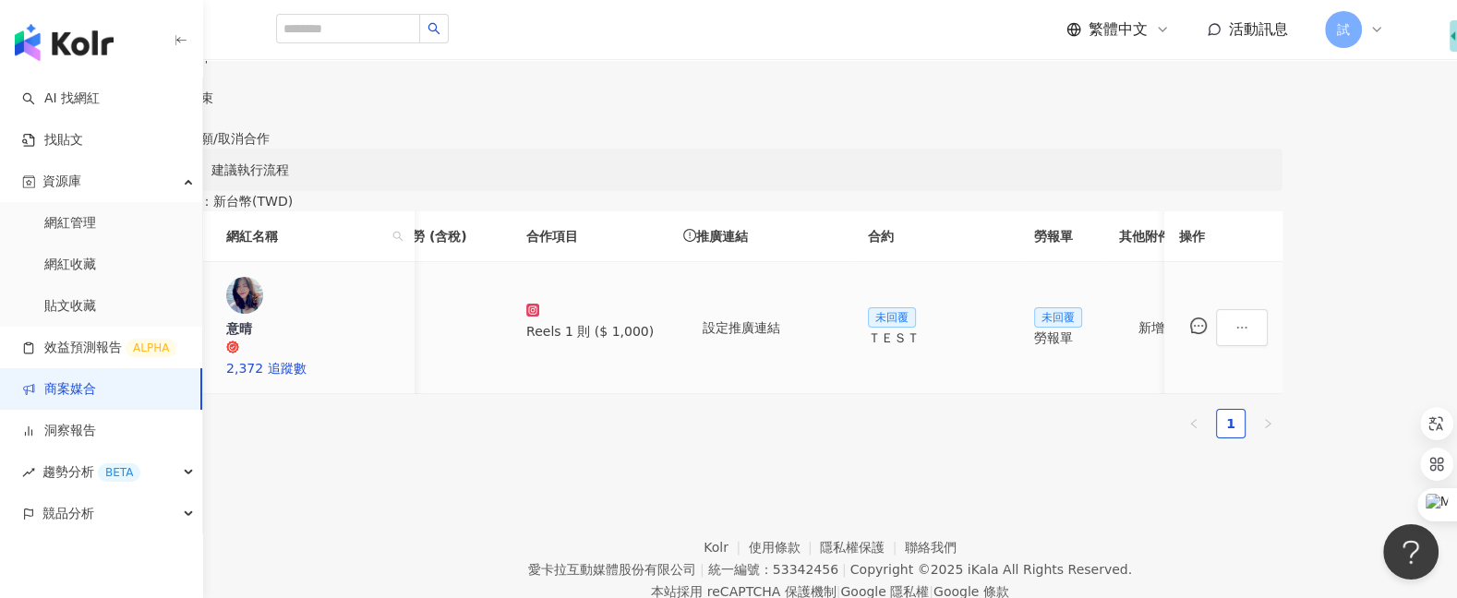
scroll to position [0, 71]
click at [778, 335] on span "設定推廣連結" at bounding box center [740, 327] width 78 height 15
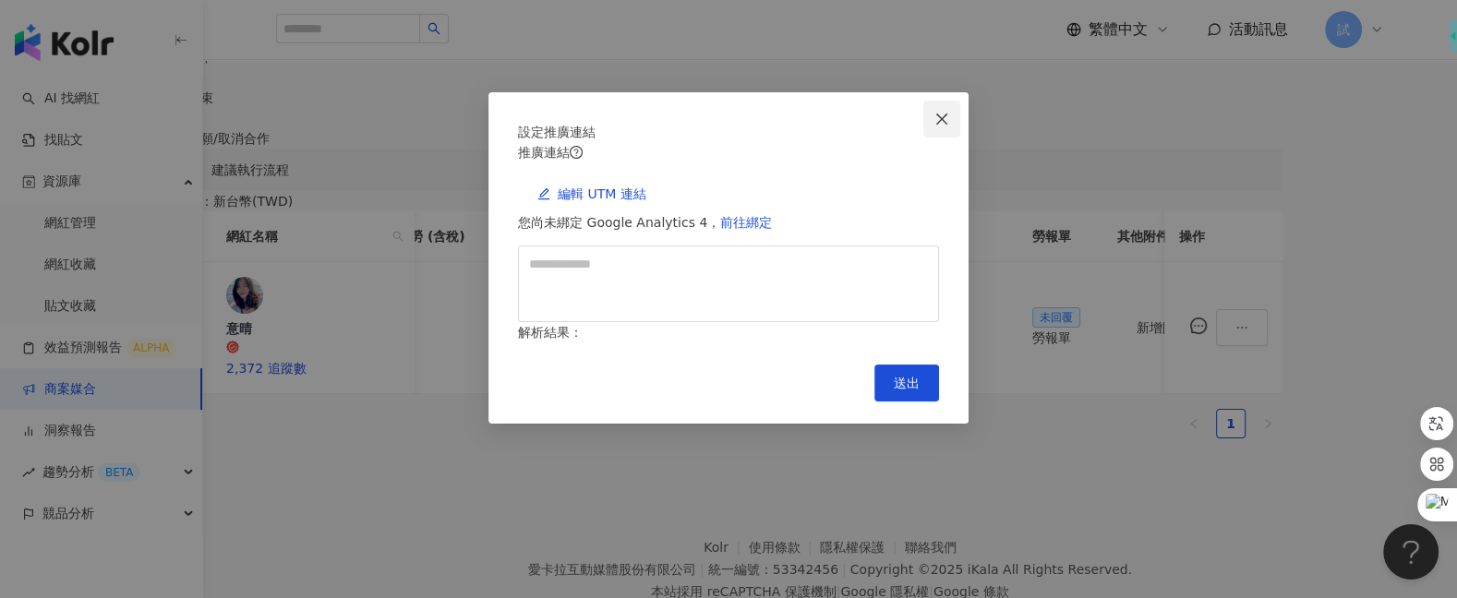
click at [949, 117] on span "Close" at bounding box center [941, 119] width 37 height 15
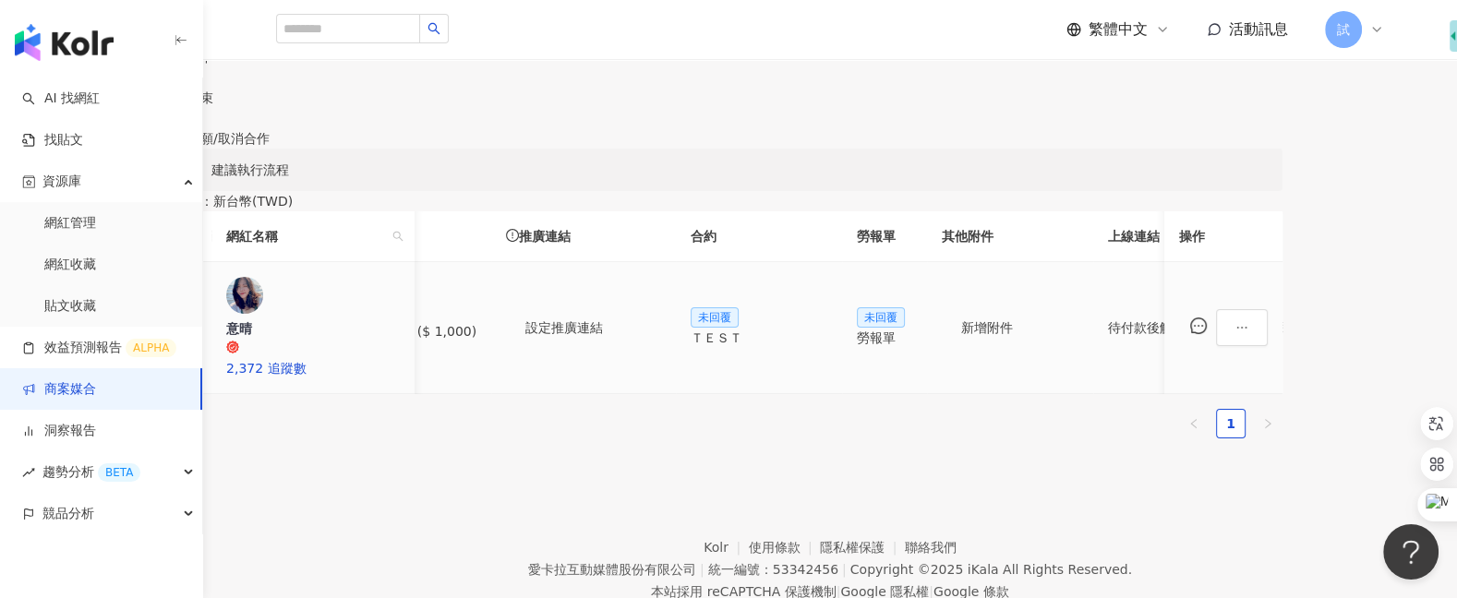
scroll to position [0, 250]
click at [823, 348] on div "ＴＥＳＴ" at bounding box center [755, 338] width 137 height 20
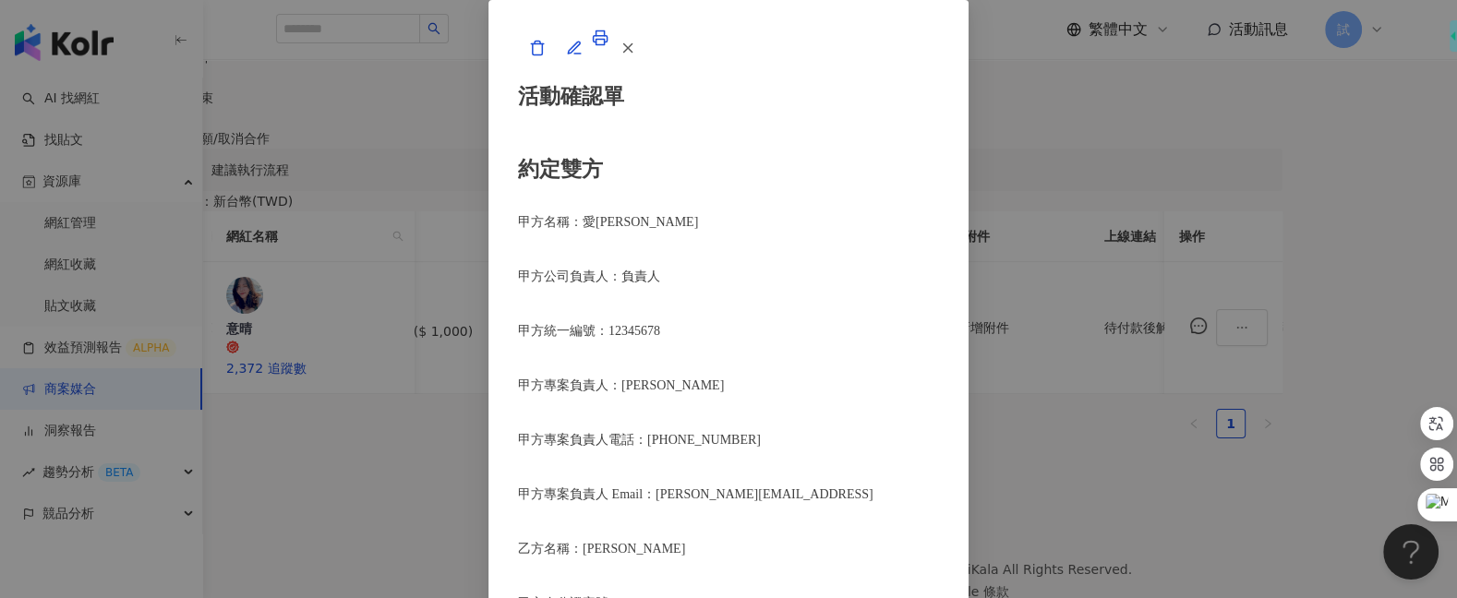
scroll to position [1668, 0]
click at [636, 56] on icon "button" at bounding box center [627, 48] width 17 height 17
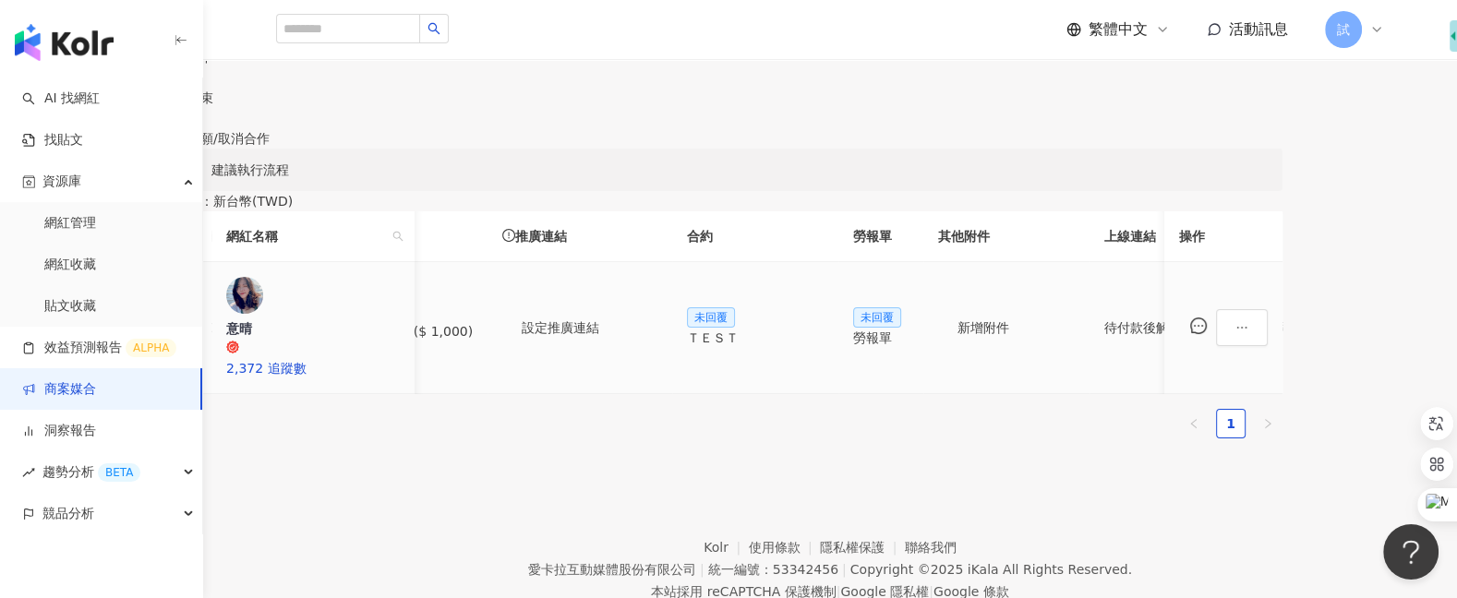
click at [908, 348] on div "勞報單" at bounding box center [880, 338] width 55 height 20
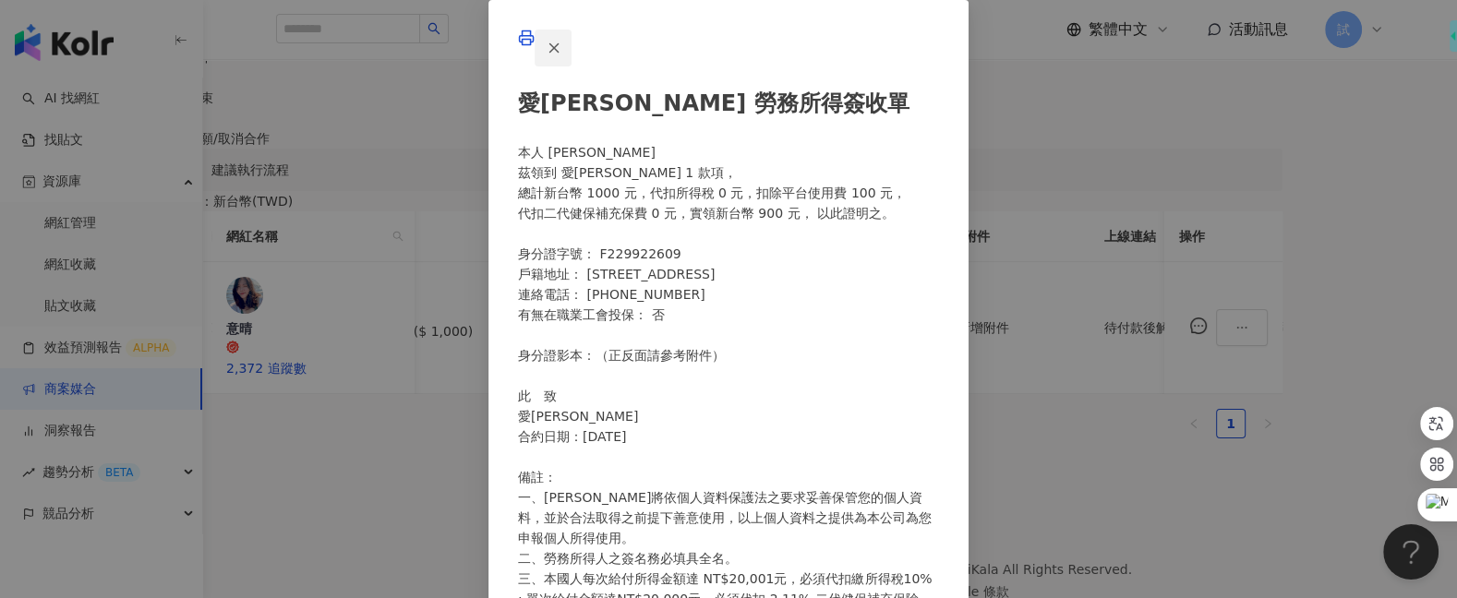
click at [562, 57] on span "button" at bounding box center [554, 47] width 17 height 19
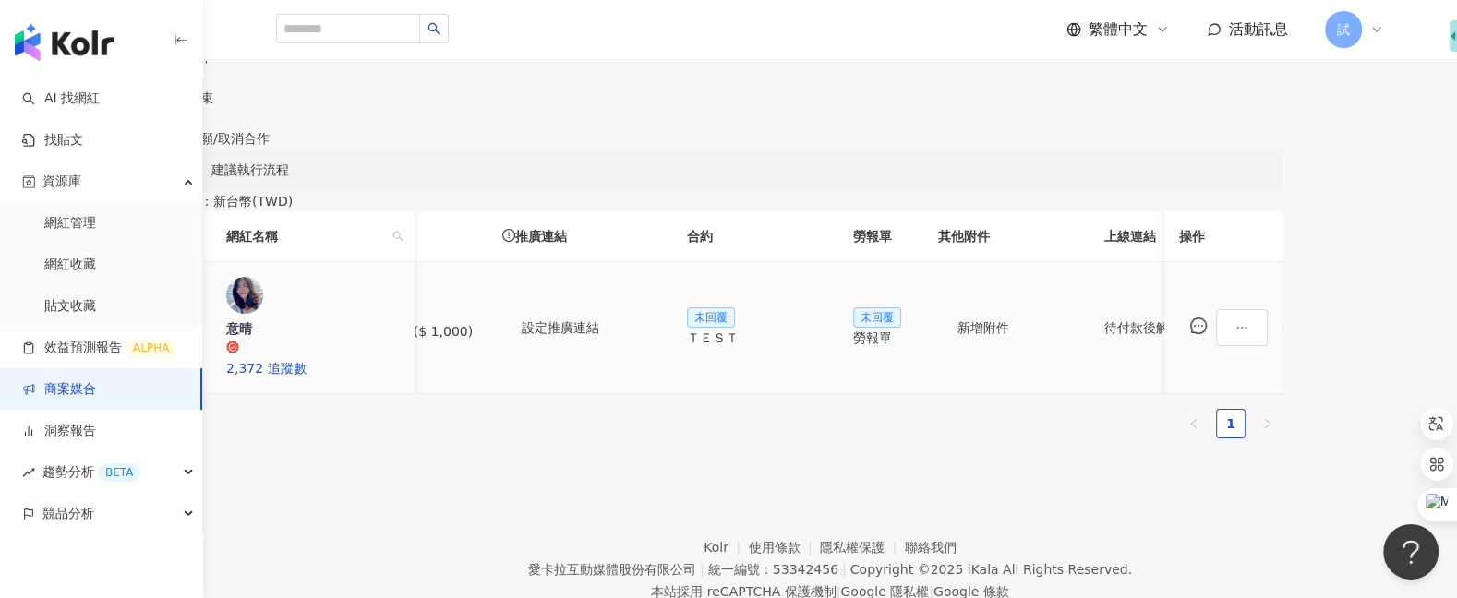
click at [908, 348] on div "勞報單" at bounding box center [880, 338] width 55 height 20
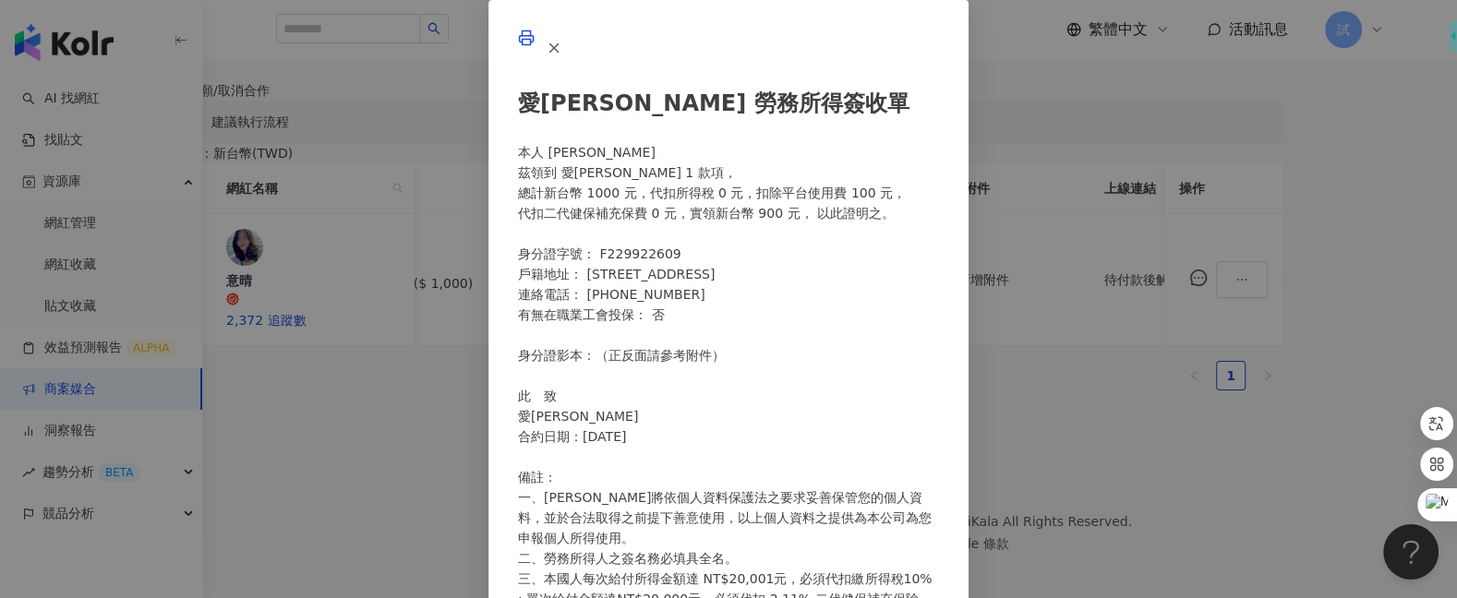
scroll to position [537, 0]
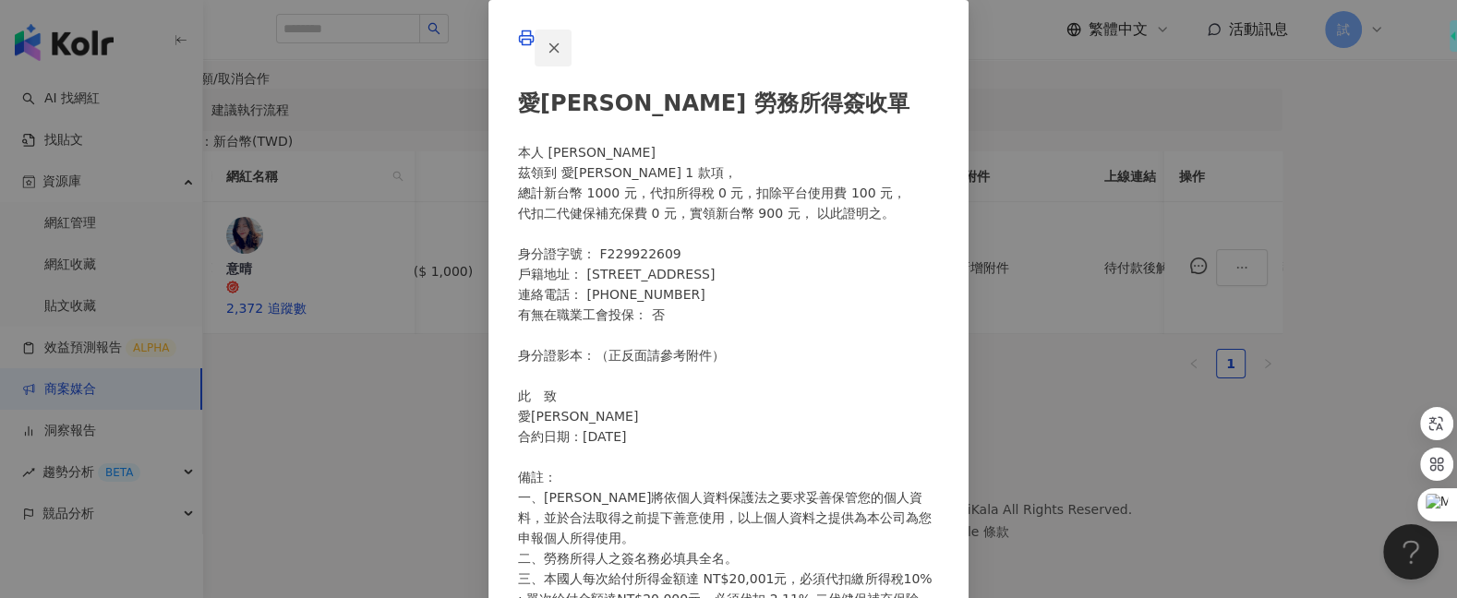
click at [562, 56] on icon "button" at bounding box center [554, 48] width 17 height 17
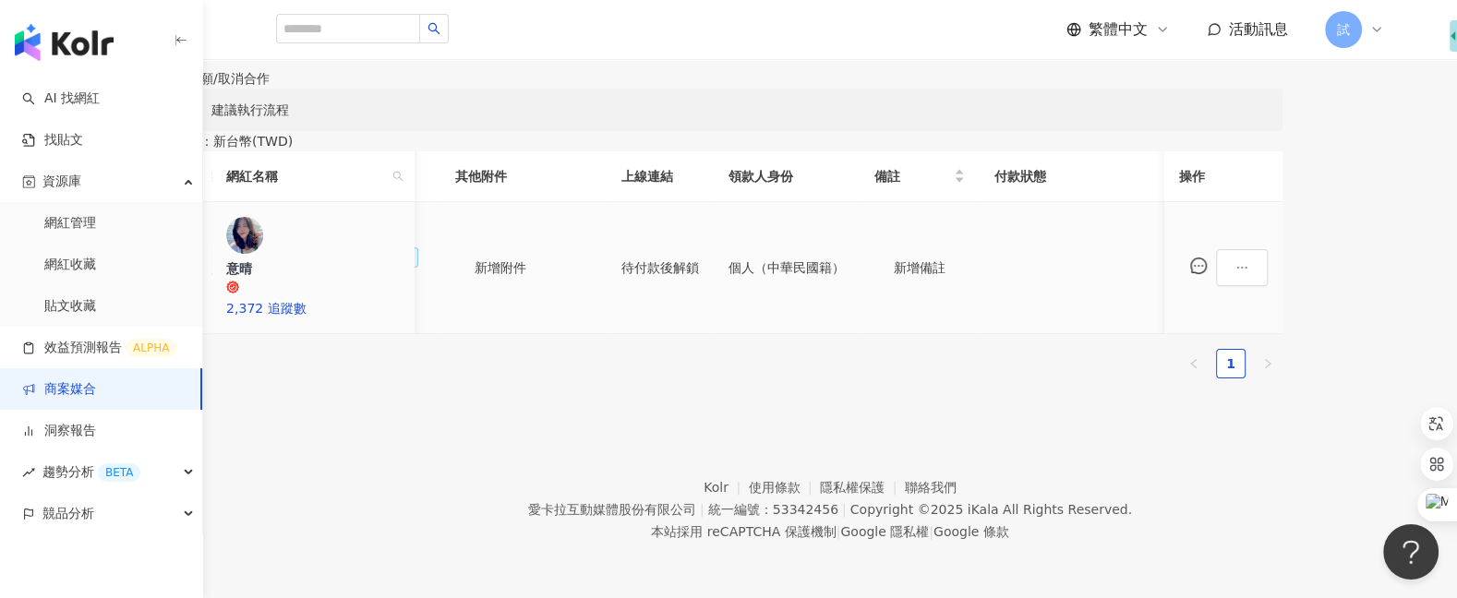
scroll to position [0, 821]
click at [1248, 274] on icon "ellipsis" at bounding box center [1241, 267] width 13 height 13
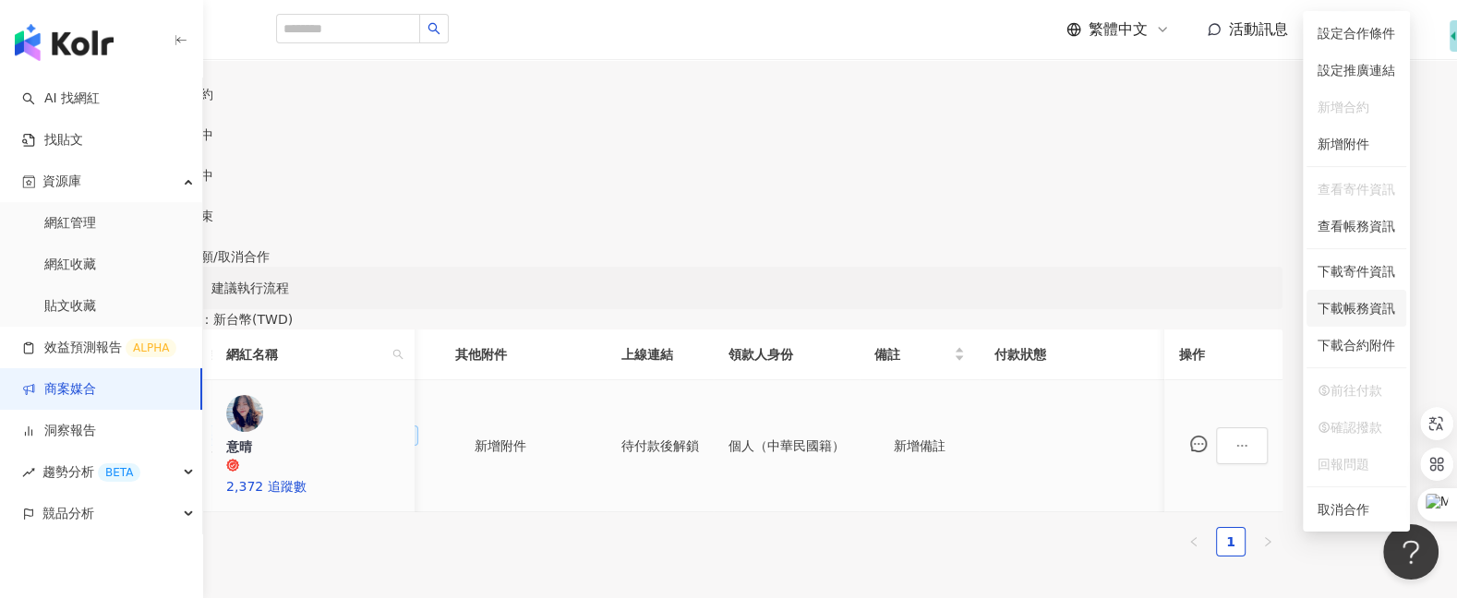
scroll to position [151, 0]
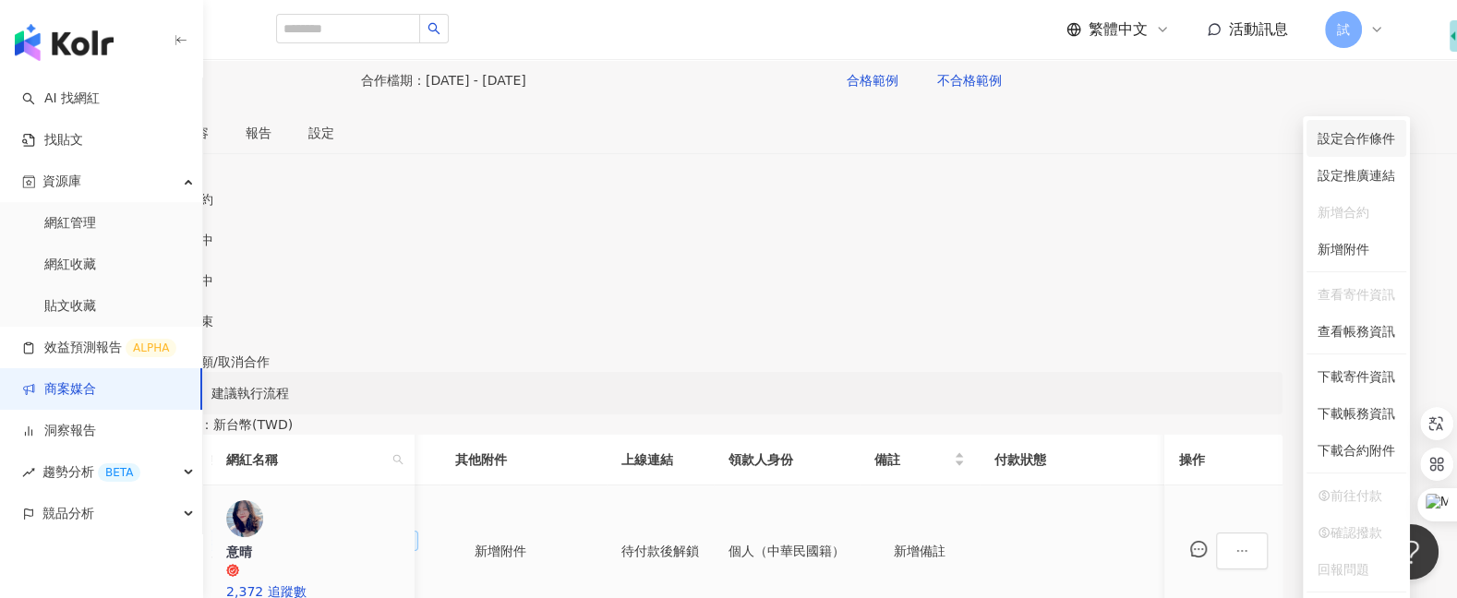
click at [1379, 132] on span "設定合作條件" at bounding box center [1356, 138] width 78 height 20
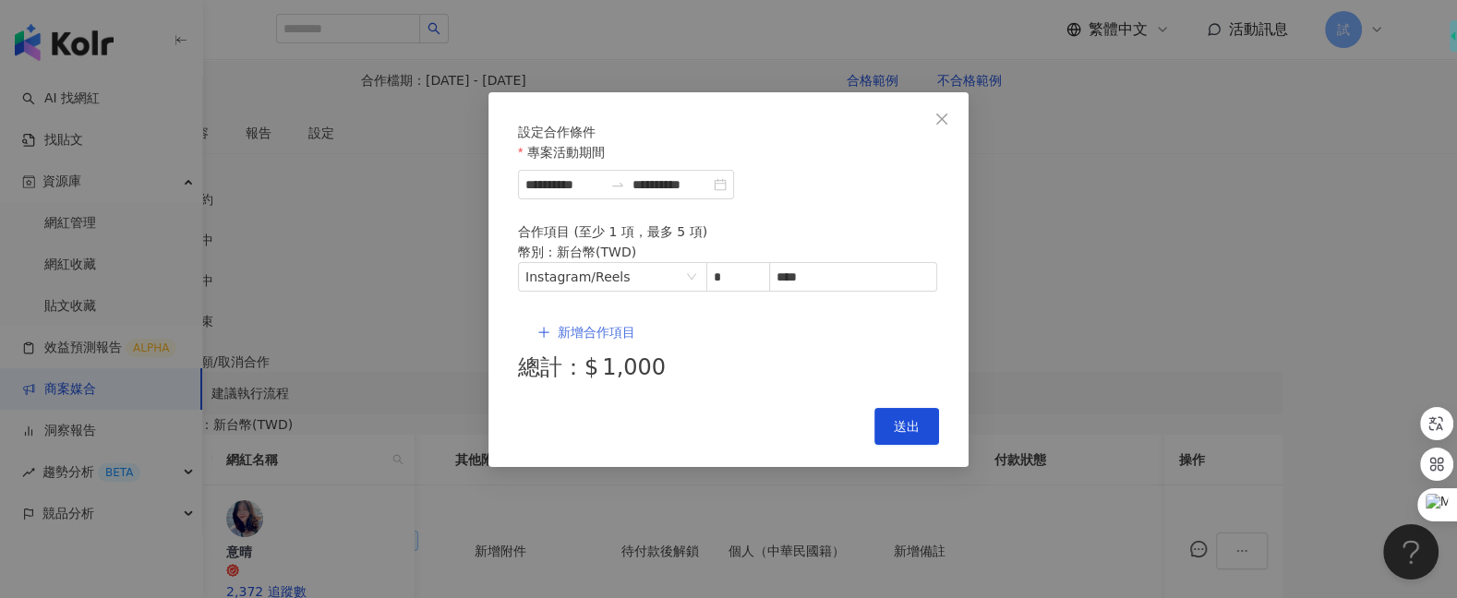
click at [592, 325] on span "新增合作項目" at bounding box center [597, 332] width 78 height 15
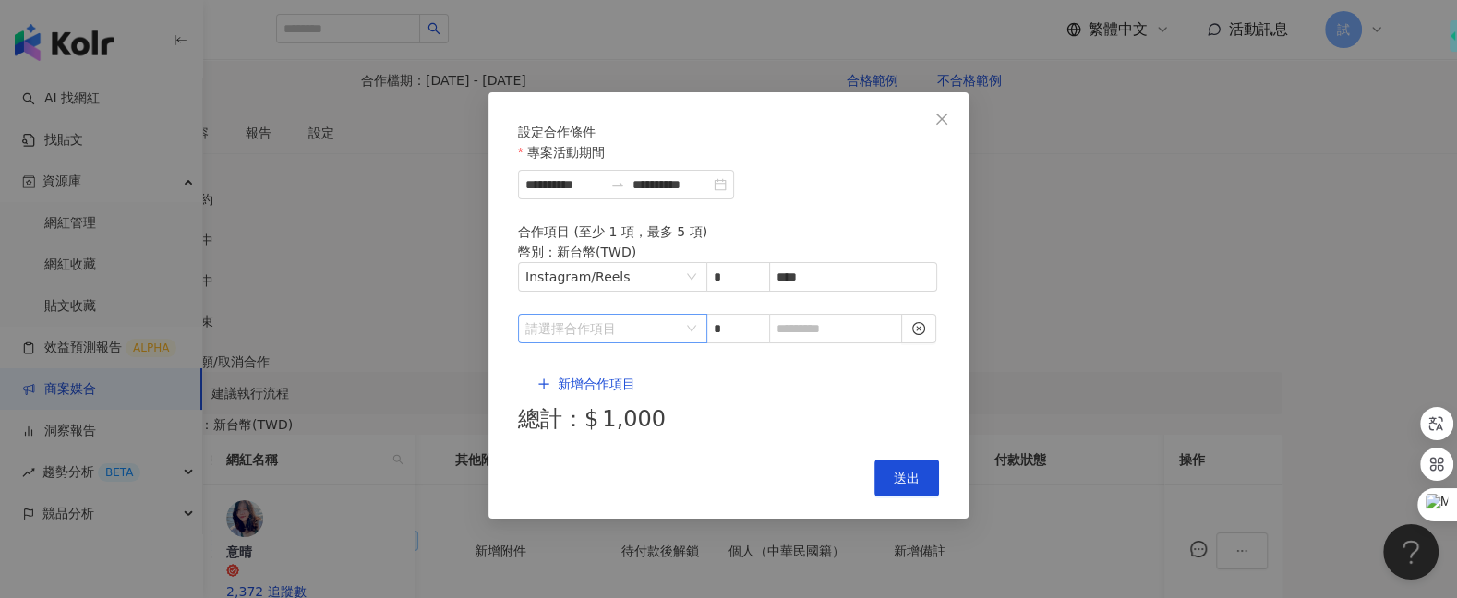
click at [639, 326] on input "search" at bounding box center [602, 329] width 155 height 28
click at [787, 460] on div "Cancel 送出" at bounding box center [728, 478] width 421 height 37
click at [947, 126] on button "Close" at bounding box center [941, 119] width 37 height 37
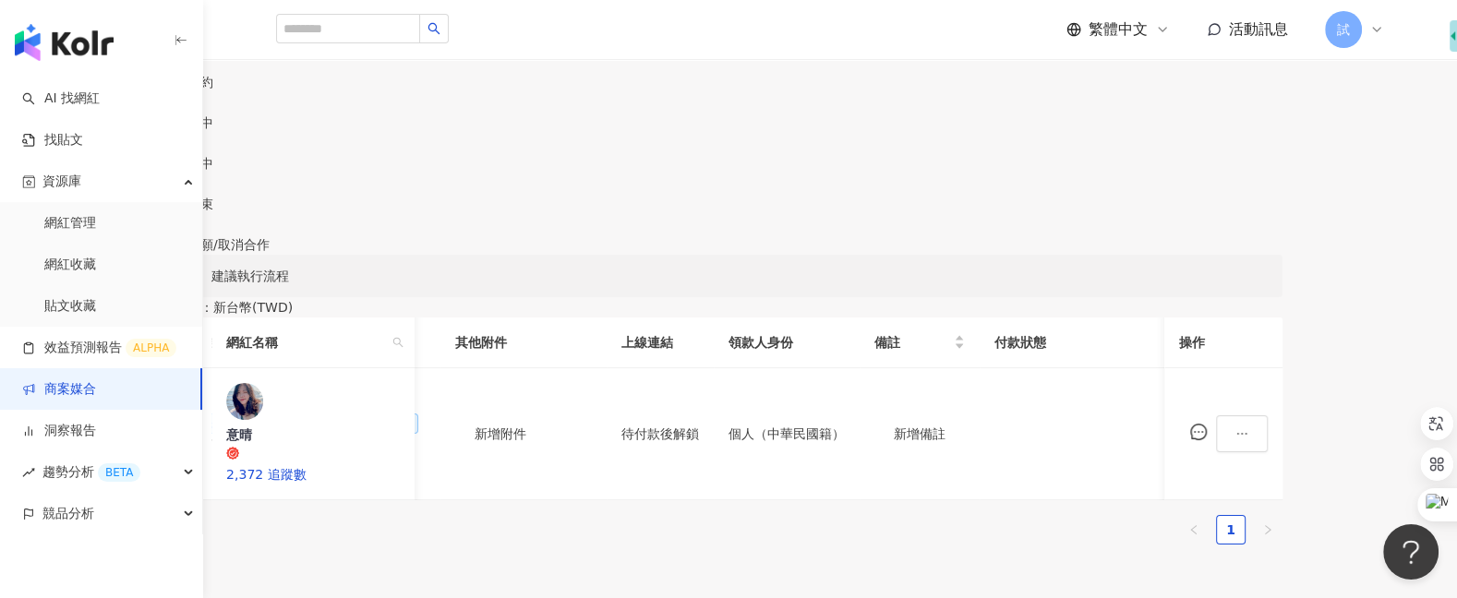
scroll to position [253, 0]
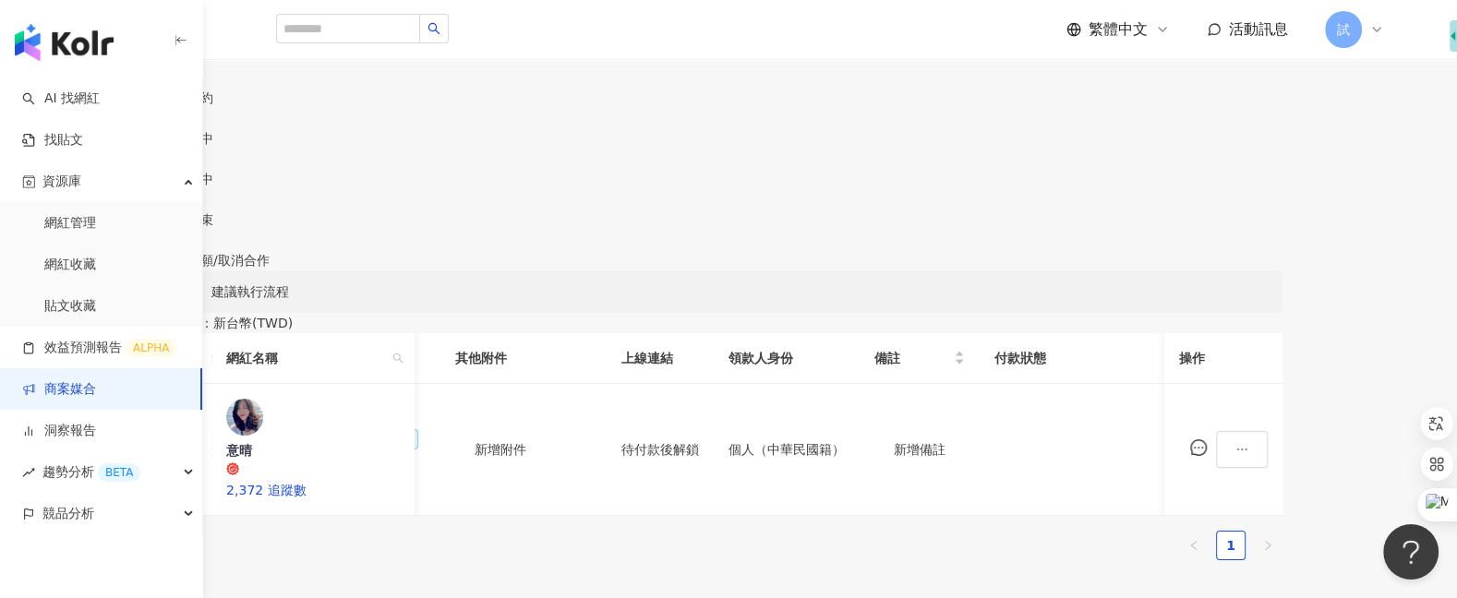
click at [146, 42] on div "聊天室" at bounding box center [126, 31] width 39 height 20
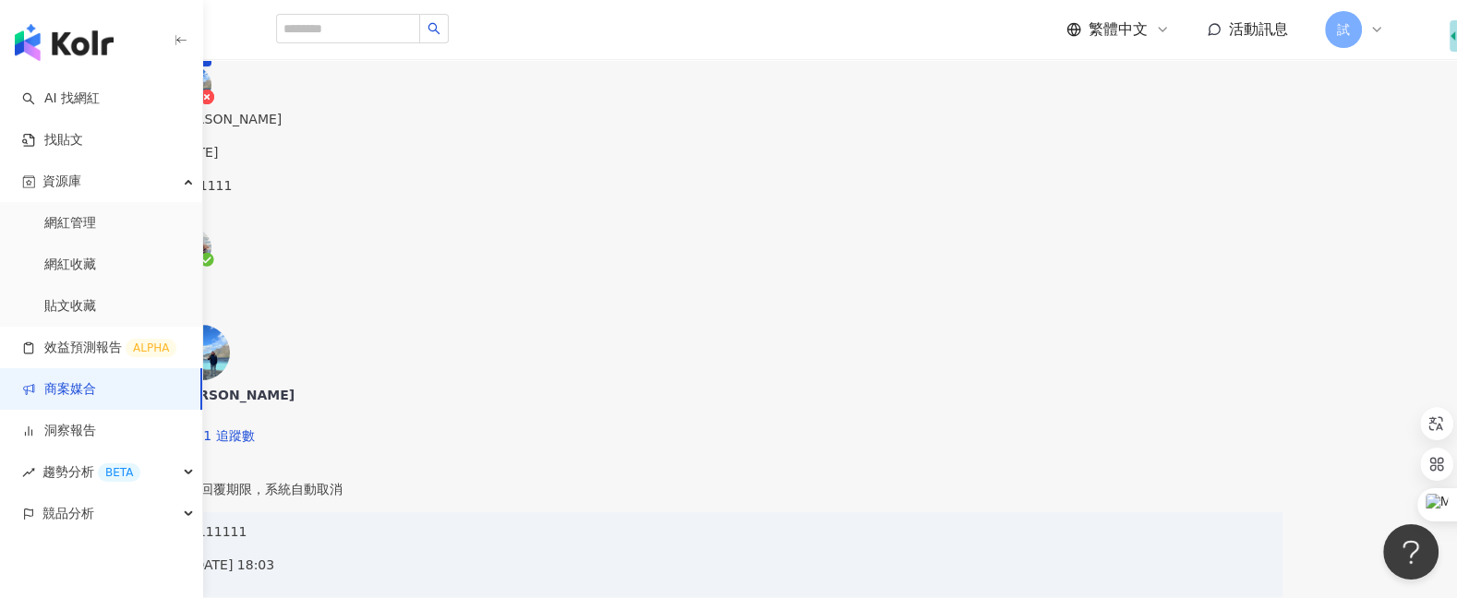
scroll to position [438, 0]
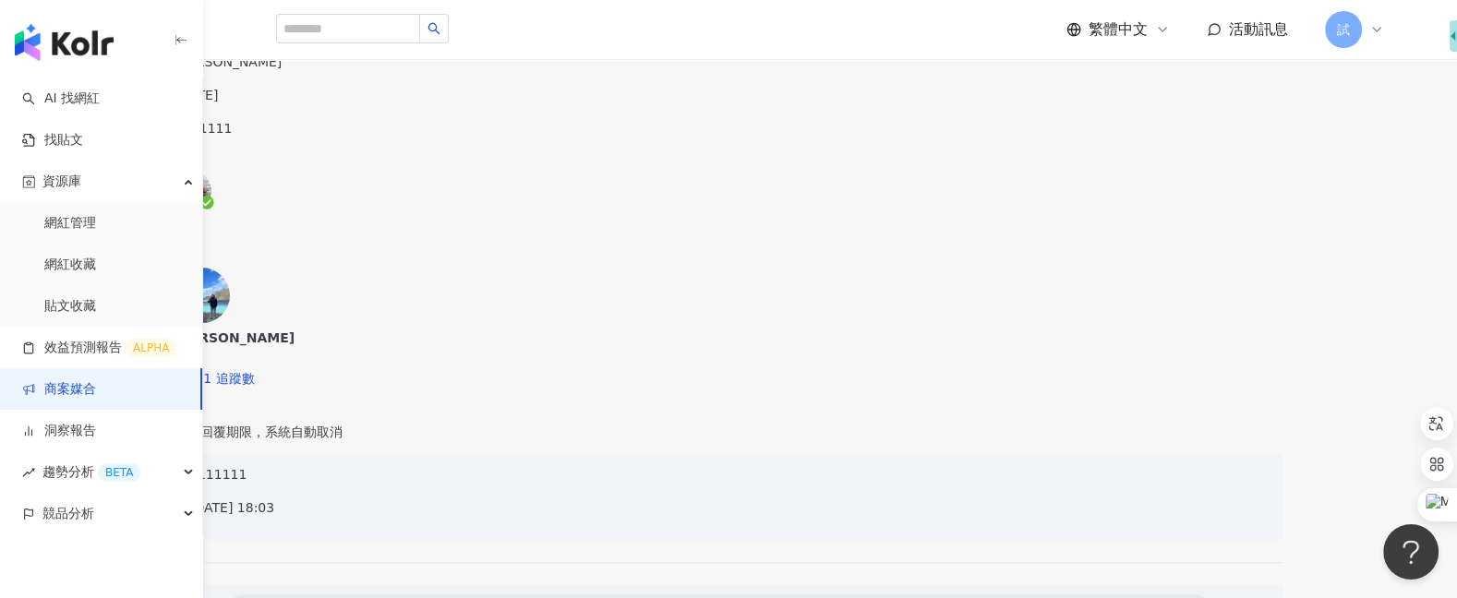
type textarea "*"
type textarea "**"
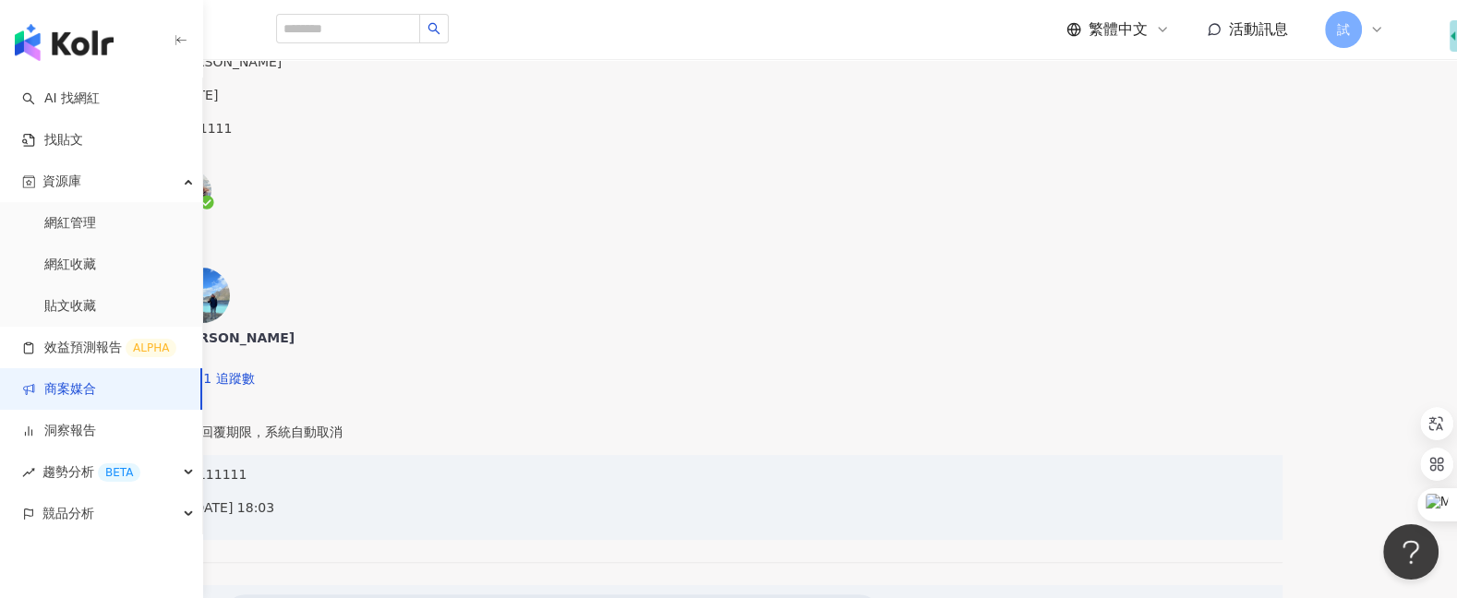
click at [96, 440] on link "洞察報告" at bounding box center [59, 431] width 74 height 18
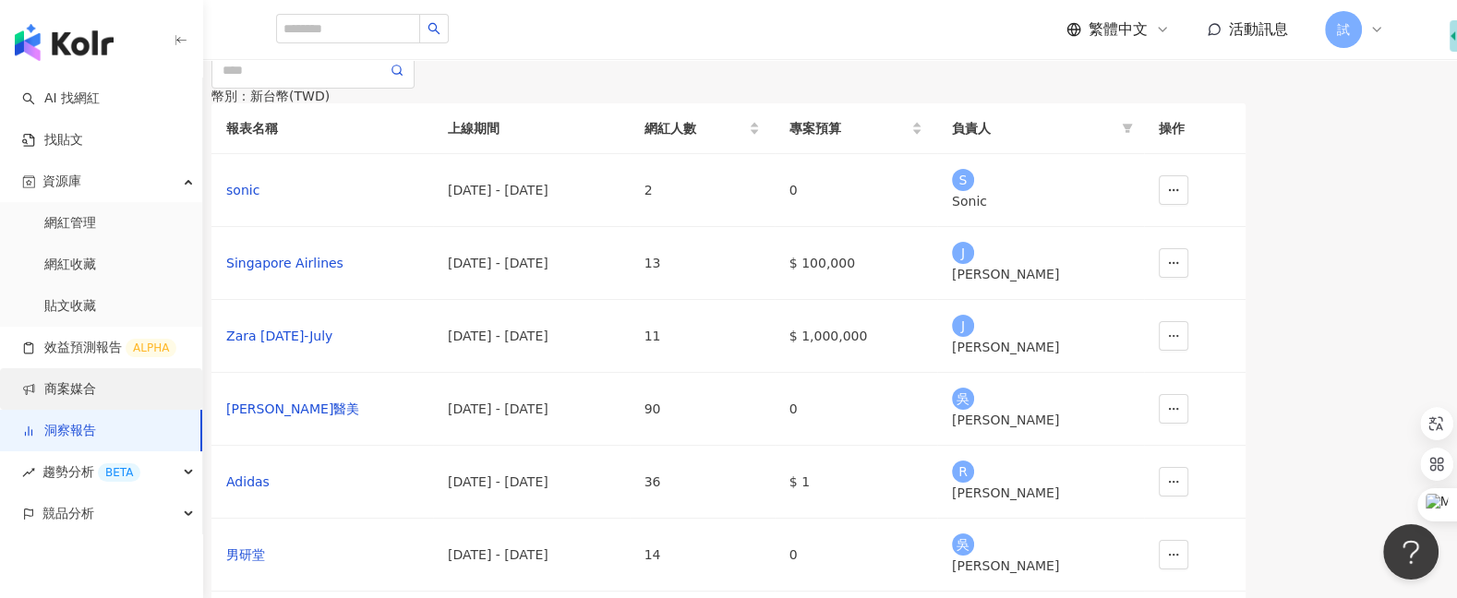
click at [96, 383] on link "商案媒合" at bounding box center [59, 389] width 74 height 18
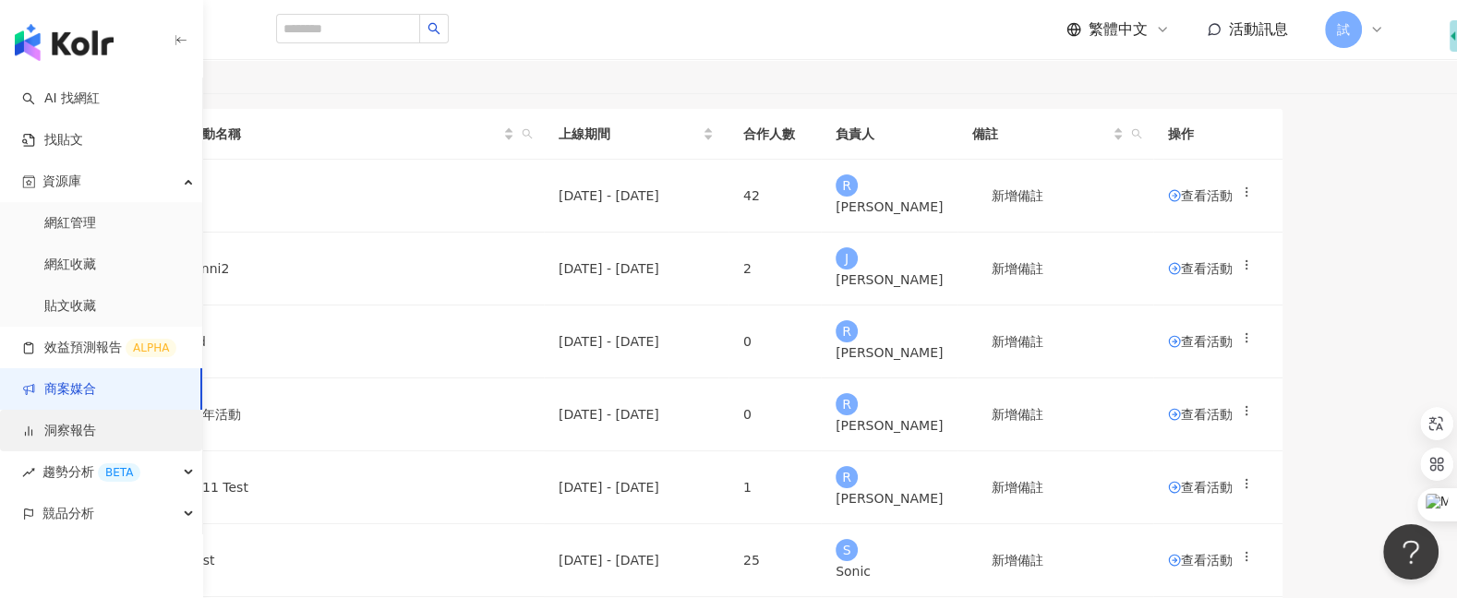
click at [96, 440] on link "洞察報告" at bounding box center [59, 431] width 74 height 18
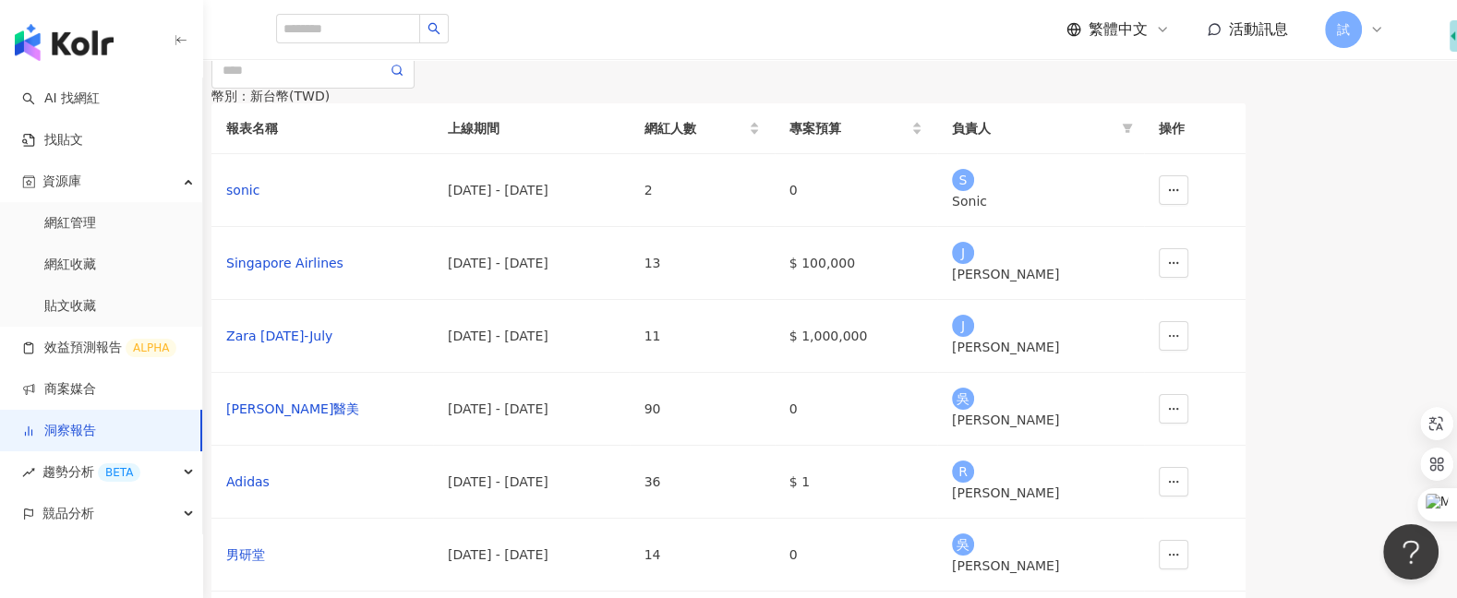
click at [279, 41] on span "建立新報告" at bounding box center [246, 33] width 65 height 15
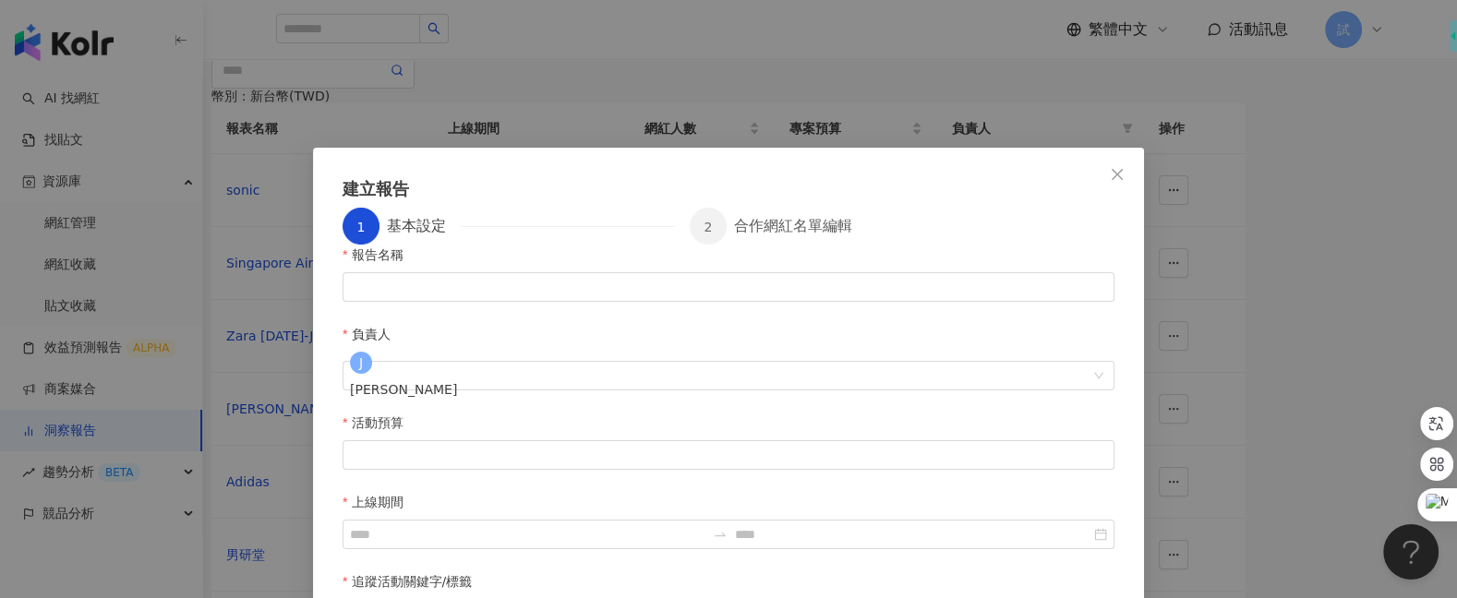
scroll to position [35, 0]
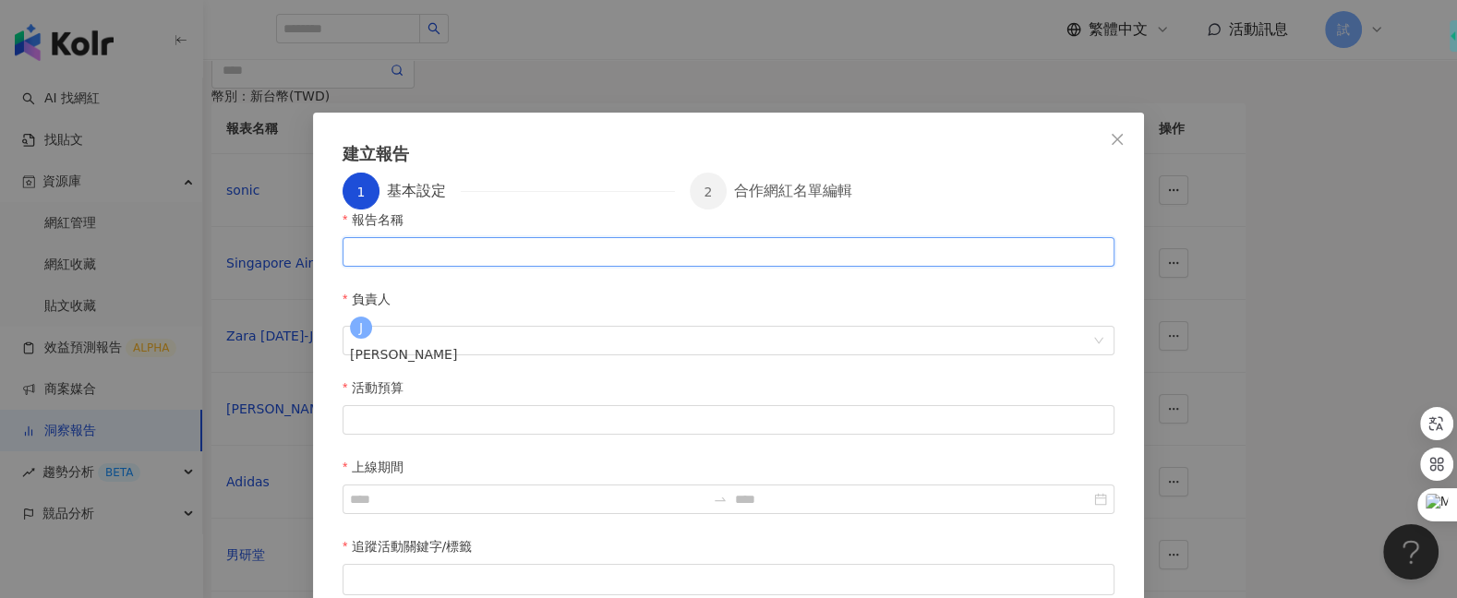
click at [583, 267] on input "報告名稱" at bounding box center [728, 252] width 772 height 30
type input "****"
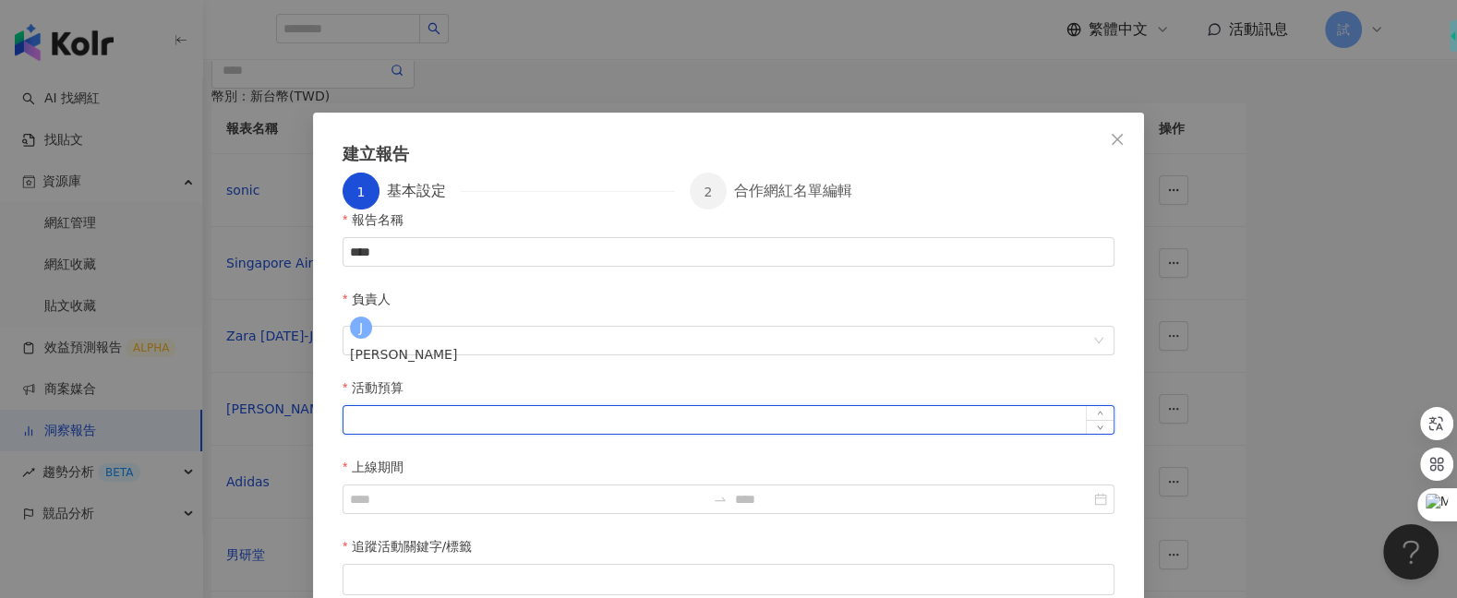
click at [483, 406] on input "活動預算" at bounding box center [728, 420] width 770 height 28
click at [479, 564] on div at bounding box center [728, 579] width 772 height 31
type input "******"
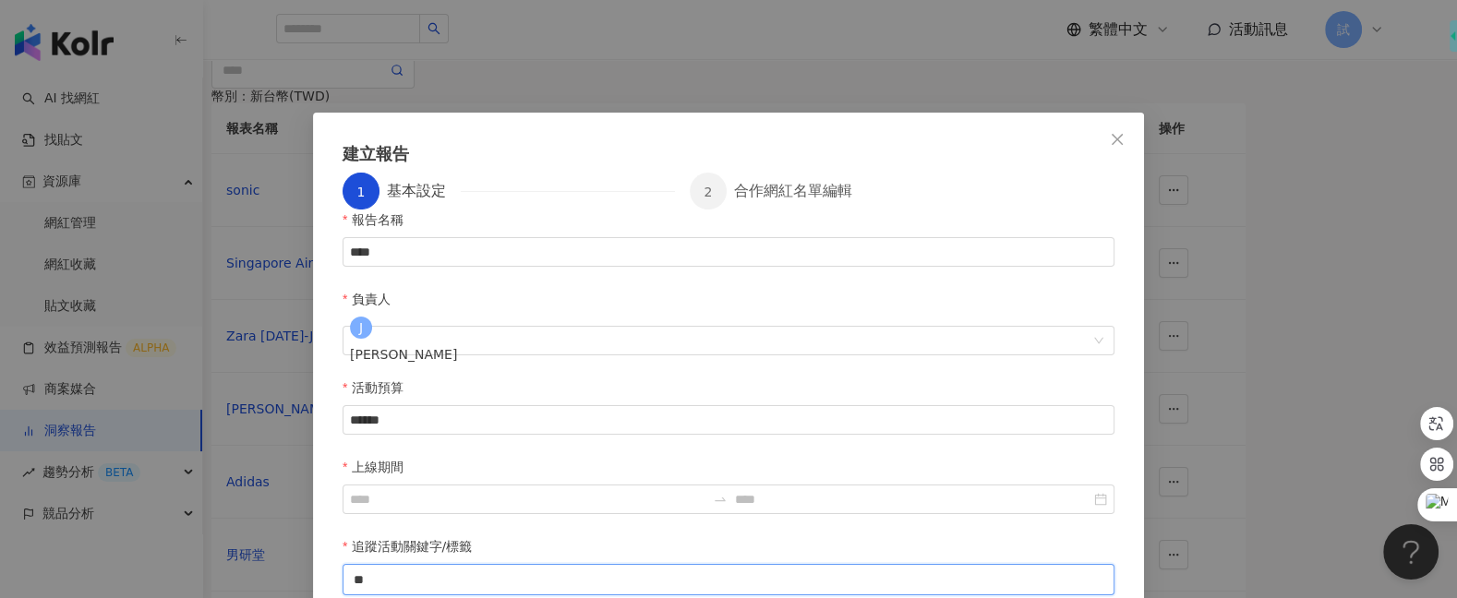
type input "*"
type input "**"
type input "*"
click at [609, 566] on div "好來 @" at bounding box center [728, 580] width 764 height 28
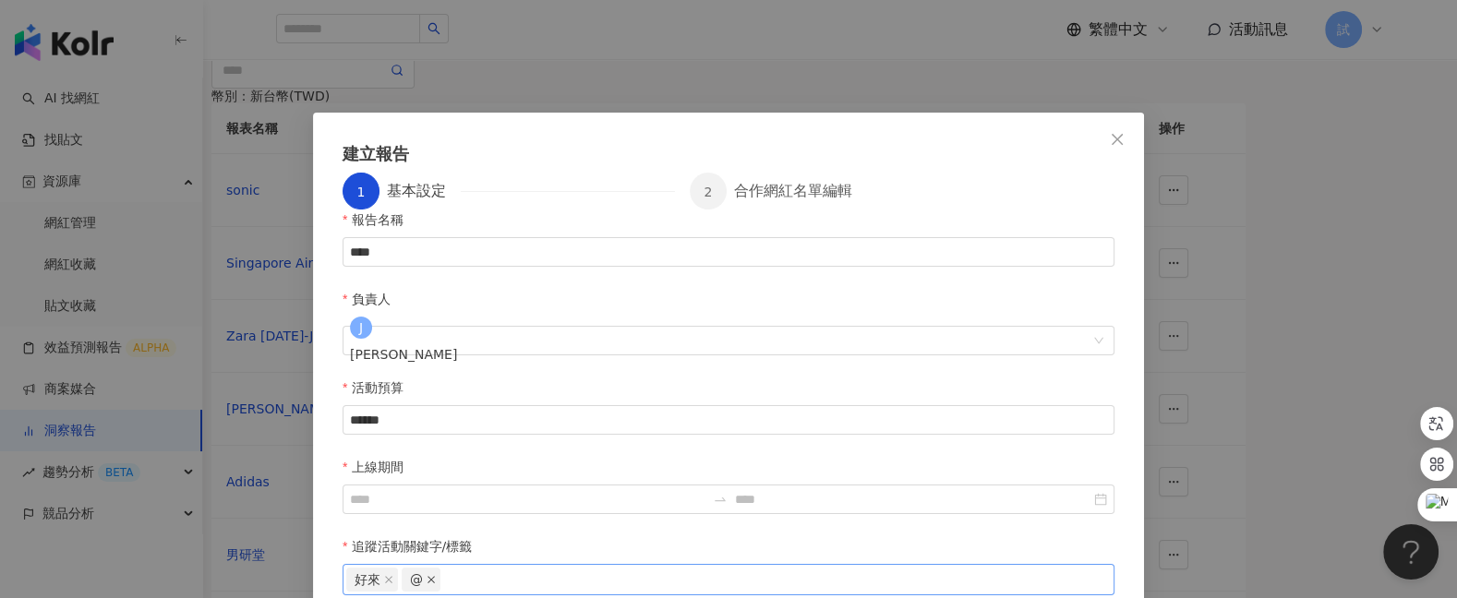
click at [427, 575] on icon "close" at bounding box center [430, 579] width 9 height 9
click at [439, 566] on div "好來" at bounding box center [728, 580] width 764 height 28
type input "*"
paste input "**********"
type input "**********"
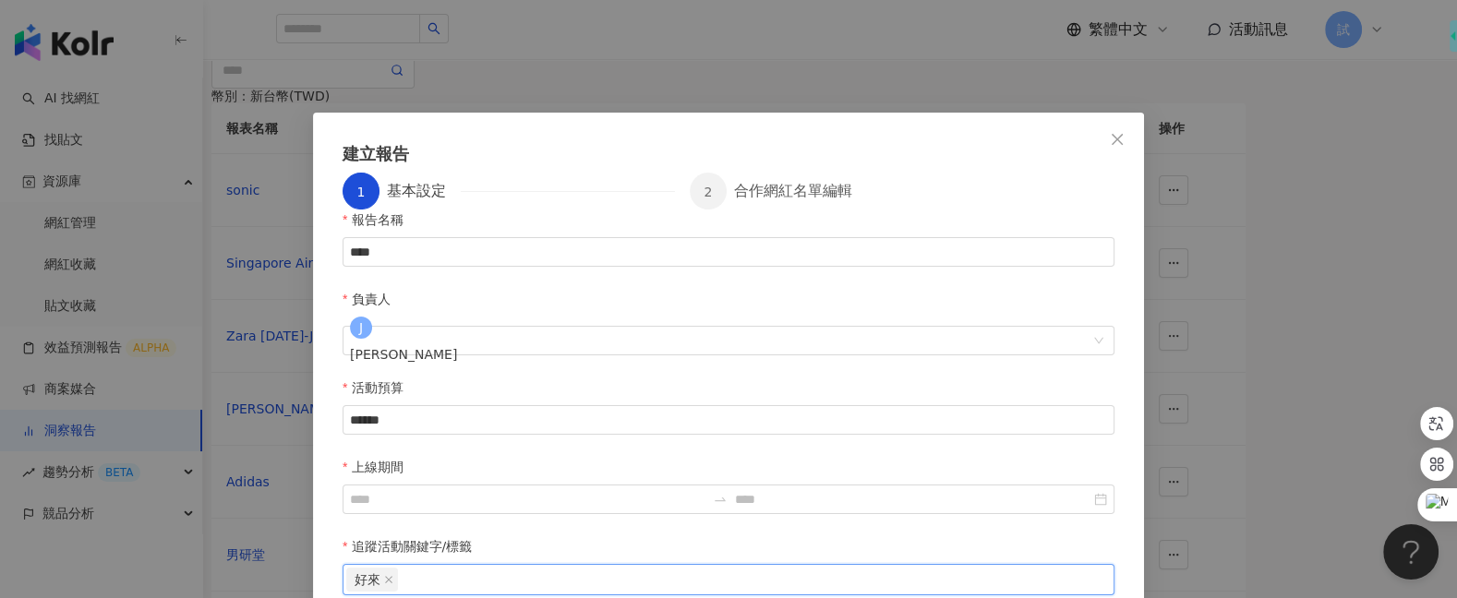
click at [400, 566] on div "好來" at bounding box center [728, 580] width 764 height 28
type input "*"
paste input "**********"
type input "**********"
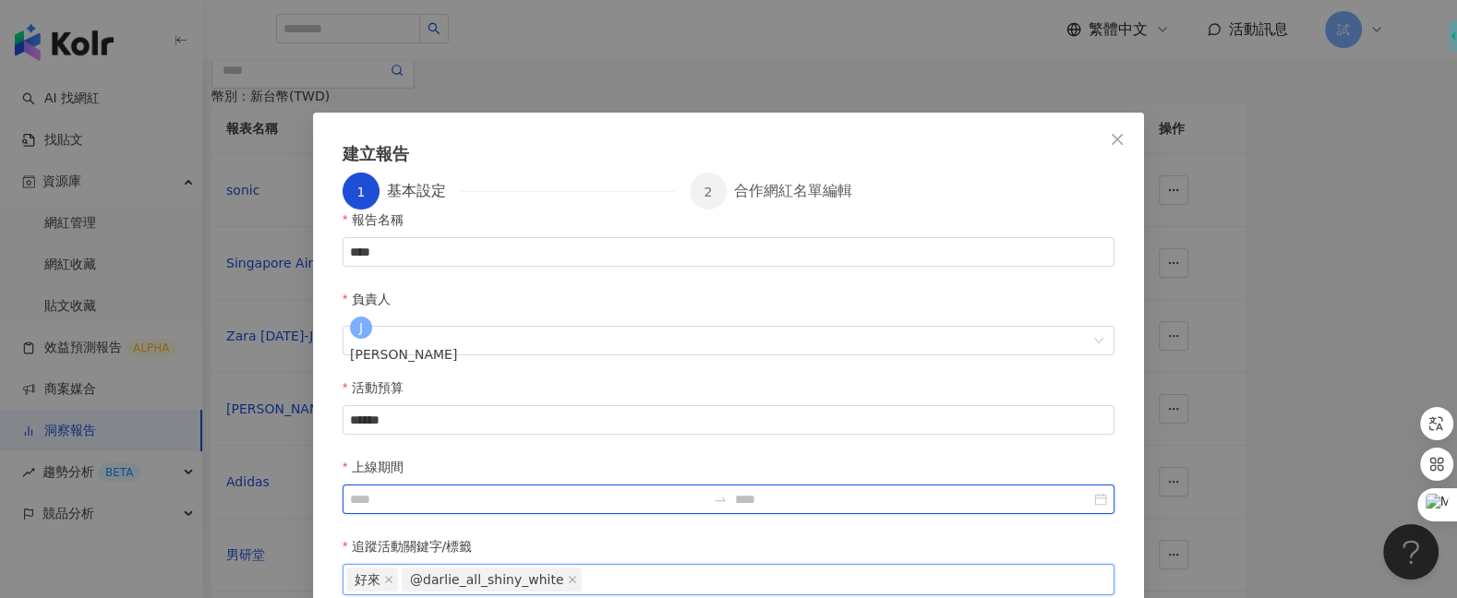
click at [705, 489] on input "上線期間" at bounding box center [527, 499] width 355 height 20
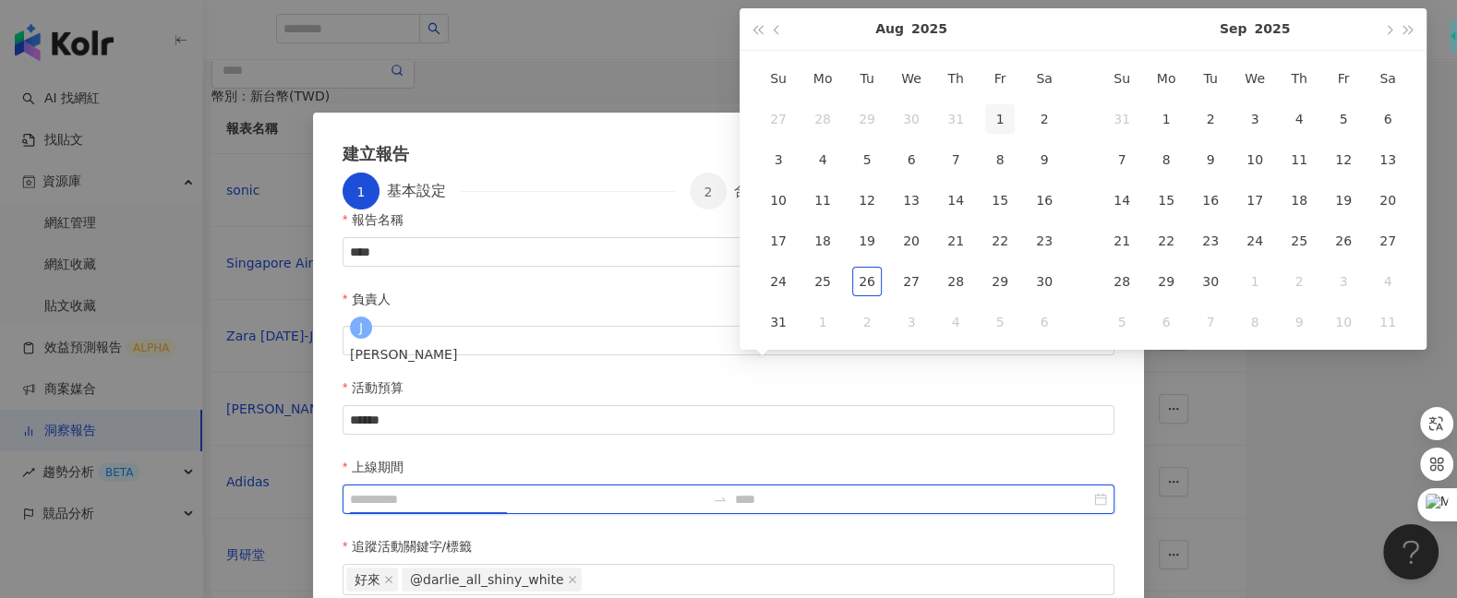
type input "**********"
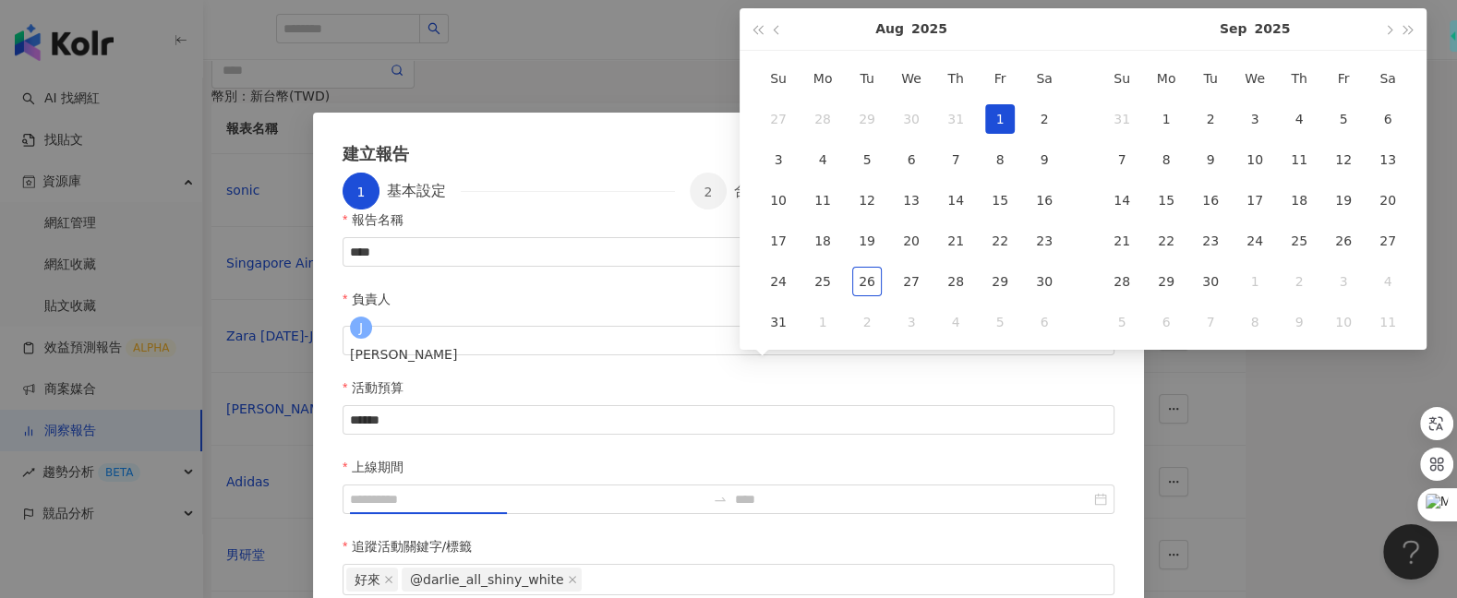
click at [997, 126] on div "1" at bounding box center [1000, 119] width 30 height 30
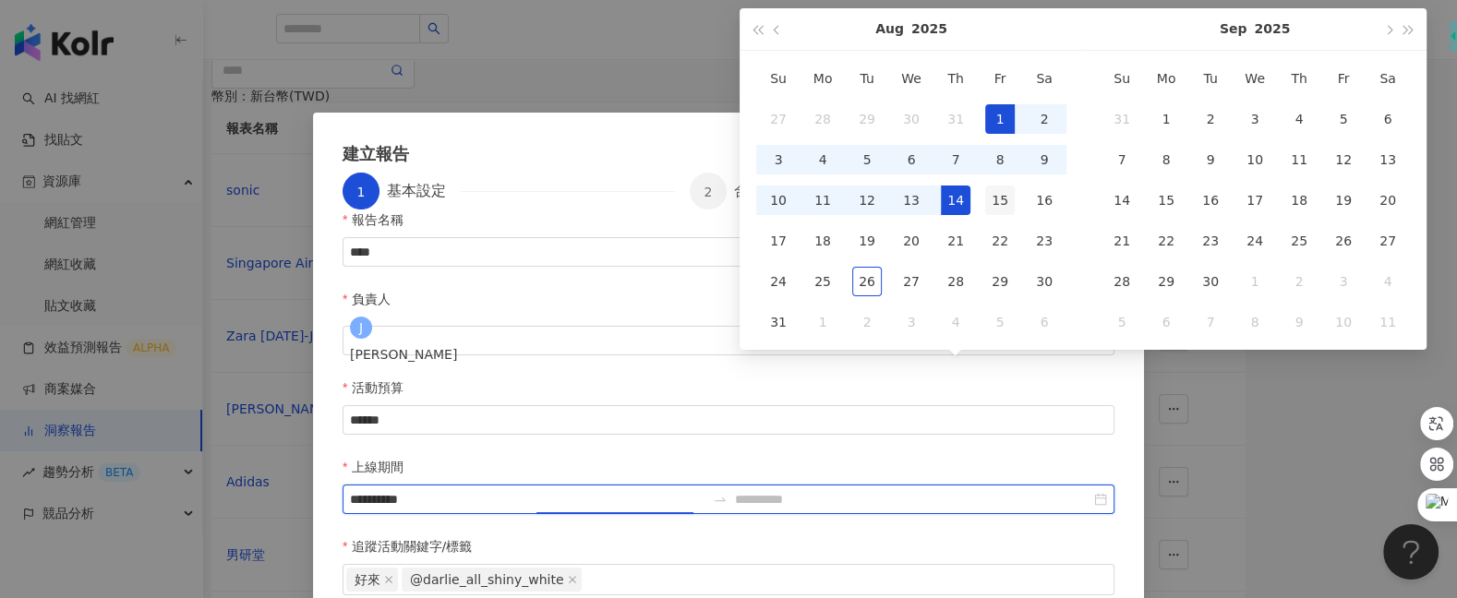
type input "**********"
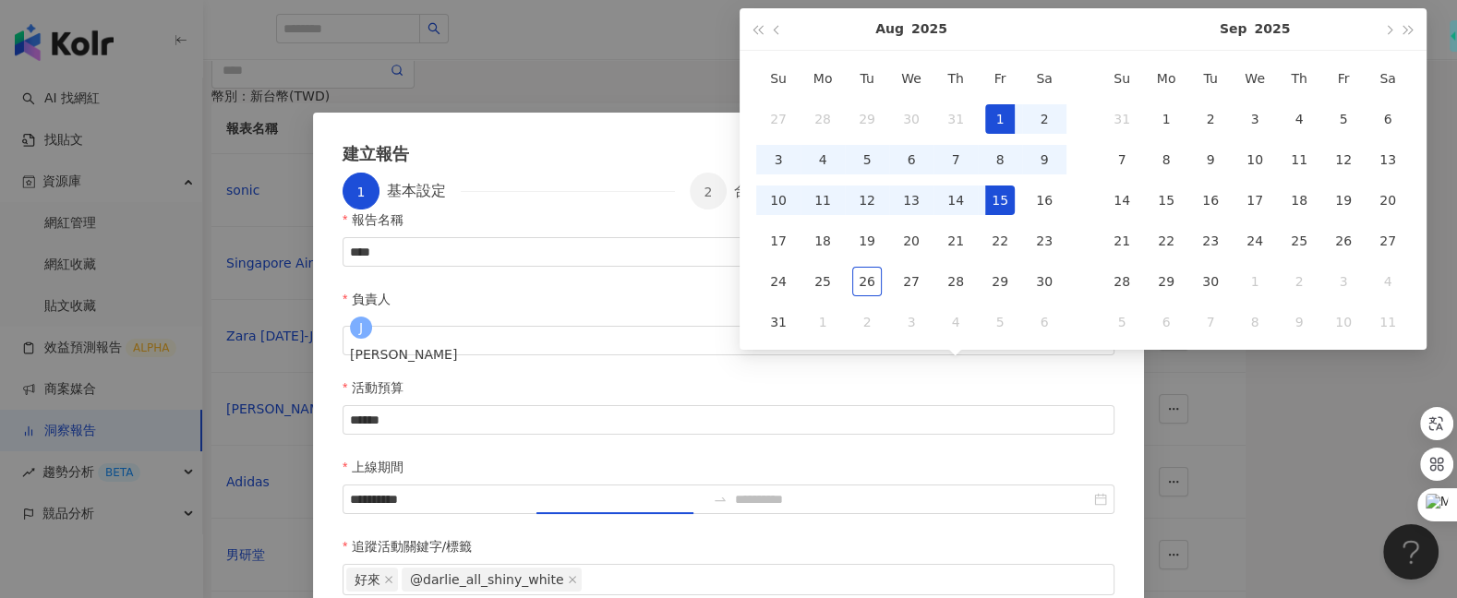
click at [991, 208] on div "15" at bounding box center [1000, 201] width 30 height 30
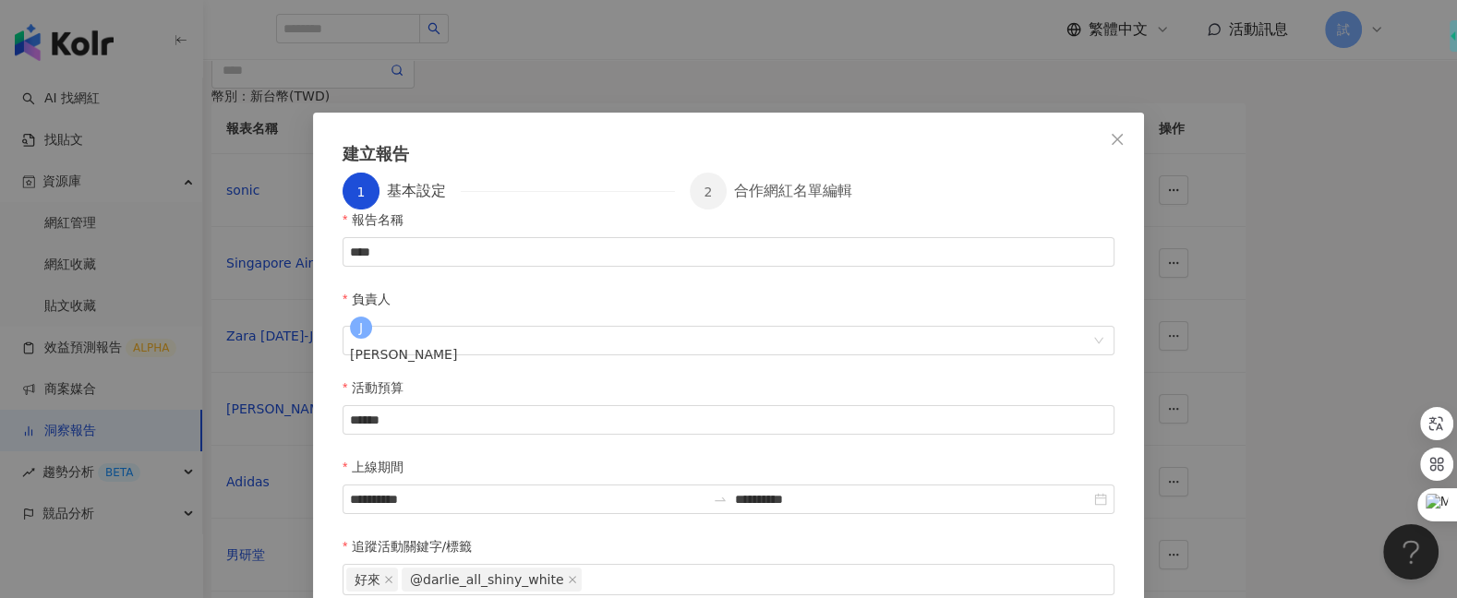
drag, startPoint x: 1056, startPoint y: 555, endPoint x: 923, endPoint y: 570, distance: 133.9
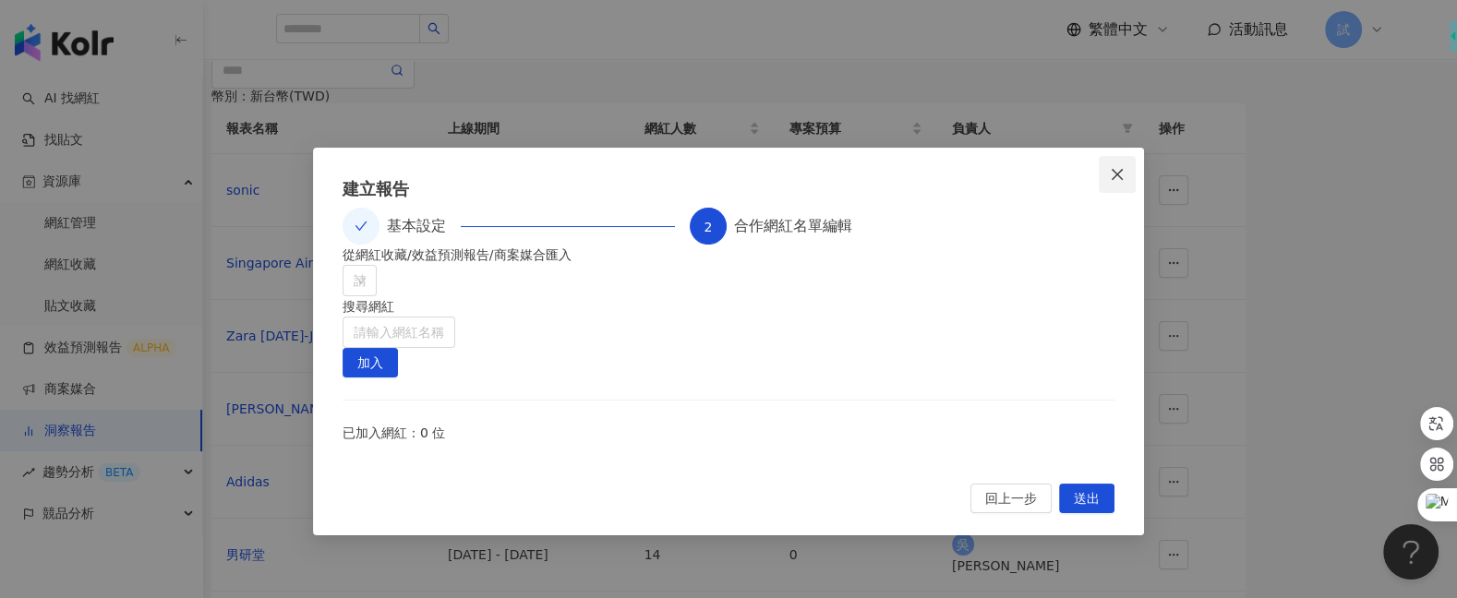
click at [1119, 168] on icon "close" at bounding box center [1116, 173] width 11 height 11
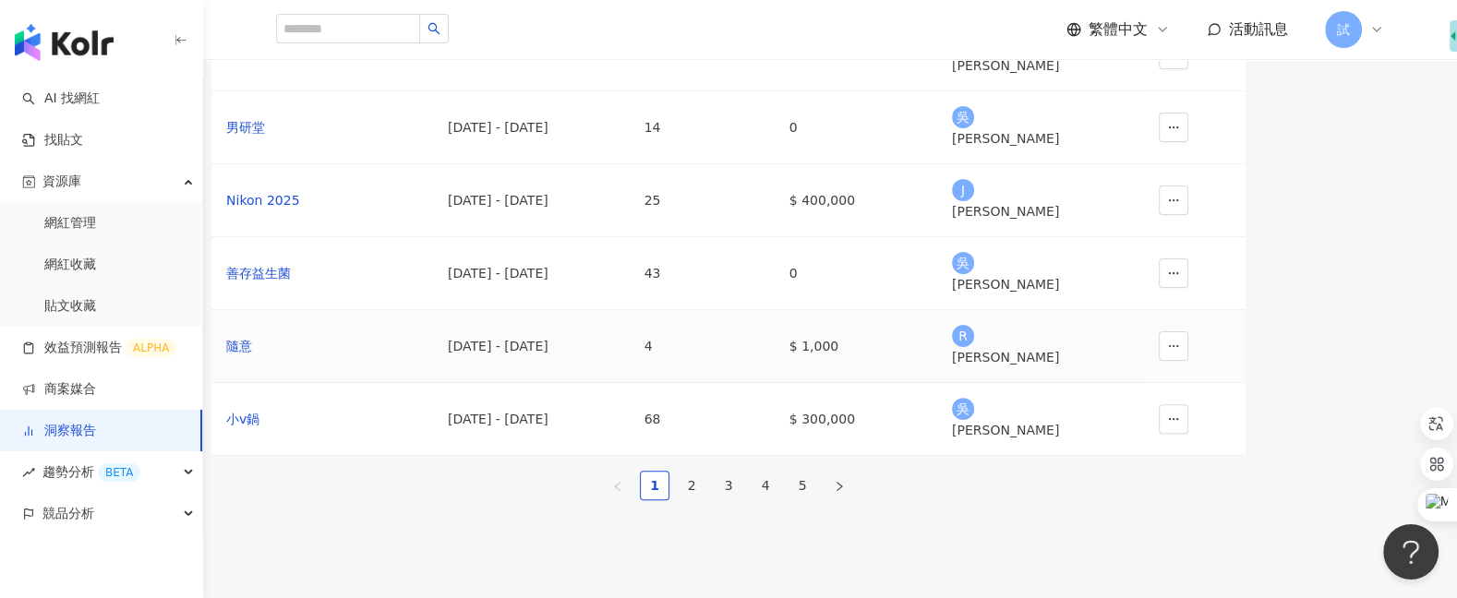
scroll to position [426, 0]
click at [348, 430] on div "小v鍋" at bounding box center [322, 420] width 192 height 20
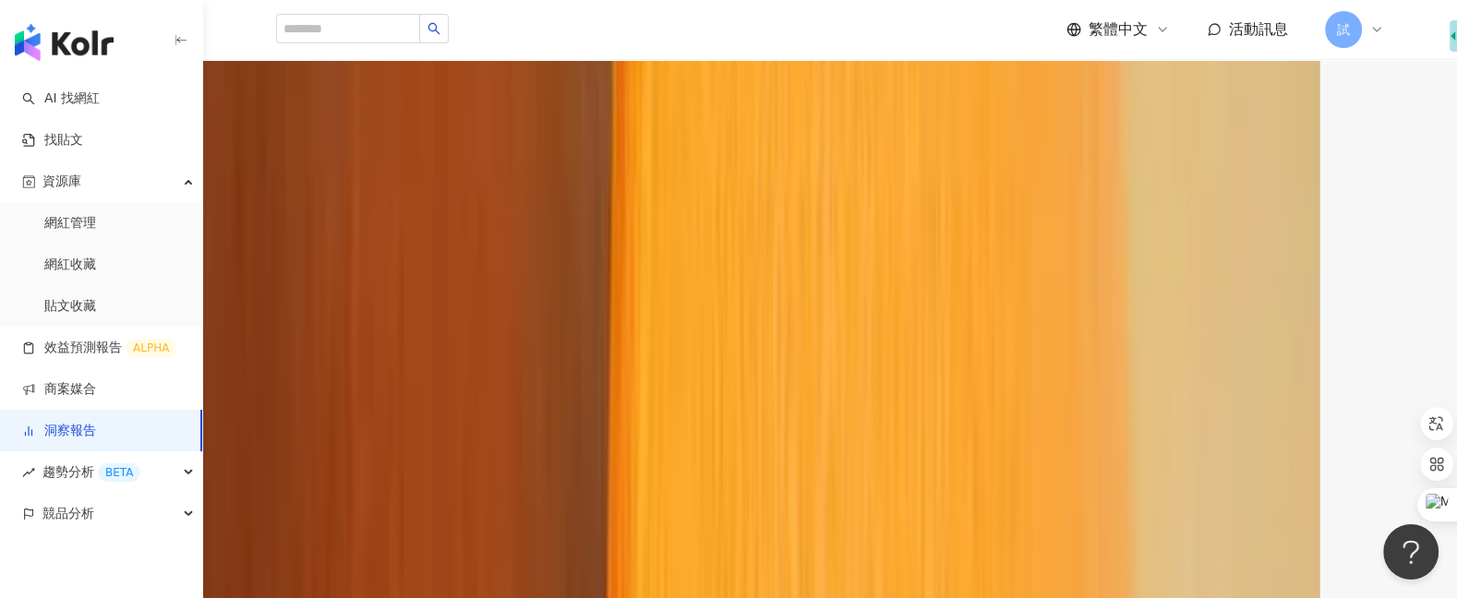
scroll to position [4611, 0]
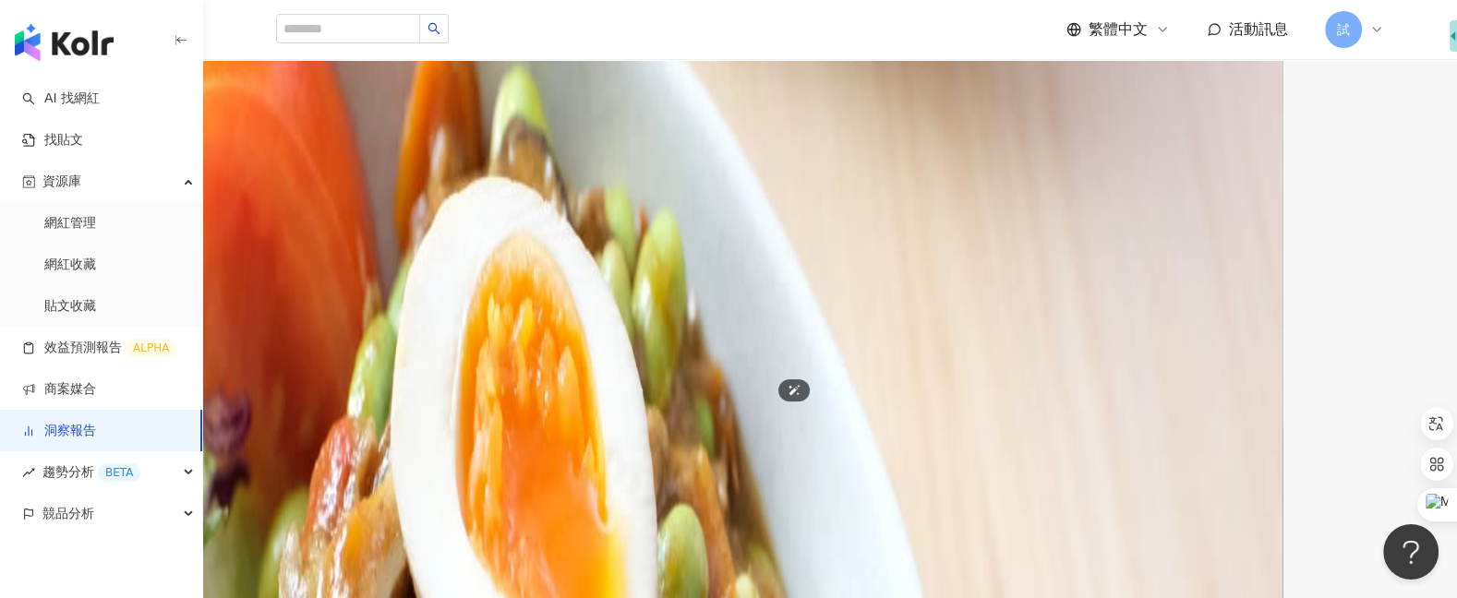
scroll to position [109, 0]
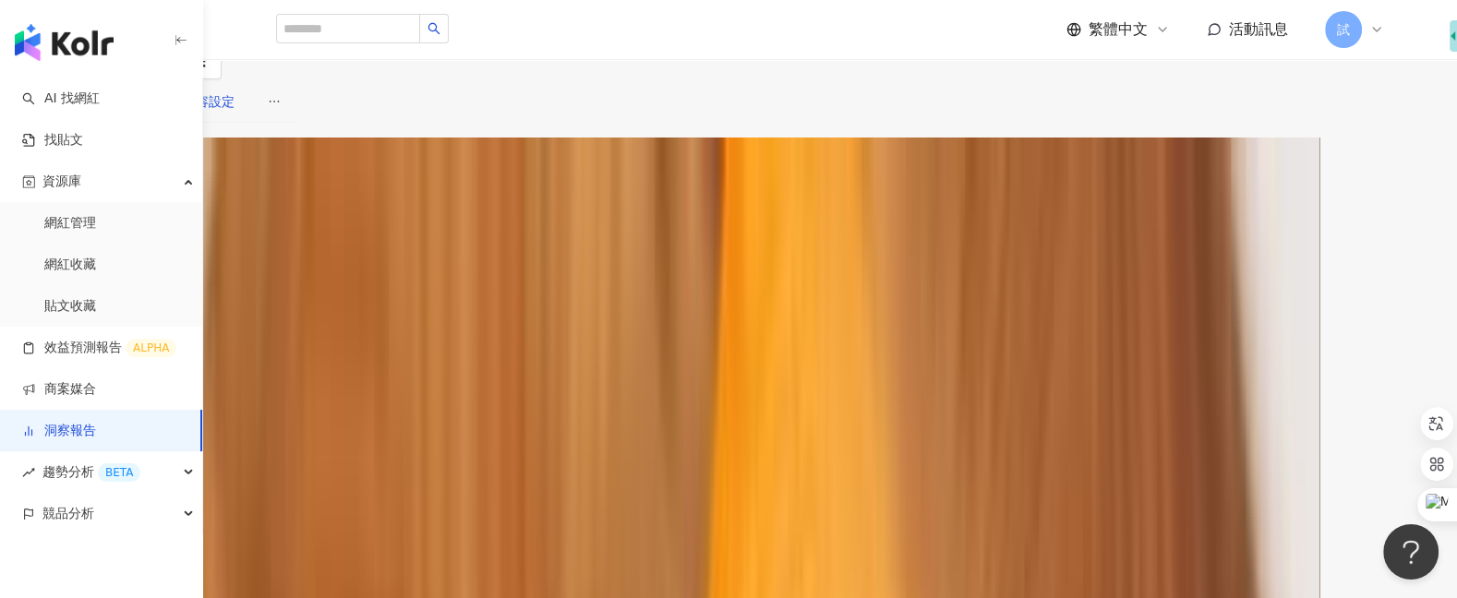
click at [234, 112] on div "內容設定" at bounding box center [209, 101] width 52 height 20
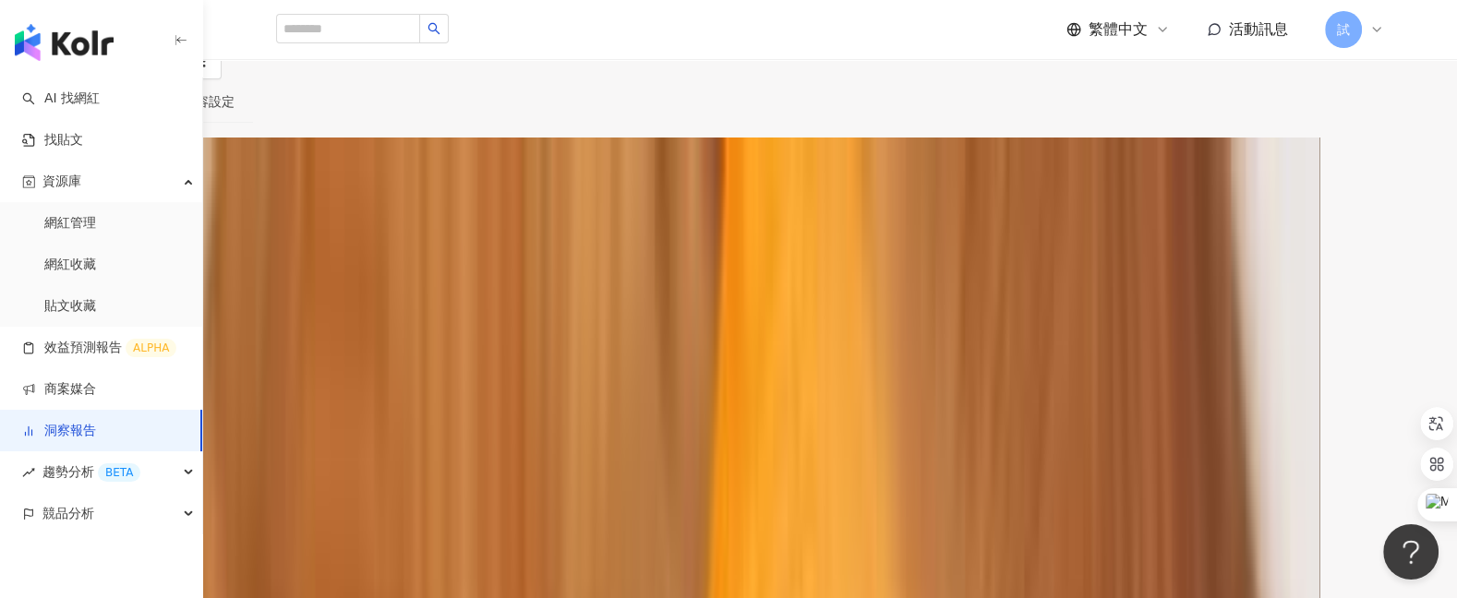
click at [253, 123] on div "內容設定" at bounding box center [208, 101] width 89 height 42
click at [234, 112] on div "內容設定" at bounding box center [209, 101] width 52 height 20
click at [281, 108] on icon "ellipsis" at bounding box center [274, 101] width 13 height 13
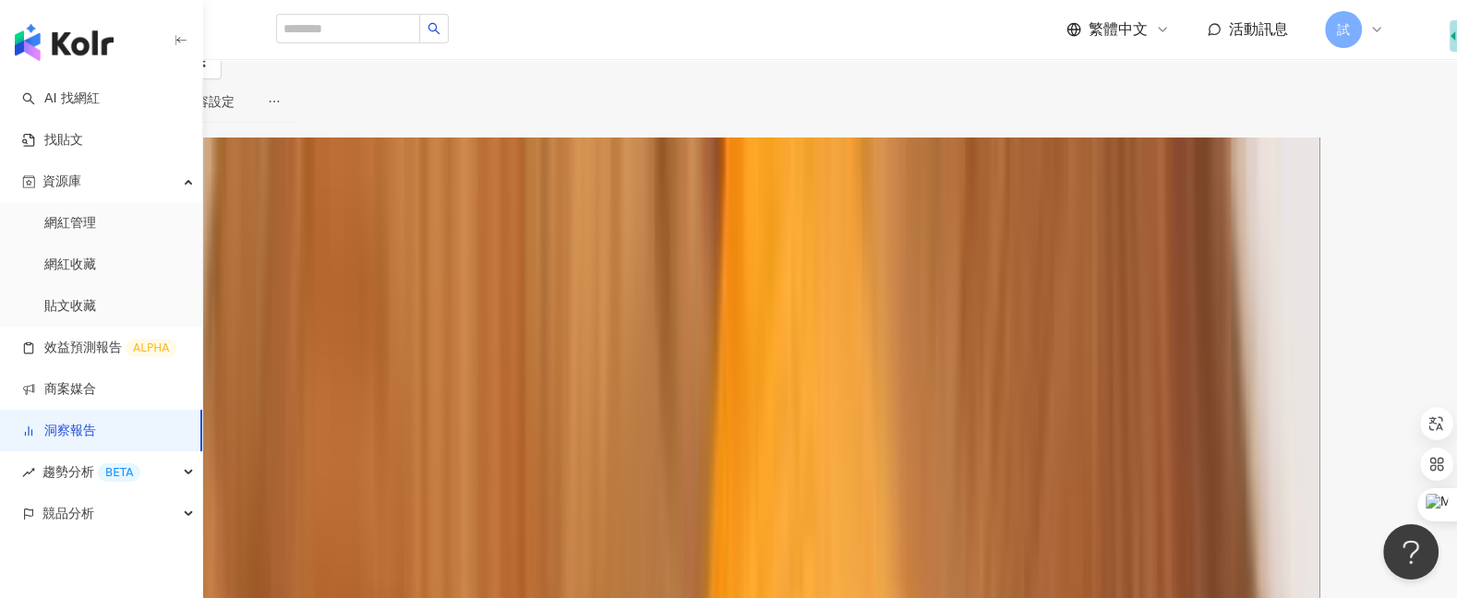
click at [281, 108] on icon "ellipsis" at bounding box center [274, 101] width 13 height 13
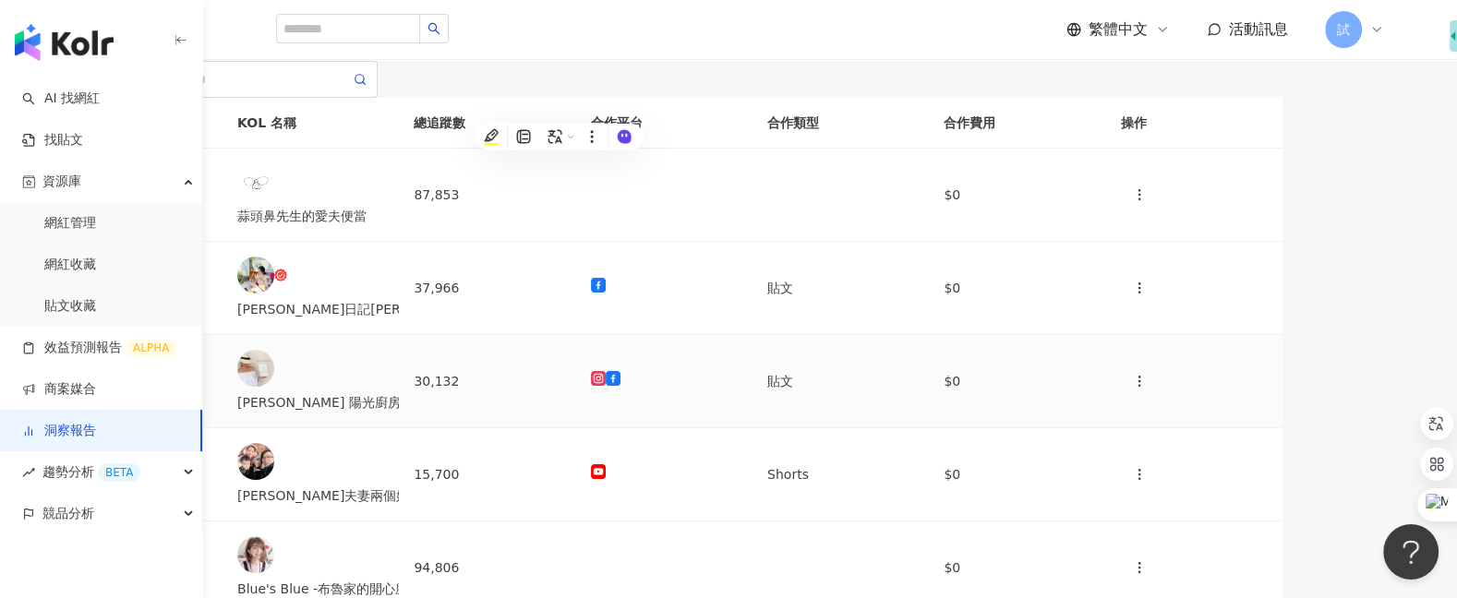
scroll to position [76, 0]
click at [1147, 203] on icon "button" at bounding box center [1139, 195] width 15 height 15
click at [1274, 394] on div "新增內容" at bounding box center [1244, 390] width 65 height 20
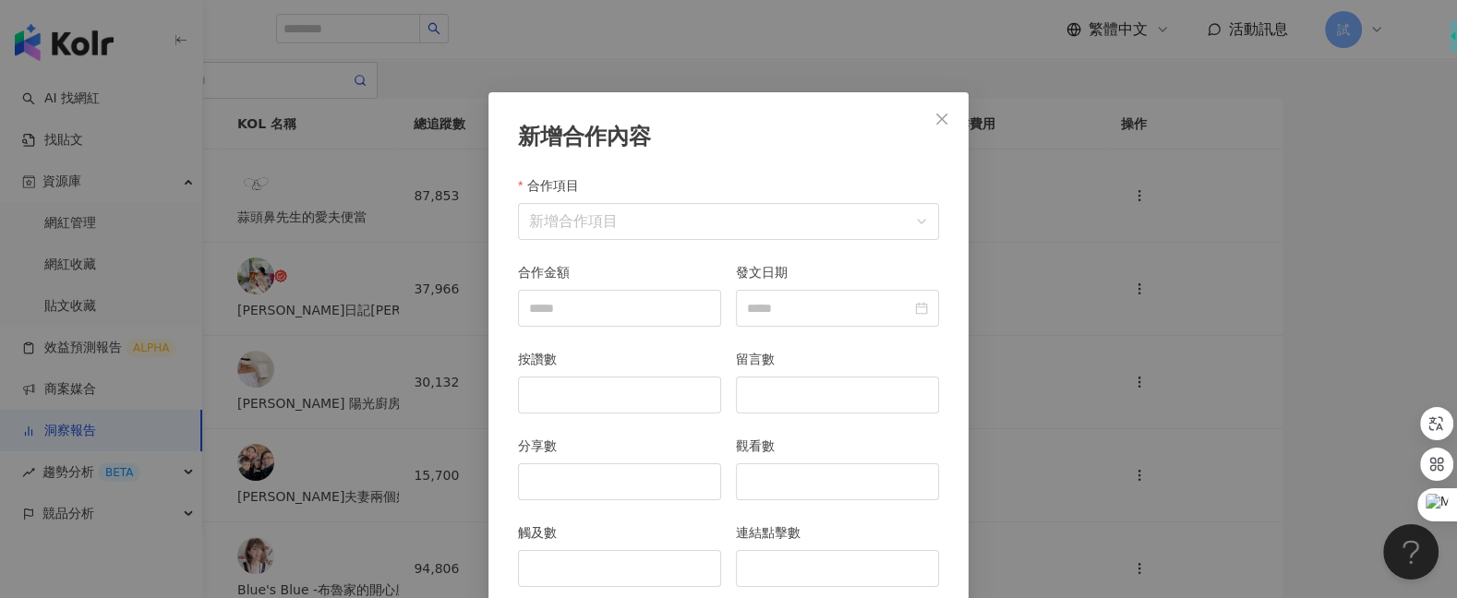
scroll to position [92, 0]
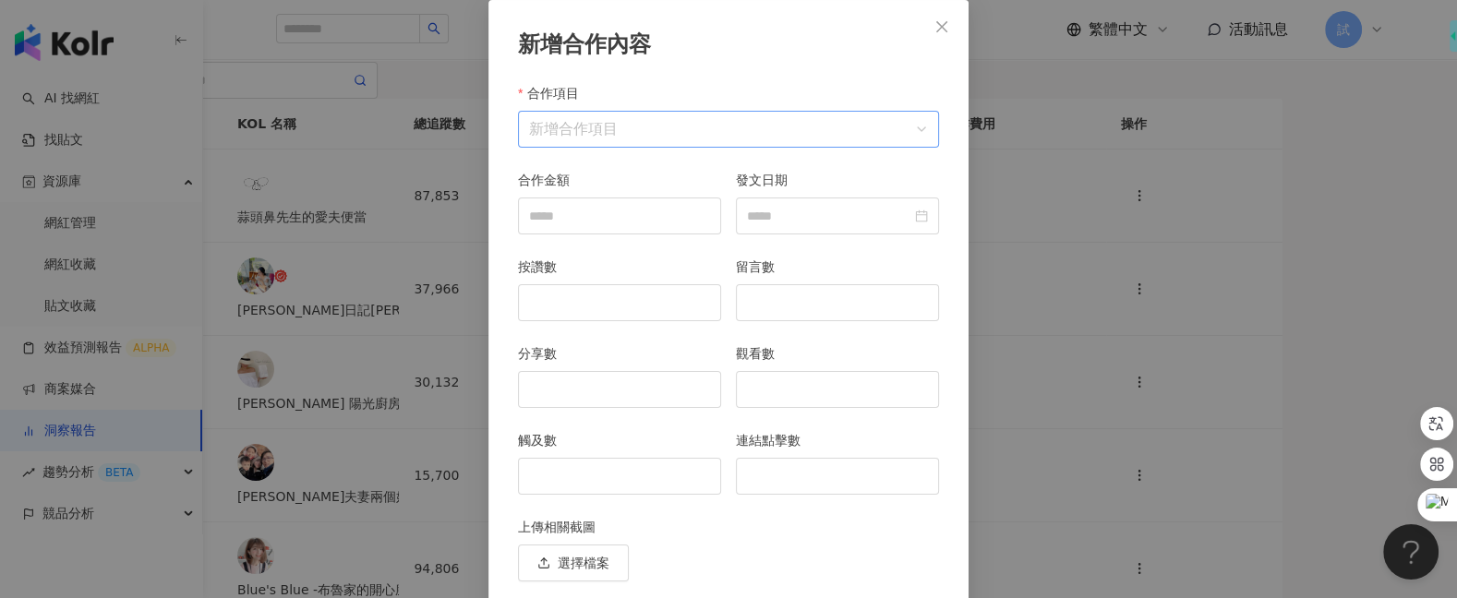
click at [622, 121] on input "合作項目" at bounding box center [728, 129] width 399 height 35
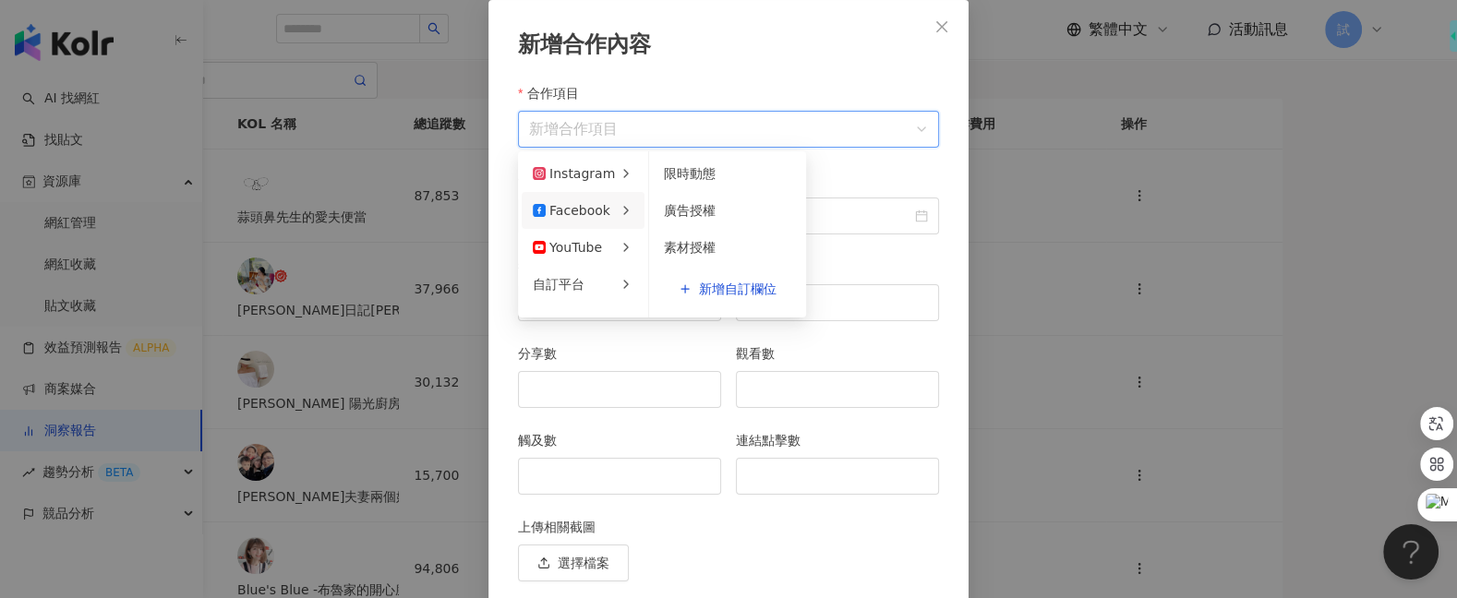
click at [586, 206] on div "Facebook" at bounding box center [572, 210] width 78 height 20
click at [609, 169] on li "Instagram" at bounding box center [583, 173] width 123 height 37
click at [674, 208] on span "限時動態" at bounding box center [690, 210] width 52 height 15
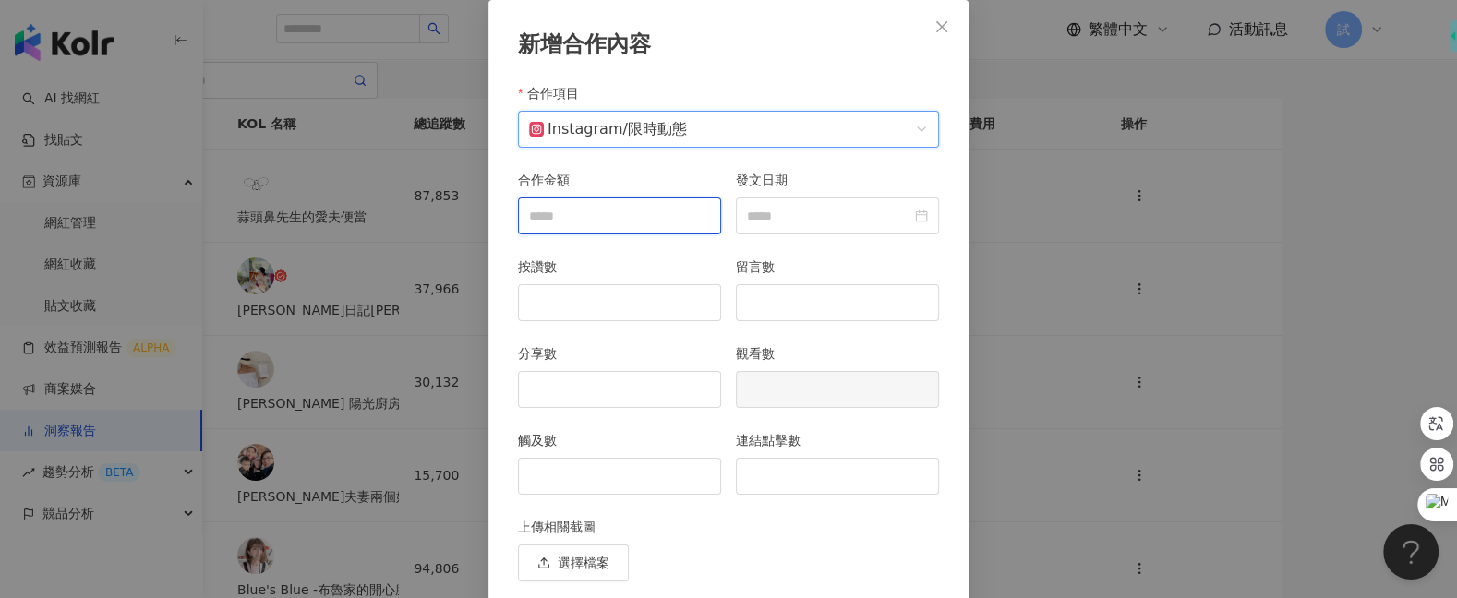
click at [651, 221] on input "合作金額" at bounding box center [619, 215] width 201 height 35
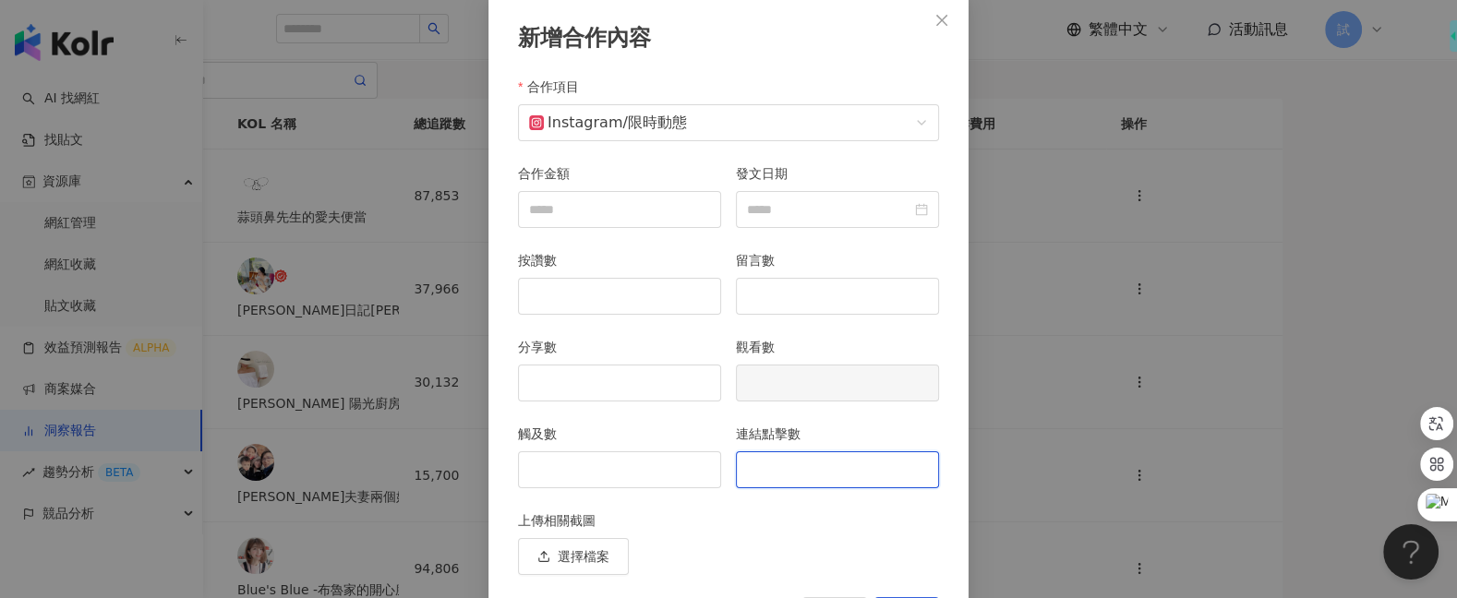
click at [838, 458] on input "連結點擊數" at bounding box center [837, 469] width 201 height 35
click at [599, 465] on input "觸及數" at bounding box center [619, 469] width 201 height 35
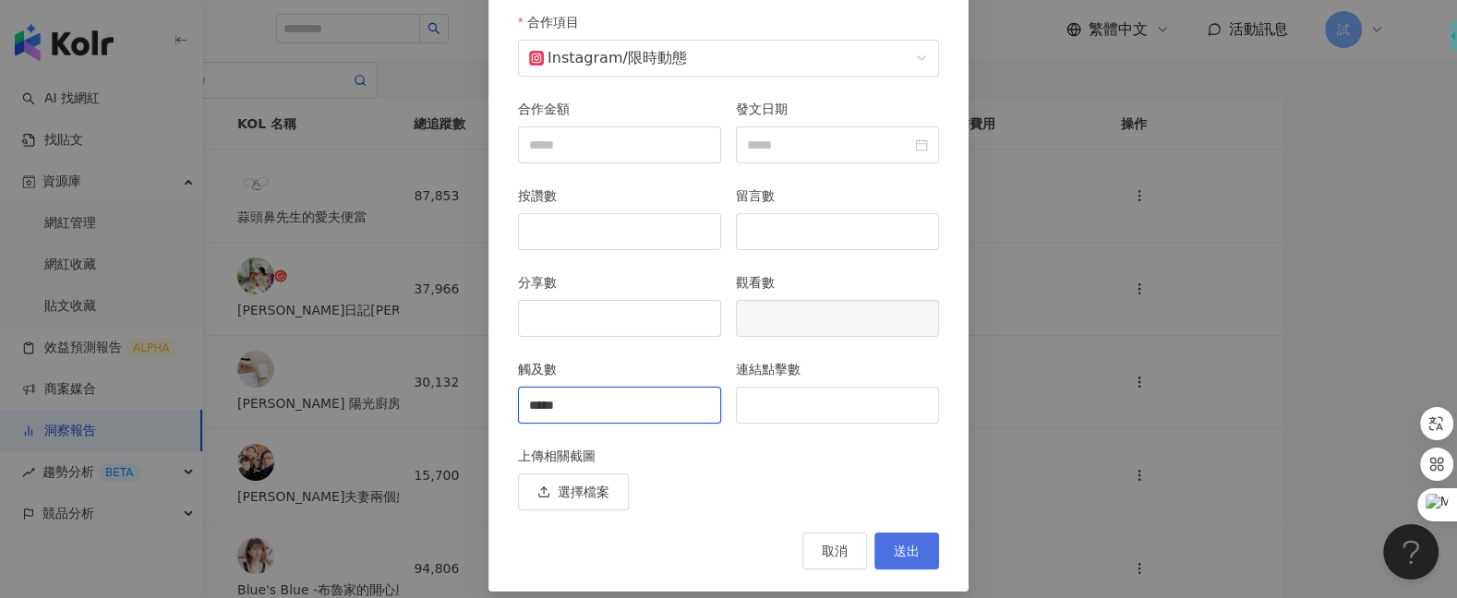
type input "*****"
click at [900, 544] on span "送出" at bounding box center [907, 551] width 26 height 15
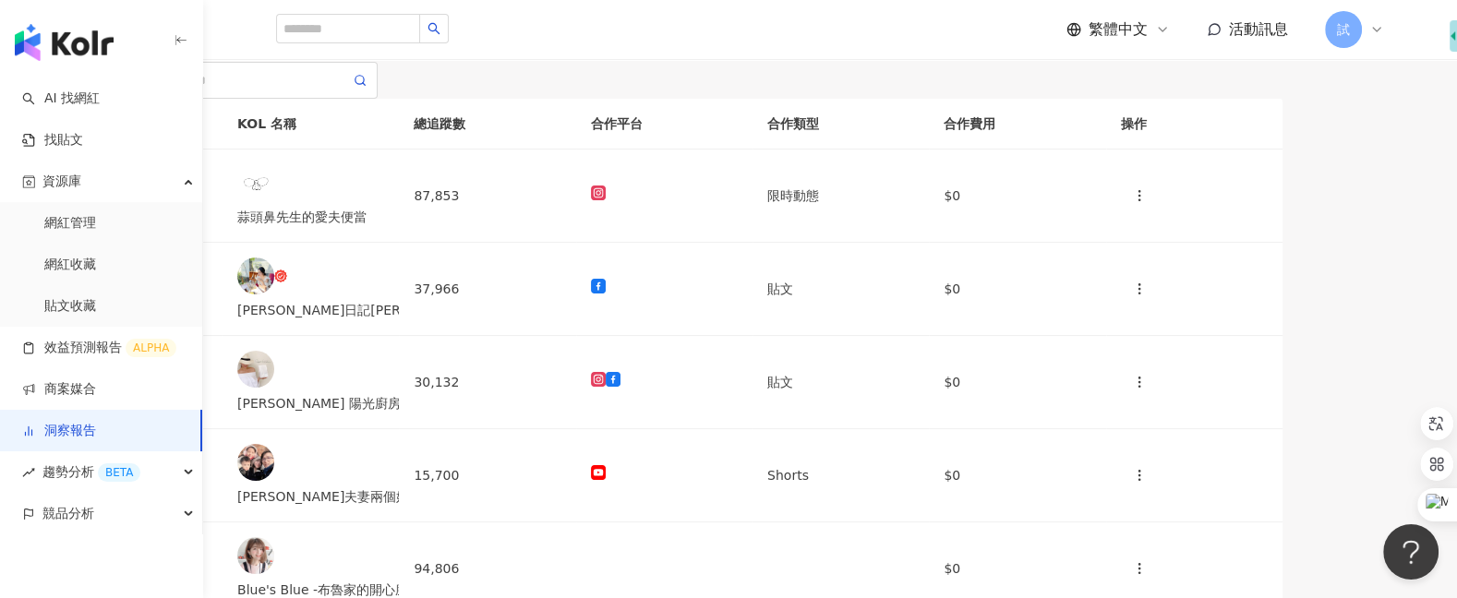
scroll to position [0, 0]
click at [89, 47] on div "洞察總覽" at bounding box center [44, 26] width 89 height 42
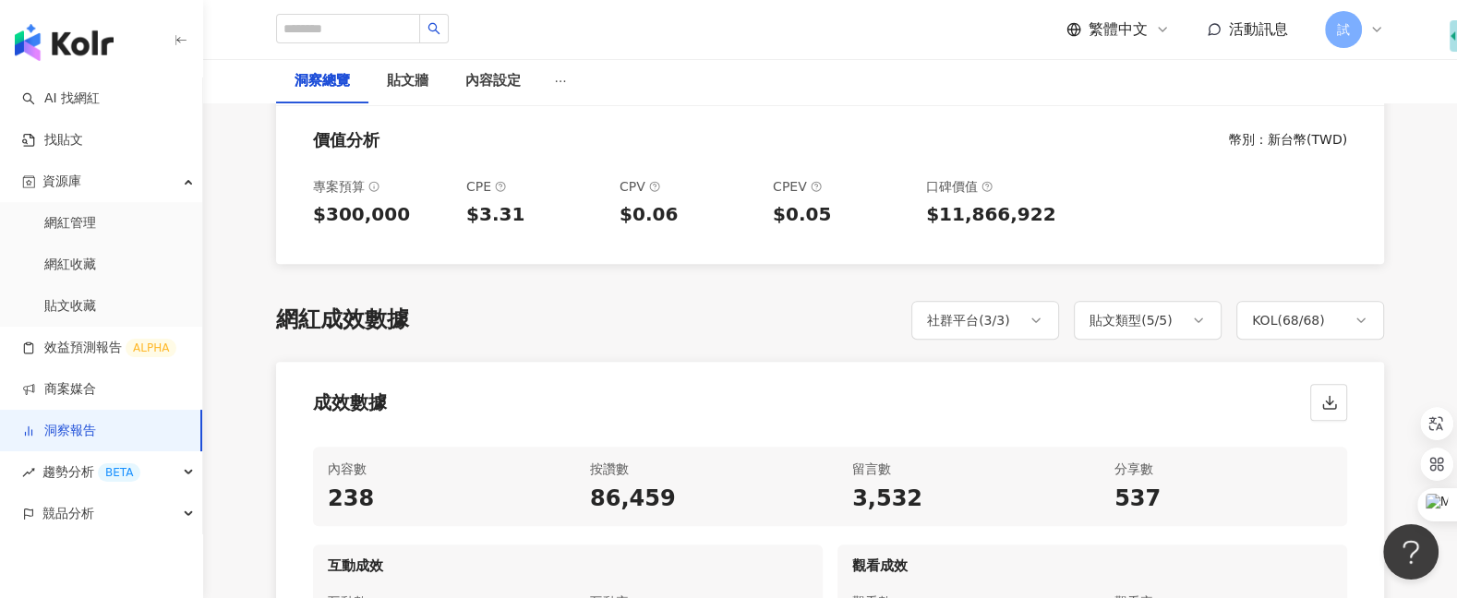
scroll to position [619, 0]
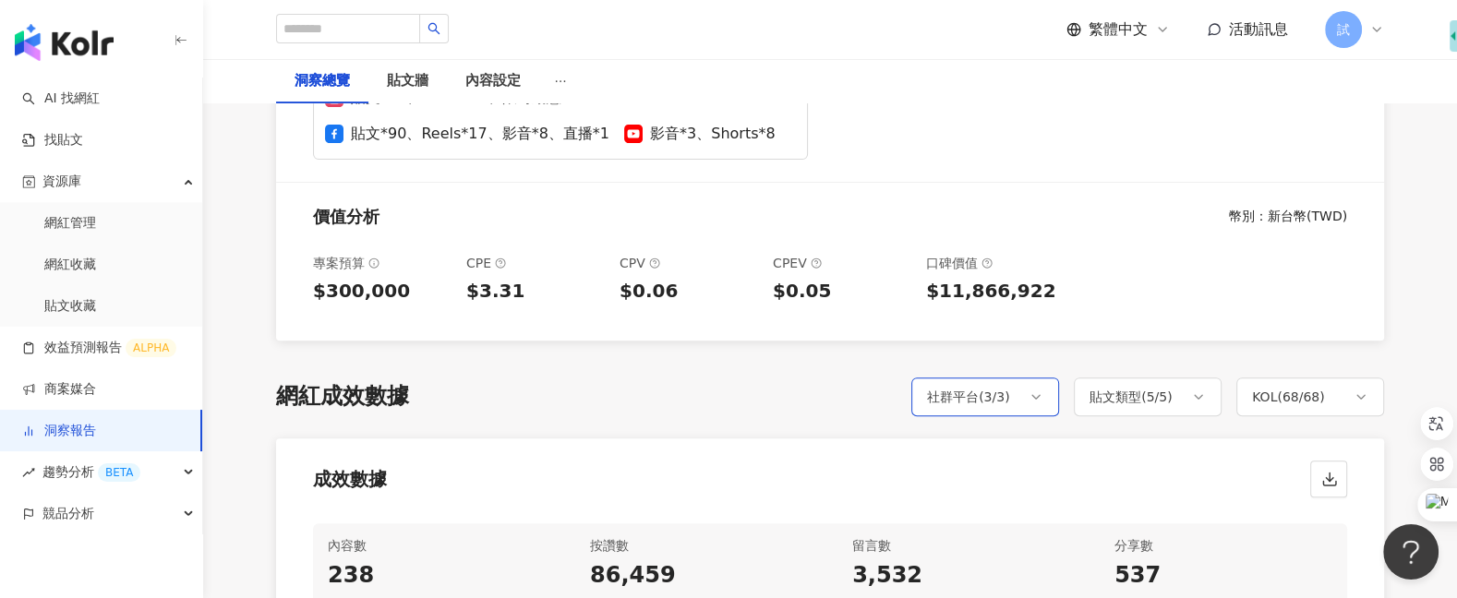
click at [1002, 381] on div "社群平台 ( 3 / 3 )" at bounding box center [985, 397] width 148 height 39
click at [1148, 399] on div "貼文類型 ( 5 / 5 )" at bounding box center [1130, 397] width 83 height 22
click at [1291, 406] on div "KOL ( 68 / 68 )" at bounding box center [1310, 397] width 148 height 39
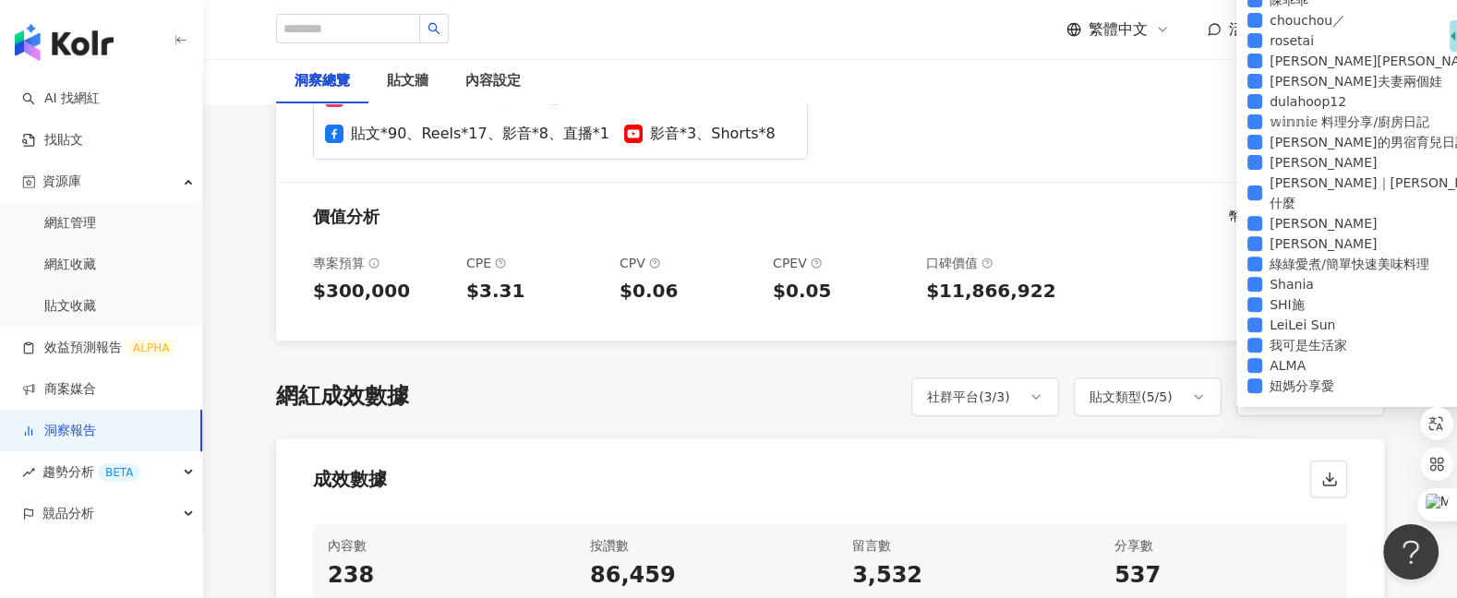
click at [1258, 444] on div "成效數據" at bounding box center [830, 473] width 1108 height 70
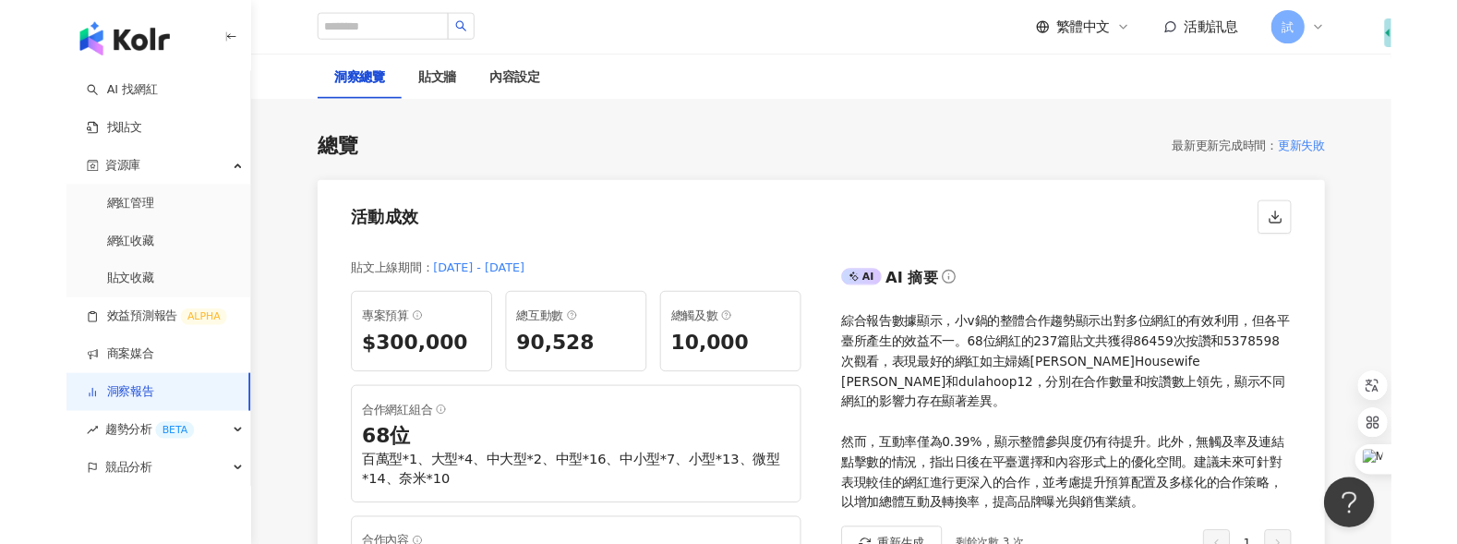
scroll to position [0, 0]
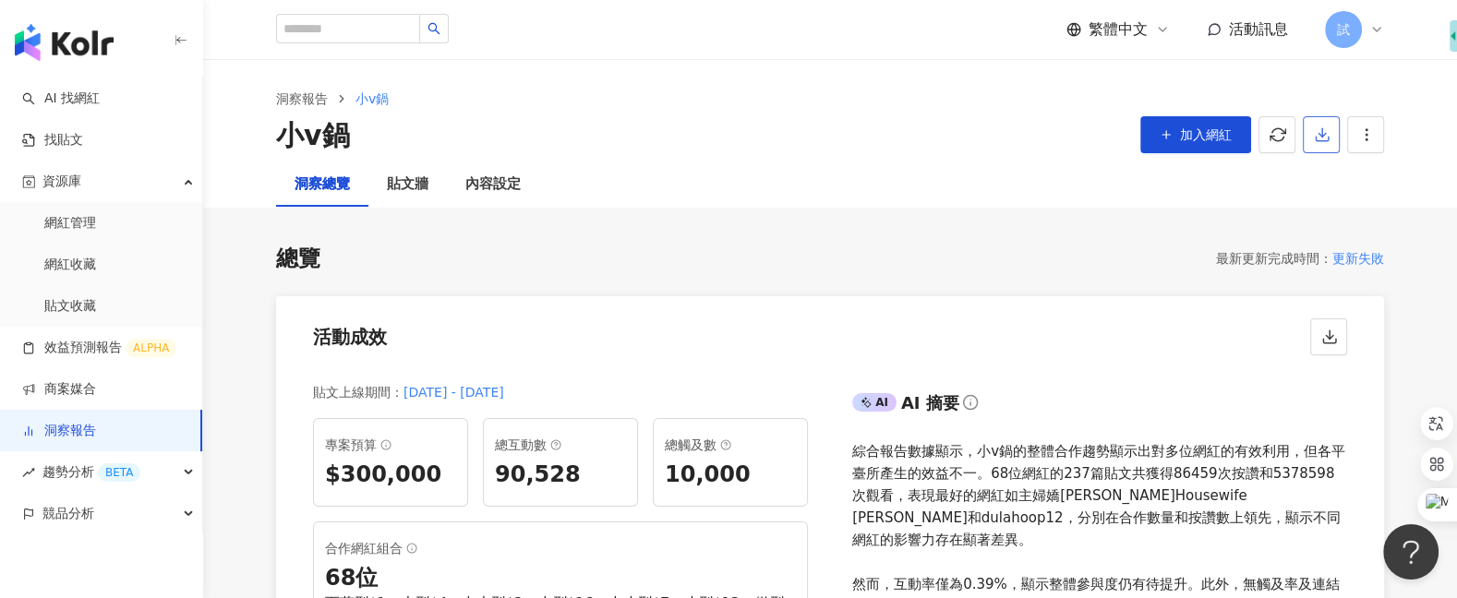
click at [1320, 144] on button "button" at bounding box center [1321, 134] width 37 height 37
click at [1168, 278] on div "總覽 最新更新完成時間 ： 更新失敗 活動成效 貼文上線期間 ： [DATE] - [DATE] 專案預算 $300,000 總互動數 90,528 總觸及數…" at bounding box center [830, 602] width 1108 height 717
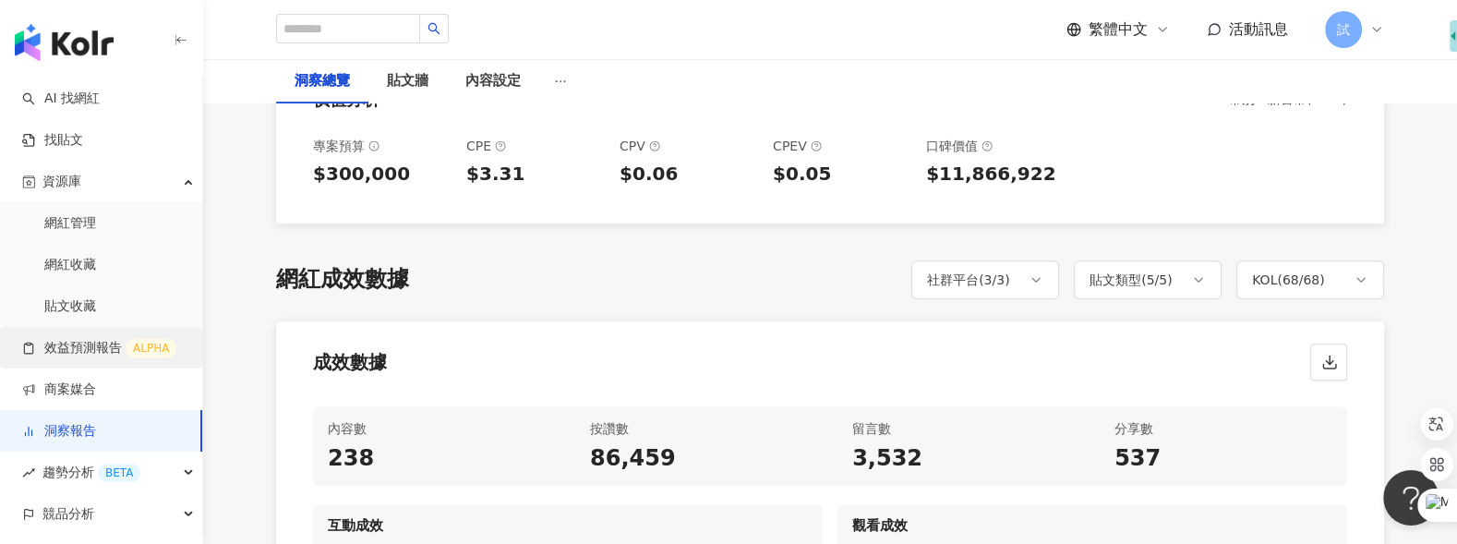
scroll to position [745, 0]
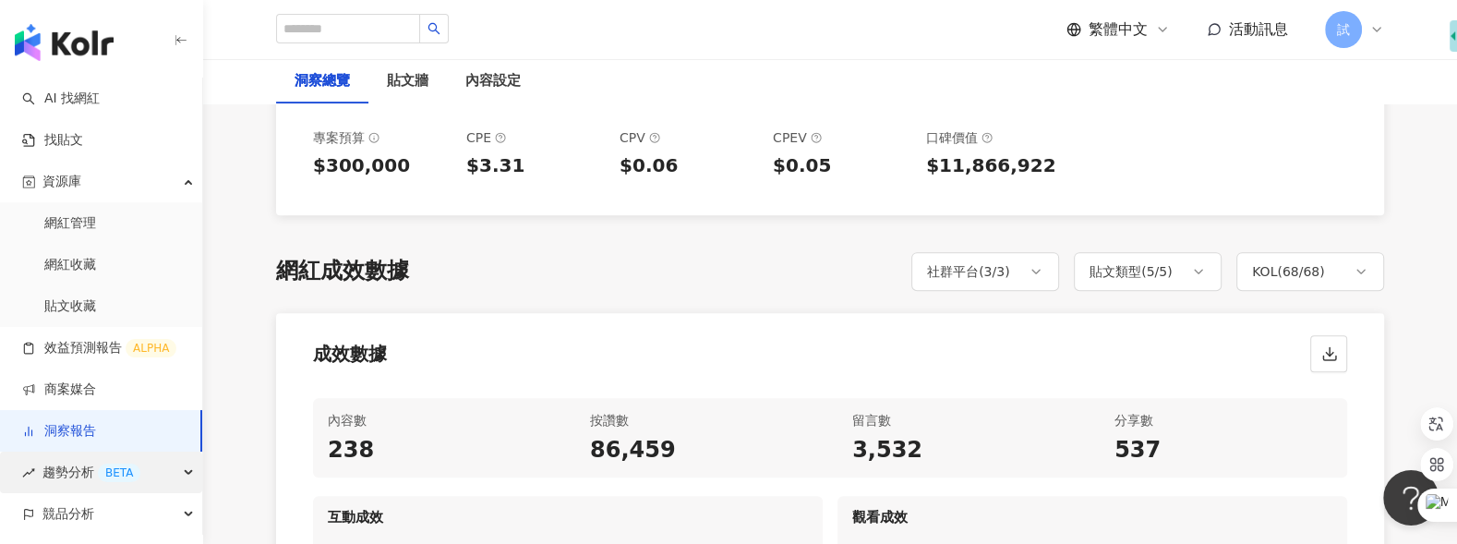
click at [80, 467] on span "趨勢分析 BETA" at bounding box center [91, 472] width 98 height 42
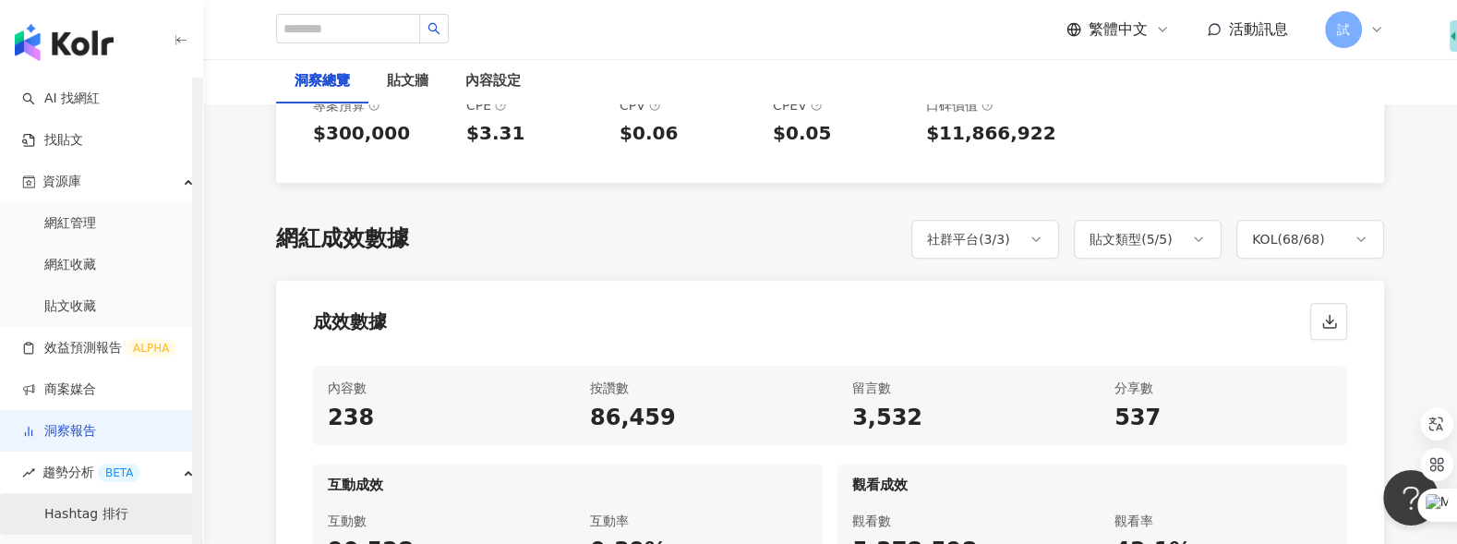
scroll to position [115, 0]
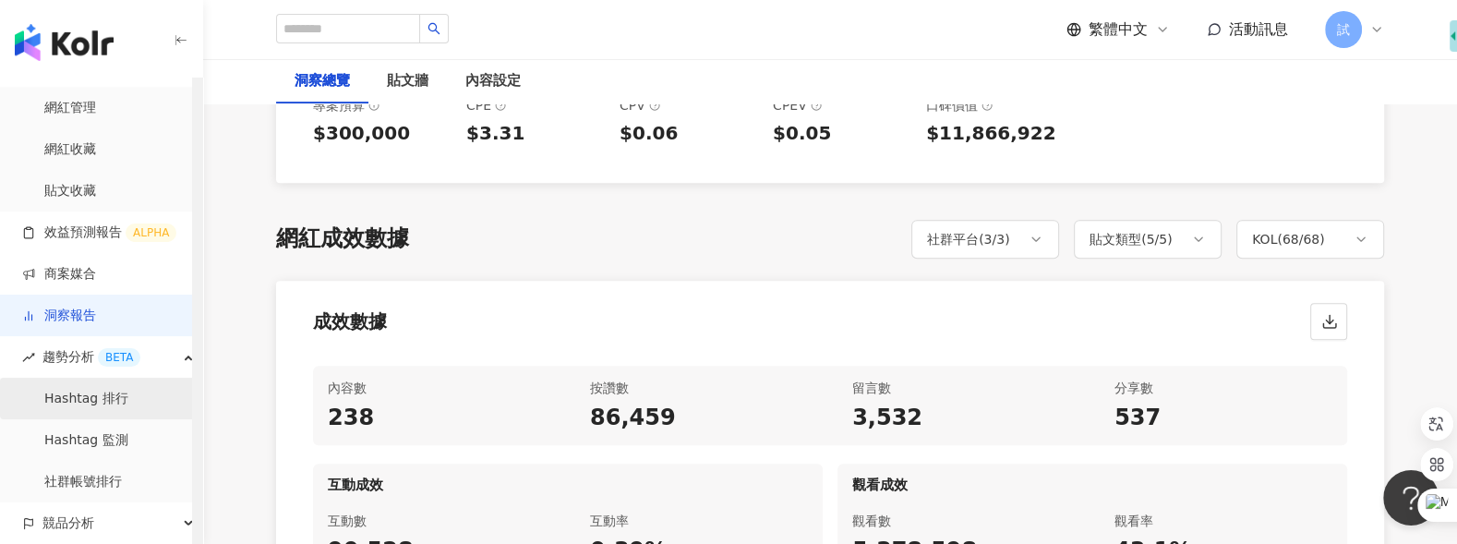
click at [104, 396] on link "Hashtag 排行" at bounding box center [86, 399] width 84 height 18
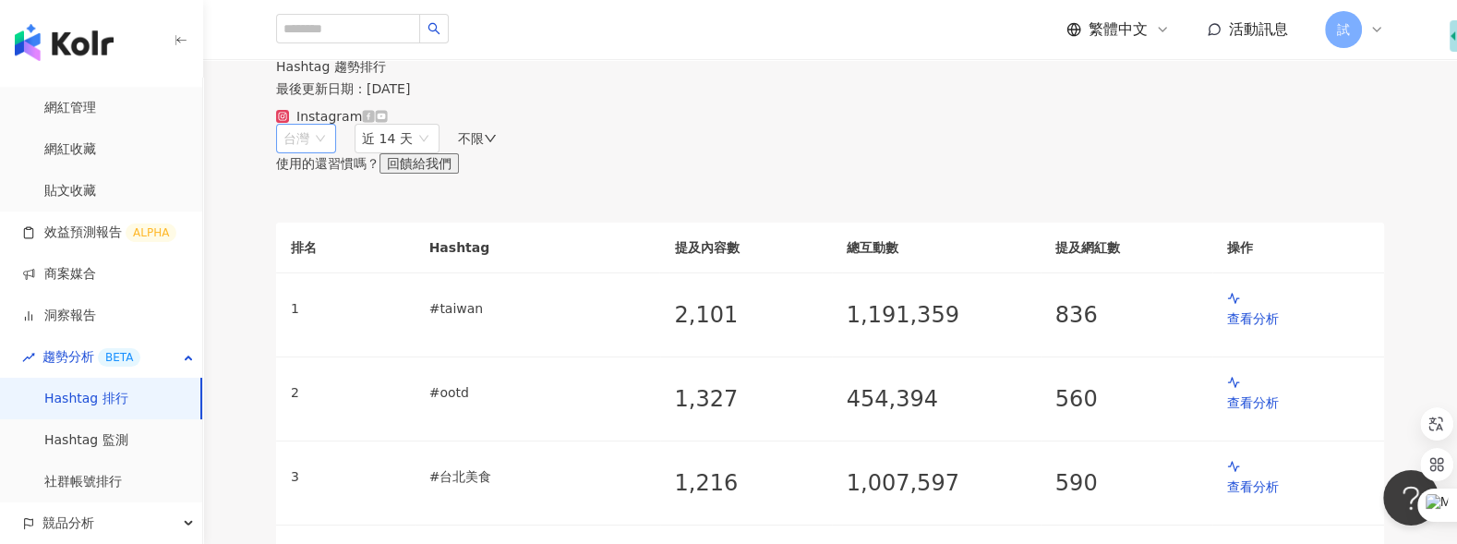
click at [329, 152] on span "台灣" at bounding box center [305, 139] width 45 height 28
click at [432, 152] on span "近 14 天" at bounding box center [397, 139] width 70 height 28
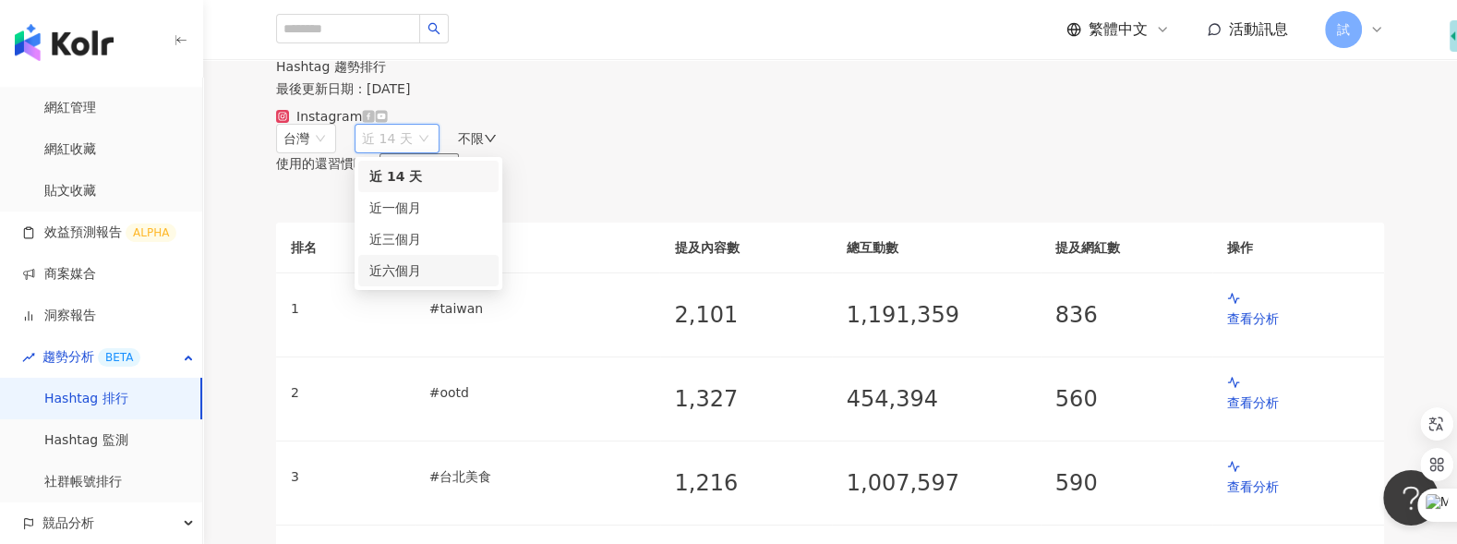
click at [497, 146] on div "不限" at bounding box center [477, 138] width 39 height 15
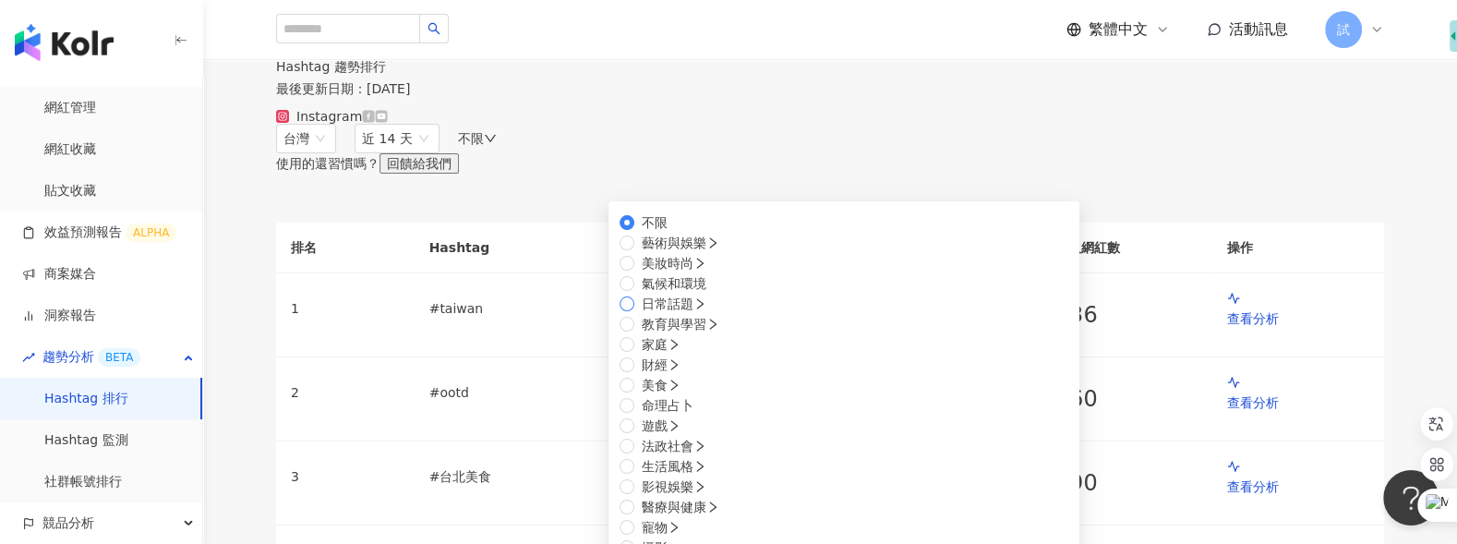
scroll to position [126, 0]
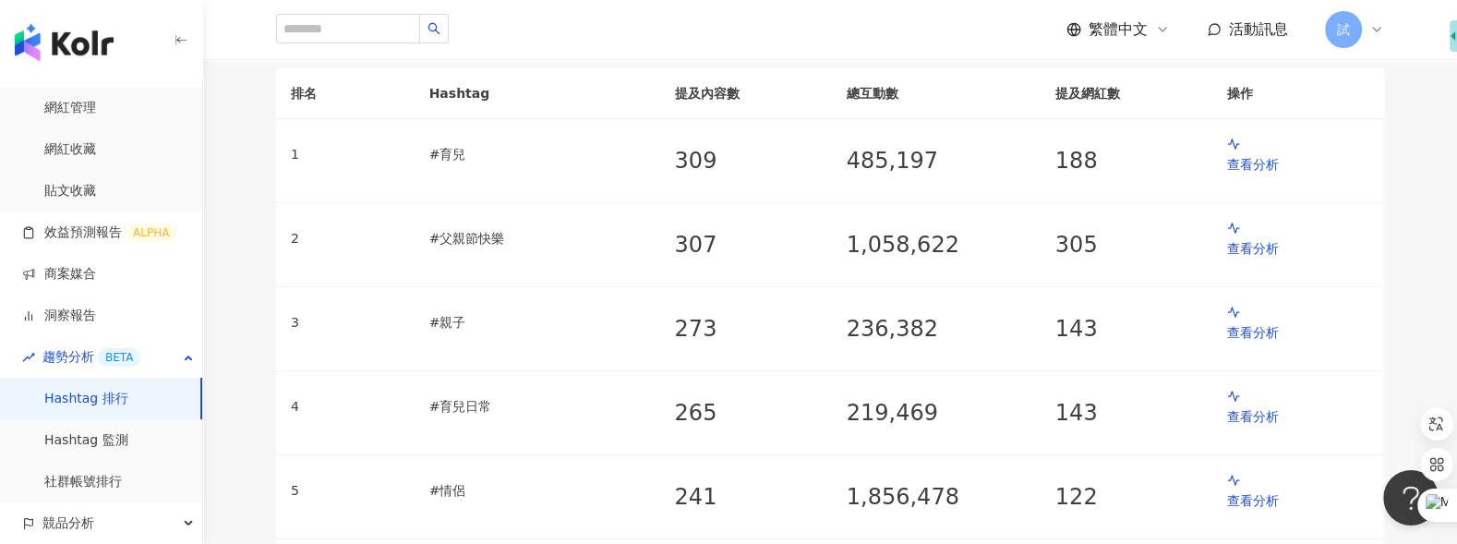
scroll to position [157, 0]
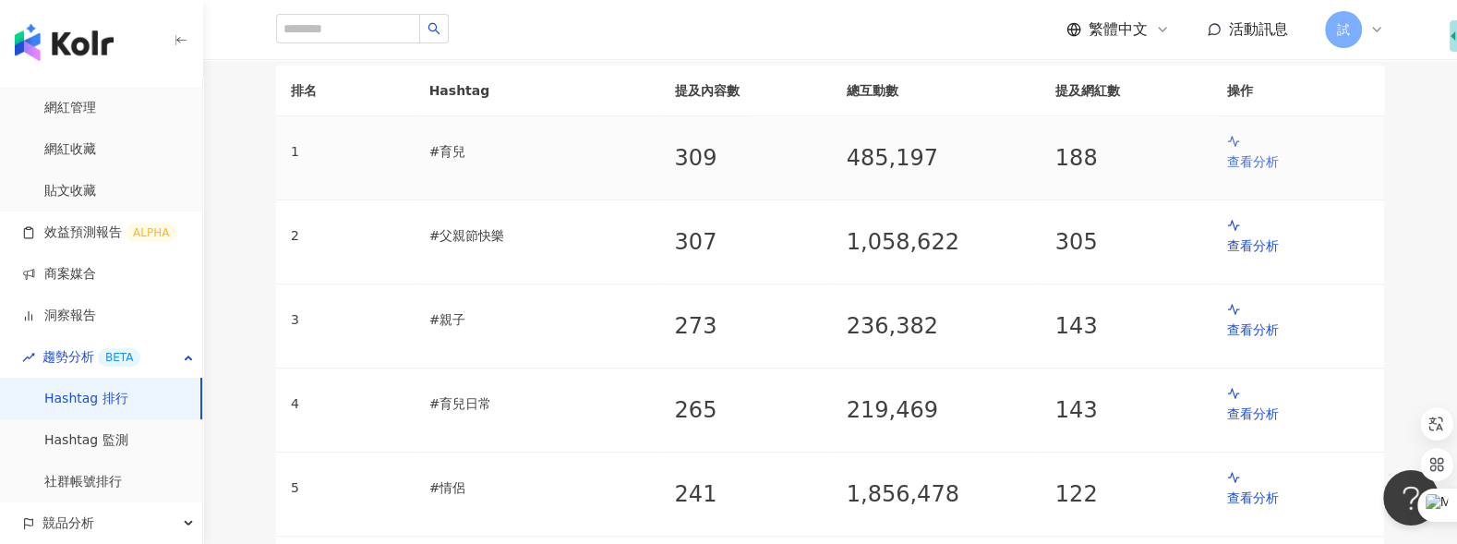
click at [1239, 172] on p "查看分析" at bounding box center [1298, 161] width 142 height 20
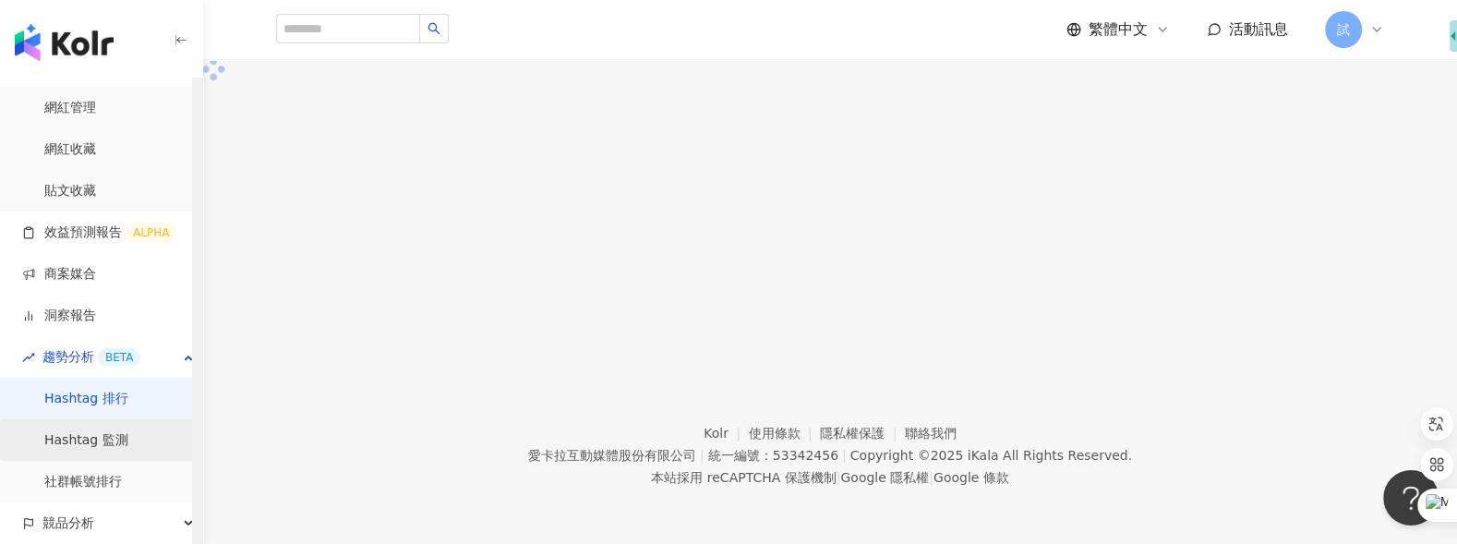
click at [114, 444] on link "Hashtag 監測" at bounding box center [86, 440] width 84 height 18
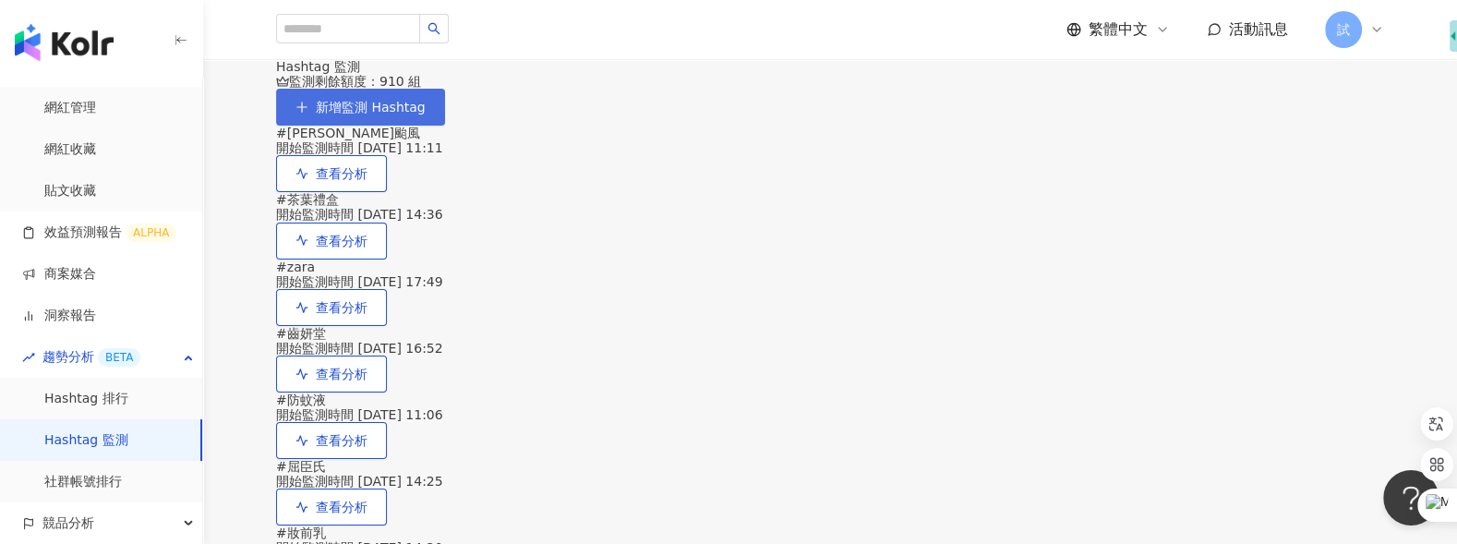
click at [445, 122] on button "新增監測 Hashtag" at bounding box center [360, 107] width 169 height 37
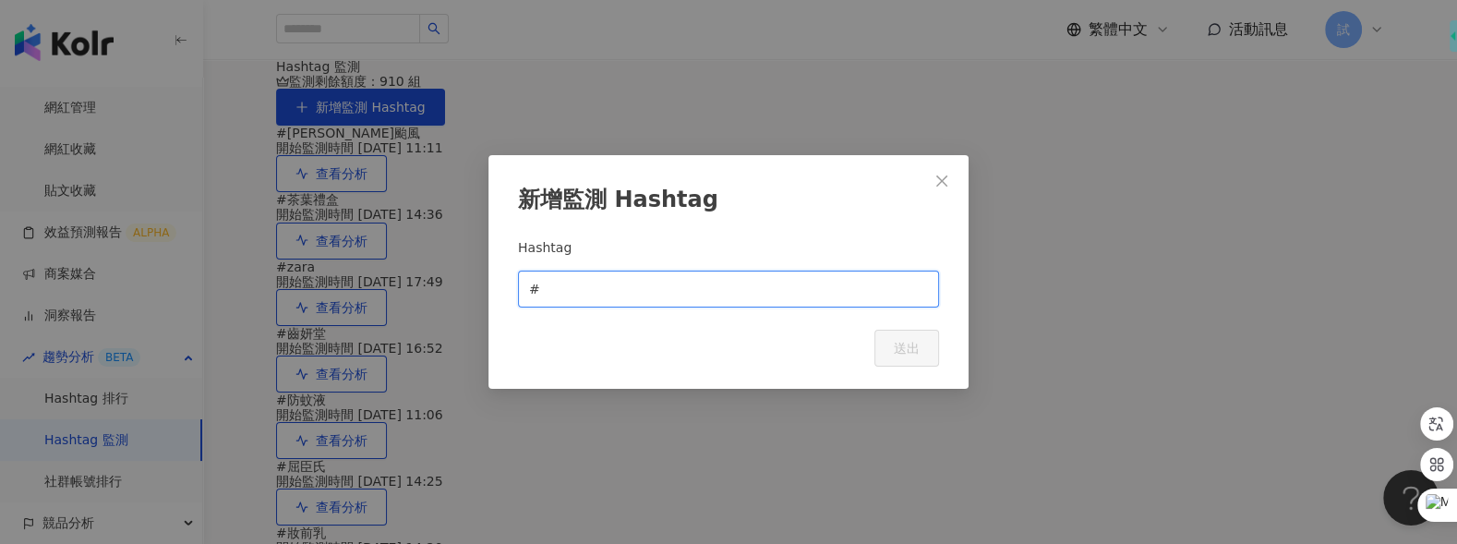
click at [694, 299] on input "text" at bounding box center [736, 289] width 384 height 20
click at [947, 181] on button "Close" at bounding box center [941, 180] width 37 height 37
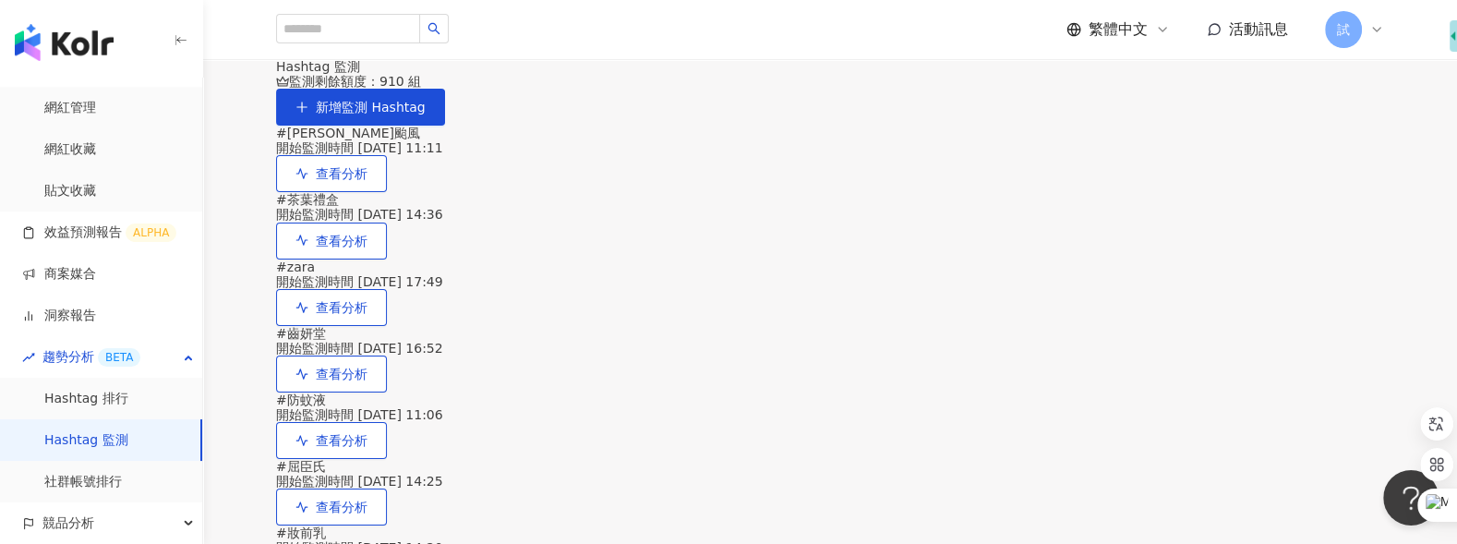
scroll to position [33, 0]
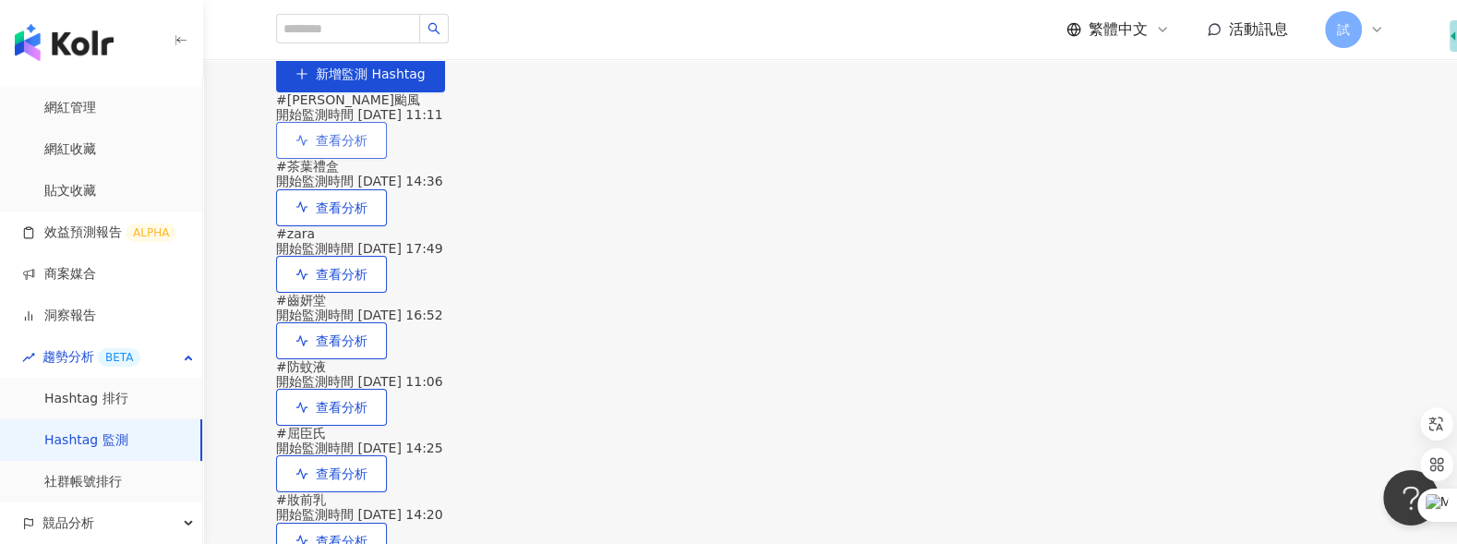
click at [367, 148] on span "查看分析" at bounding box center [342, 140] width 52 height 15
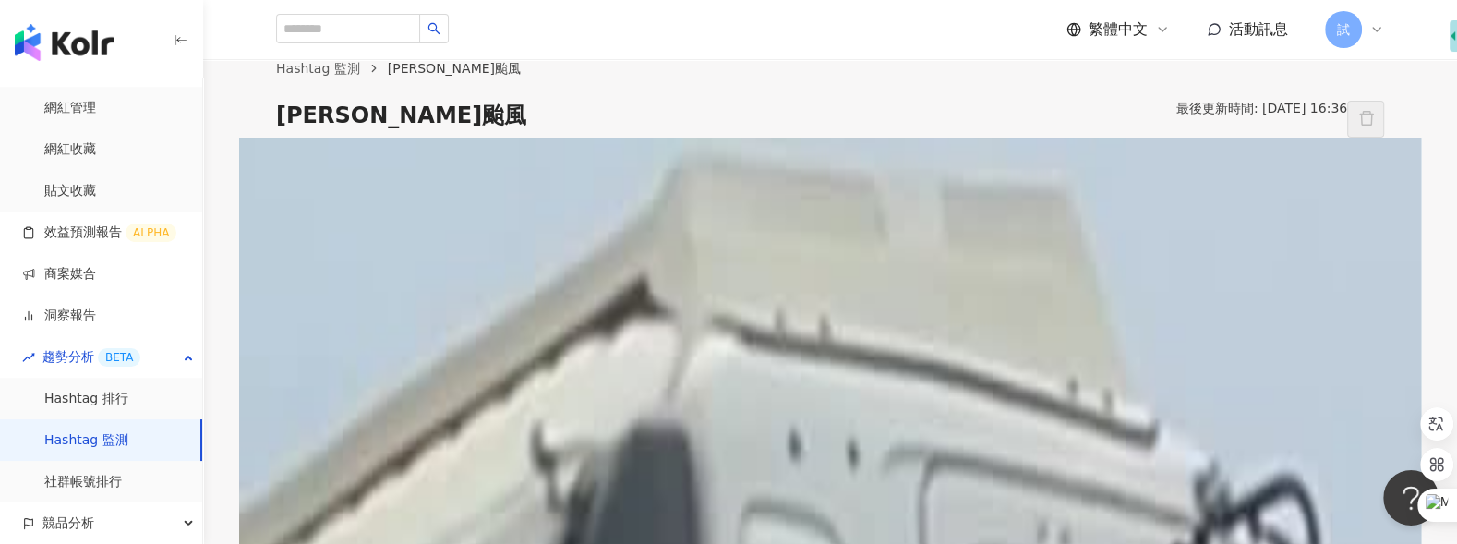
scroll to position [40, 0]
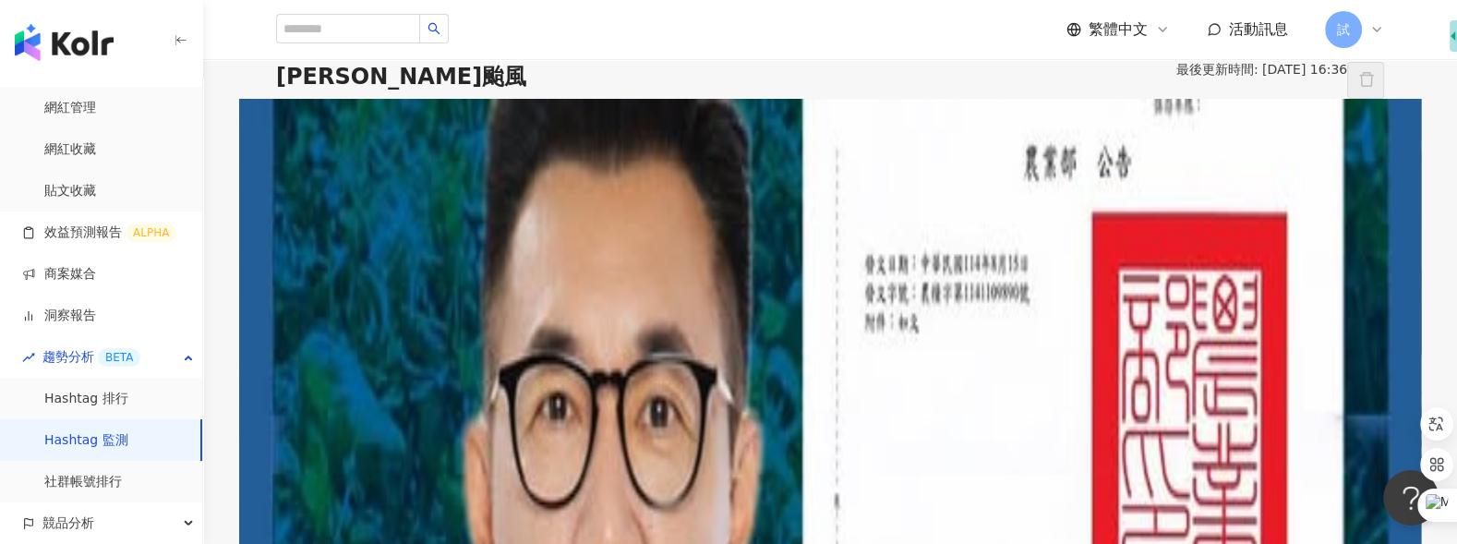
click at [1171, 143] on div "台灣 近 14 天 不限" at bounding box center [830, 129] width 1108 height 30
click at [432, 142] on span "近 14 天" at bounding box center [397, 128] width 70 height 28
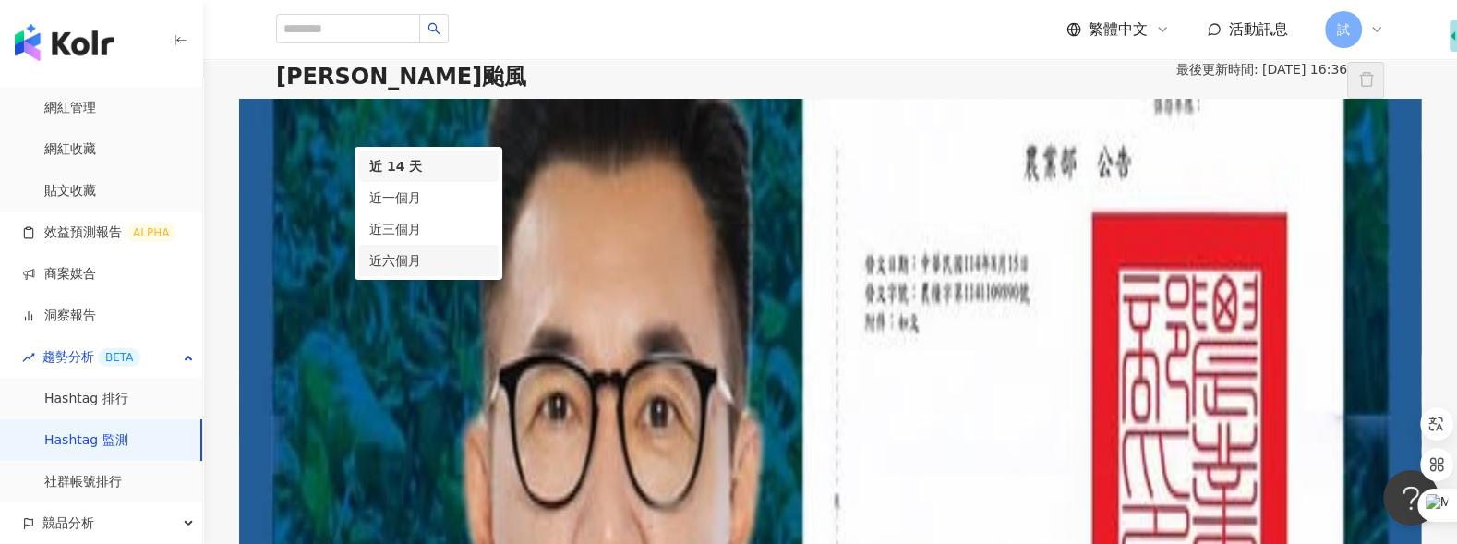
click at [487, 270] on div "近六個月" at bounding box center [428, 260] width 118 height 20
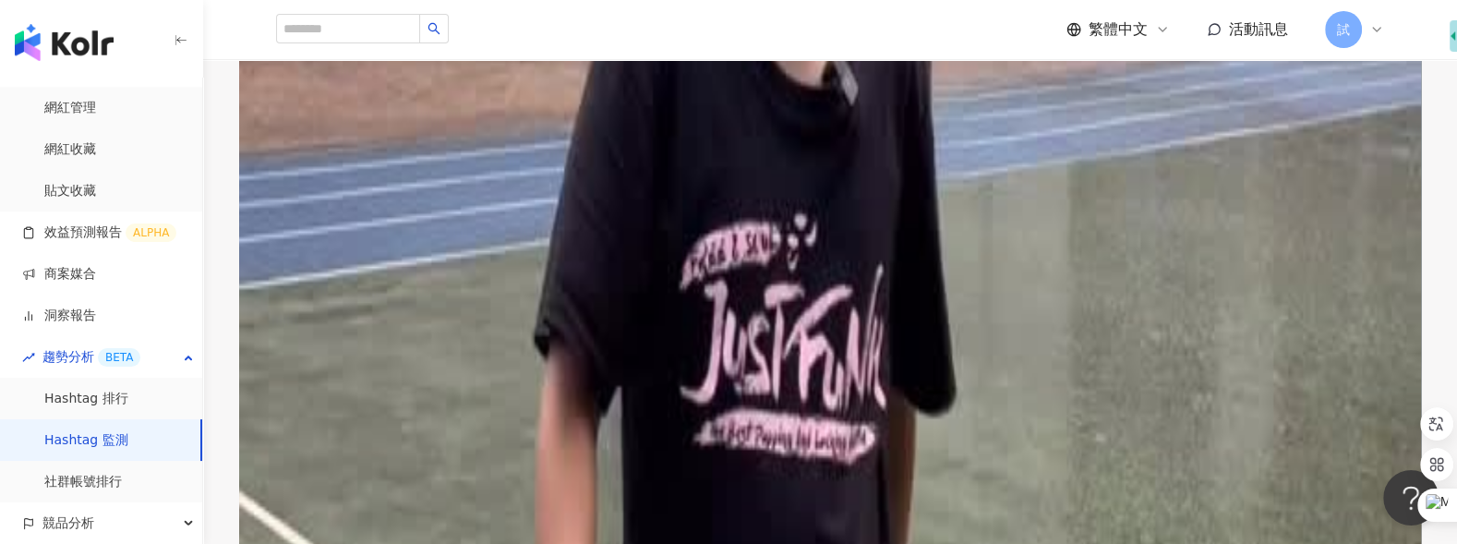
scroll to position [883, 0]
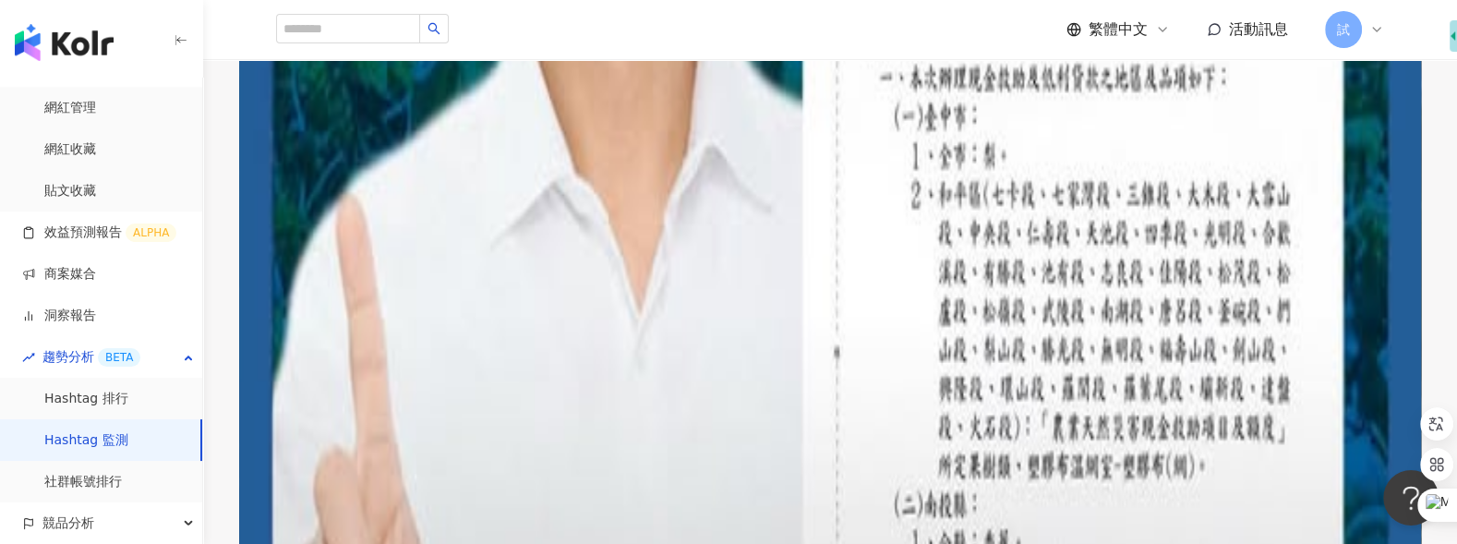
click at [347, 546] on div "查看更多" at bounding box center [321, 553] width 52 height 15
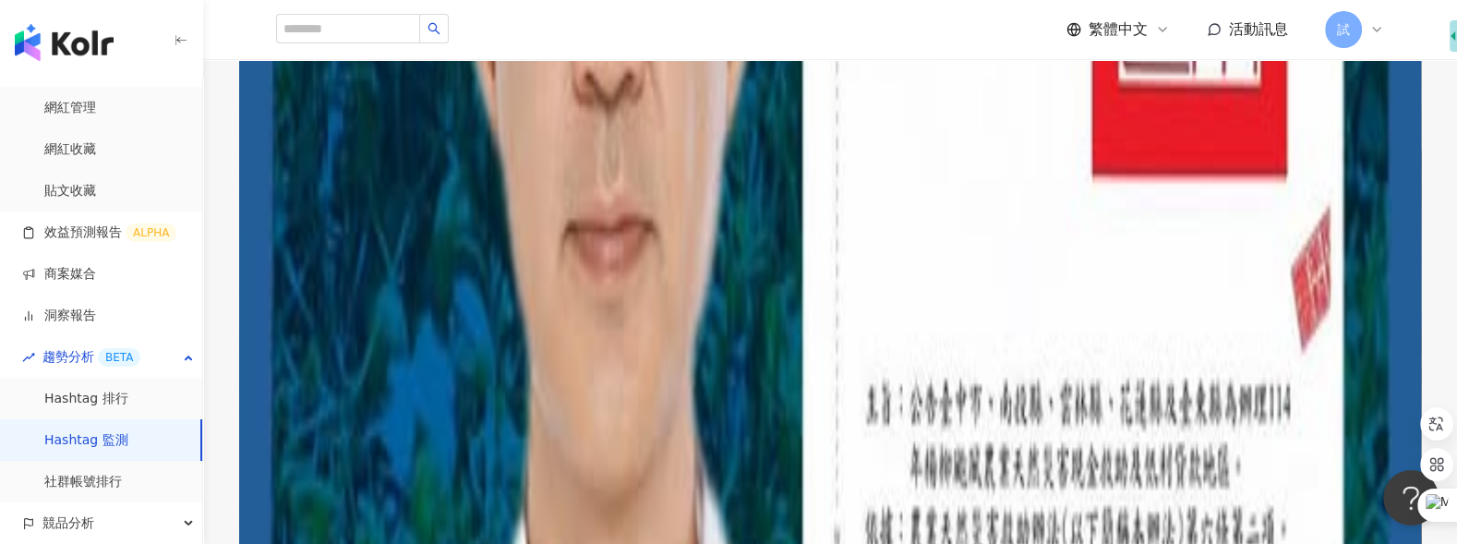
scroll to position [824, 0]
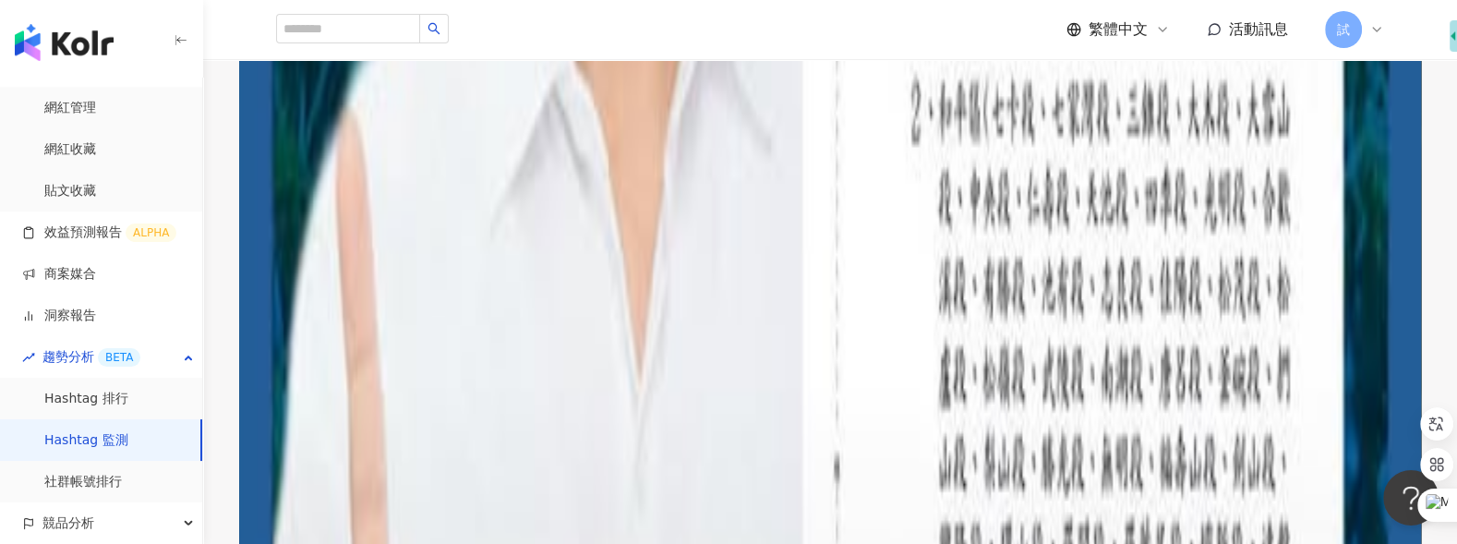
scroll to position [0, 0]
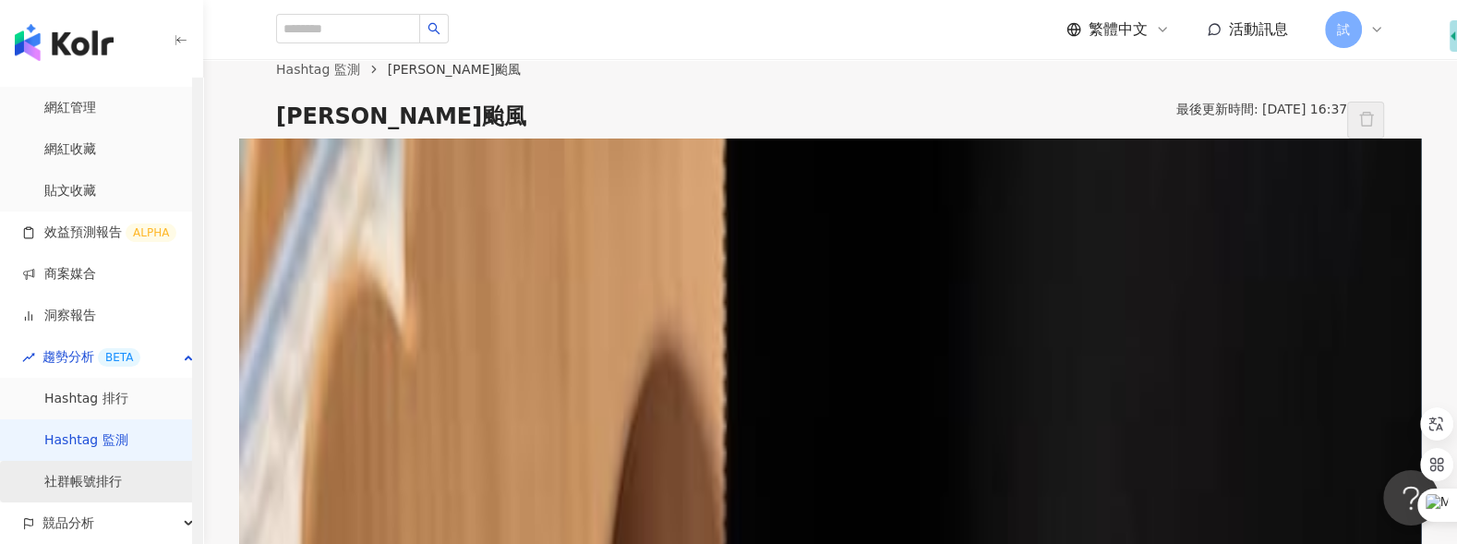
click at [110, 473] on link "社群帳號排行" at bounding box center [83, 482] width 78 height 18
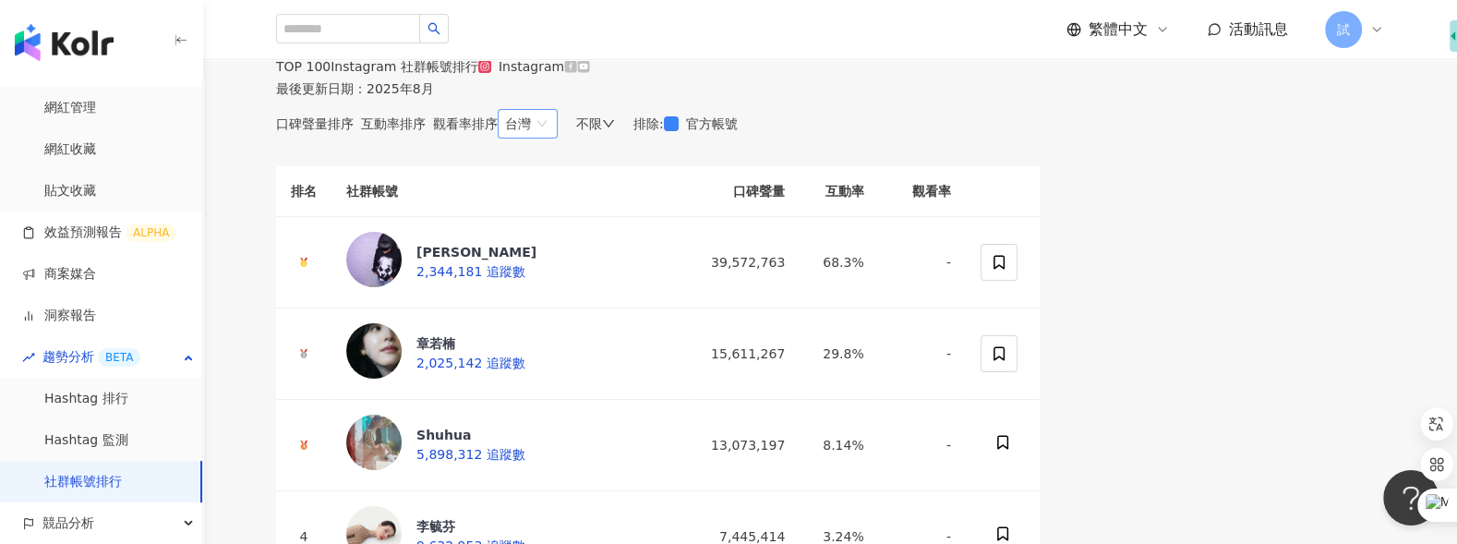
click at [550, 138] on span "台灣" at bounding box center [527, 124] width 45 height 28
click at [615, 131] on div "不限" at bounding box center [595, 123] width 39 height 15
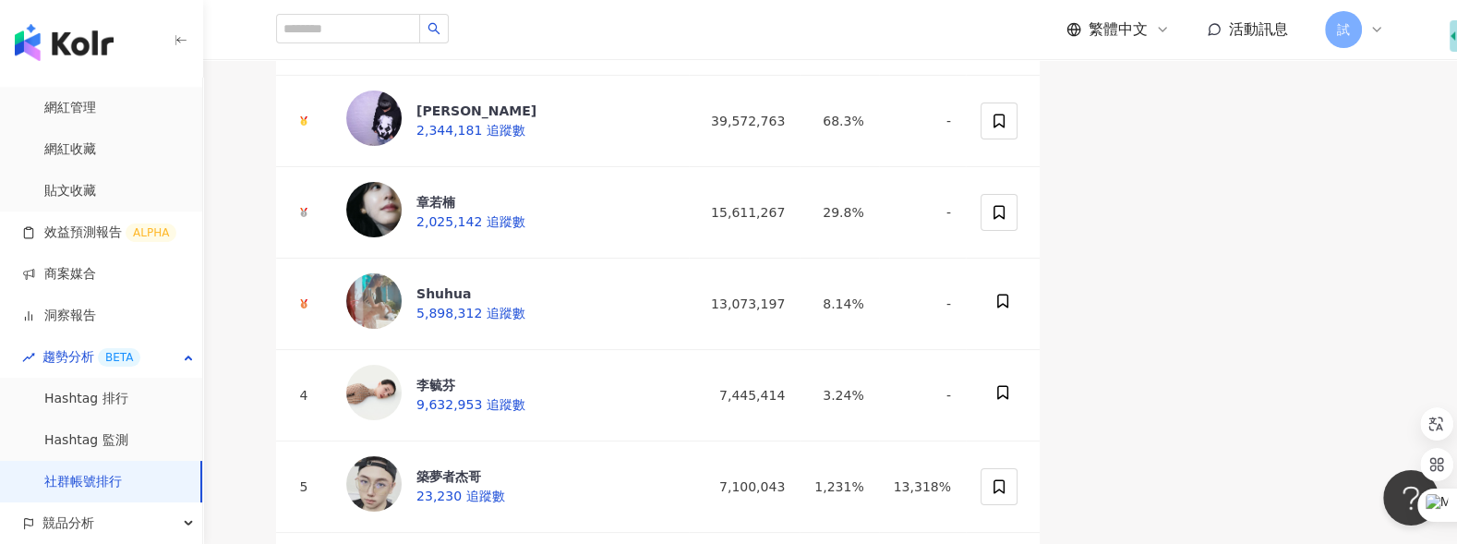
scroll to position [559, 0]
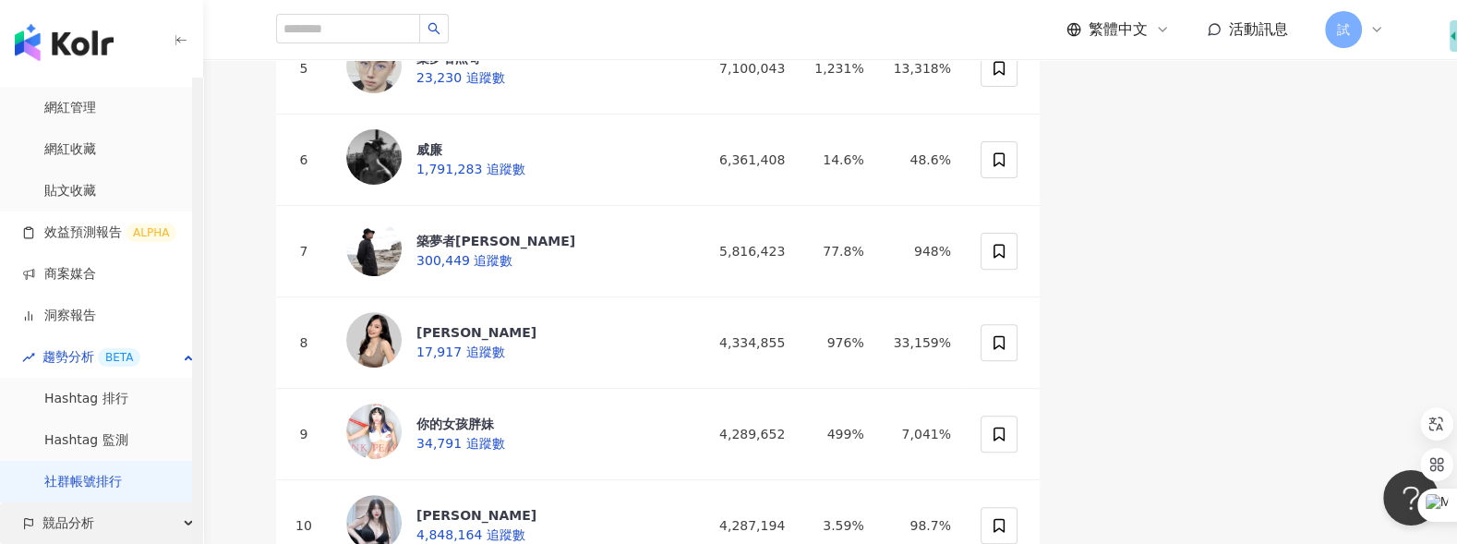
click at [68, 518] on span "競品分析" at bounding box center [68, 523] width 52 height 42
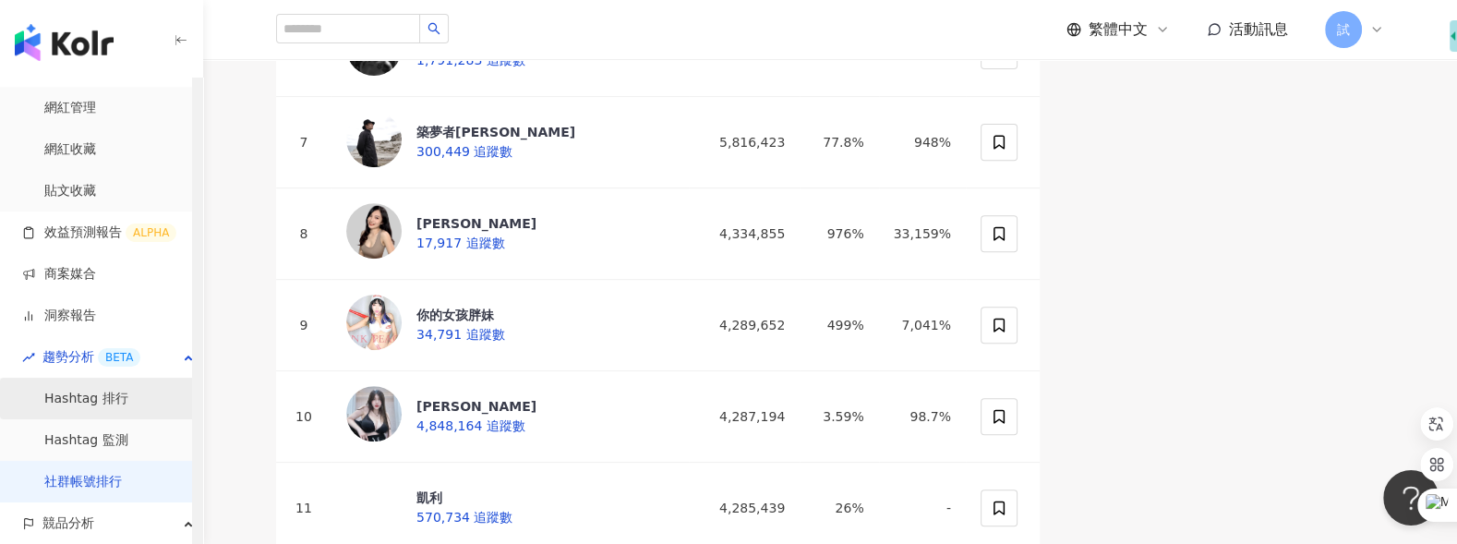
scroll to position [198, 0]
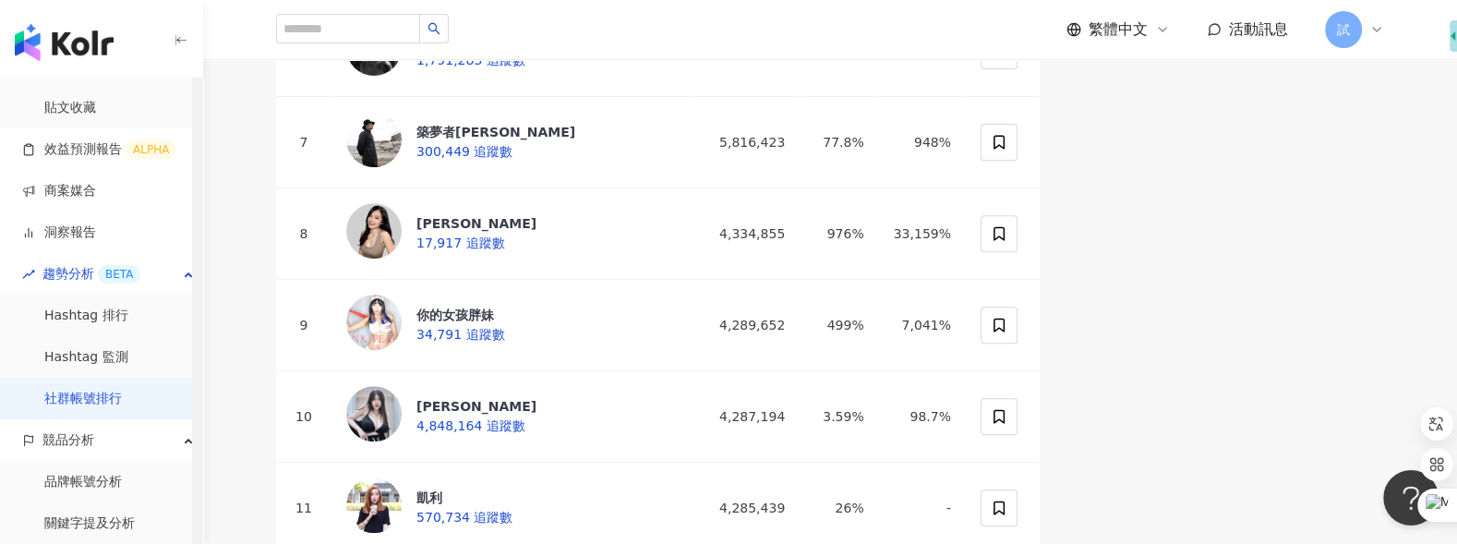
click at [112, 478] on link "品牌帳號分析" at bounding box center [83, 482] width 78 height 18
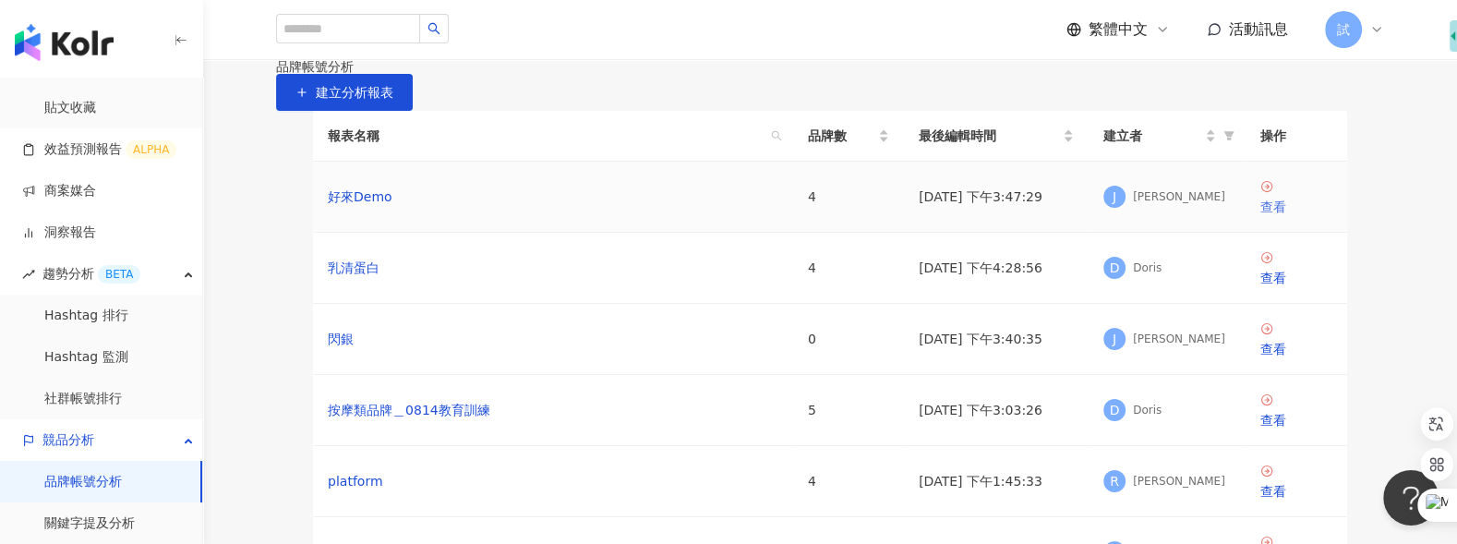
click at [1288, 217] on div "查看" at bounding box center [1296, 207] width 72 height 20
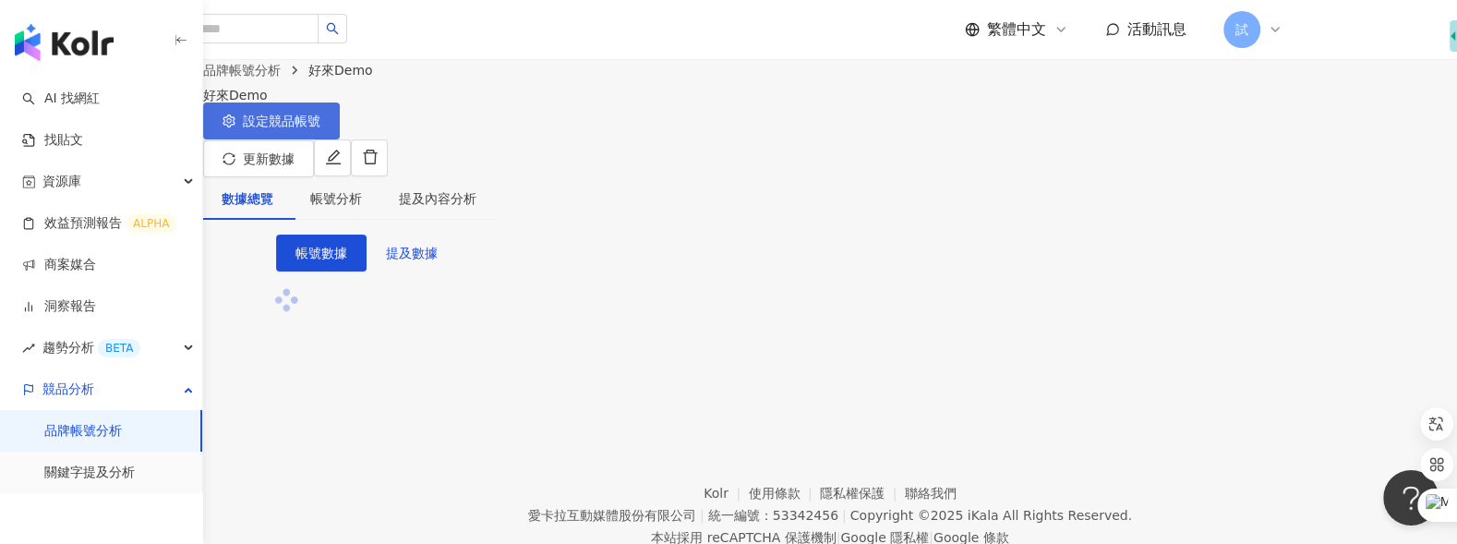
click at [340, 126] on button "設定競品帳號" at bounding box center [271, 120] width 137 height 37
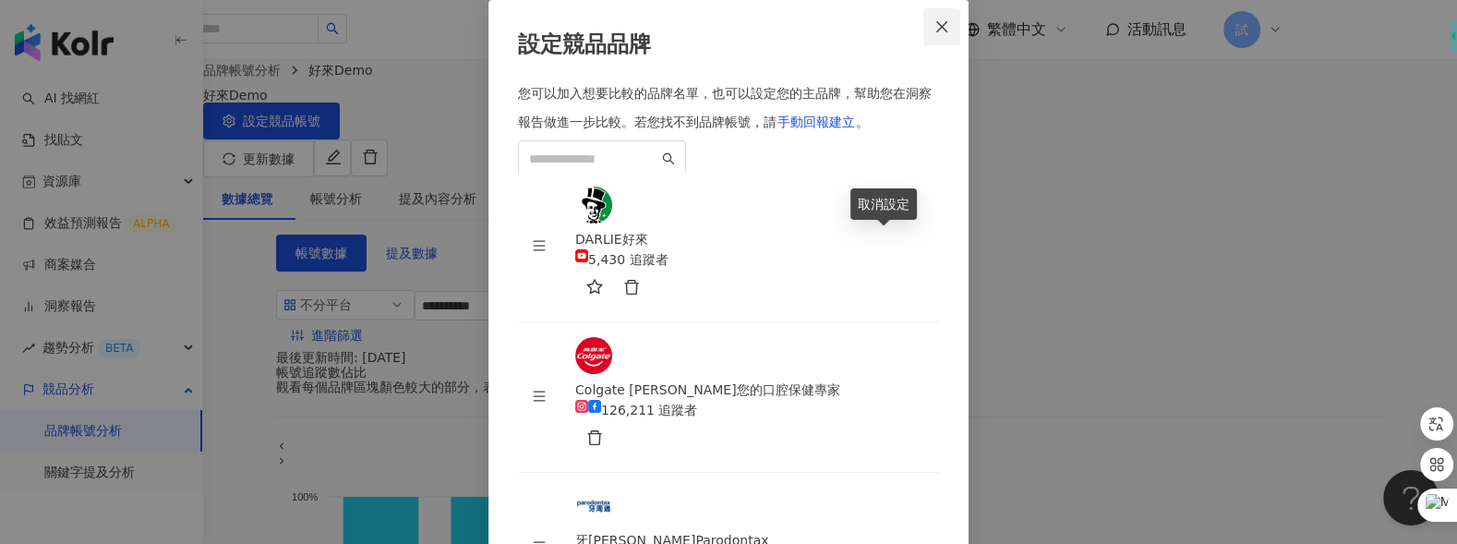
click at [943, 30] on icon "close" at bounding box center [941, 25] width 11 height 11
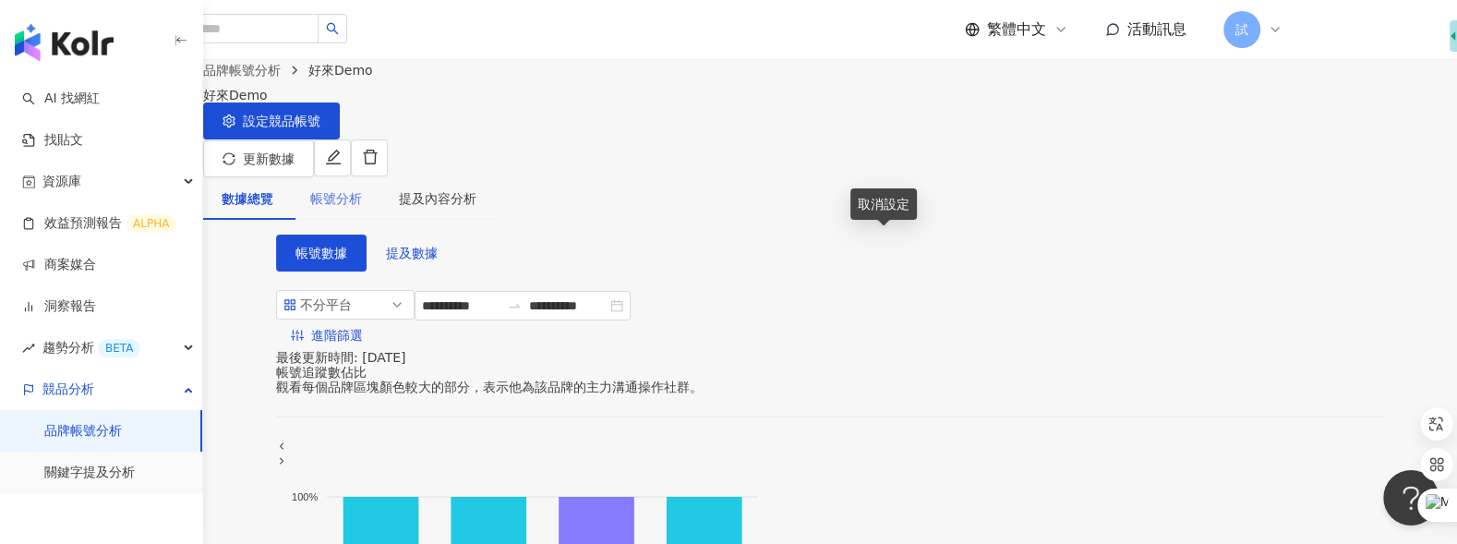
click at [380, 198] on div "帳號分析" at bounding box center [336, 198] width 89 height 42
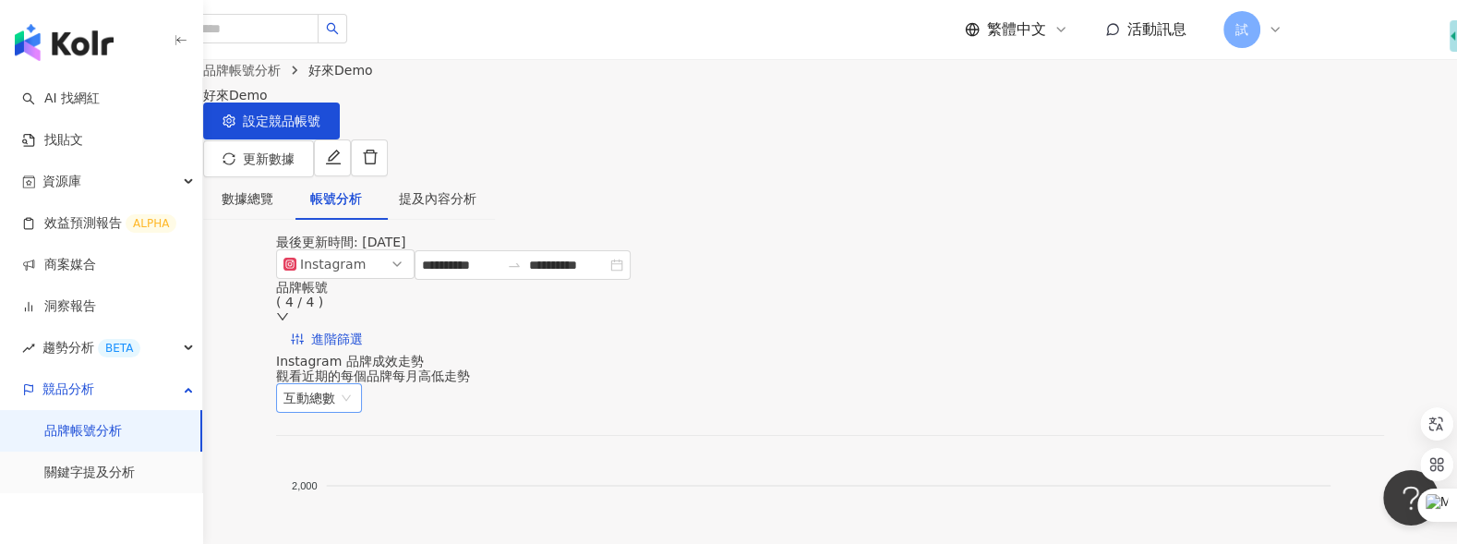
click at [354, 384] on span "互動總數" at bounding box center [318, 398] width 71 height 28
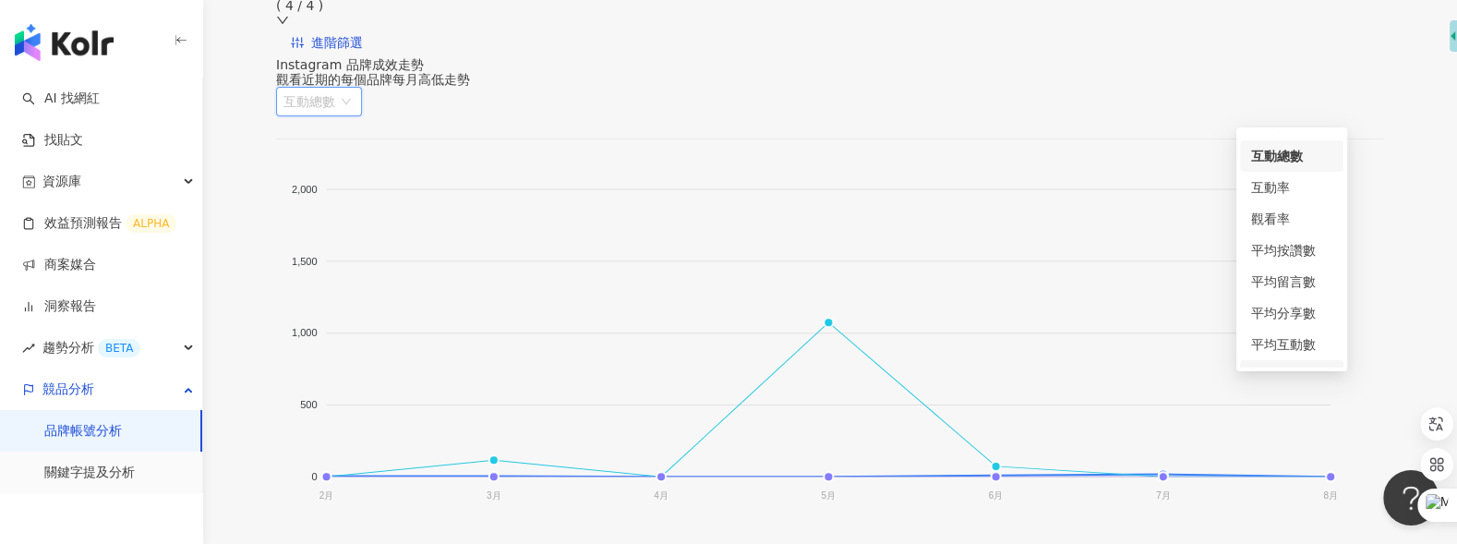
scroll to position [13, 0]
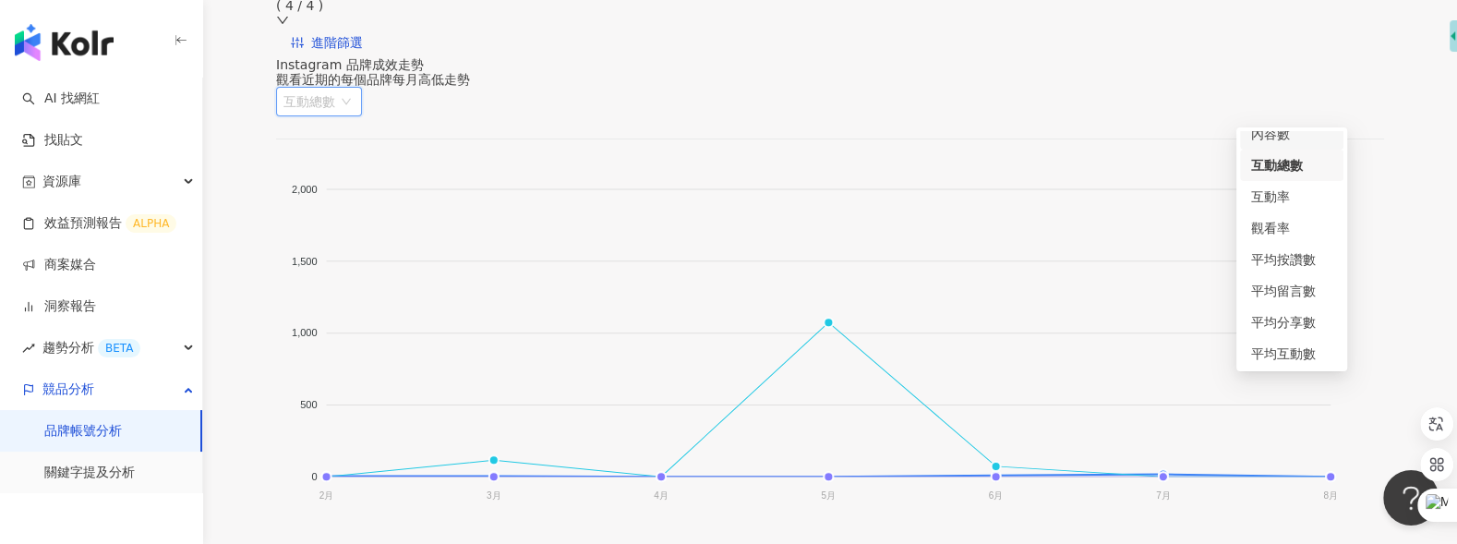
click at [1291, 138] on div "內容數" at bounding box center [1291, 134] width 81 height 20
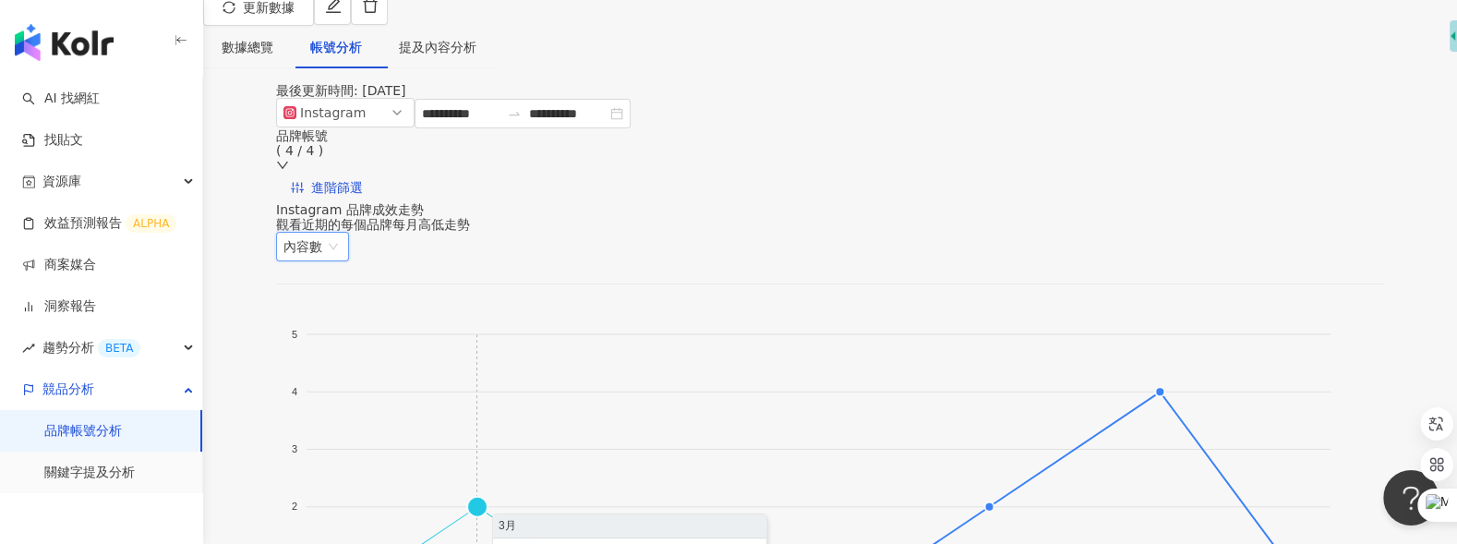
scroll to position [42, 0]
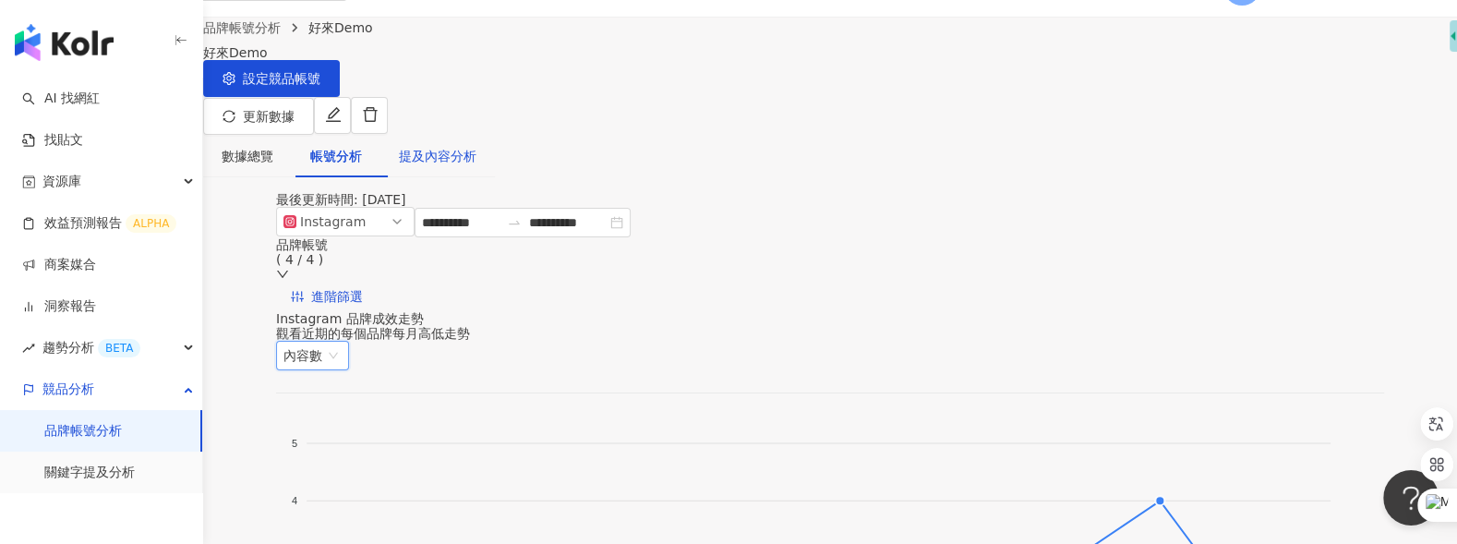
click at [476, 146] on div "提及內容分析" at bounding box center [438, 156] width 78 height 20
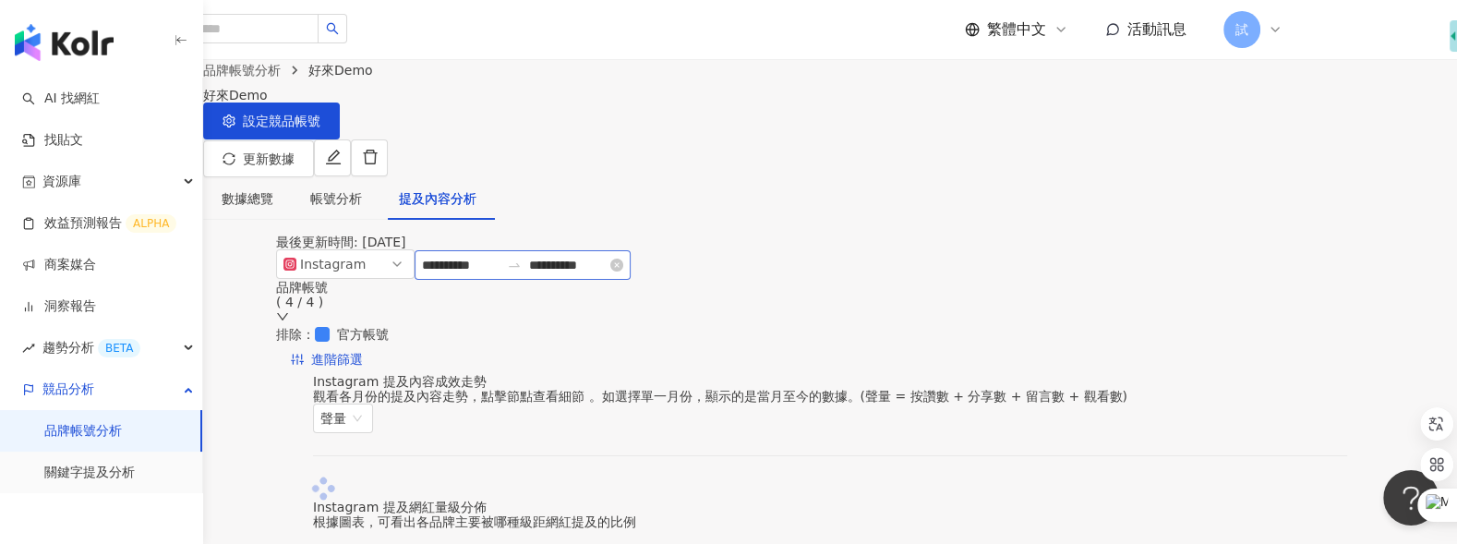
click at [388, 80] on ol "品牌帳號分析 好來Demo" at bounding box center [295, 70] width 185 height 20
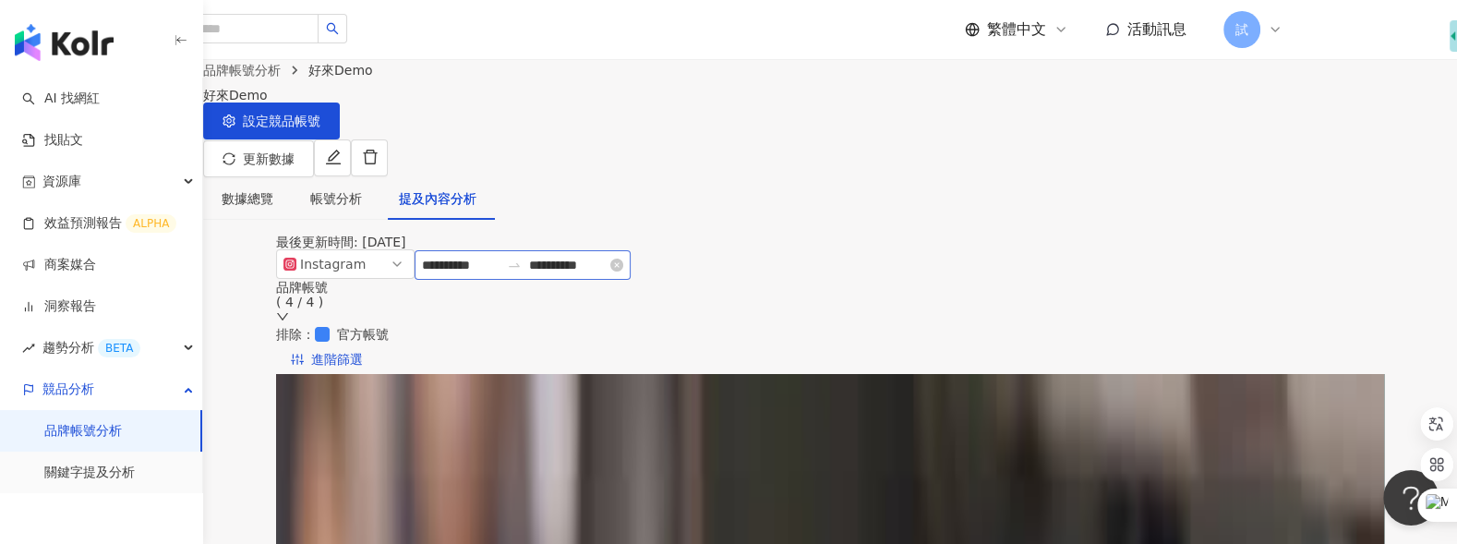
scroll to position [208, 0]
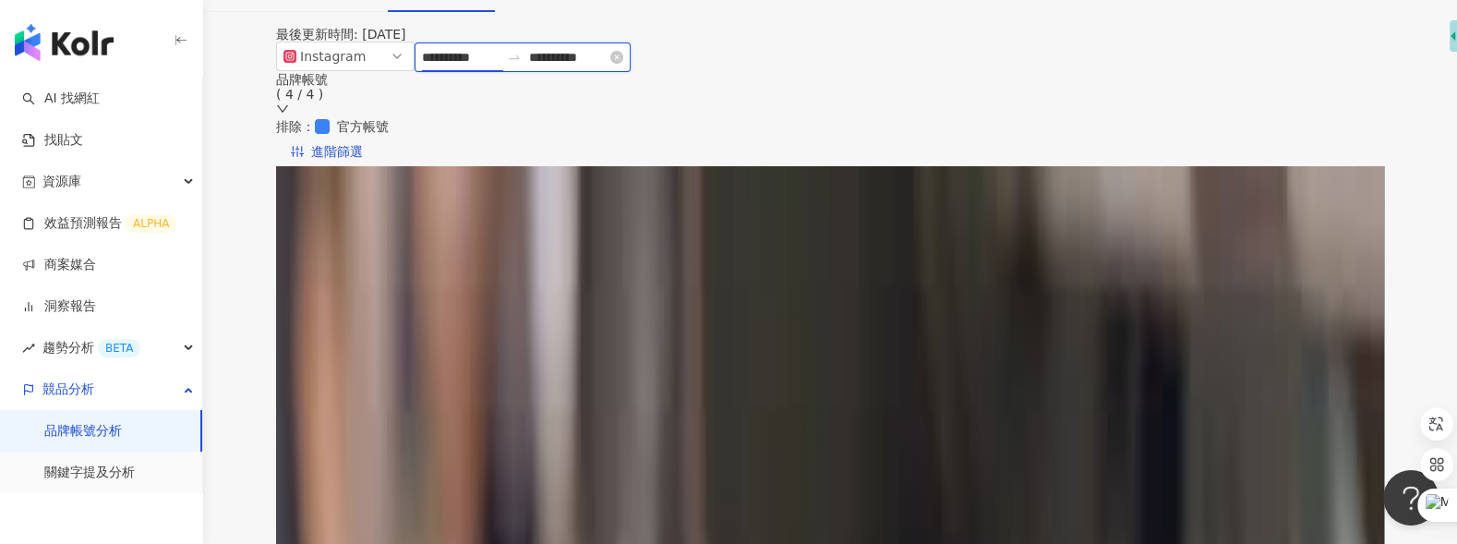
click at [499, 67] on input "**********" at bounding box center [461, 57] width 78 height 20
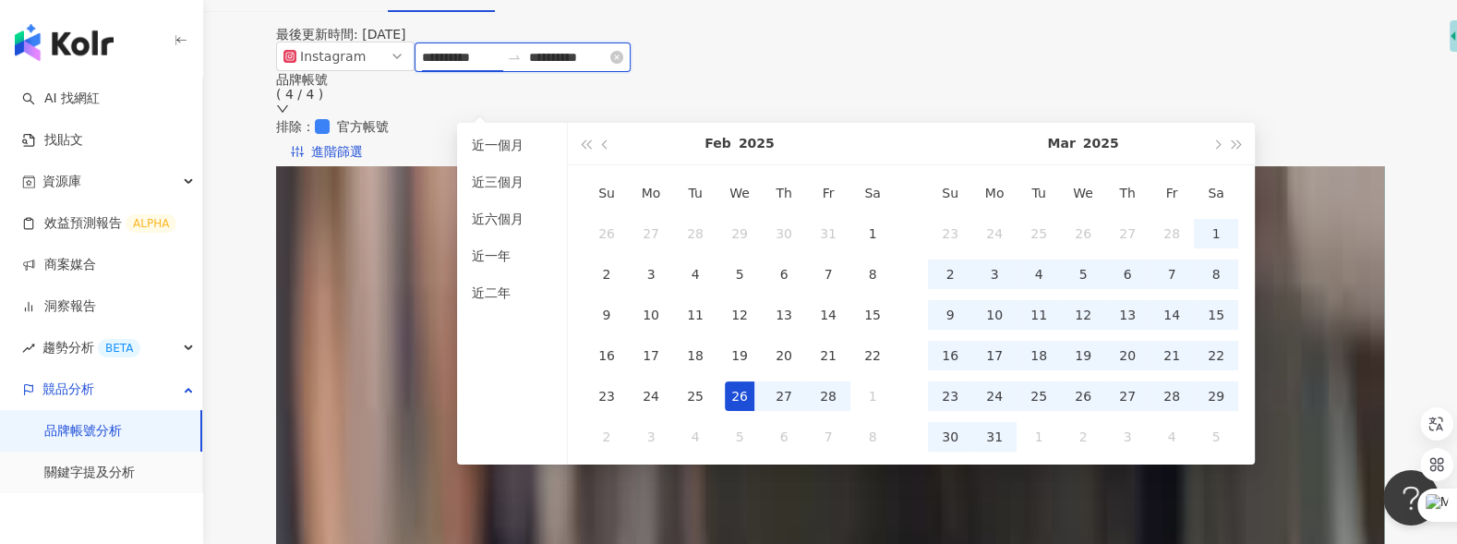
click at [499, 67] on input "**********" at bounding box center [461, 57] width 78 height 20
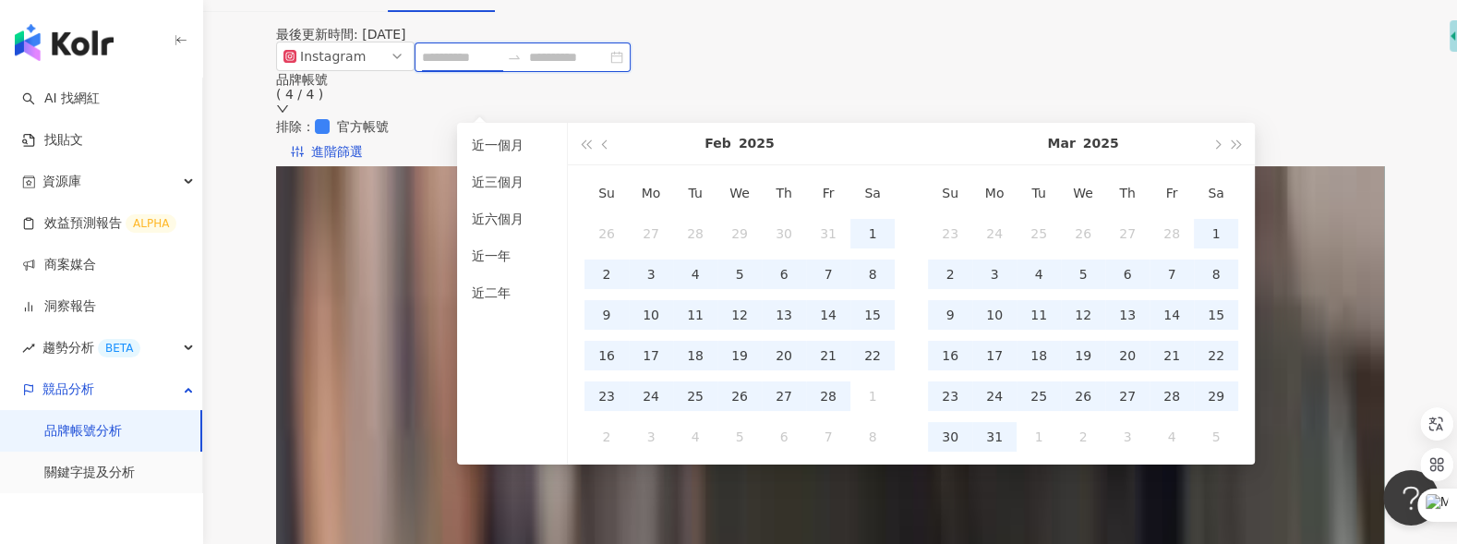
type input "**********"
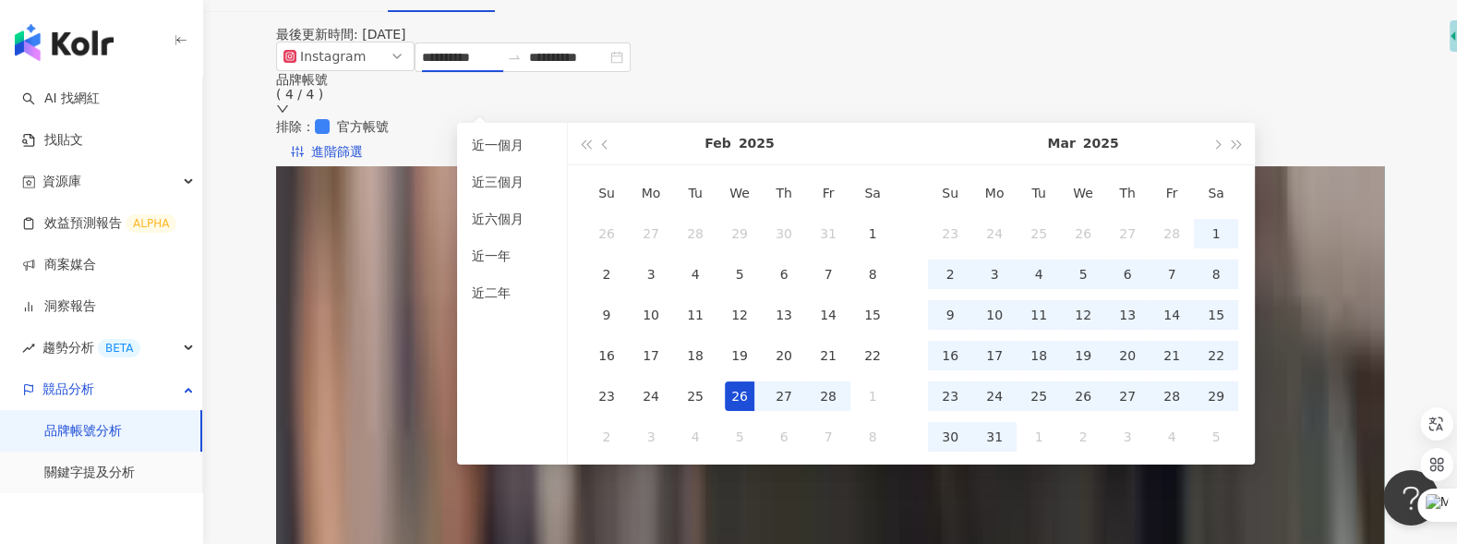
click at [1060, 81] on div "**********" at bounding box center [830, 104] width 1108 height 125
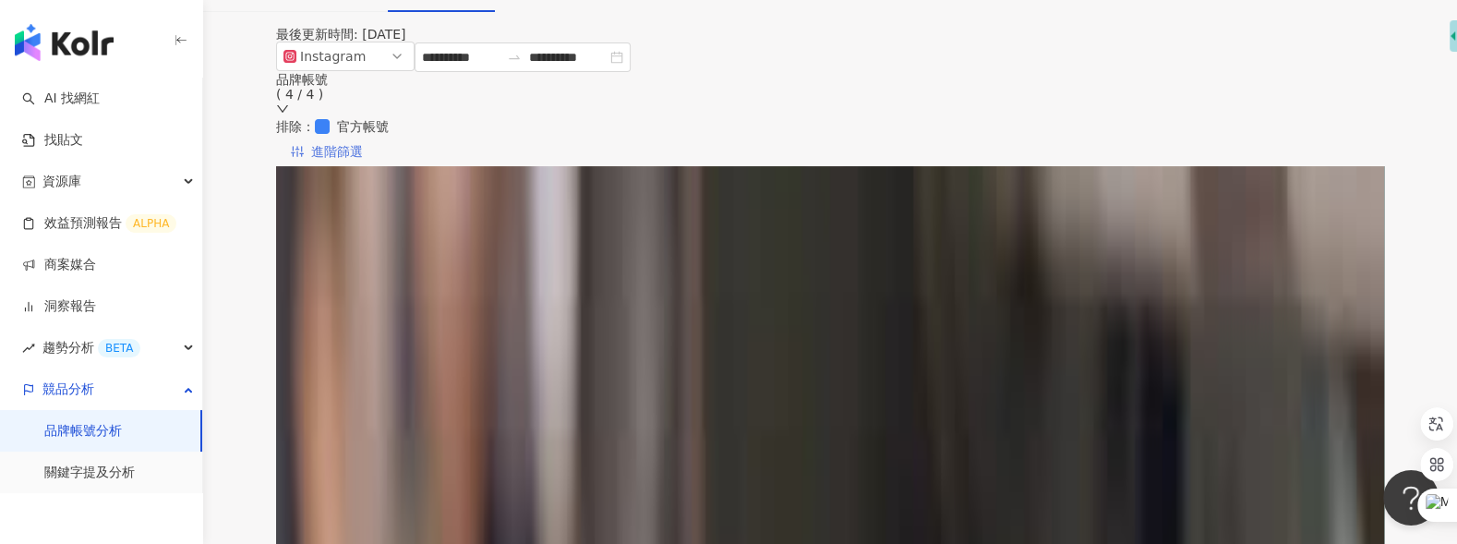
click at [363, 138] on span "進階篩選" at bounding box center [337, 153] width 52 height 30
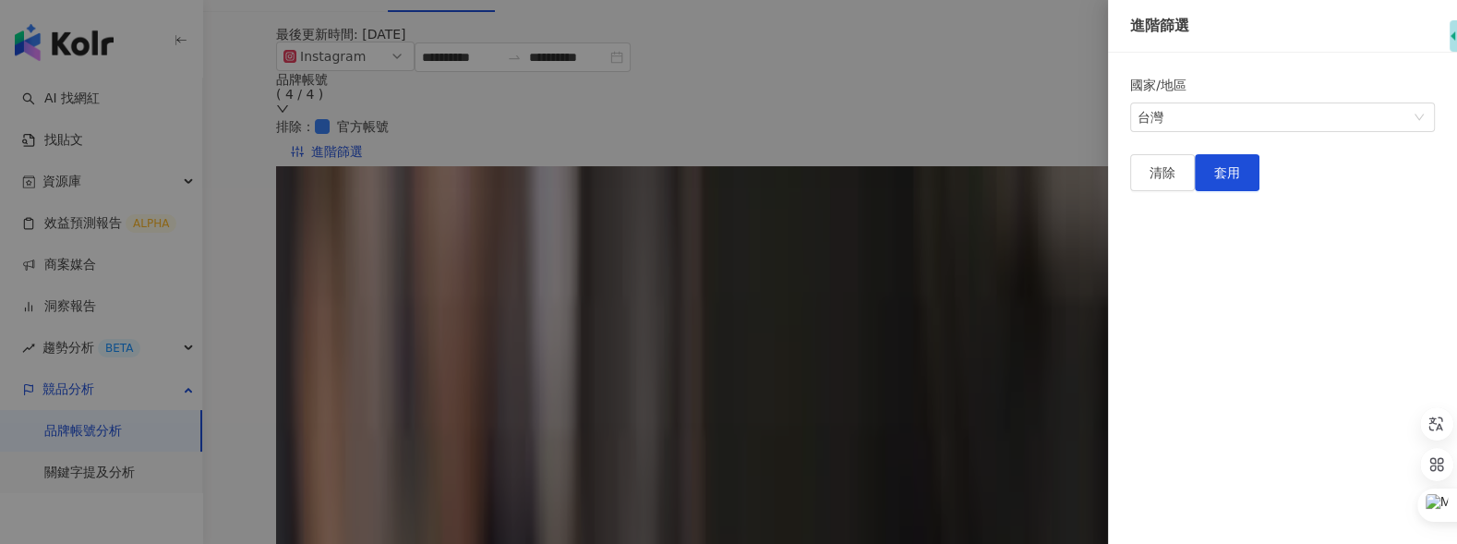
click at [1028, 179] on div at bounding box center [728, 272] width 1457 height 544
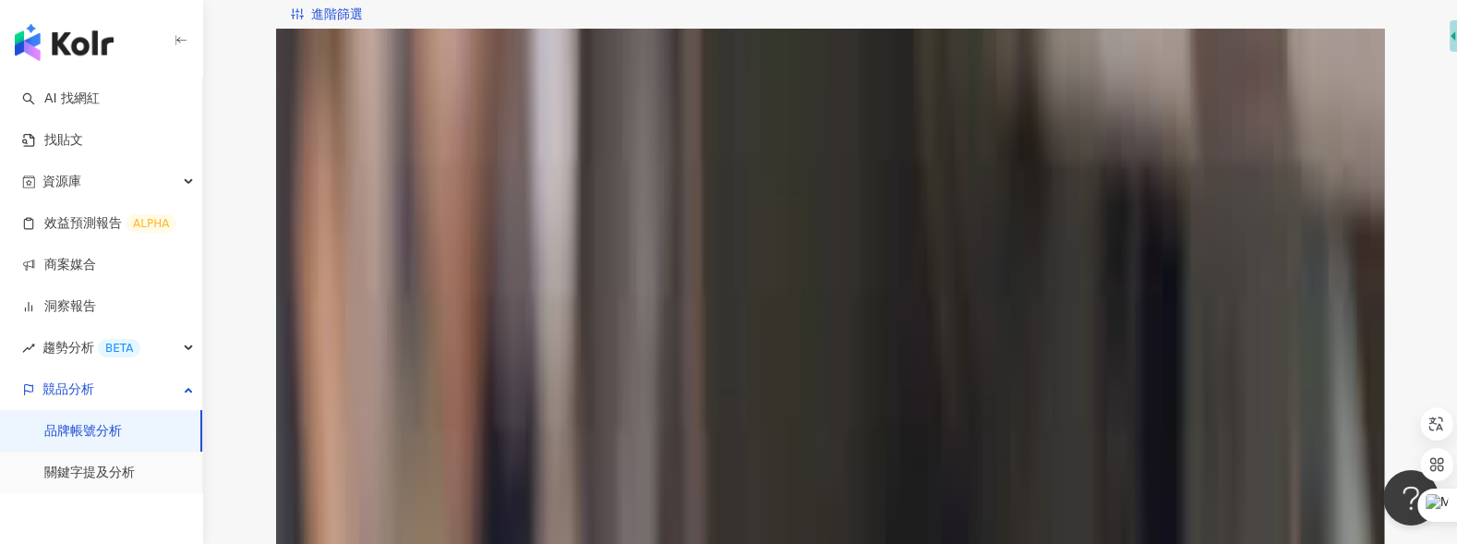
scroll to position [290, 0]
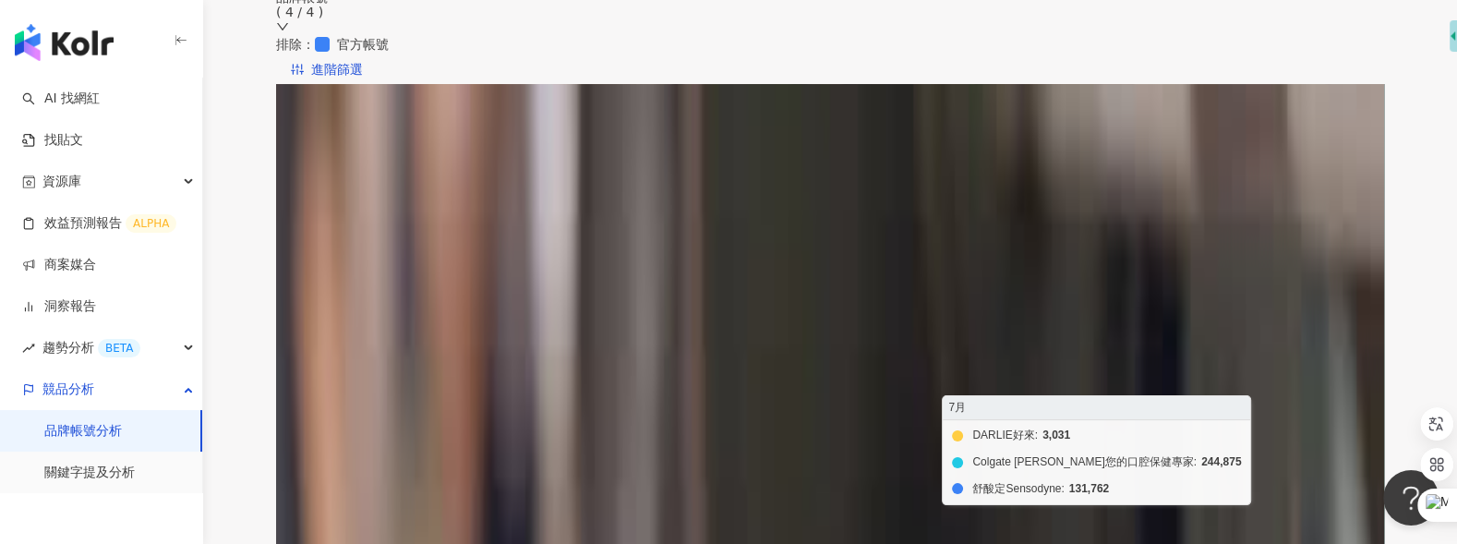
click at [366, 114] on span "聲量" at bounding box center [342, 128] width 45 height 28
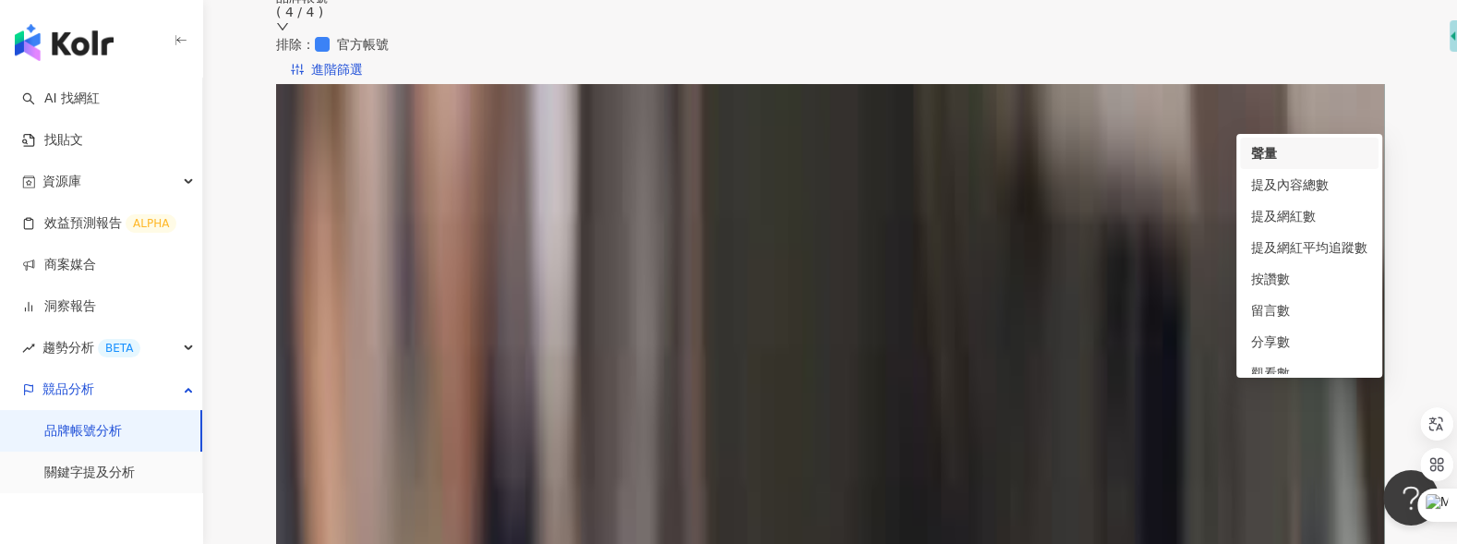
scroll to position [281, 0]
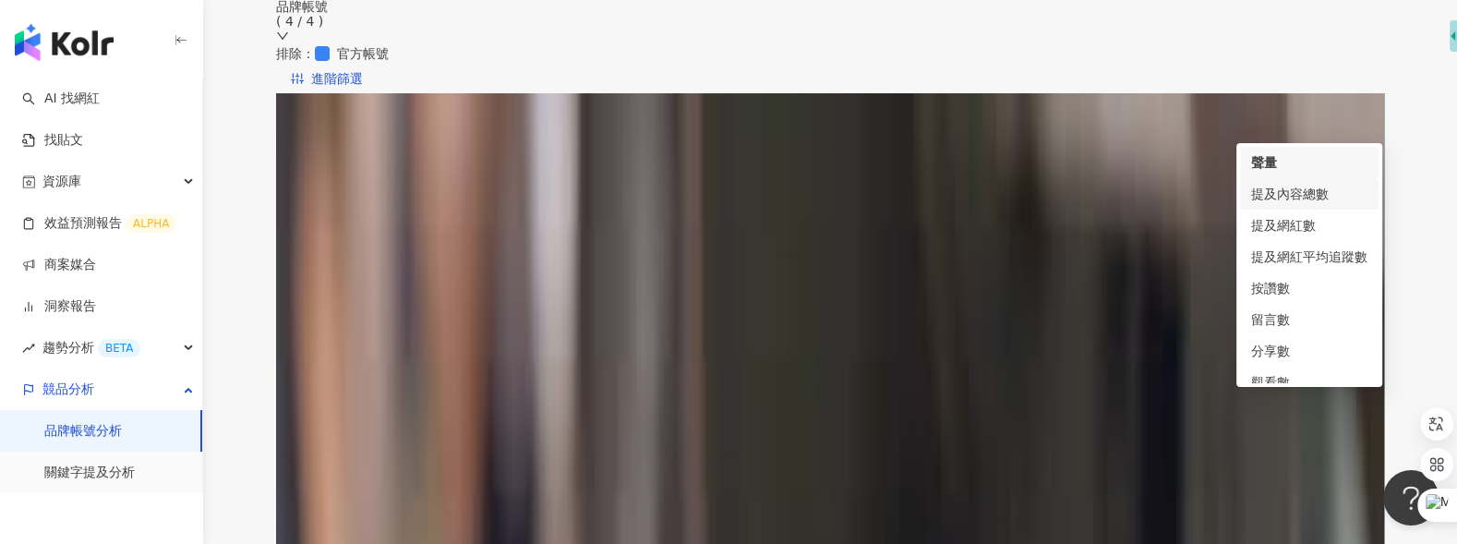
click at [1286, 198] on div "提及內容總數" at bounding box center [1309, 194] width 116 height 20
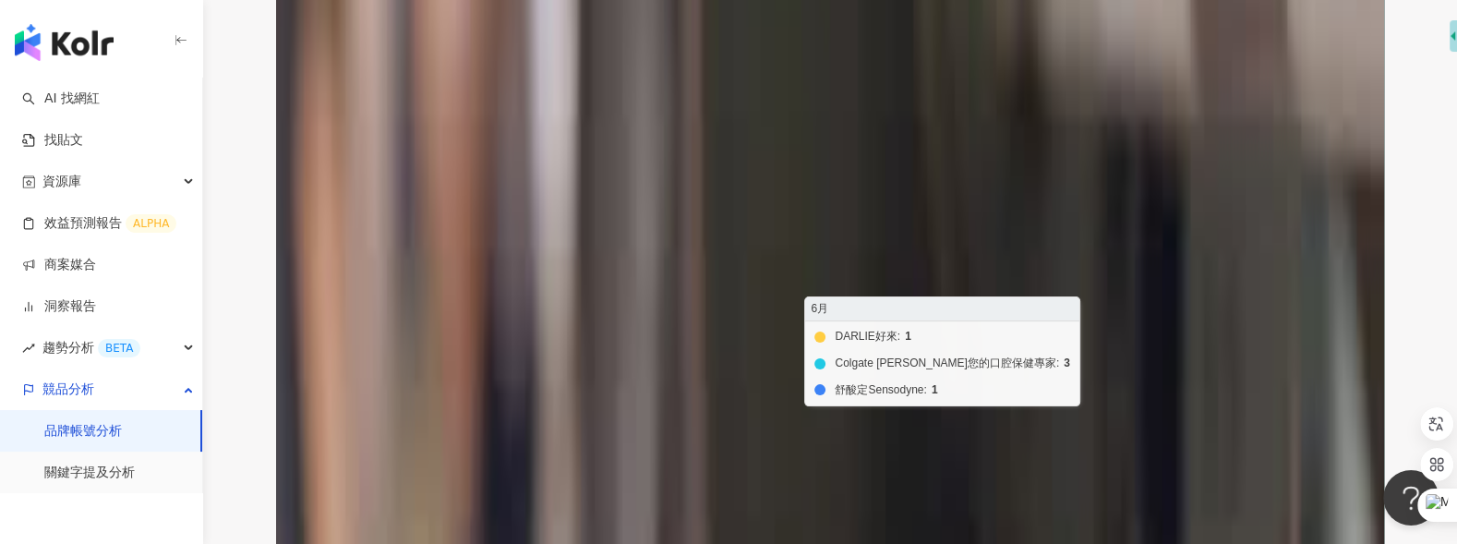
scroll to position [410, 0]
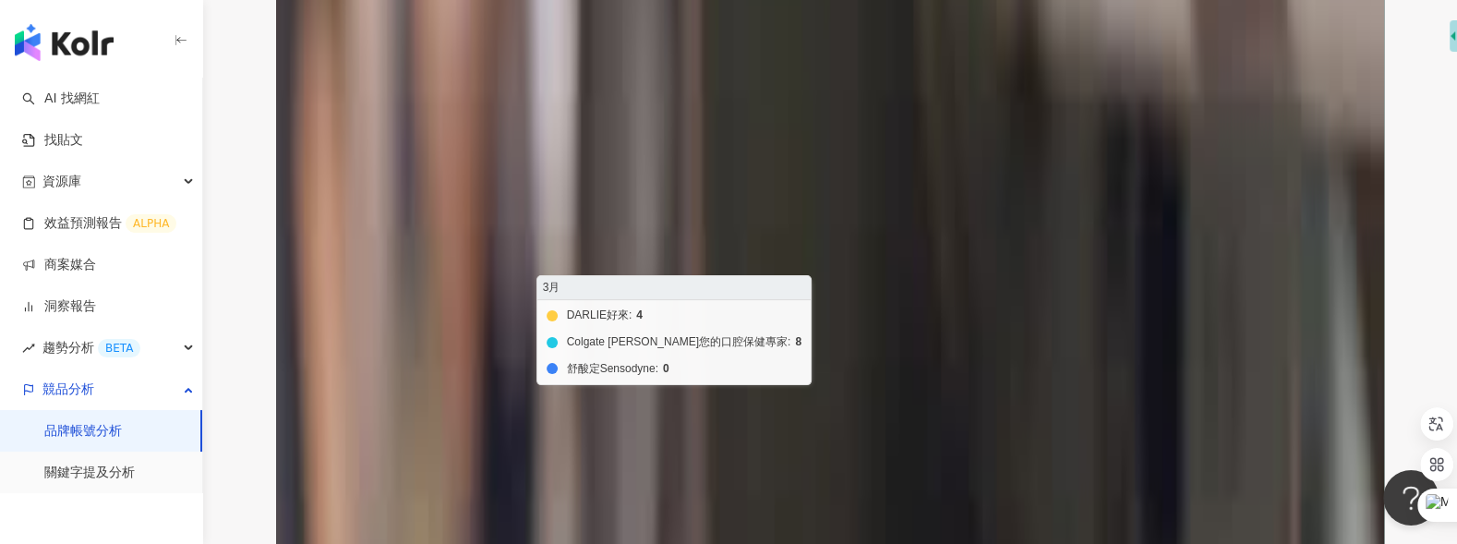
click at [508, 126] on foreignobject "DARLIE好來 Colgate 高露潔您的口腔保健專家 舒酸定Sensodyne" at bounding box center [844, 252] width 1063 height 369
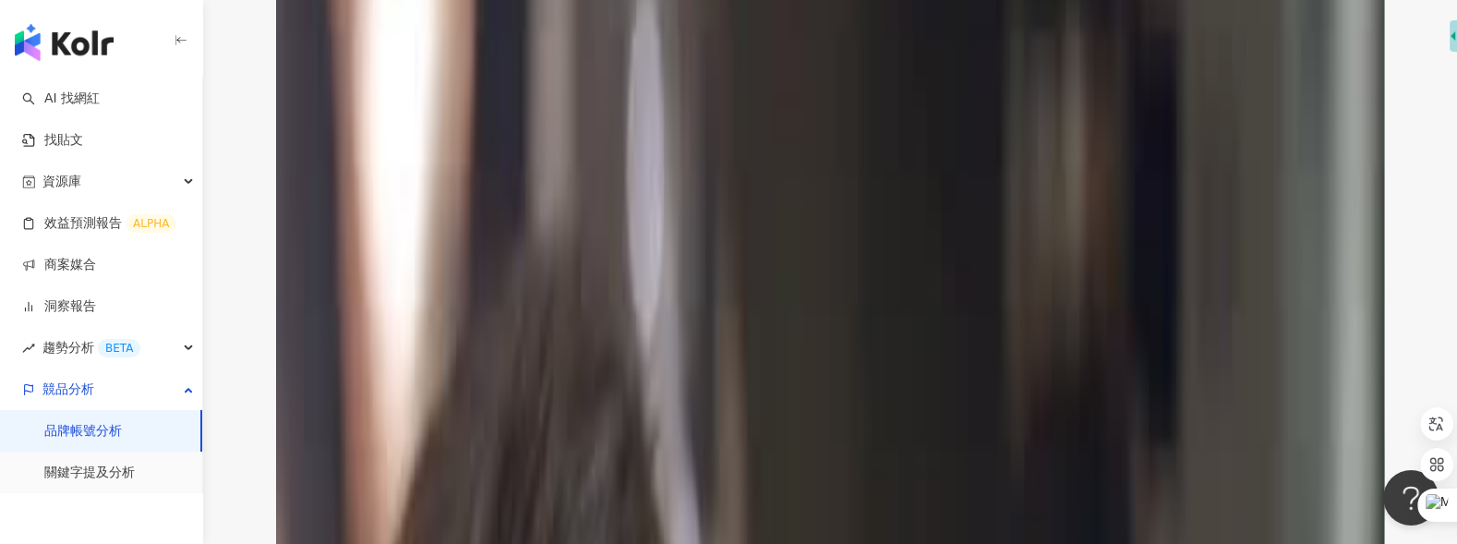
scroll to position [1436, 0]
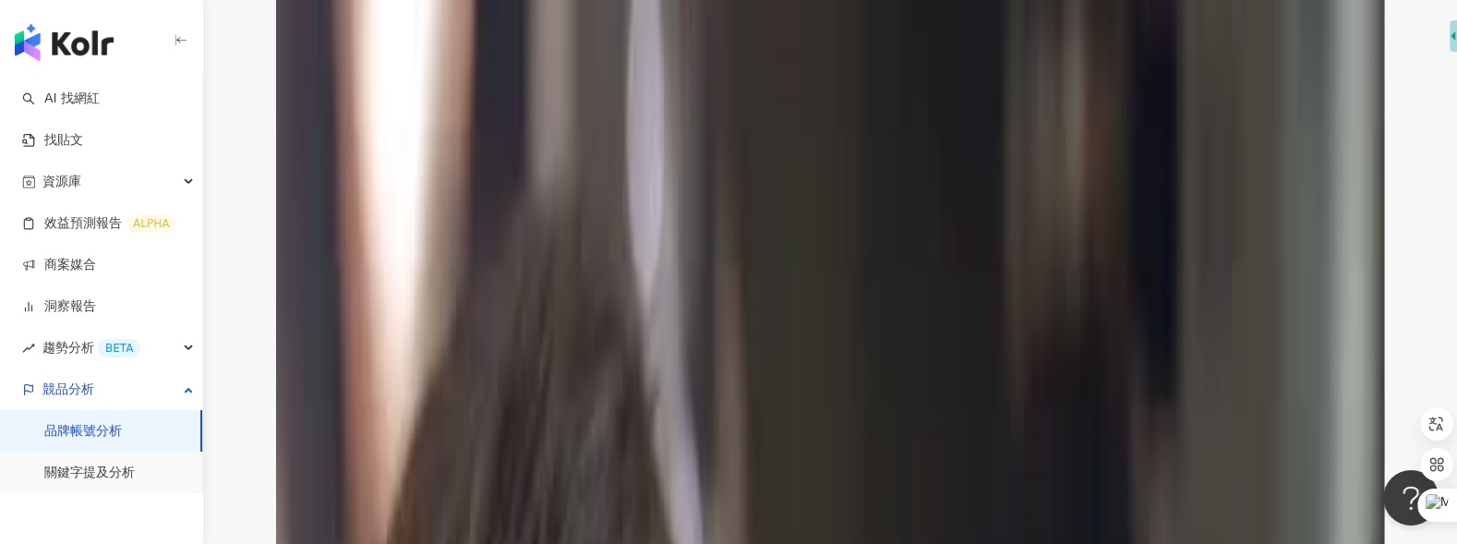
scroll to position [1486, 0]
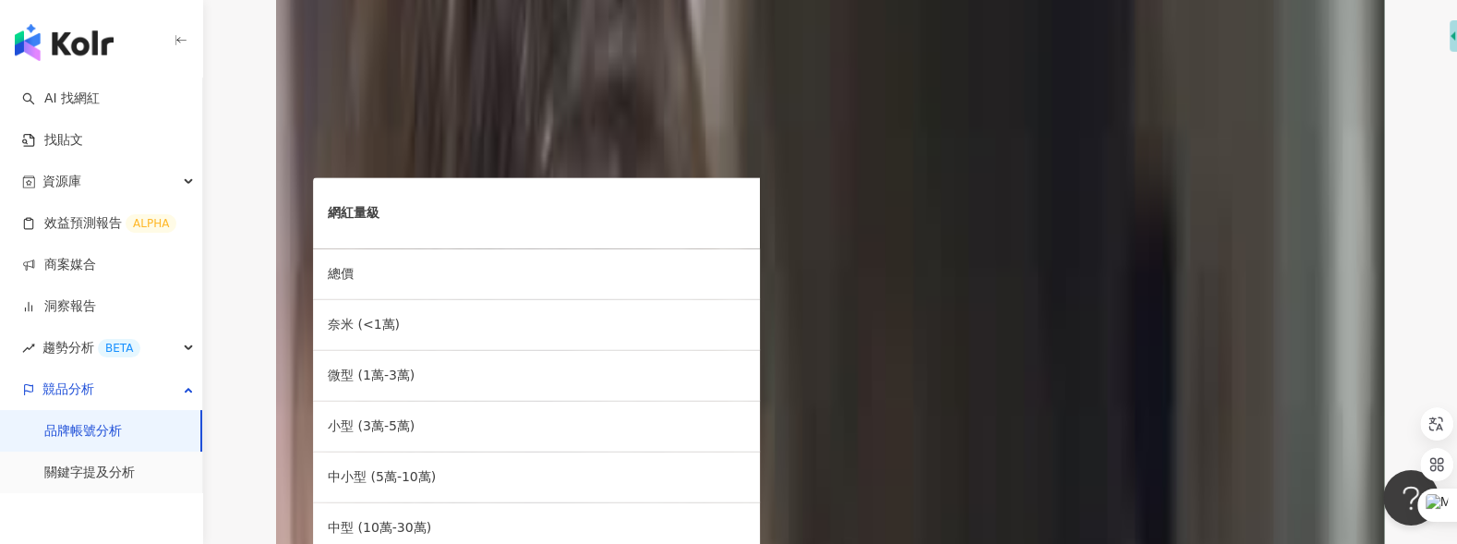
scroll to position [2191, 0]
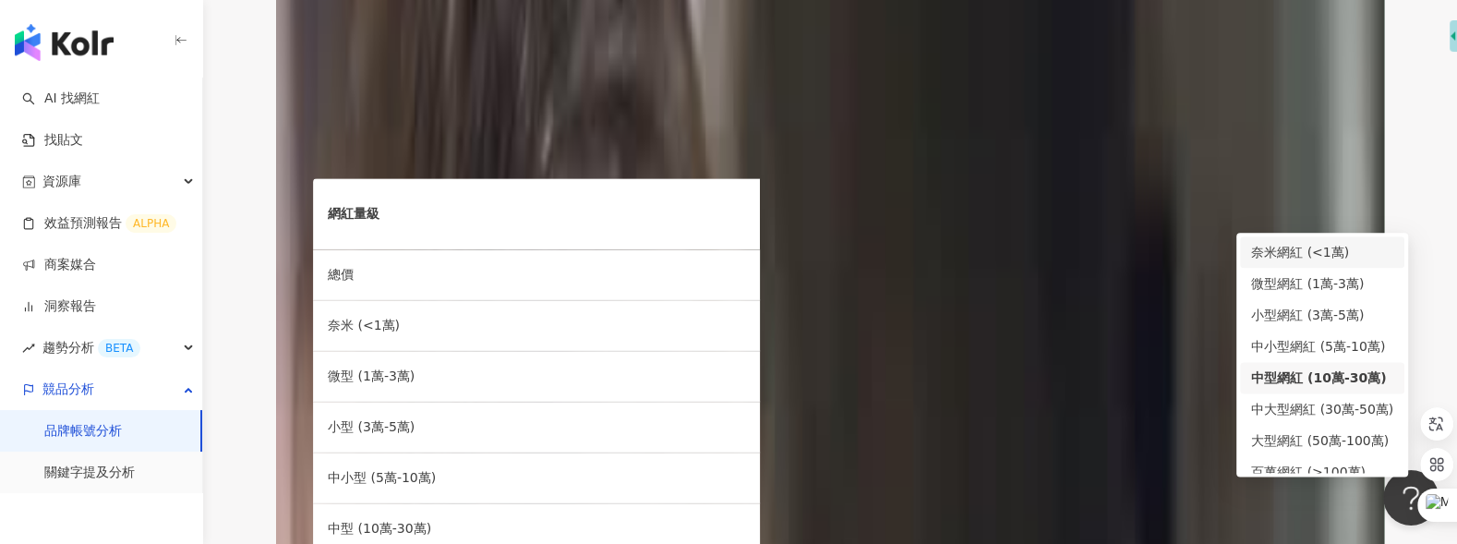
click at [1292, 257] on div "奈米網紅 (<1萬)" at bounding box center [1322, 252] width 142 height 20
click at [1286, 288] on div "微型網紅 (1萬-3萬)" at bounding box center [1322, 283] width 142 height 20
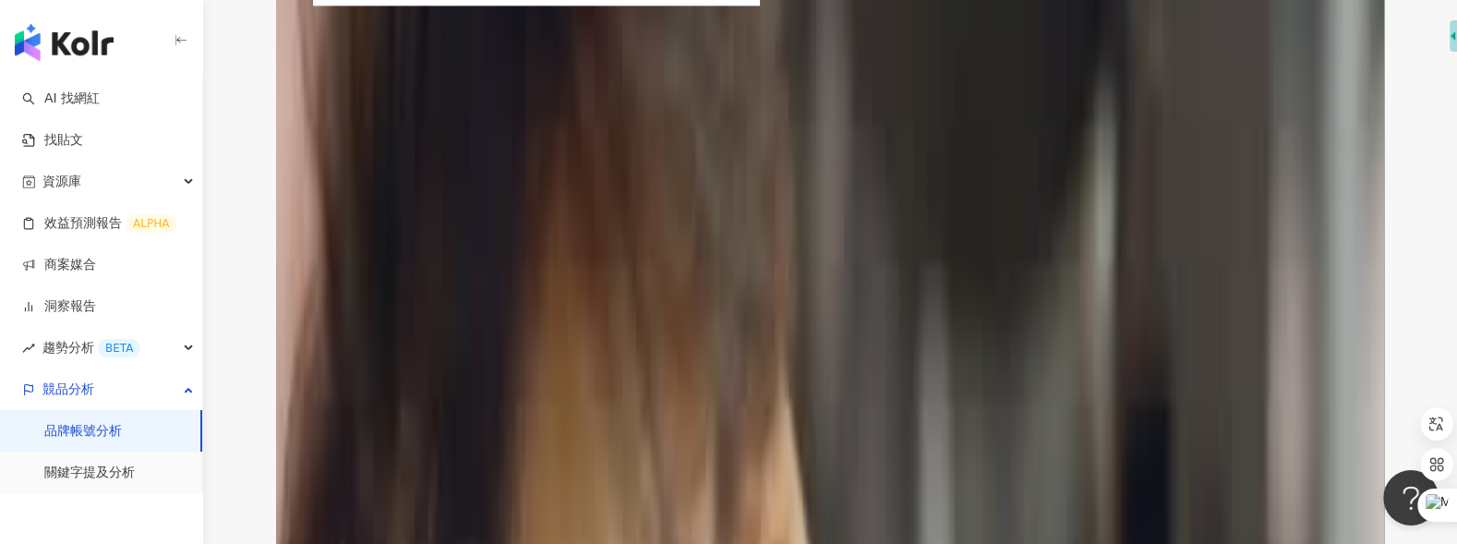
scroll to position [2893, 0]
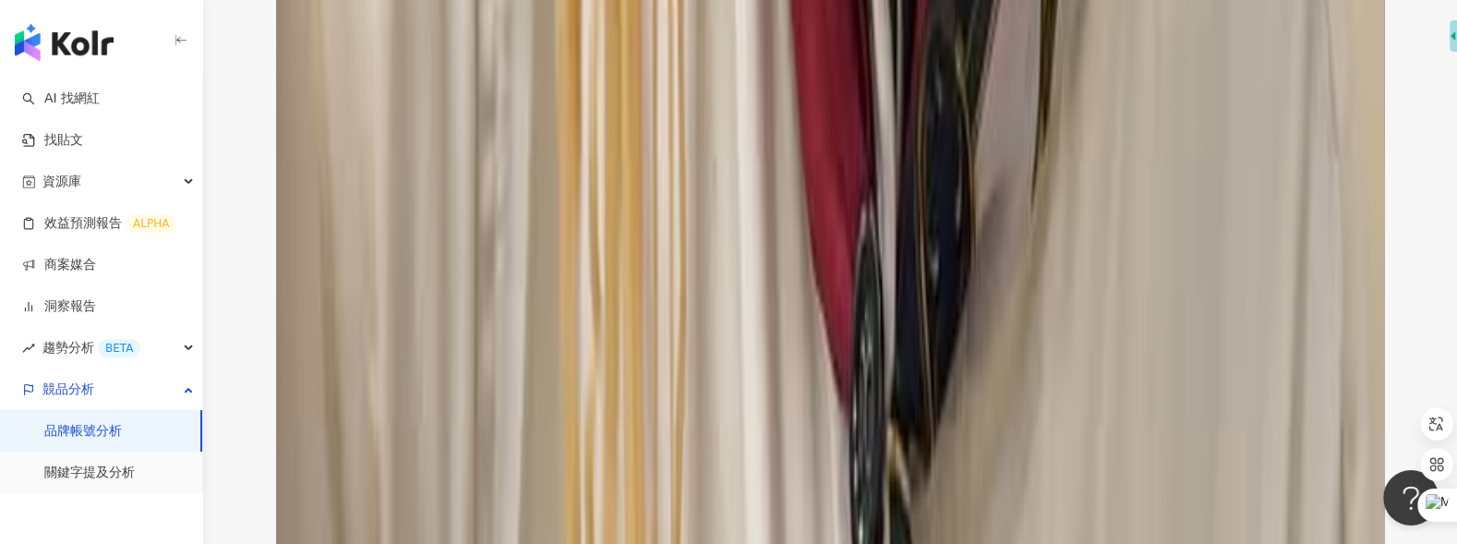
scroll to position [4210, 0]
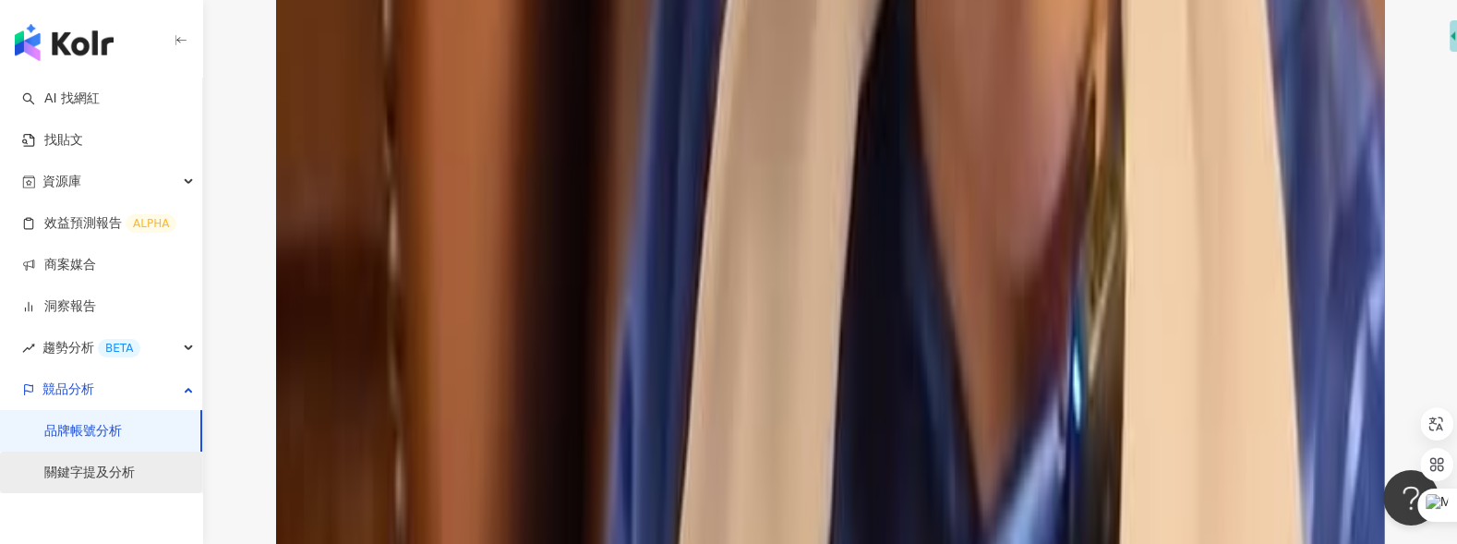
click at [135, 463] on link "關鍵字提及分析" at bounding box center [89, 472] width 90 height 18
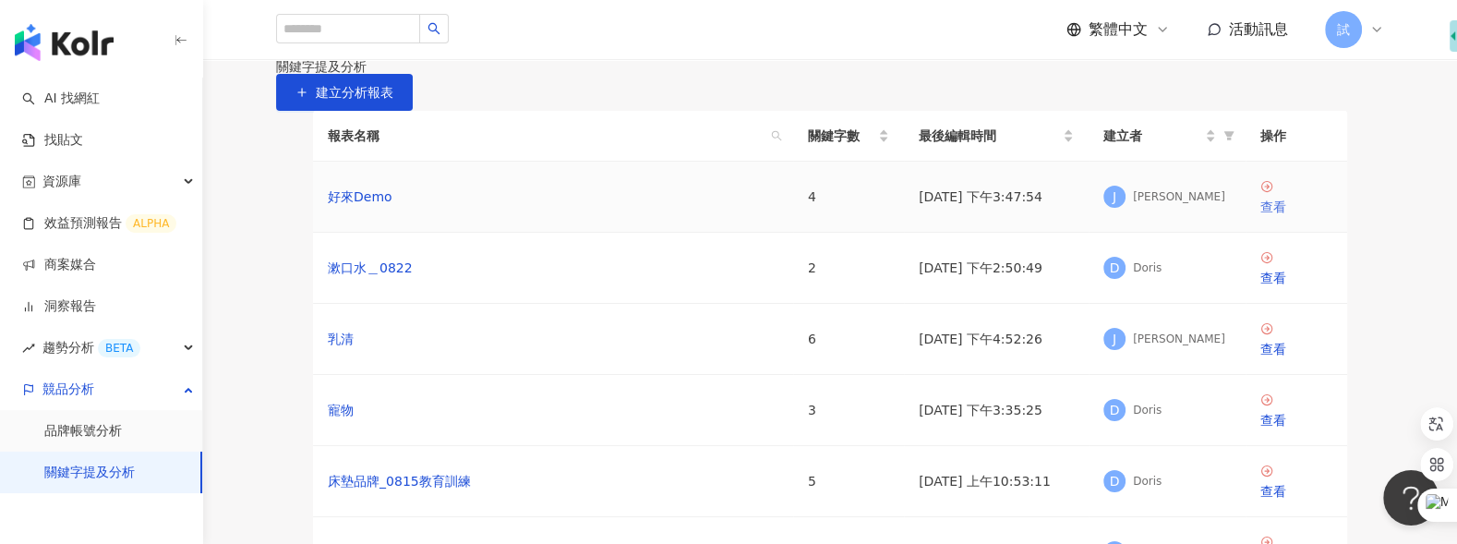
click at [1283, 217] on div "查看" at bounding box center [1296, 207] width 72 height 20
click at [1298, 217] on div "查看" at bounding box center [1296, 207] width 72 height 20
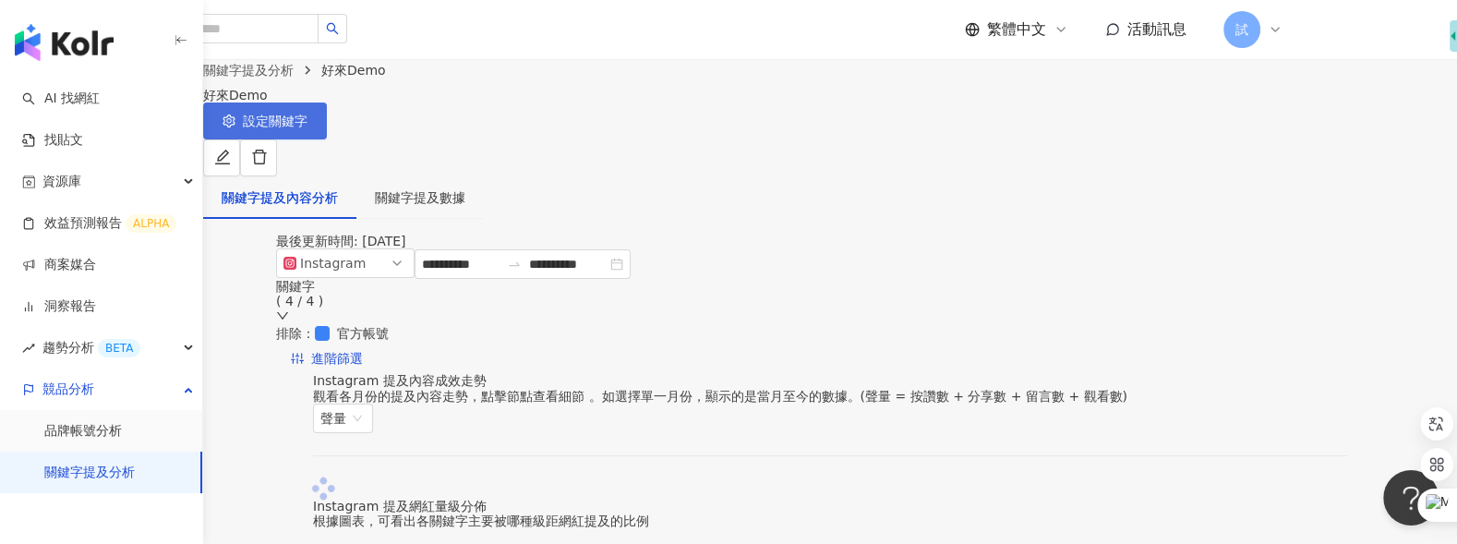
click at [307, 128] on span "設定關鍵字" at bounding box center [275, 121] width 65 height 15
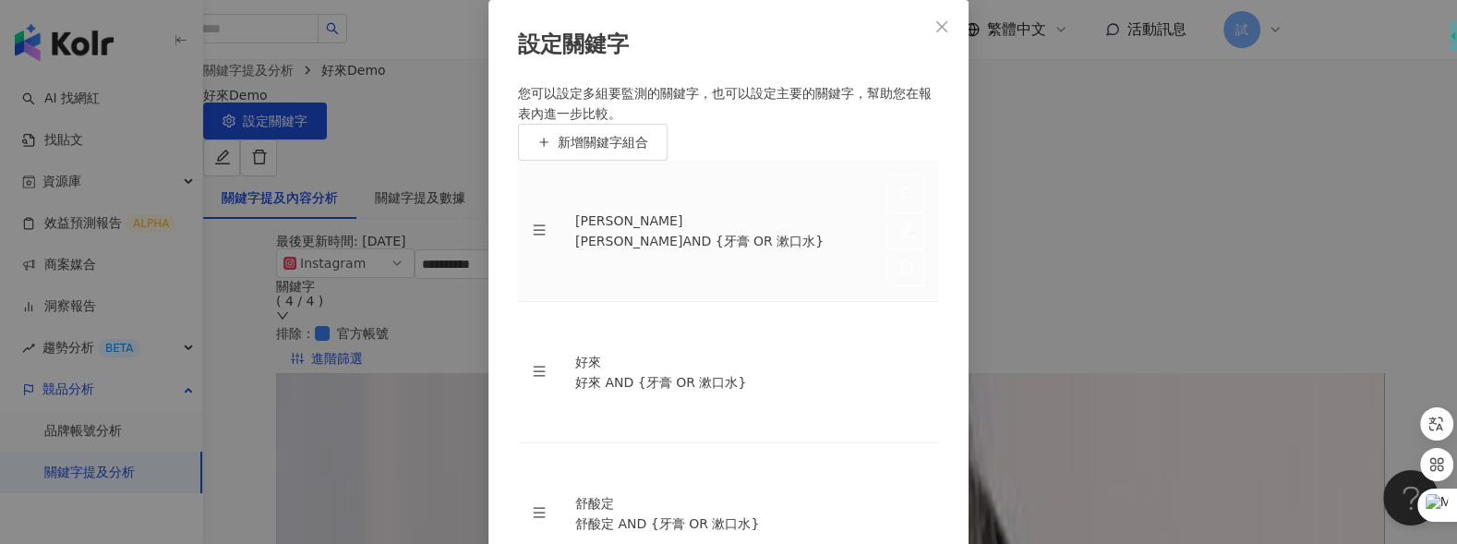
scroll to position [57, 0]
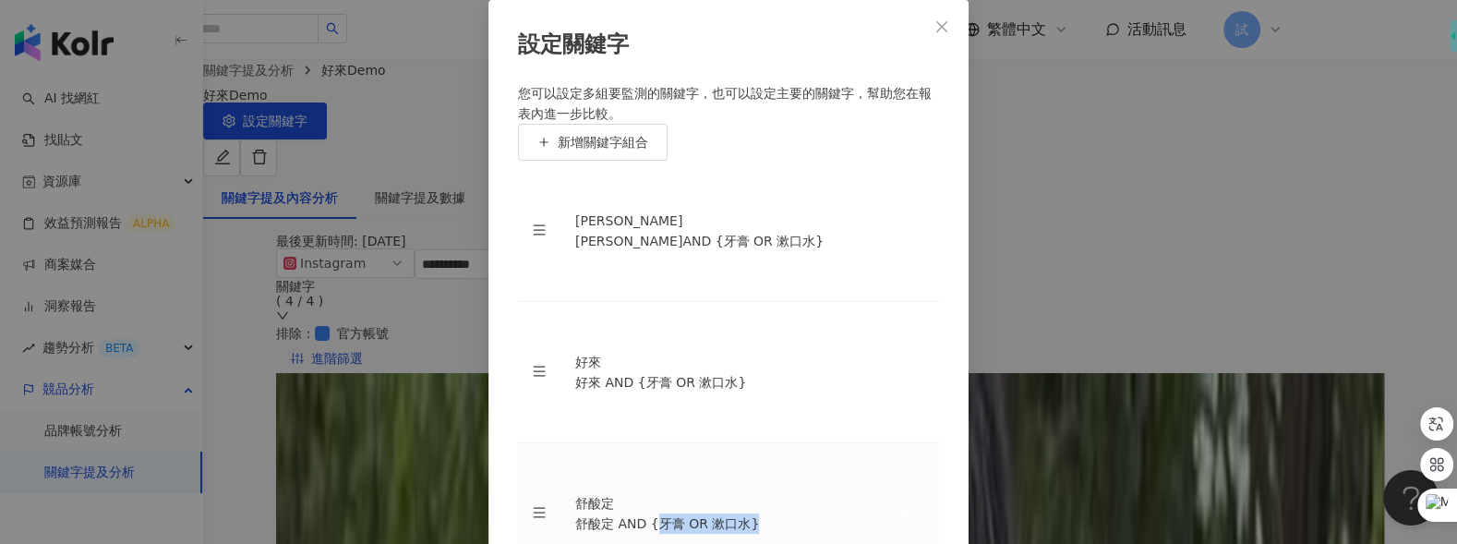
drag, startPoint x: 667, startPoint y: 350, endPoint x: 769, endPoint y: 350, distance: 101.5
click at [769, 513] on div "舒酸定 AND {牙膏 OR 漱口水}" at bounding box center [716, 523] width 282 height 20
click at [946, 31] on icon "close" at bounding box center [941, 26] width 15 height 15
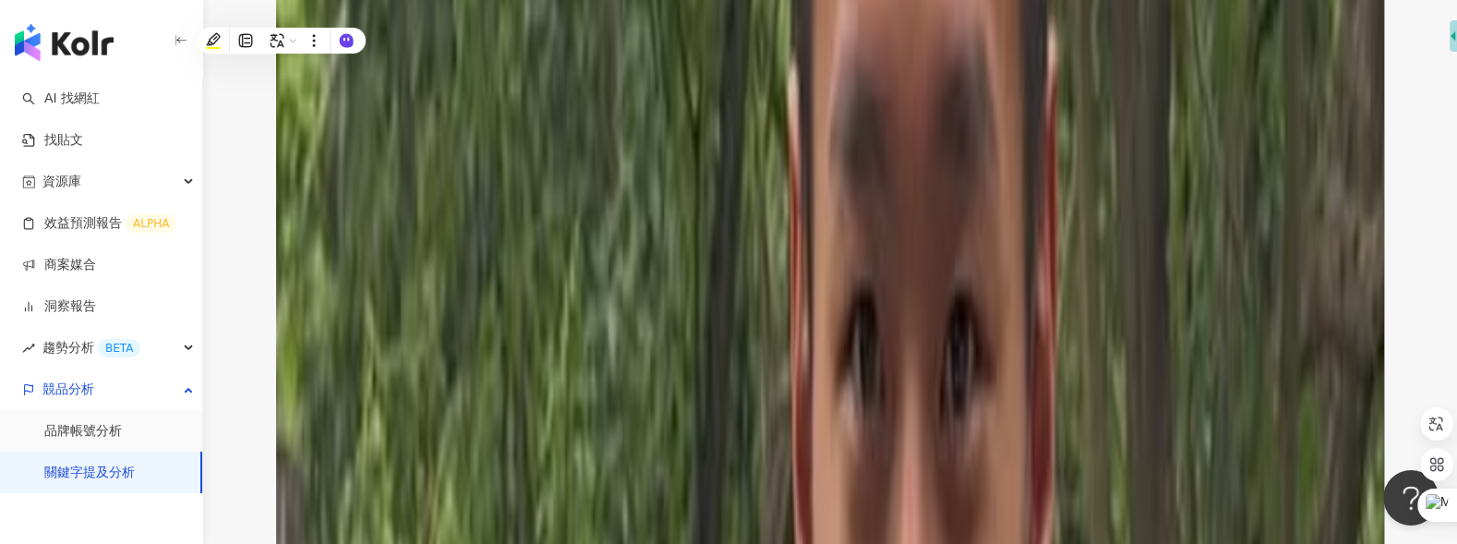
scroll to position [0, 0]
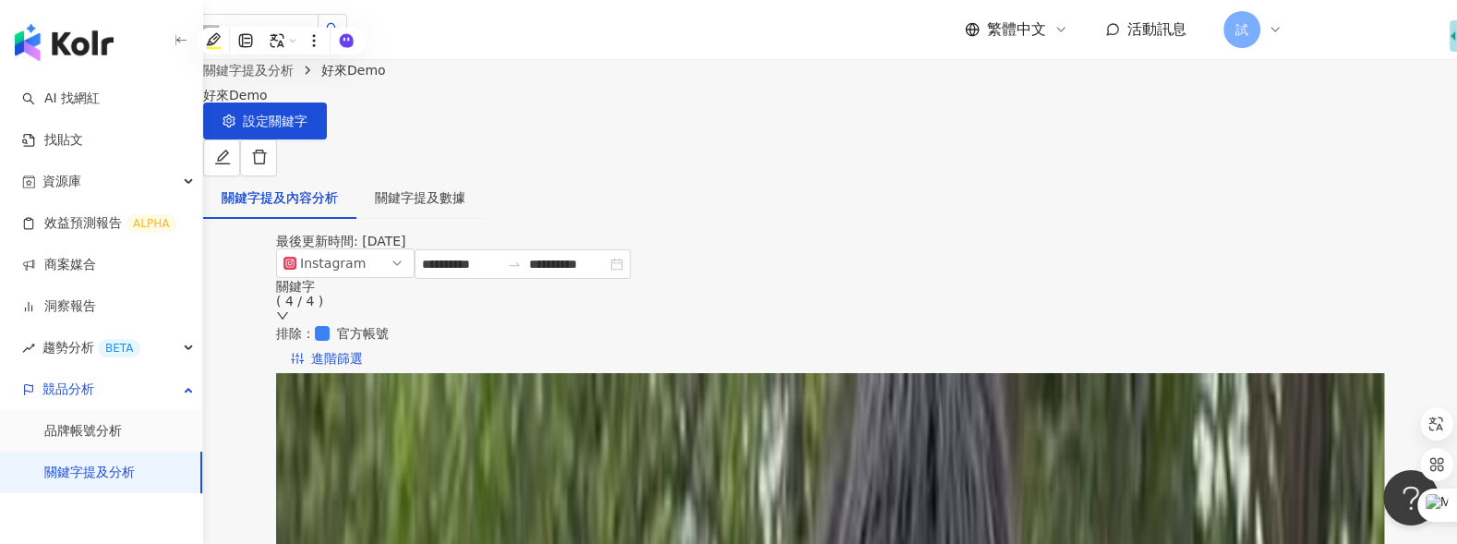
click at [71, 54] on img "button" at bounding box center [64, 42] width 99 height 37
click at [87, 44] on img "button" at bounding box center [64, 42] width 99 height 37
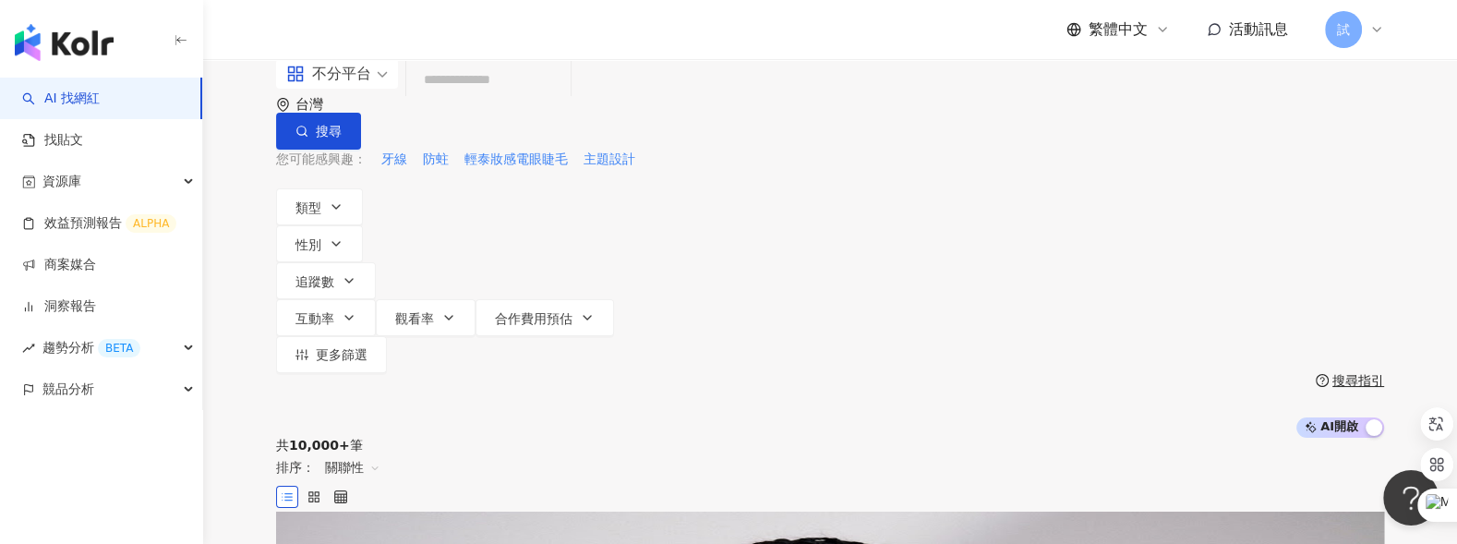
click at [636, 438] on div "共 10,000+ 筆 排序： 關聯性" at bounding box center [830, 475] width 1108 height 74
click at [1366, 35] on div "試" at bounding box center [1354, 29] width 59 height 37
click at [1375, 29] on icon at bounding box center [1376, 29] width 15 height 15
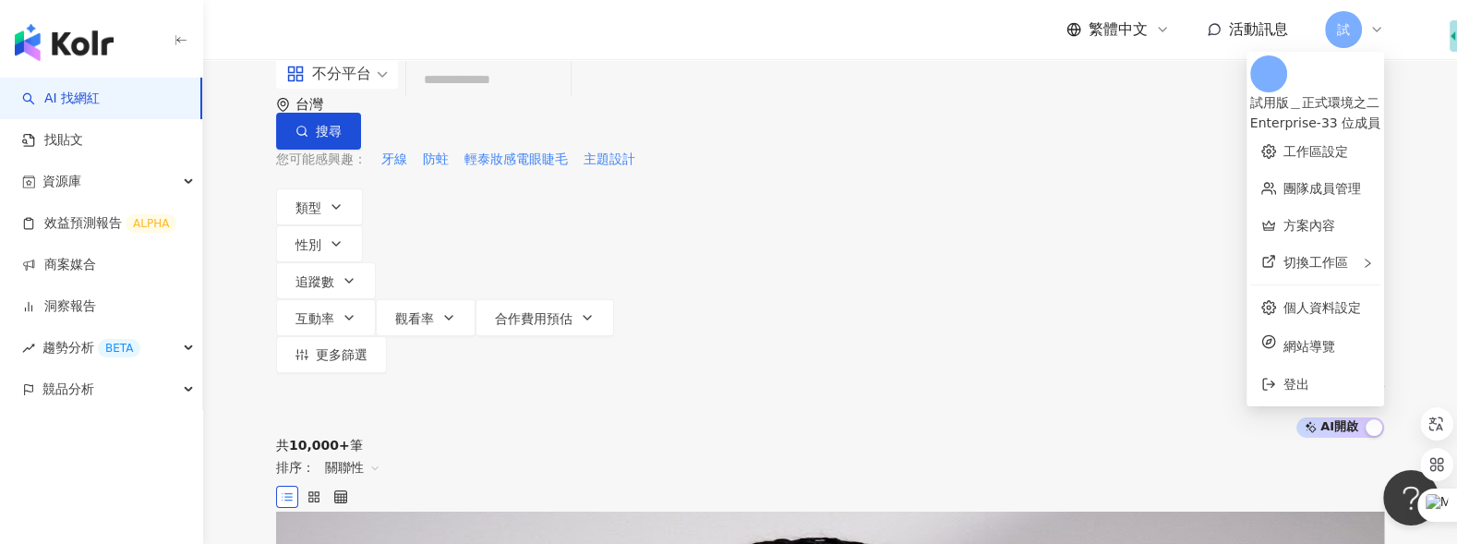
click at [1375, 29] on icon at bounding box center [1376, 29] width 15 height 15
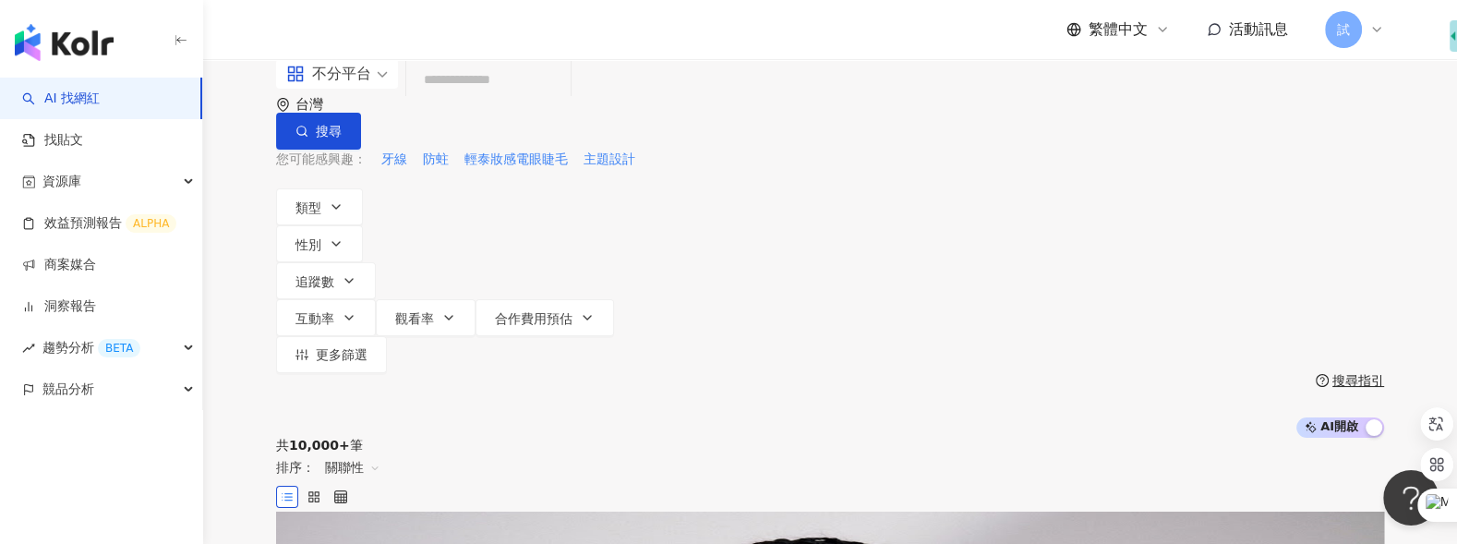
click at [1371, 29] on icon at bounding box center [1376, 29] width 15 height 15
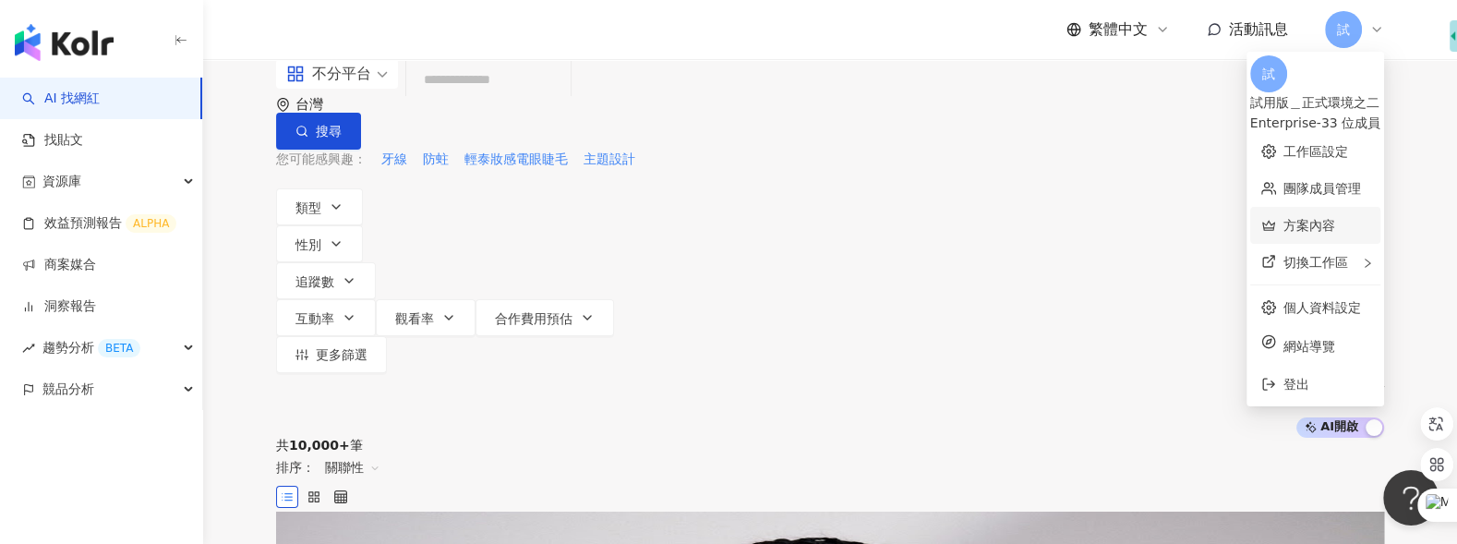
click at [1283, 218] on link "方案內容" at bounding box center [1309, 225] width 52 height 15
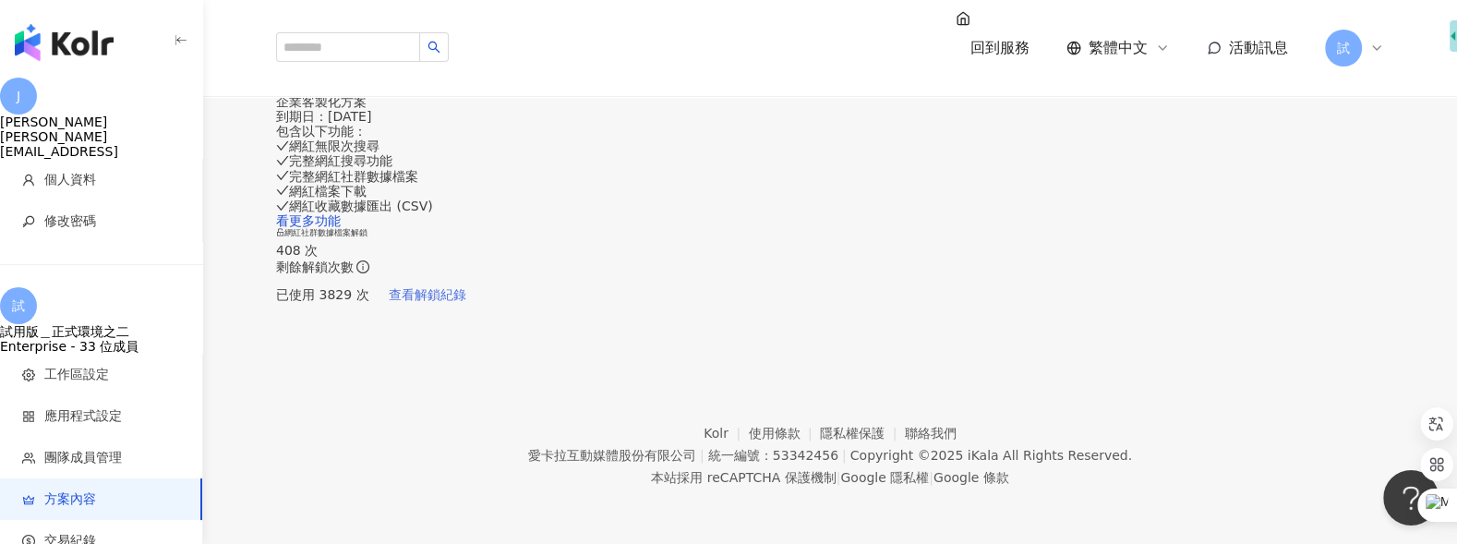
click at [466, 302] on span "查看解鎖紀錄" at bounding box center [428, 294] width 78 height 15
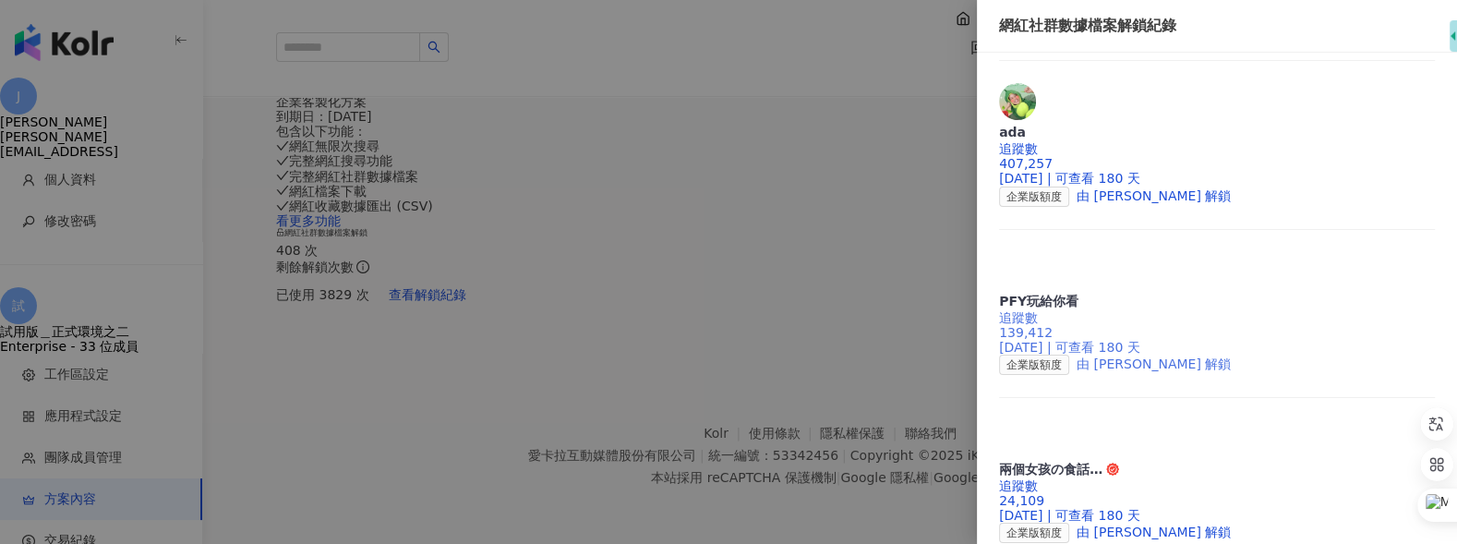
scroll to position [68, 0]
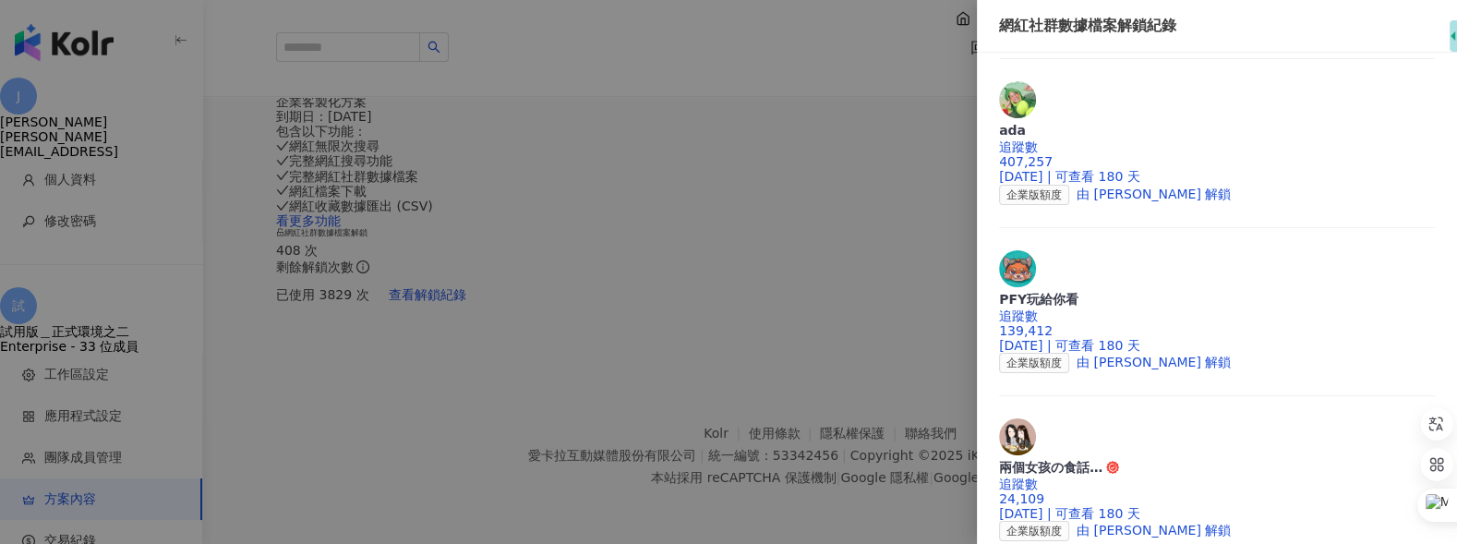
click at [894, 405] on div at bounding box center [728, 272] width 1457 height 544
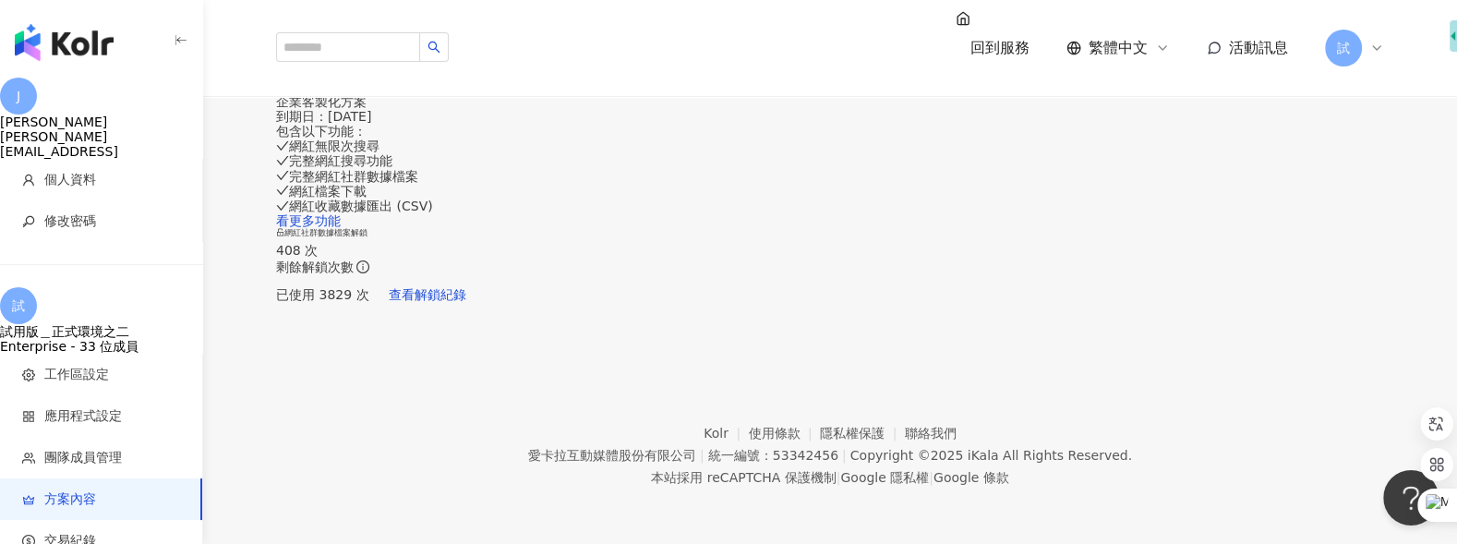
click at [1350, 38] on span "試" at bounding box center [1343, 48] width 37 height 37
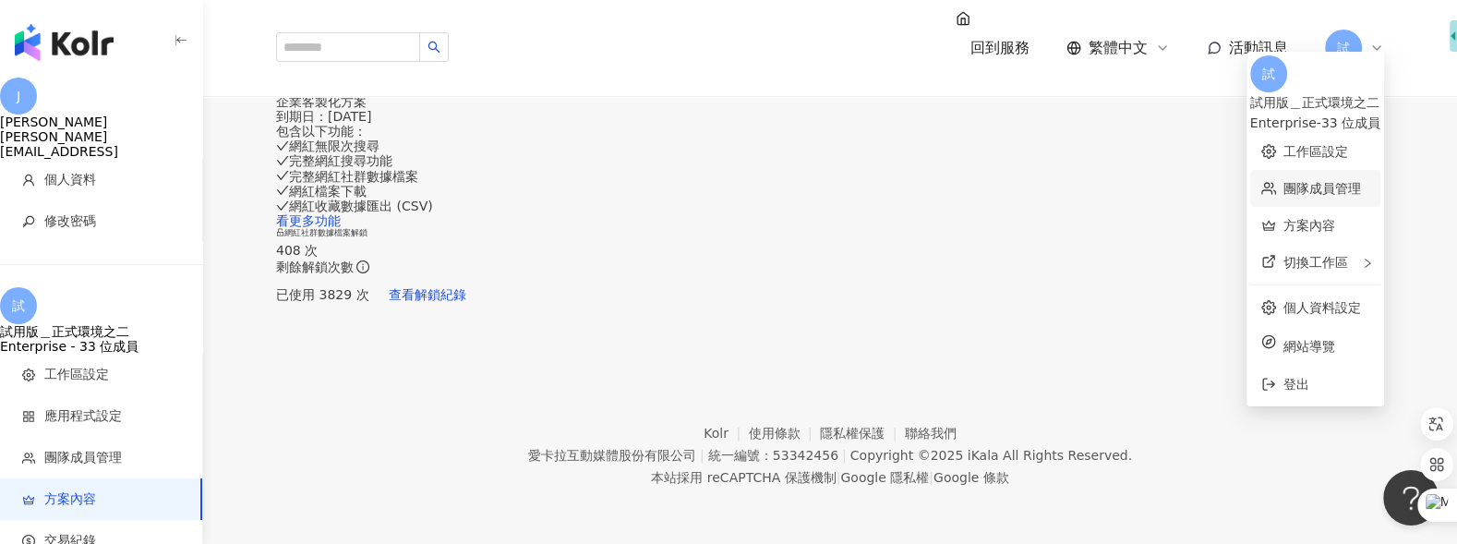
click at [1283, 181] on link "團隊成員管理" at bounding box center [1322, 188] width 78 height 15
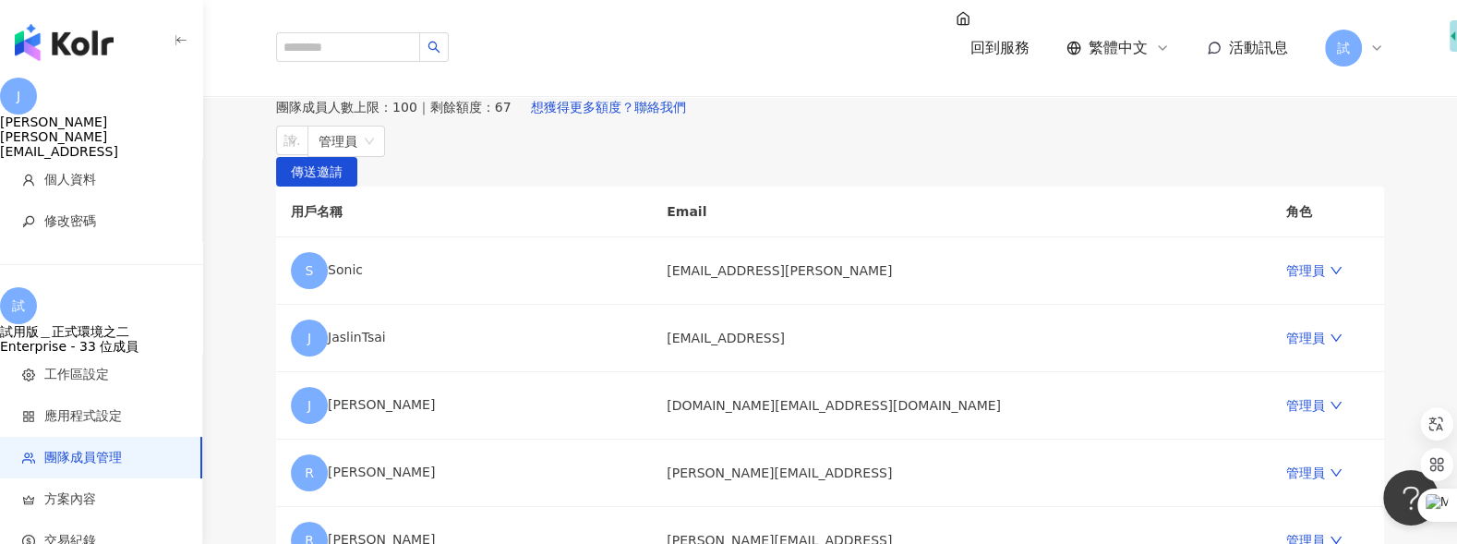
click at [80, 42] on img "button" at bounding box center [64, 42] width 99 height 37
